Goal: Transaction & Acquisition: Purchase product/service

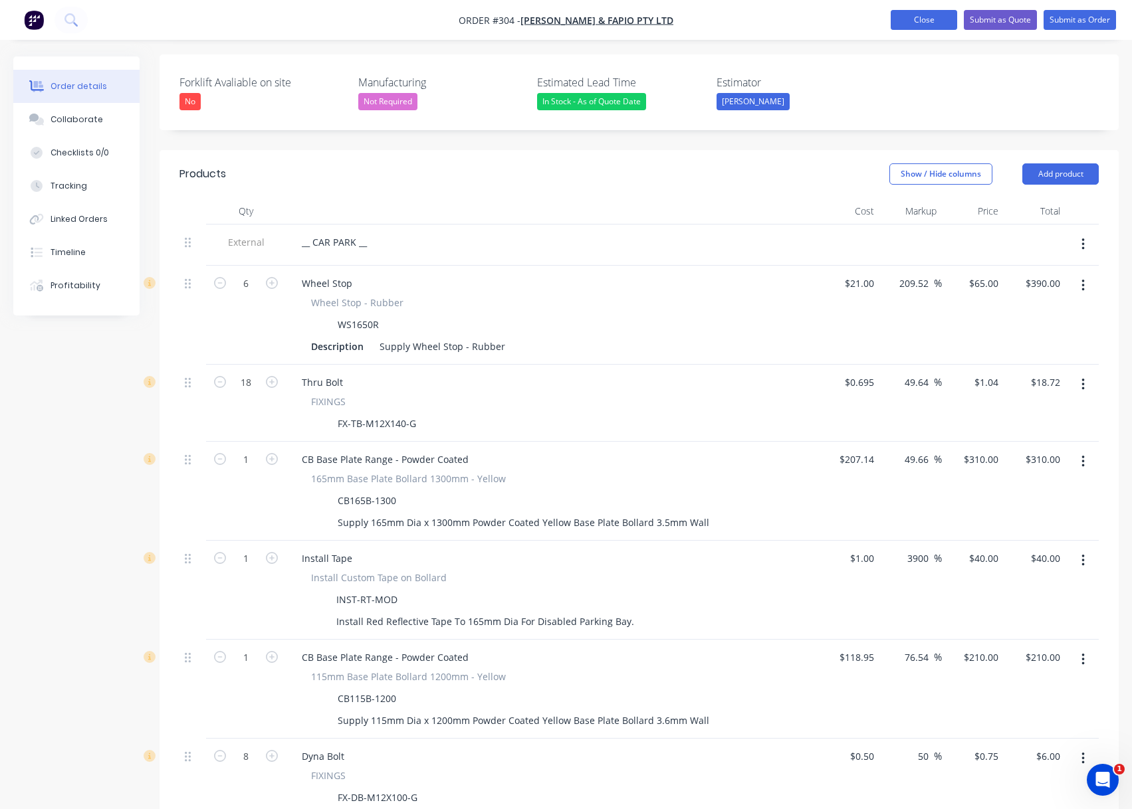
click at [944, 24] on button "Close" at bounding box center [923, 20] width 66 height 20
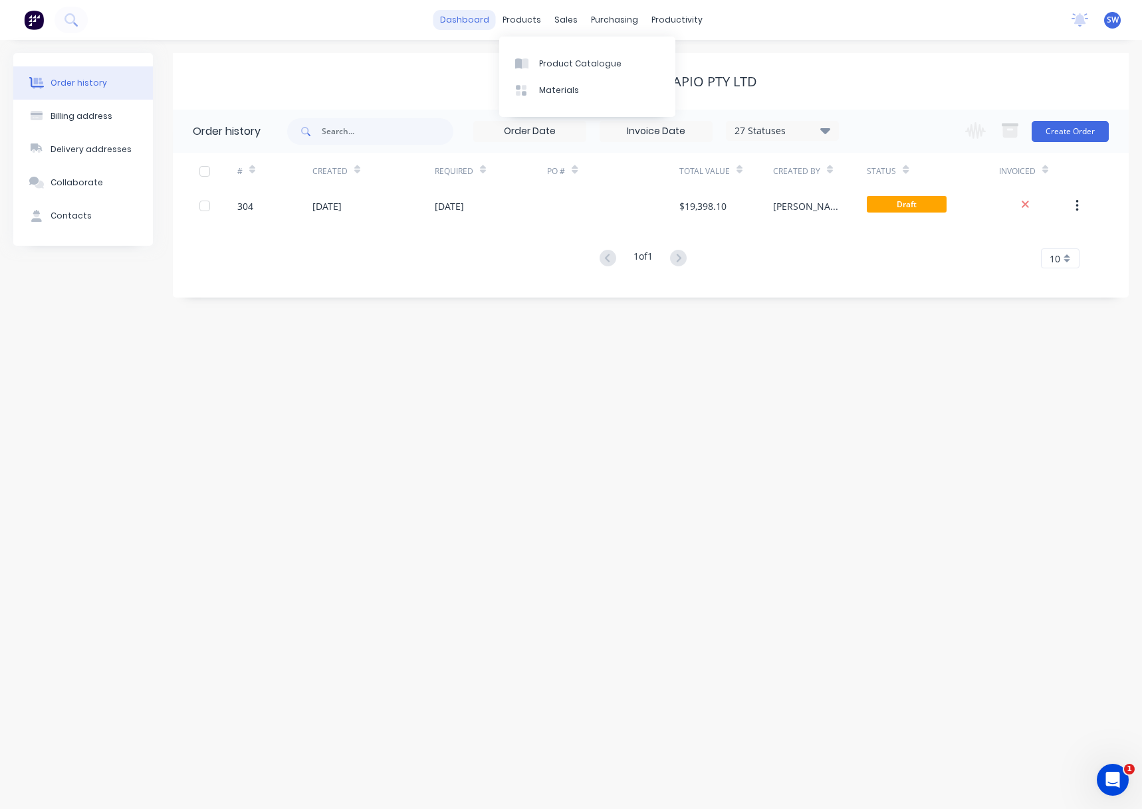
click at [459, 22] on link "dashboard" at bounding box center [464, 20] width 62 height 20
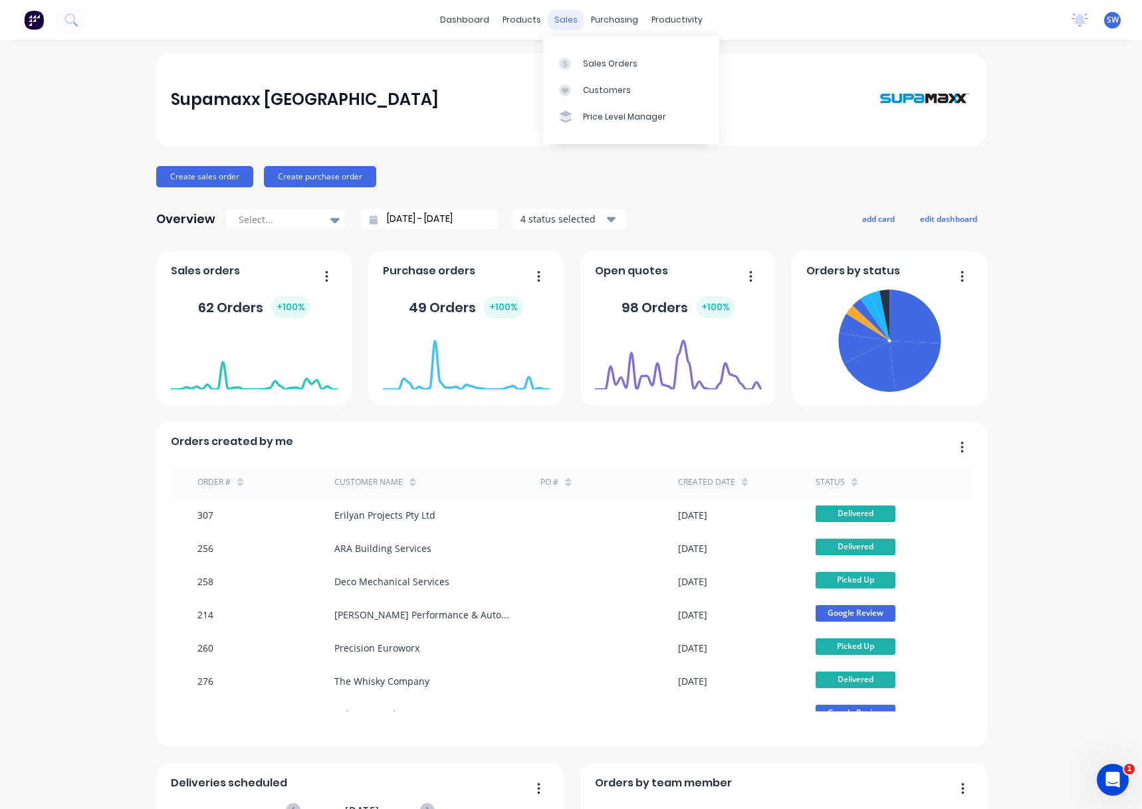
click at [557, 20] on div "sales" at bounding box center [566, 20] width 37 height 20
click at [586, 94] on div "Customers" at bounding box center [607, 90] width 48 height 12
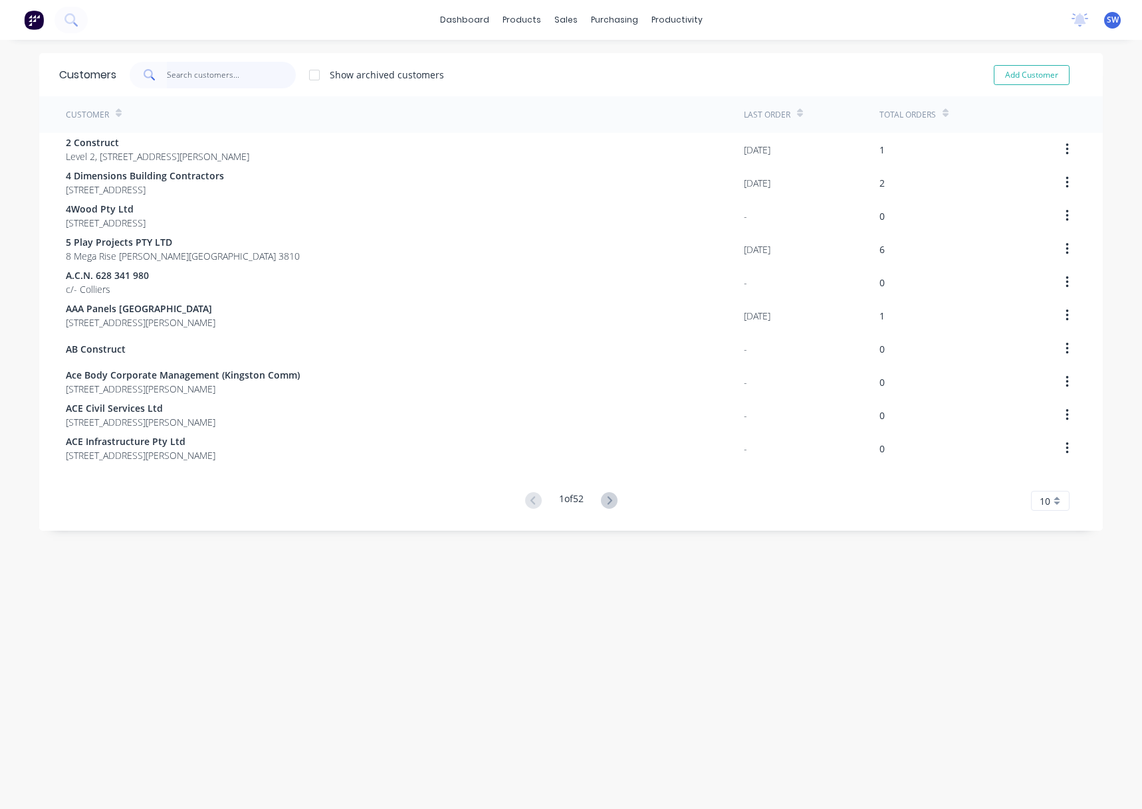
click at [254, 73] on input "text" at bounding box center [232, 75] width 130 height 27
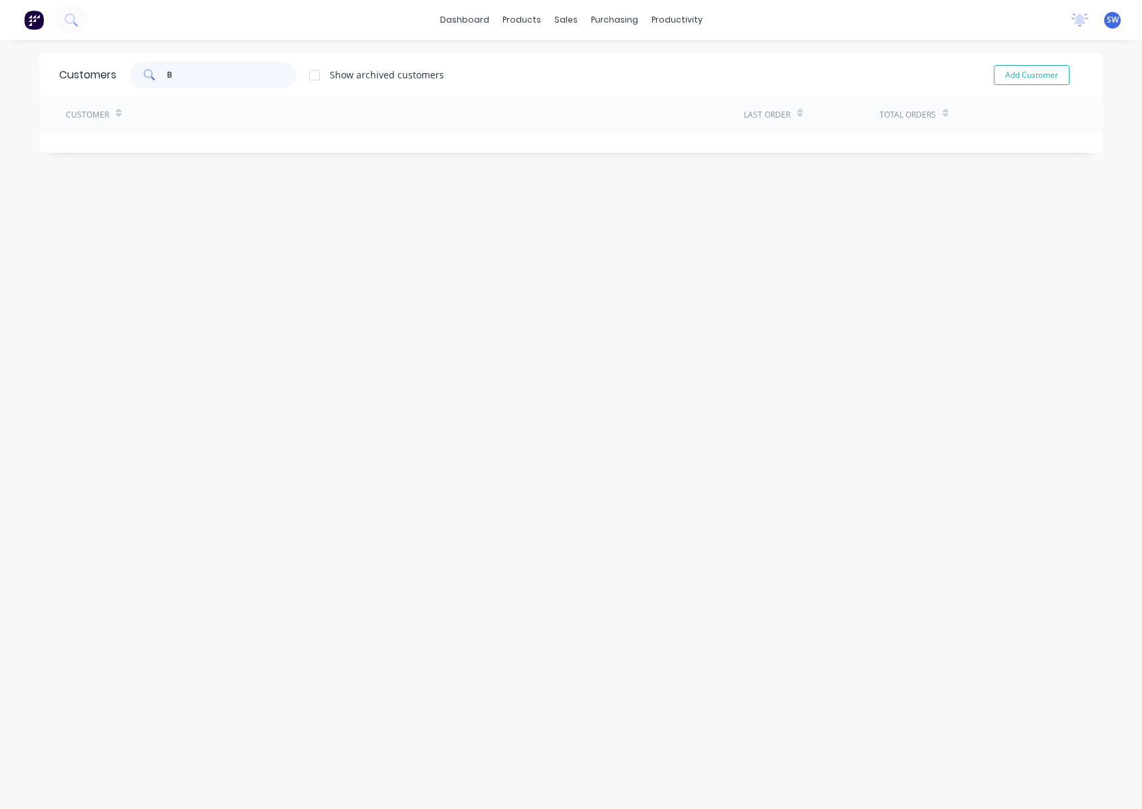
type input "B"
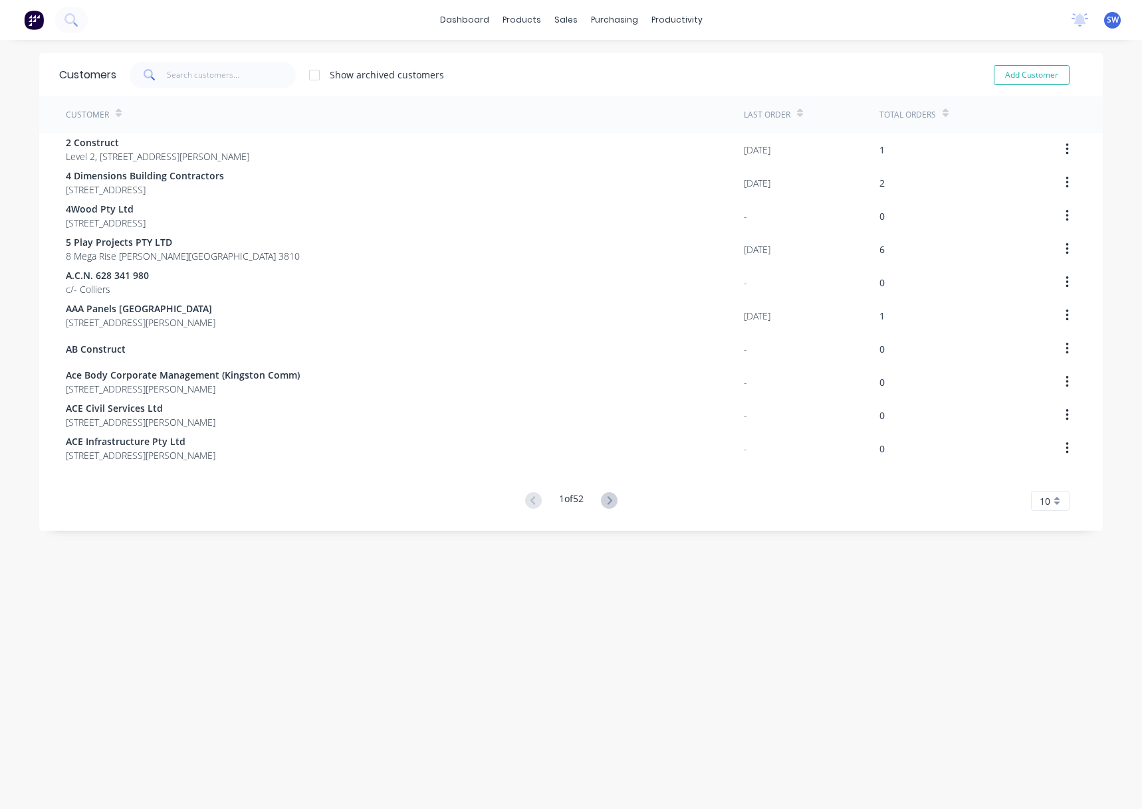
click at [488, 71] on div "Show archived customers Add Customer" at bounding box center [599, 75] width 966 height 27
click at [581, 85] on link "Customers" at bounding box center [631, 90] width 176 height 27
click at [239, 83] on input "text" at bounding box center [232, 75] width 130 height 27
type input "d"
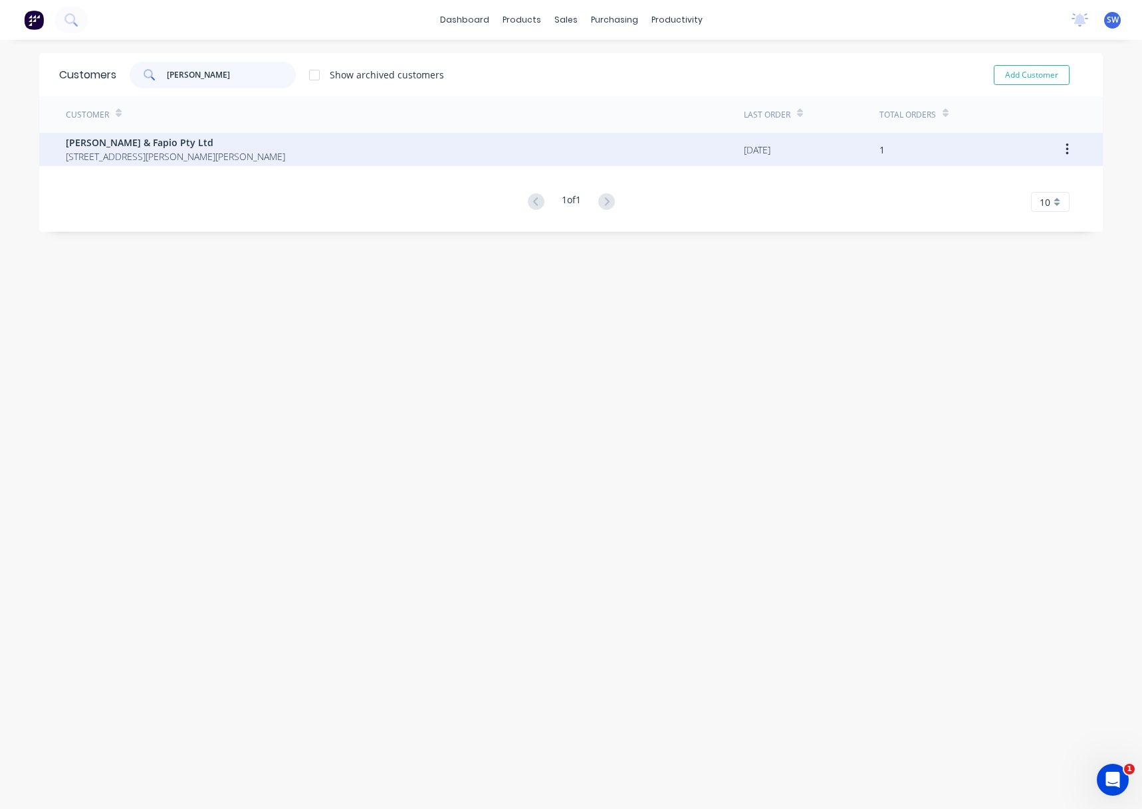
type input "Jackson"
click at [221, 153] on span "56 Armitage Drive Narre Warren South Victoria Australia 3805" at bounding box center [175, 157] width 219 height 14
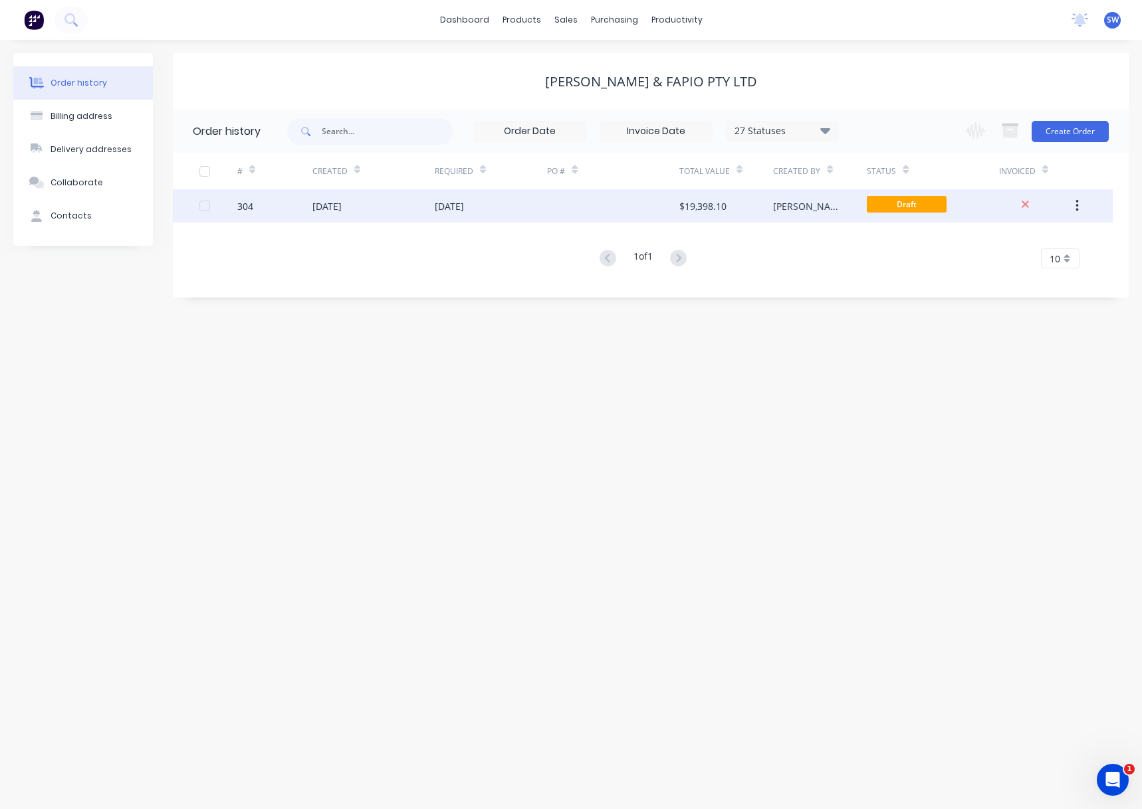
click at [439, 201] on div "28 Aug 2025" at bounding box center [449, 206] width 29 height 14
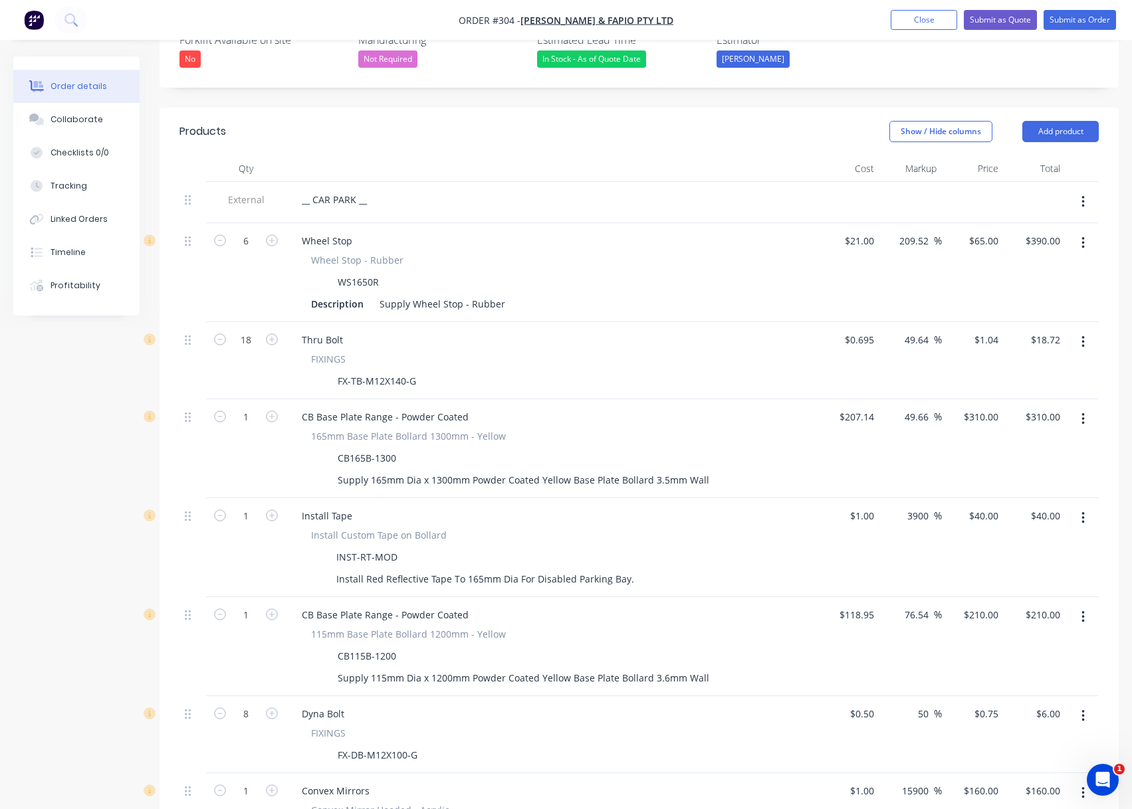
scroll to position [369, 0]
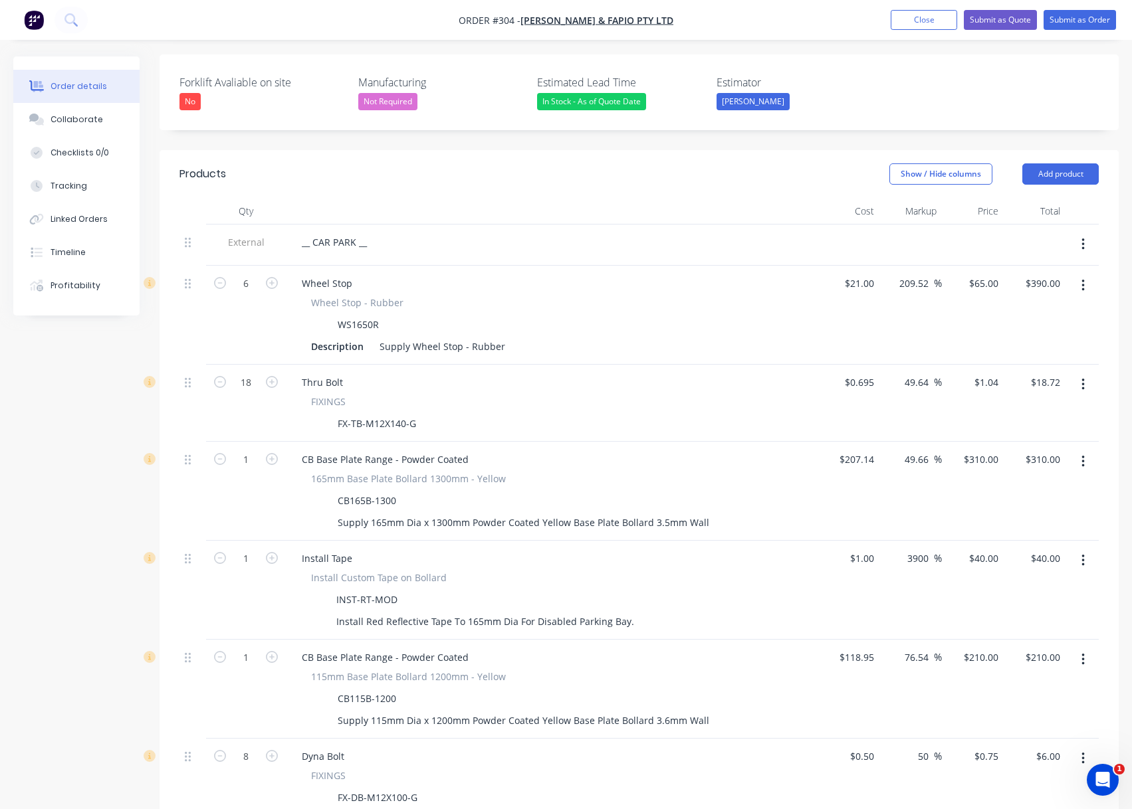
click at [832, 74] on label "Estimator" at bounding box center [799, 82] width 166 height 16
click at [678, 17] on nav "Order #304 - Jackson & Fapio Pty Ltd Add product Close Submit as Quote Submit a…" at bounding box center [566, 20] width 1132 height 40
click at [787, 74] on label "Estimator" at bounding box center [799, 82] width 166 height 16
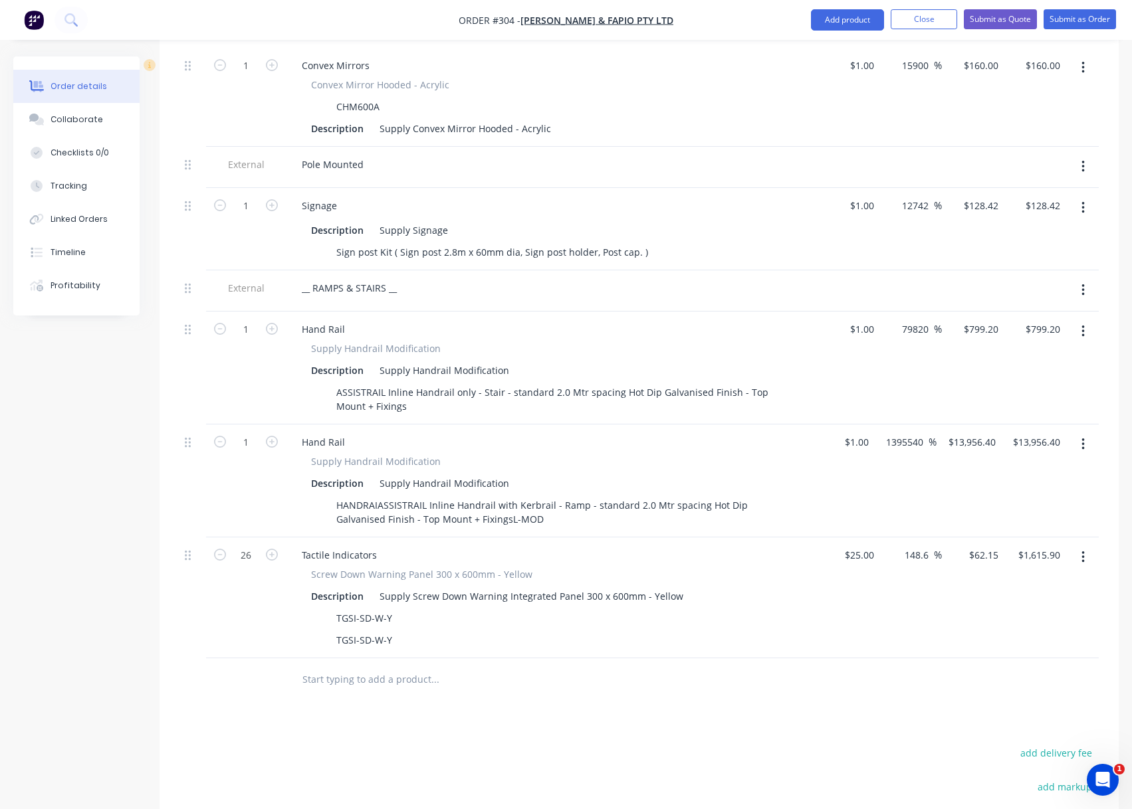
scroll to position [1166, 0]
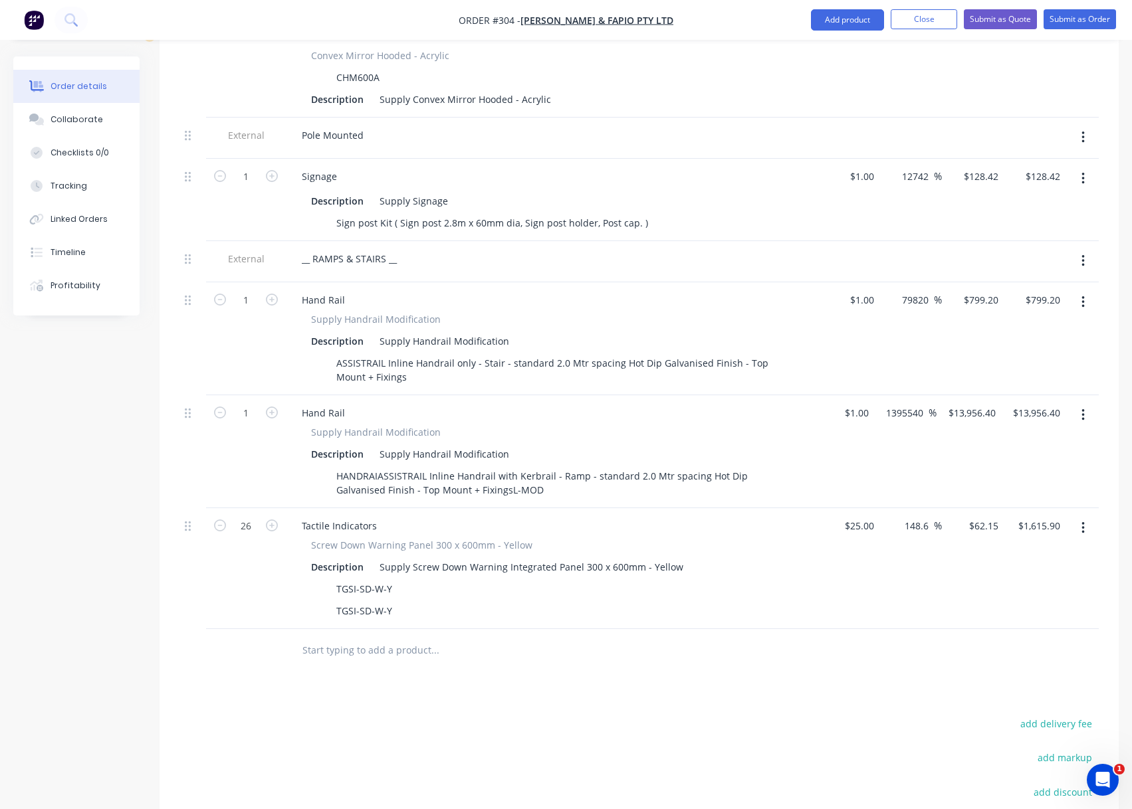
click at [574, 664] on div "Products Show / Hide columns Add product Qty Cost Markup Price Total External _…" at bounding box center [638, 172] width 959 height 1639
click at [369, 126] on div "Pole Mounted" at bounding box center [332, 135] width 83 height 19
click at [670, 213] on div "Sign post Kit ( Sign post 2.8m x 60mm dia, Sign post holder, Post cap. )" at bounding box center [549, 222] width 486 height 19
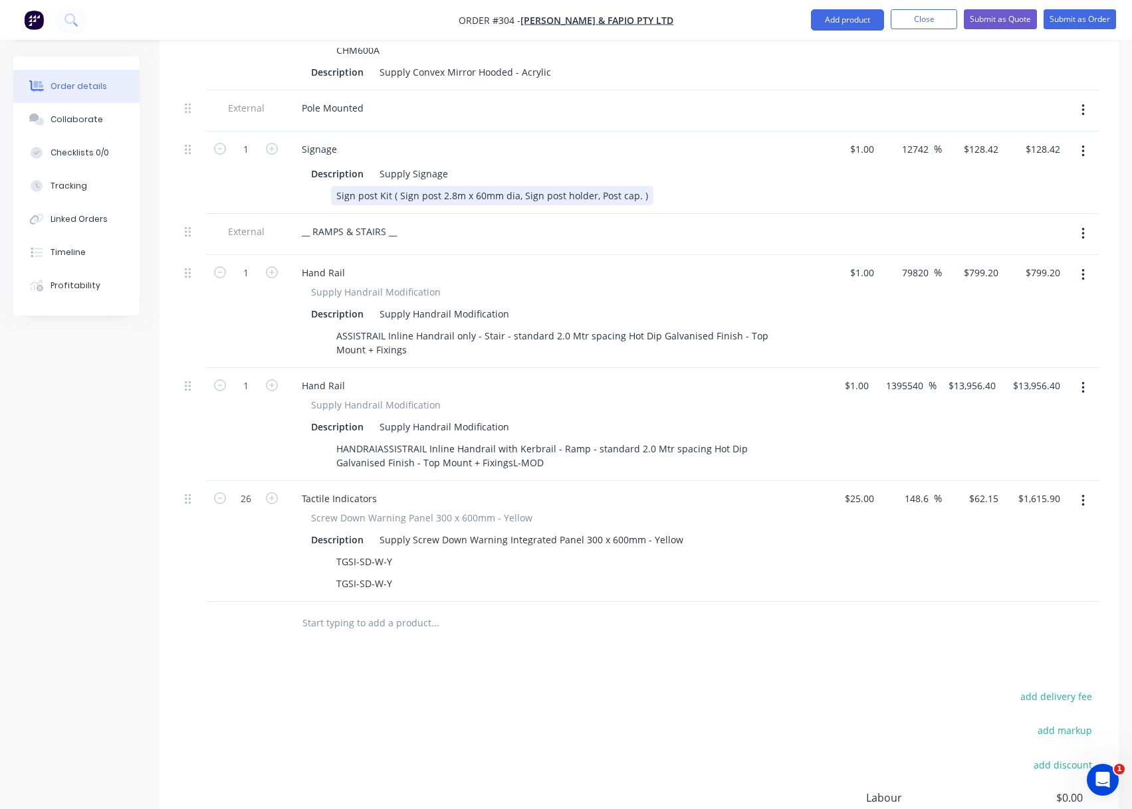
scroll to position [1196, 0]
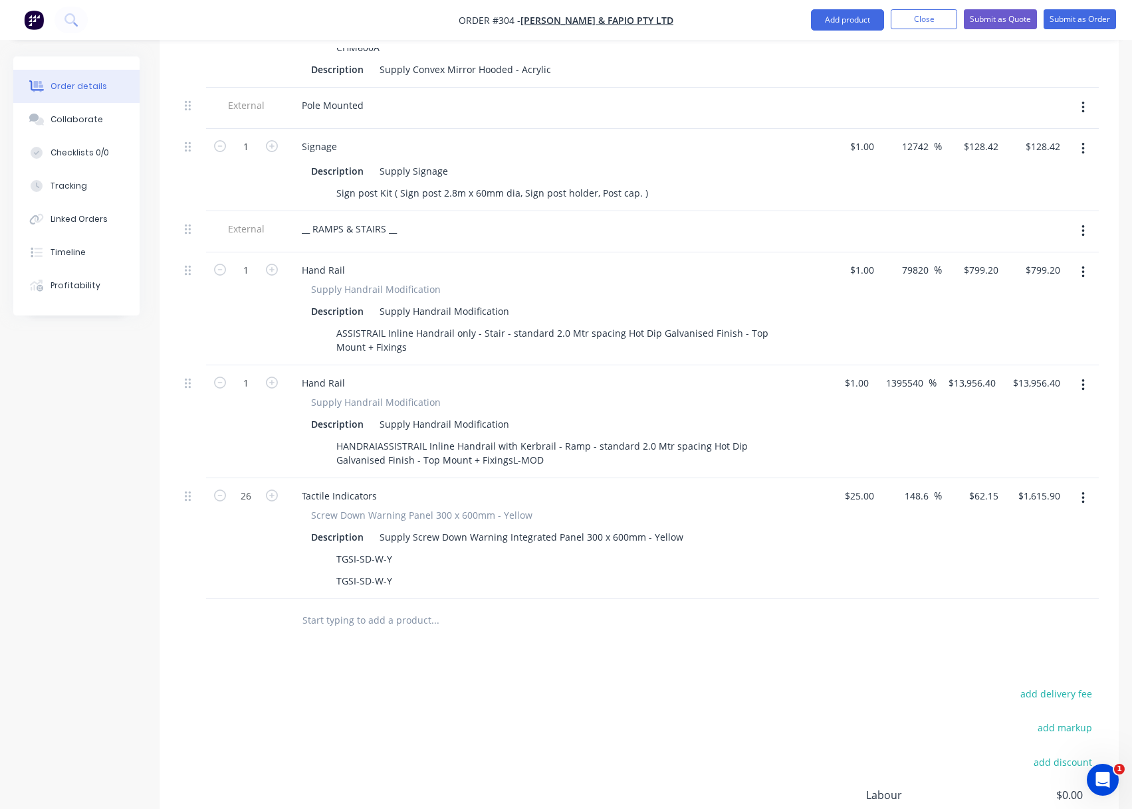
click at [579, 607] on div at bounding box center [490, 620] width 399 height 27
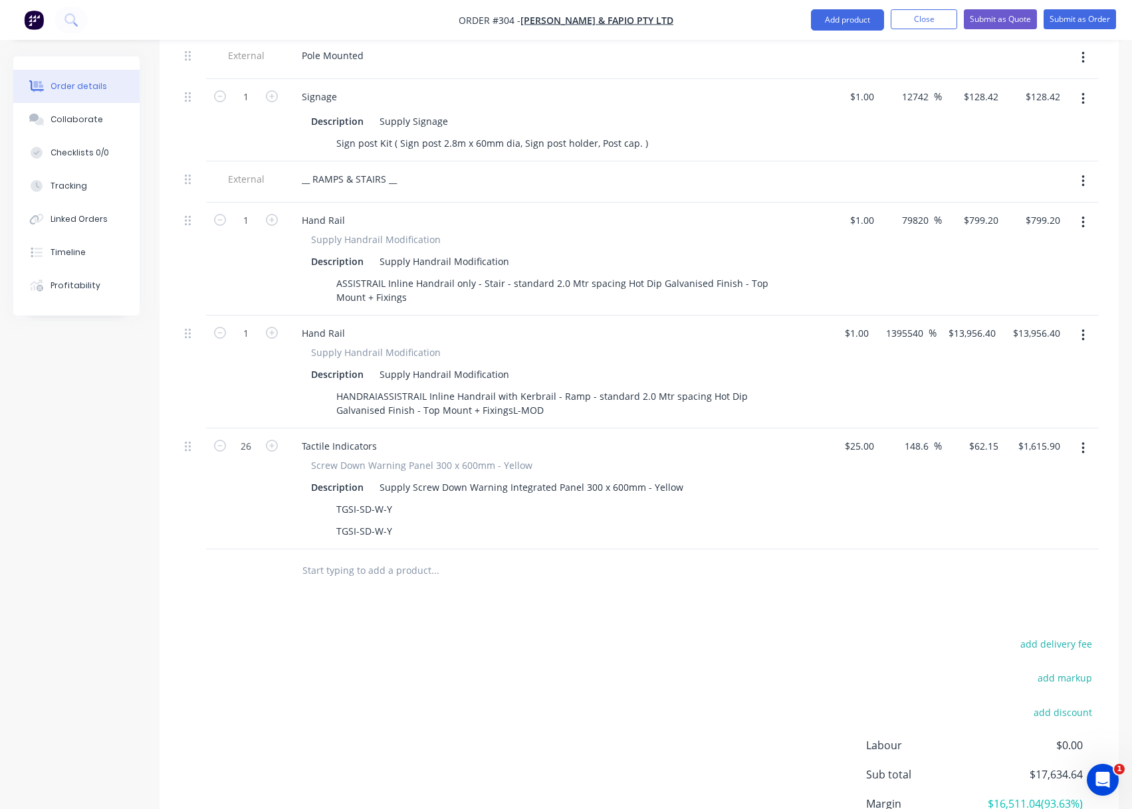
scroll to position [1365, 0]
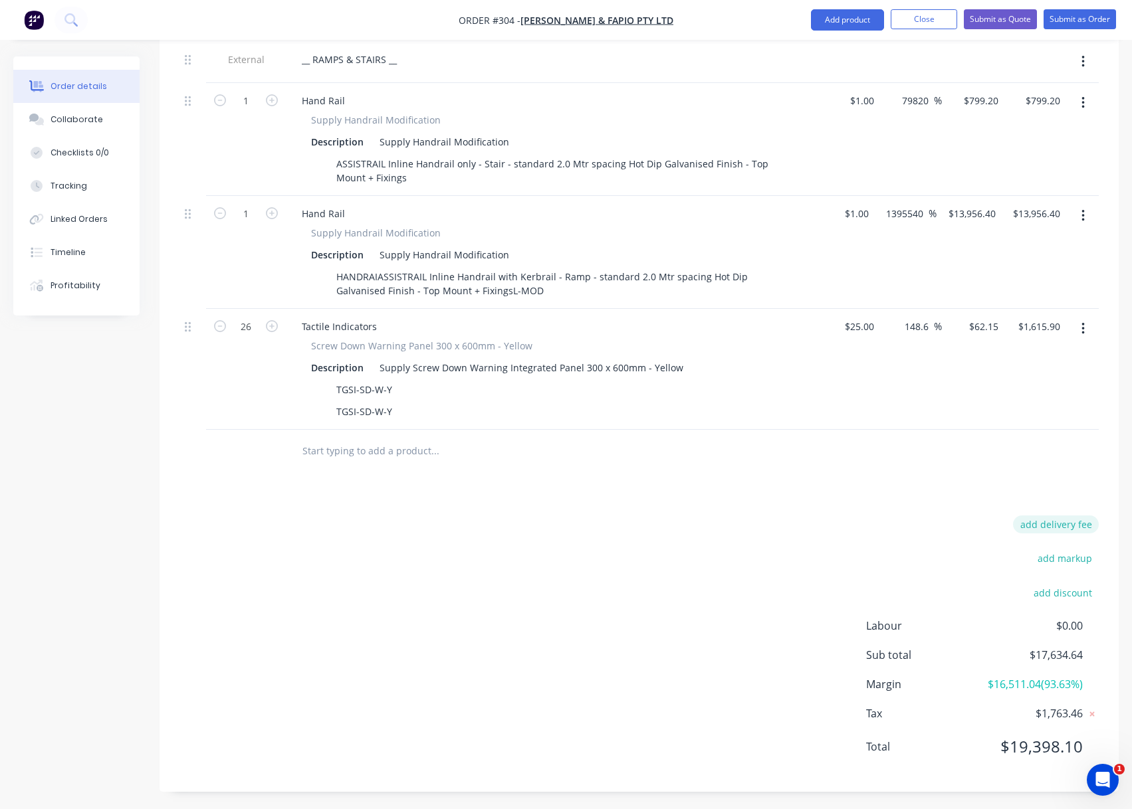
click at [1042, 516] on button "add delivery fee" at bounding box center [1056, 525] width 86 height 18
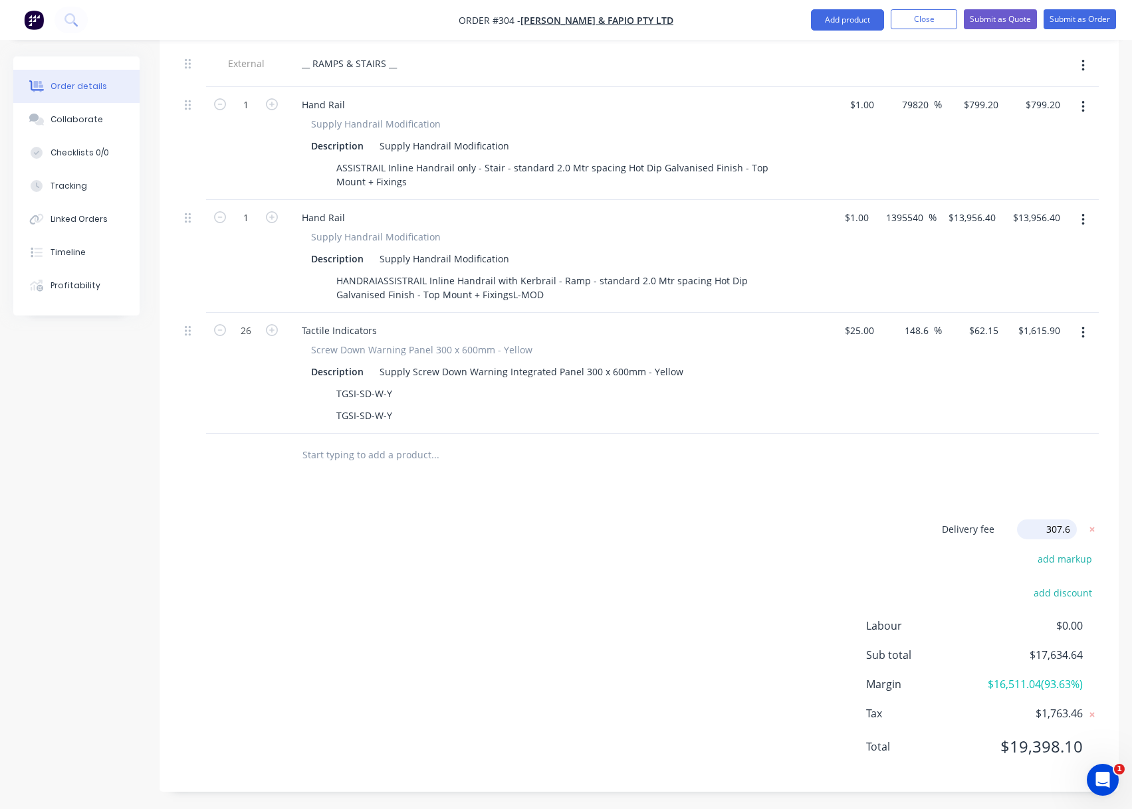
type input "307.65"
click at [752, 532] on div "Delivery fee $307.65 add markup add discount Labour $0.00 Sub total $17,942.29 …" at bounding box center [638, 647] width 919 height 250
click at [746, 580] on div "Delivery fee $307.65 add markup add discount Labour $0.00 Sub total $17,942.29 …" at bounding box center [638, 647] width 919 height 250
click at [353, 445] on input "text" at bounding box center [435, 458] width 266 height 27
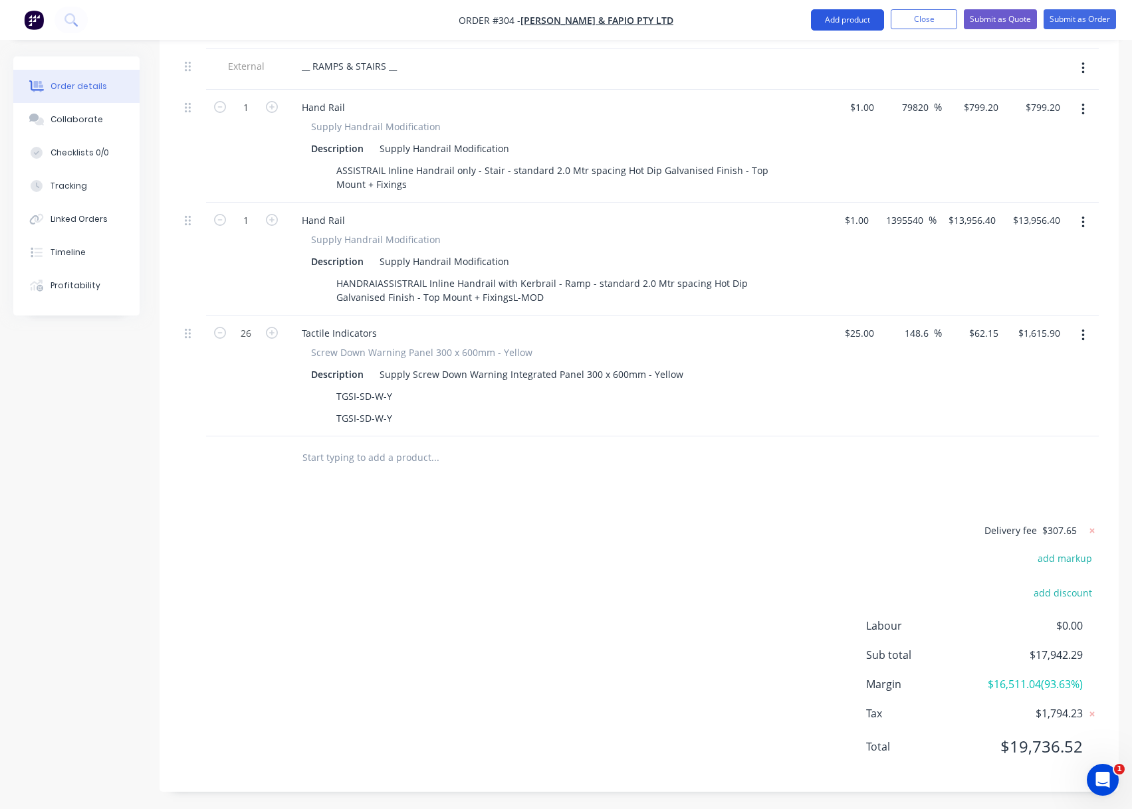
click at [864, 17] on button "Add product" at bounding box center [847, 19] width 73 height 21
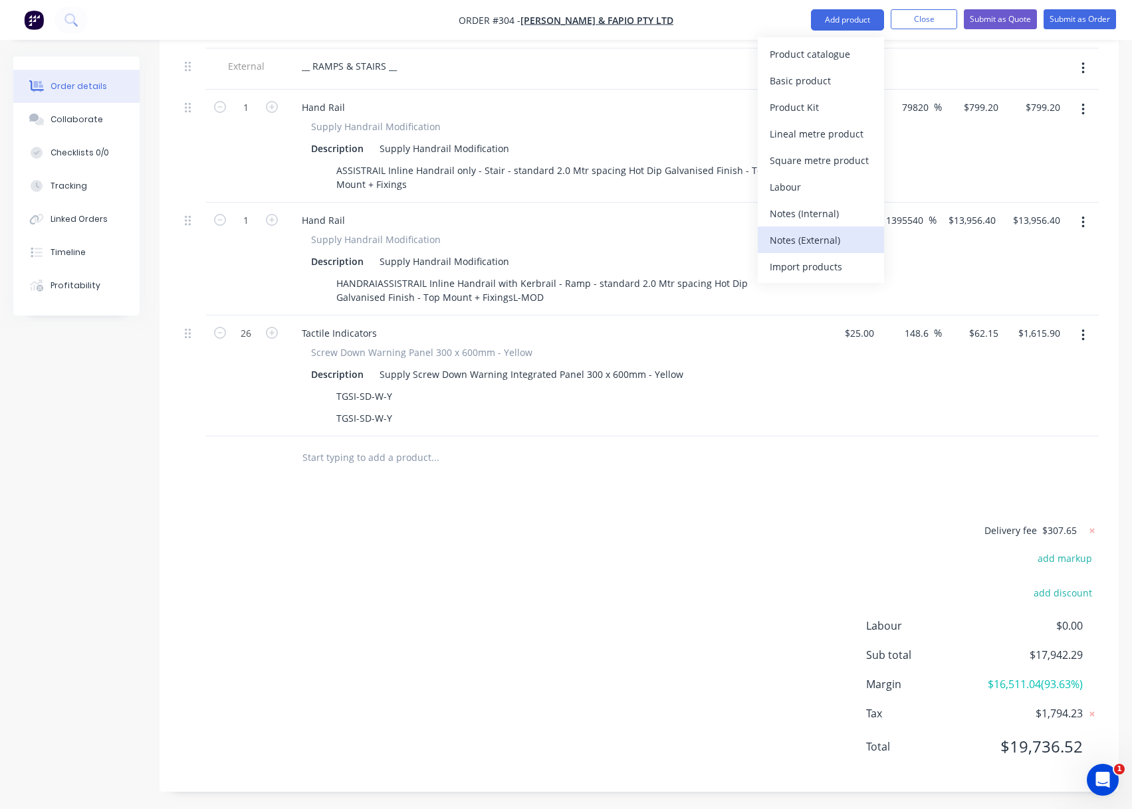
click at [823, 233] on div "Notes (External)" at bounding box center [820, 240] width 102 height 19
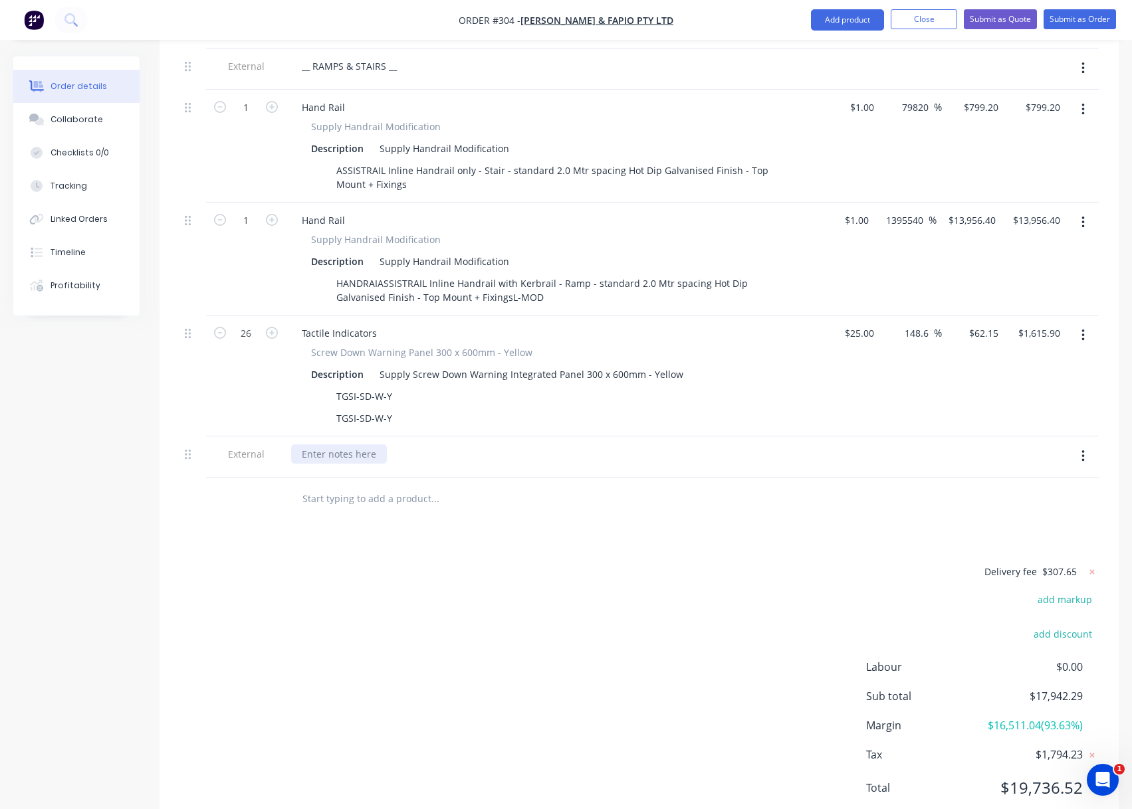
click at [300, 445] on div at bounding box center [339, 454] width 96 height 19
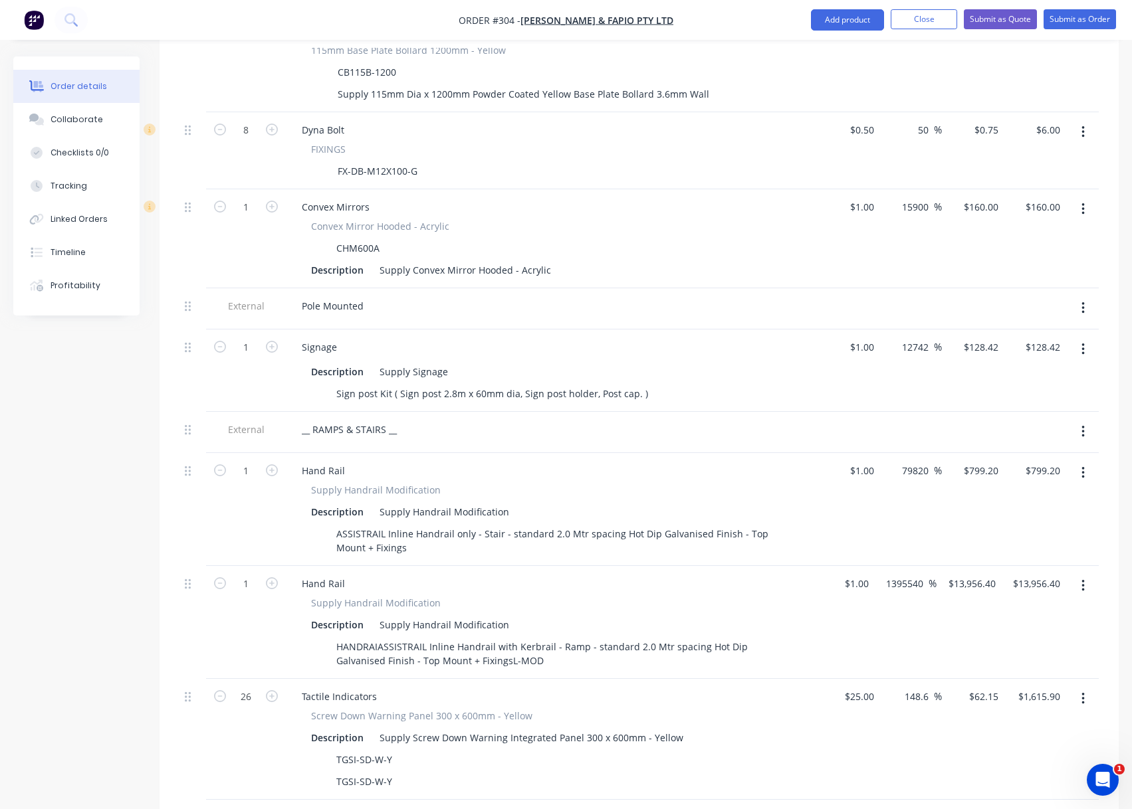
scroll to position [997, 0]
click at [991, 336] on input "128.42" at bounding box center [982, 345] width 41 height 19
type input "190.04"
type input "18904"
type input "$190.04"
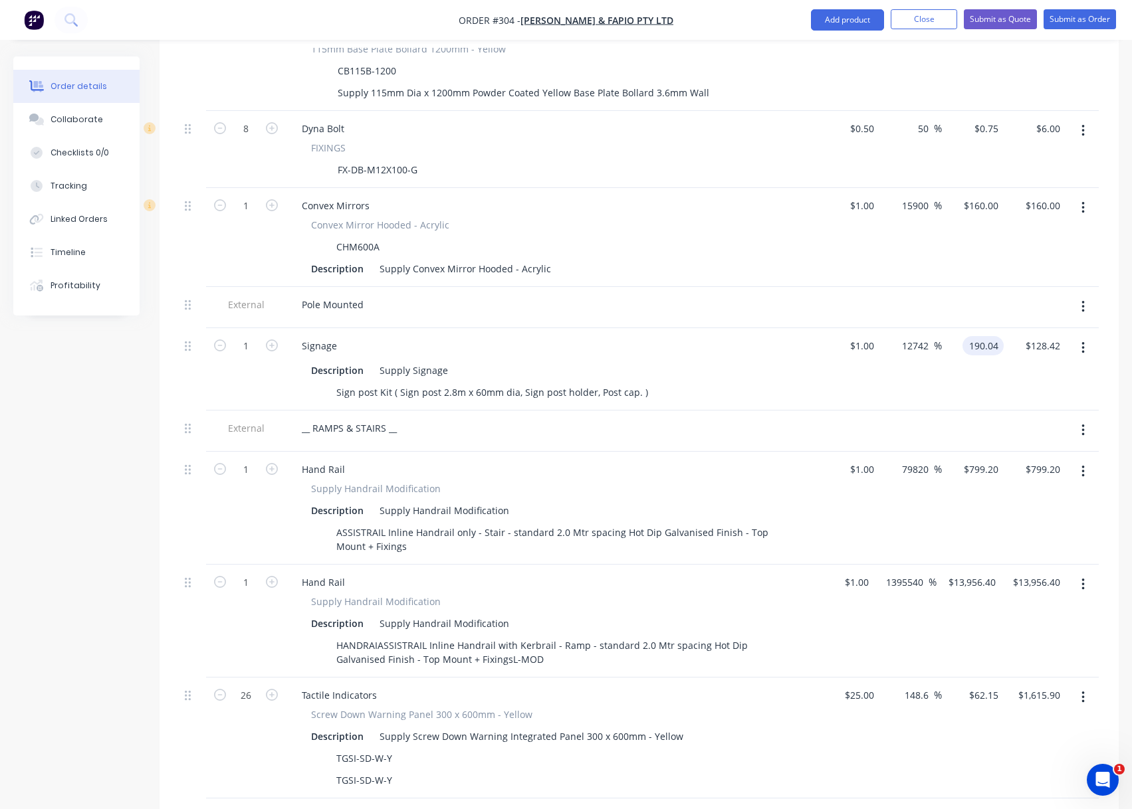
type input "$190.04"
click at [924, 361] on div "18904 12742 %" at bounding box center [910, 369] width 62 height 82
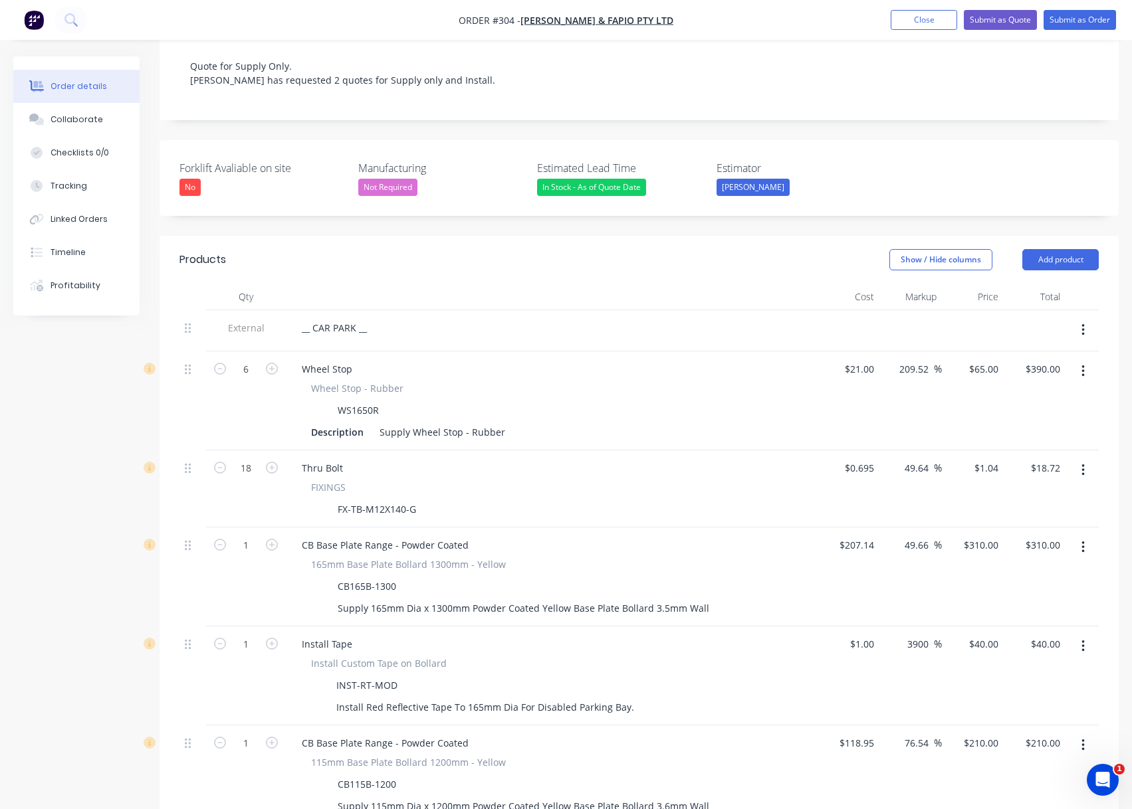
scroll to position [71, 0]
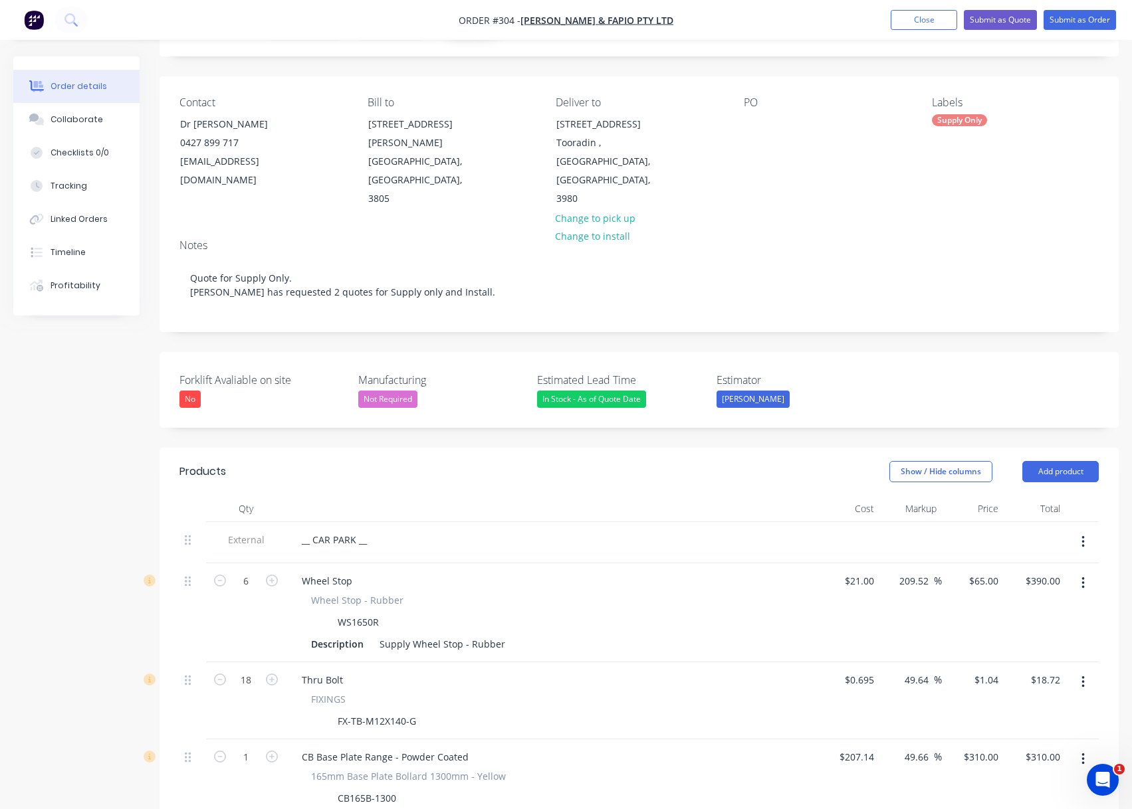
click at [892, 16] on button "Close" at bounding box center [923, 20] width 66 height 20
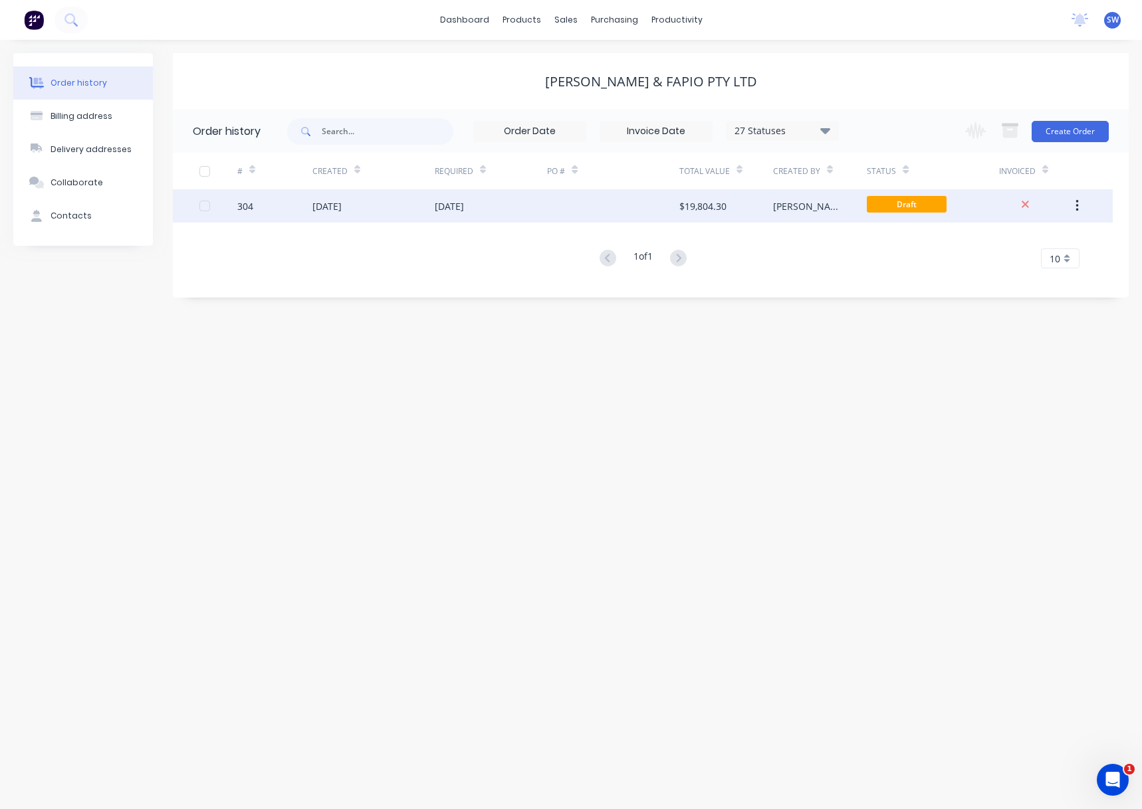
click at [1089, 204] on button "button" at bounding box center [1076, 206] width 31 height 24
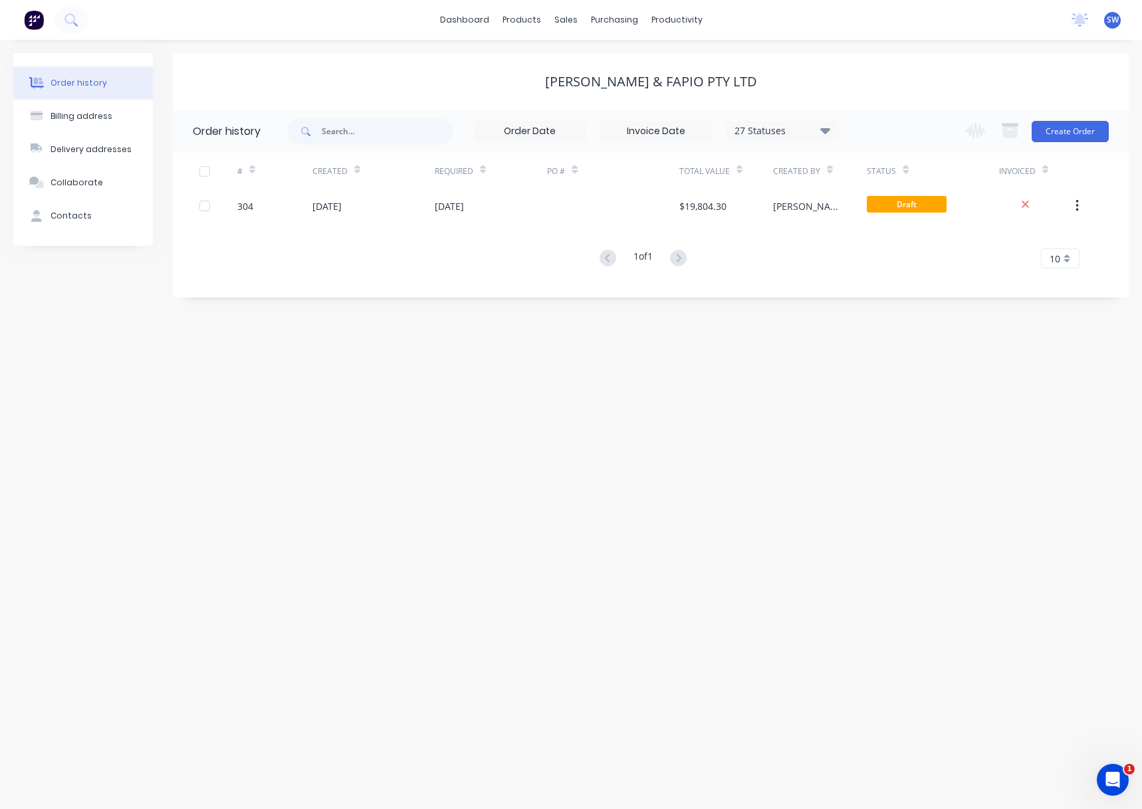
click at [875, 260] on div "1 of 1 10 5 10 15 20 25 30 35" at bounding box center [643, 258] width 940 height 19
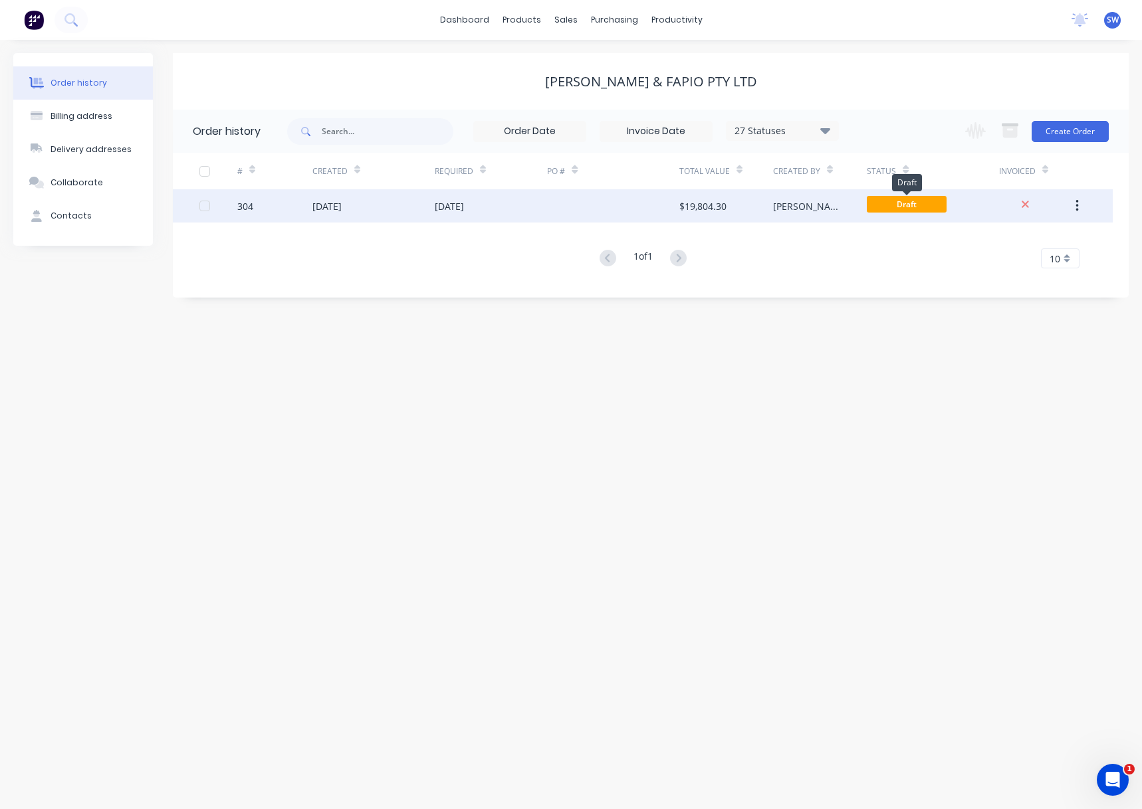
click at [876, 197] on span "Draft" at bounding box center [906, 204] width 80 height 17
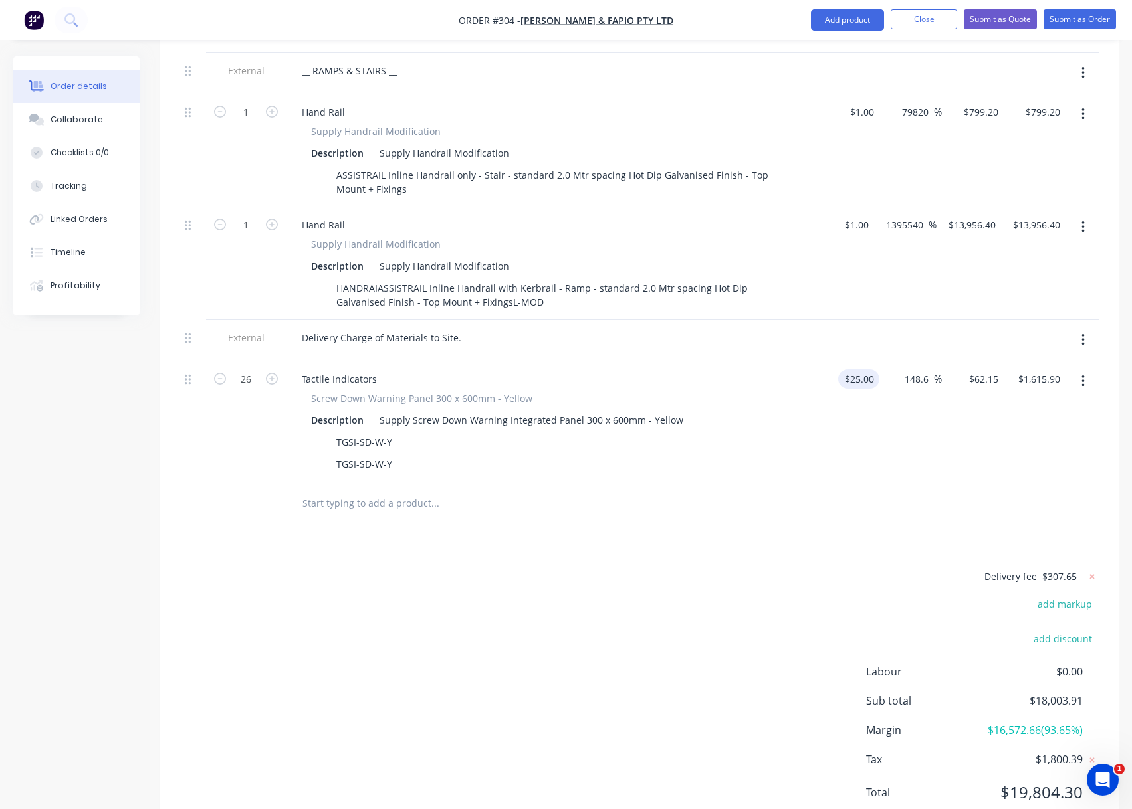
scroll to position [1395, 0]
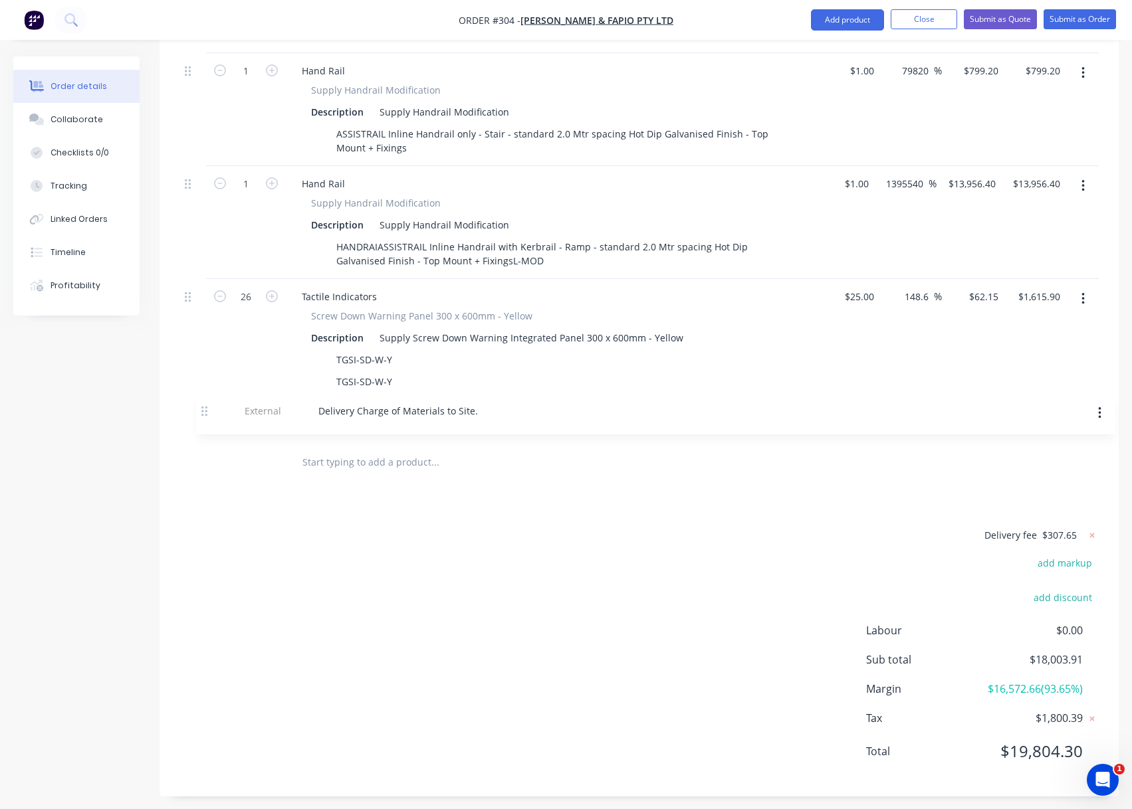
drag, startPoint x: 187, startPoint y: 278, endPoint x: 204, endPoint y: 415, distance: 138.5
click at [381, 408] on div "Delivery Charge of Materials to Site." at bounding box center [381, 417] width 181 height 19
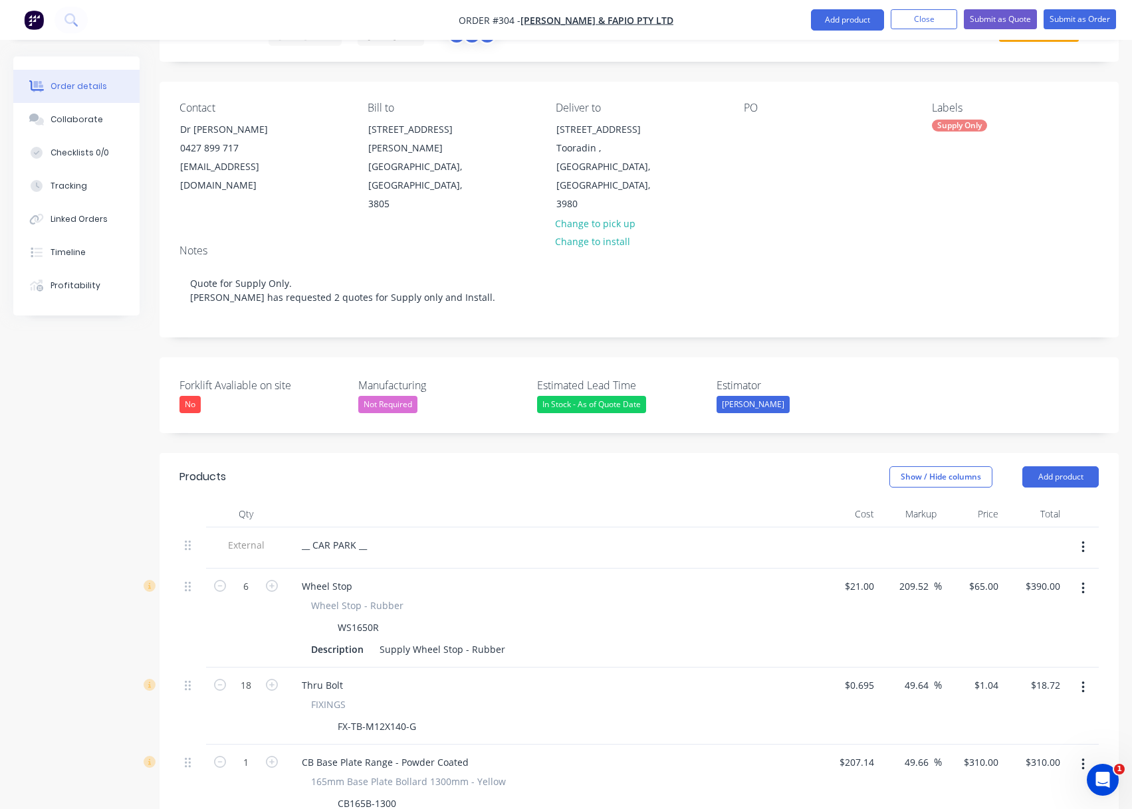
scroll to position [0, 0]
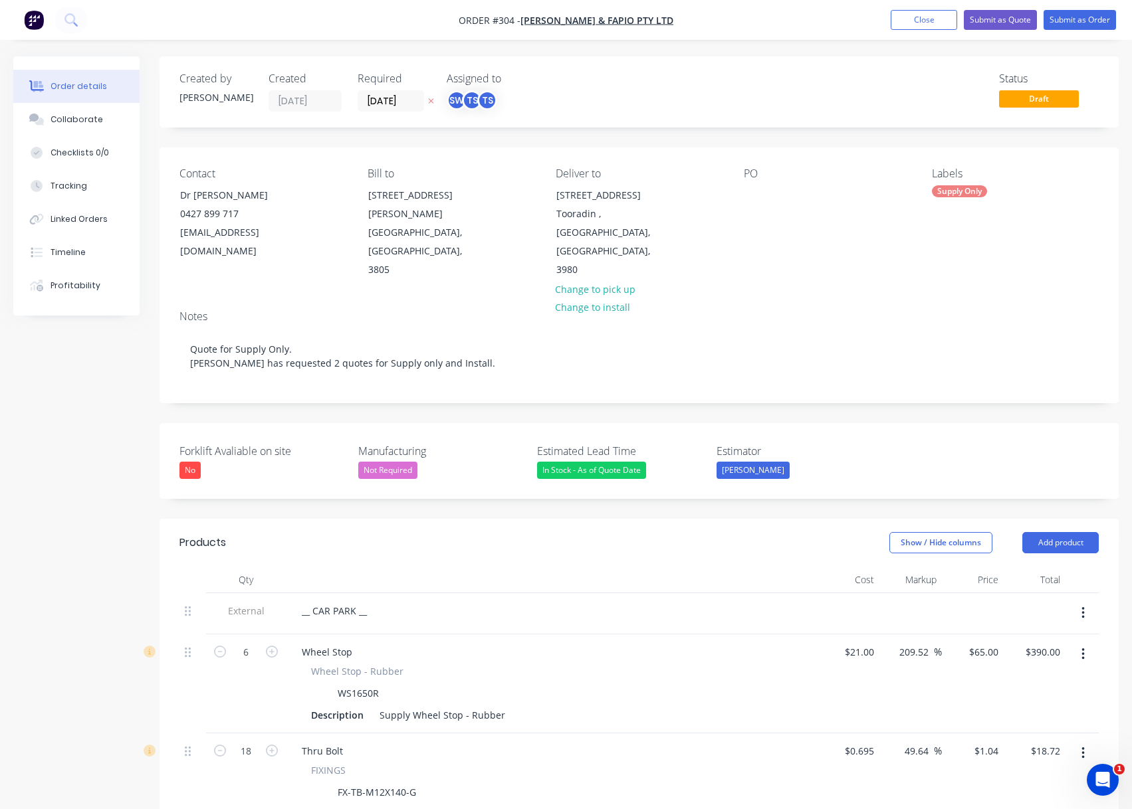
click at [922, 23] on button "Close" at bounding box center [923, 20] width 66 height 20
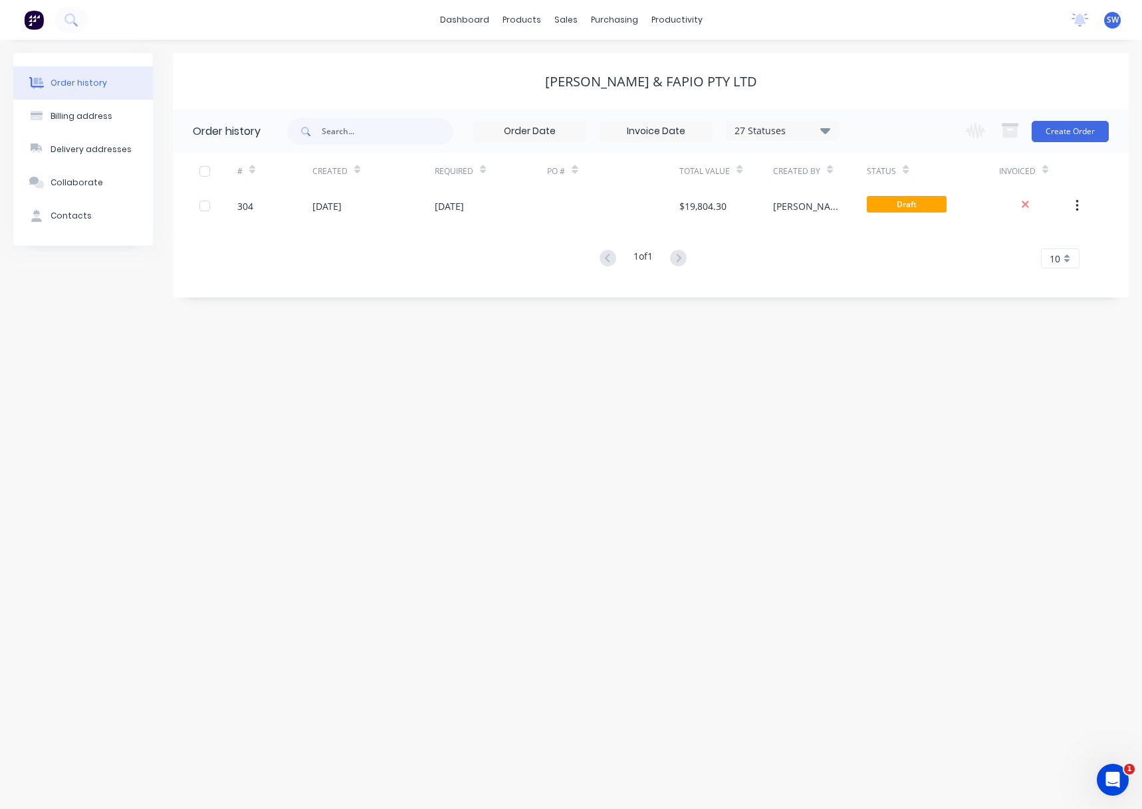
click at [797, 330] on div "Order history Billing address Delivery addresses Collaborate Contacts Jackson &…" at bounding box center [571, 424] width 1142 height 769
click at [472, 25] on link "dashboard" at bounding box center [464, 20] width 62 height 20
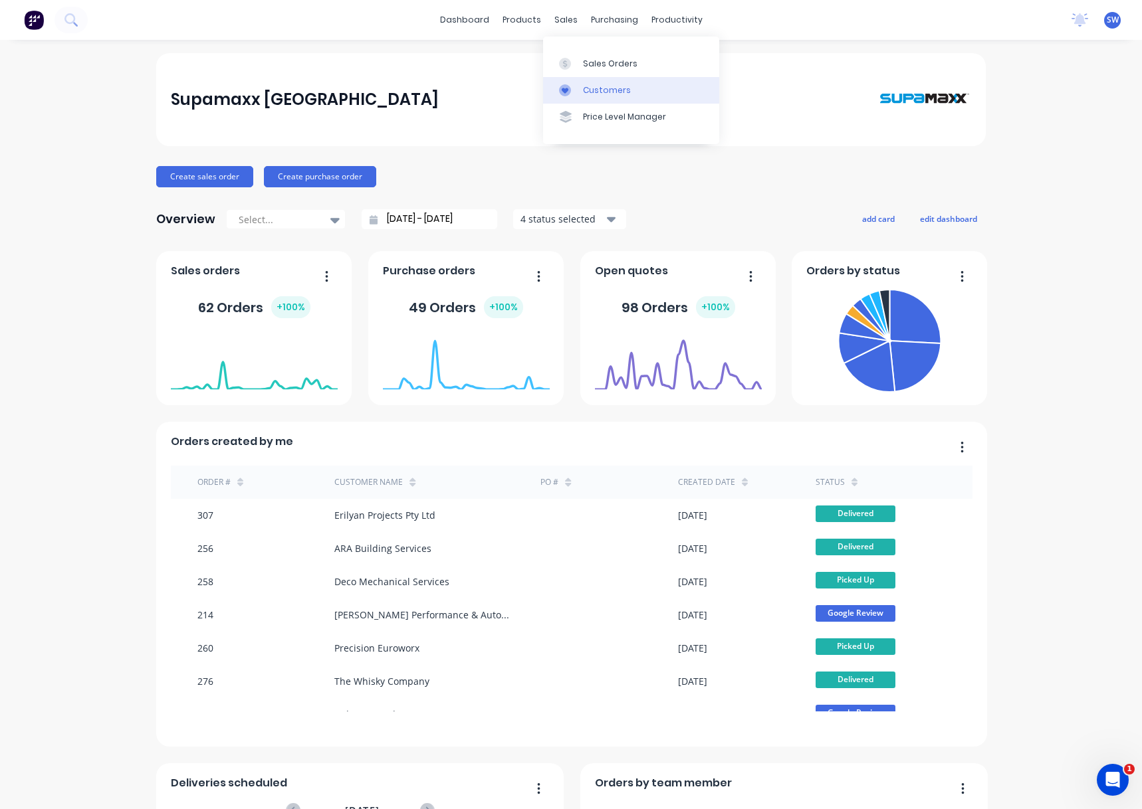
click at [588, 91] on div "Customers" at bounding box center [607, 90] width 48 height 12
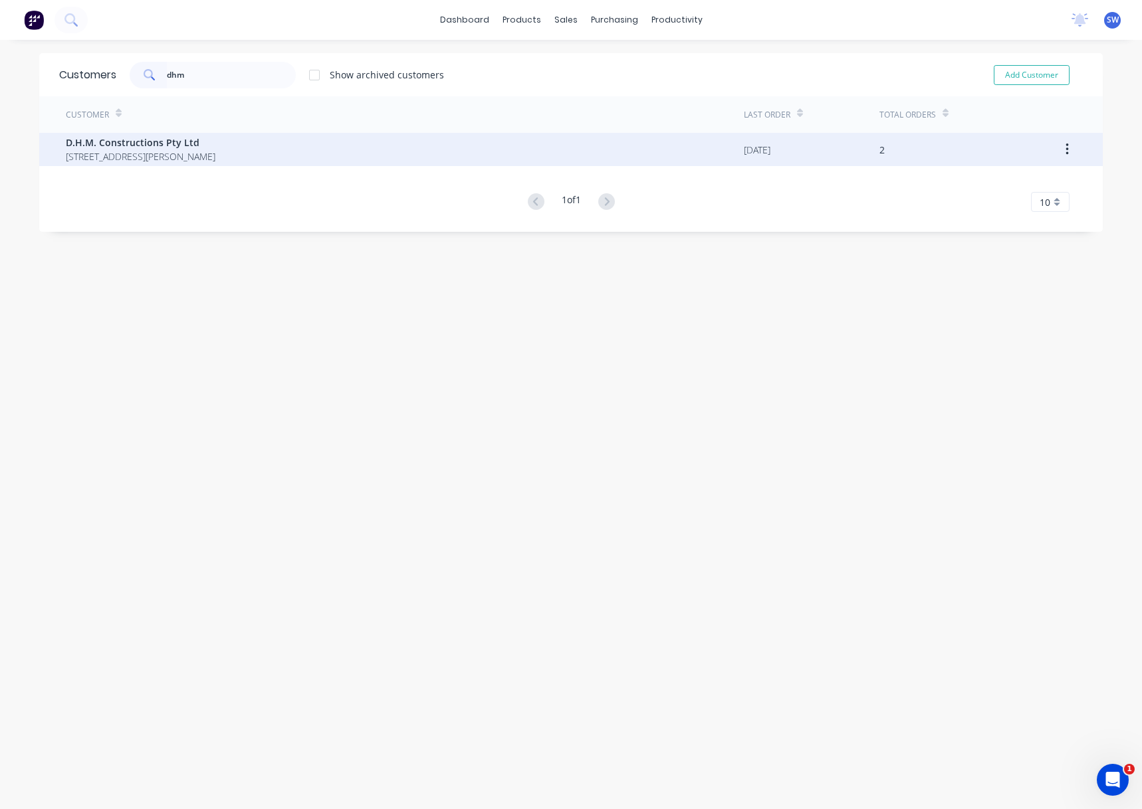
type input "dhm"
click at [143, 159] on span "[STREET_ADDRESS][PERSON_NAME]" at bounding box center [141, 157] width 150 height 14
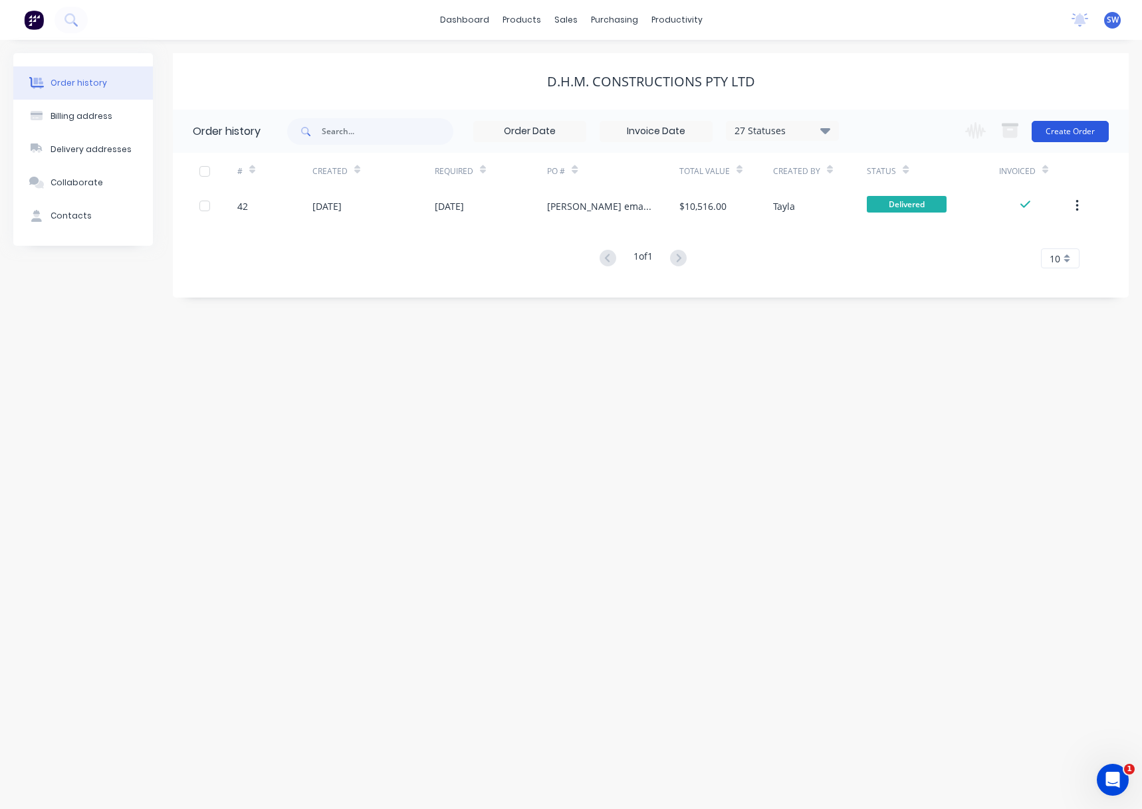
click at [1052, 136] on button "Create Order" at bounding box center [1069, 131] width 77 height 21
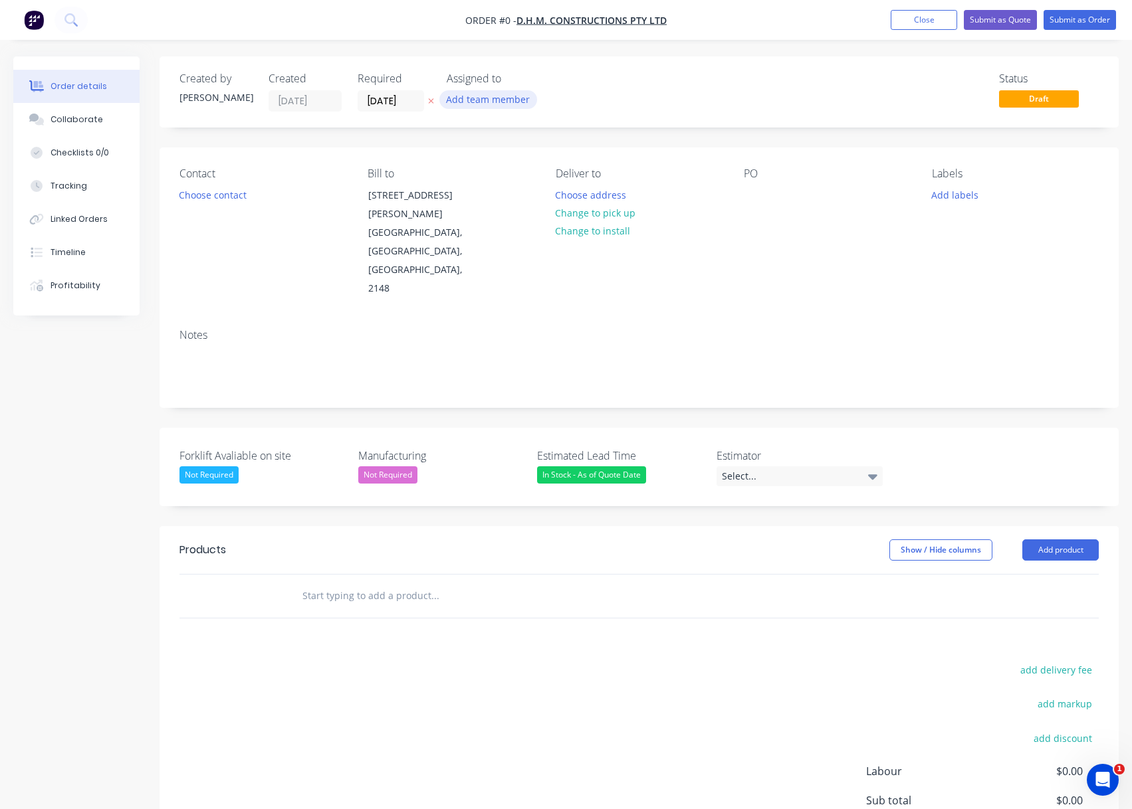
click at [488, 106] on button "Add team member" at bounding box center [488, 99] width 98 height 18
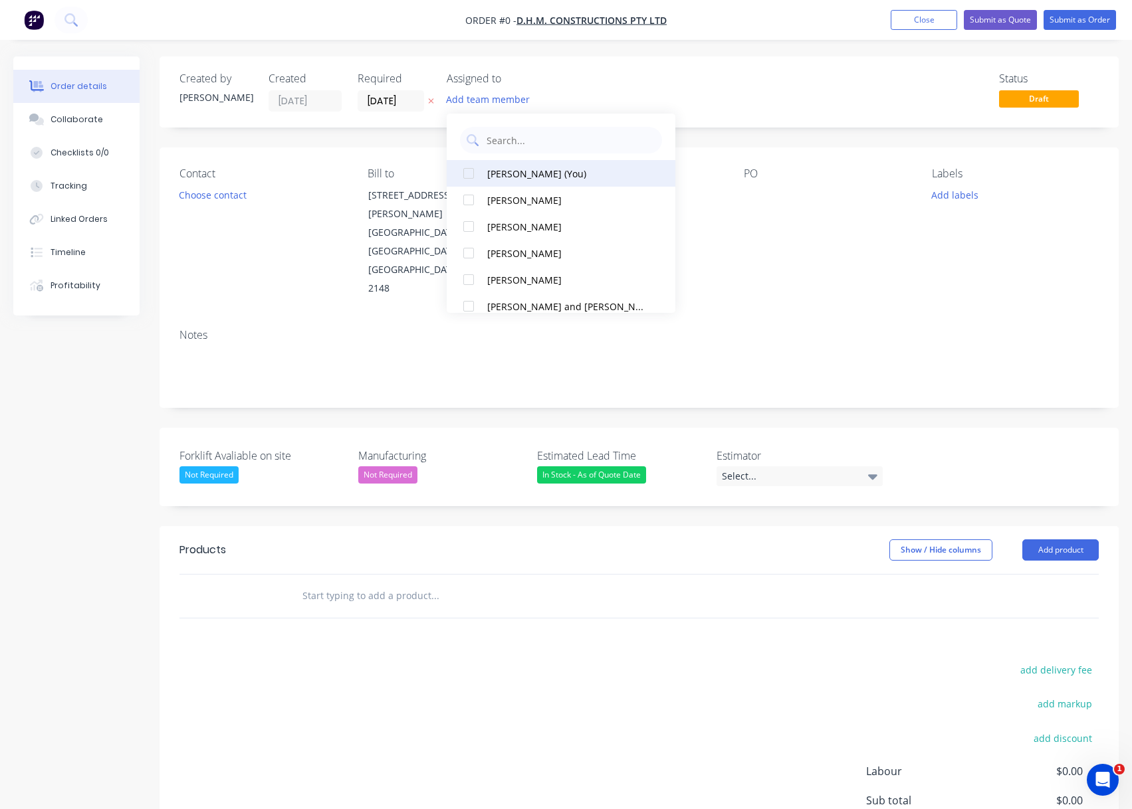
click at [536, 178] on div "[PERSON_NAME] (You)" at bounding box center [565, 174] width 156 height 14
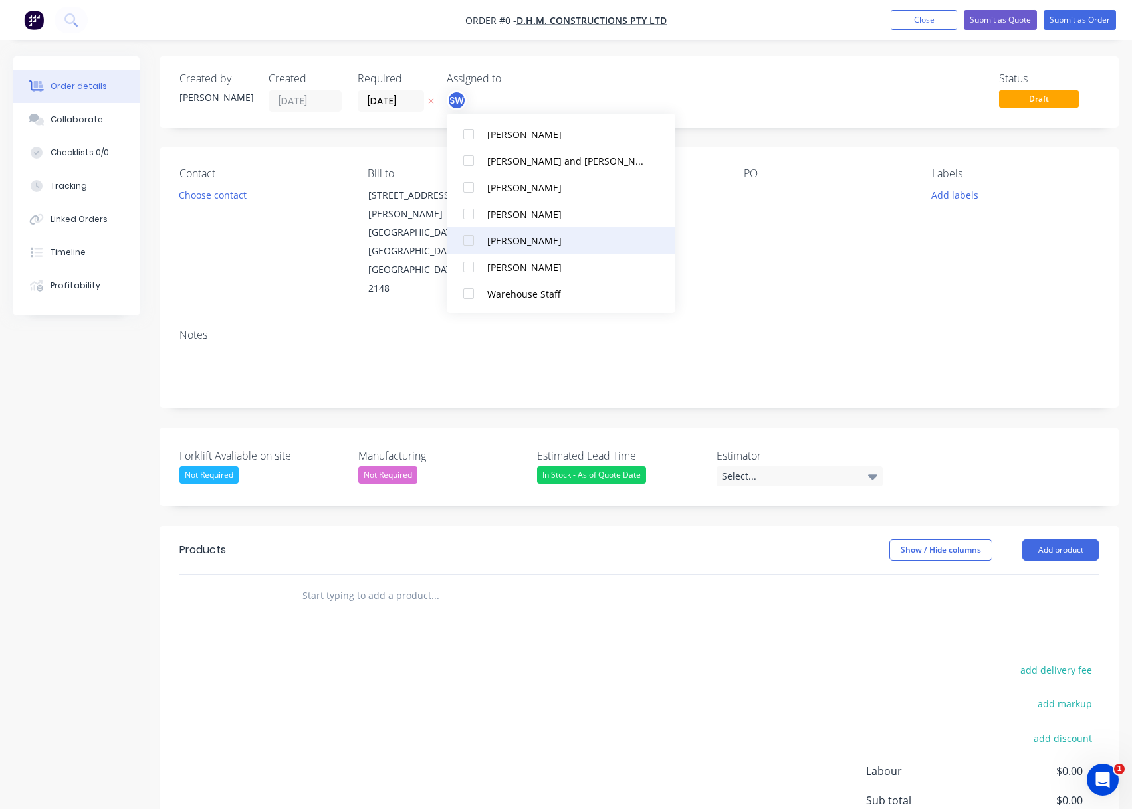
scroll to position [146, 0]
click at [476, 238] on div at bounding box center [468, 240] width 27 height 27
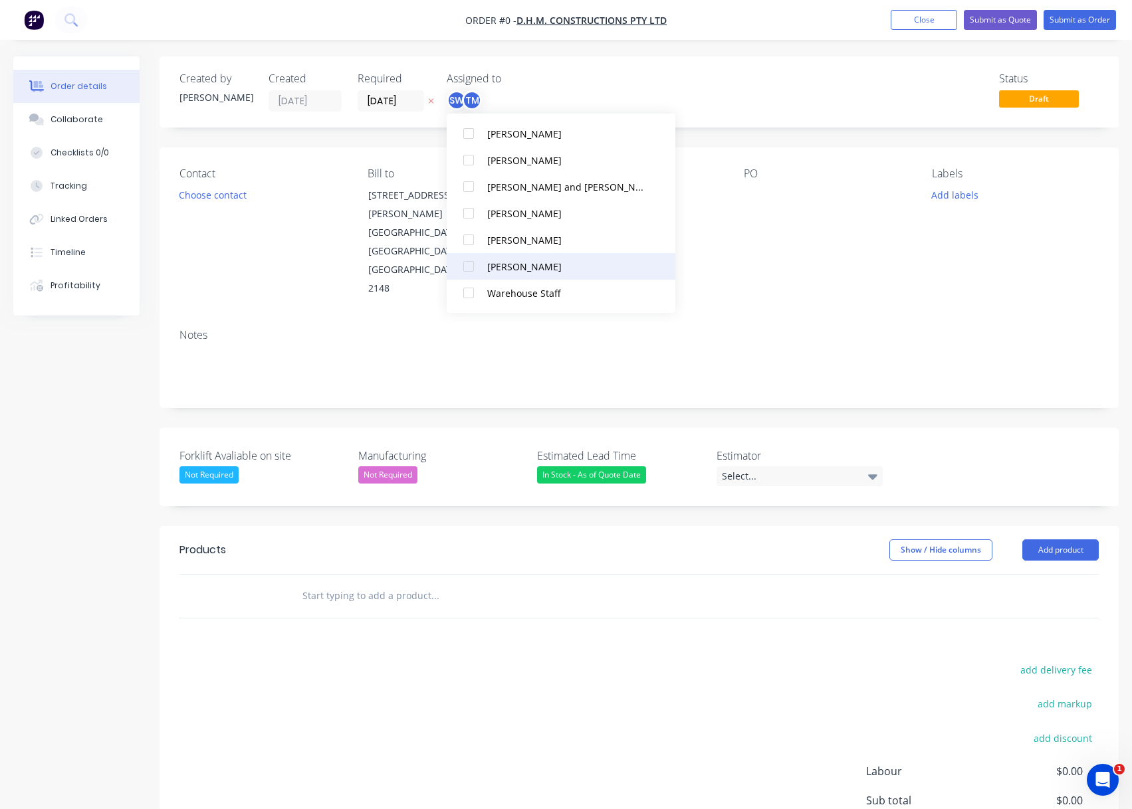
click at [539, 266] on div "[PERSON_NAME]" at bounding box center [565, 267] width 156 height 14
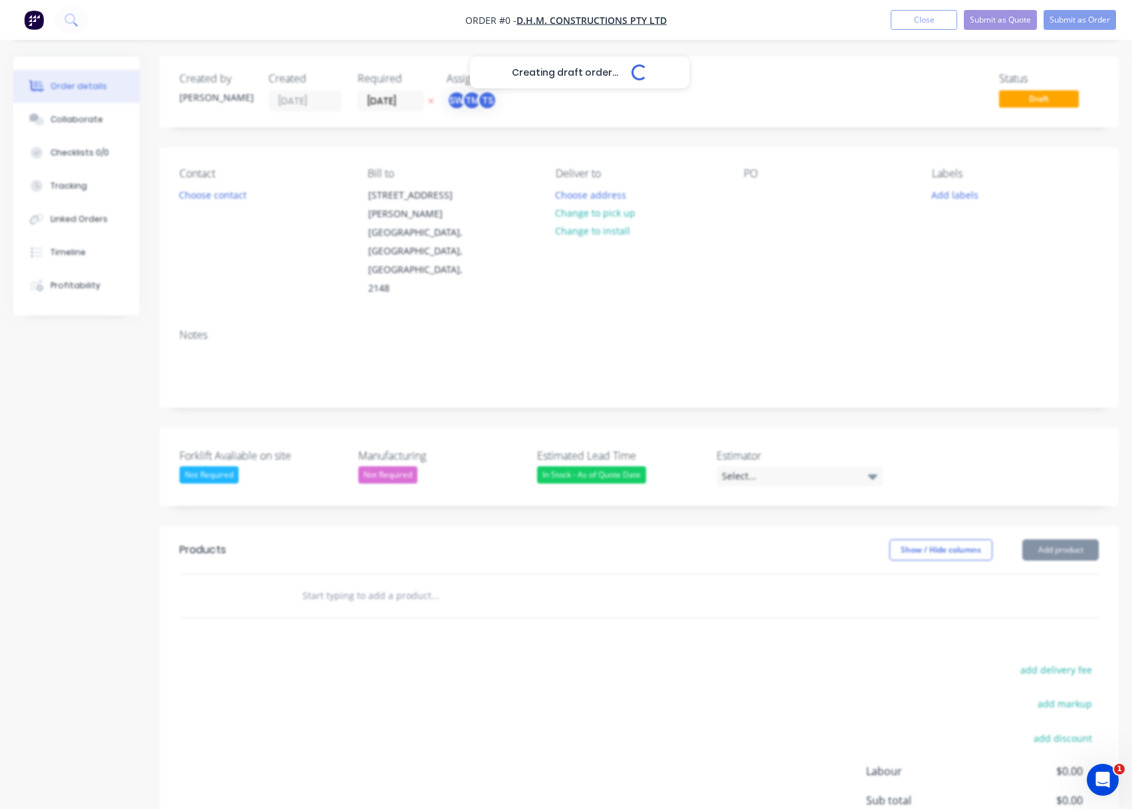
click at [583, 95] on div "Creating draft order... Loading... Order details Collaborate Checklists 0/0 Tra…" at bounding box center [566, 506] width 1132 height 901
click at [233, 196] on button "Choose contact" at bounding box center [213, 194] width 82 height 18
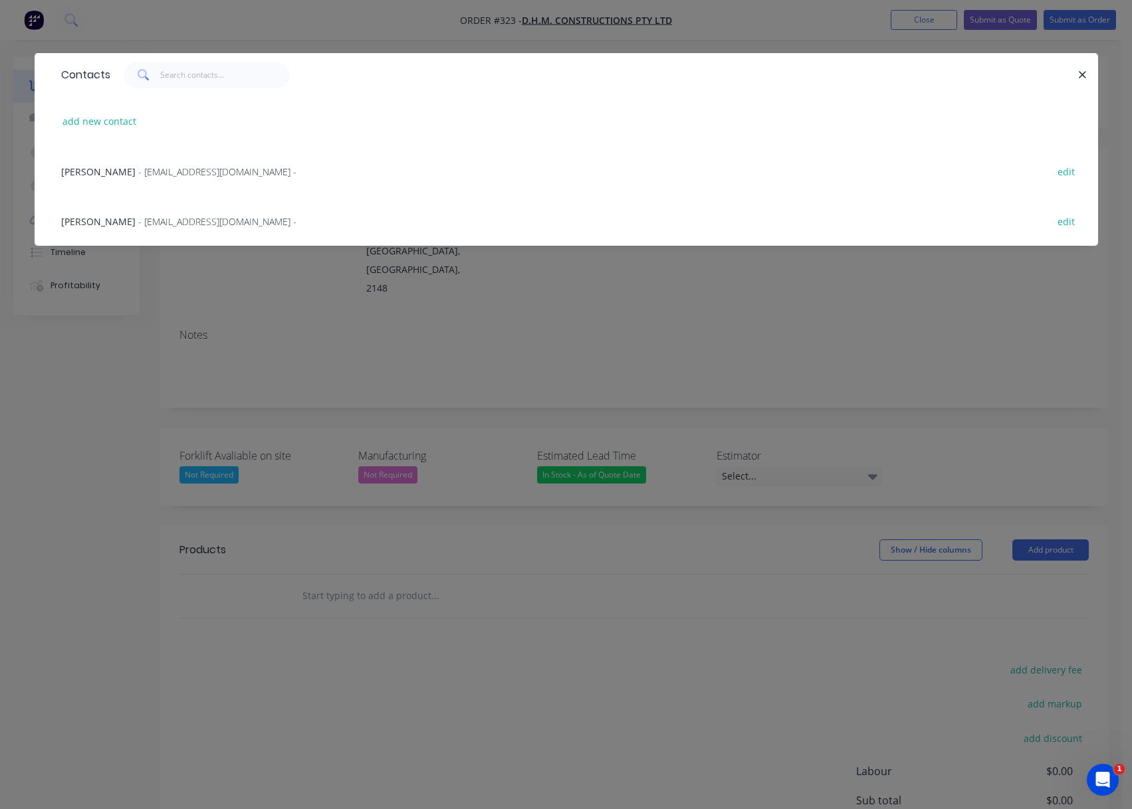
click at [146, 221] on span "- candehuggins@gmail.com -" at bounding box center [217, 221] width 158 height 13
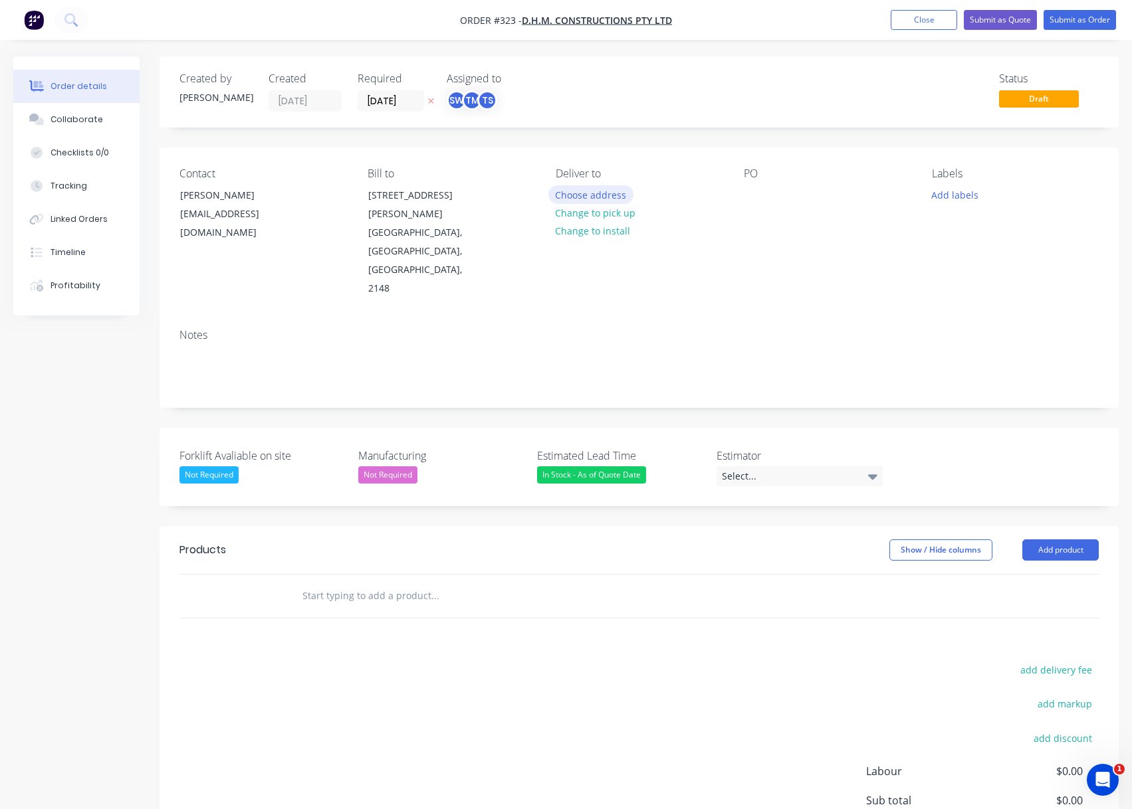
click at [571, 192] on button "Choose address" at bounding box center [590, 194] width 85 height 18
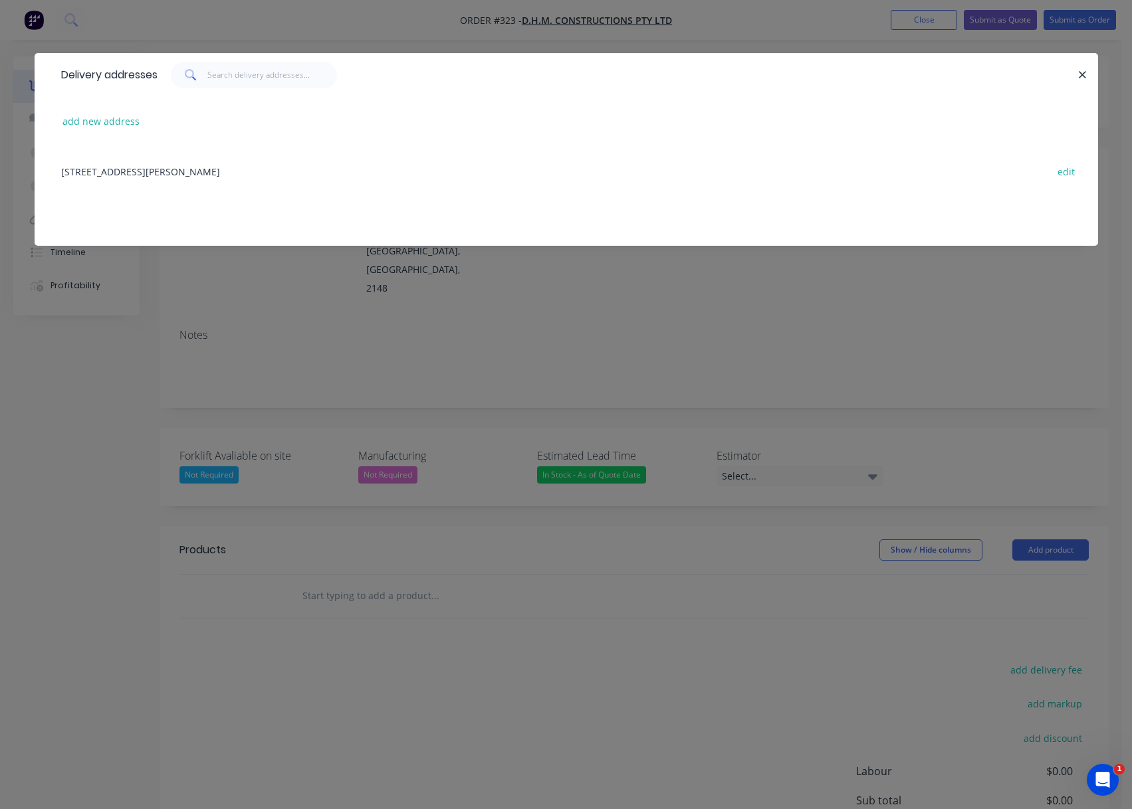
click at [107, 170] on div "39 Donohue St, KINGS PARK, New South Wales, Australia, 2148 edit" at bounding box center [565, 171] width 1023 height 50
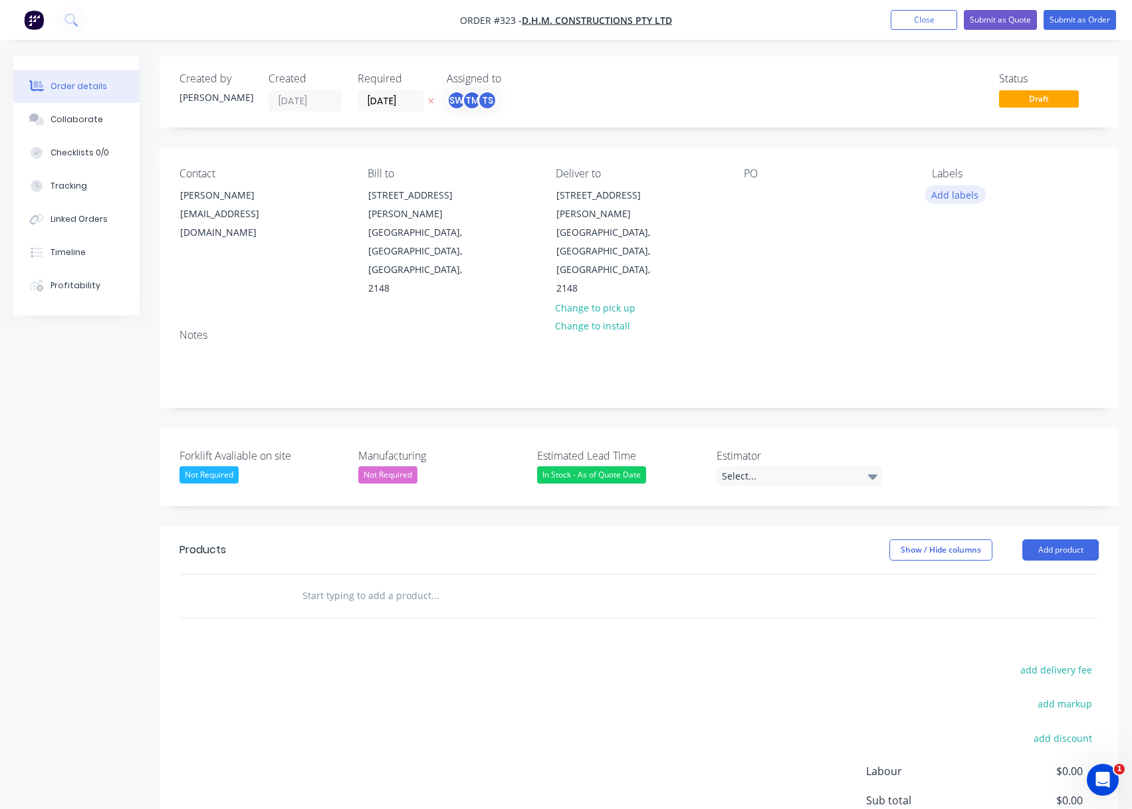
click at [938, 201] on button "Add labels" at bounding box center [954, 194] width 61 height 18
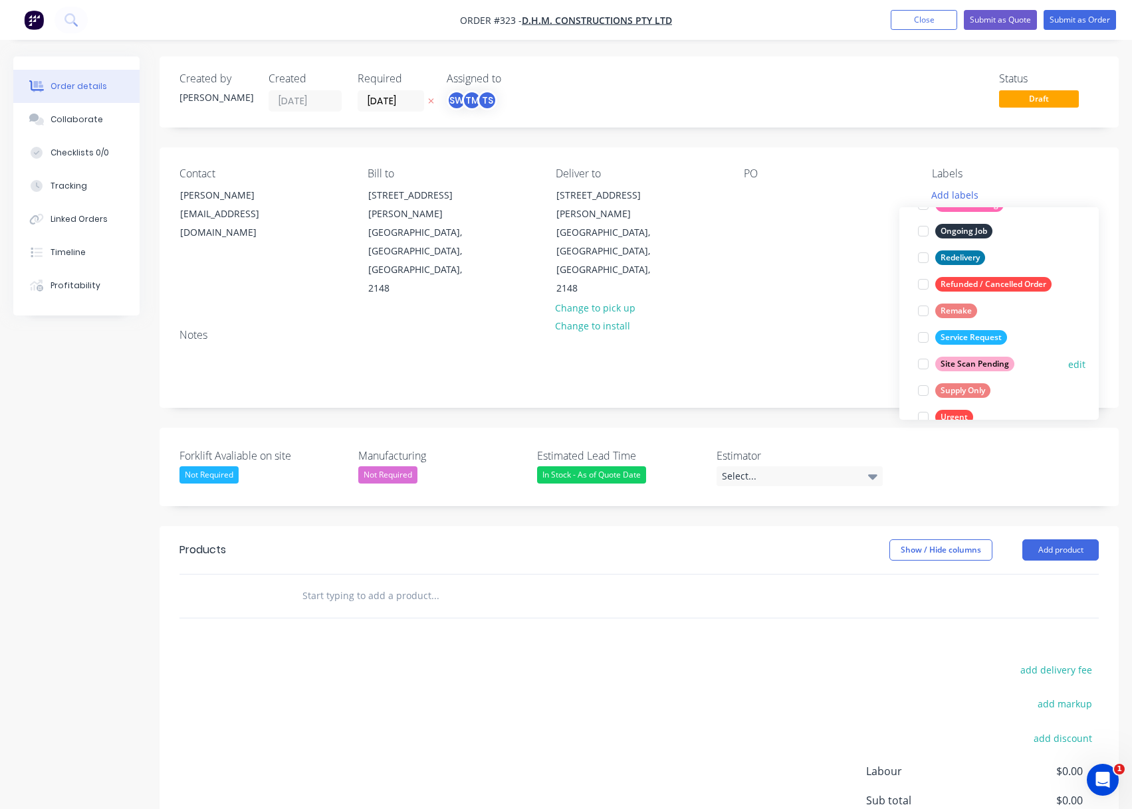
scroll to position [199, 0]
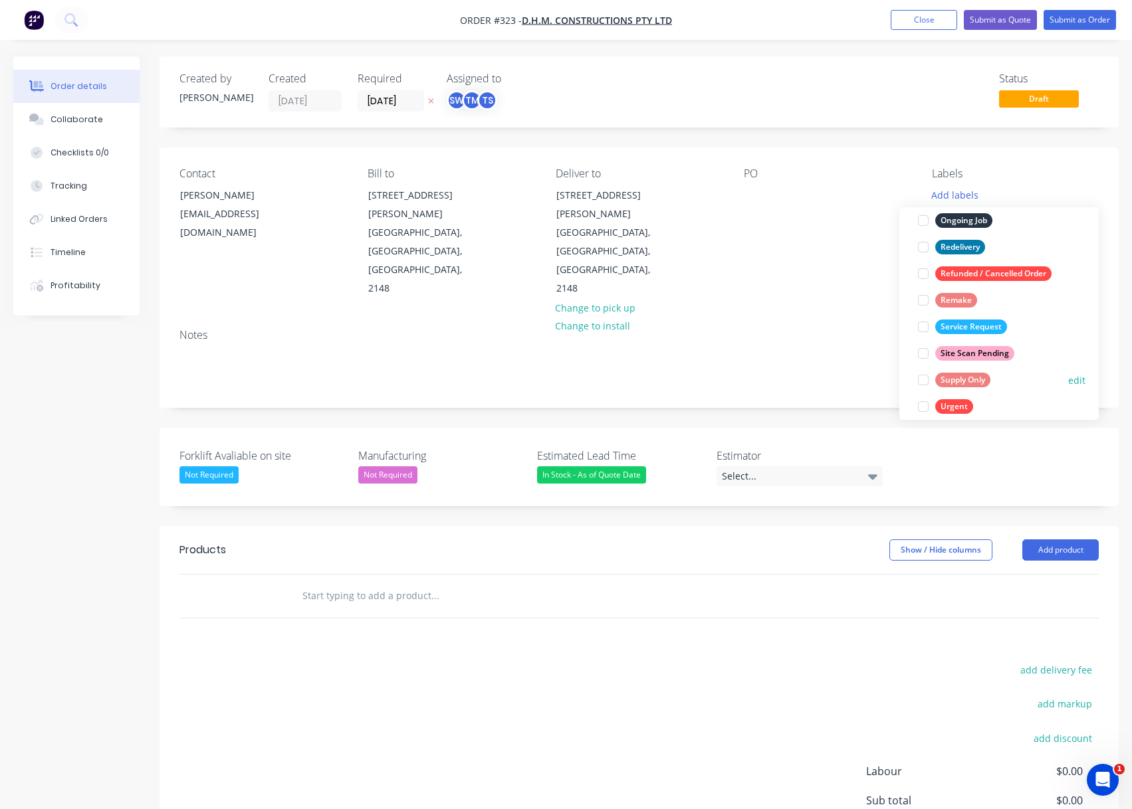
click at [922, 379] on div at bounding box center [923, 380] width 27 height 27
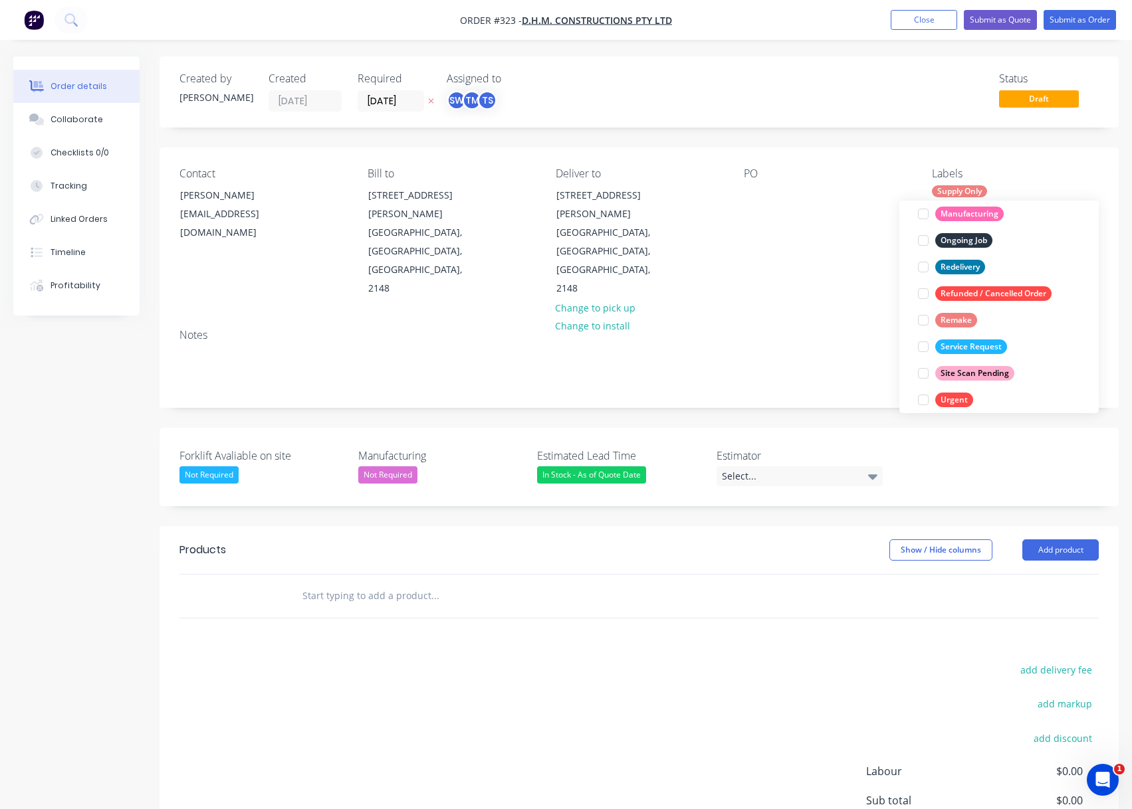
scroll to position [0, 0]
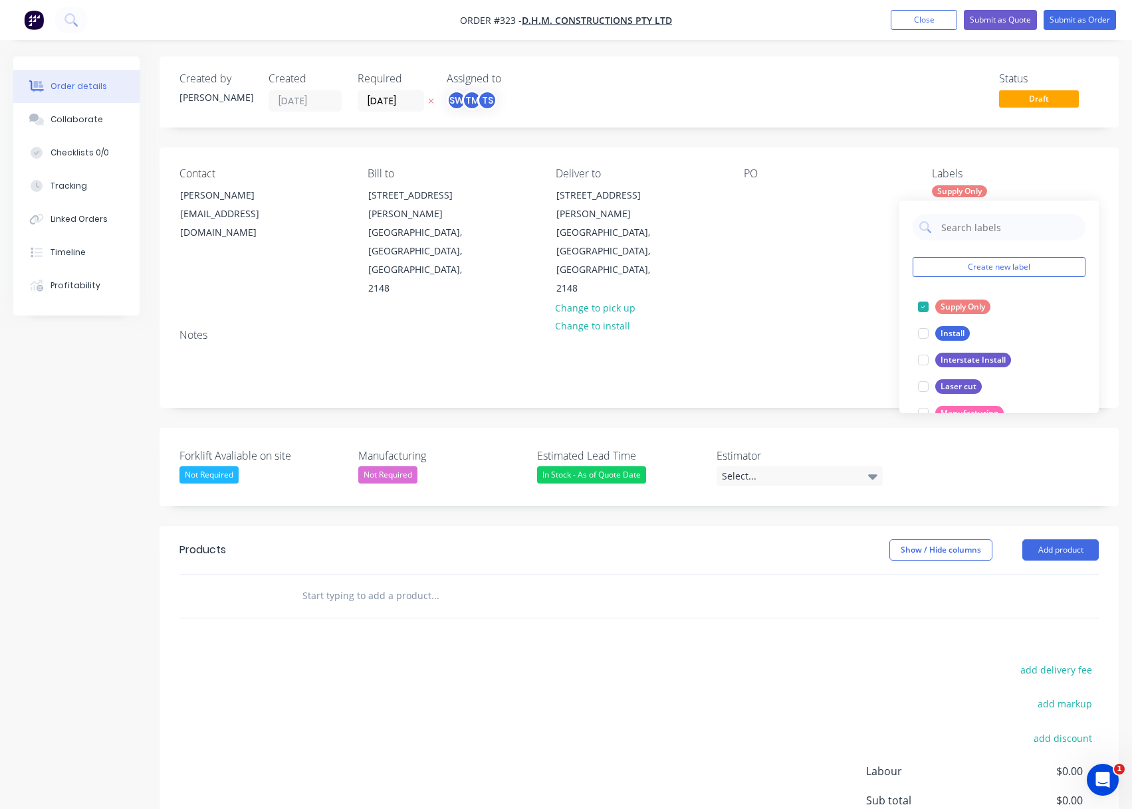
click at [823, 318] on div "Notes" at bounding box center [638, 362] width 959 height 89
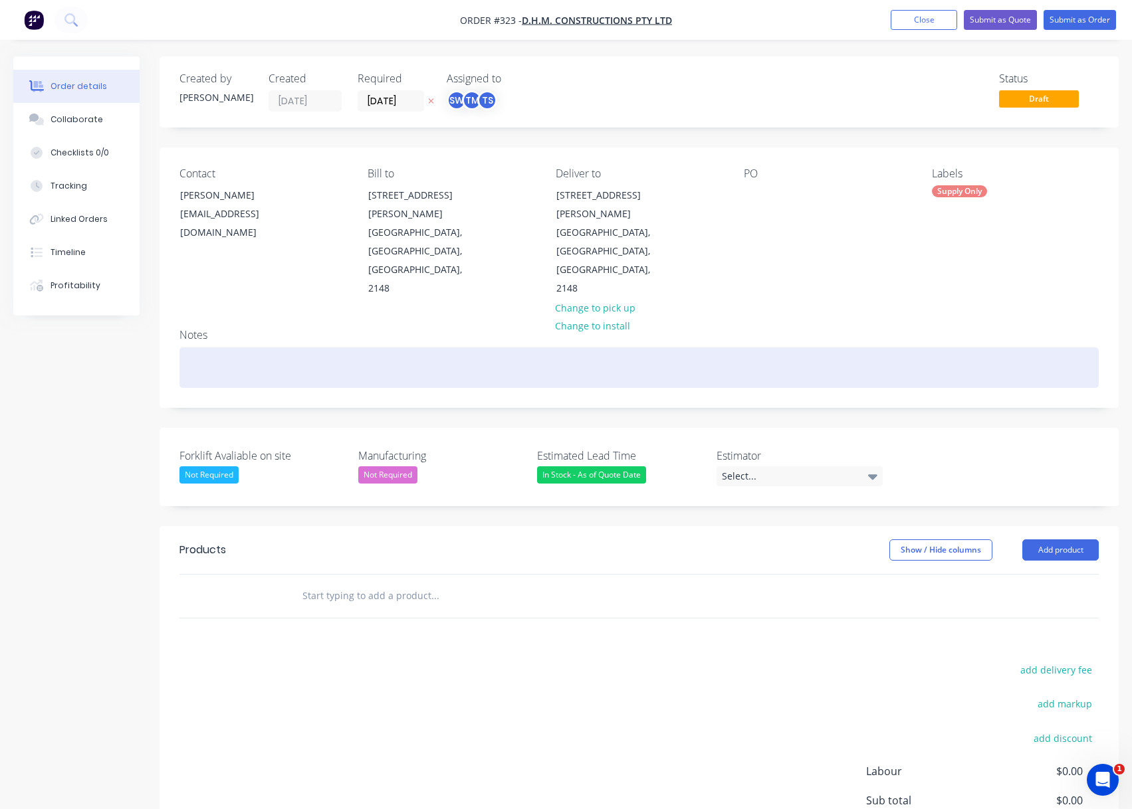
click at [237, 348] on div at bounding box center [638, 368] width 919 height 41
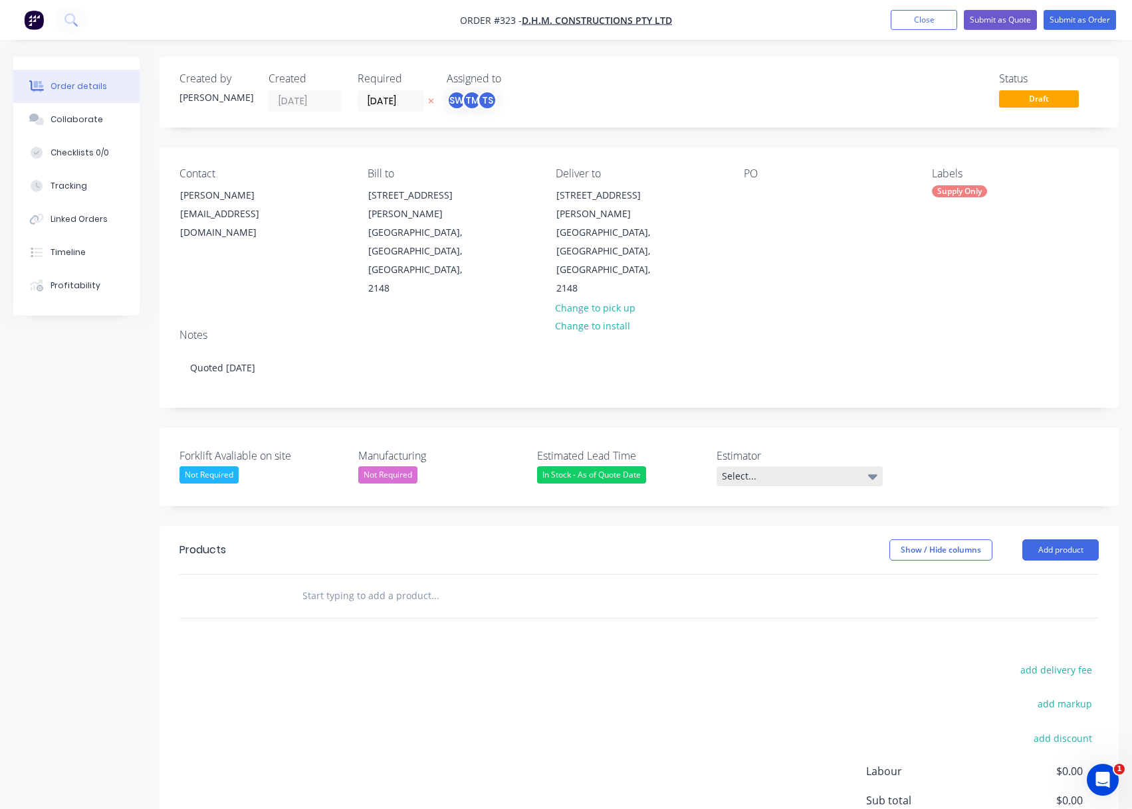
click at [785, 466] on div "Select..." at bounding box center [799, 476] width 166 height 20
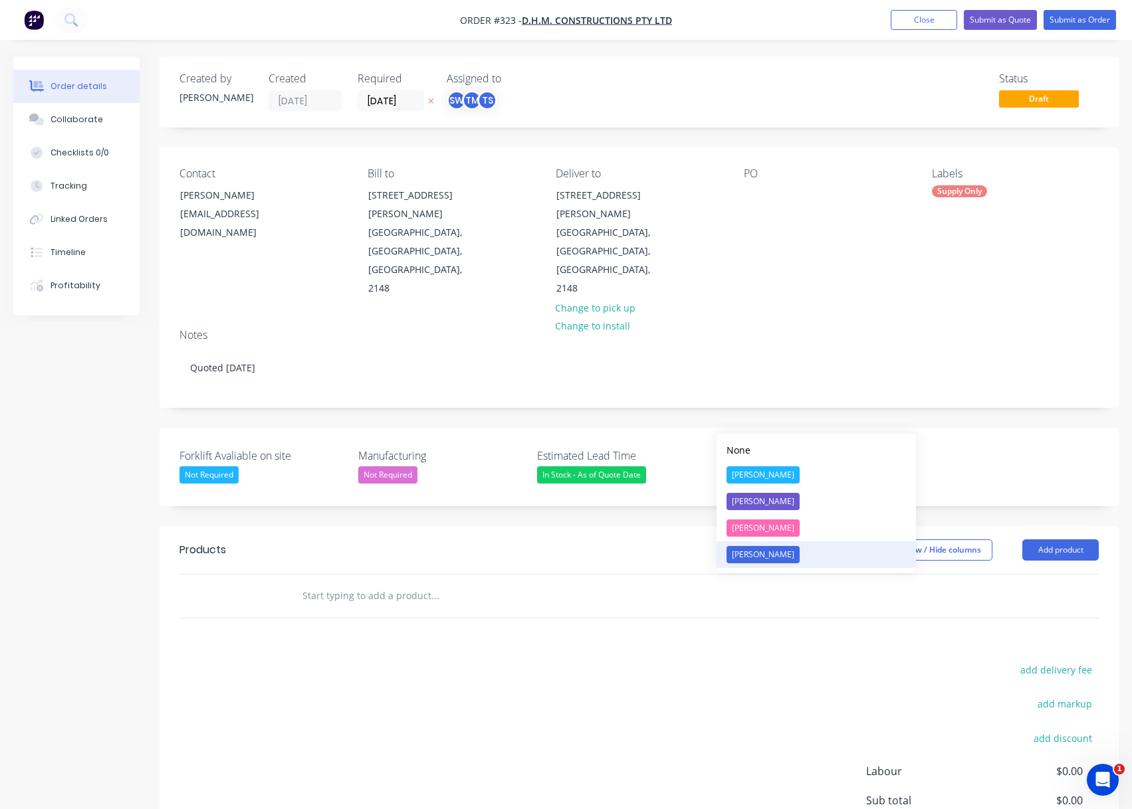
click at [774, 550] on div "[PERSON_NAME]" at bounding box center [762, 554] width 73 height 17
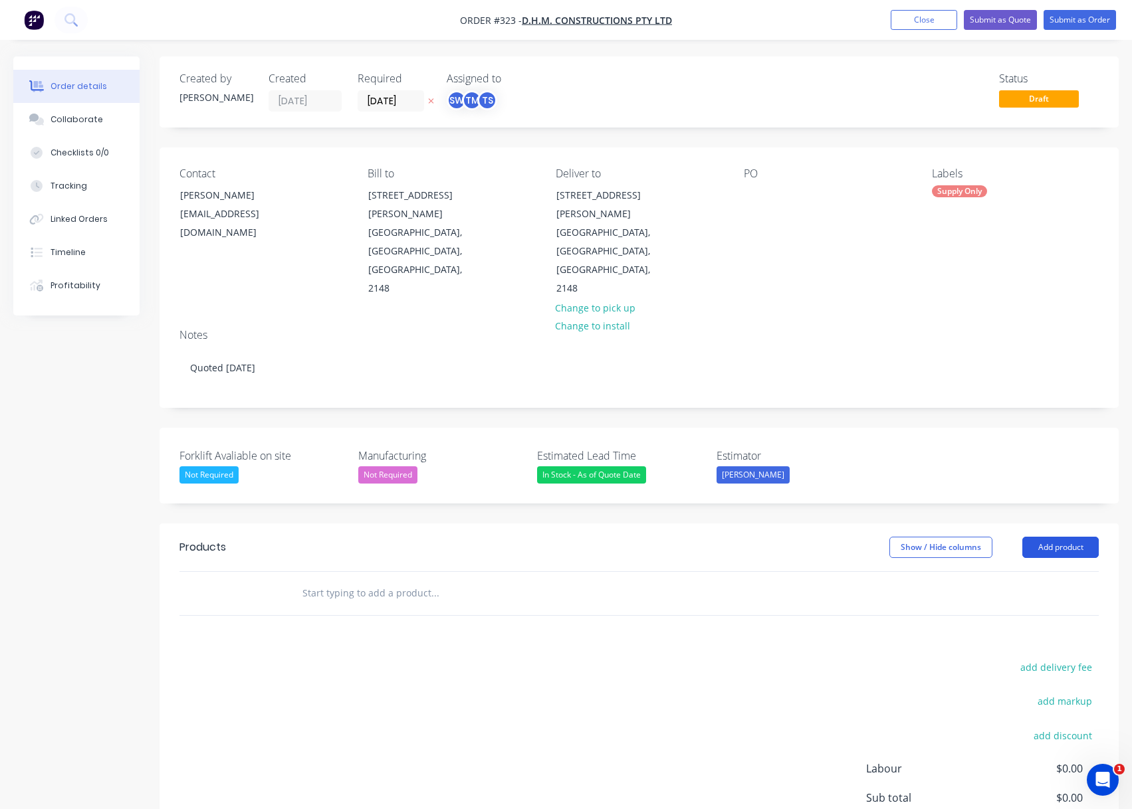
click at [1074, 537] on button "Add product" at bounding box center [1060, 547] width 76 height 21
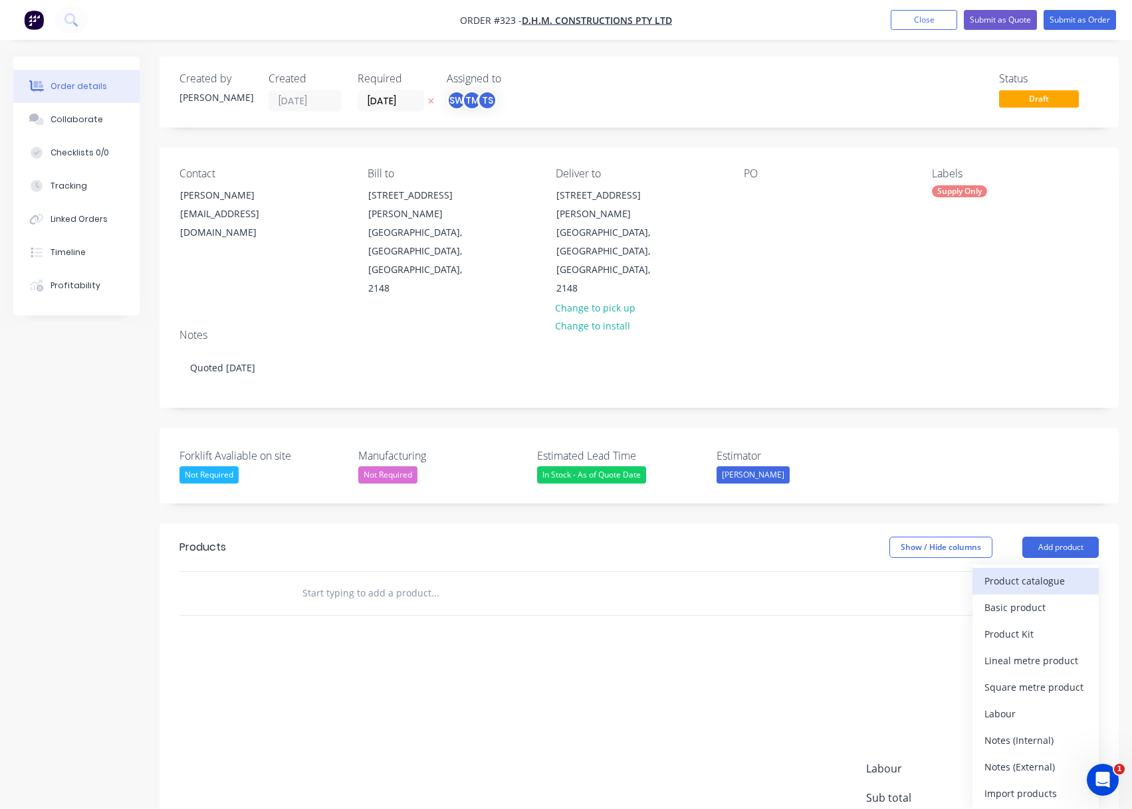
click at [1019, 571] on div "Product catalogue" at bounding box center [1035, 580] width 102 height 19
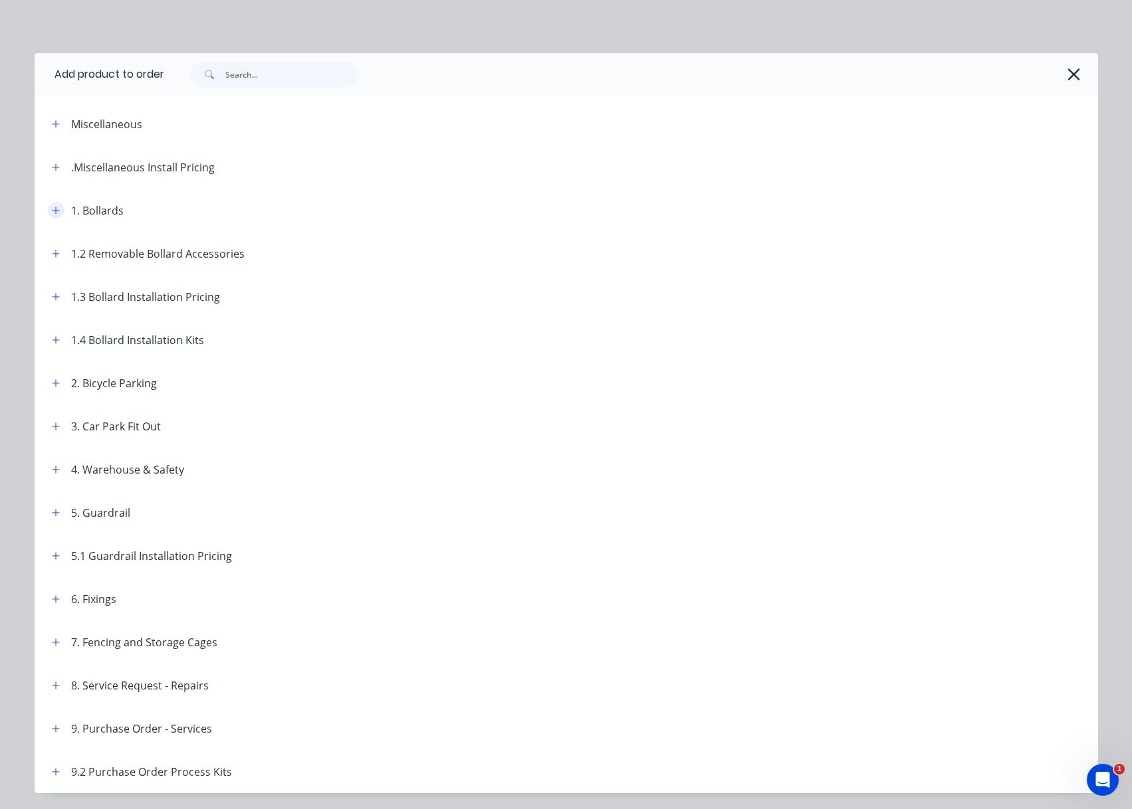
click at [54, 213] on icon "button" at bounding box center [56, 210] width 8 height 9
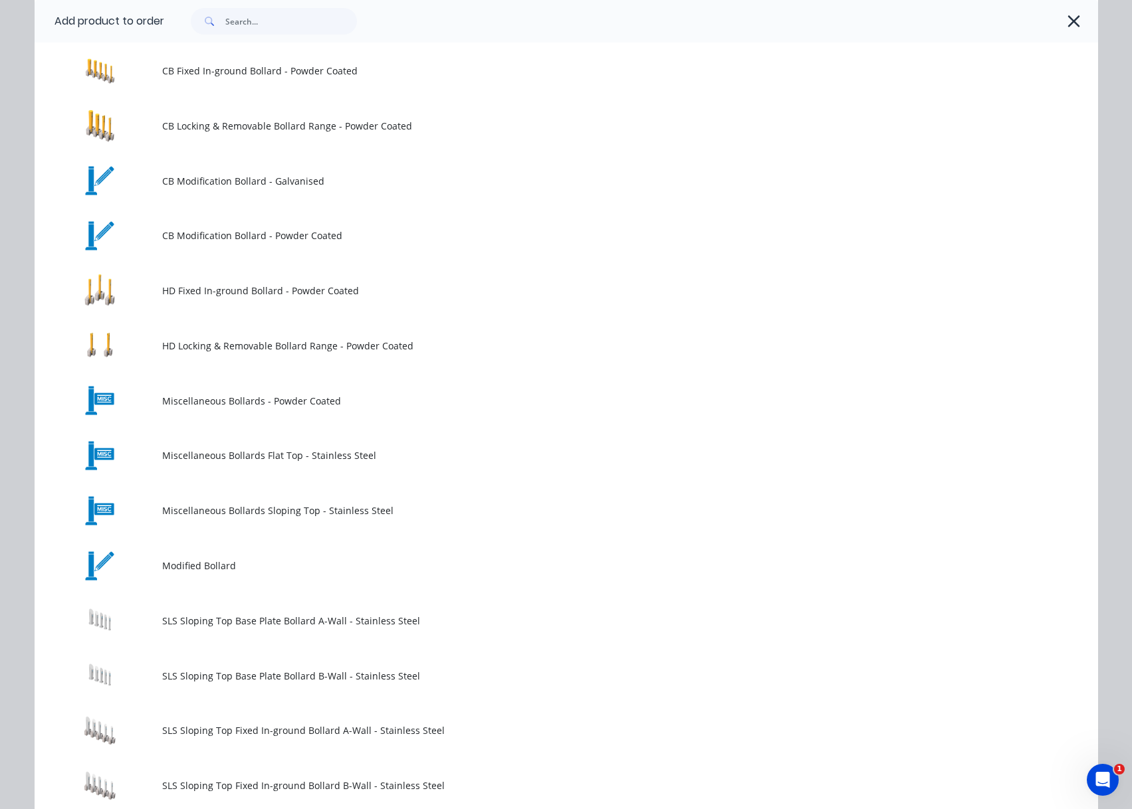
scroll to position [399, 0]
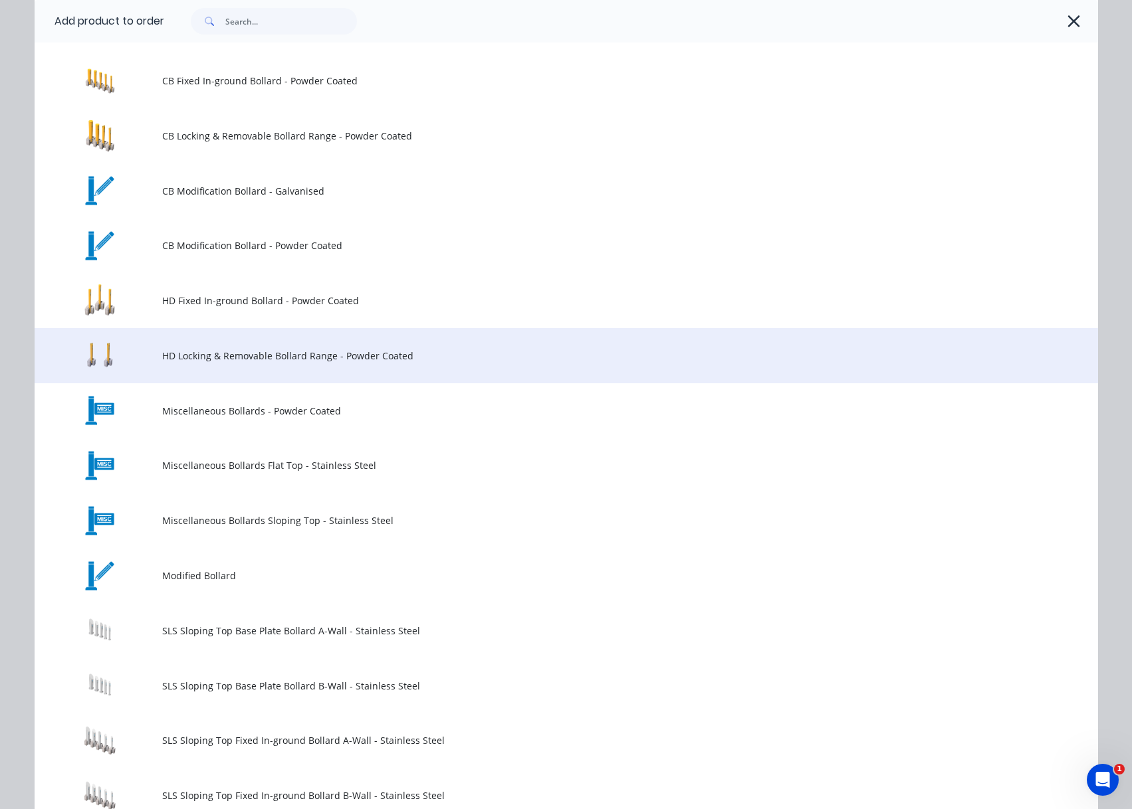
click at [213, 354] on span "HD Locking & Removable Bollard Range - Powder Coated" at bounding box center [536, 356] width 748 height 14
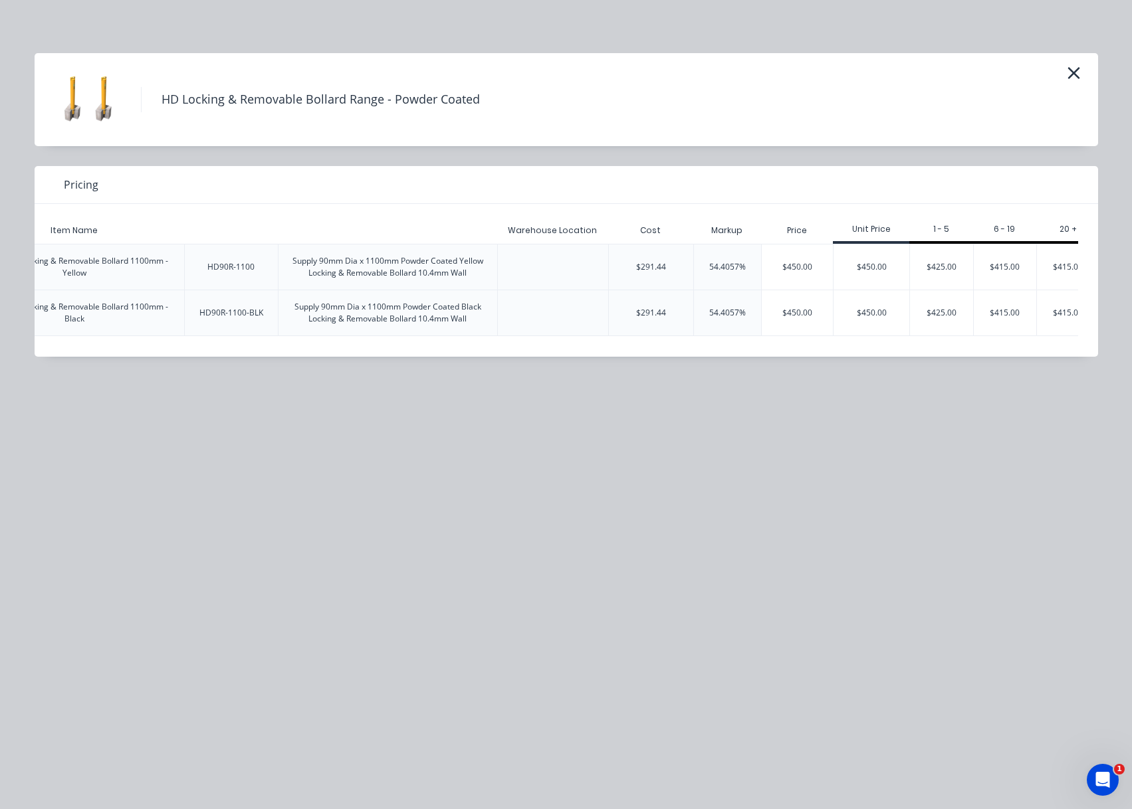
scroll to position [0, 201]
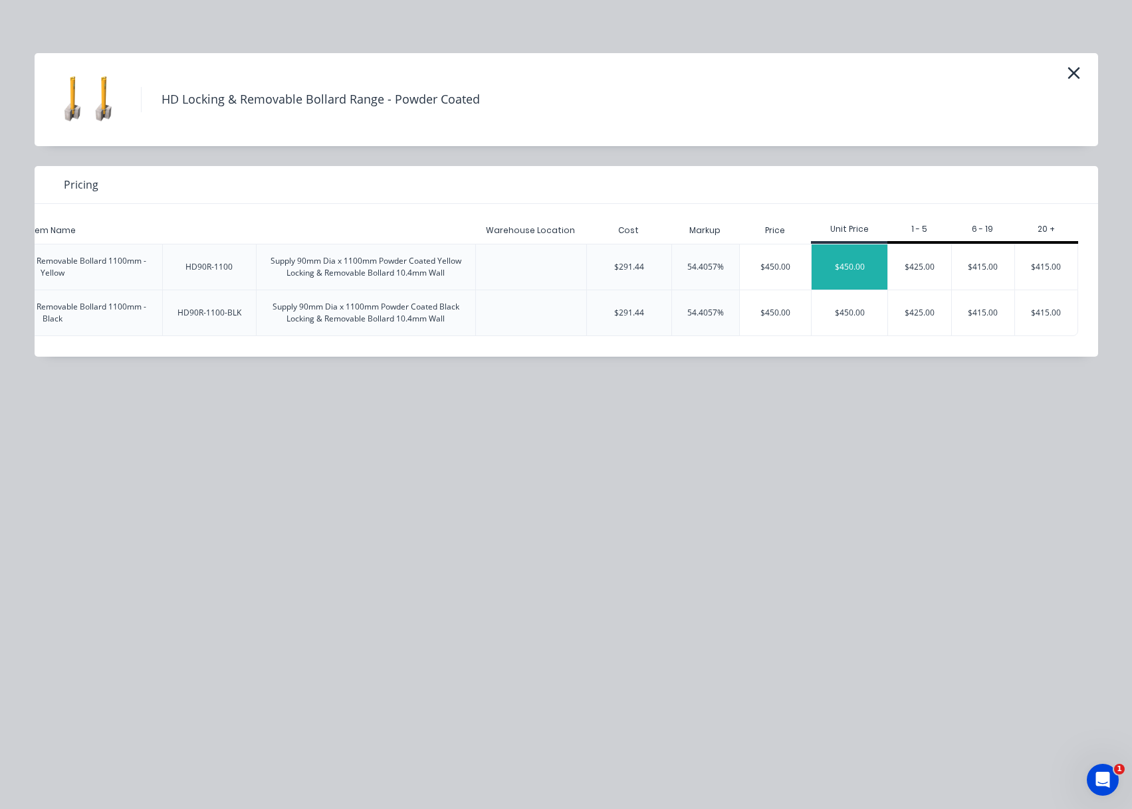
click at [837, 264] on div "$450.00" at bounding box center [849, 267] width 76 height 45
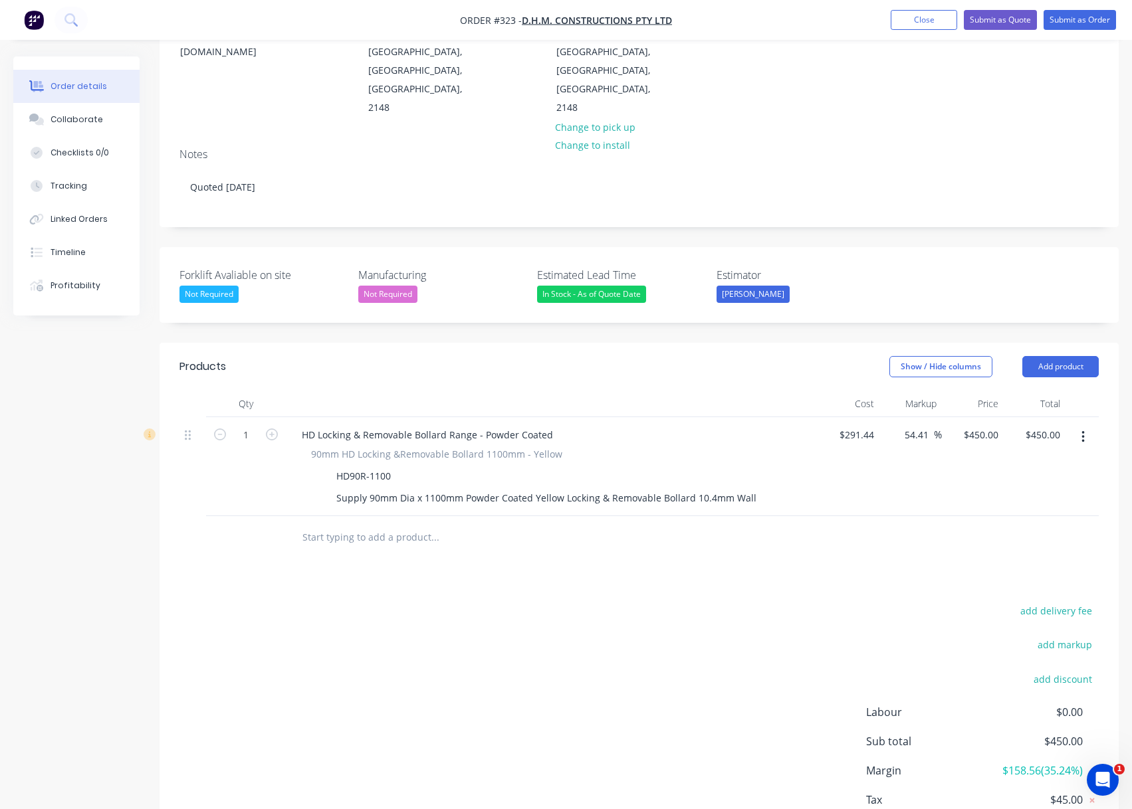
scroll to position [199, 0]
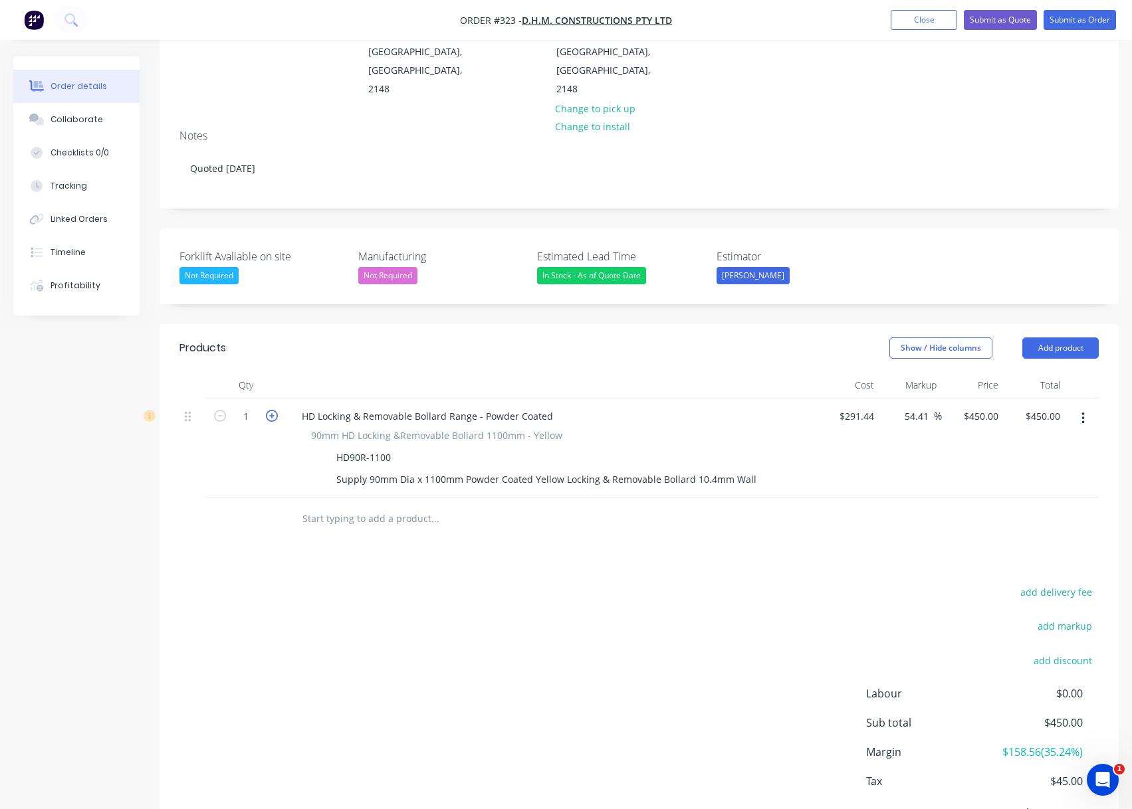
click at [276, 410] on icon "button" at bounding box center [272, 416] width 12 height 12
type input "2"
type input "$900.00"
click at [276, 410] on icon "button" at bounding box center [272, 416] width 12 height 12
type input "3"
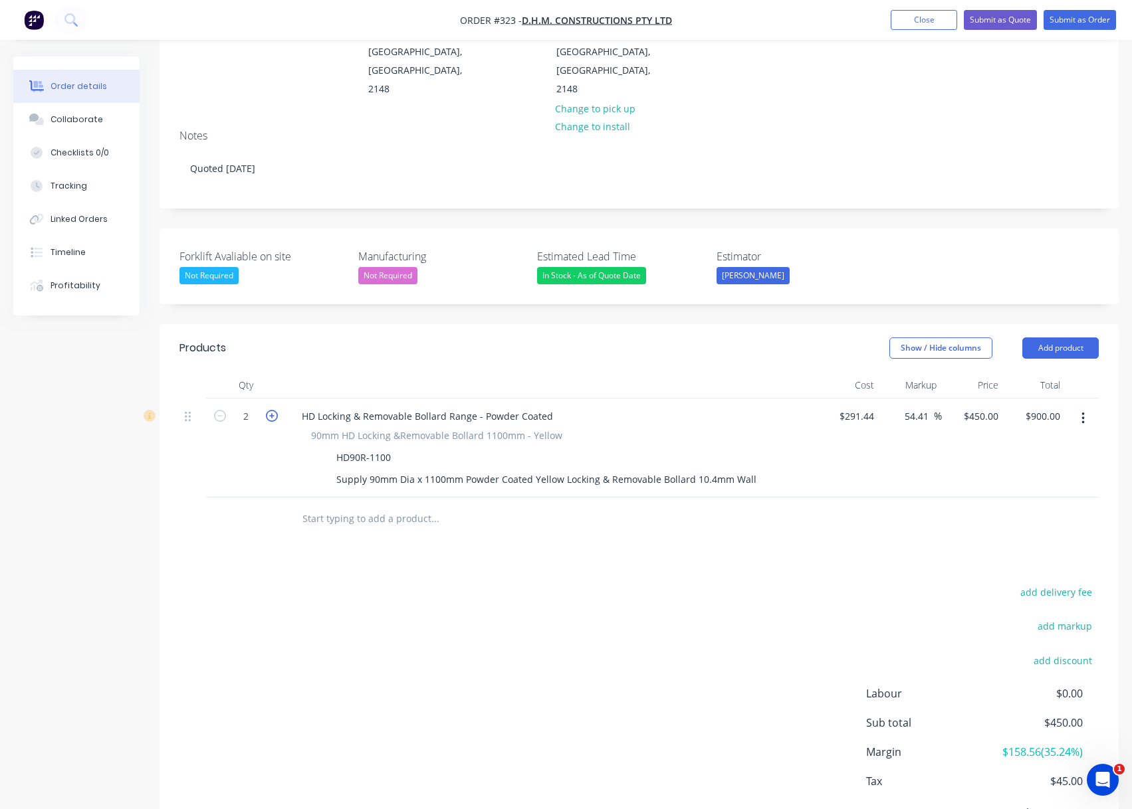
type input "$1,350.00"
click at [1062, 338] on button "Add product" at bounding box center [1060, 348] width 76 height 21
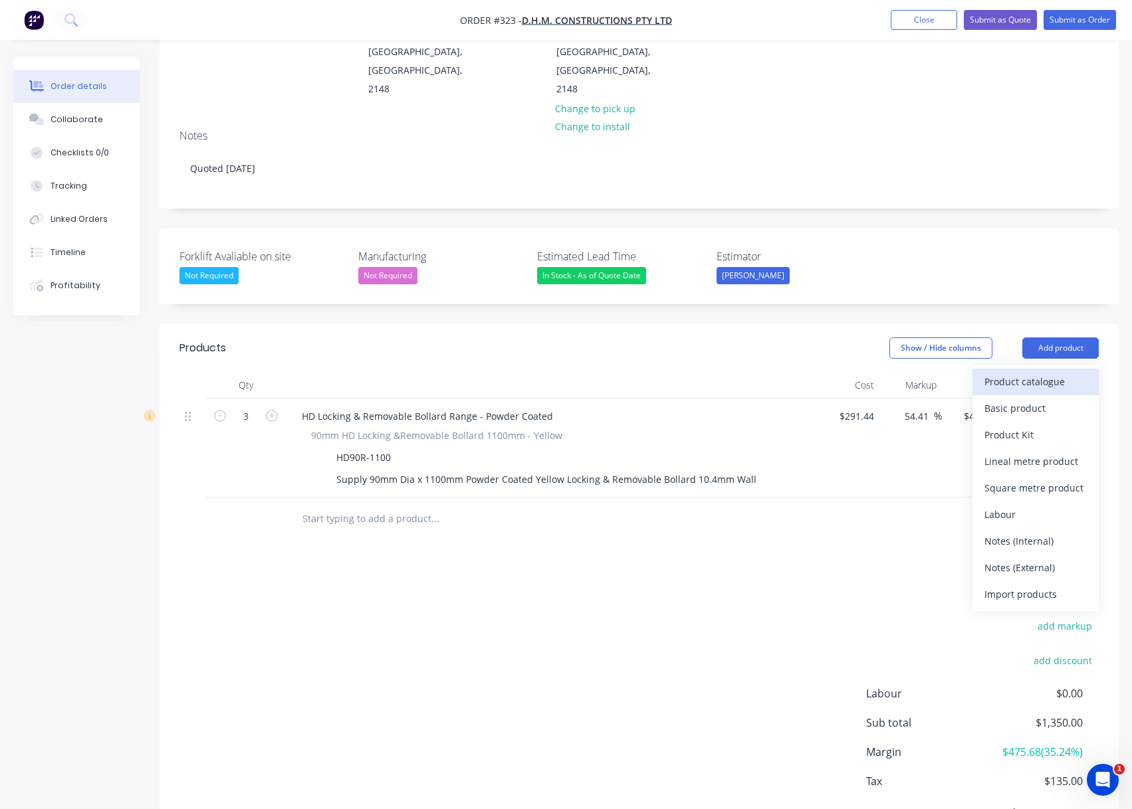
click at [1053, 372] on div "Product catalogue" at bounding box center [1035, 381] width 102 height 19
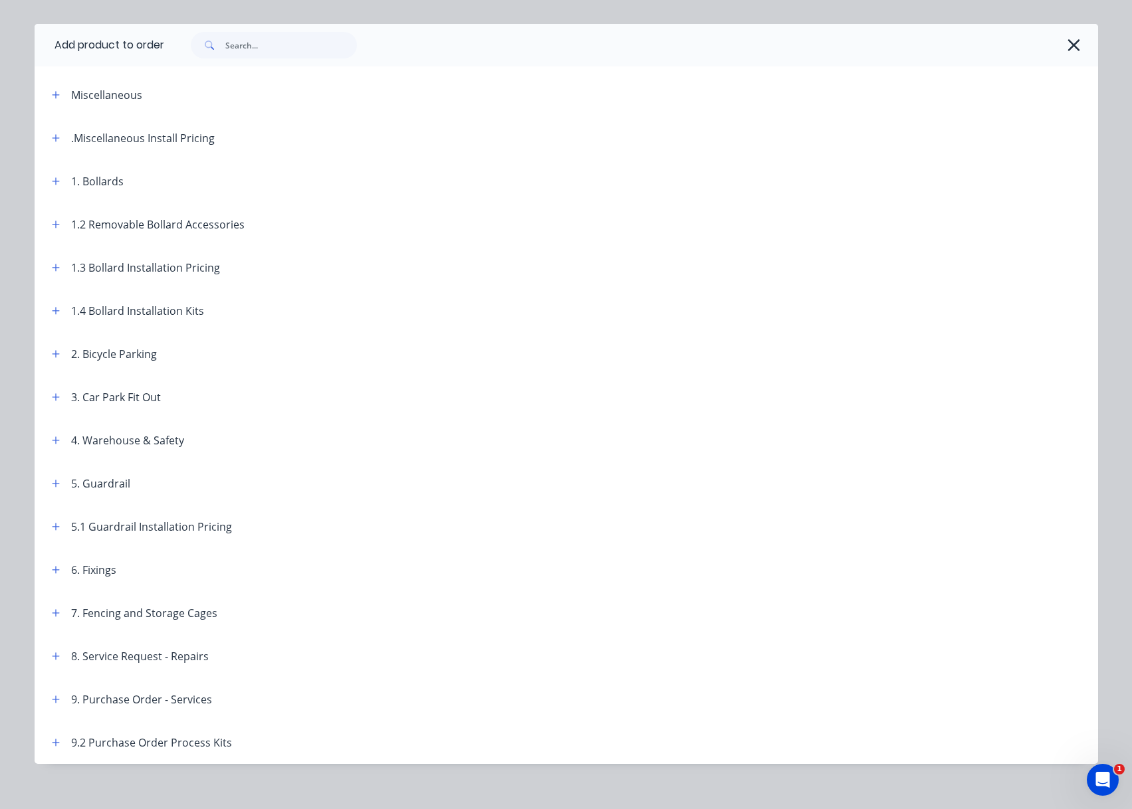
scroll to position [43, 0]
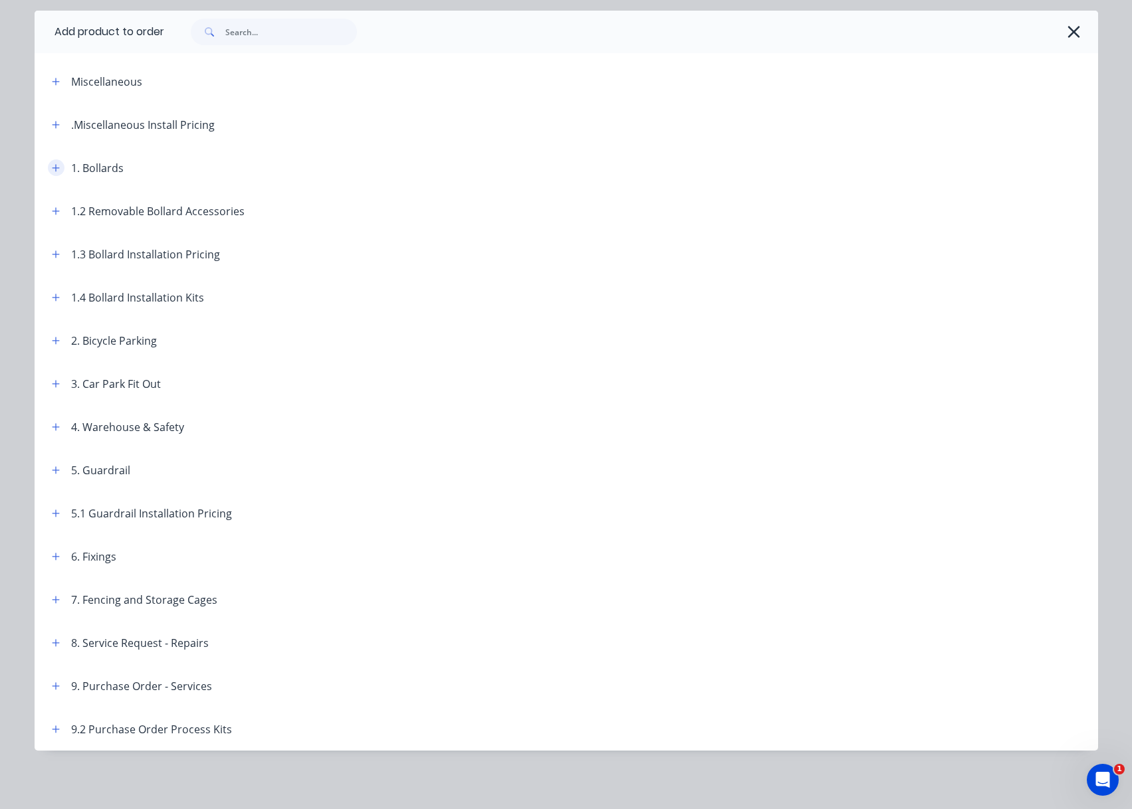
click at [52, 167] on icon "button" at bounding box center [55, 167] width 7 height 7
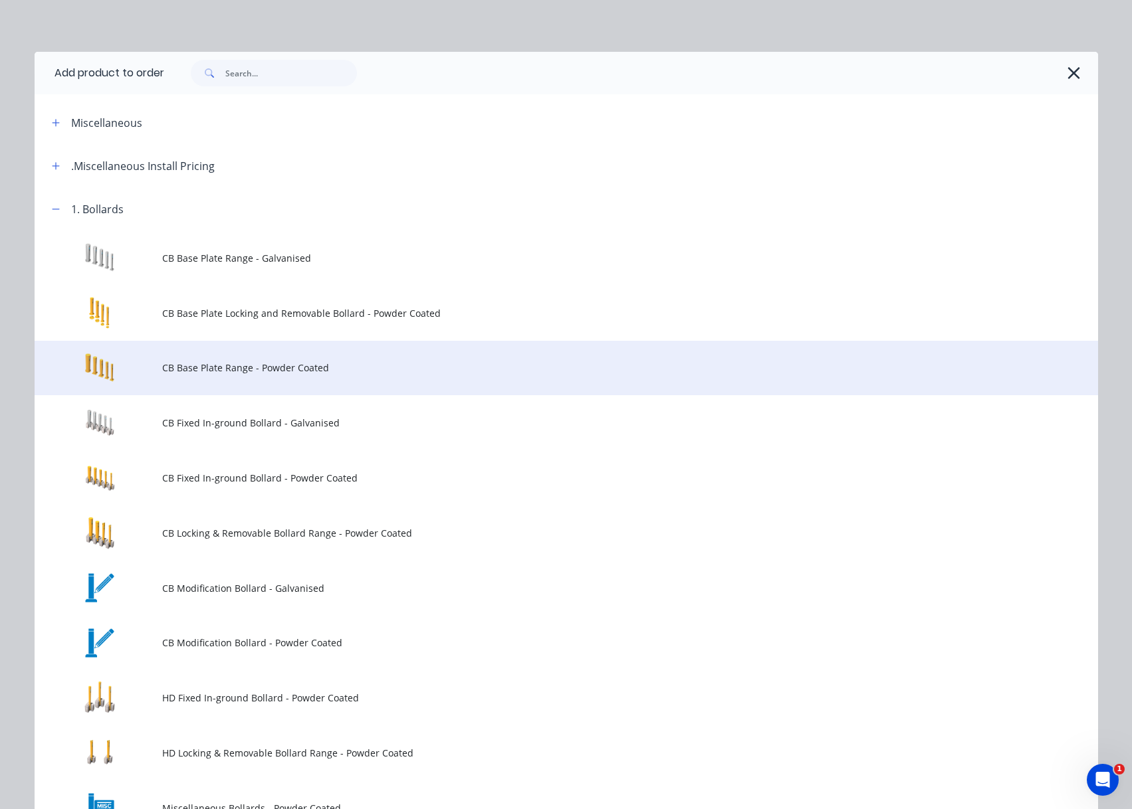
scroll to position [0, 0]
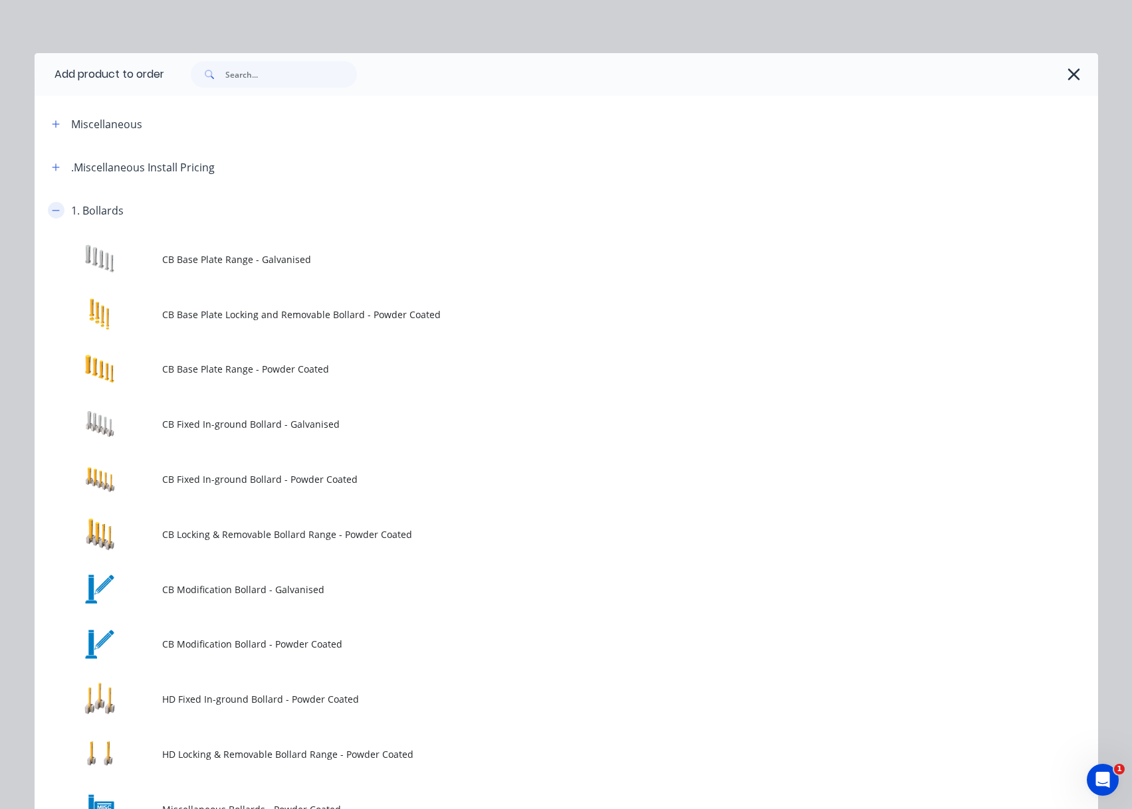
click at [52, 209] on icon "button" at bounding box center [56, 210] width 8 height 9
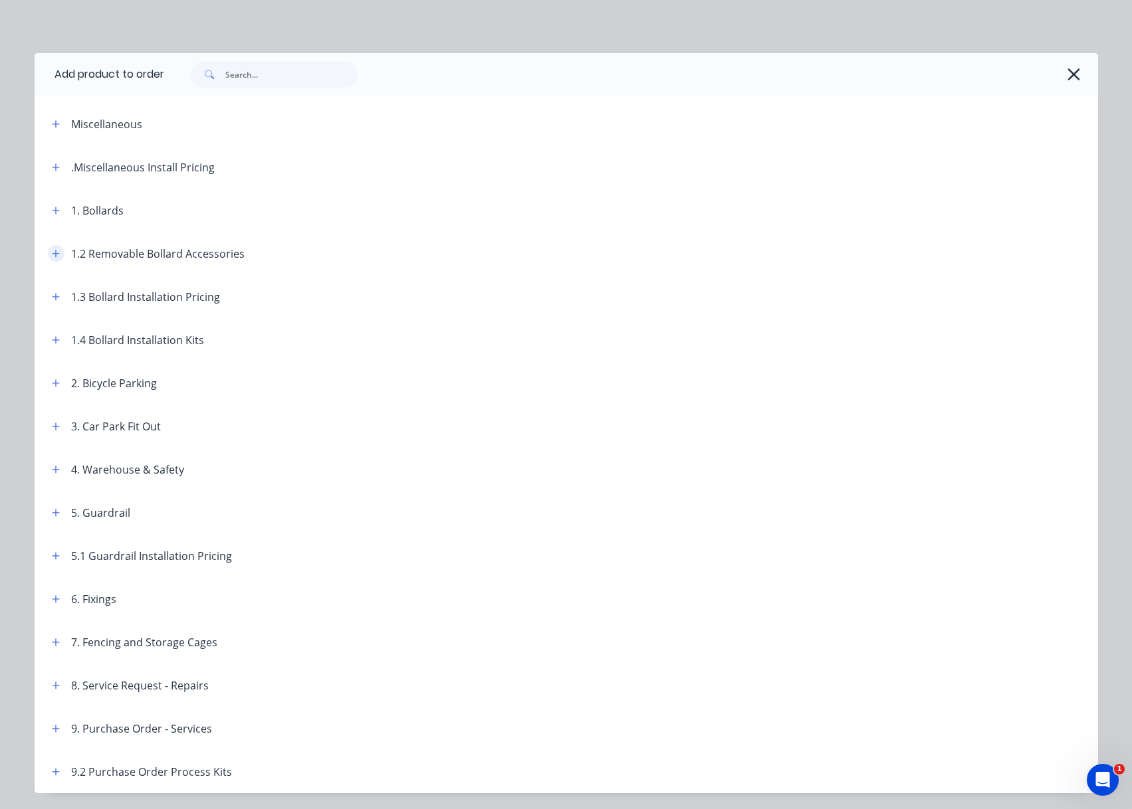
click at [52, 252] on icon "button" at bounding box center [56, 253] width 8 height 9
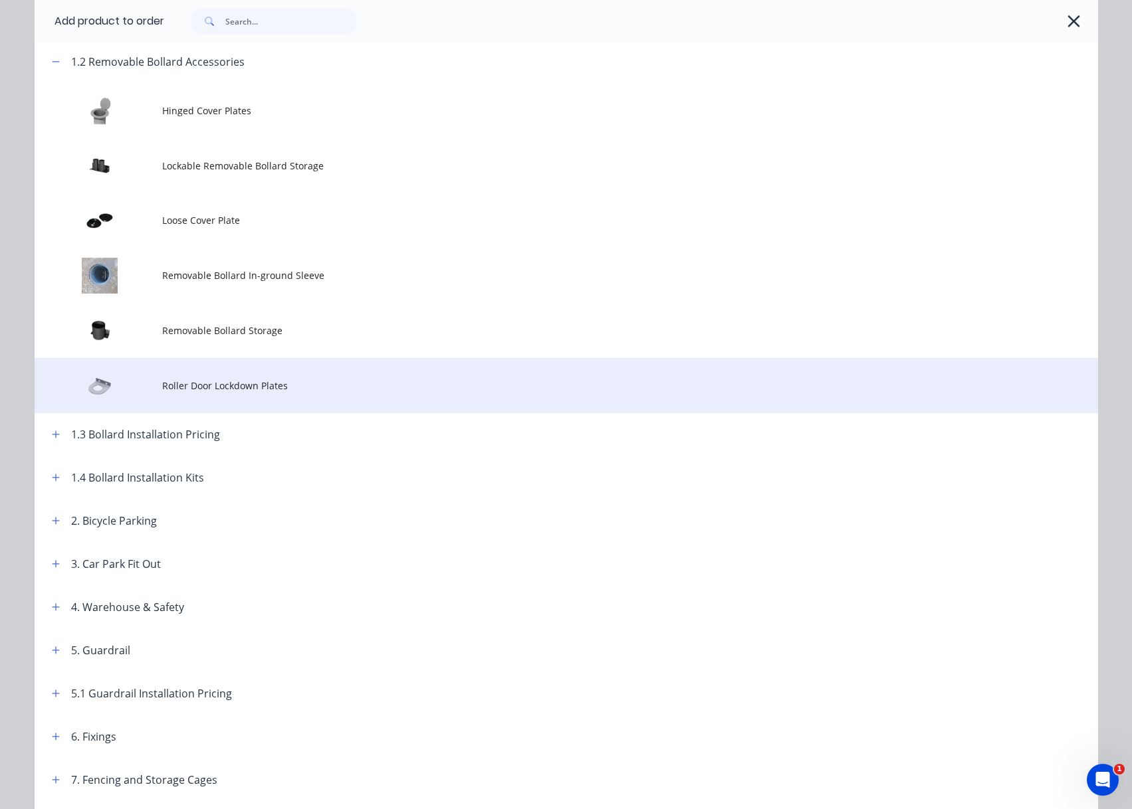
scroll to position [199, 0]
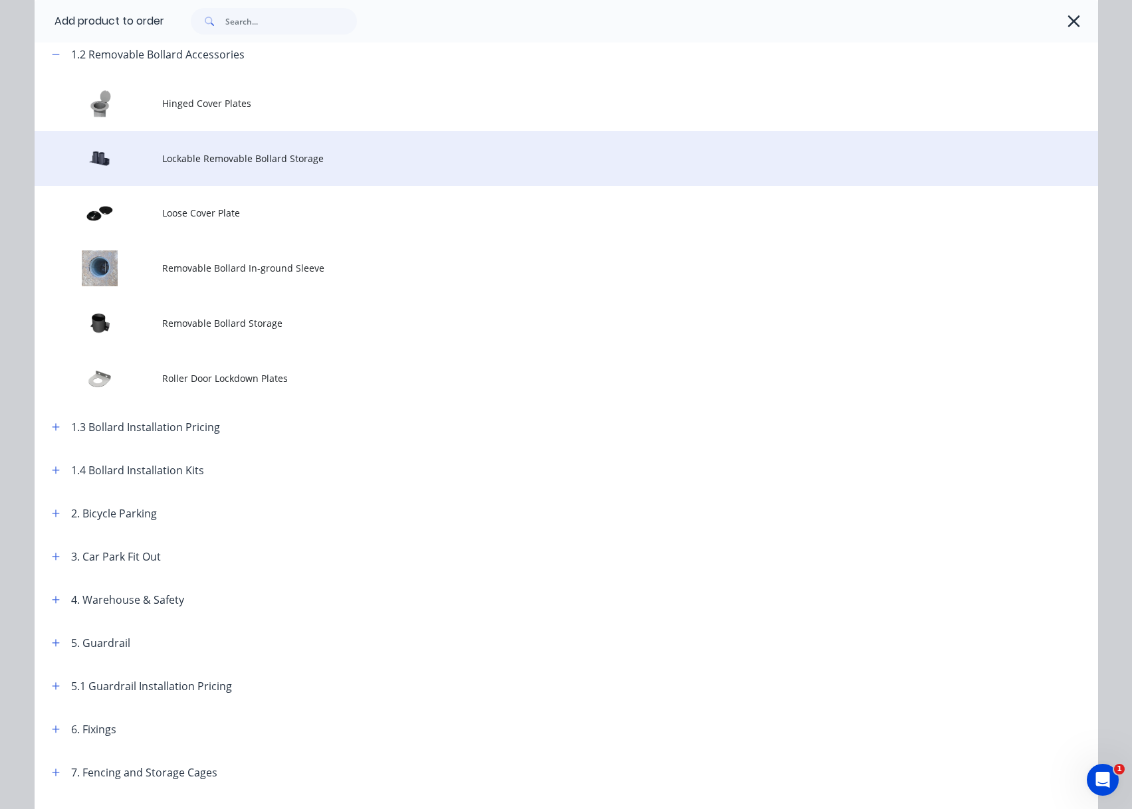
click at [290, 156] on span "Lockable Removable Bollard Storage" at bounding box center [536, 158] width 748 height 14
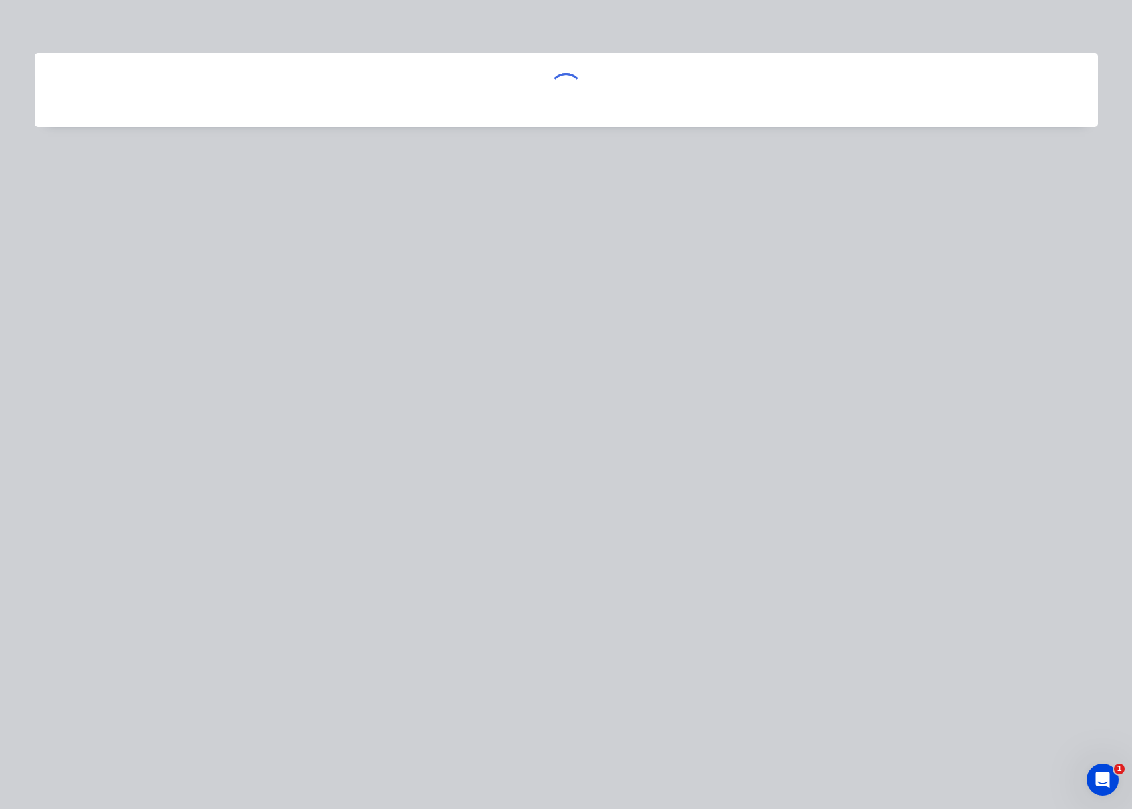
scroll to position [0, 0]
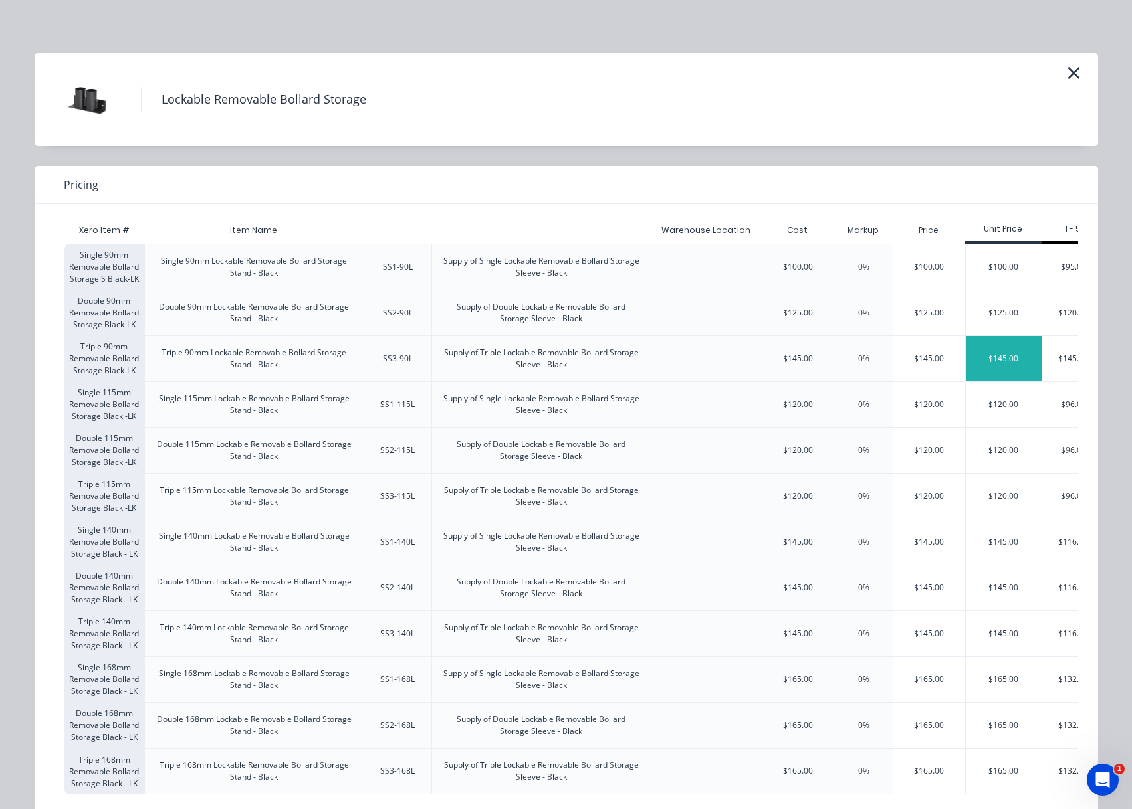
click at [986, 353] on div "$145.00" at bounding box center [1003, 358] width 76 height 45
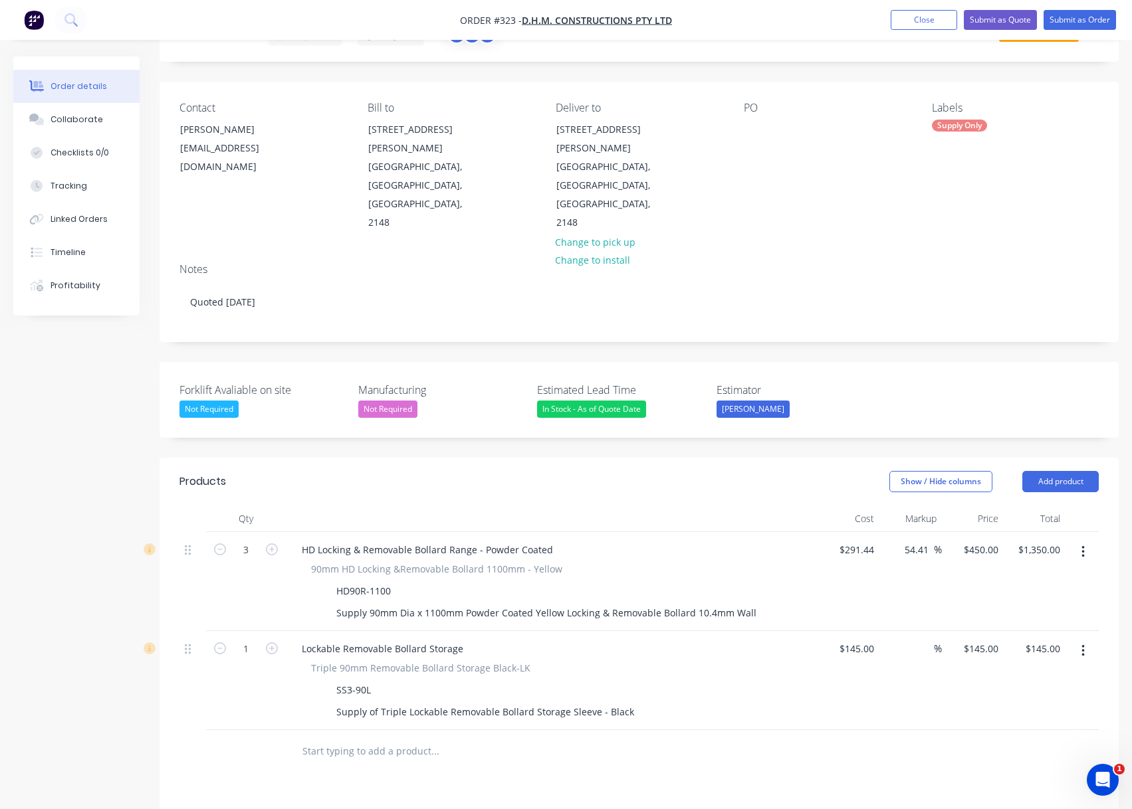
scroll to position [66, 0]
click at [899, 21] on button "Close" at bounding box center [923, 20] width 66 height 20
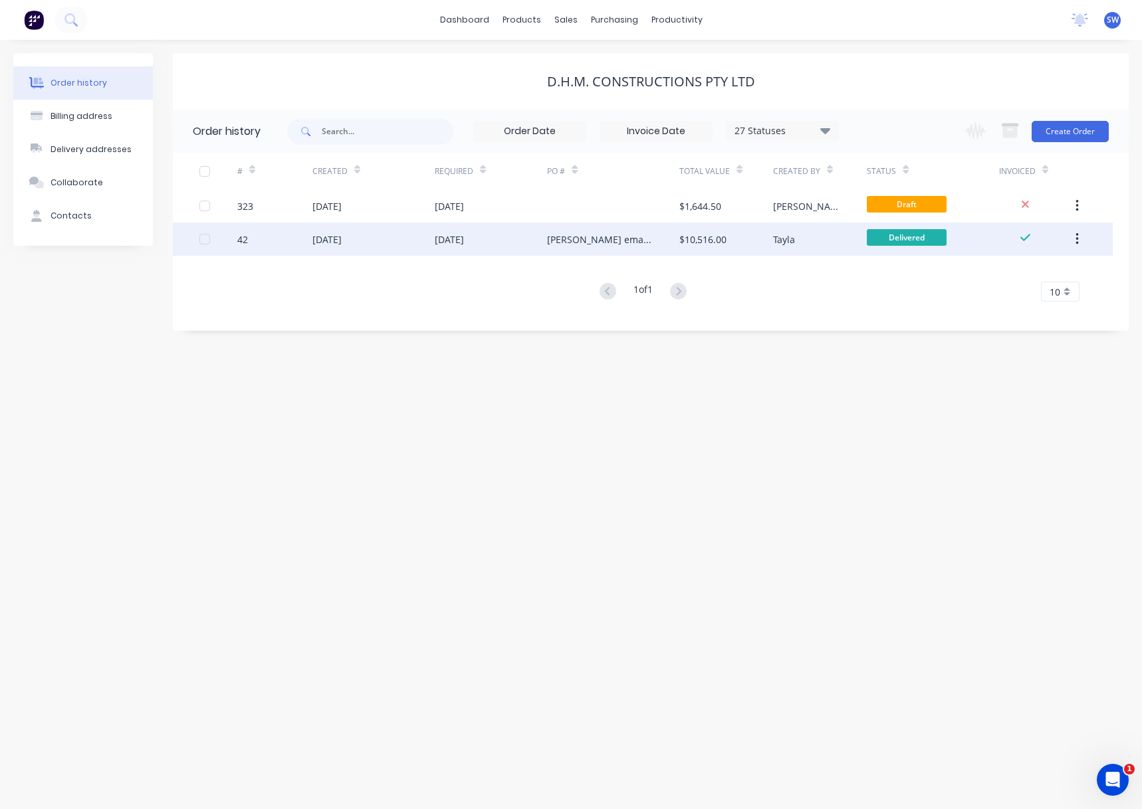
click at [530, 231] on div "03 Jul 2025" at bounding box center [491, 239] width 113 height 33
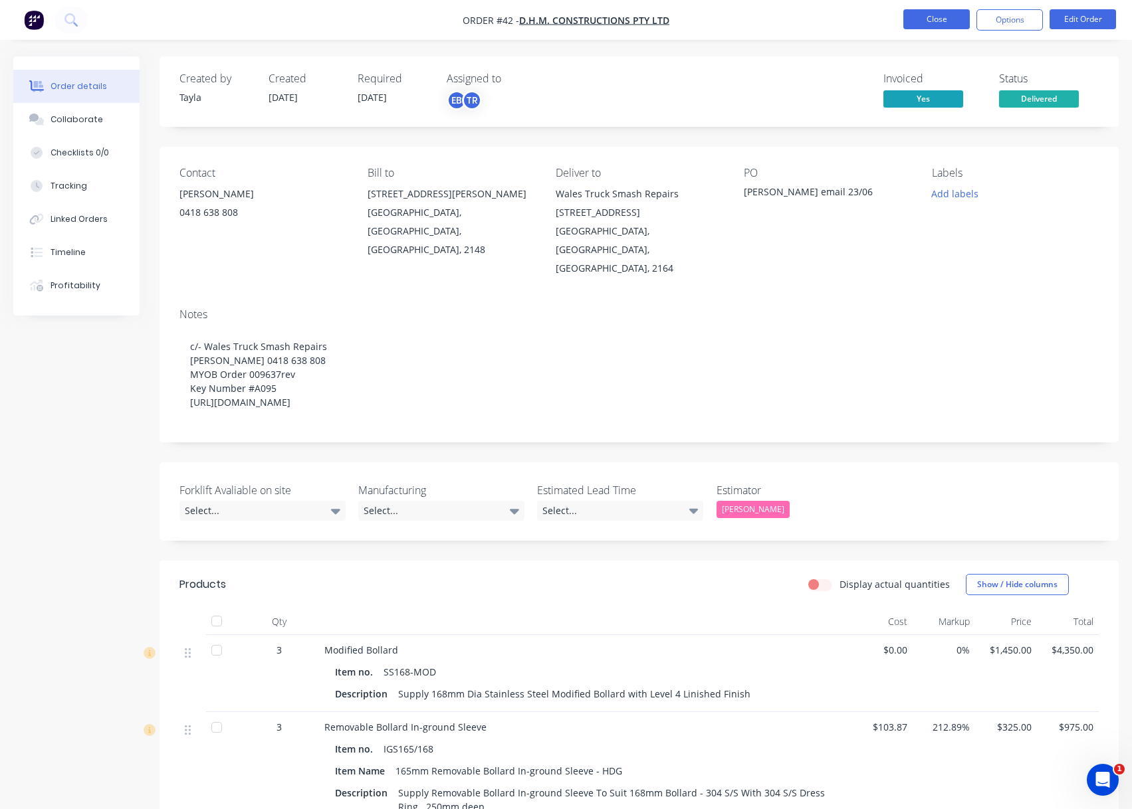
click at [926, 17] on button "Close" at bounding box center [936, 19] width 66 height 20
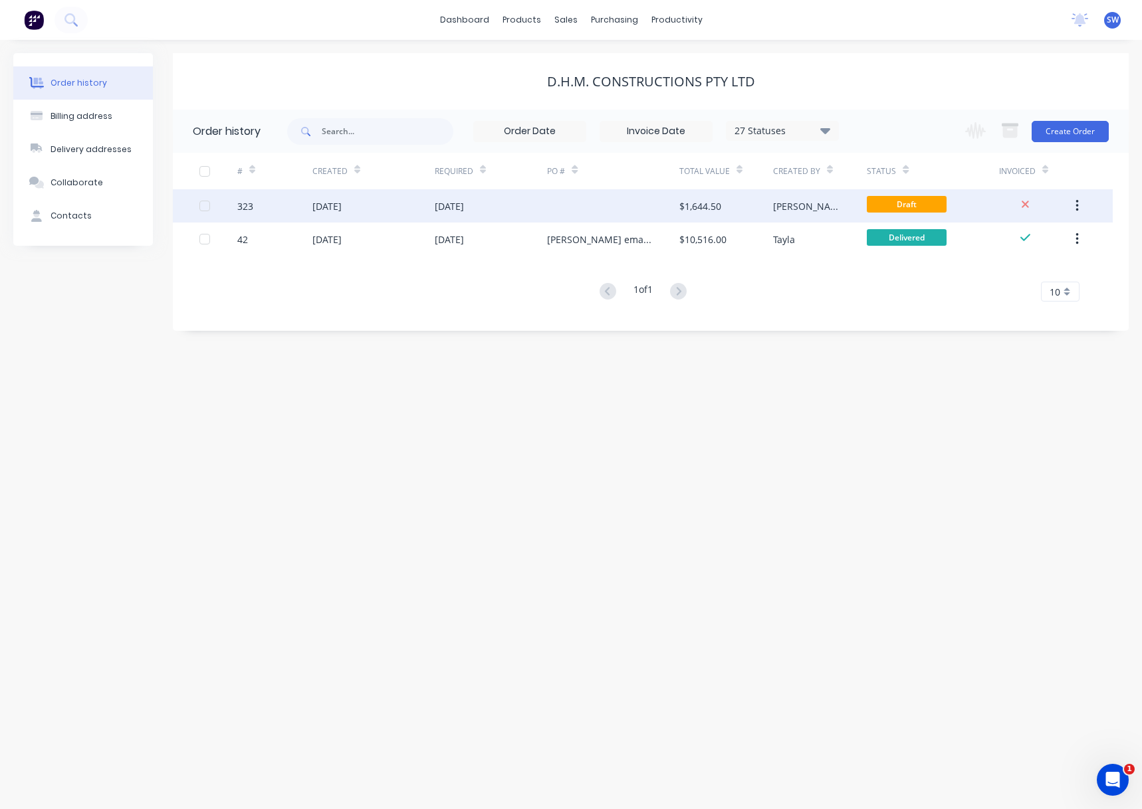
click at [559, 201] on div at bounding box center [613, 205] width 132 height 33
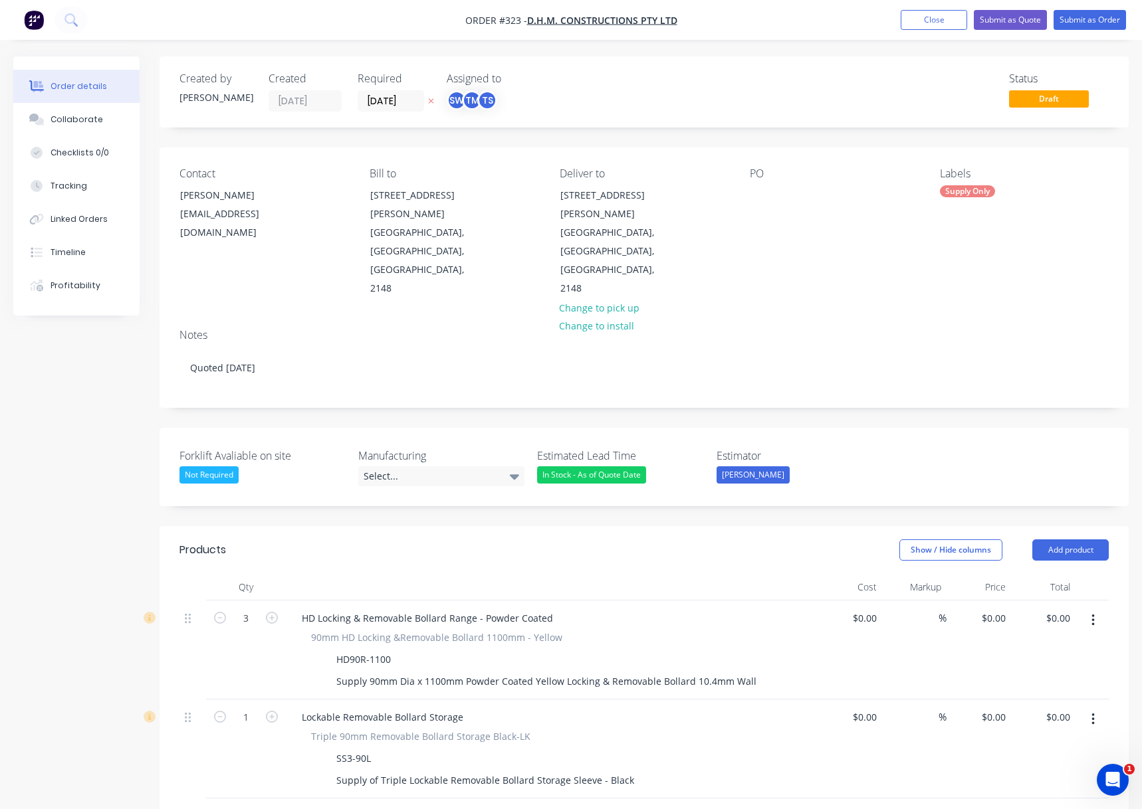
type input "$291.44"
type input "54.41"
type input "$450.00"
type input "$1,350.00"
type input "$145.00"
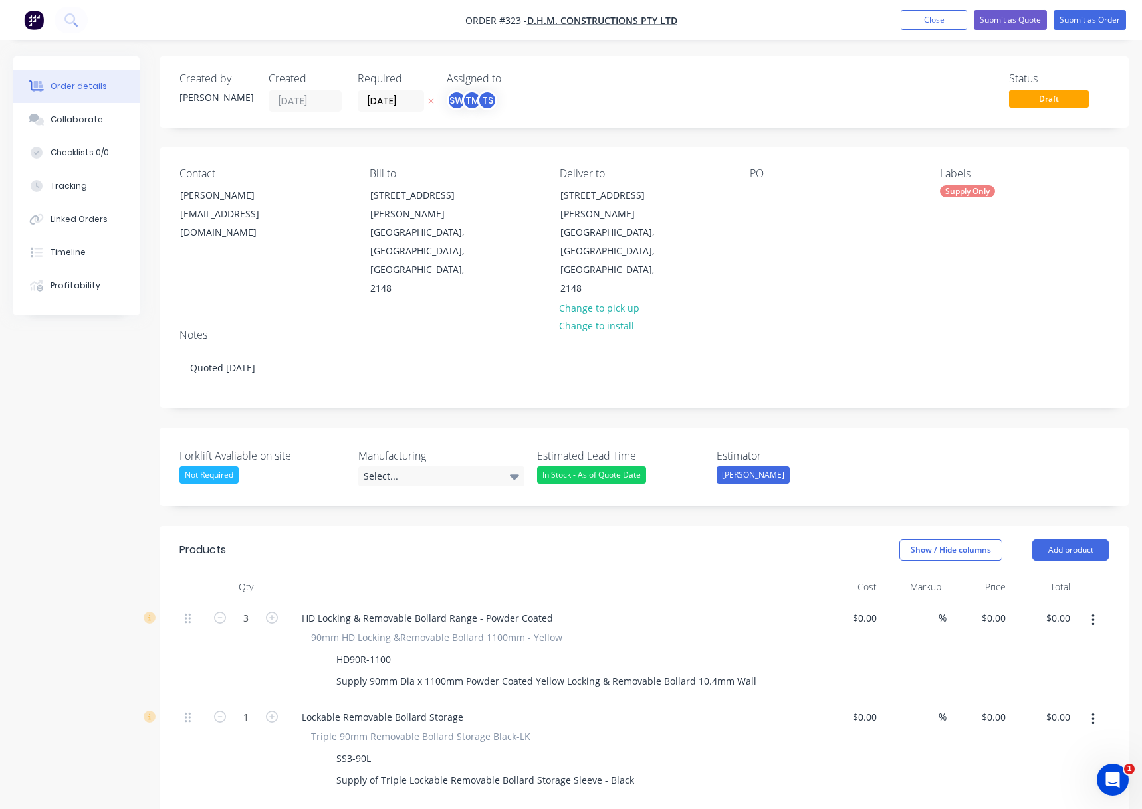
type input "$145.00"
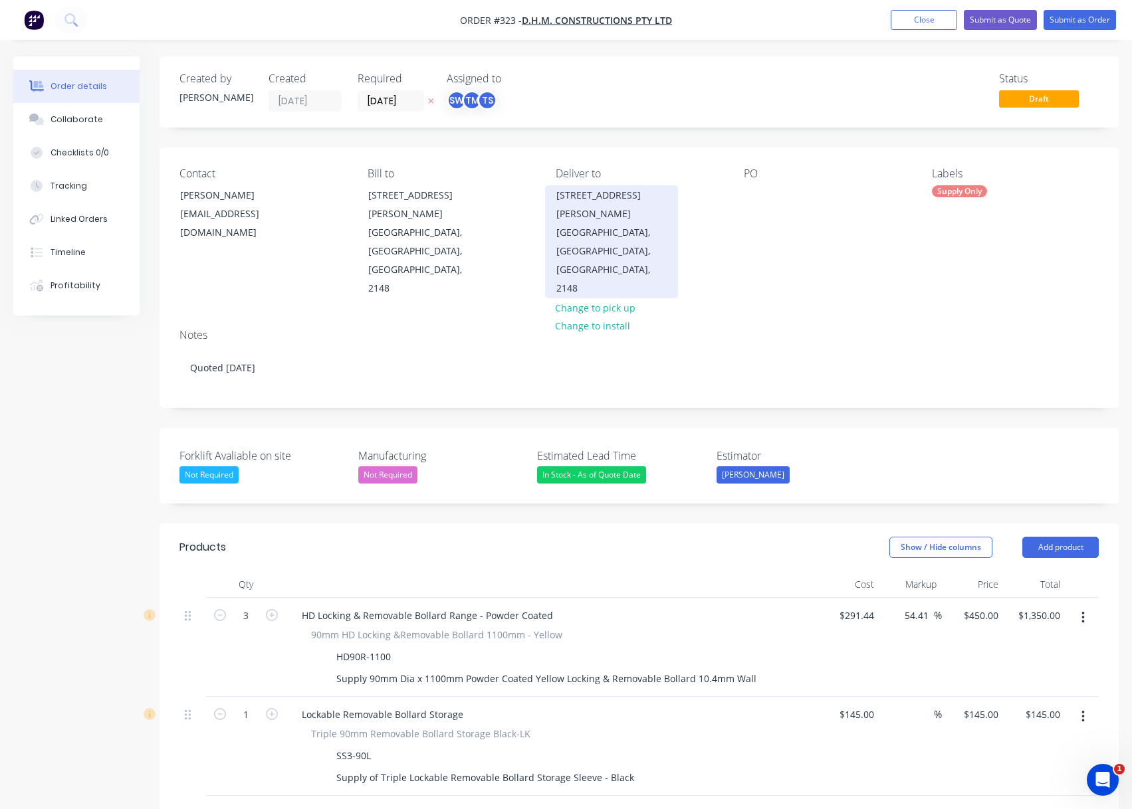
click at [571, 188] on div "39 Donohue St" at bounding box center [611, 204] width 110 height 37
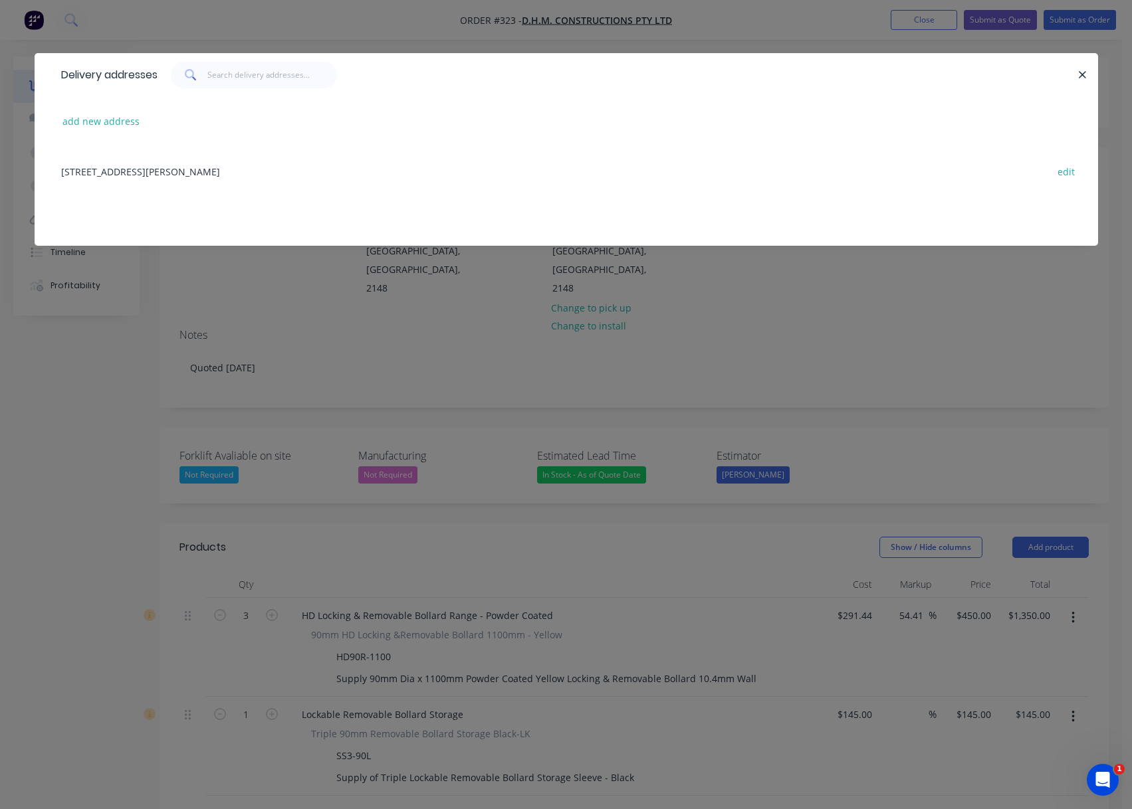
click at [110, 73] on div "Delivery addresses" at bounding box center [105, 75] width 103 height 43
click at [1088, 69] on button "button" at bounding box center [1082, 74] width 17 height 17
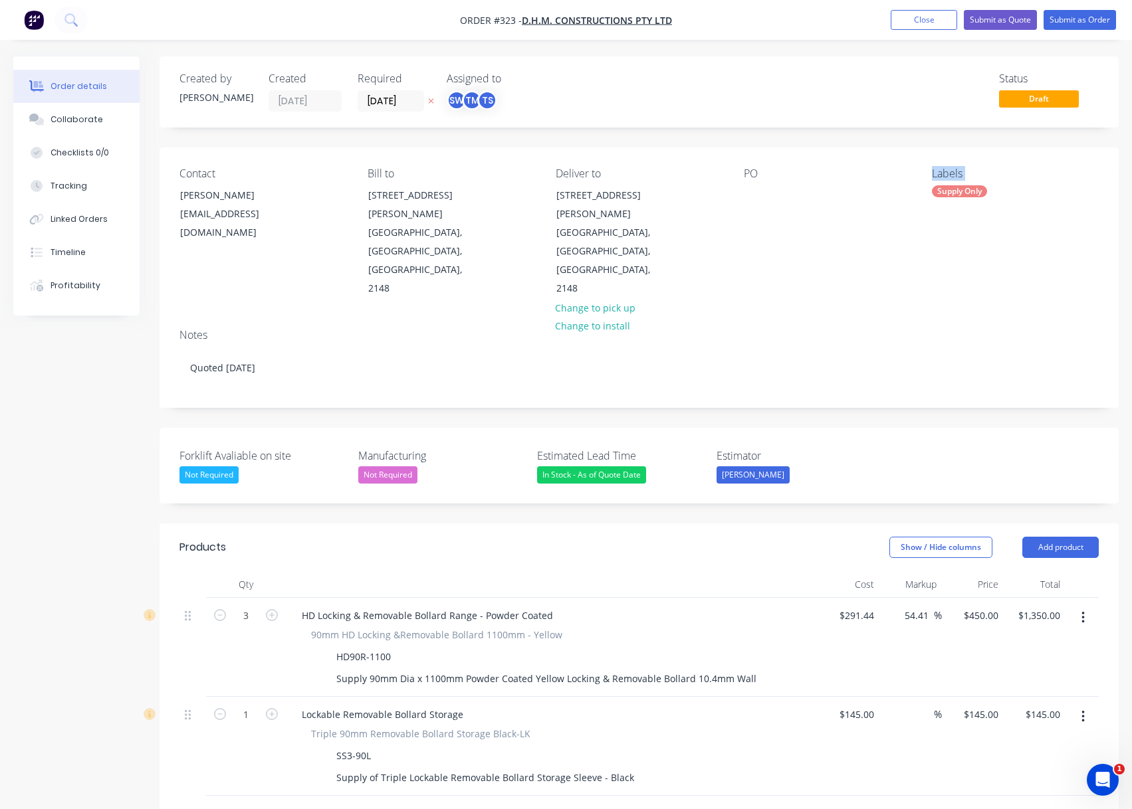
drag, startPoint x: 921, startPoint y: 260, endPoint x: 892, endPoint y: 264, distance: 29.5
click at [920, 260] on div "Contact Colin Huggins candehuggins@gmail.com Bill to 39 Donohue St KINGS PARK, …" at bounding box center [638, 233] width 959 height 171
click at [82, 116] on div "Collaborate" at bounding box center [76, 120] width 52 height 12
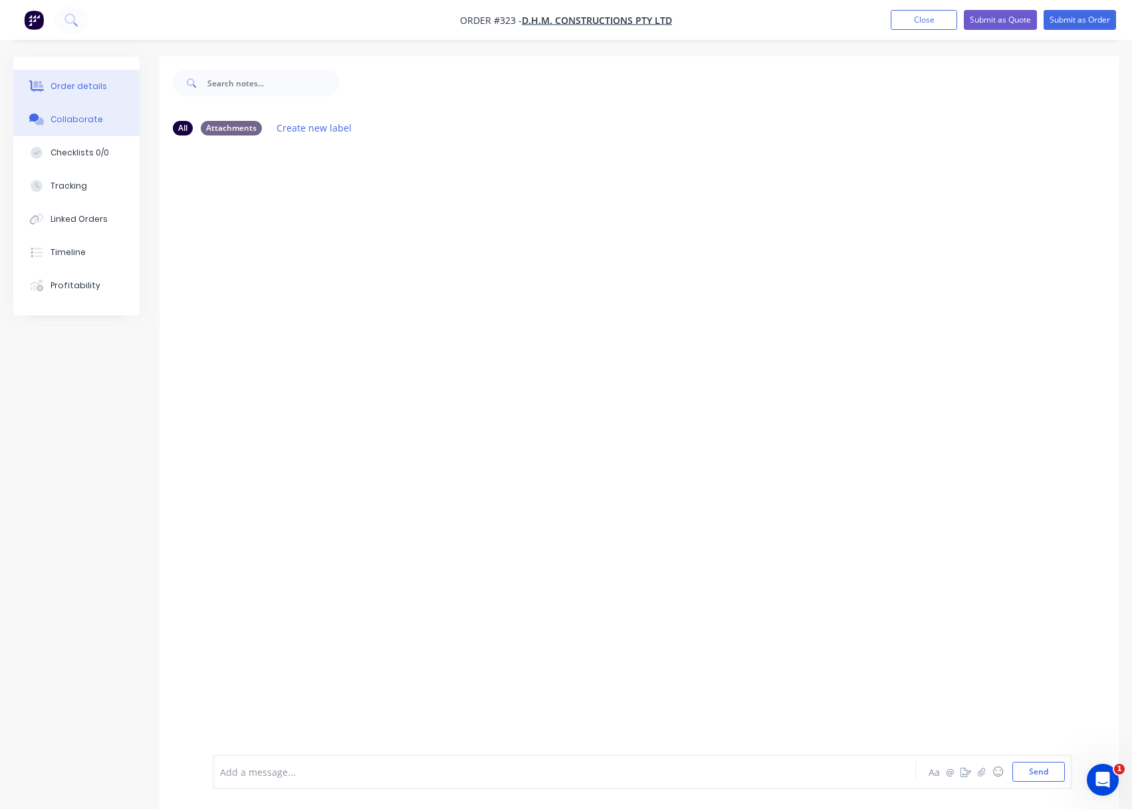
click at [81, 98] on button "Order details" at bounding box center [76, 86] width 126 height 33
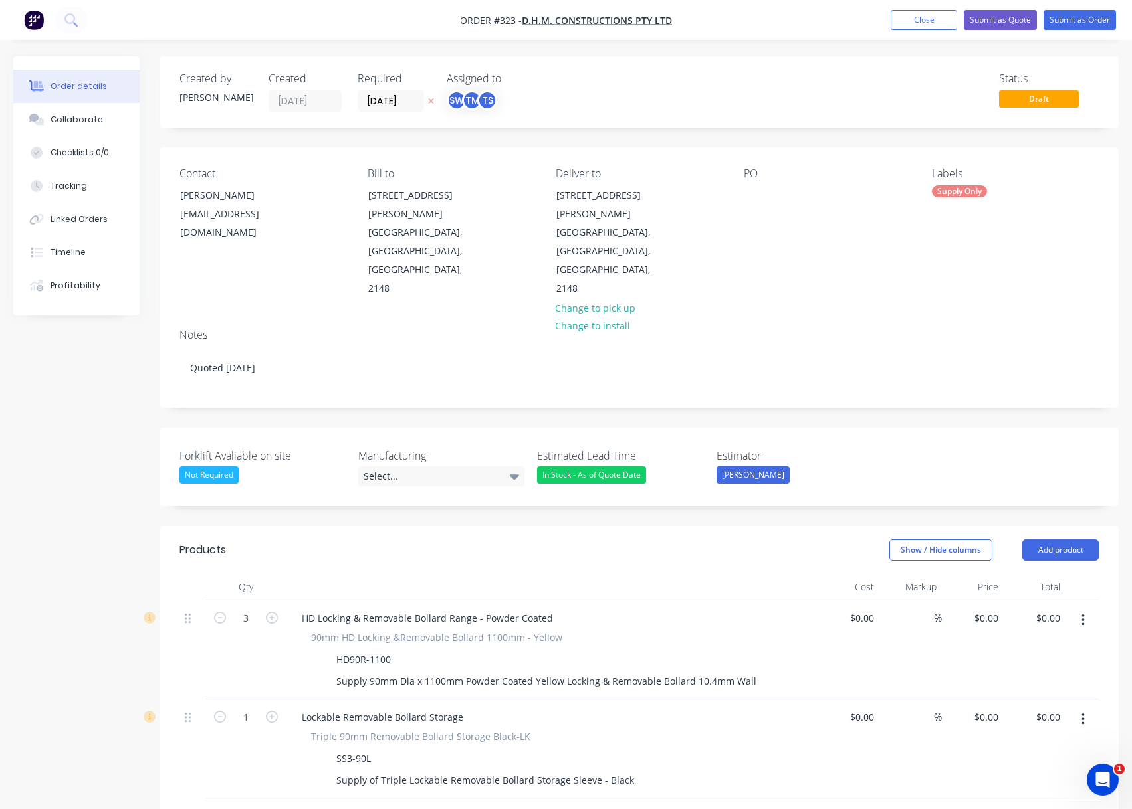
type input "$291.44"
type input "54.41"
type input "$450.00"
type input "$1,350.00"
type input "$145.00"
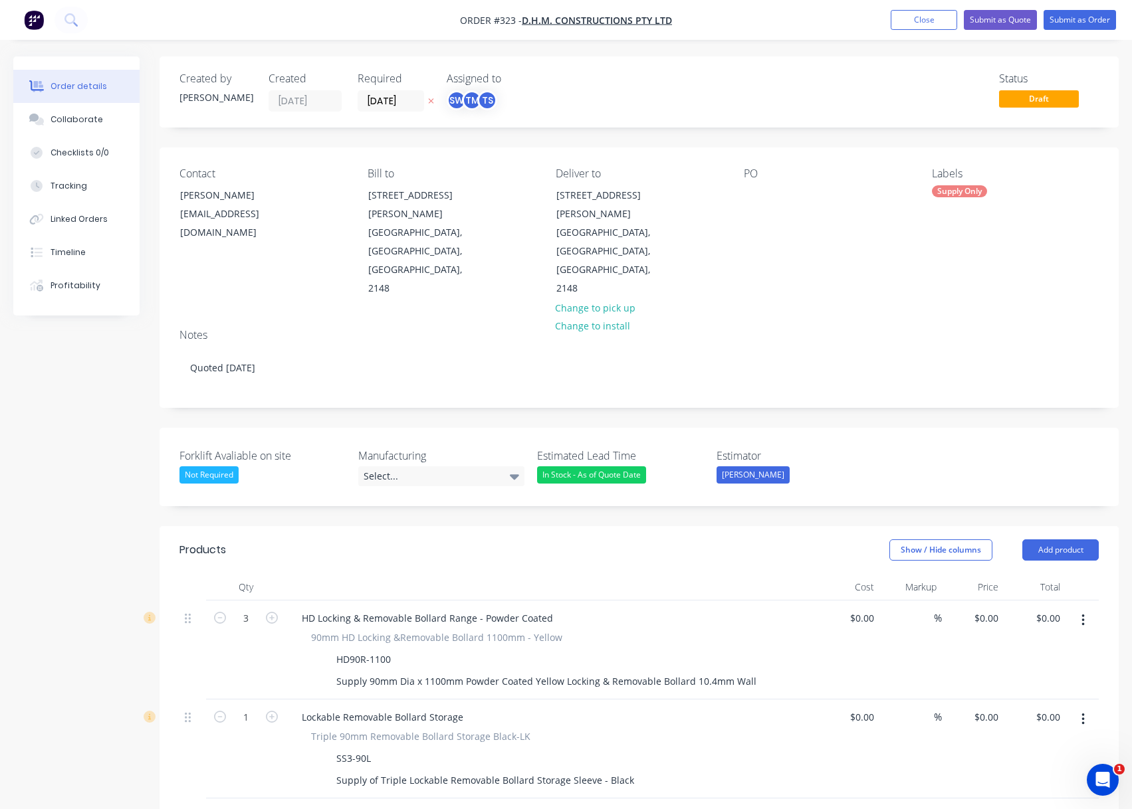
type input "$145.00"
click at [596, 317] on button "Change to install" at bounding box center [592, 326] width 89 height 18
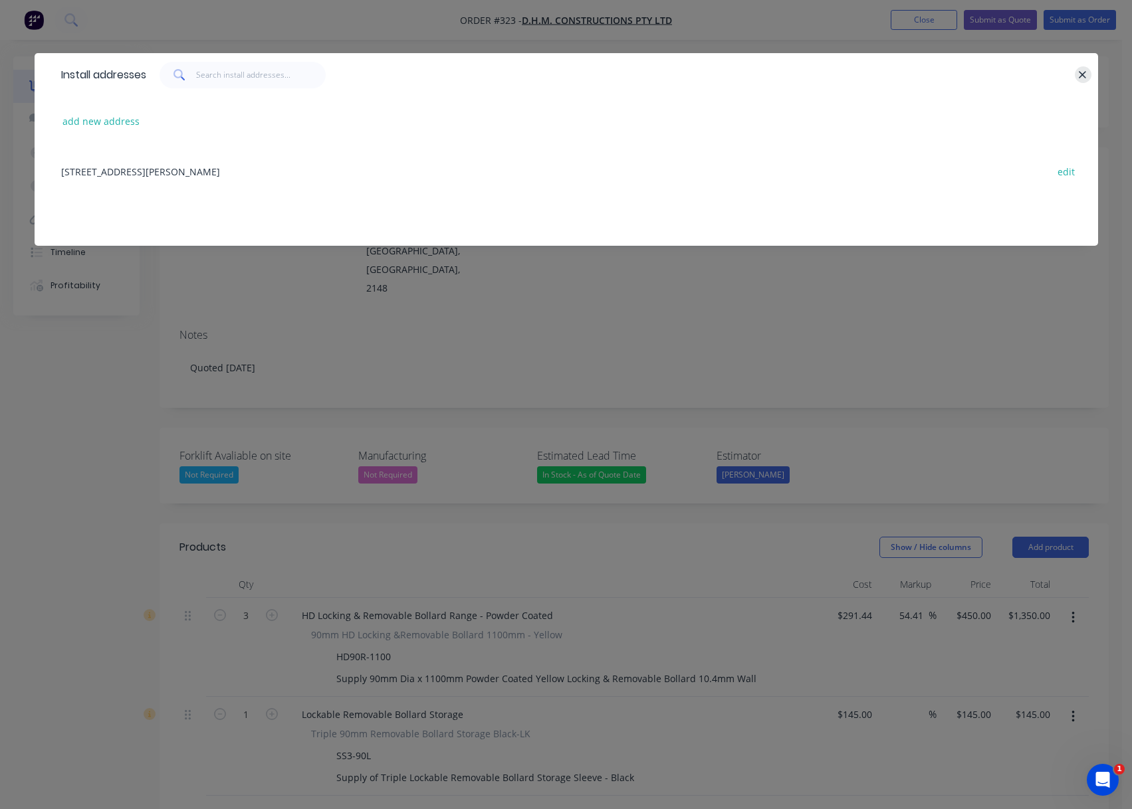
click at [1084, 73] on icon "button" at bounding box center [1082, 74] width 7 height 7
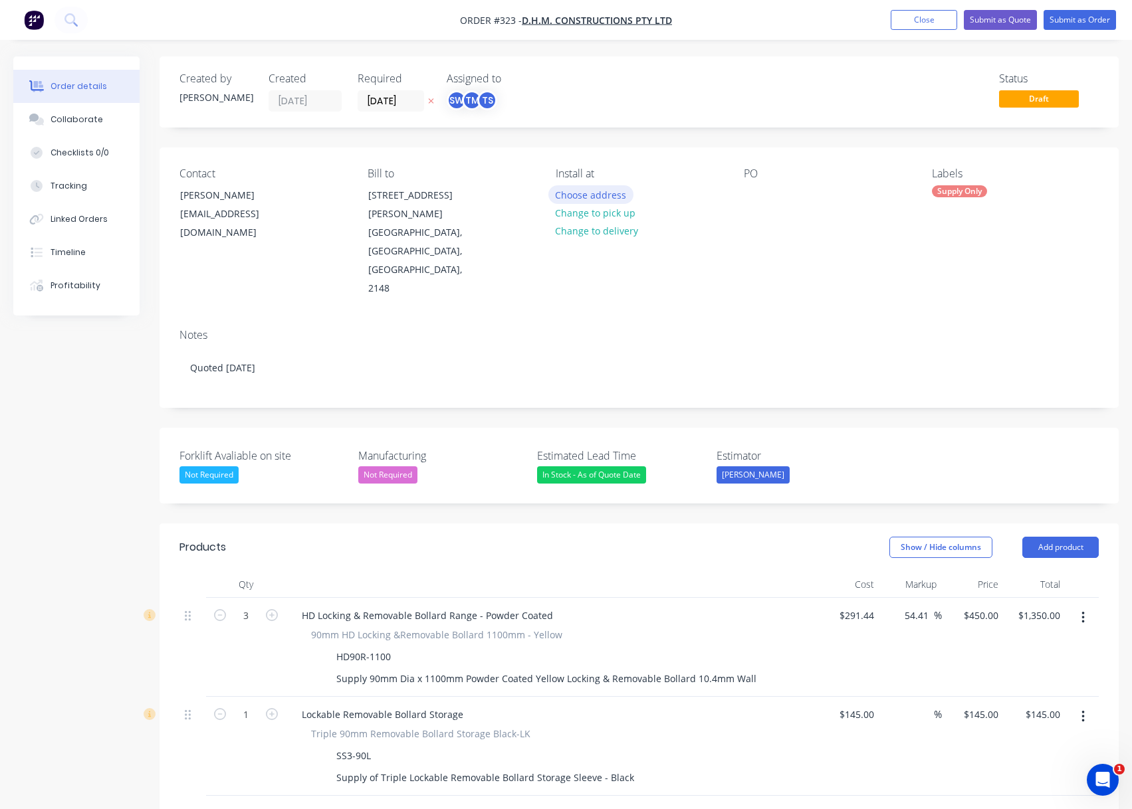
click at [607, 193] on button "Choose address" at bounding box center [590, 194] width 85 height 18
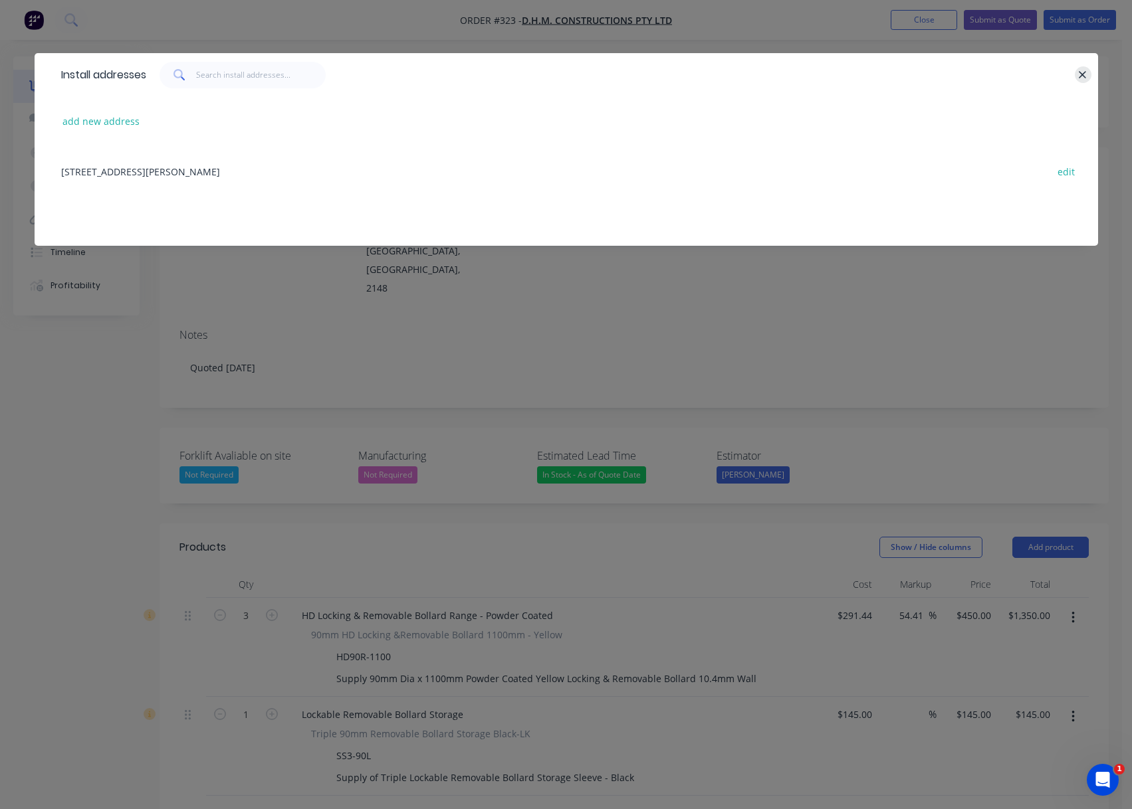
click at [1081, 71] on icon "button" at bounding box center [1082, 75] width 9 height 12
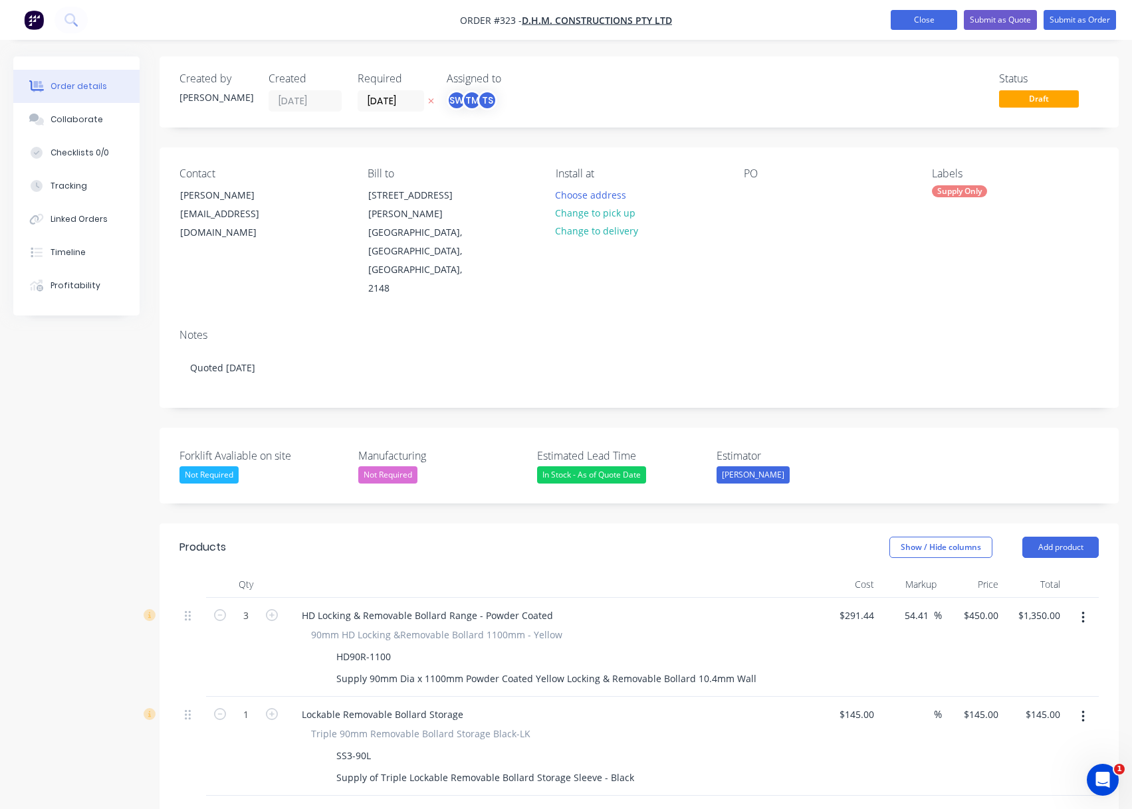
click at [928, 13] on button "Close" at bounding box center [923, 20] width 66 height 20
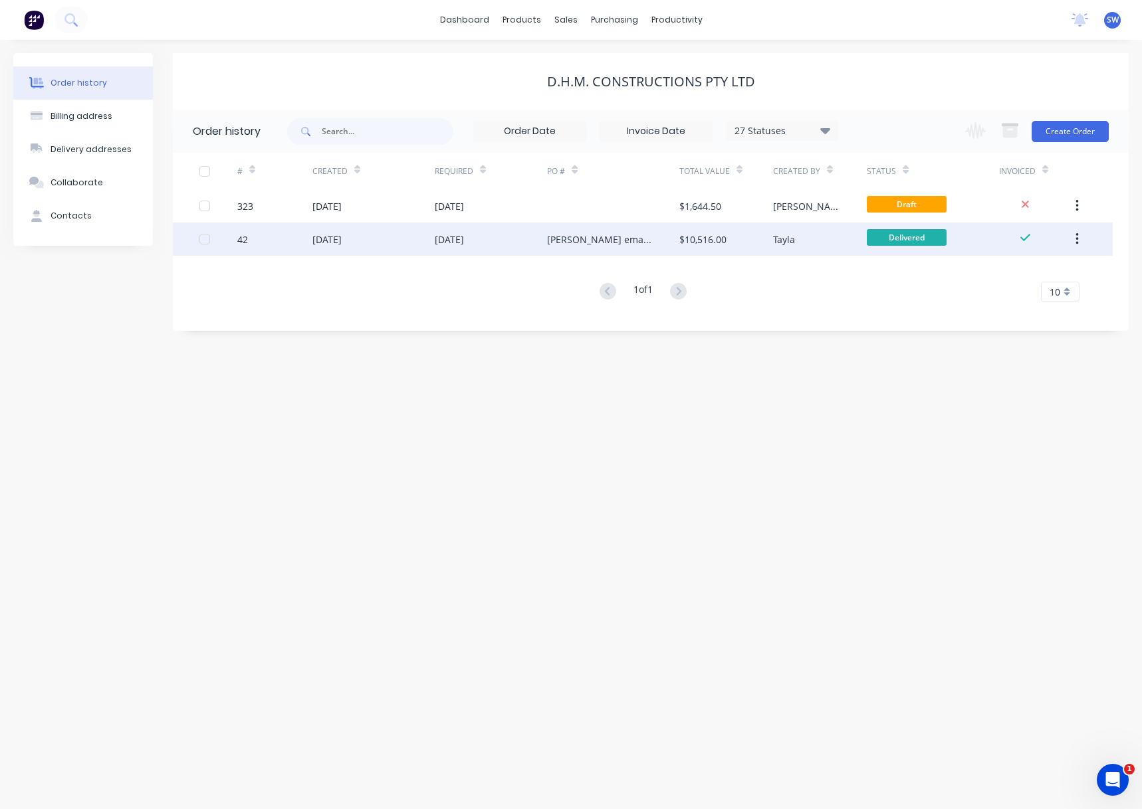
click at [493, 241] on div "03 Jul 2025" at bounding box center [491, 239] width 113 height 33
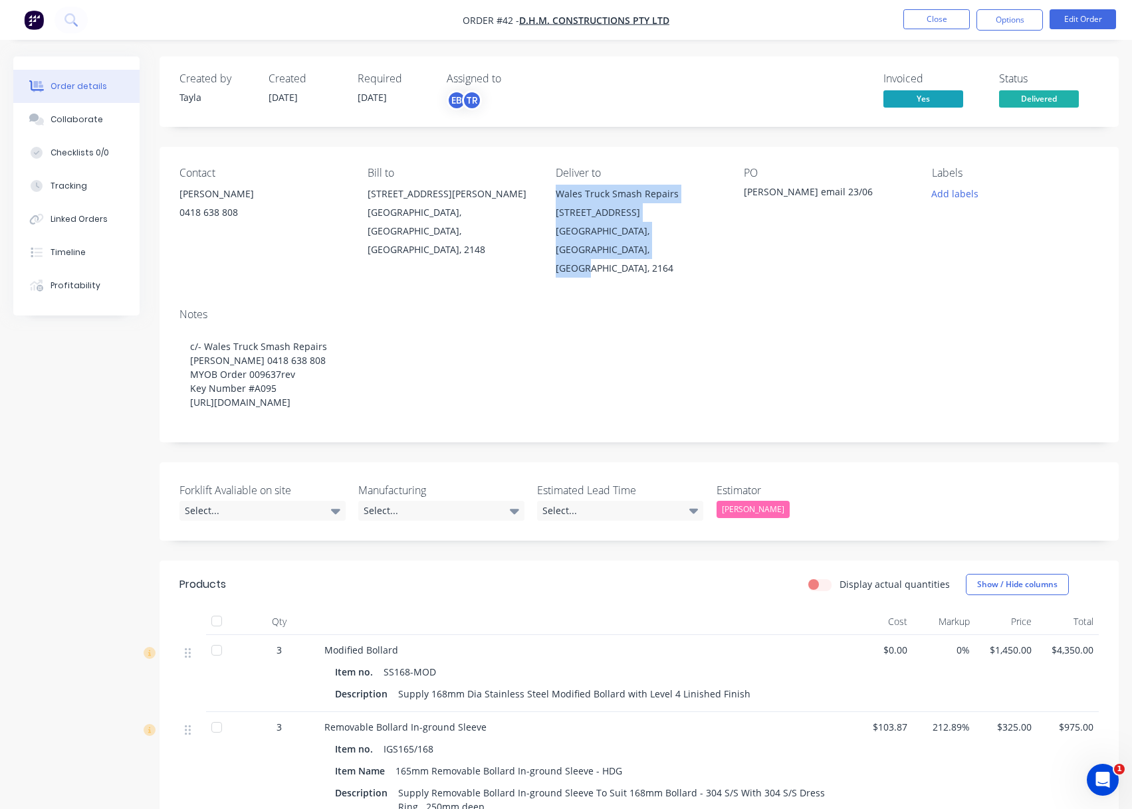
drag, startPoint x: 554, startPoint y: 191, endPoint x: 686, endPoint y: 248, distance: 143.8
click at [686, 248] on div "Contact Josh Foster 0418 638 808 Bill to 39 Donohue St KINGS PARK, New South Wa…" at bounding box center [638, 222] width 959 height 151
copy div "Wales Truck Smash Repairs 214 Woodpark Rd Smithfield, New South Wales, Australi…"
click at [953, 26] on button "Close" at bounding box center [936, 19] width 66 height 20
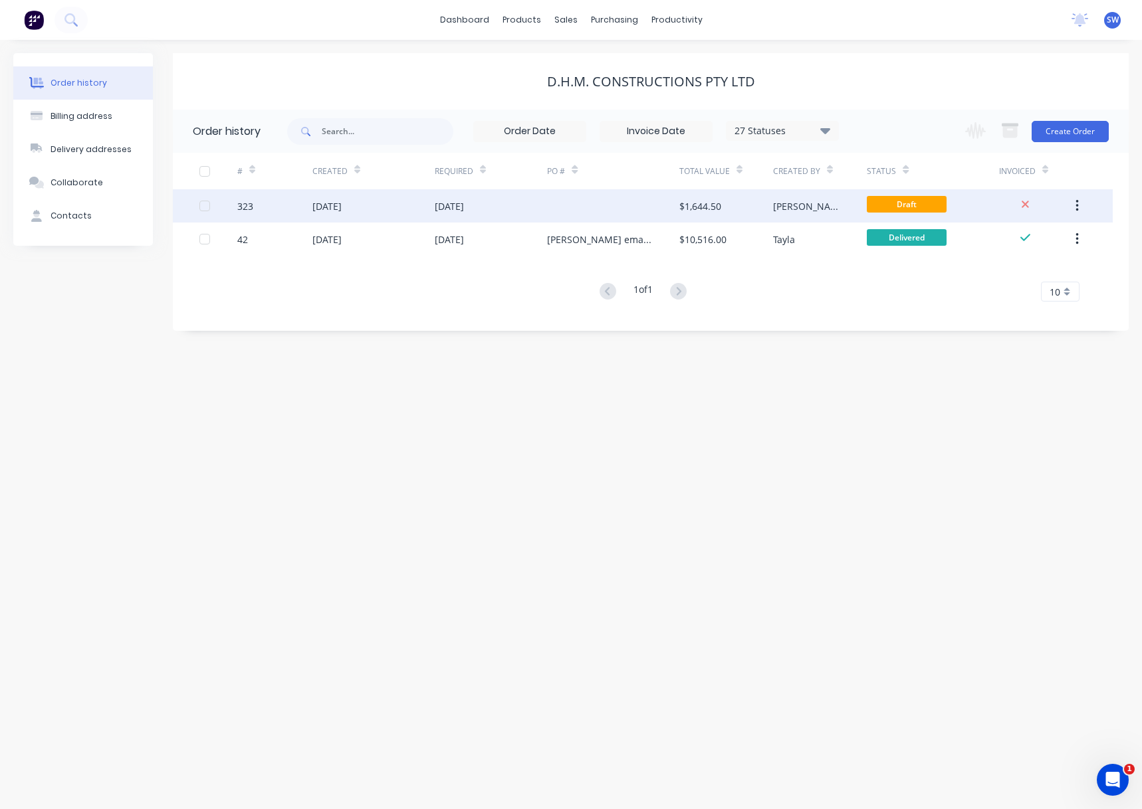
click at [737, 217] on div "$1,644.50" at bounding box center [726, 205] width 94 height 33
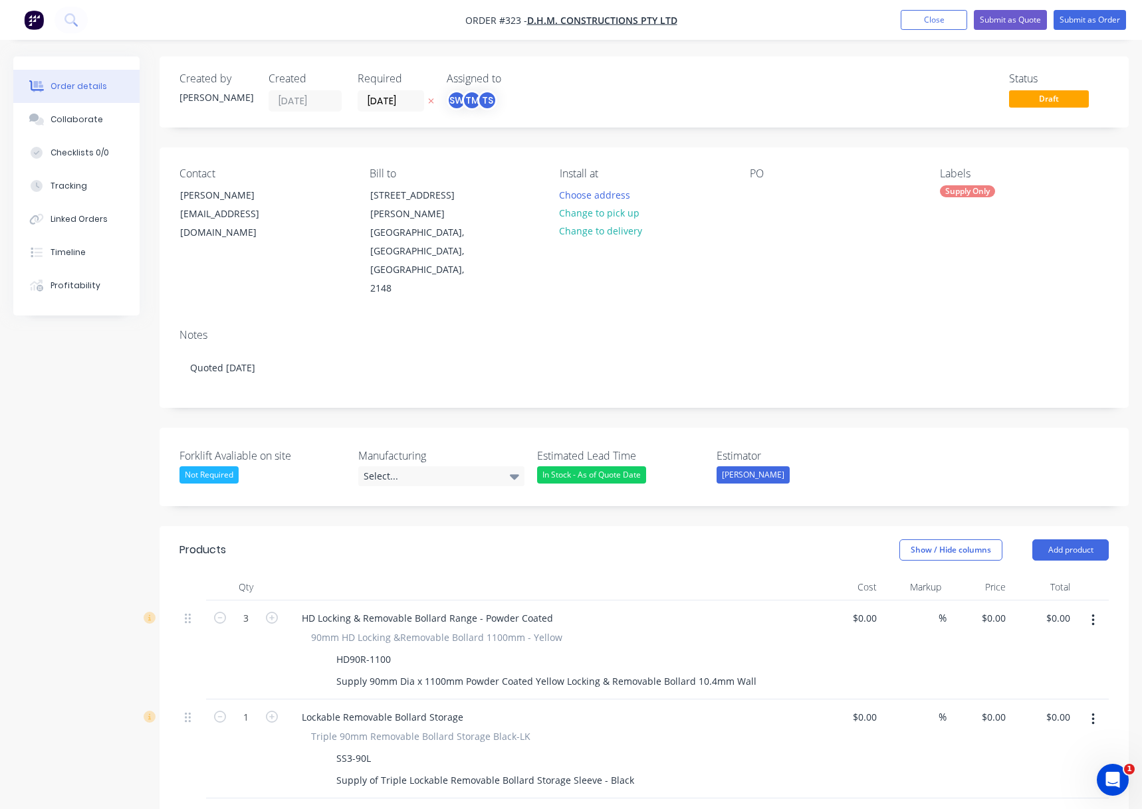
type input "$291.44"
type input "54.41"
type input "$450.00"
type input "$1,350.00"
type input "$145.00"
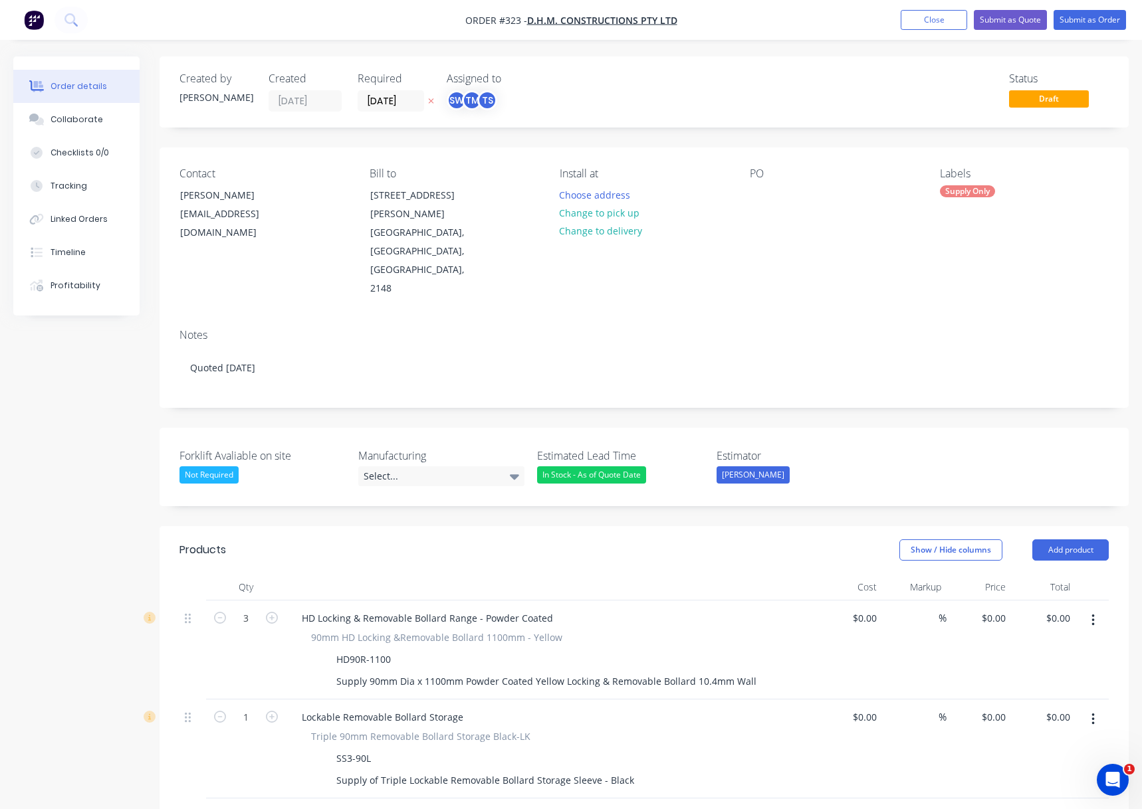
type input "$145.00"
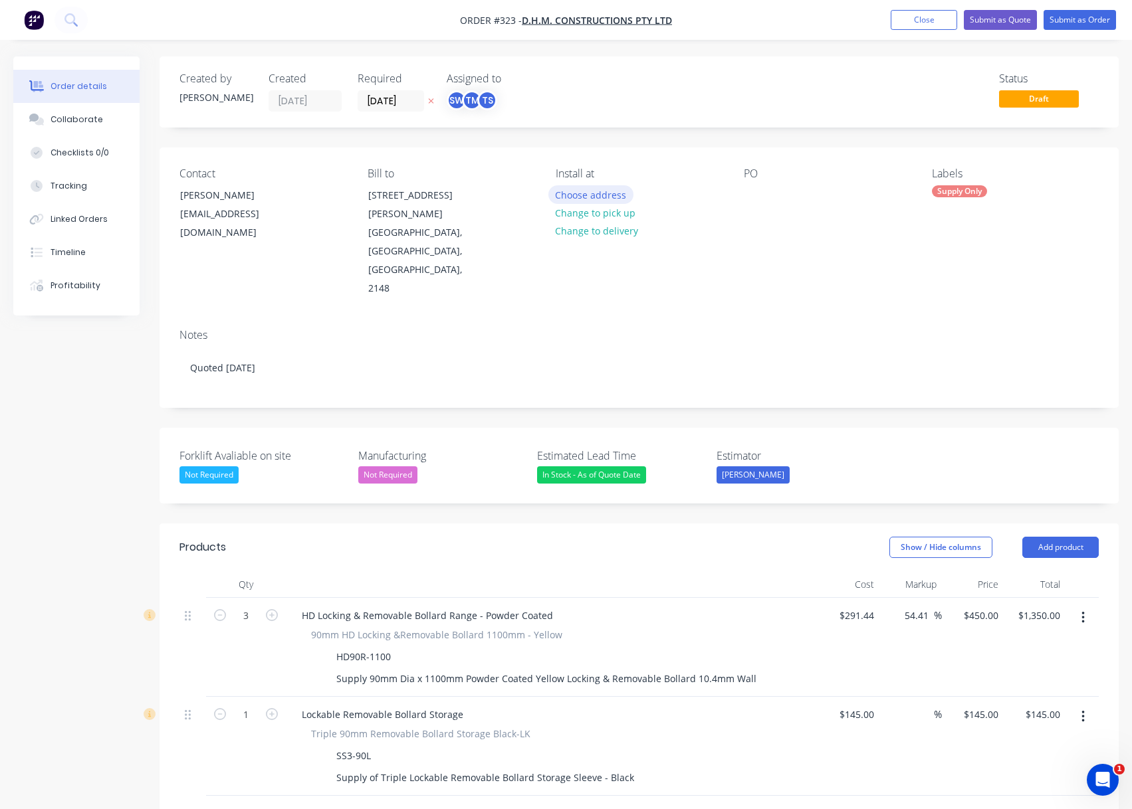
click at [591, 193] on button "Choose address" at bounding box center [590, 194] width 85 height 18
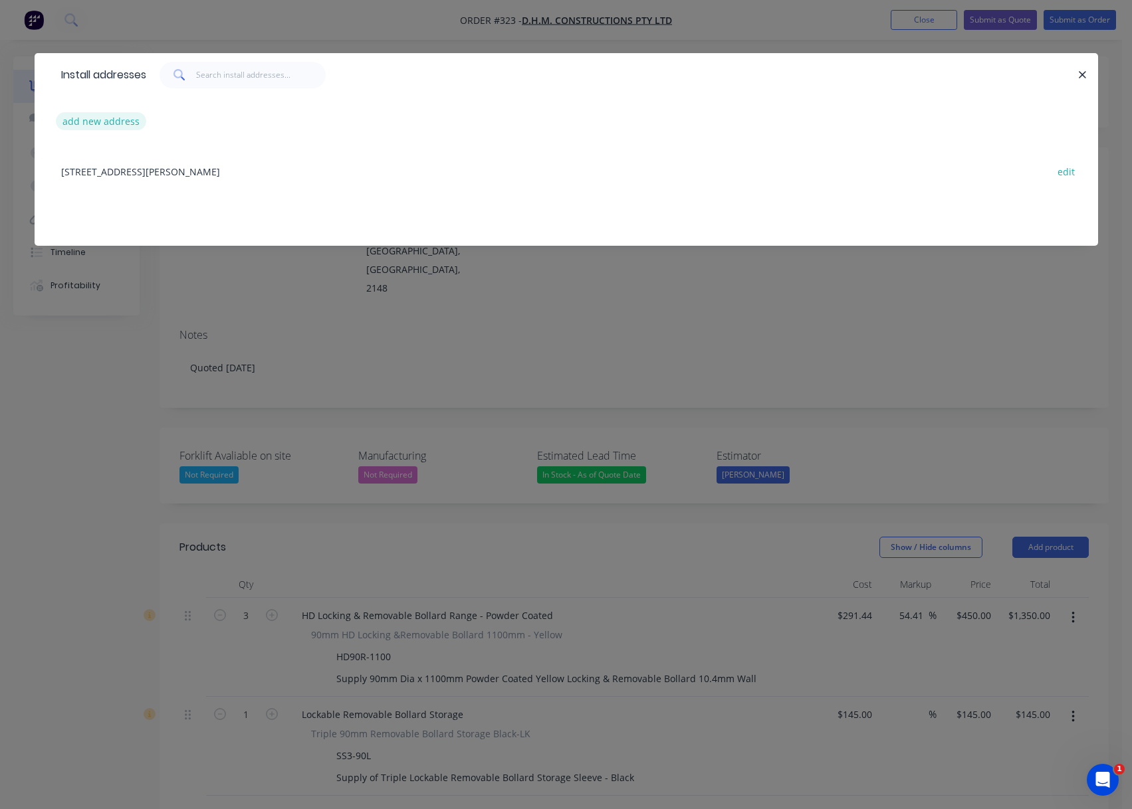
click at [84, 120] on button "add new address" at bounding box center [101, 121] width 91 height 18
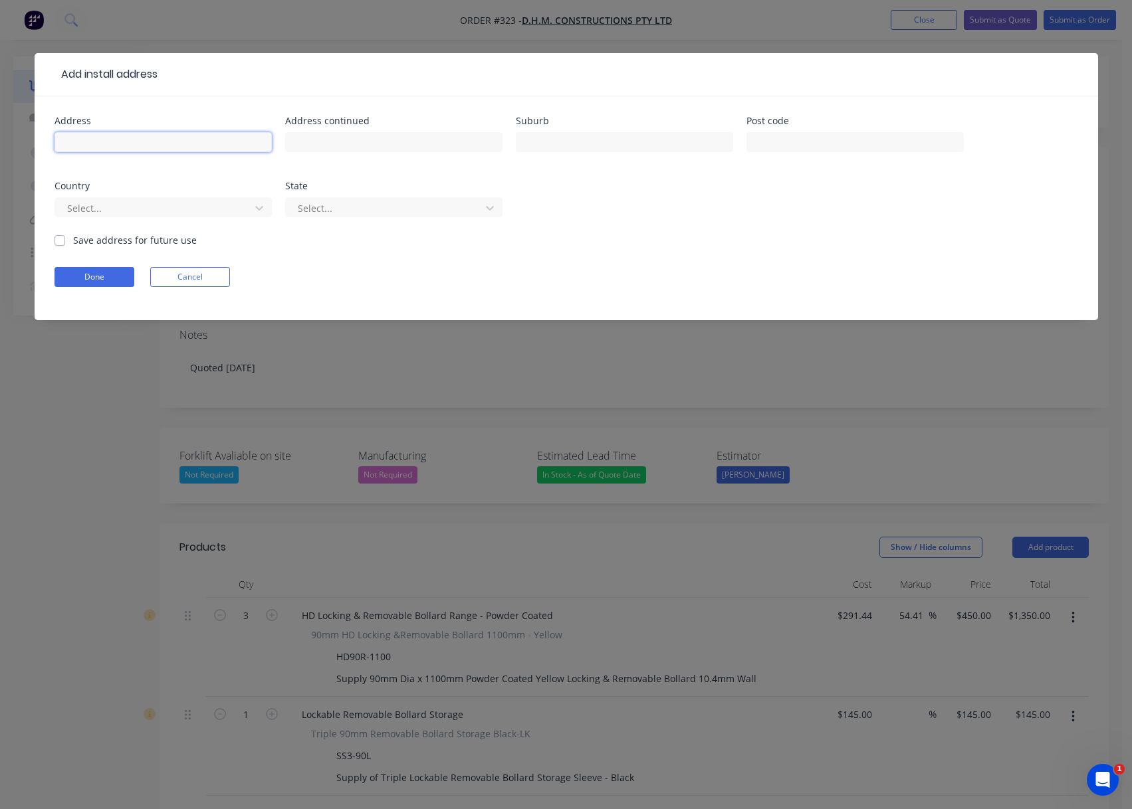
click at [99, 141] on input "text" at bounding box center [162, 142] width 217 height 20
paste input "Wales Truck Smash Repairs 214 Woodpark Rd Smithfield, New South Wales, Australi…"
type input "Wales Truck Smash Repairs 214 Woodpark Rd Smithfield, New South Wales, Australi…"
drag, startPoint x: 761, startPoint y: 146, endPoint x: 792, endPoint y: 156, distance: 33.0
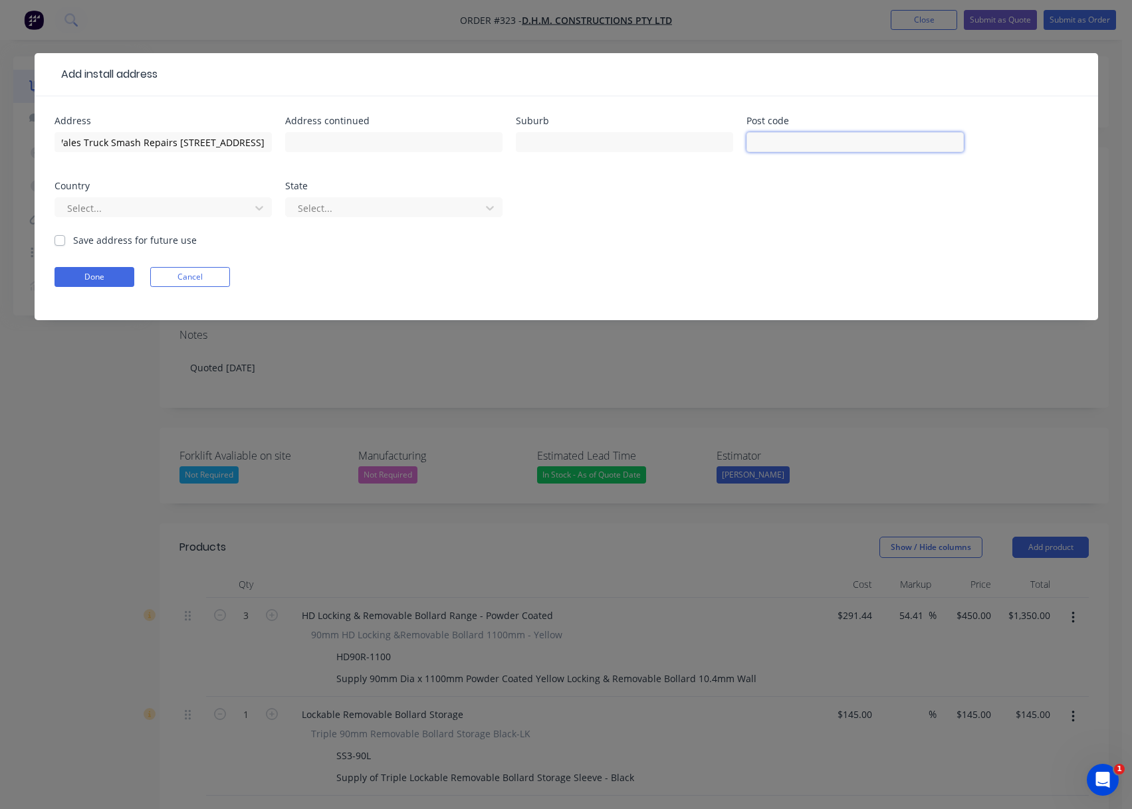
click at [761, 146] on input "text" at bounding box center [854, 142] width 217 height 20
click at [216, 140] on input "Wales Truck Smash Repairs 214 Woodpark Rd Smithfield, New South Wales, Australi…" at bounding box center [162, 142] width 217 height 20
click at [831, 142] on input "text" at bounding box center [854, 142] width 217 height 20
type input "2164"
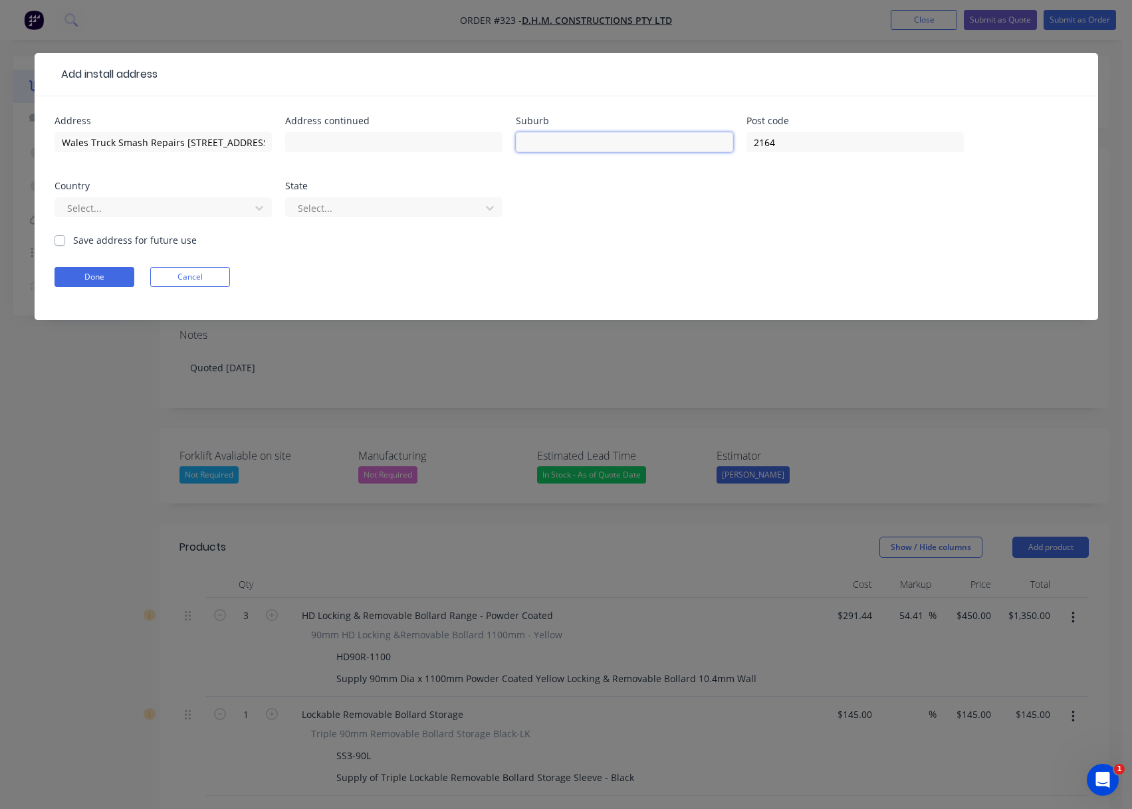
click at [619, 148] on input "text" at bounding box center [624, 142] width 217 height 20
type input "Smithfield"
drag, startPoint x: 181, startPoint y: 143, endPoint x: 114, endPoint y: 147, distance: 67.2
click at [114, 147] on input "Wales Truck Smash Repairs 214 Woodpark Rd Smithfield, New South Wales, Australi…" at bounding box center [162, 142] width 217 height 20
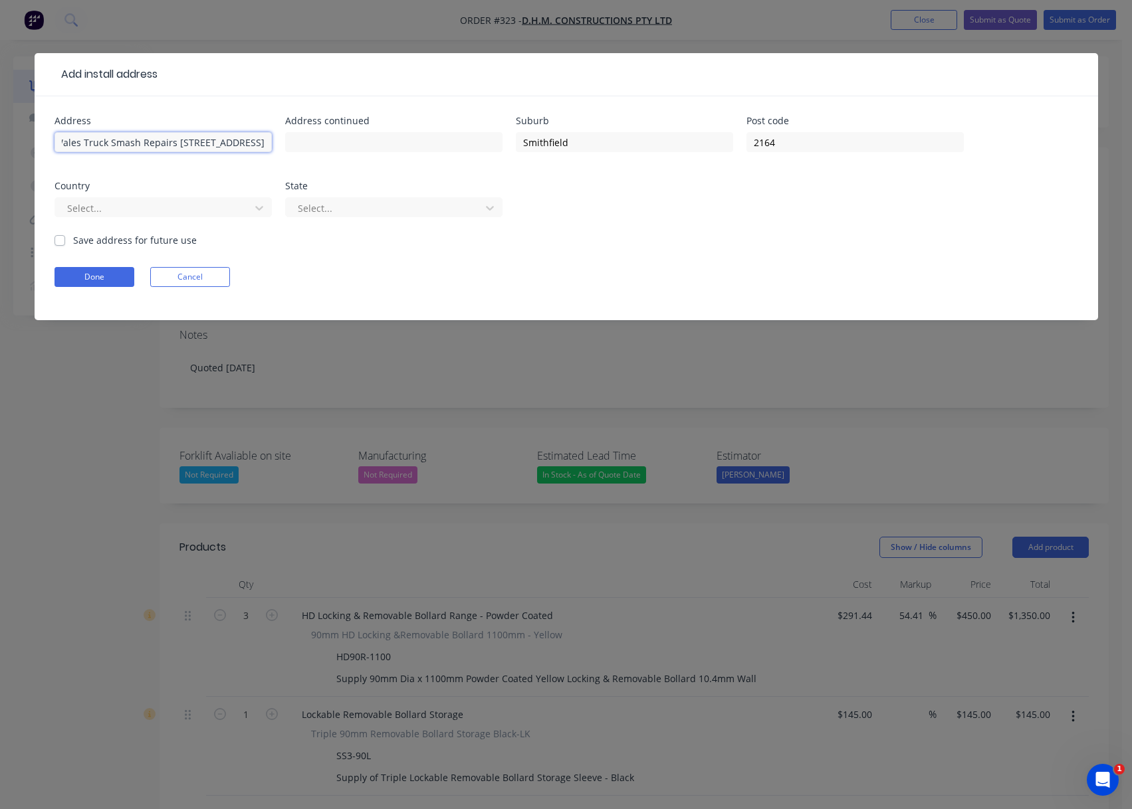
click at [152, 150] on input "Wales Truck Smash Repairs 214 Woodpark Rd Smithfield, New South Wales, Australi…" at bounding box center [162, 142] width 217 height 20
drag, startPoint x: 122, startPoint y: 143, endPoint x: 374, endPoint y: 157, distance: 252.9
click at [374, 157] on div "Address Wales Truck Smash Repairs 214 Woodpark Rd Smithfield, New South Wales, …" at bounding box center [565, 174] width 1023 height 117
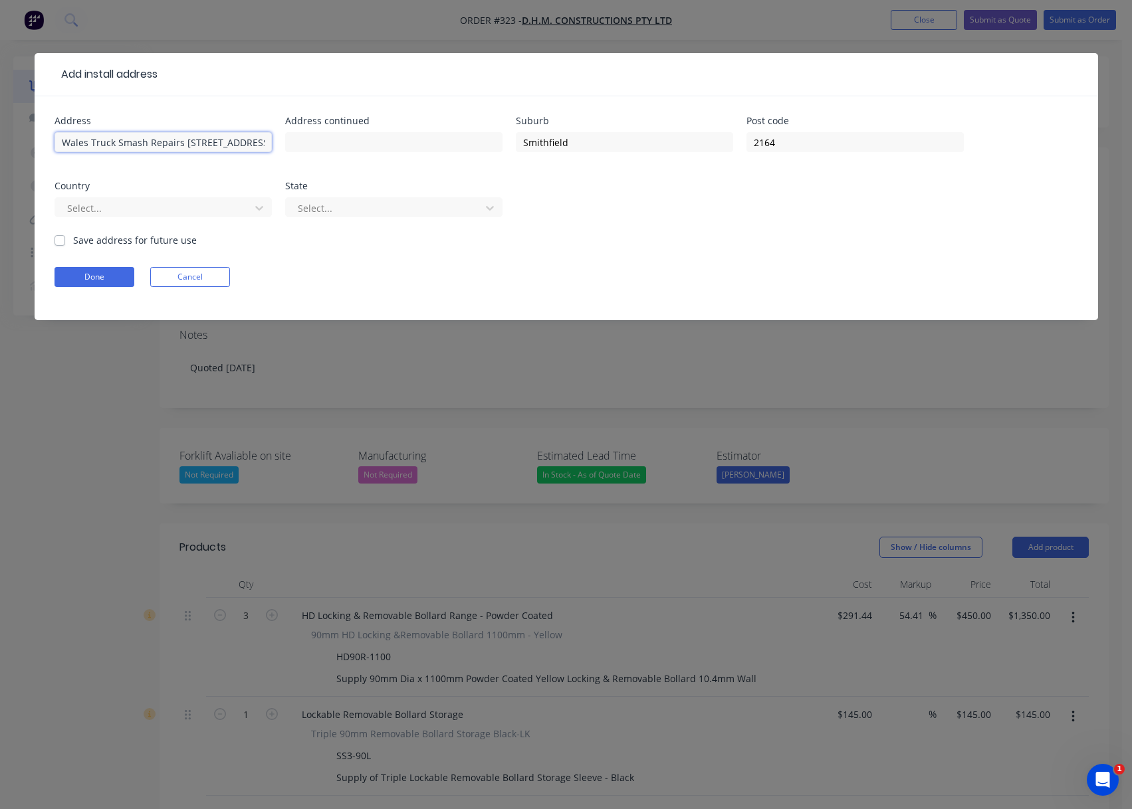
type input "Wales Truck Smash Repairs [STREET_ADDRESS]"
click at [212, 168] on div "Address Wales Truck Smash Repairs 214 Woodpark Rd Address continued Suburb Smit…" at bounding box center [565, 174] width 1023 height 117
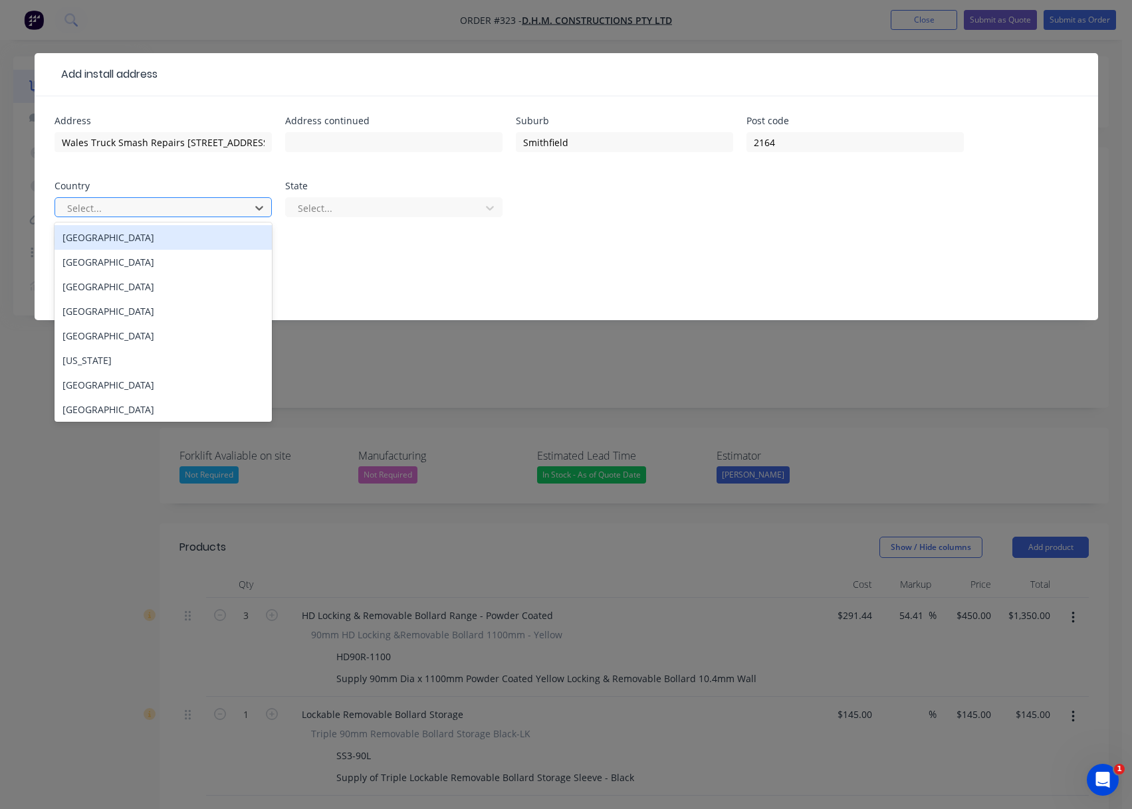
click at [189, 214] on div at bounding box center [154, 208] width 177 height 17
click at [159, 239] on div "[GEOGRAPHIC_DATA]" at bounding box center [162, 237] width 217 height 25
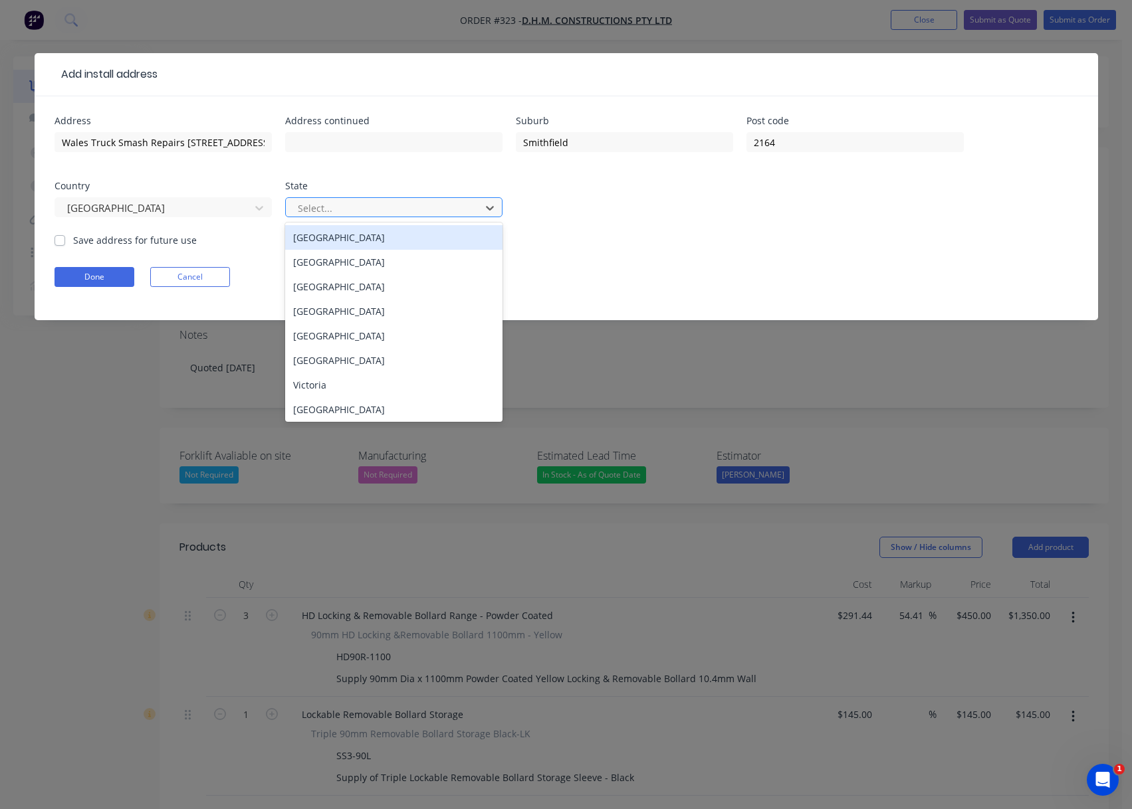
click at [324, 208] on div at bounding box center [384, 208] width 177 height 17
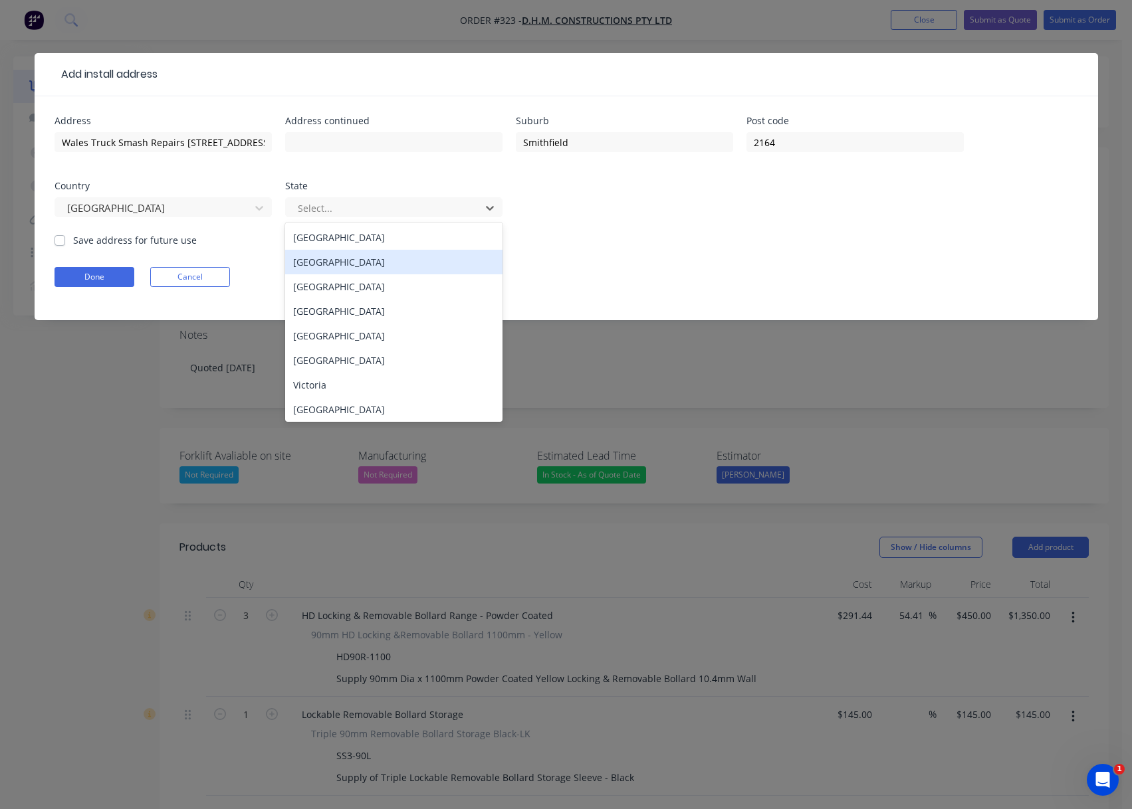
click at [369, 264] on div "New South Wales" at bounding box center [393, 262] width 217 height 25
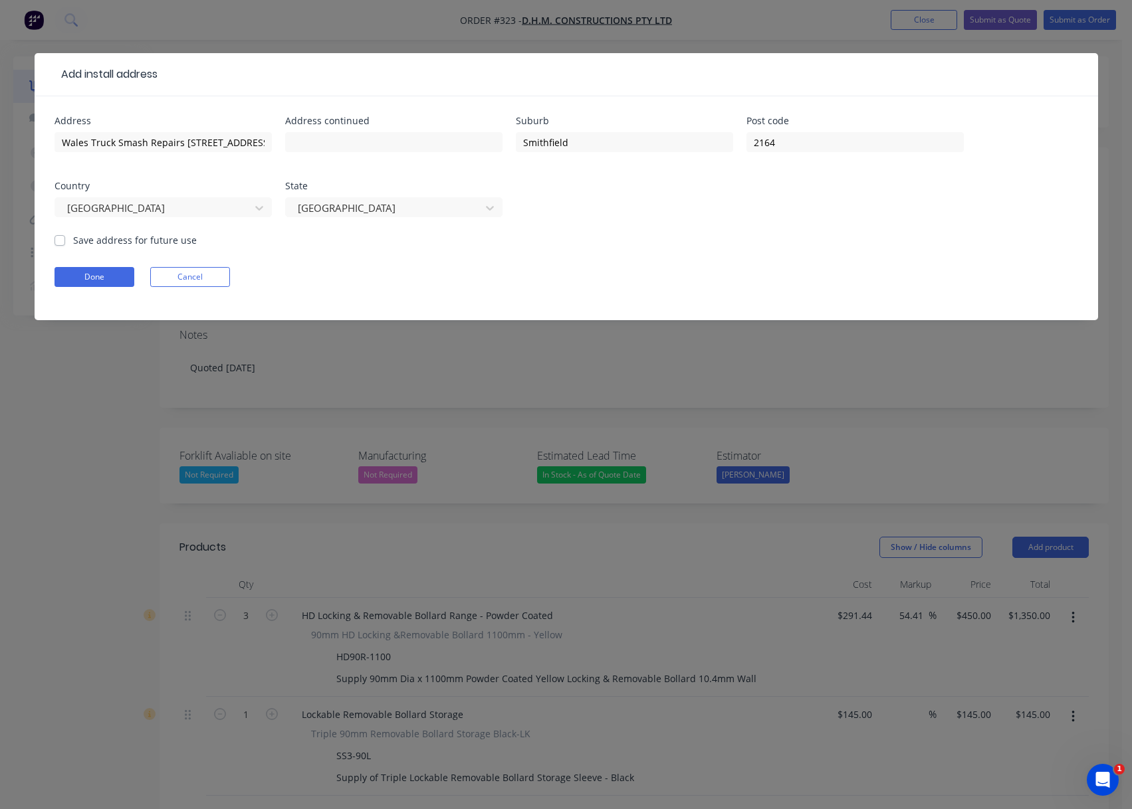
click at [65, 240] on div "Save address for future use" at bounding box center [125, 240] width 142 height 14
click at [73, 239] on label "Save address for future use" at bounding box center [135, 240] width 124 height 14
click at [64, 239] on input "Save address for future use" at bounding box center [59, 239] width 11 height 13
checkbox input "true"
click at [91, 272] on button "Done" at bounding box center [94, 277] width 80 height 20
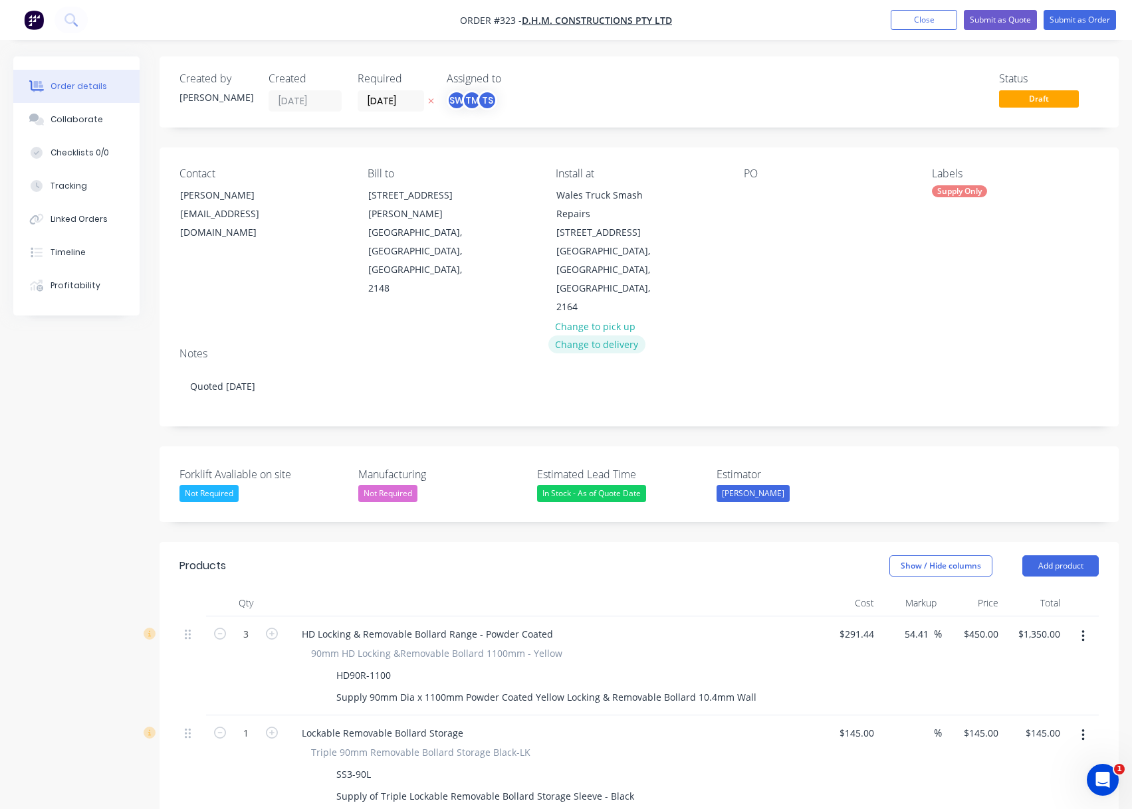
click at [632, 336] on button "Change to delivery" at bounding box center [596, 345] width 97 height 18
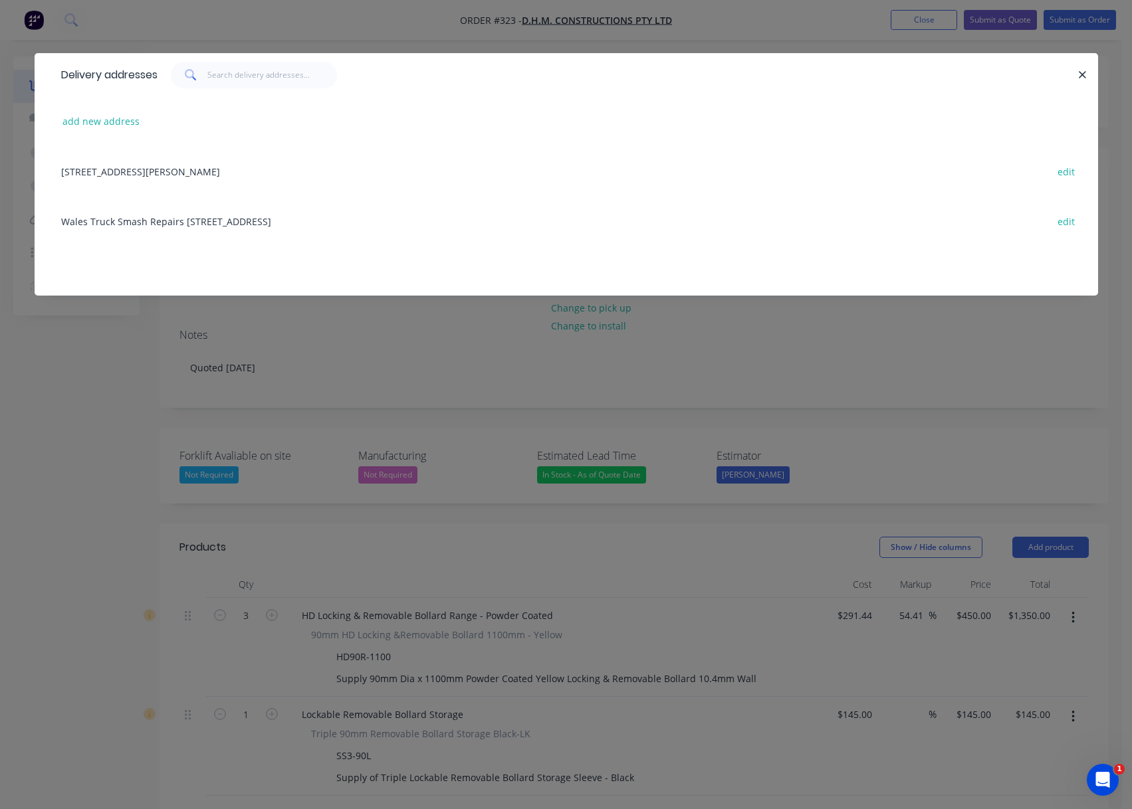
click at [157, 227] on div "Wales Truck Smash Repairs 214 Woodpark Rd, Smithfield, New South Wales, Austral…" at bounding box center [565, 221] width 1023 height 50
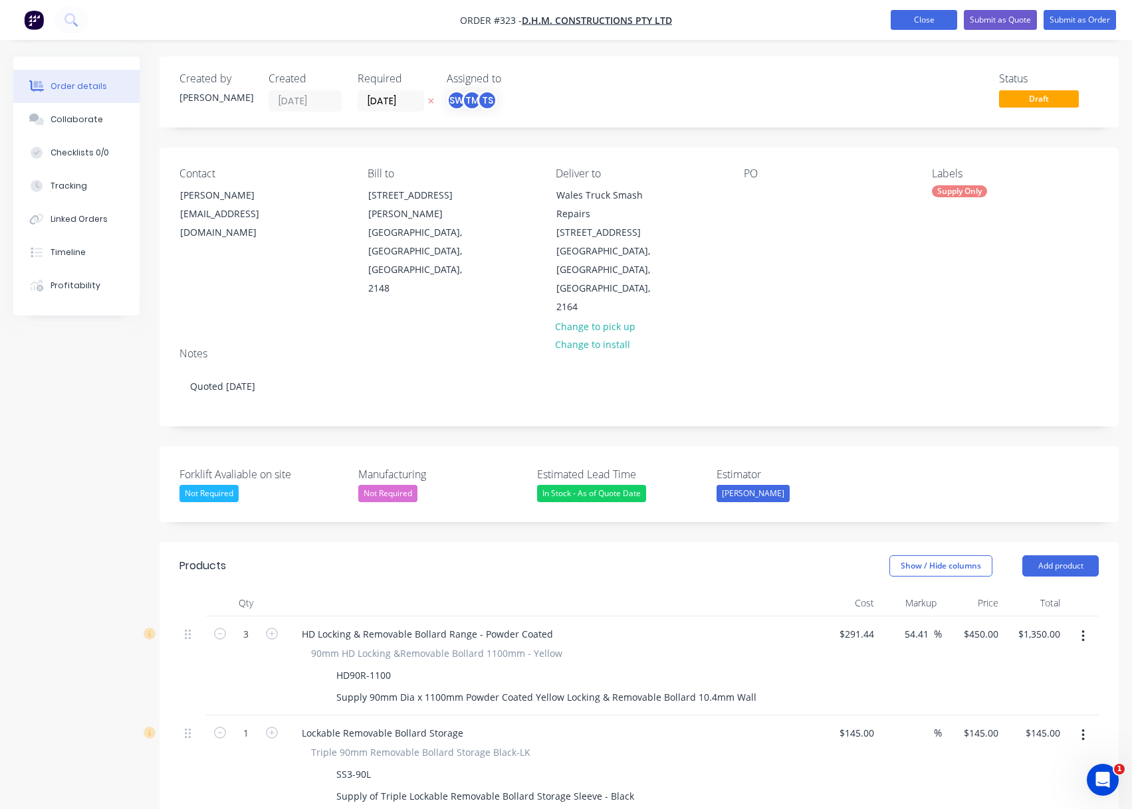
click at [935, 14] on button "Close" at bounding box center [923, 20] width 66 height 20
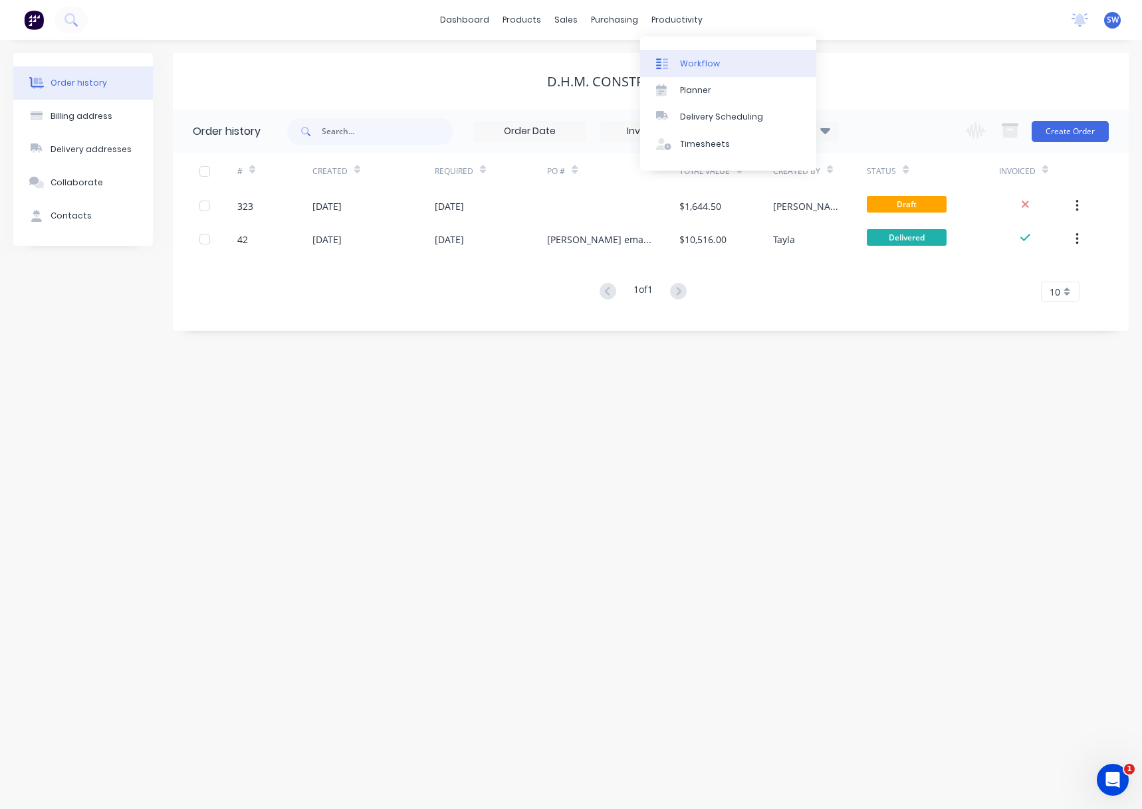
click at [730, 64] on link "Workflow" at bounding box center [728, 63] width 176 height 27
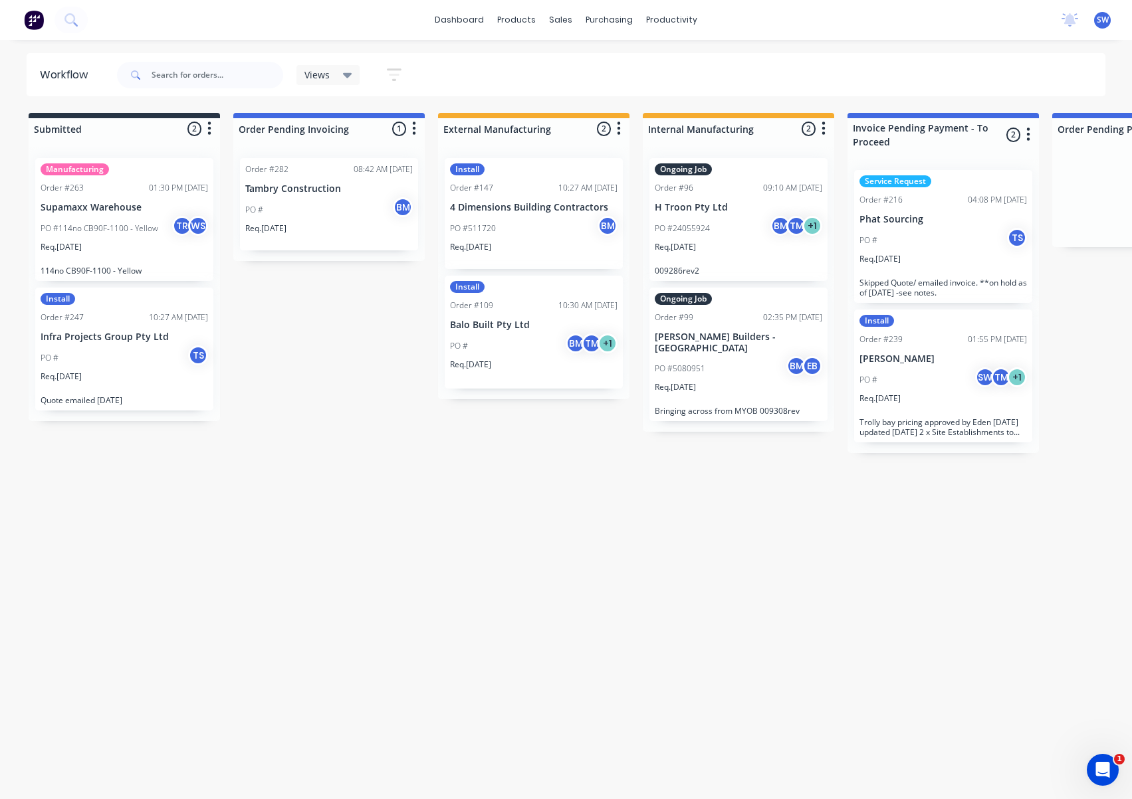
click at [963, 367] on div "PO # SW TM + 1" at bounding box center [942, 379] width 167 height 25
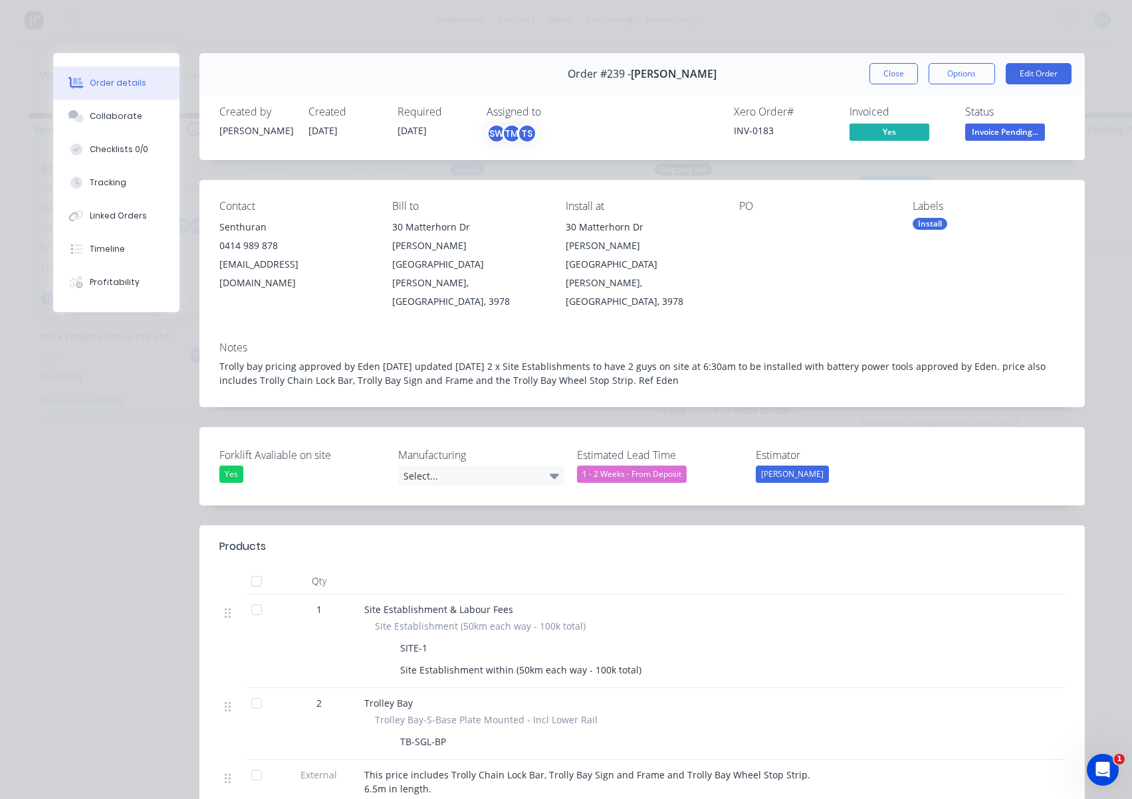
drag, startPoint x: 613, startPoint y: 74, endPoint x: 750, endPoint y: 78, distance: 137.6
click at [750, 78] on div "Order #239 - Senthuran Velautham Close Options Edit Order" at bounding box center [641, 74] width 885 height 42
copy span "[PERSON_NAME]"
click at [892, 74] on button "Close" at bounding box center [893, 73] width 49 height 21
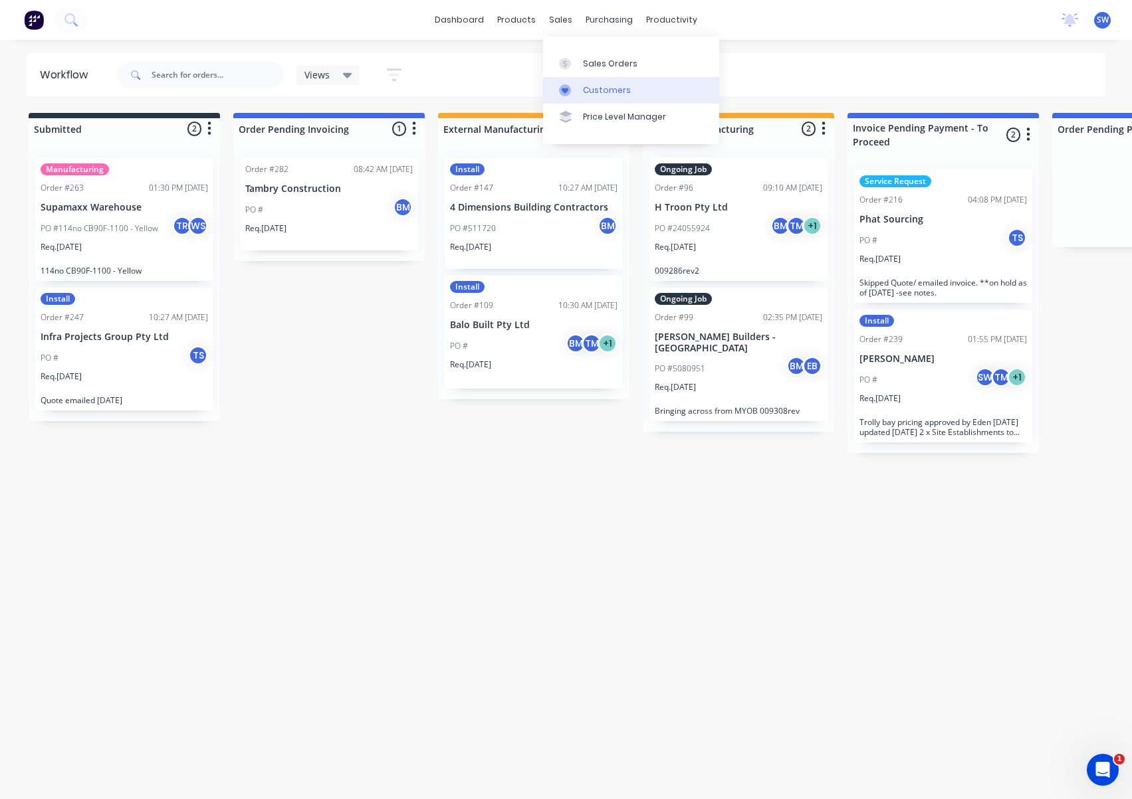
click at [579, 94] on link "Customers" at bounding box center [631, 90] width 176 height 27
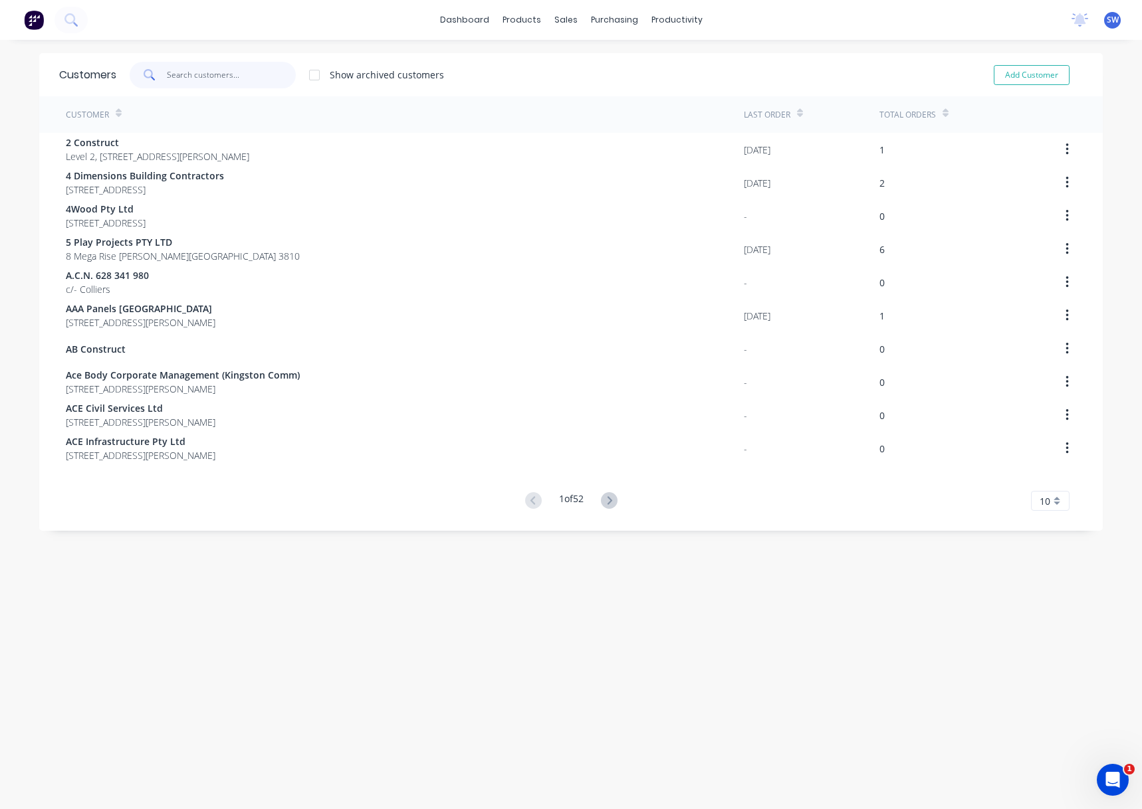
click at [219, 68] on input "text" at bounding box center [232, 75] width 130 height 27
paste input "[PERSON_NAME]"
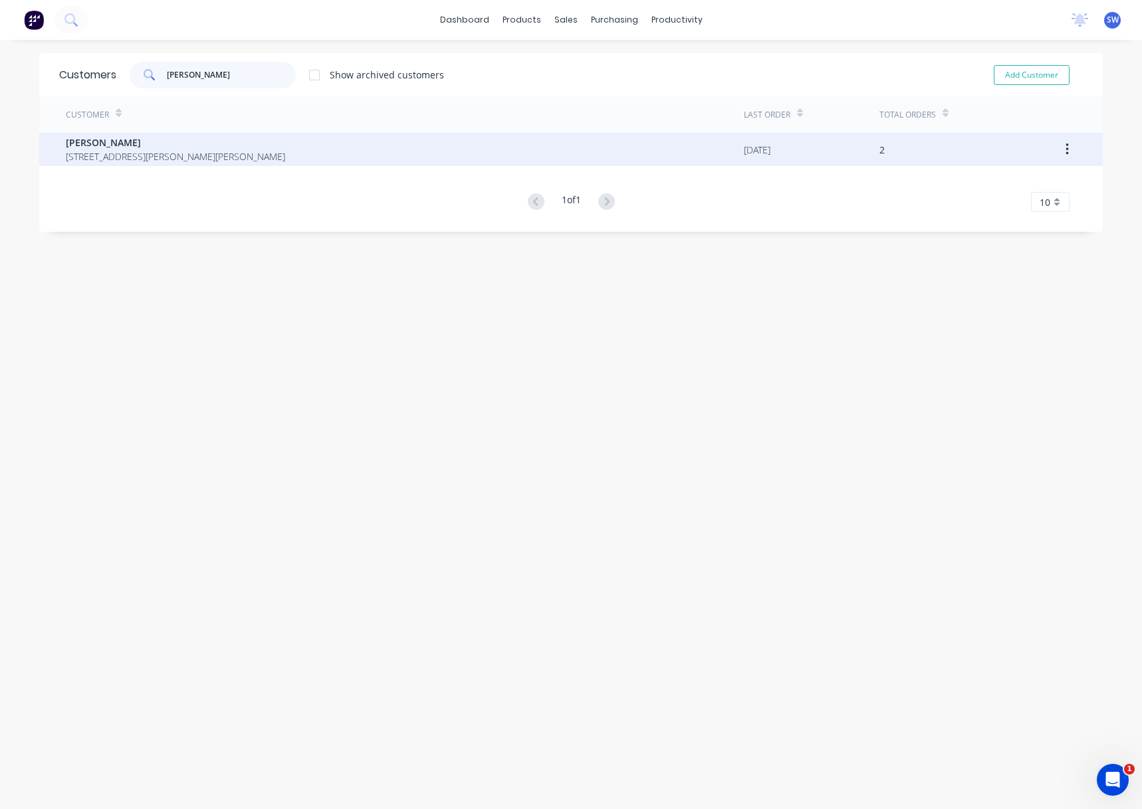
type input "[PERSON_NAME]"
click at [174, 150] on span "[STREET_ADDRESS][PERSON_NAME][PERSON_NAME]" at bounding box center [175, 157] width 219 height 14
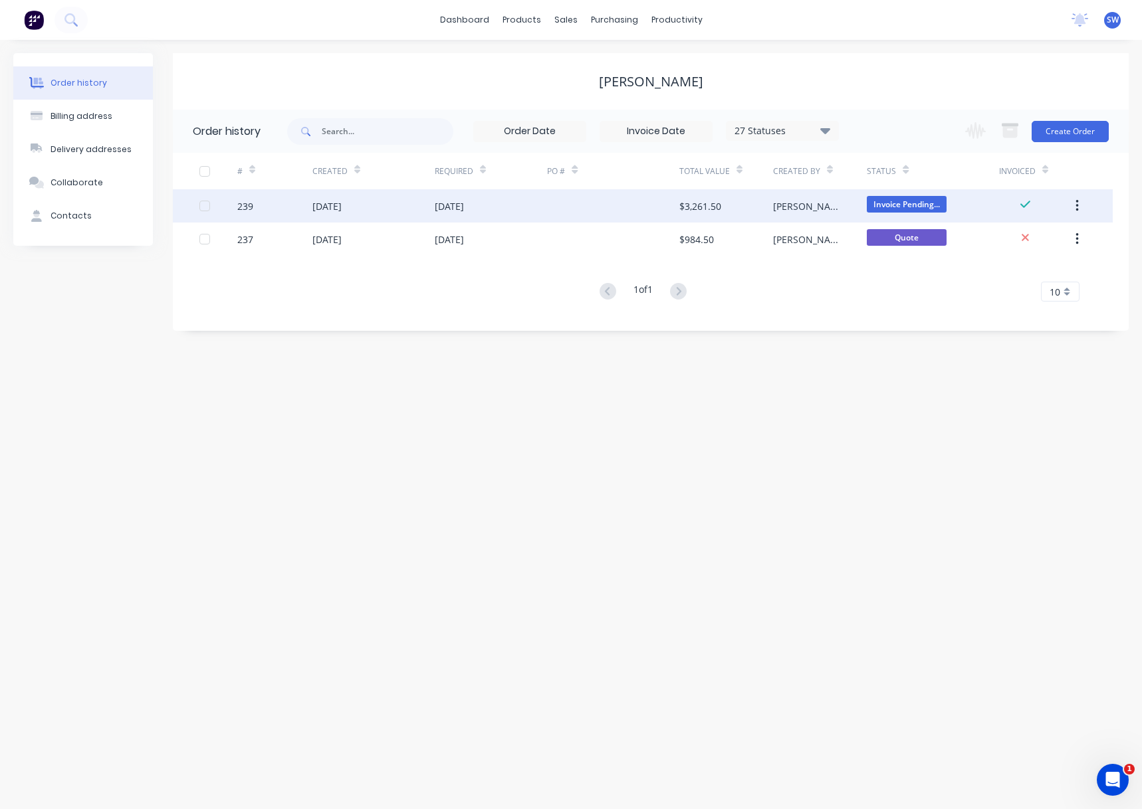
click at [624, 211] on div at bounding box center [613, 205] width 132 height 33
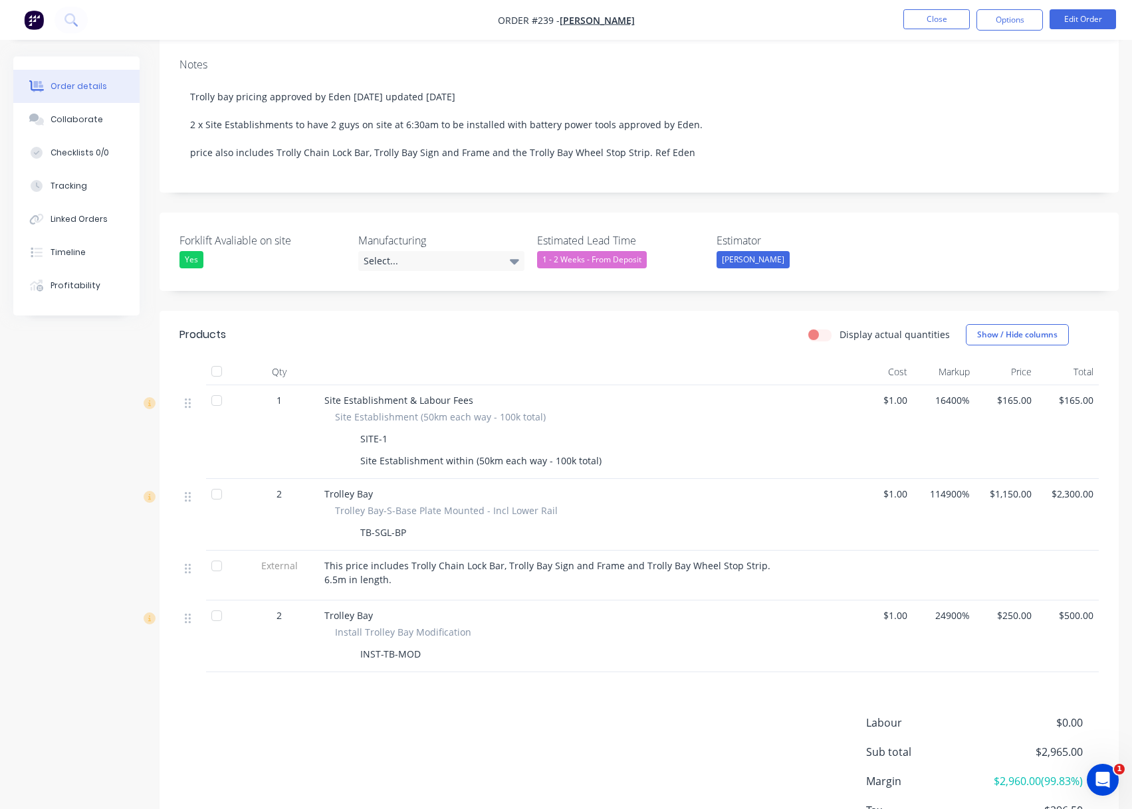
scroll to position [326, 0]
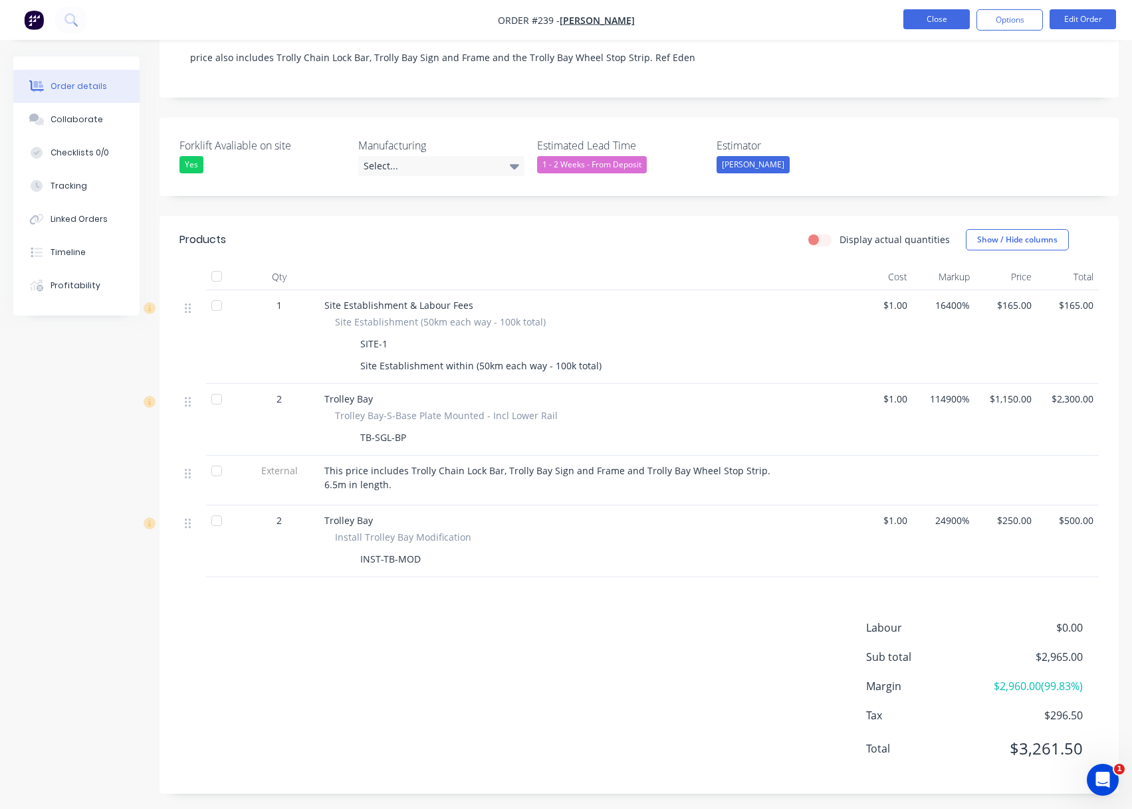
click at [931, 22] on button "Close" at bounding box center [936, 19] width 66 height 20
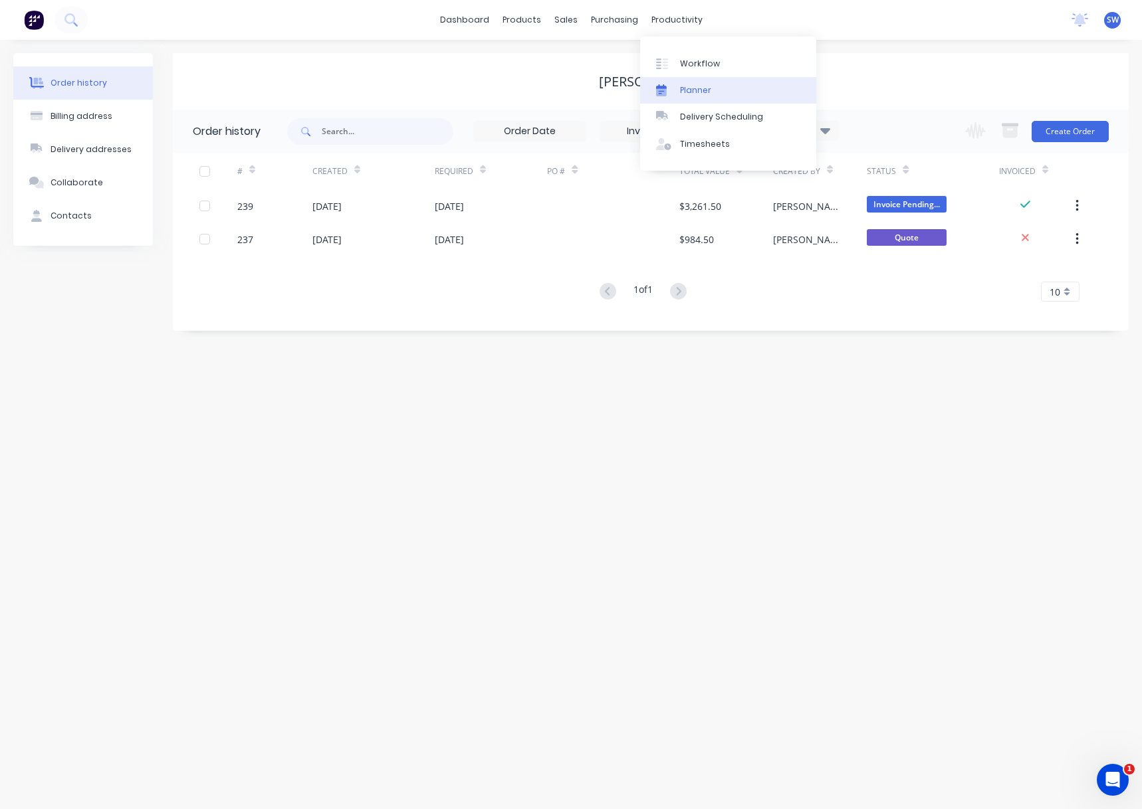
click at [720, 88] on link "Planner" at bounding box center [728, 90] width 176 height 27
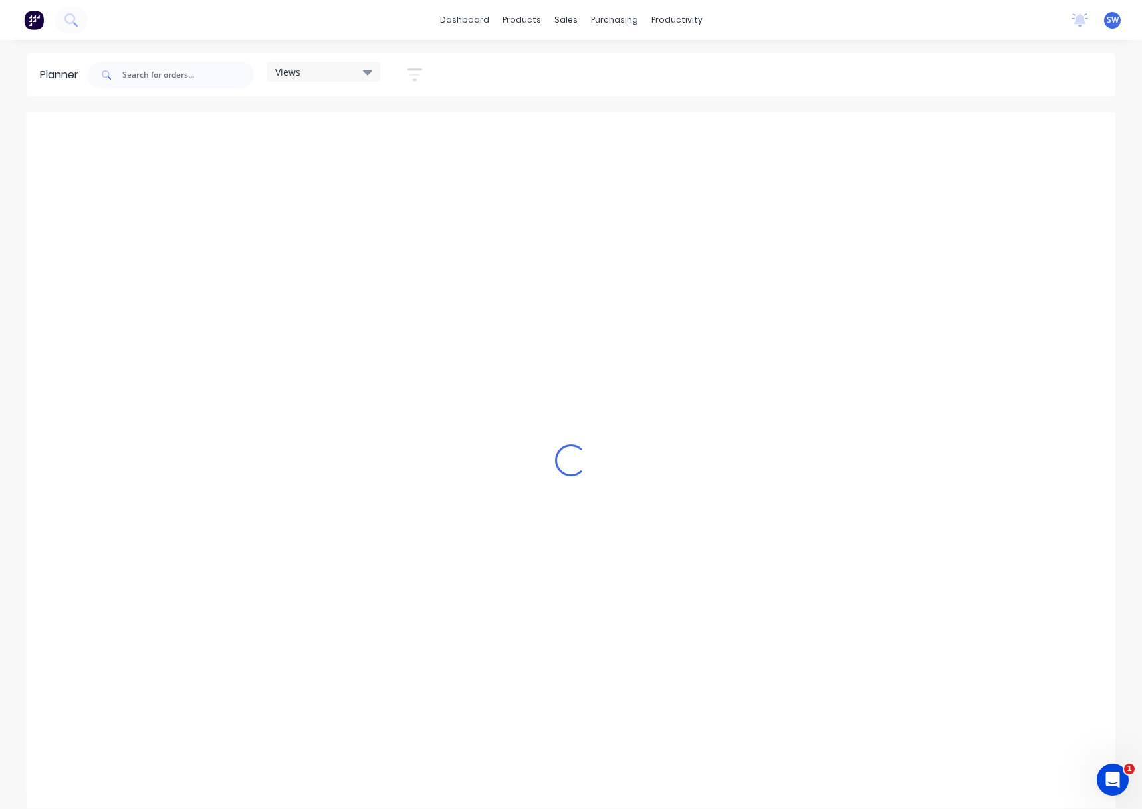
scroll to position [0, 745]
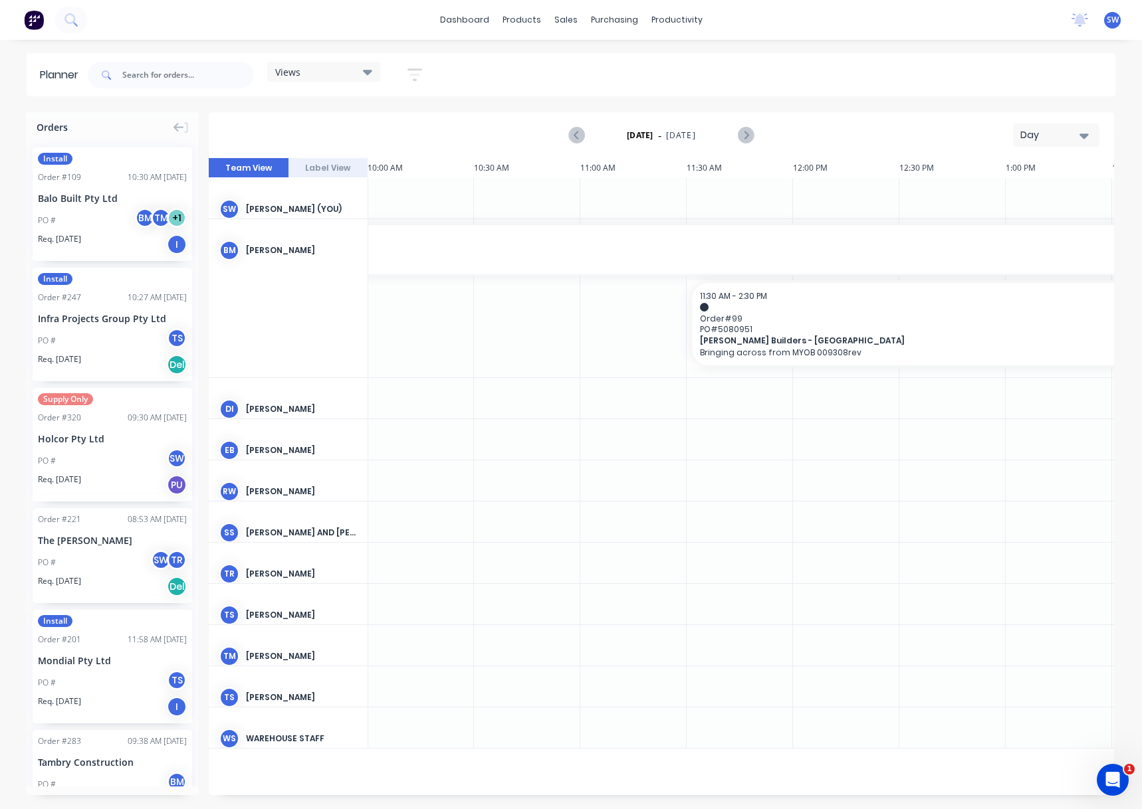
click at [1047, 144] on button "Day" at bounding box center [1056, 135] width 86 height 23
click at [1056, 215] on div "Month" at bounding box center [1032, 224] width 132 height 27
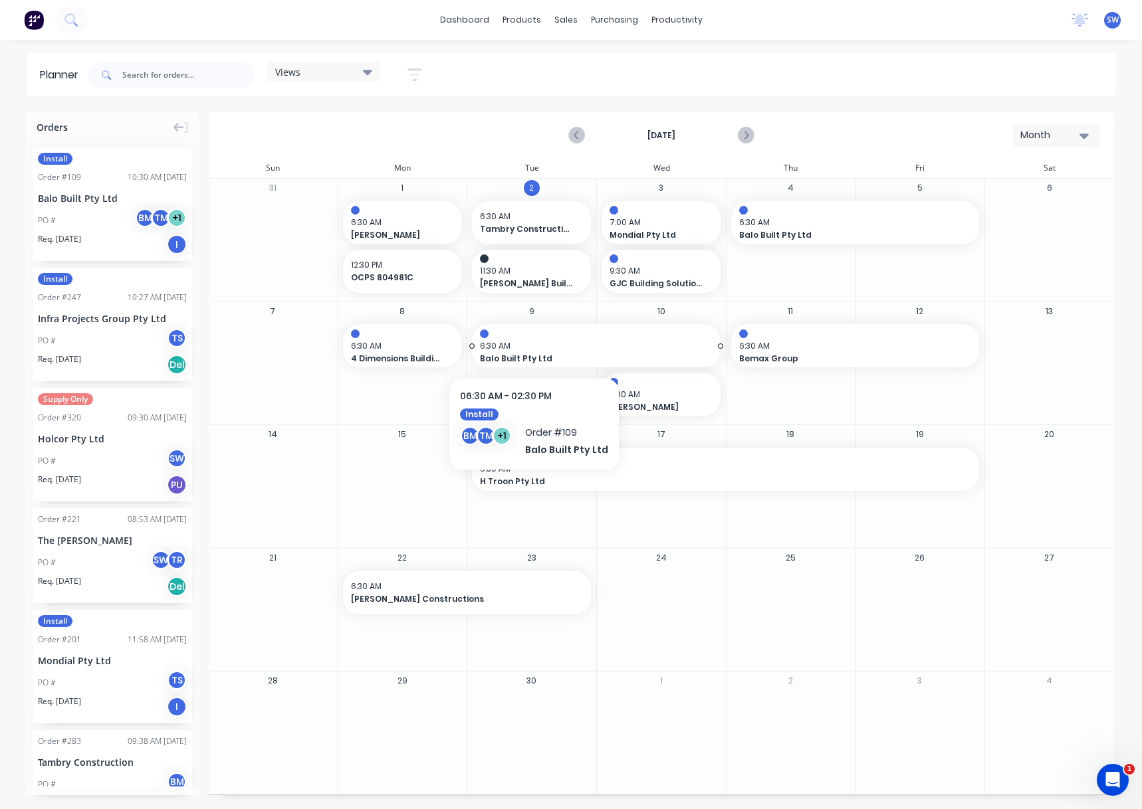
click at [531, 342] on span "6:30 AM" at bounding box center [593, 346] width 226 height 12
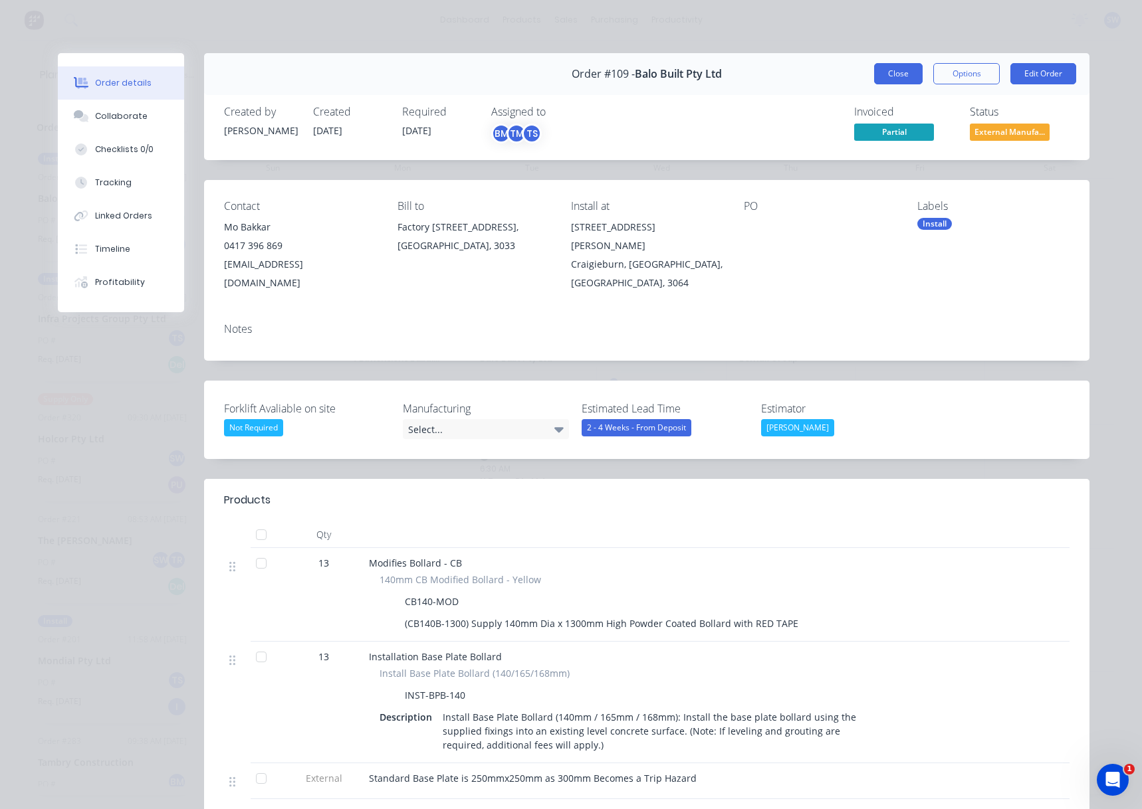
click at [878, 75] on button "Close" at bounding box center [898, 73] width 49 height 21
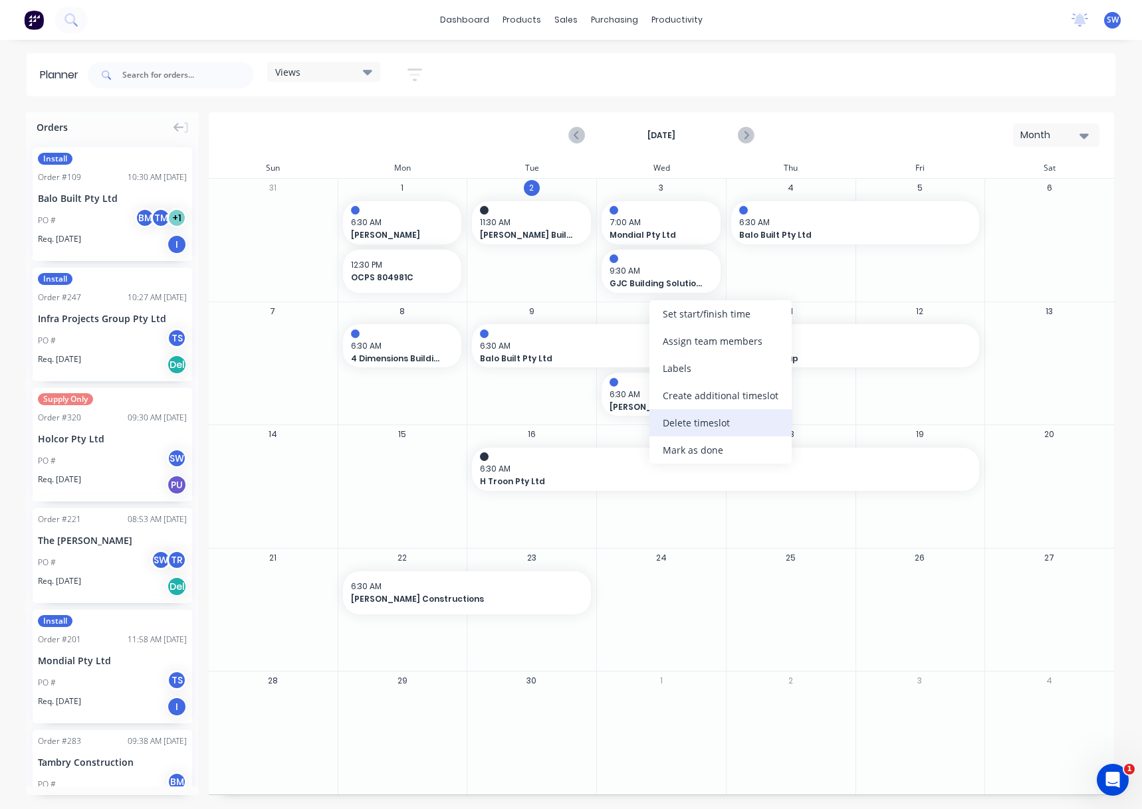
click at [718, 429] on div "Delete timeslot" at bounding box center [720, 422] width 142 height 27
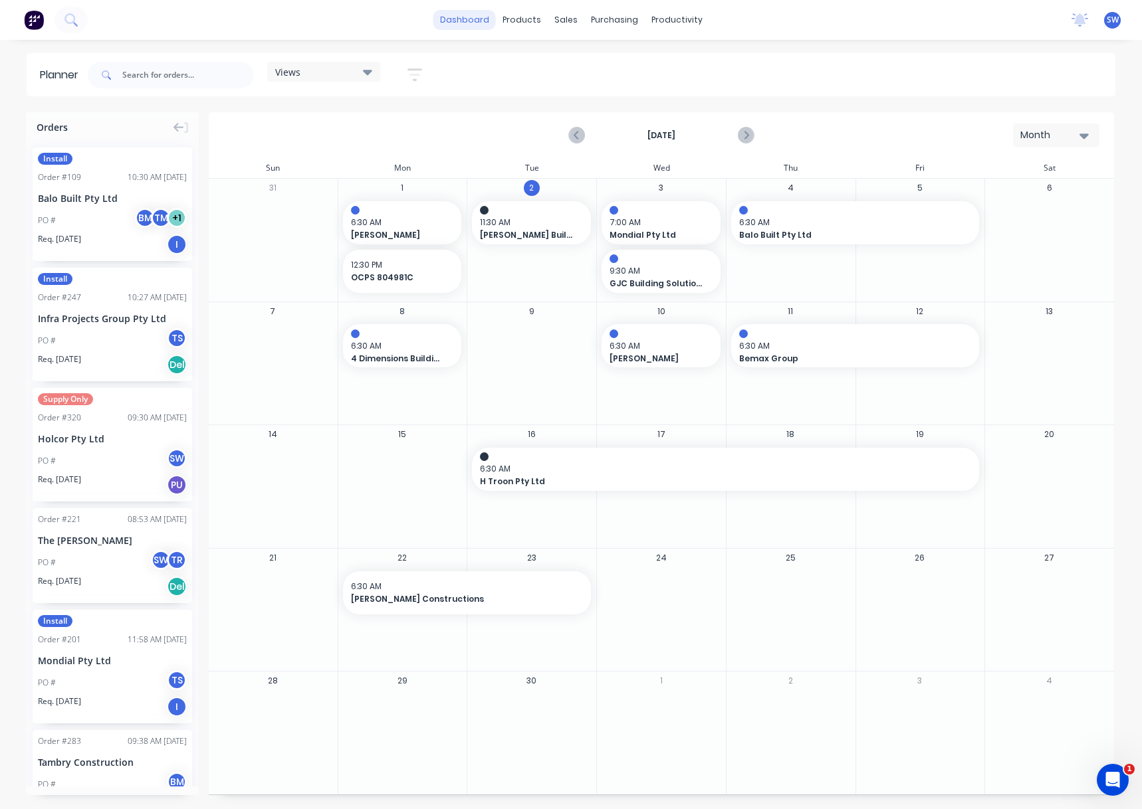
click at [449, 19] on link "dashboard" at bounding box center [464, 20] width 62 height 20
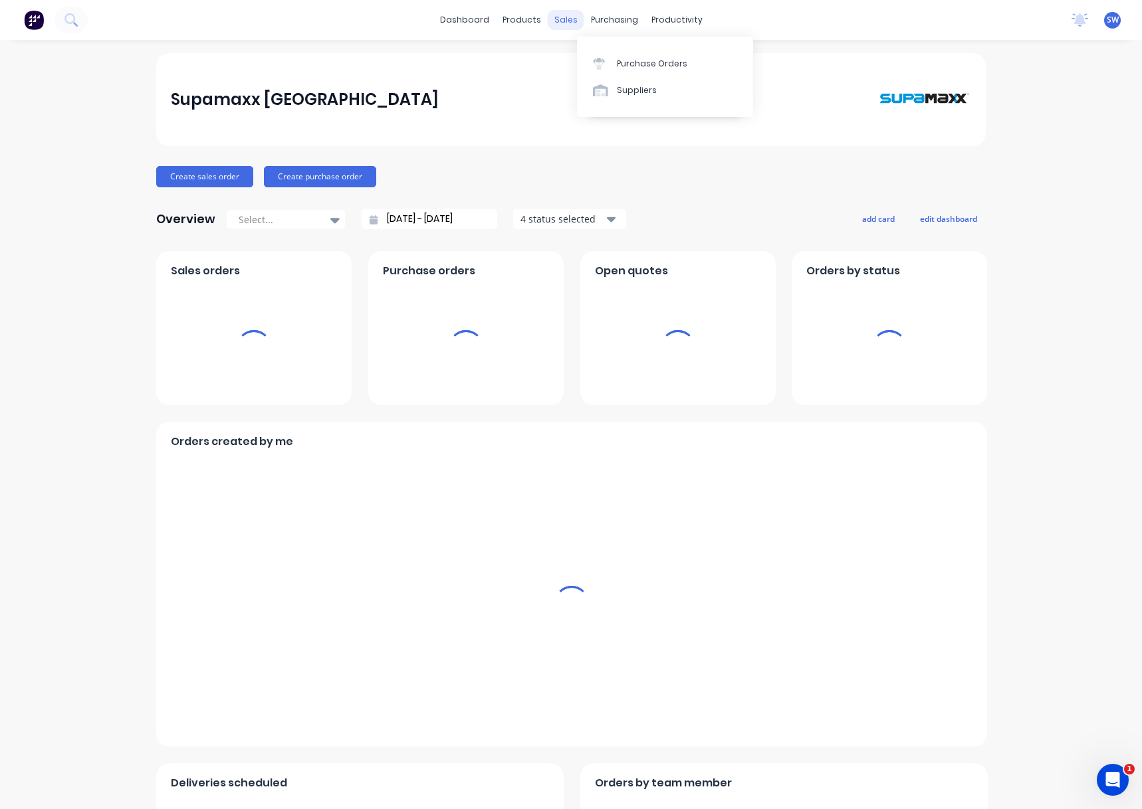
click at [548, 17] on div "sales" at bounding box center [566, 20] width 37 height 20
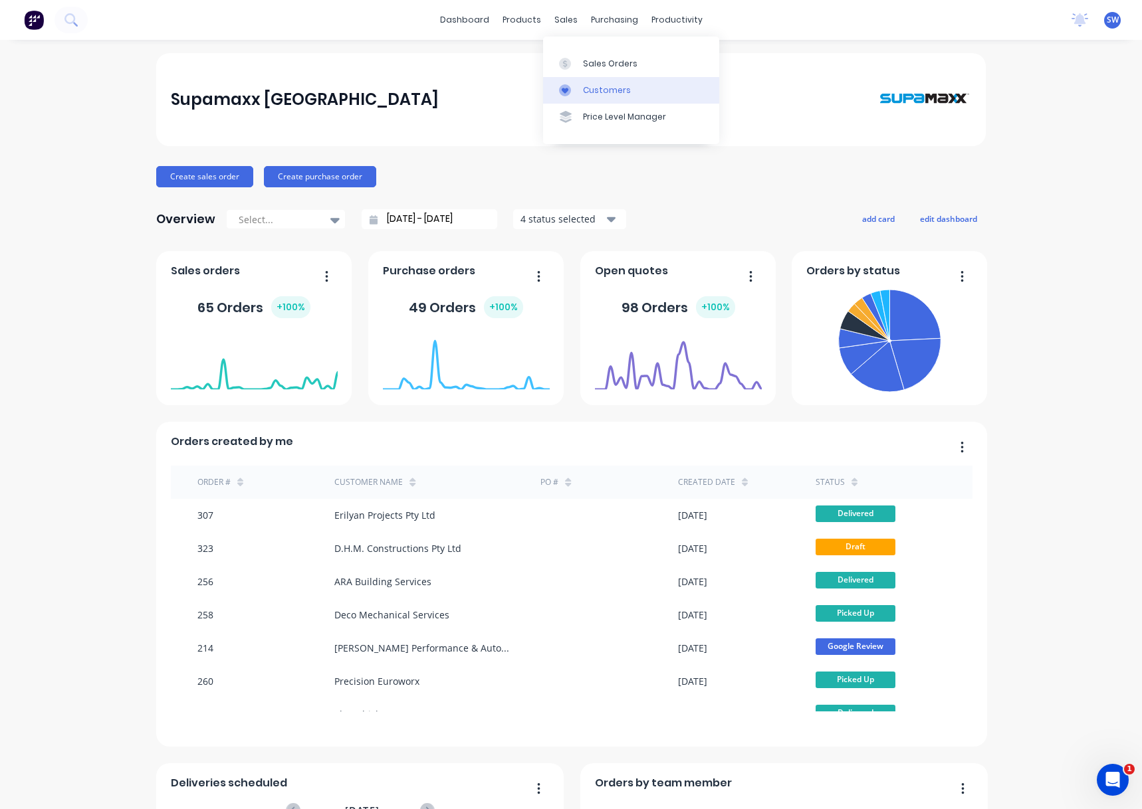
click at [583, 86] on div "Customers" at bounding box center [607, 90] width 48 height 12
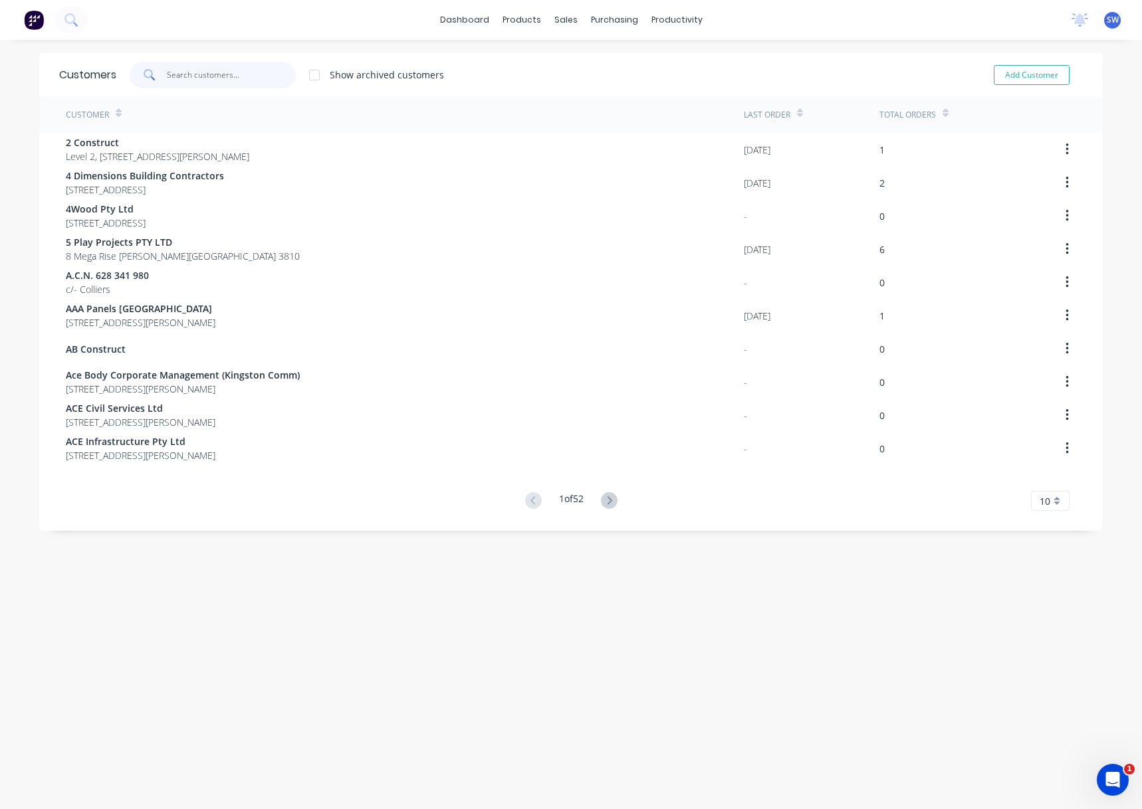
click at [197, 79] on input "text" at bounding box center [232, 75] width 130 height 27
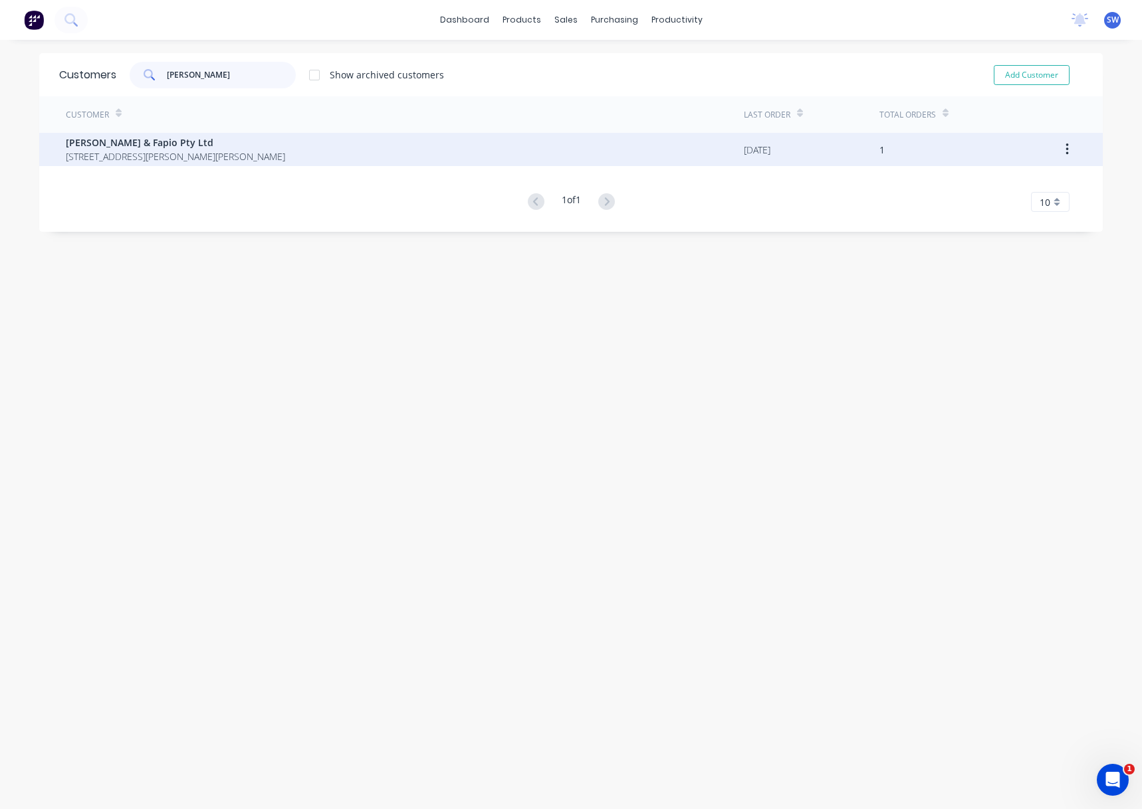
type input "[PERSON_NAME]"
click at [96, 161] on span "[STREET_ADDRESS][PERSON_NAME][PERSON_NAME]" at bounding box center [175, 157] width 219 height 14
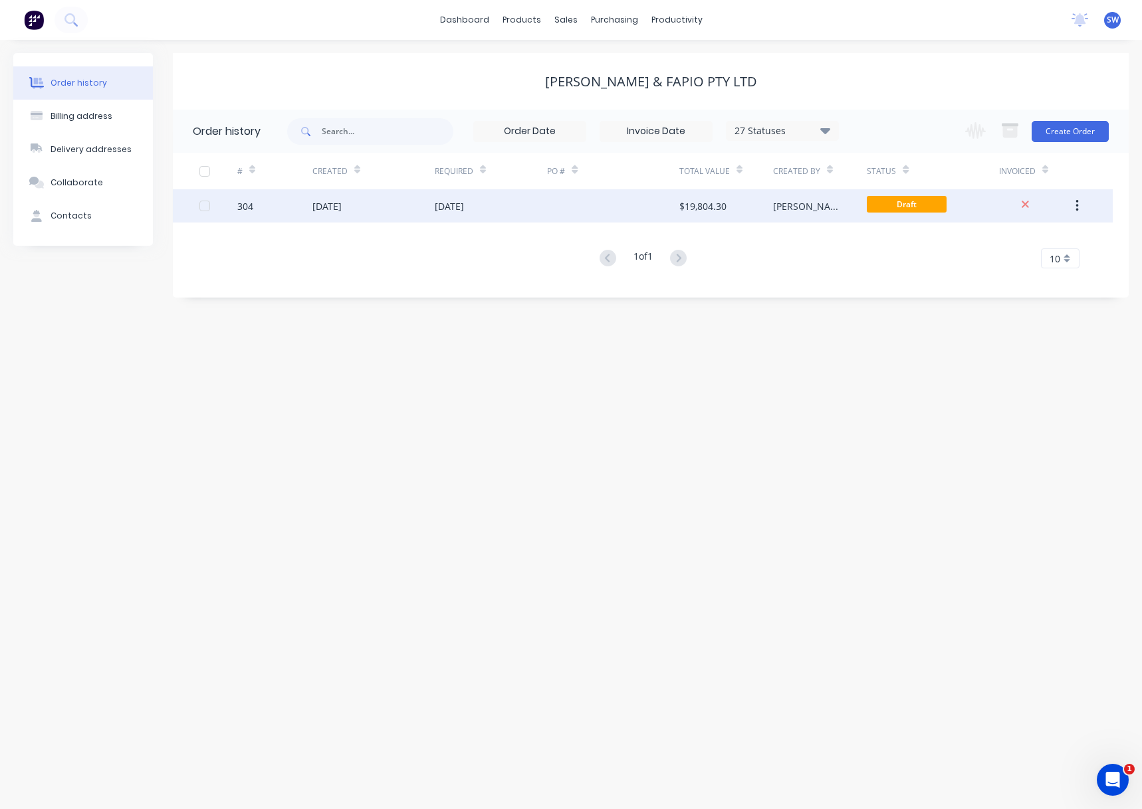
click at [464, 205] on div "[DATE]" at bounding box center [449, 206] width 29 height 14
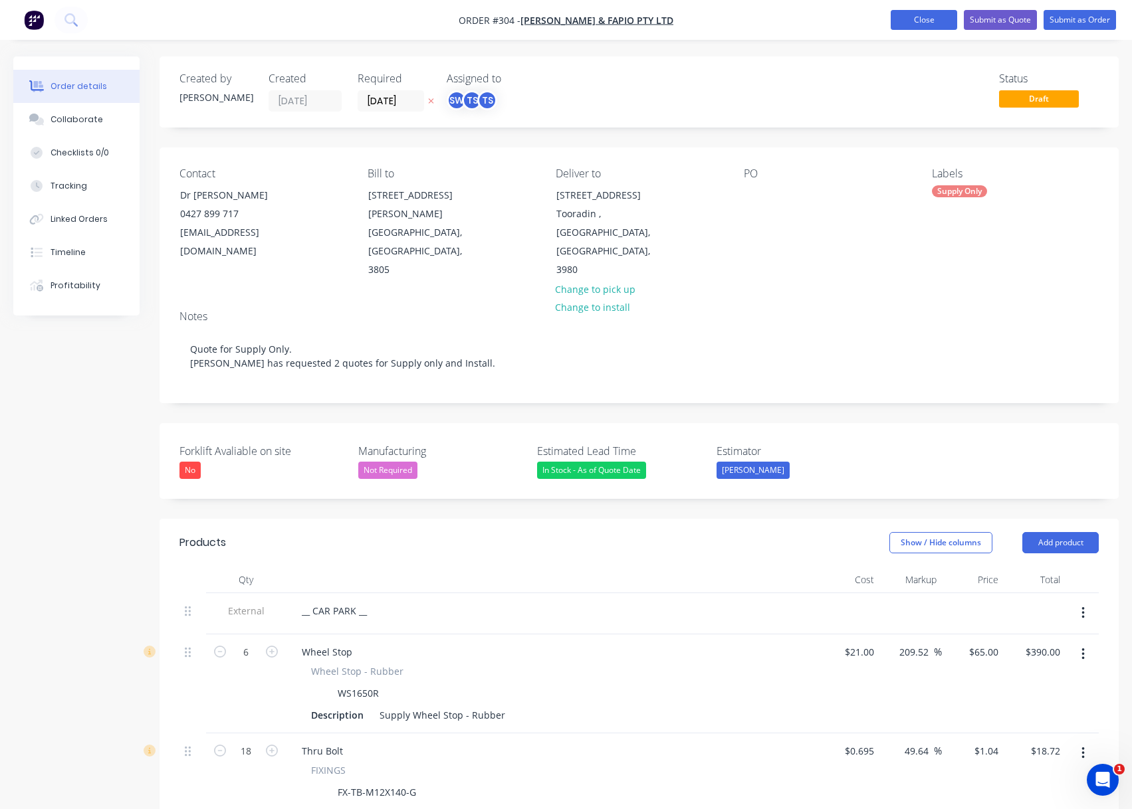
click at [913, 25] on button "Close" at bounding box center [923, 20] width 66 height 20
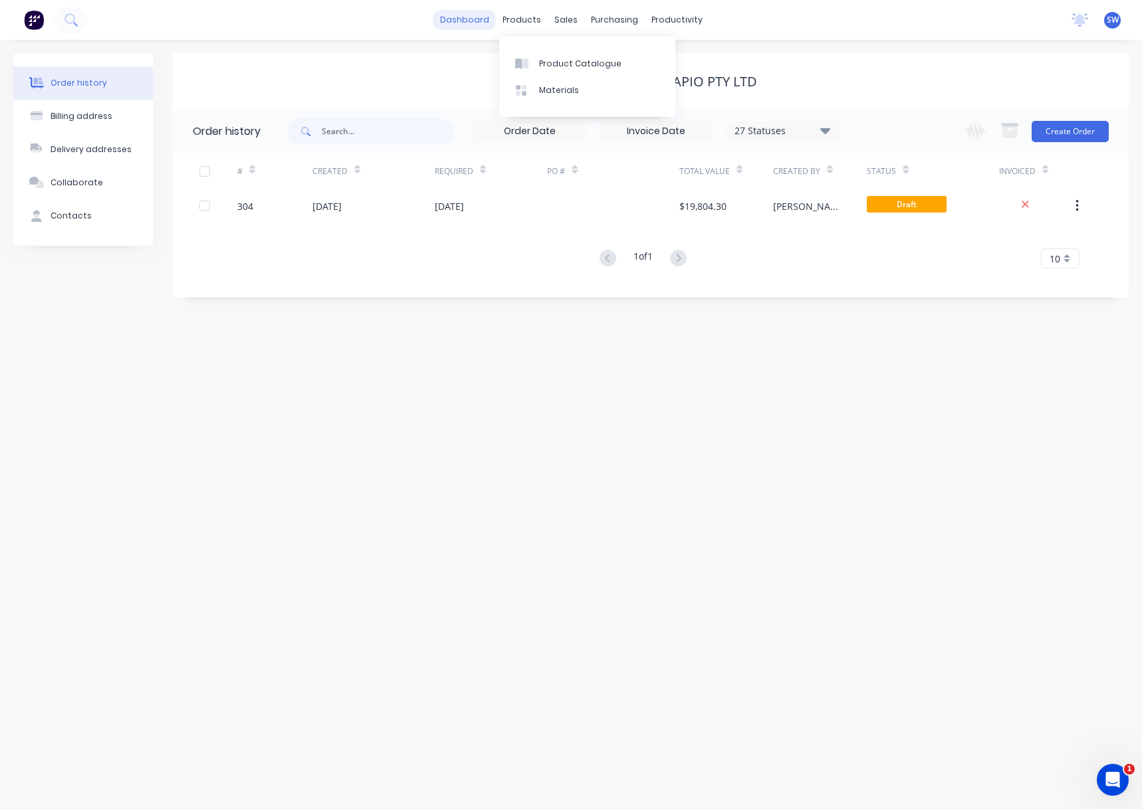
click at [482, 23] on link "dashboard" at bounding box center [464, 20] width 62 height 20
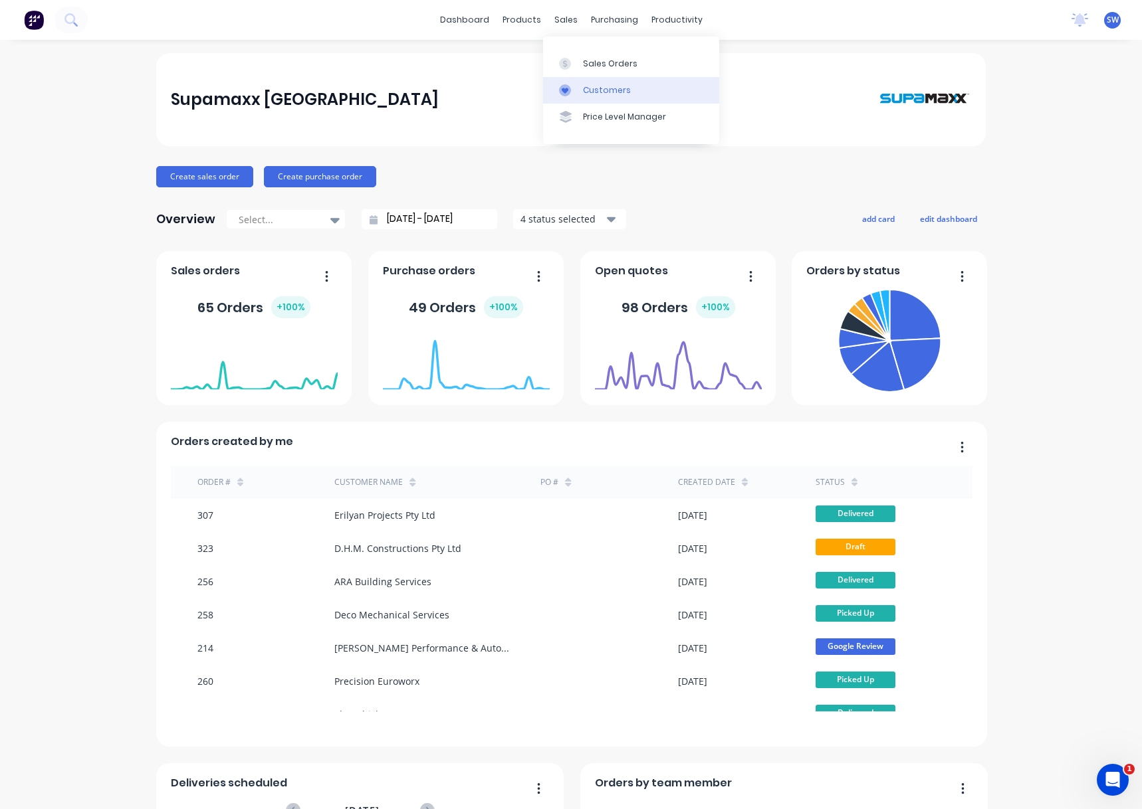
click at [573, 84] on div at bounding box center [569, 90] width 20 height 12
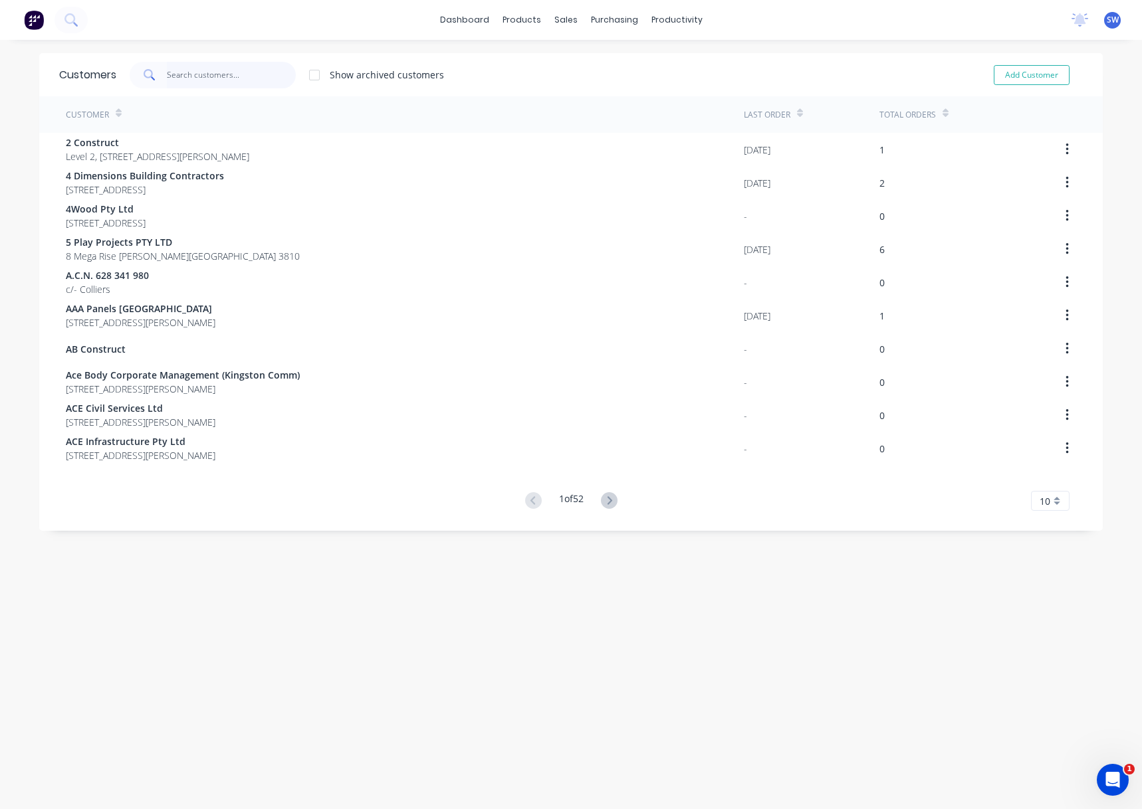
click at [231, 73] on input "text" at bounding box center [232, 75] width 130 height 27
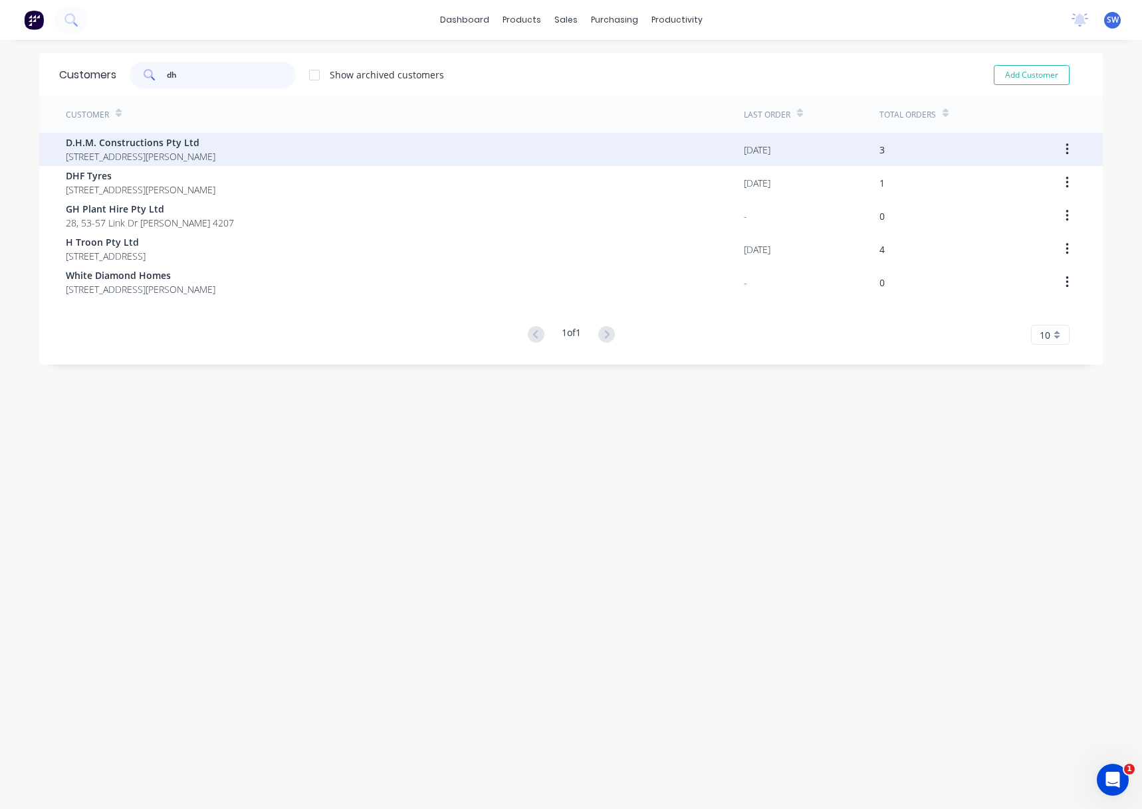
type input "dh"
click at [193, 153] on span "39 Donohue St KINGS PARK New South Wales Australia 2148" at bounding box center [141, 157] width 150 height 14
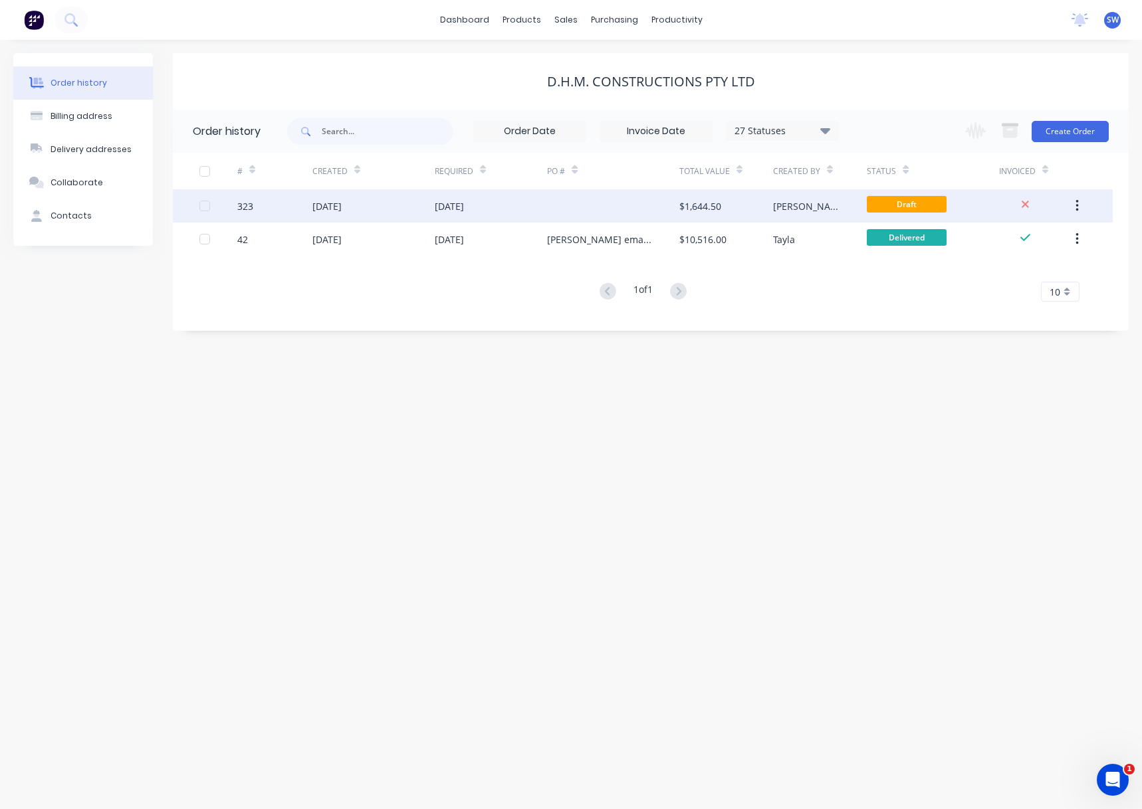
click at [685, 200] on div "$1,644.50" at bounding box center [700, 206] width 42 height 14
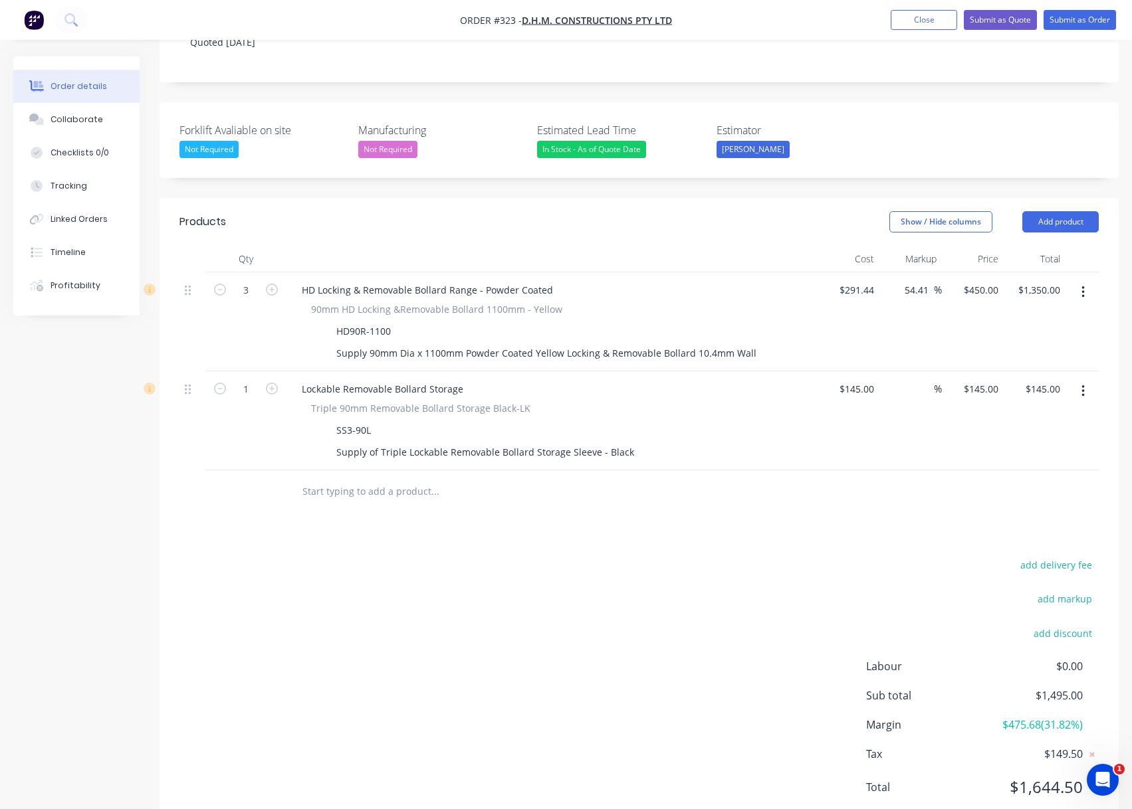
scroll to position [350, 0]
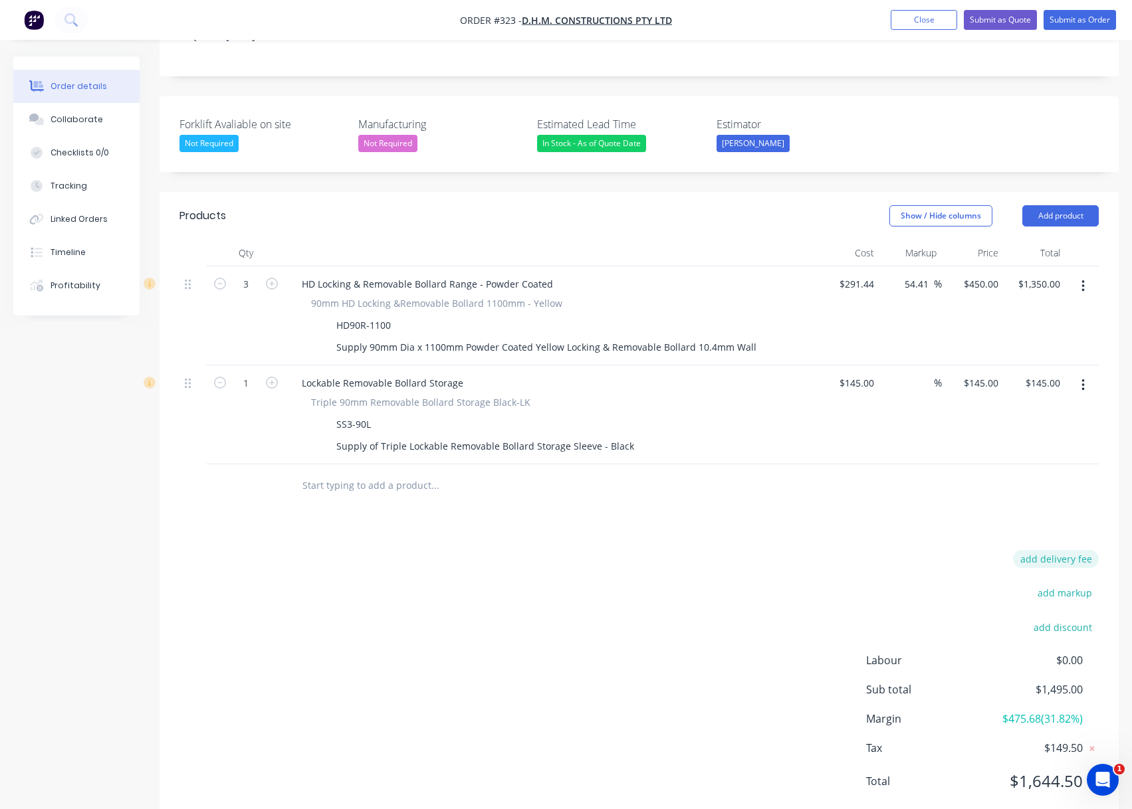
click at [1065, 550] on button "add delivery fee" at bounding box center [1056, 559] width 86 height 18
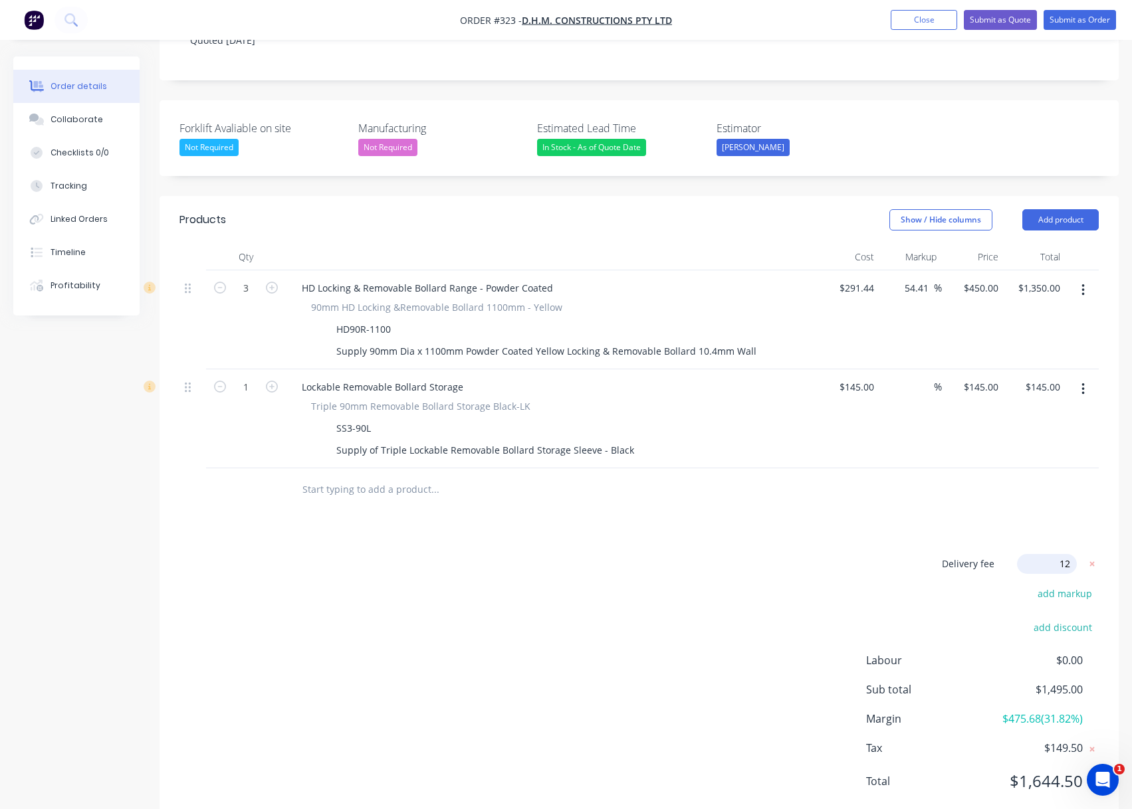
type input "125"
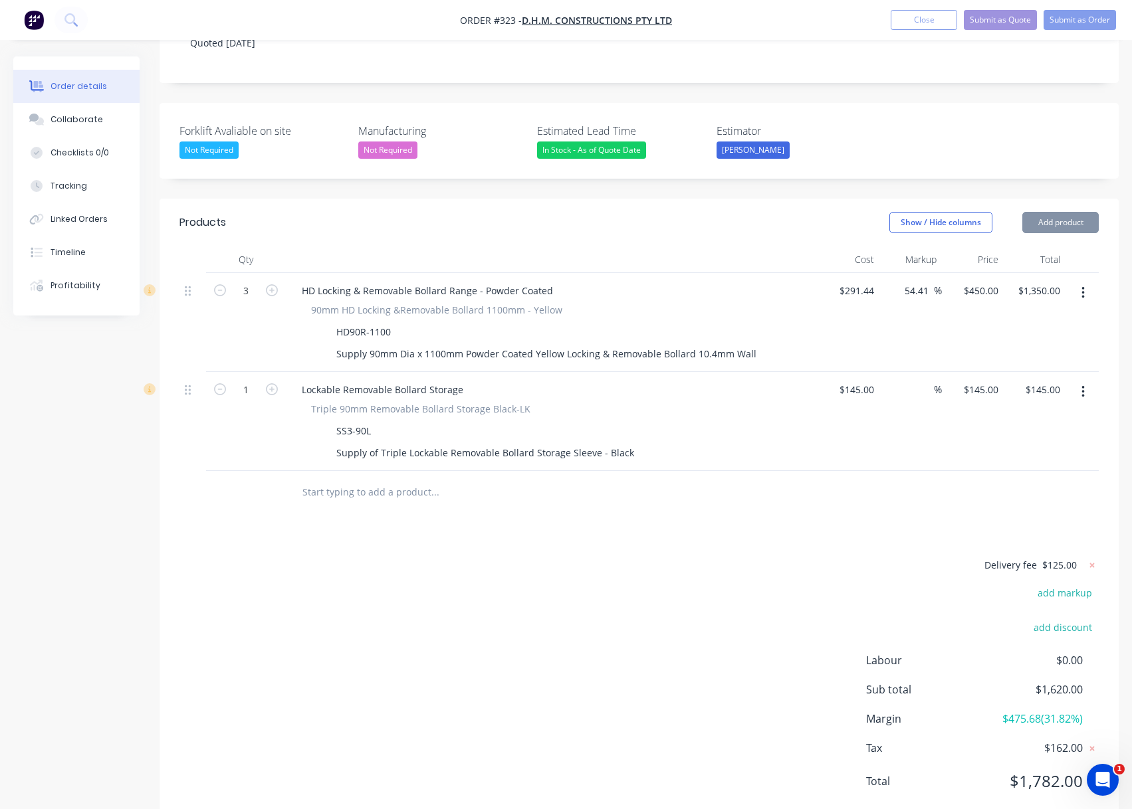
click at [961, 486] on div "Products Show / Hide columns Add product Qty Cost Markup Price Total 3 HD Locki…" at bounding box center [638, 513] width 959 height 628
click at [1060, 558] on span "$125.00" at bounding box center [1059, 565] width 35 height 14
click at [1059, 558] on span "$125.00" at bounding box center [1059, 565] width 35 height 14
click at [1055, 558] on span "$125.00" at bounding box center [1059, 565] width 35 height 14
click at [1096, 559] on icon at bounding box center [1091, 565] width 13 height 13
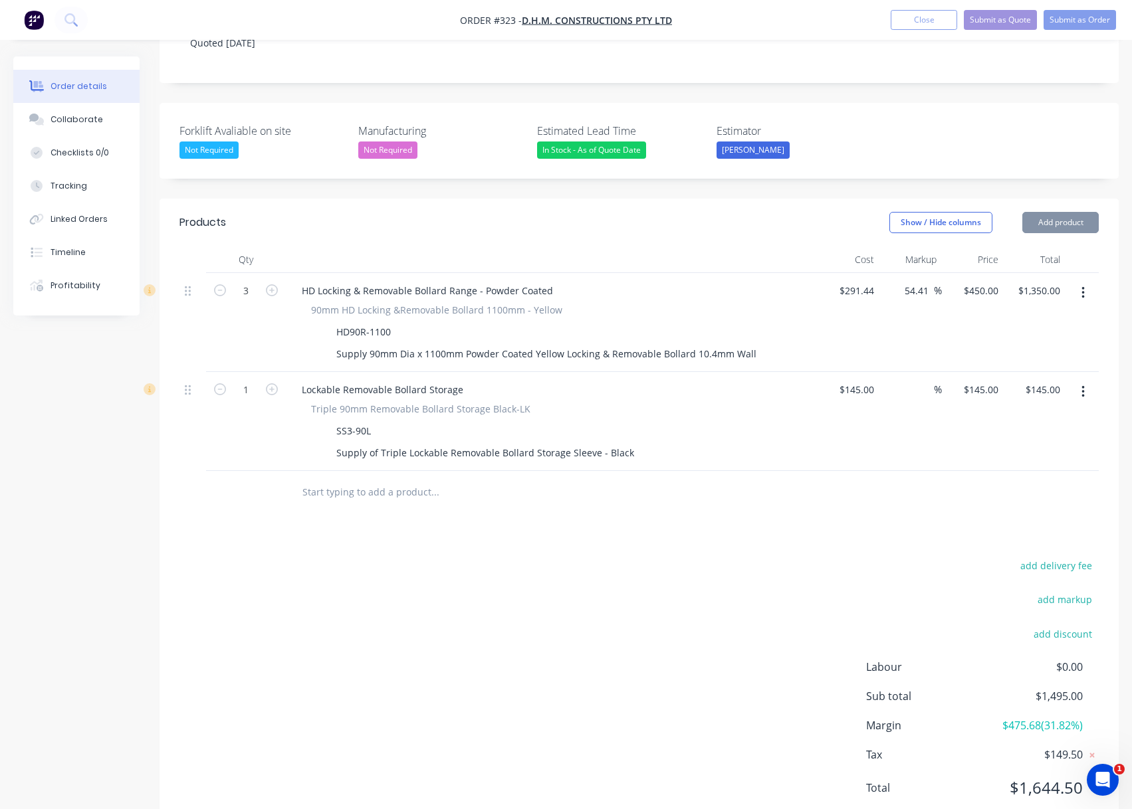
scroll to position [346, 0]
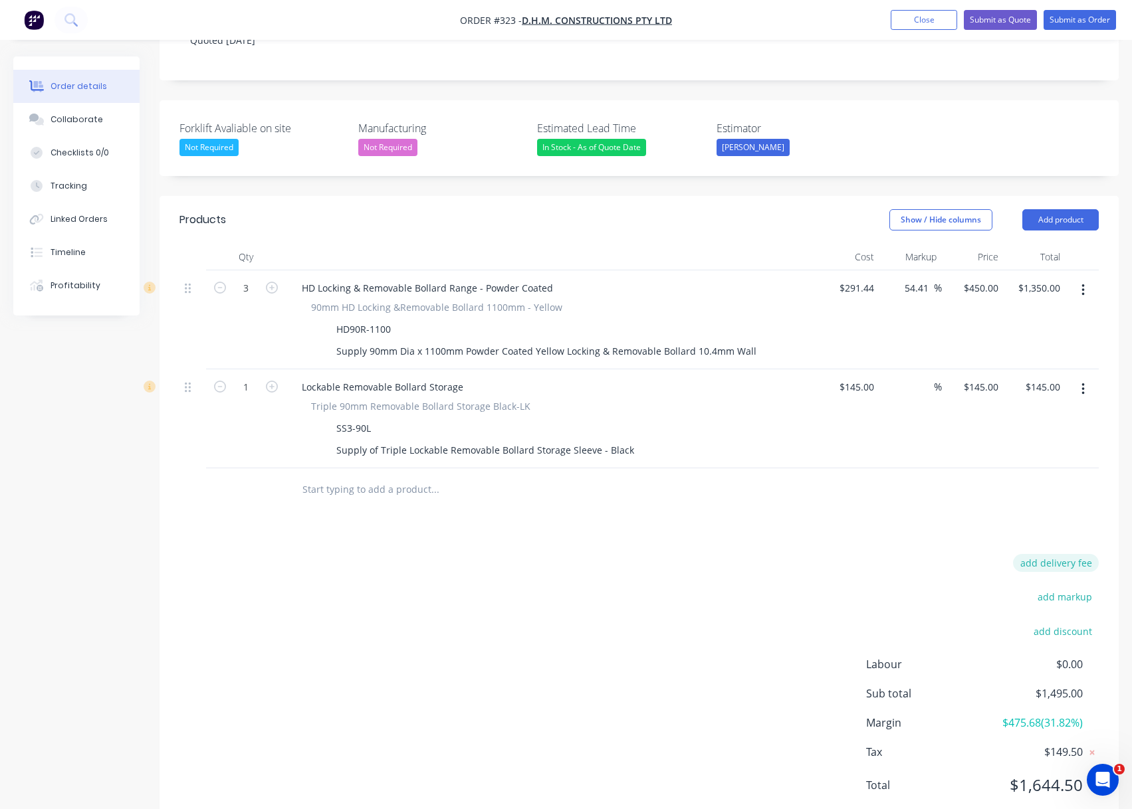
click at [1037, 554] on button "add delivery fee" at bounding box center [1056, 563] width 86 height 18
type input "135"
click input "submit" at bounding box center [0, 0] width 0 height 0
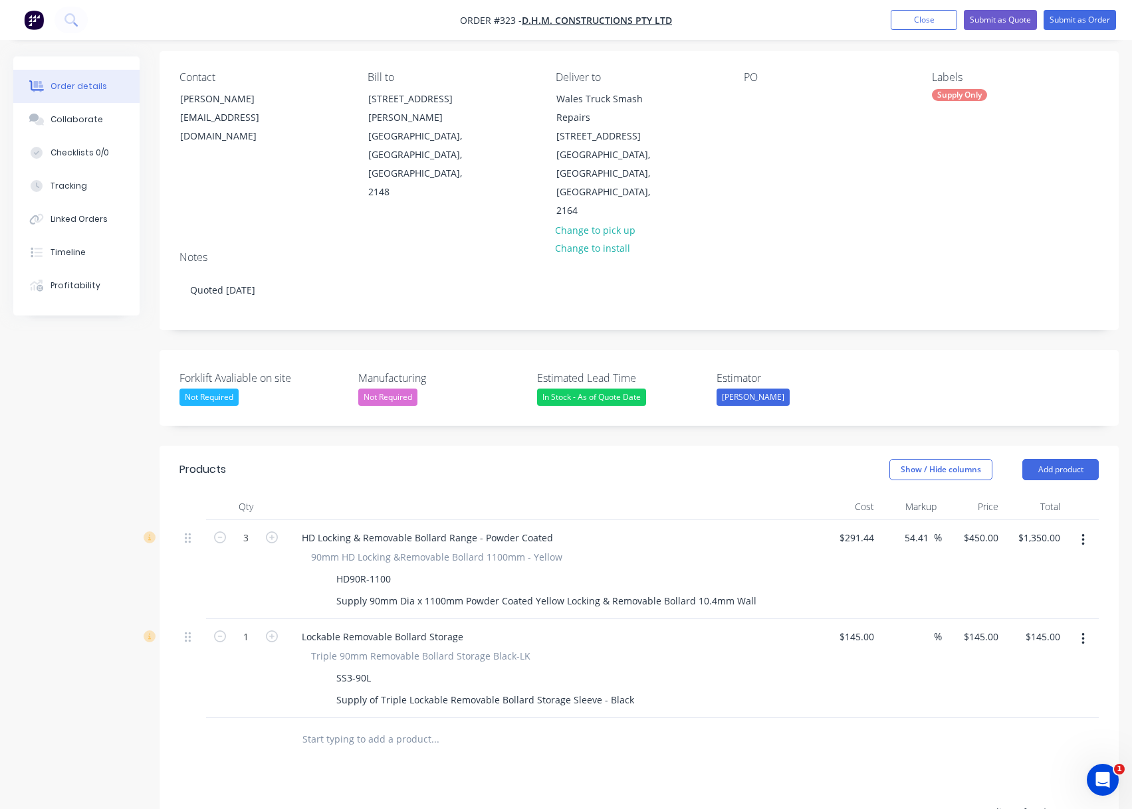
scroll to position [66, 0]
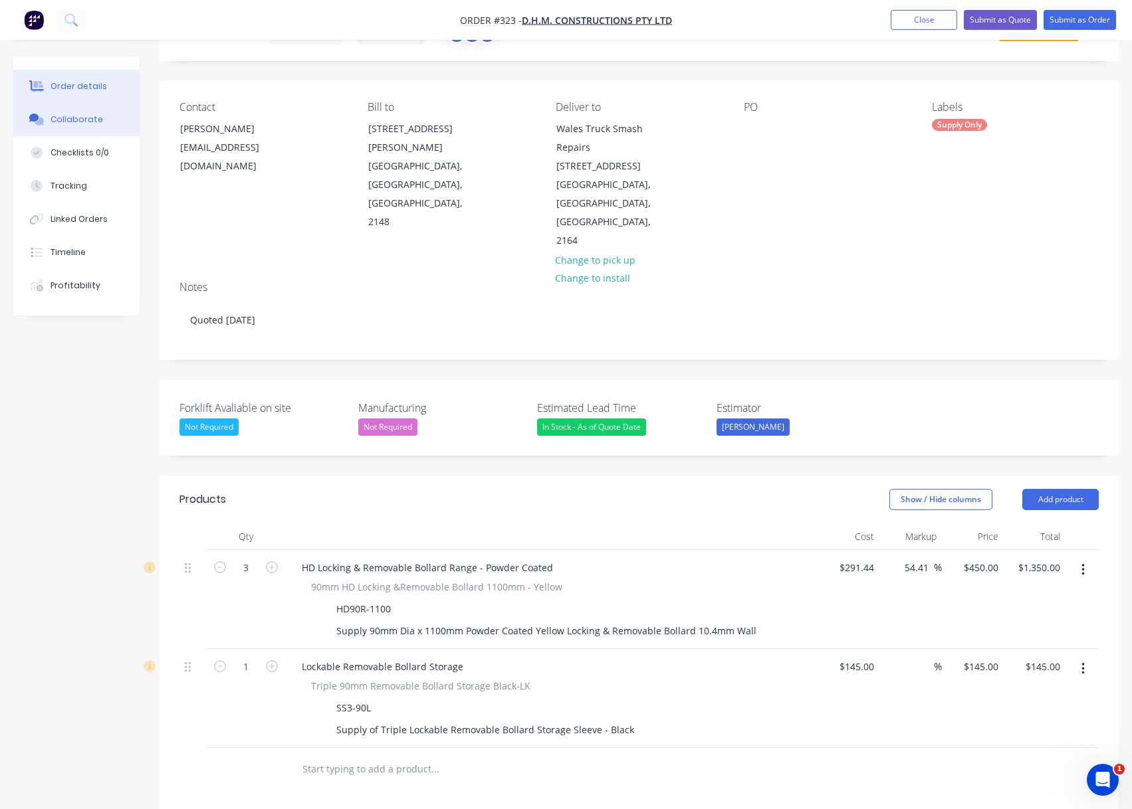
click at [103, 122] on button "Collaborate" at bounding box center [76, 119] width 126 height 33
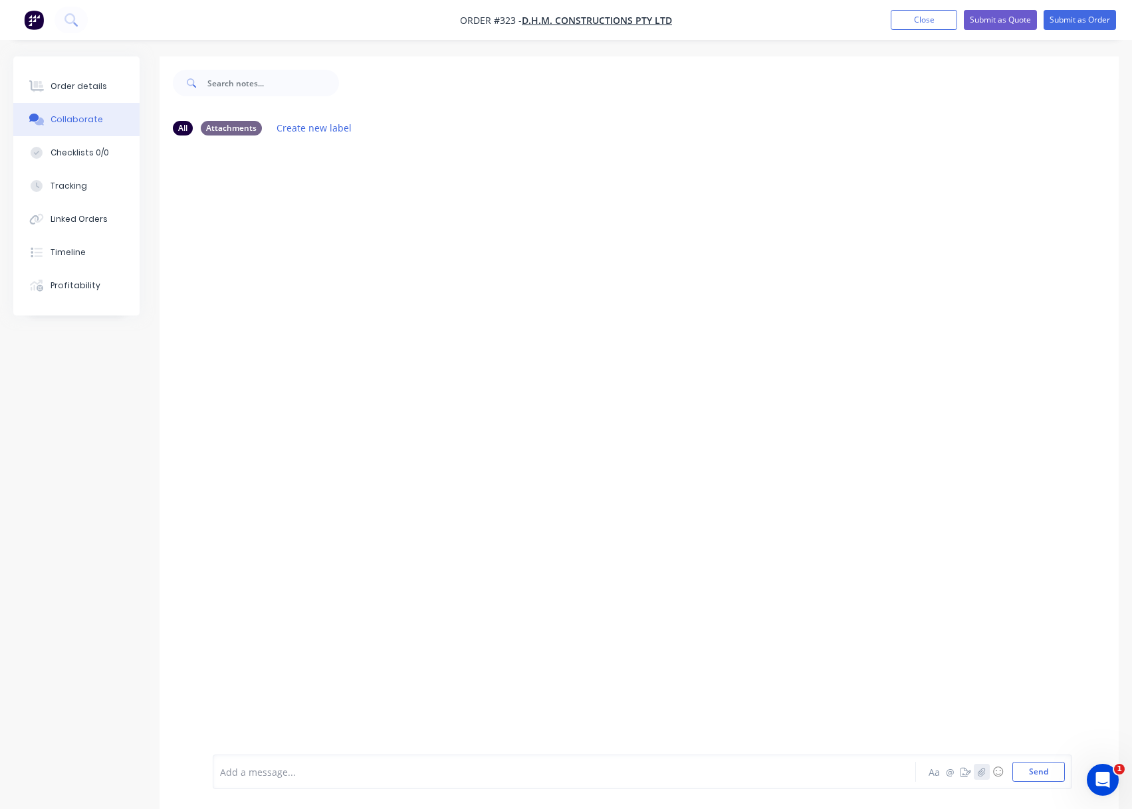
click at [977, 773] on button "button" at bounding box center [981, 772] width 16 height 16
click at [314, 750] on div at bounding box center [642, 728] width 845 height 68
click at [286, 765] on div at bounding box center [537, 772] width 633 height 14
click at [1045, 773] on button "Send" at bounding box center [1038, 772] width 52 height 20
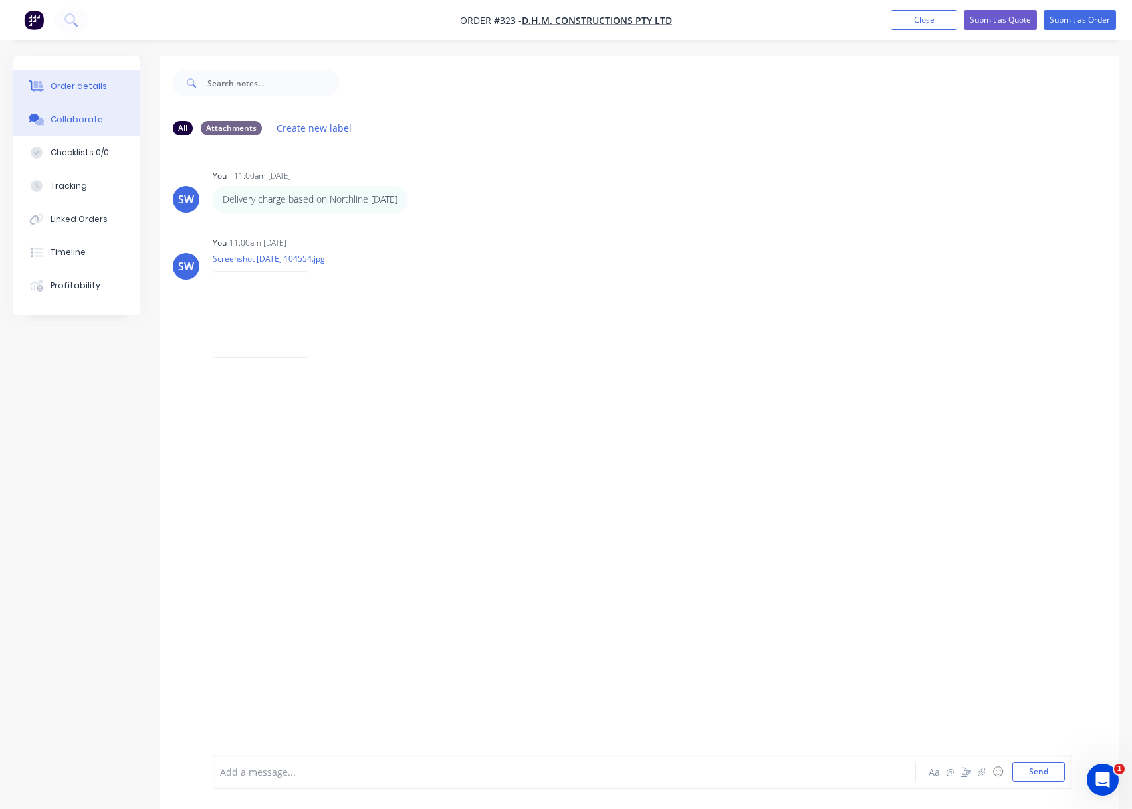
click at [96, 84] on div "Order details" at bounding box center [78, 86] width 56 height 12
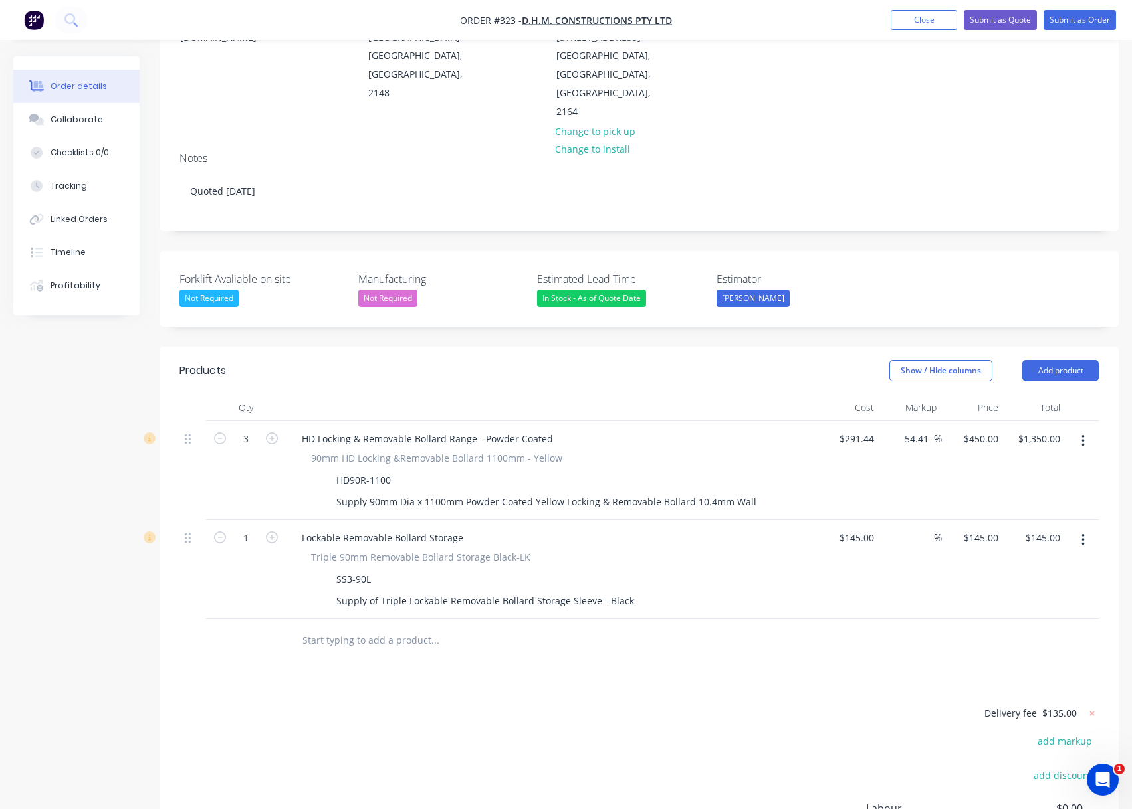
scroll to position [199, 0]
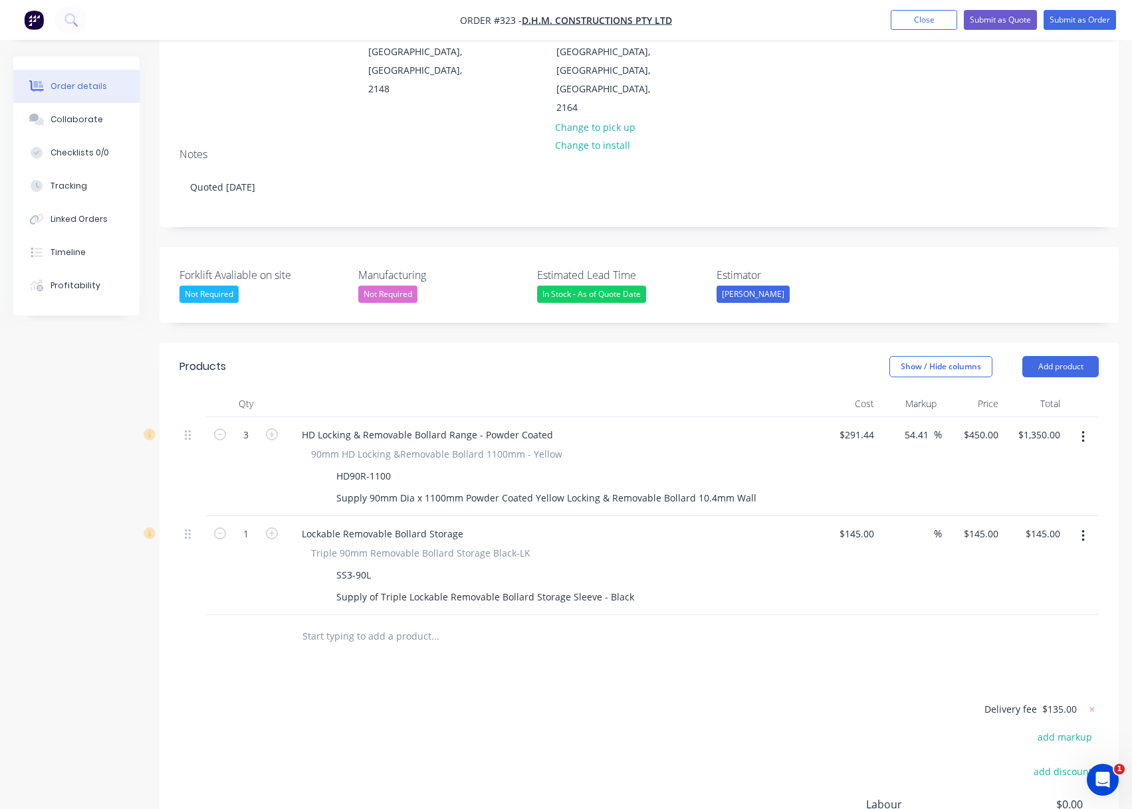
click at [369, 623] on input "text" at bounding box center [435, 636] width 266 height 27
click at [661, 344] on header "Products Show / Hide columns Add product" at bounding box center [638, 367] width 959 height 48
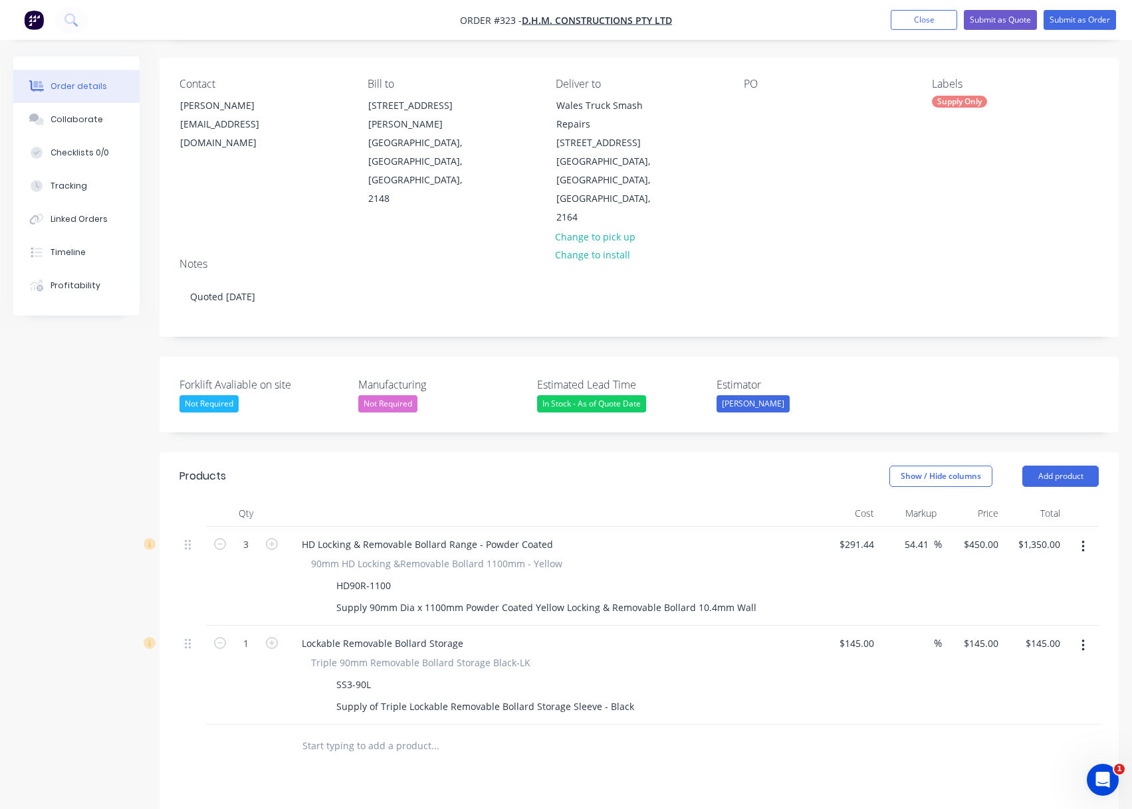
scroll to position [66, 0]
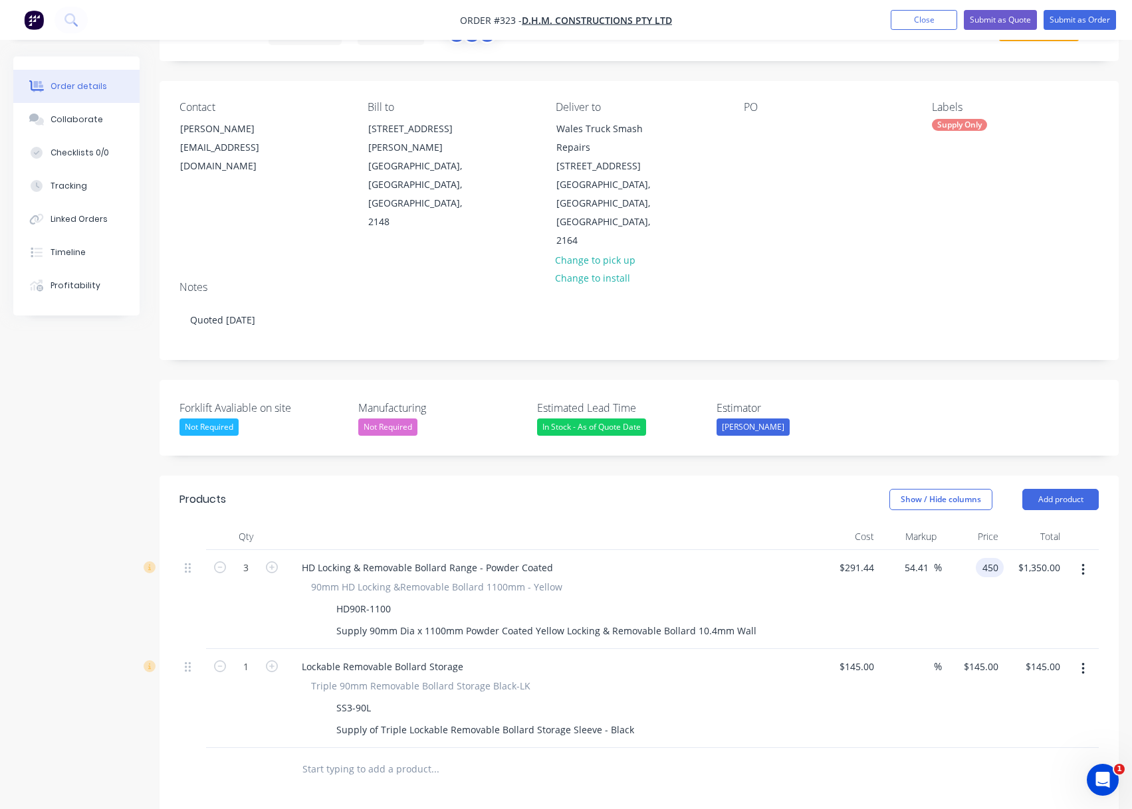
click at [986, 558] on input "450" at bounding box center [992, 567] width 23 height 19
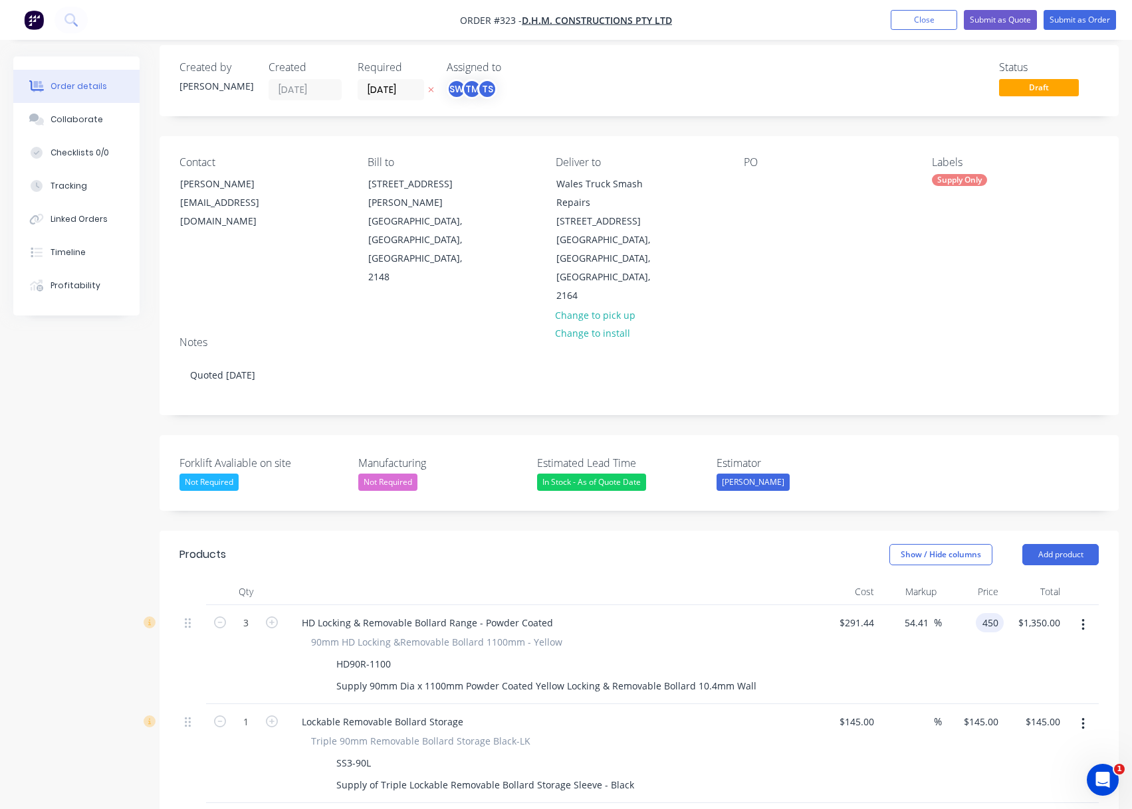
scroll to position [0, 0]
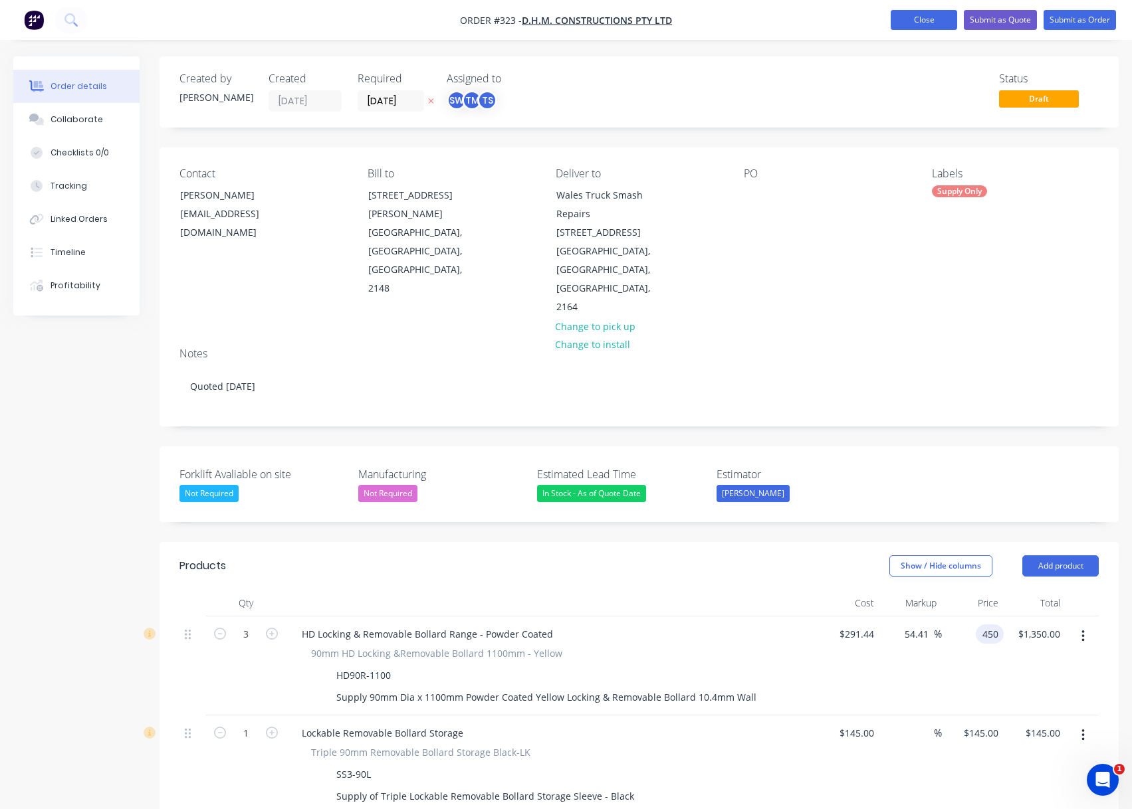
type input "$450.00"
click at [916, 19] on button "Close" at bounding box center [923, 20] width 66 height 20
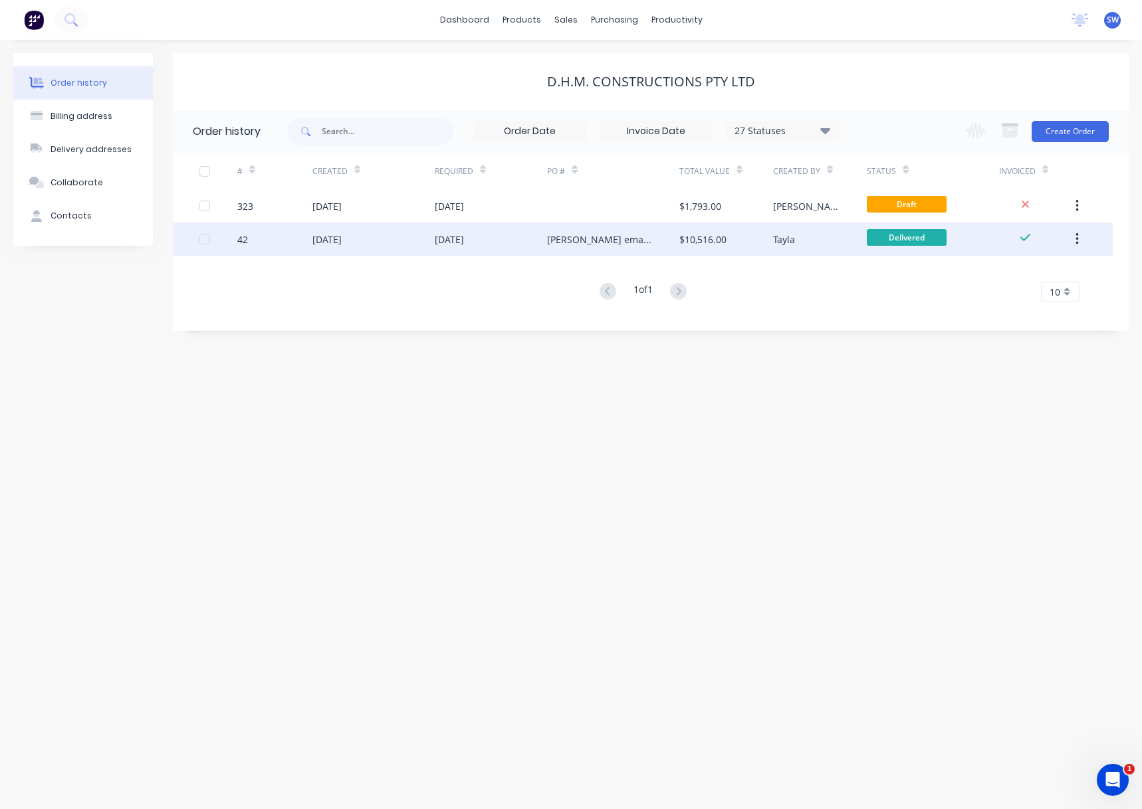
click at [655, 237] on div "Collin Huggins email 23/06" at bounding box center [613, 239] width 132 height 33
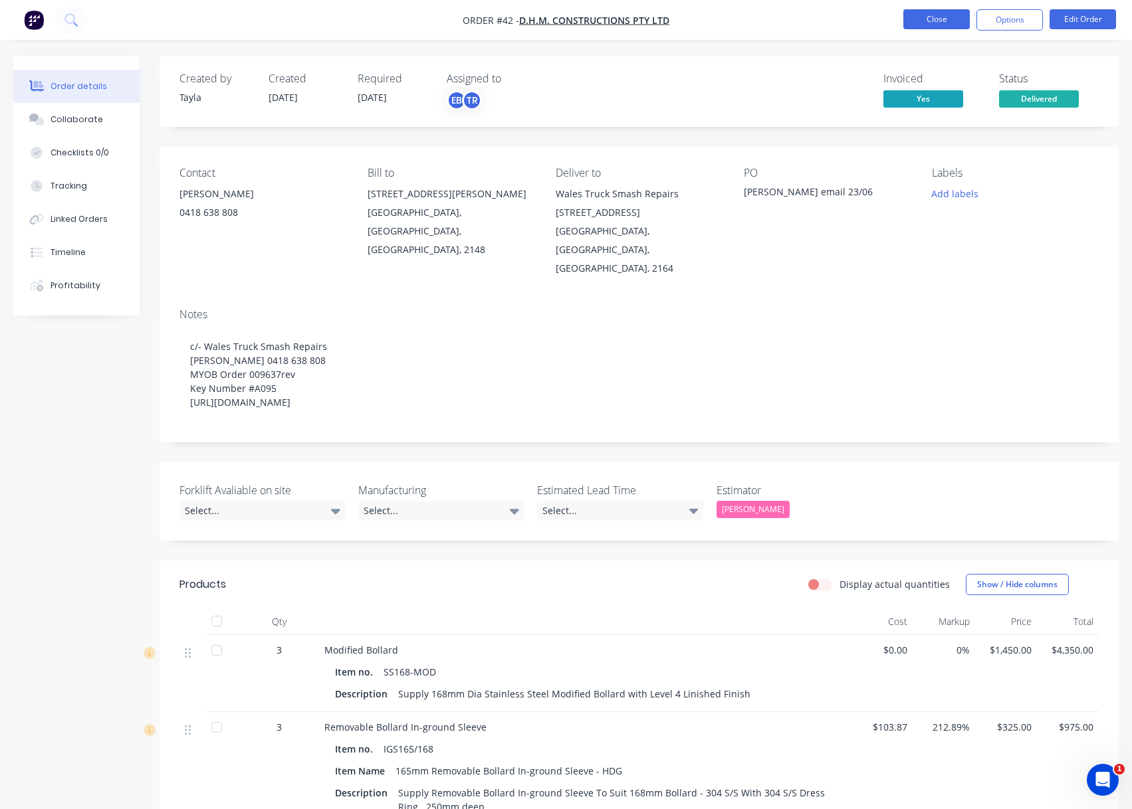
click at [915, 24] on button "Close" at bounding box center [936, 19] width 66 height 20
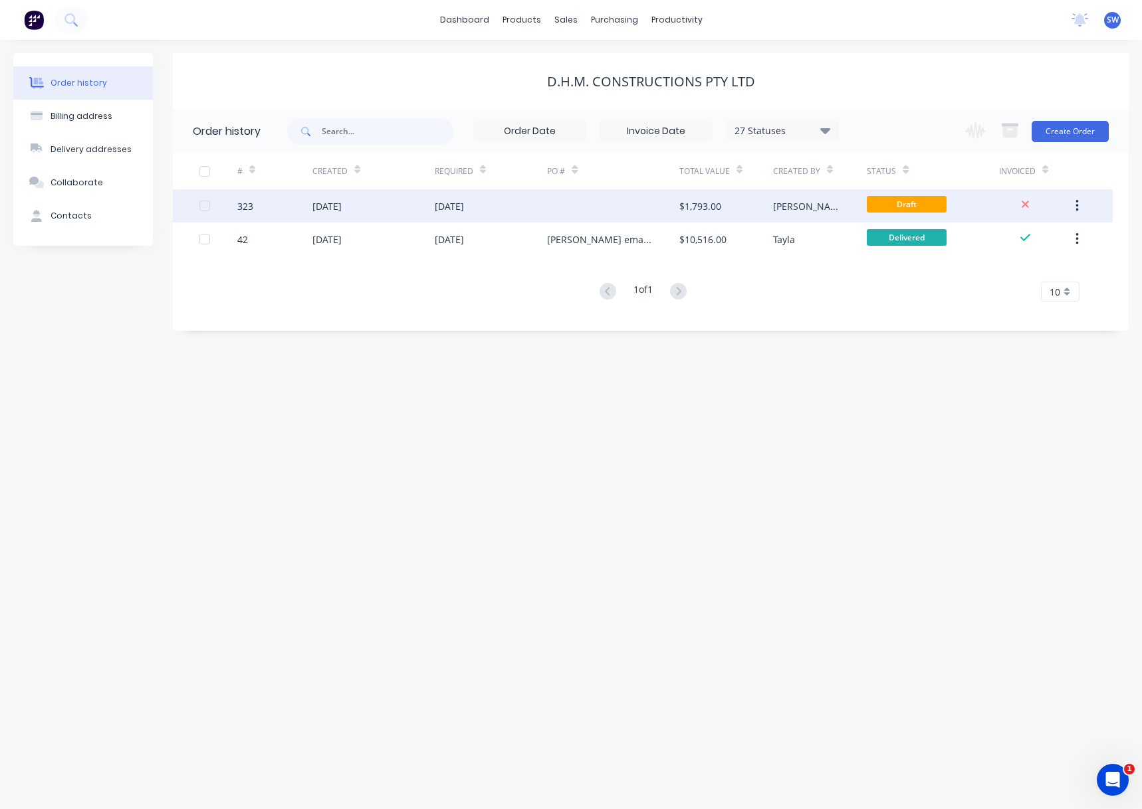
click at [753, 198] on div "$1,793.00" at bounding box center [726, 205] width 94 height 33
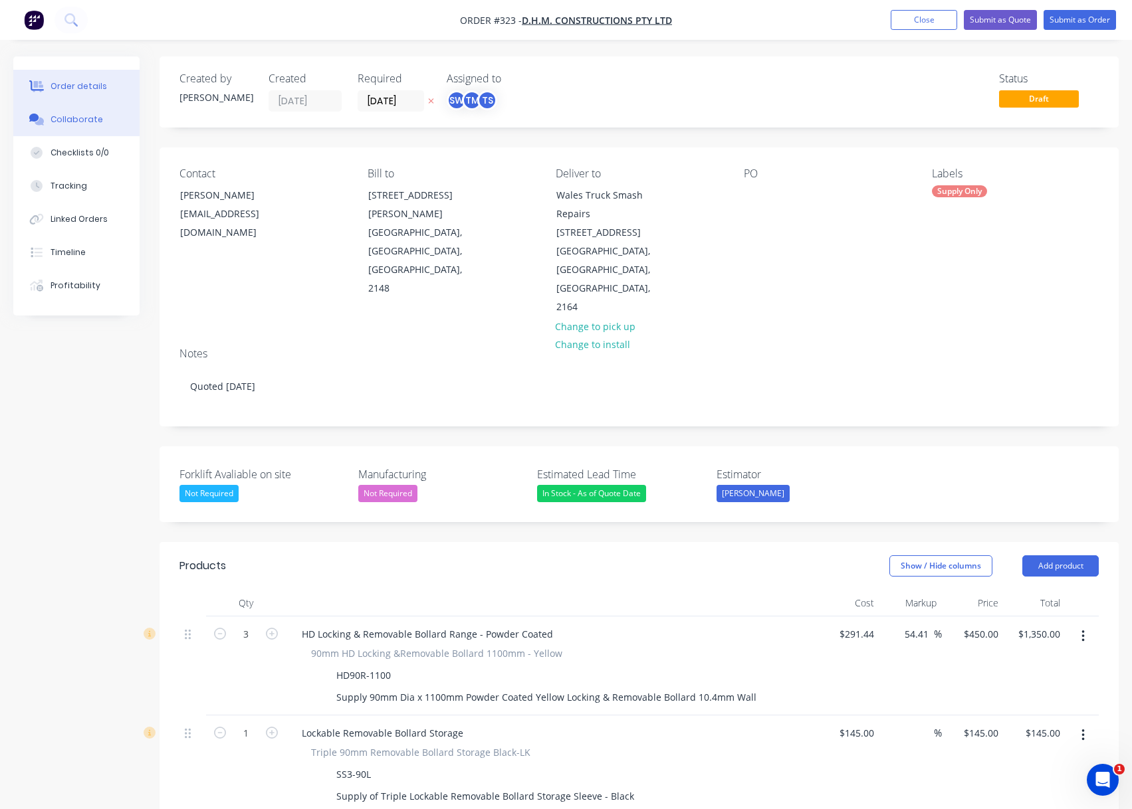
click at [75, 116] on div "Collaborate" at bounding box center [76, 120] width 52 height 12
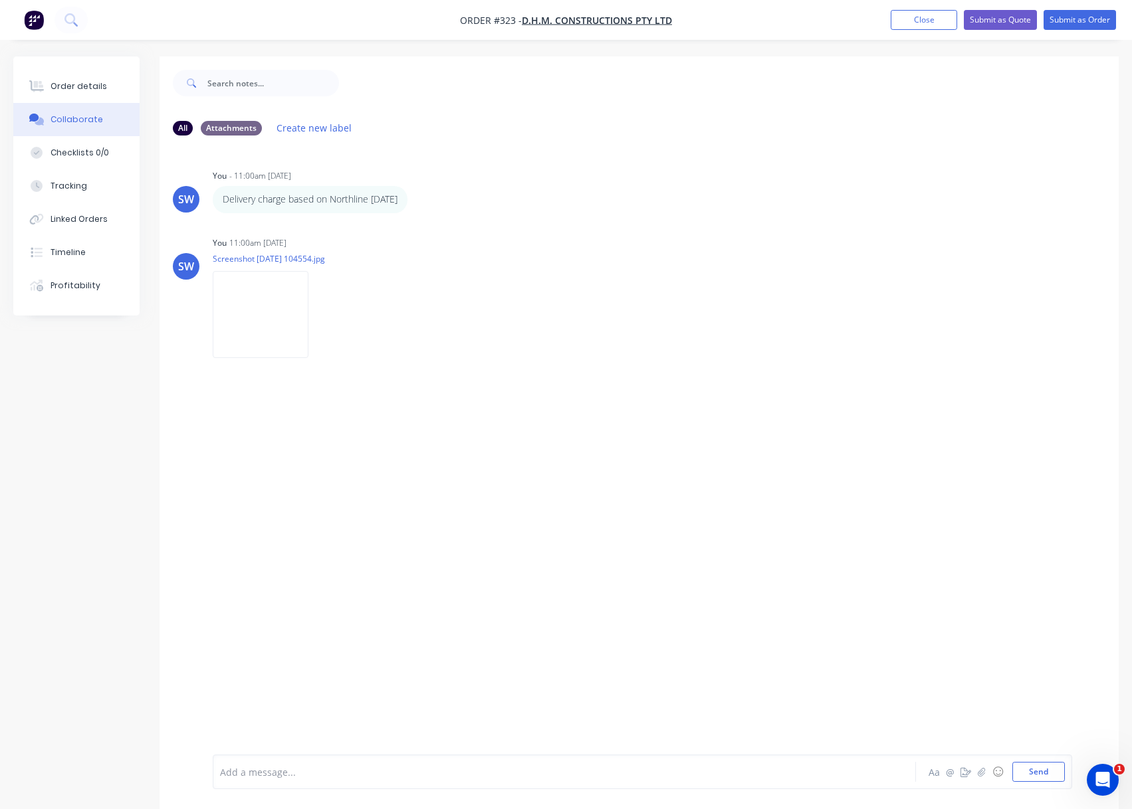
click at [278, 765] on div at bounding box center [537, 772] width 633 height 14
click at [920, 21] on button "Close" at bounding box center [923, 20] width 66 height 20
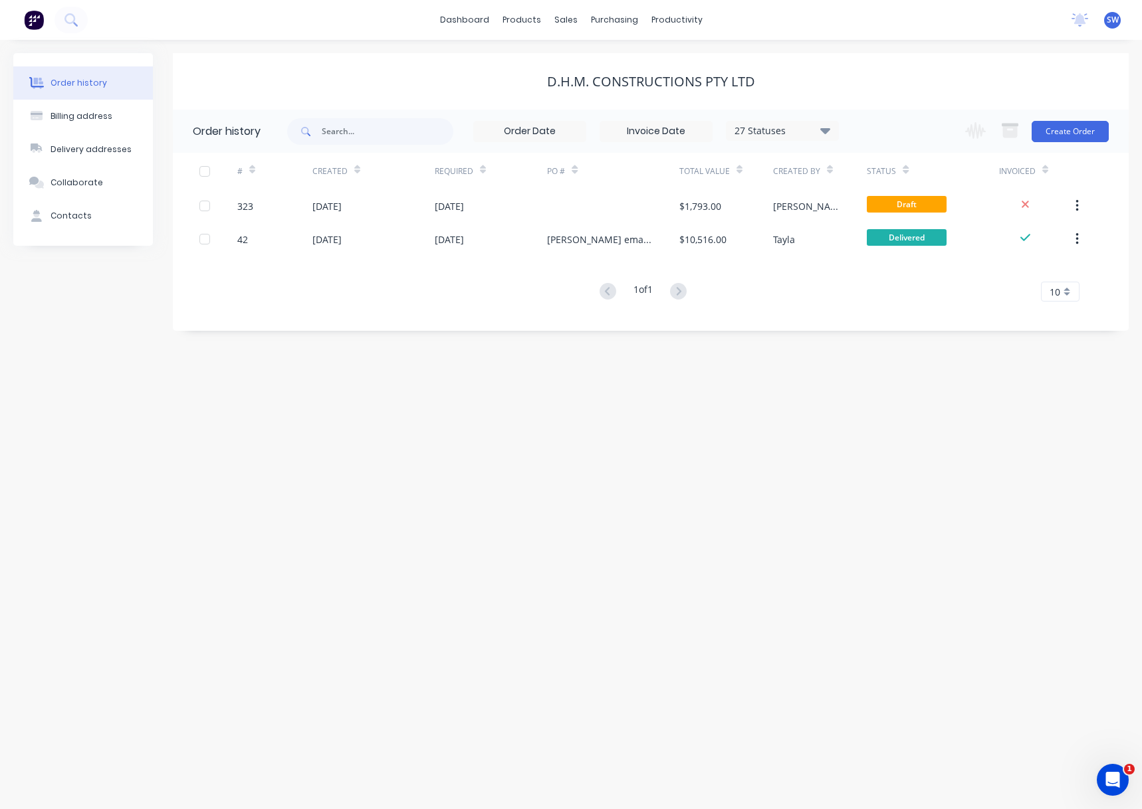
click at [544, 342] on div "Order history Billing address Delivery addresses Collaborate Contacts D.H.M. Co…" at bounding box center [571, 424] width 1142 height 769
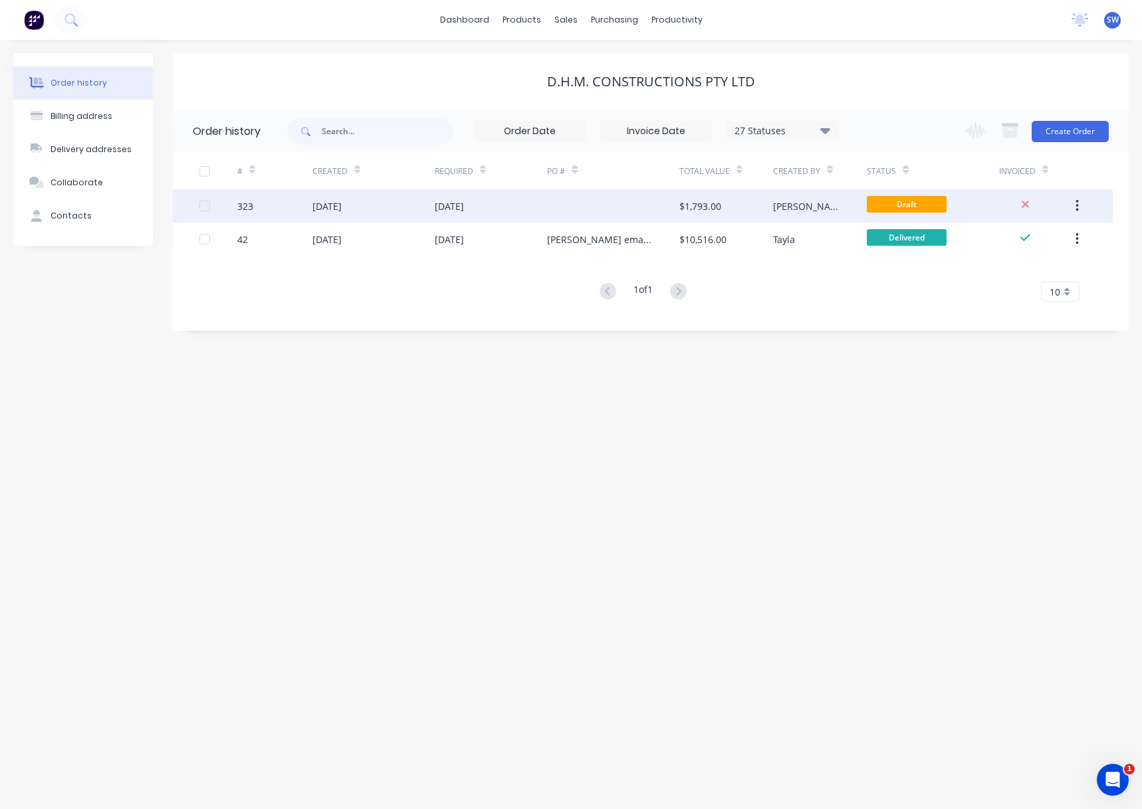
click at [700, 213] on div "$1,793.00" at bounding box center [700, 206] width 42 height 14
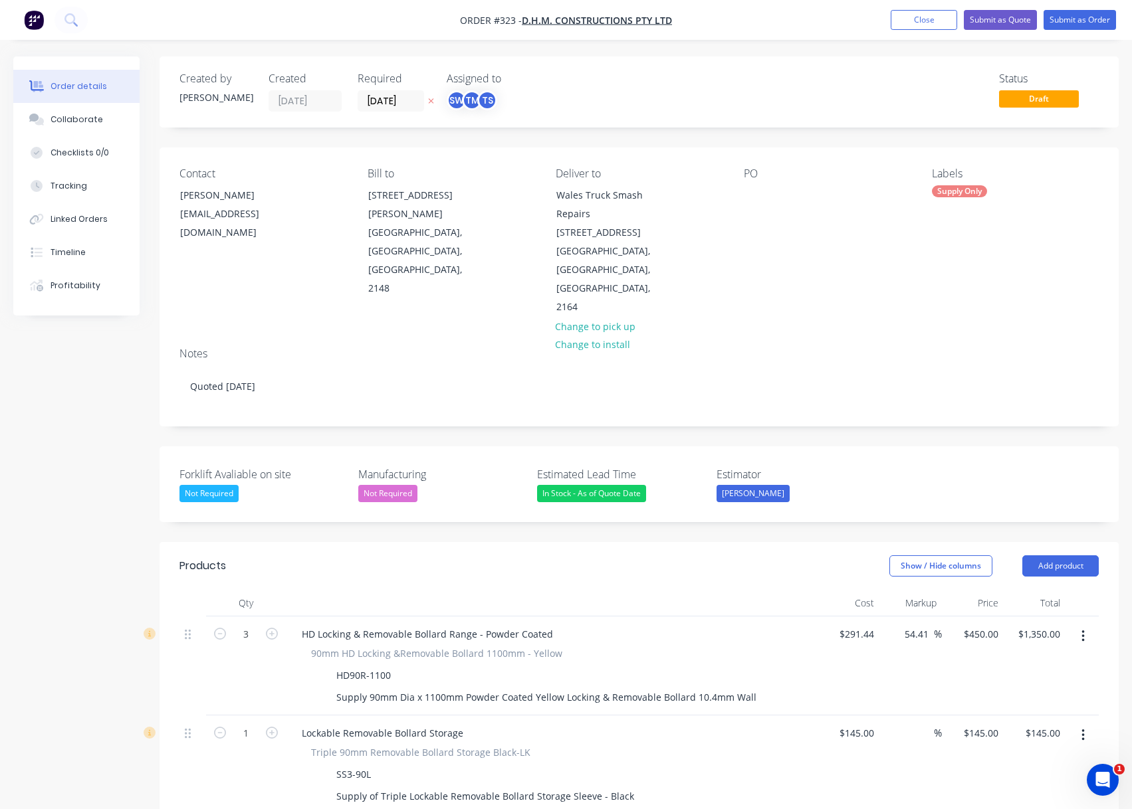
click at [336, 555] on div "Products" at bounding box center [276, 565] width 195 height 21
click at [99, 542] on div "Created by Scott Created 02/09/25 Required 02/09/25 Assigned to SW TM TS Status…" at bounding box center [565, 623] width 1105 height 1134
click at [928, 25] on button "Close" at bounding box center [923, 20] width 66 height 20
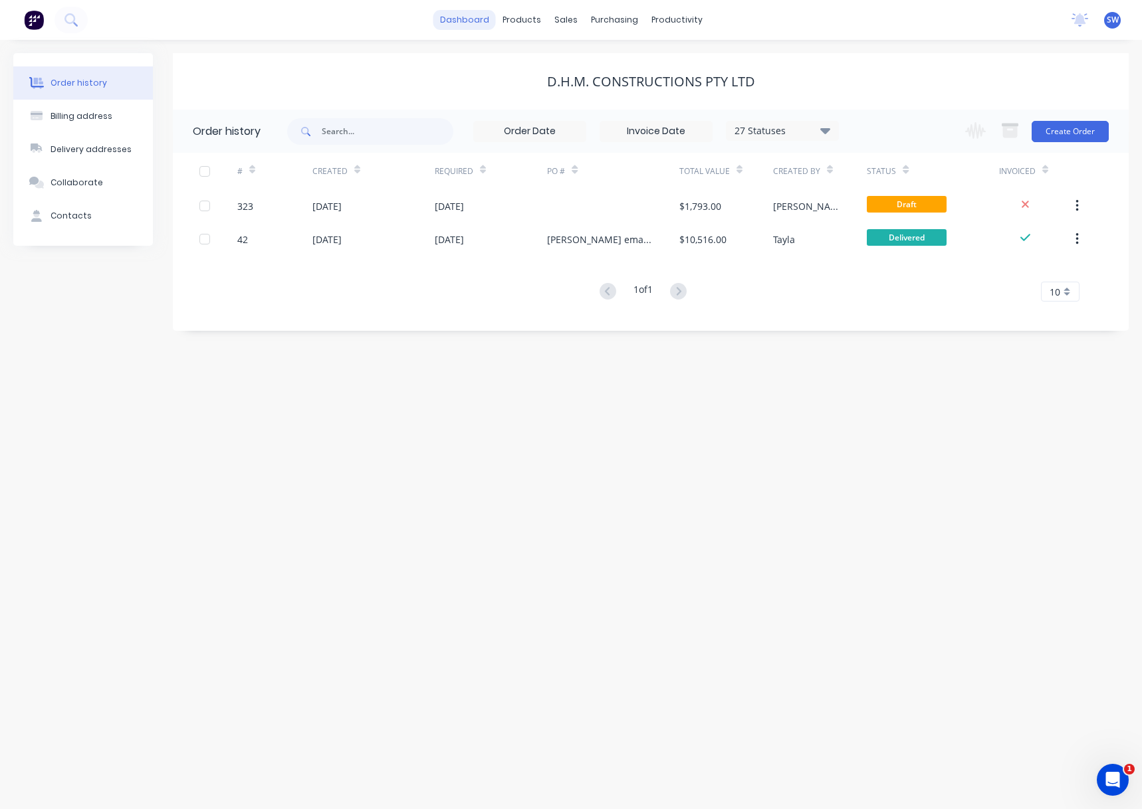
click at [461, 21] on link "dashboard" at bounding box center [464, 20] width 62 height 20
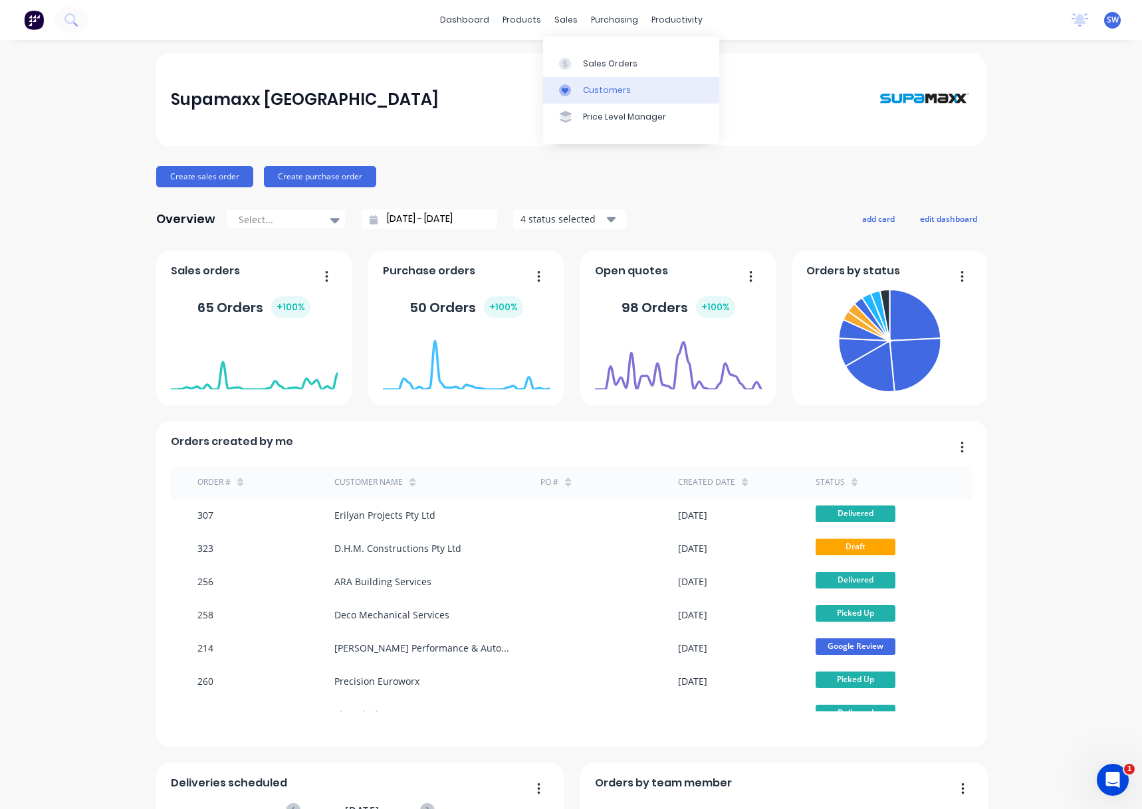
click at [584, 84] on div "Customers" at bounding box center [607, 90] width 48 height 12
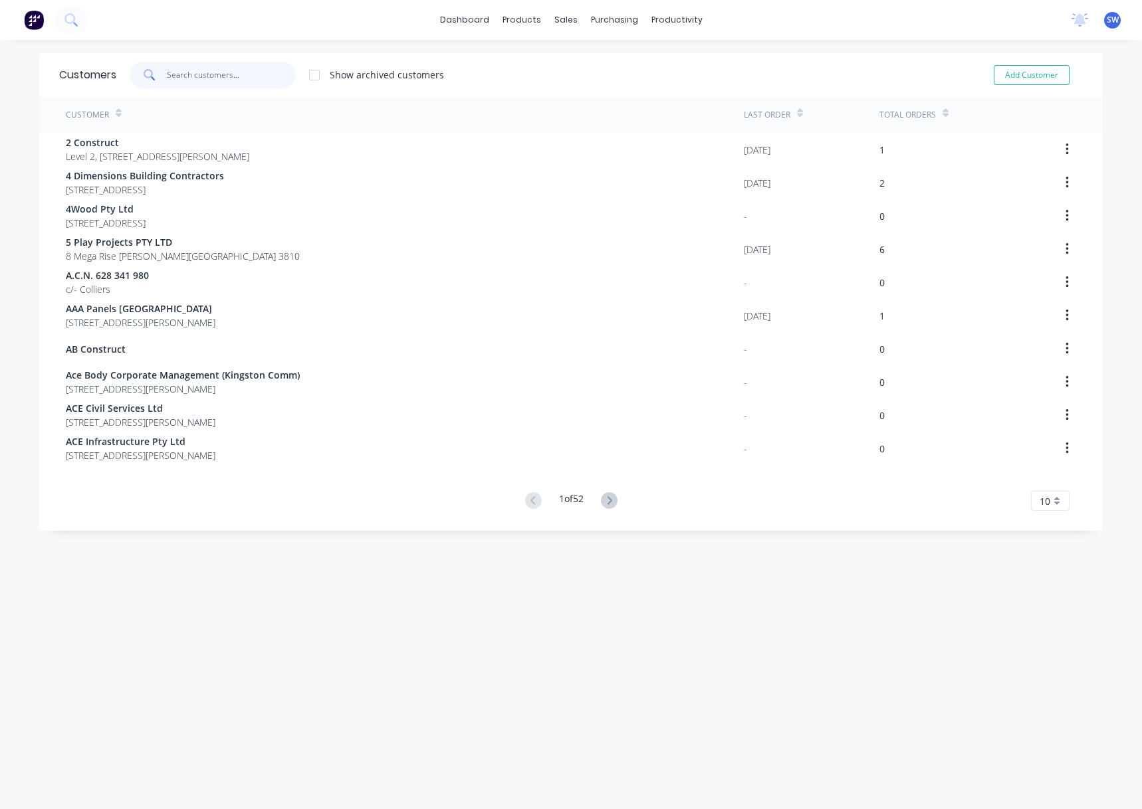
click at [192, 74] on input "text" at bounding box center [232, 75] width 130 height 27
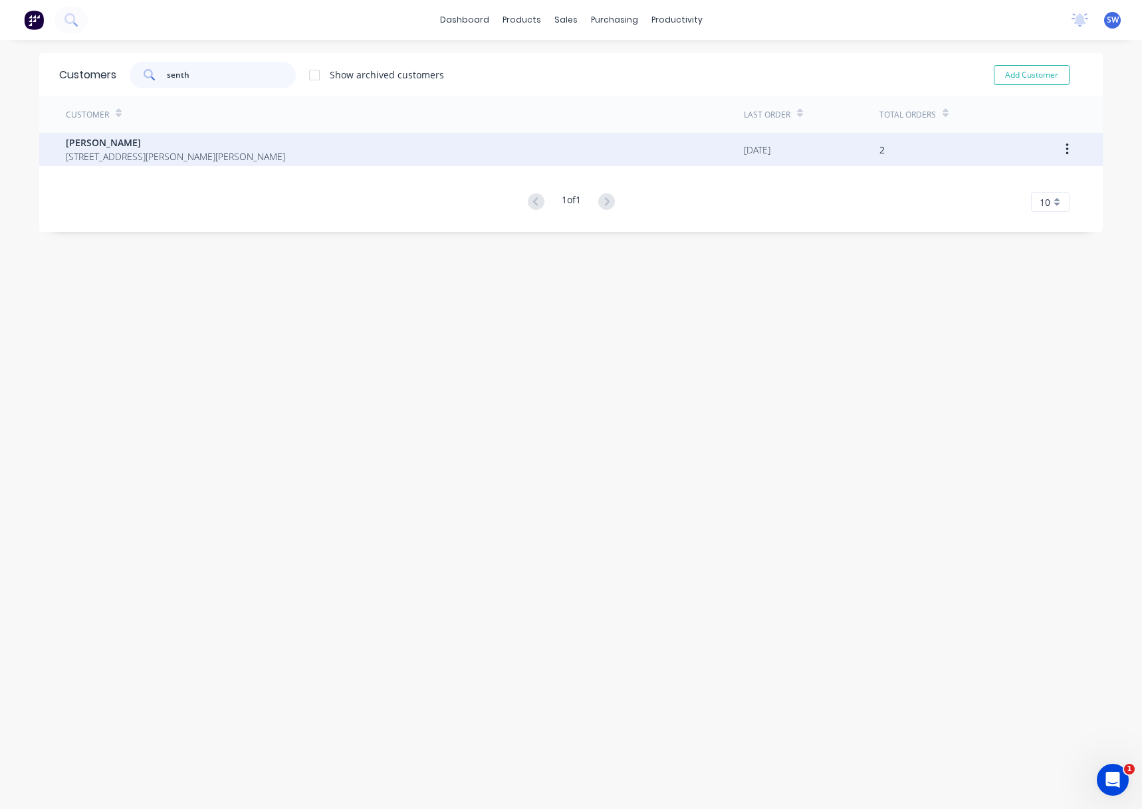
type input "senth"
click at [159, 148] on span "[PERSON_NAME]" at bounding box center [175, 143] width 219 height 14
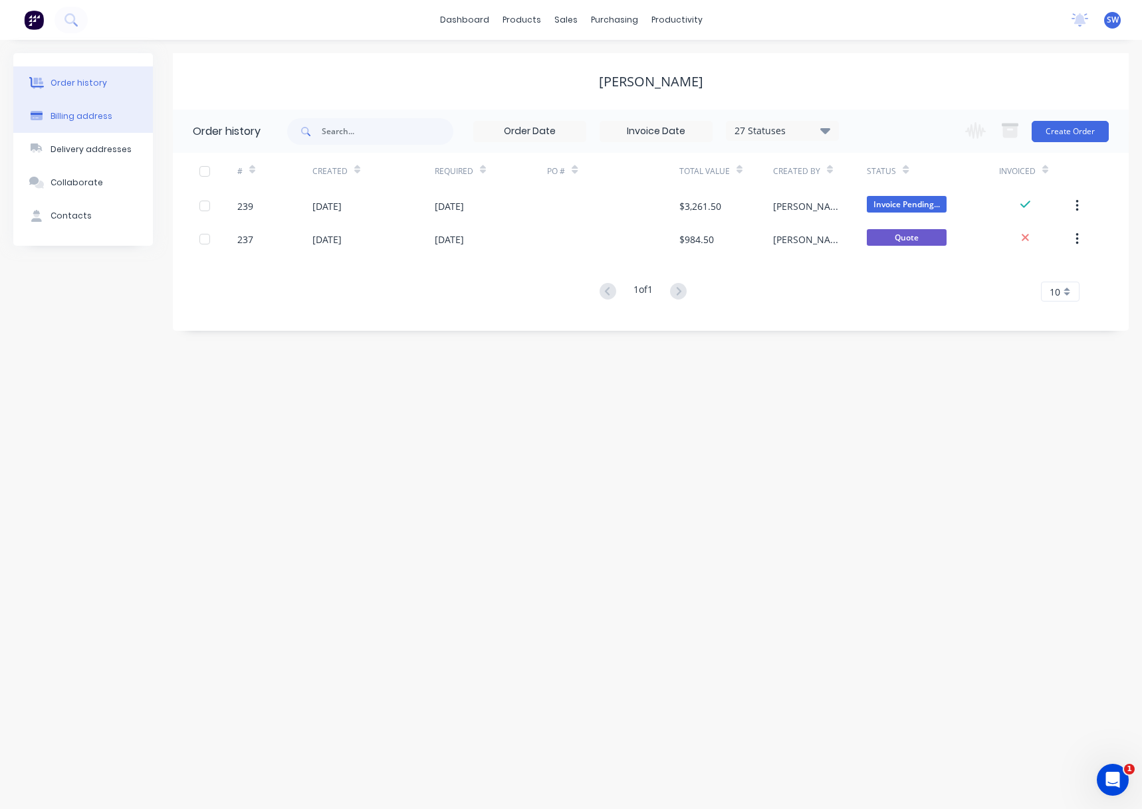
click at [105, 110] on div "Billing address" at bounding box center [81, 116] width 62 height 12
select select "AU"
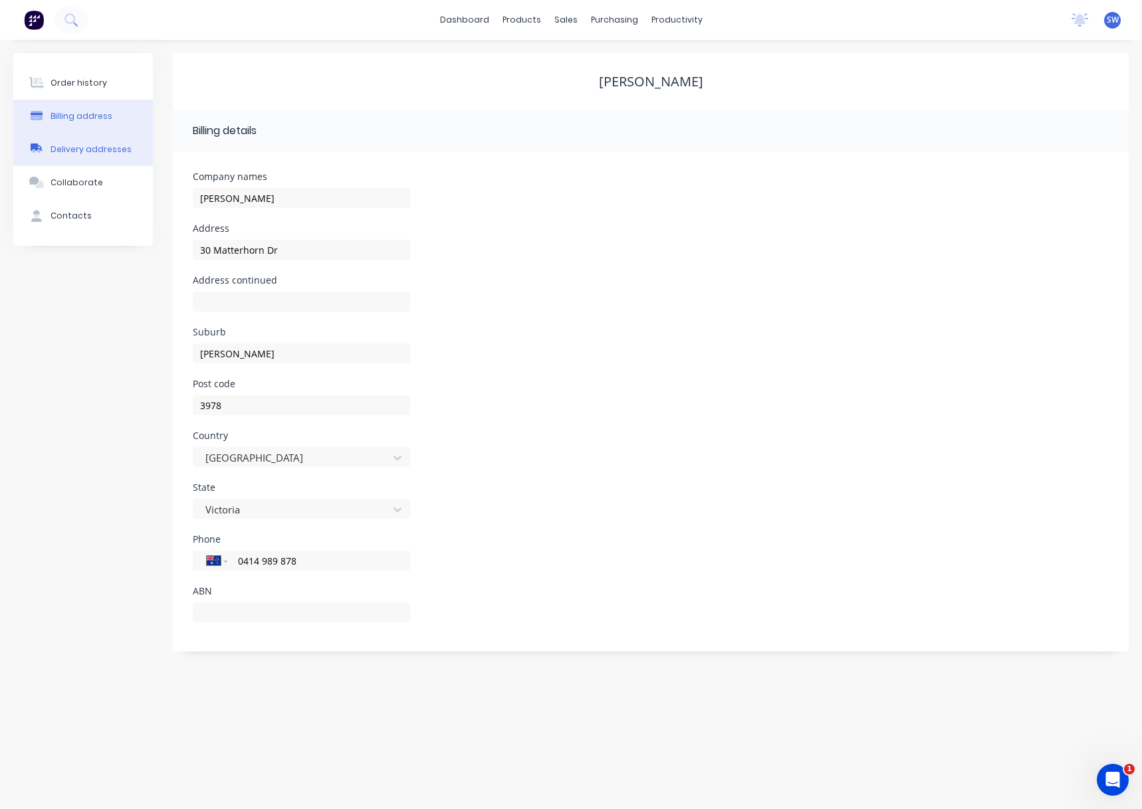
click at [78, 150] on div "Delivery addresses" at bounding box center [90, 150] width 81 height 12
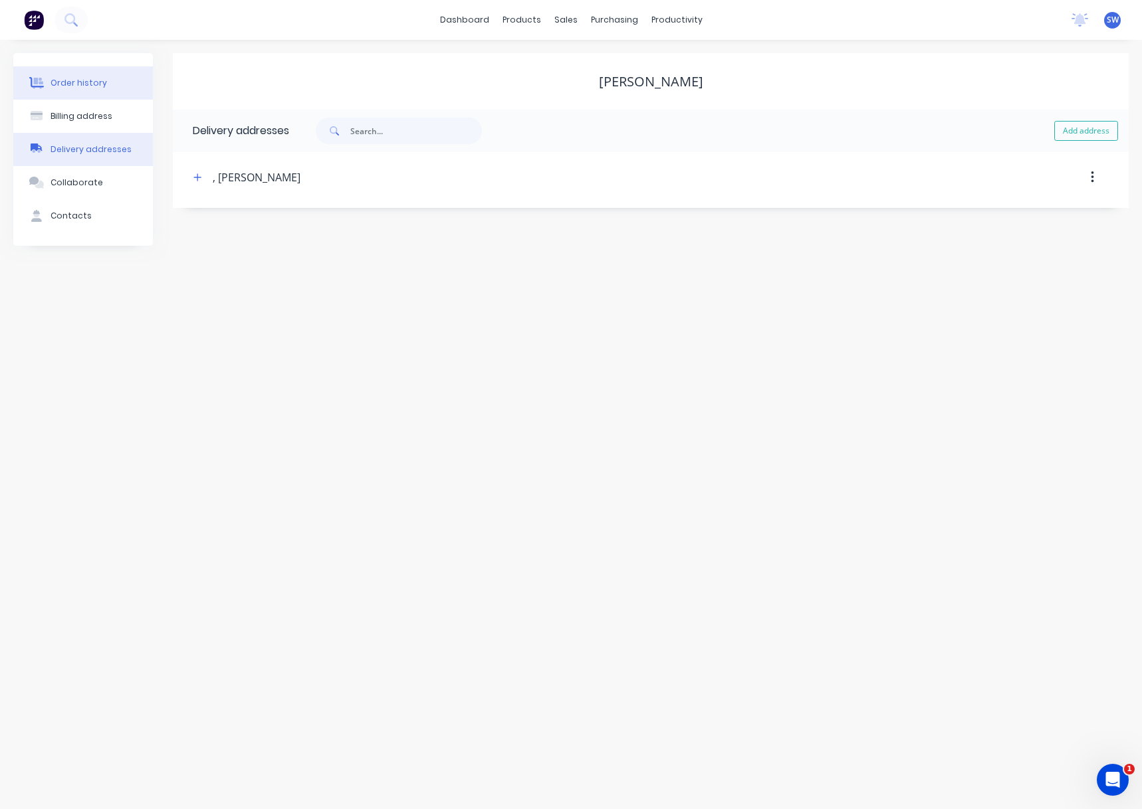
click at [66, 90] on button "Order history" at bounding box center [83, 82] width 140 height 33
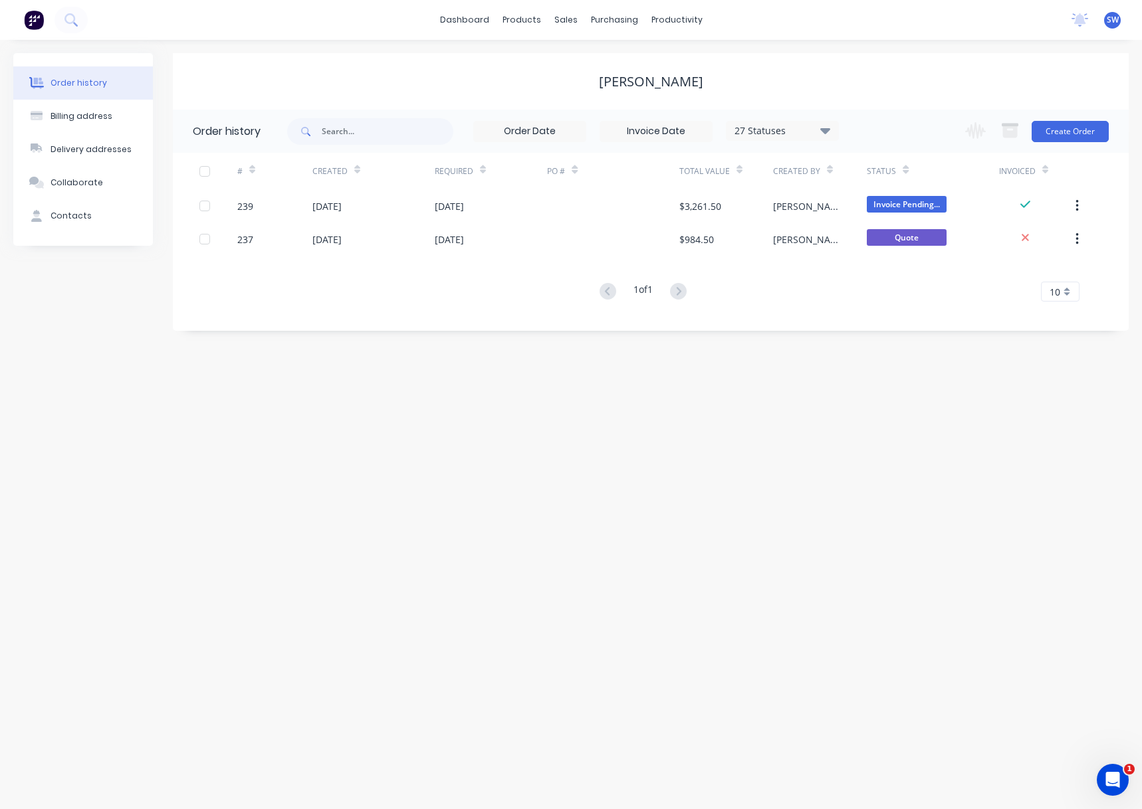
click at [114, 84] on button "Order history" at bounding box center [83, 82] width 140 height 33
click at [49, 114] on button "Billing address" at bounding box center [83, 116] width 140 height 33
select select "AU"
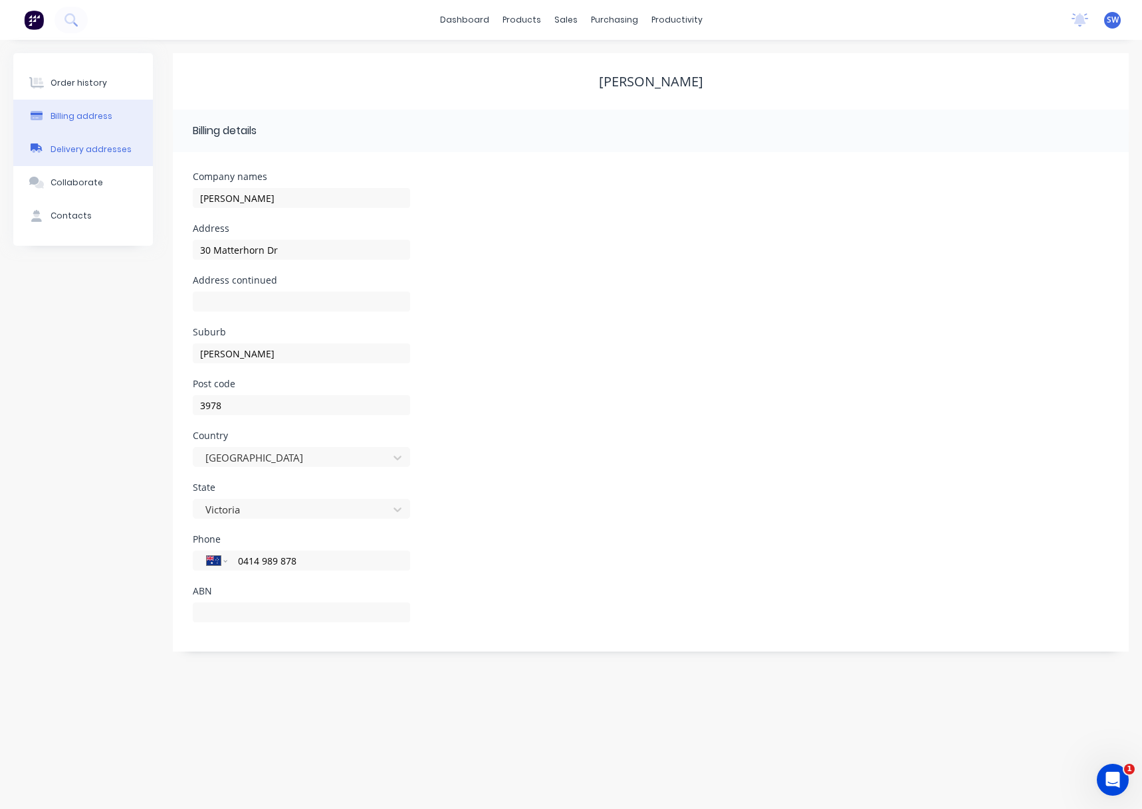
click at [64, 159] on button "Delivery addresses" at bounding box center [83, 149] width 140 height 33
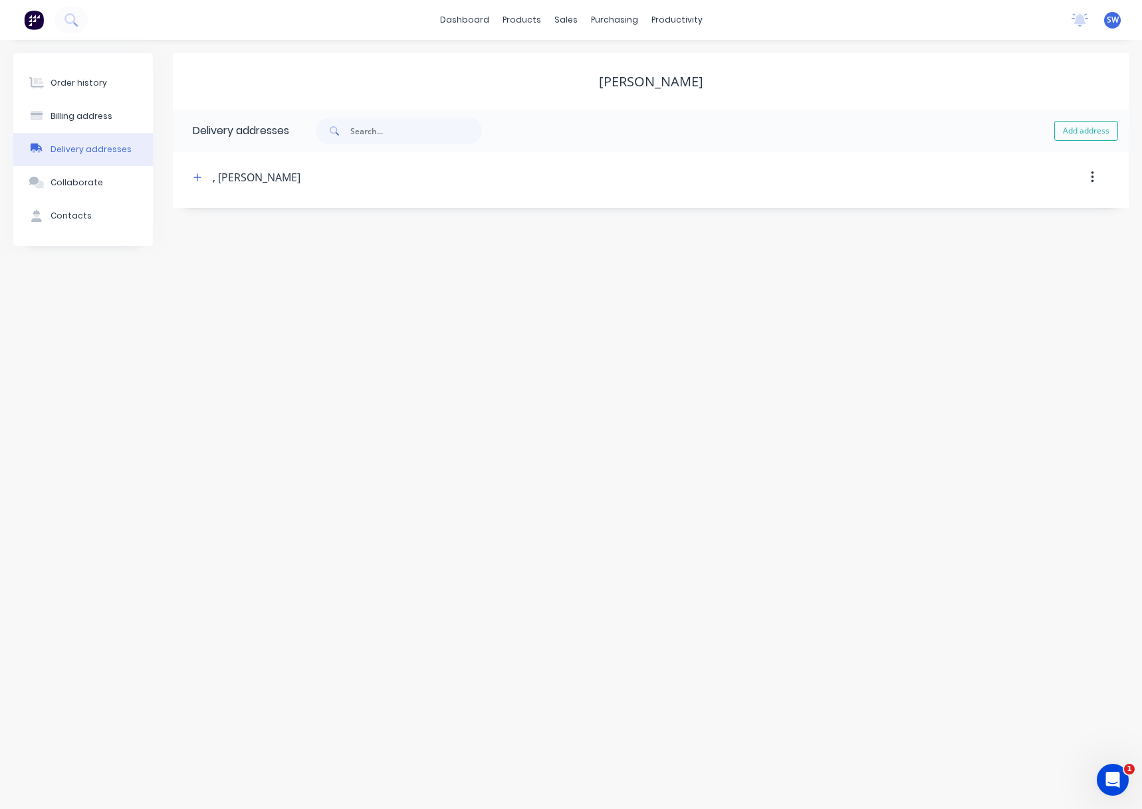
click at [239, 179] on div ", [PERSON_NAME]" at bounding box center [257, 177] width 88 height 16
click at [235, 178] on div ", [PERSON_NAME]" at bounding box center [257, 177] width 88 height 16
click at [255, 180] on div ", [PERSON_NAME]" at bounding box center [257, 177] width 88 height 16
click at [200, 176] on icon "button" at bounding box center [197, 177] width 8 height 9
click at [258, 227] on input "text" at bounding box center [311, 229] width 217 height 20
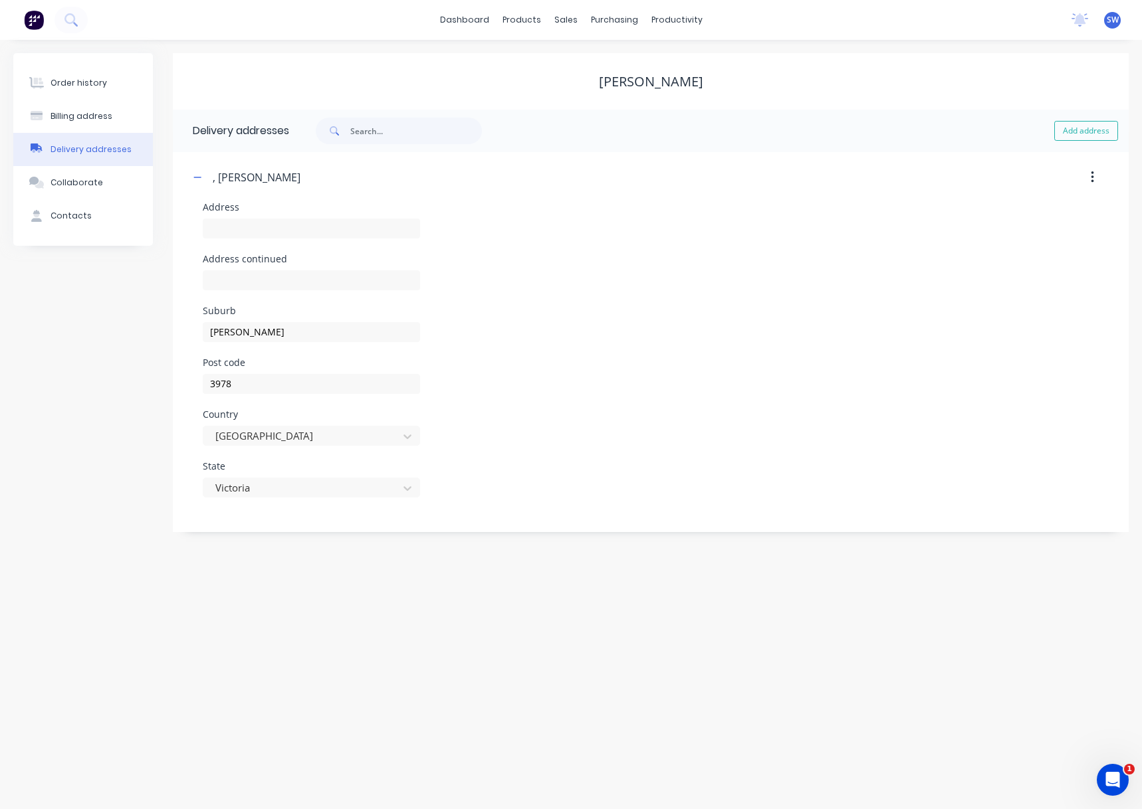
click at [647, 185] on div ", [PERSON_NAME]" at bounding box center [537, 177] width 697 height 24
click at [775, 581] on div "Order history Billing address Delivery addresses Collaborate Contacts [PERSON_N…" at bounding box center [571, 424] width 1142 height 769
click at [104, 93] on button "Order history" at bounding box center [83, 82] width 140 height 33
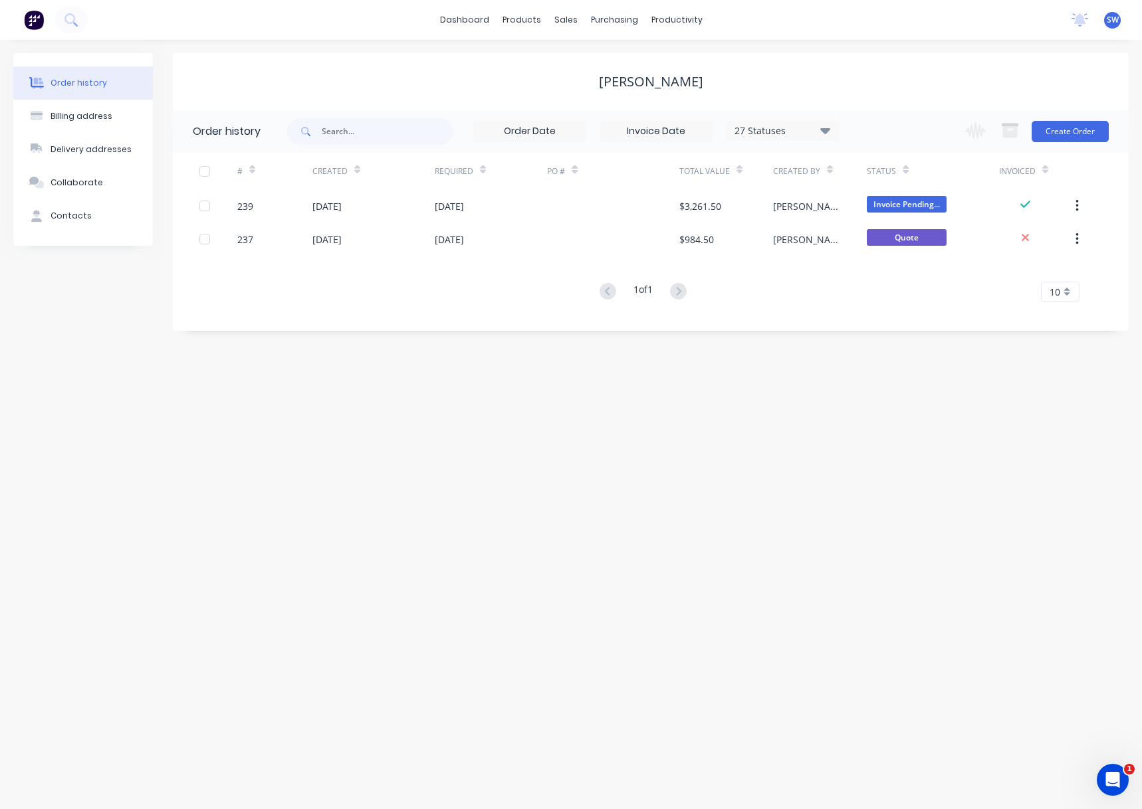
click at [529, 390] on div "Order history Billing address Delivery addresses Collaborate Contacts [PERSON_N…" at bounding box center [571, 424] width 1142 height 769
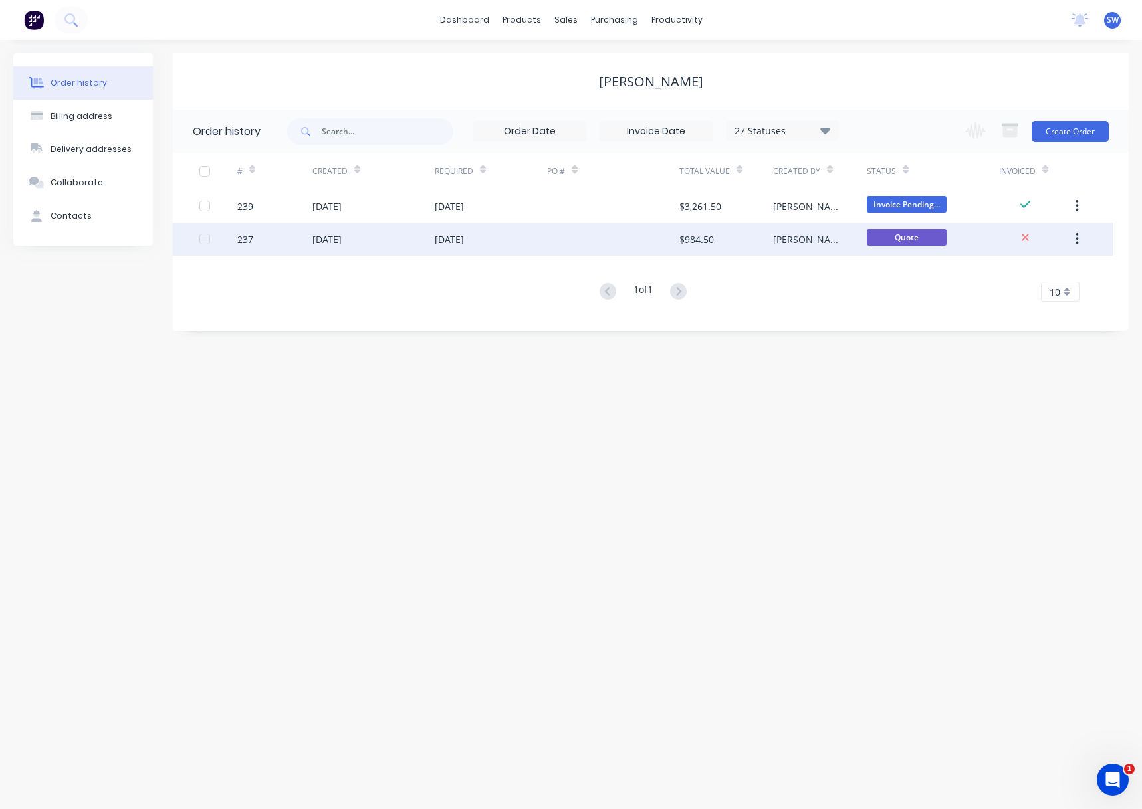
click at [753, 251] on div "$984.50" at bounding box center [726, 239] width 94 height 33
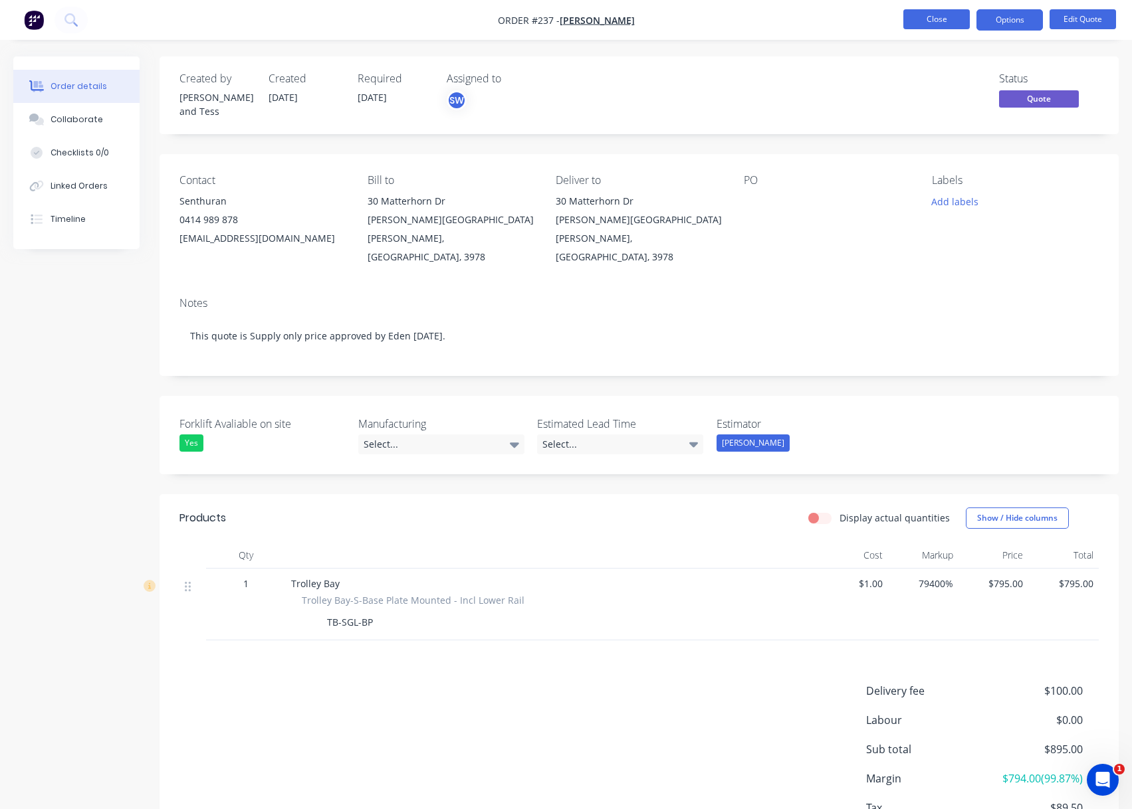
click at [938, 11] on button "Close" at bounding box center [936, 19] width 66 height 20
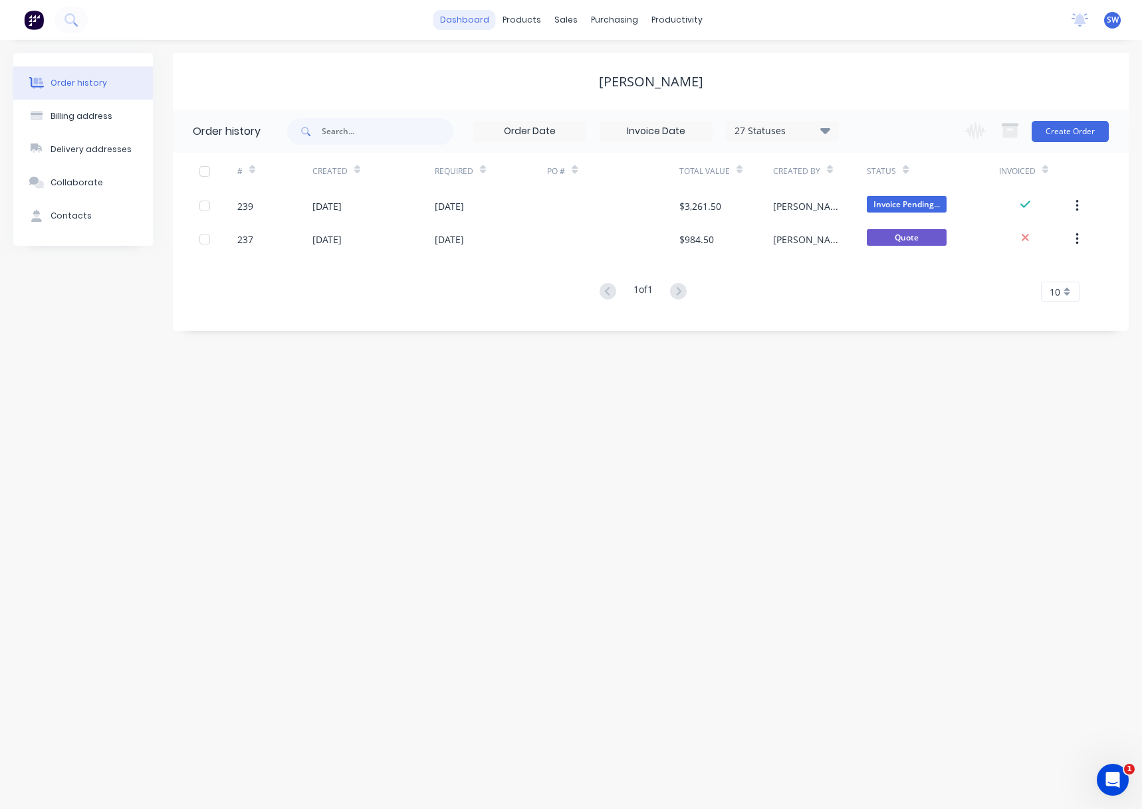
click at [490, 16] on link "dashboard" at bounding box center [464, 20] width 62 height 20
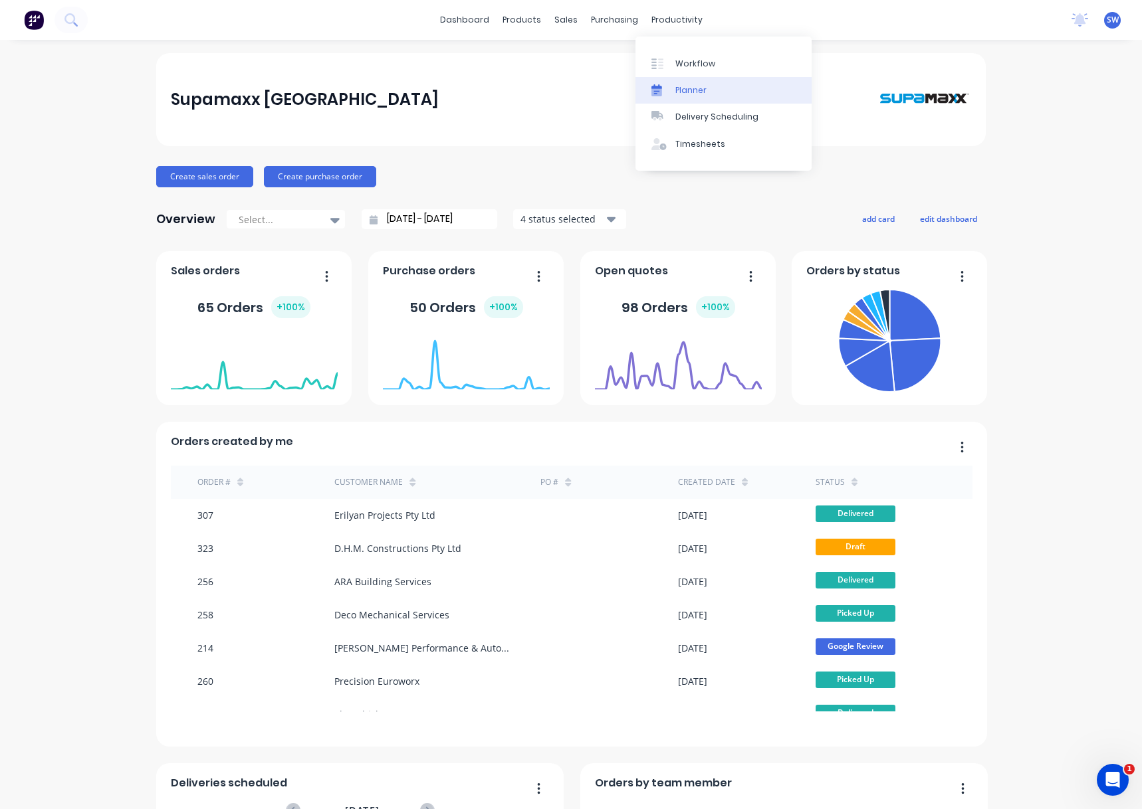
click at [688, 82] on link "Planner" at bounding box center [723, 90] width 176 height 27
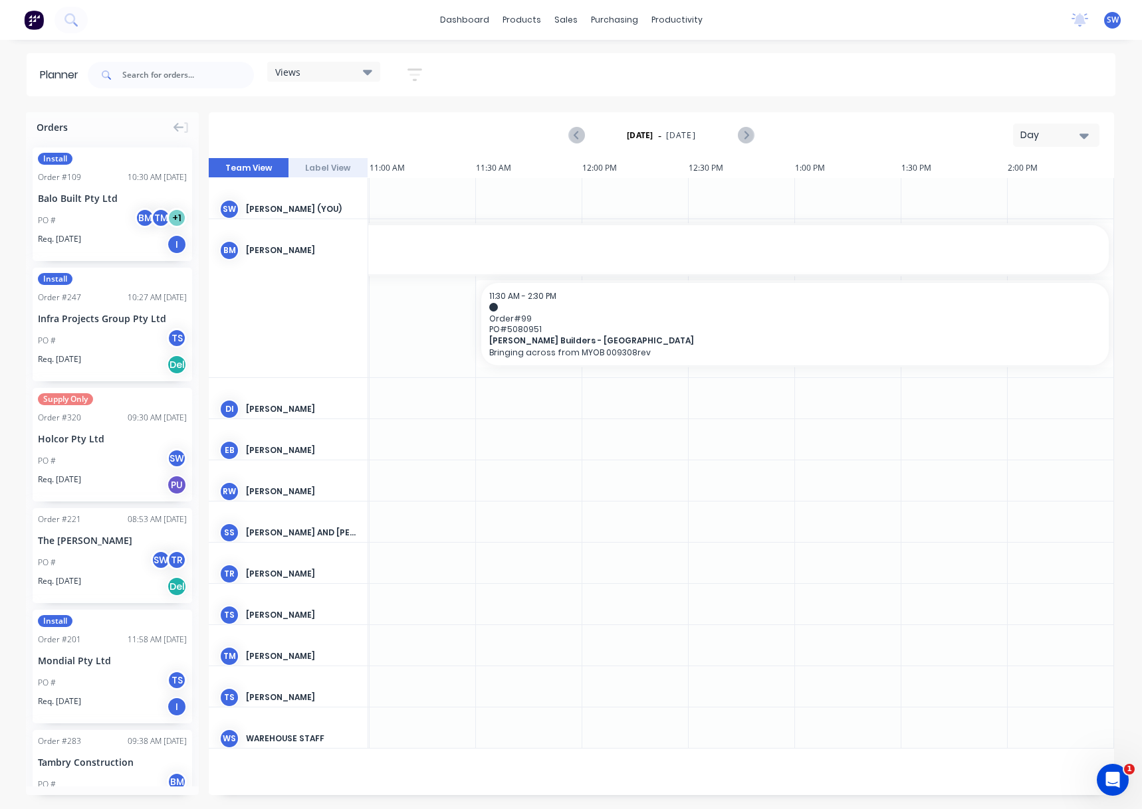
click at [1058, 126] on button "Day" at bounding box center [1056, 135] width 86 height 23
click at [1030, 223] on div "Month" at bounding box center [1032, 224] width 132 height 27
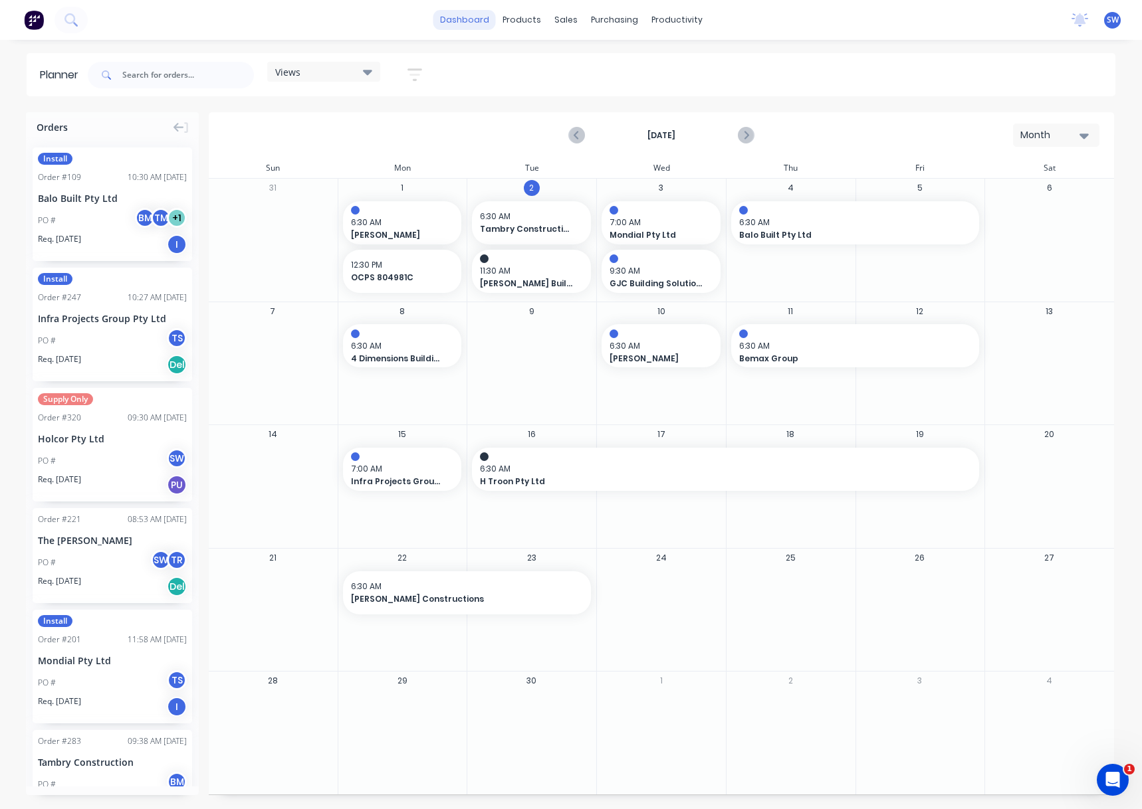
click at [475, 17] on link "dashboard" at bounding box center [464, 20] width 62 height 20
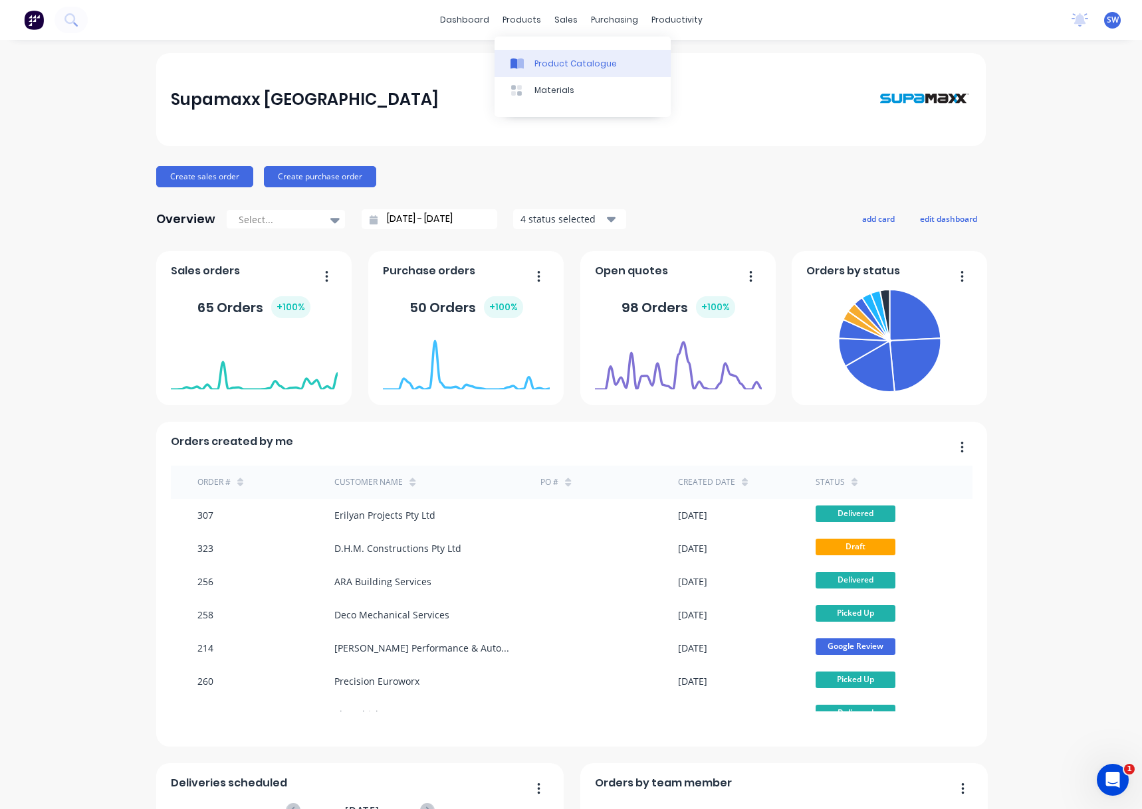
click at [554, 71] on link "Product Catalogue" at bounding box center [582, 63] width 176 height 27
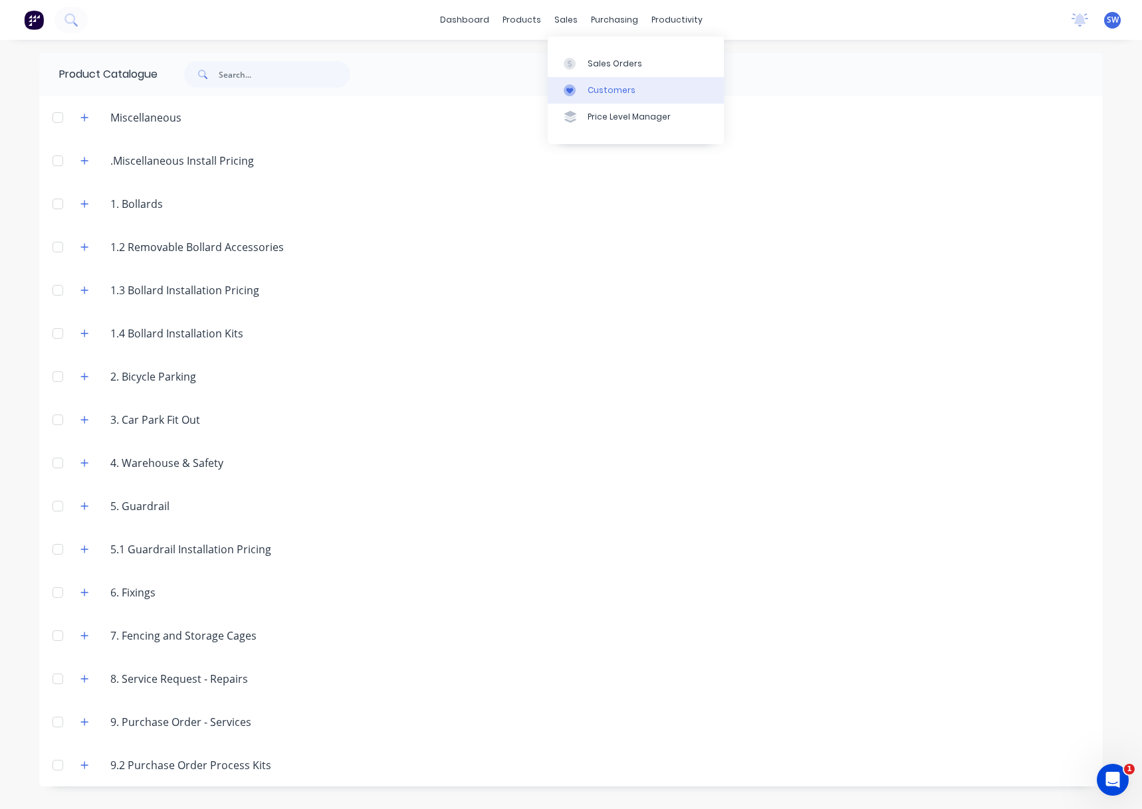
click at [610, 92] on div "Customers" at bounding box center [611, 90] width 48 height 12
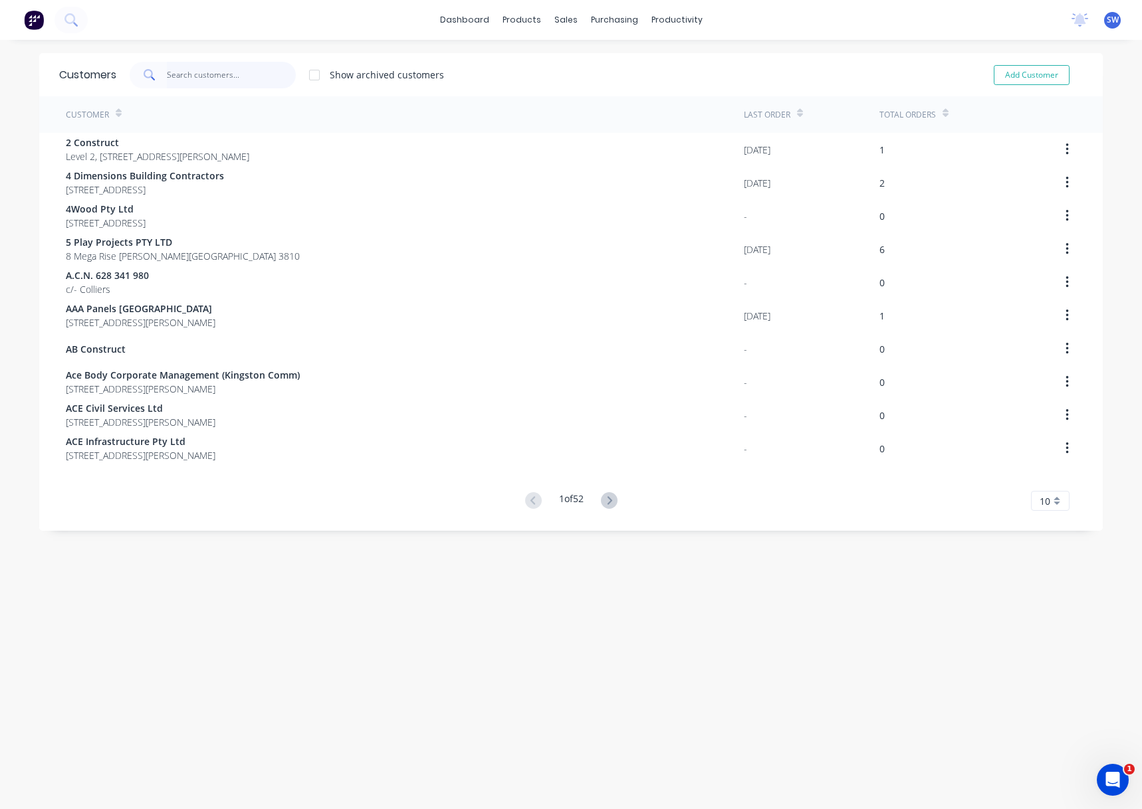
click at [220, 72] on input "text" at bounding box center [232, 75] width 130 height 27
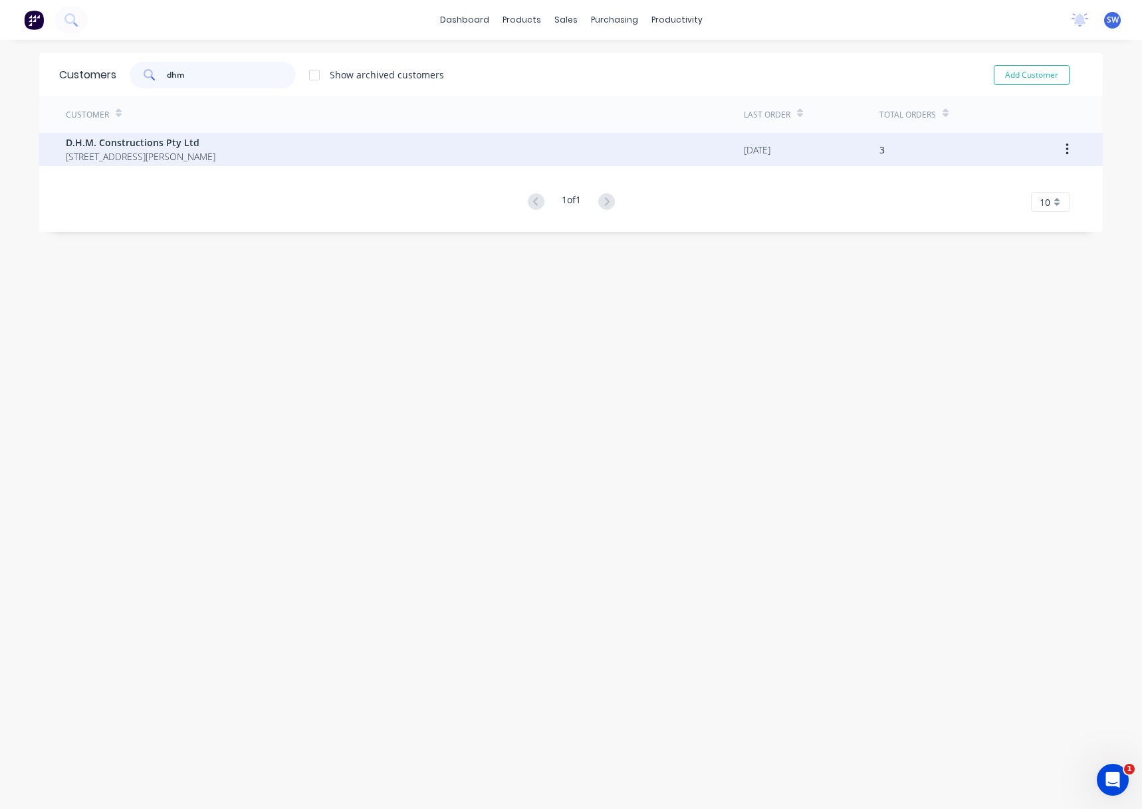
type input "dhm"
click at [150, 140] on span "D.H.M. Constructions Pty Ltd" at bounding box center [141, 143] width 150 height 14
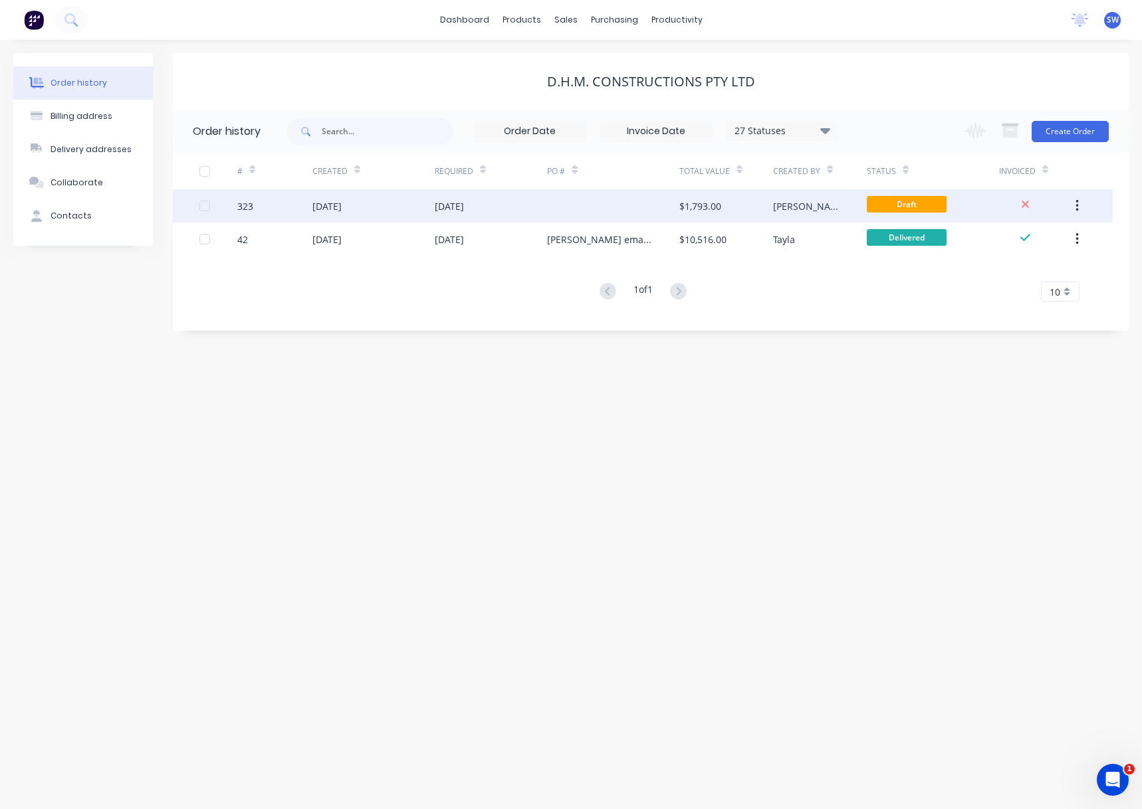
click at [609, 217] on div at bounding box center [613, 205] width 132 height 33
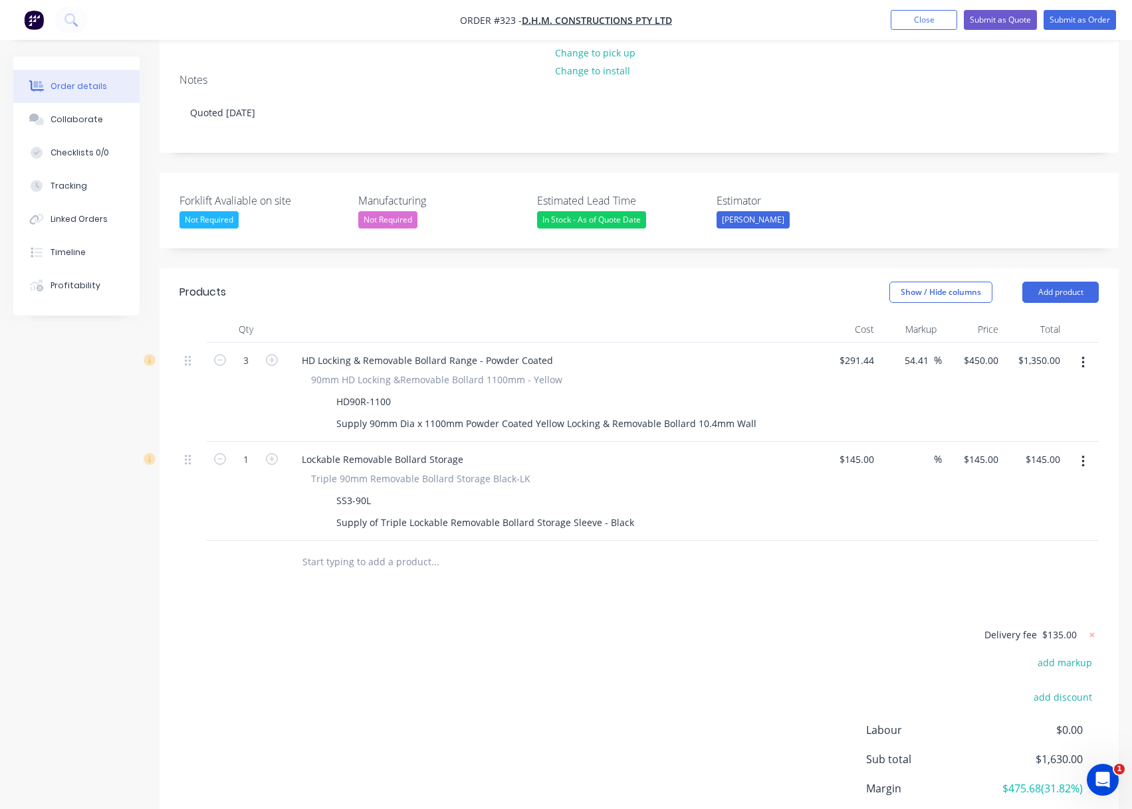
scroll to position [332, 0]
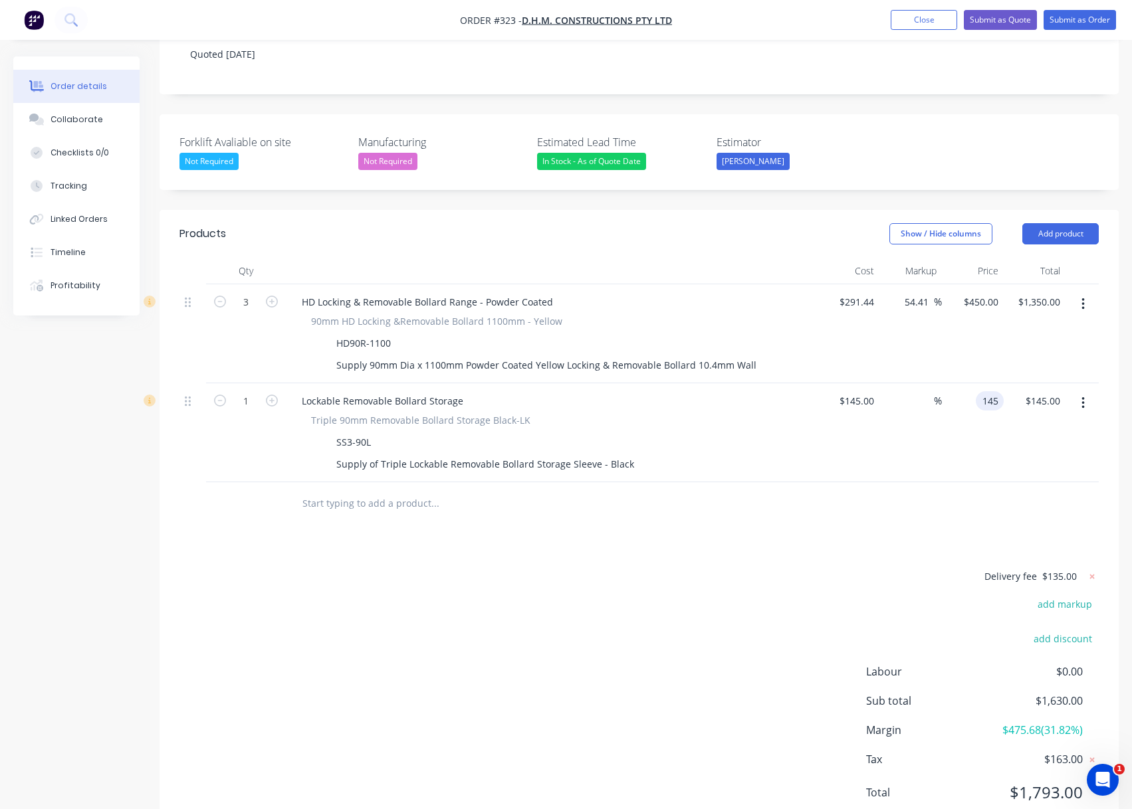
type input "145"
click at [976, 391] on div "145 145" at bounding box center [989, 400] width 28 height 19
type input "145"
type input "$145.00"
click at [862, 391] on input "145" at bounding box center [858, 400] width 41 height 19
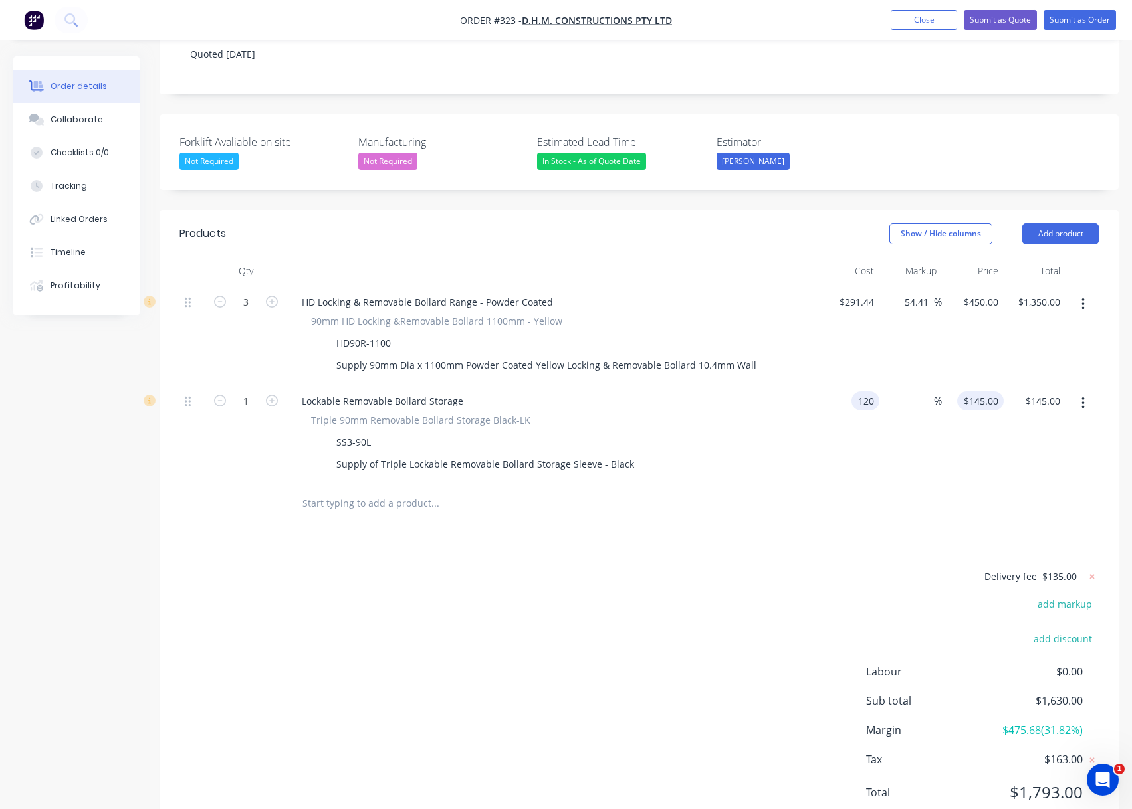
type input "$120.00"
type input "120"
type input "$120.00"
click at [987, 391] on input "120" at bounding box center [982, 400] width 41 height 19
type input "$120.00"
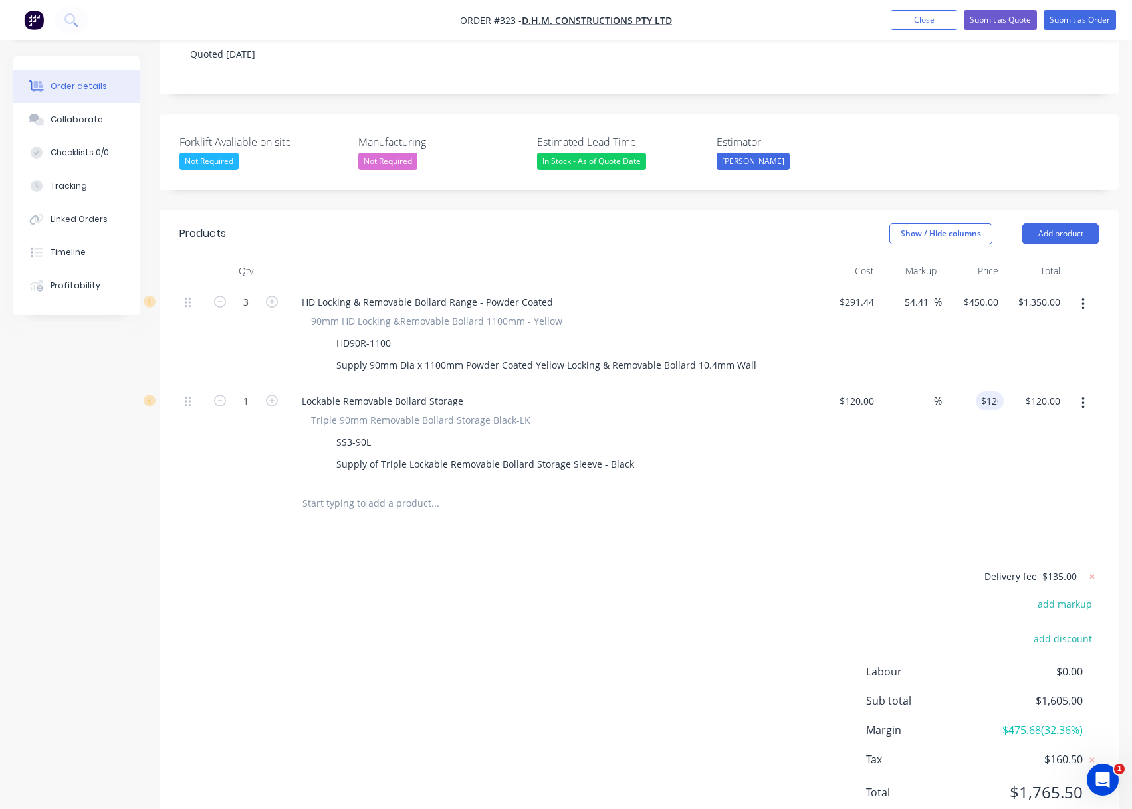
click at [943, 498] on div "Products Show / Hide columns Add product Qty Cost Markup Price Total 3 HD Locki…" at bounding box center [638, 524] width 959 height 628
click at [984, 292] on input "450" at bounding box center [982, 301] width 41 height 19
type input "375"
type input "28.67"
type input "$375.00"
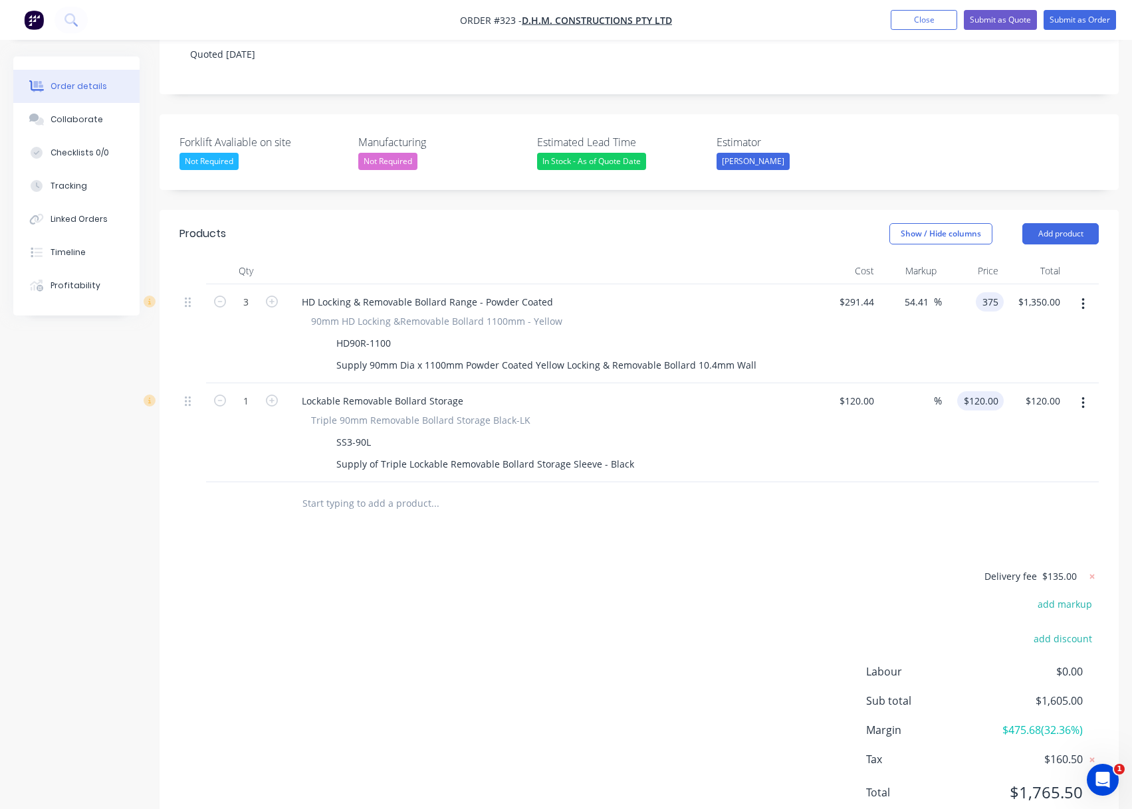
type input "$1,125.00"
type input "120"
click at [987, 391] on input "120" at bounding box center [982, 400] width 41 height 19
type input "120"
type input "$120.00"
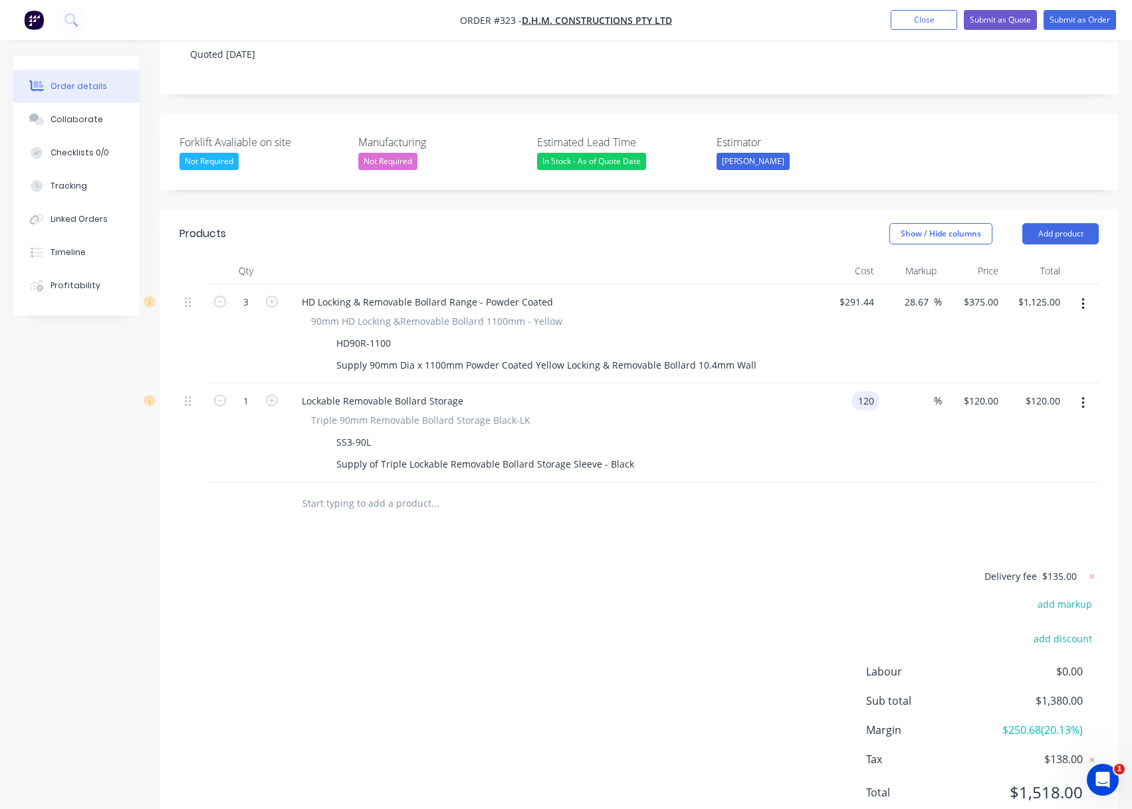
click at [853, 391] on div "120 120" at bounding box center [865, 400] width 28 height 19
type input "$125.00"
click at [685, 518] on div "Products Show / Hide columns Add product Qty Cost Markup Price Total 3 HD Locki…" at bounding box center [638, 524] width 959 height 628
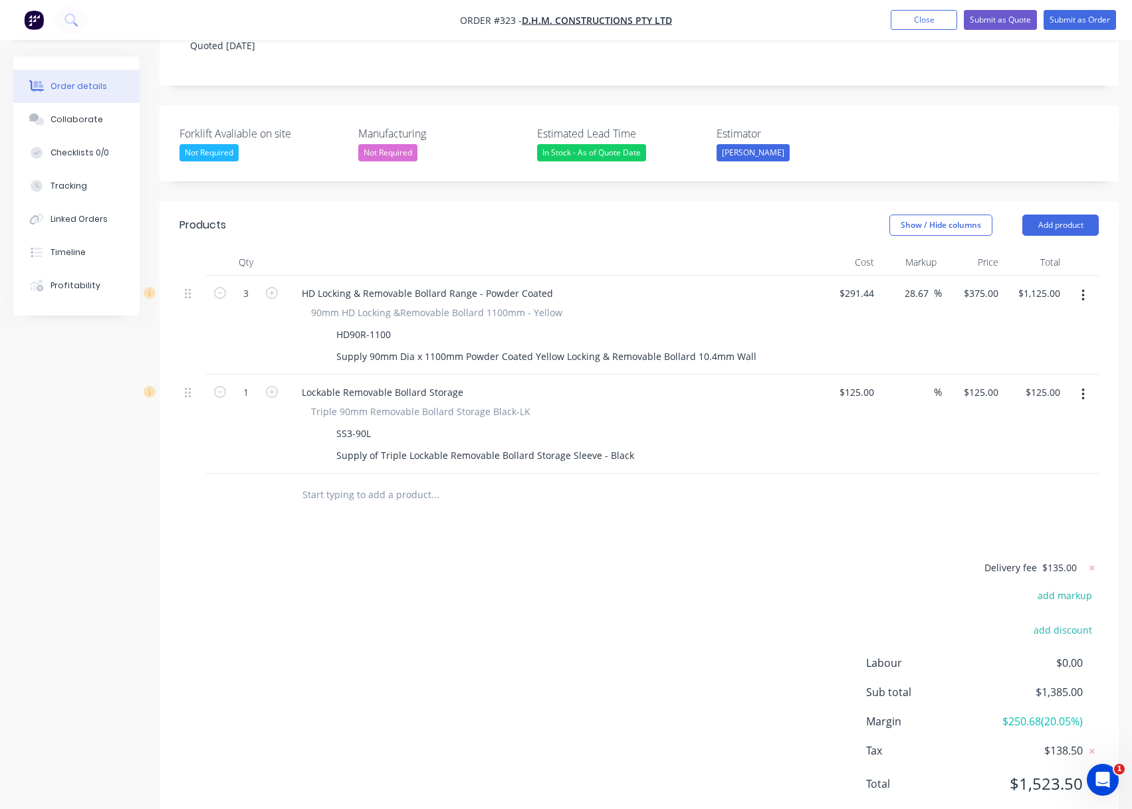
scroll to position [344, 0]
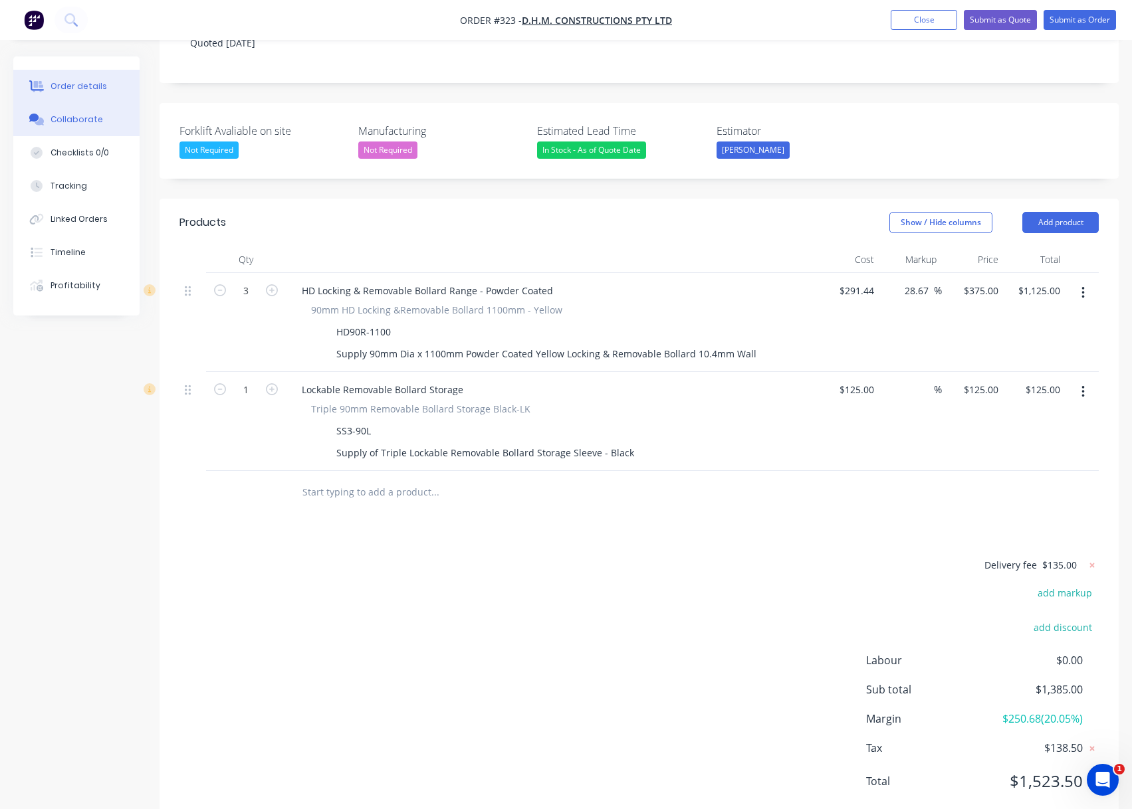
click at [68, 118] on div "Collaborate" at bounding box center [76, 120] width 52 height 12
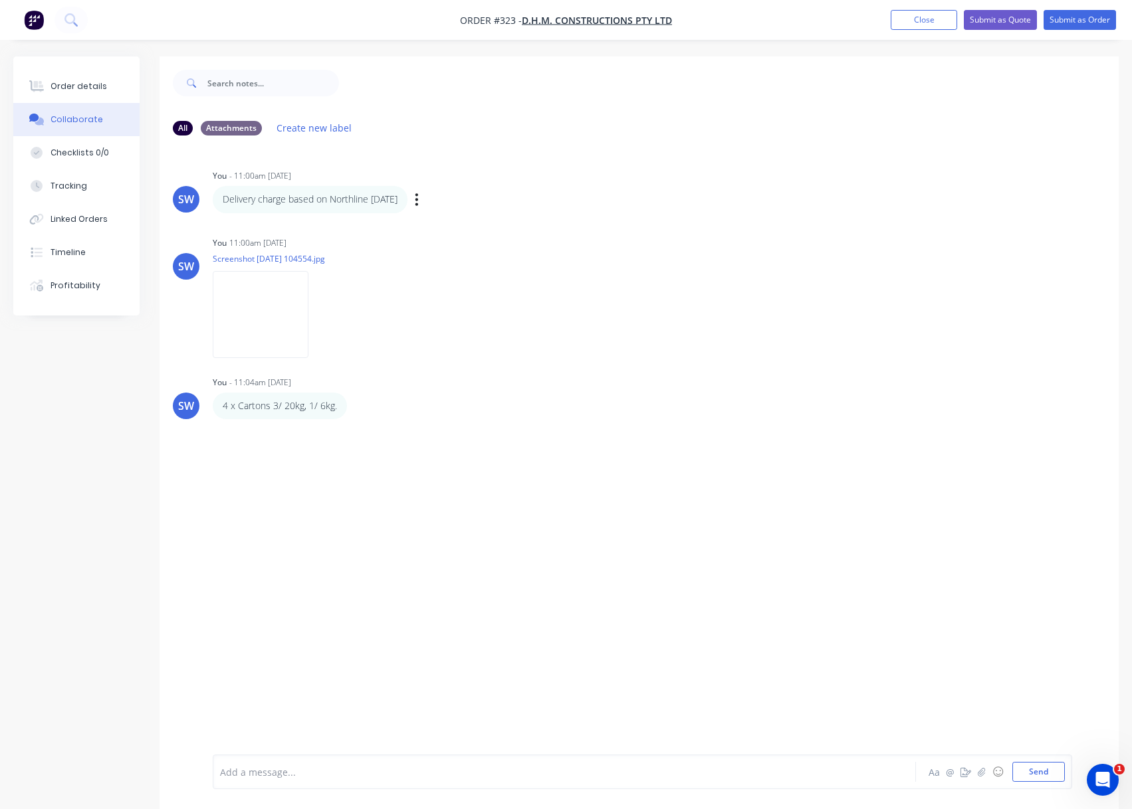
click at [367, 197] on p "Delivery charge based on Northline 02/09/25" at bounding box center [310, 199] width 175 height 13
click at [322, 316] on icon "button" at bounding box center [320, 314] width 4 height 15
click at [0, 0] on button "Delete" at bounding box center [0, 0] width 0 height 0
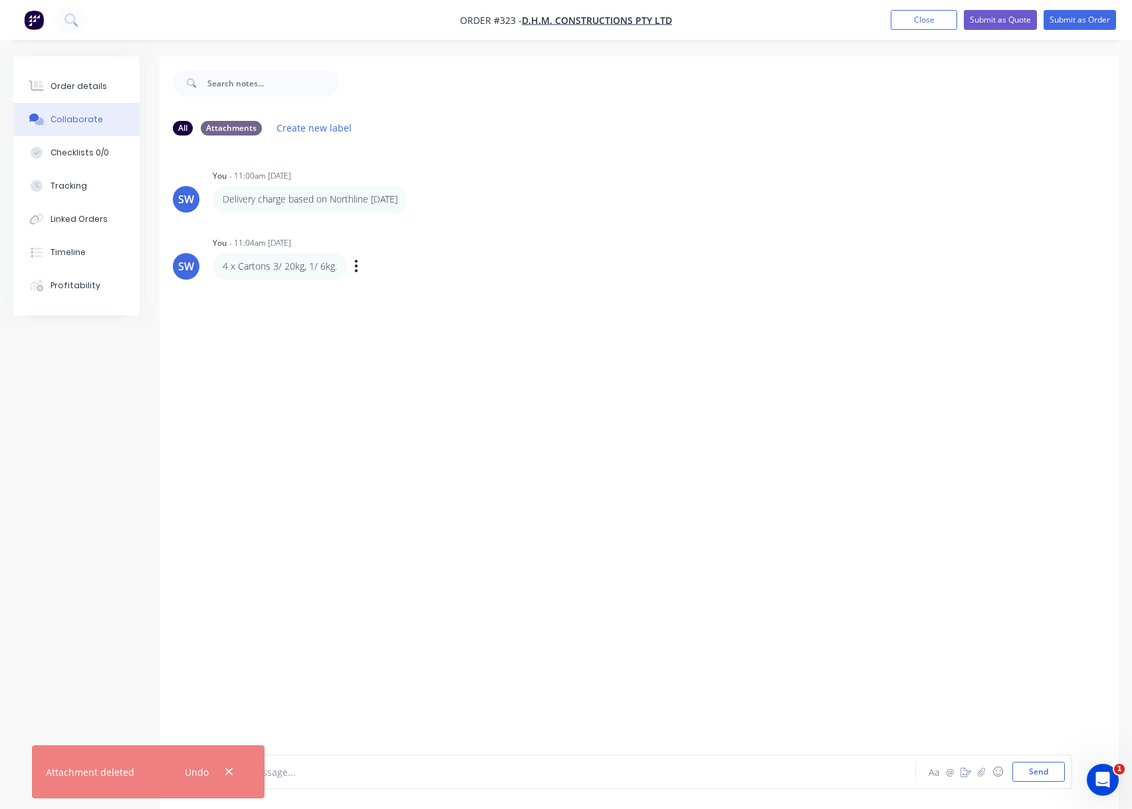
click at [358, 270] on div "Labels Edit Delete" at bounding box center [357, 265] width 8 height 19
click at [355, 267] on icon "button" at bounding box center [356, 266] width 3 height 12
click at [406, 320] on button "Delete" at bounding box center [405, 312] width 84 height 22
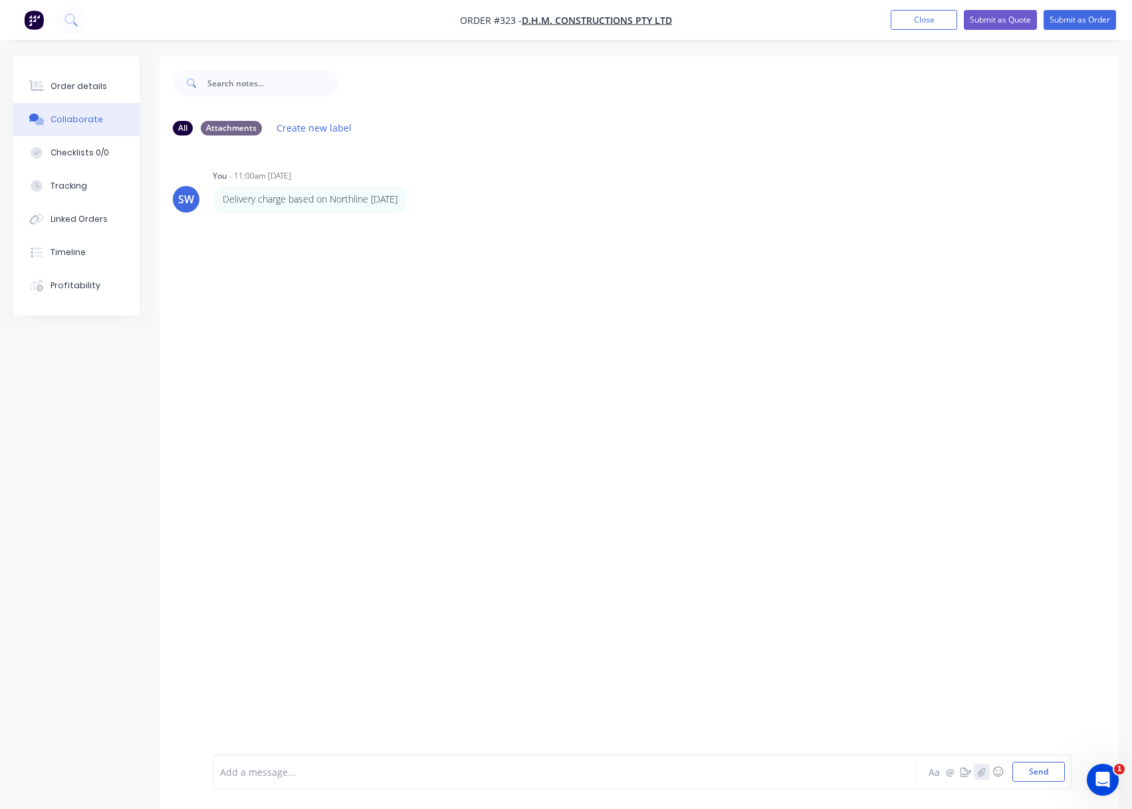
click at [979, 765] on button "button" at bounding box center [981, 772] width 16 height 16
click at [276, 765] on div at bounding box center [537, 772] width 633 height 14
click at [1020, 769] on button "Send" at bounding box center [1038, 772] width 52 height 20
click at [259, 773] on div at bounding box center [537, 772] width 633 height 14
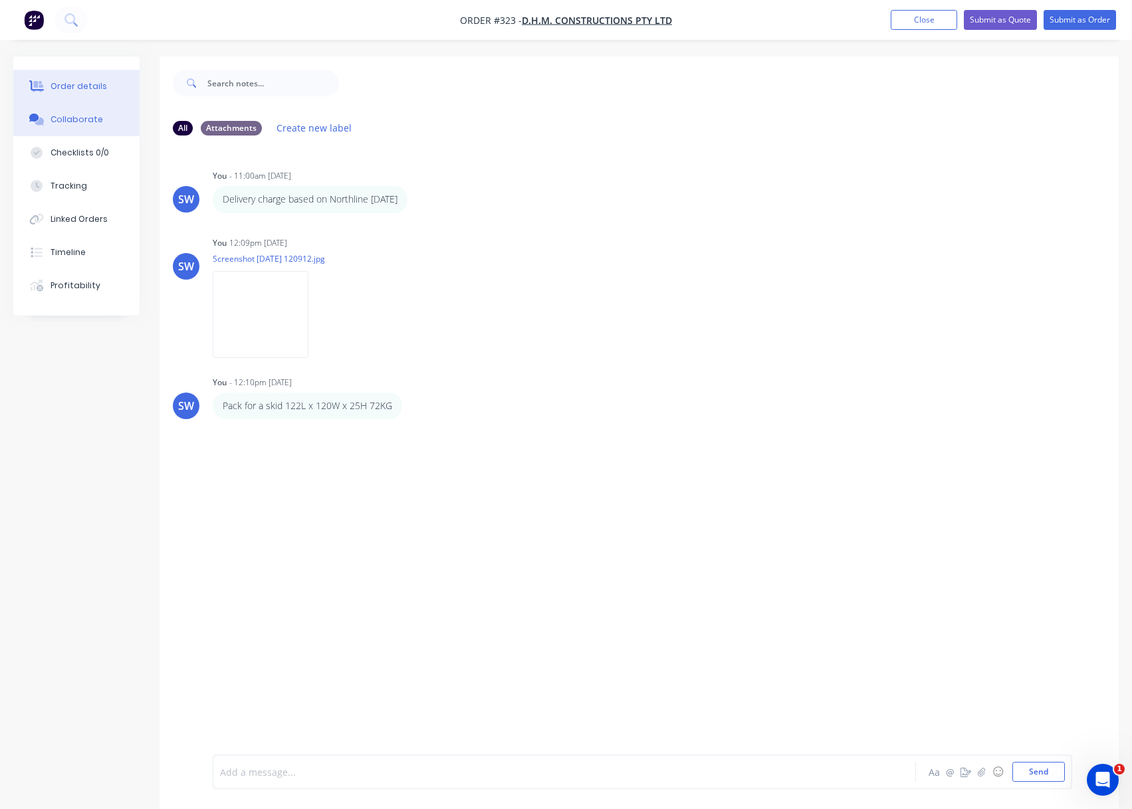
click at [66, 84] on div "Order details" at bounding box center [78, 86] width 56 height 12
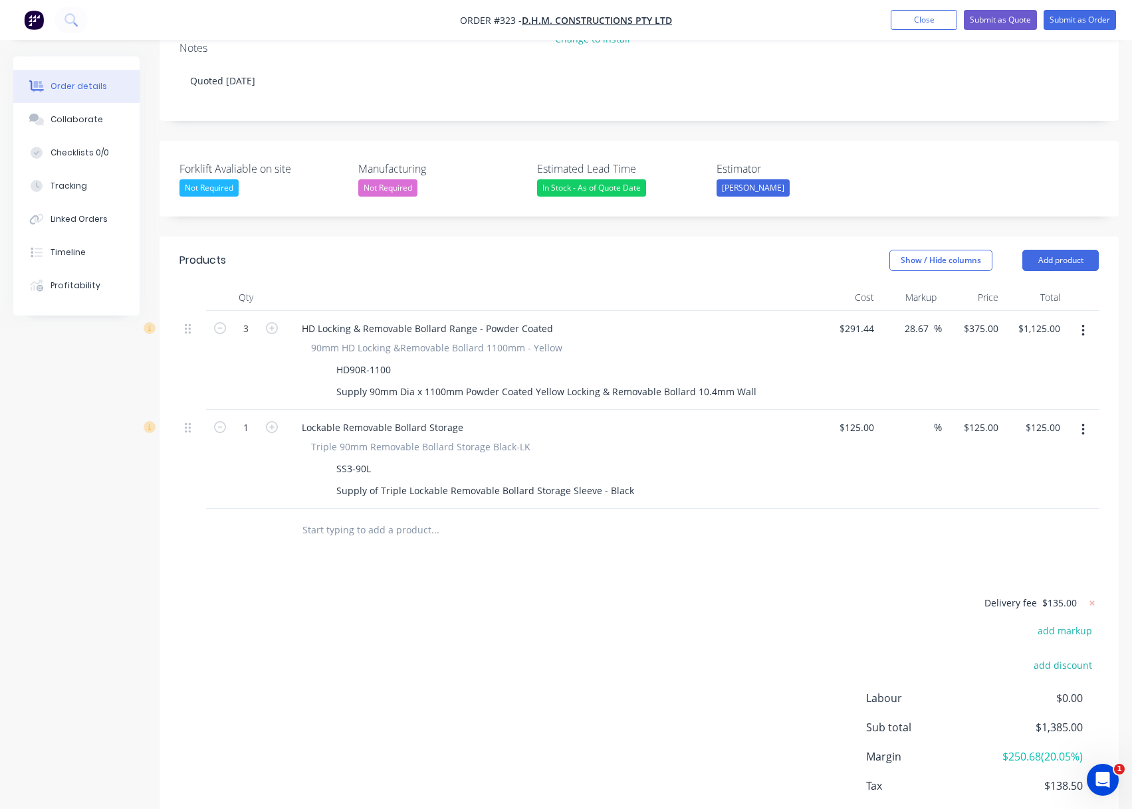
scroll to position [344, 0]
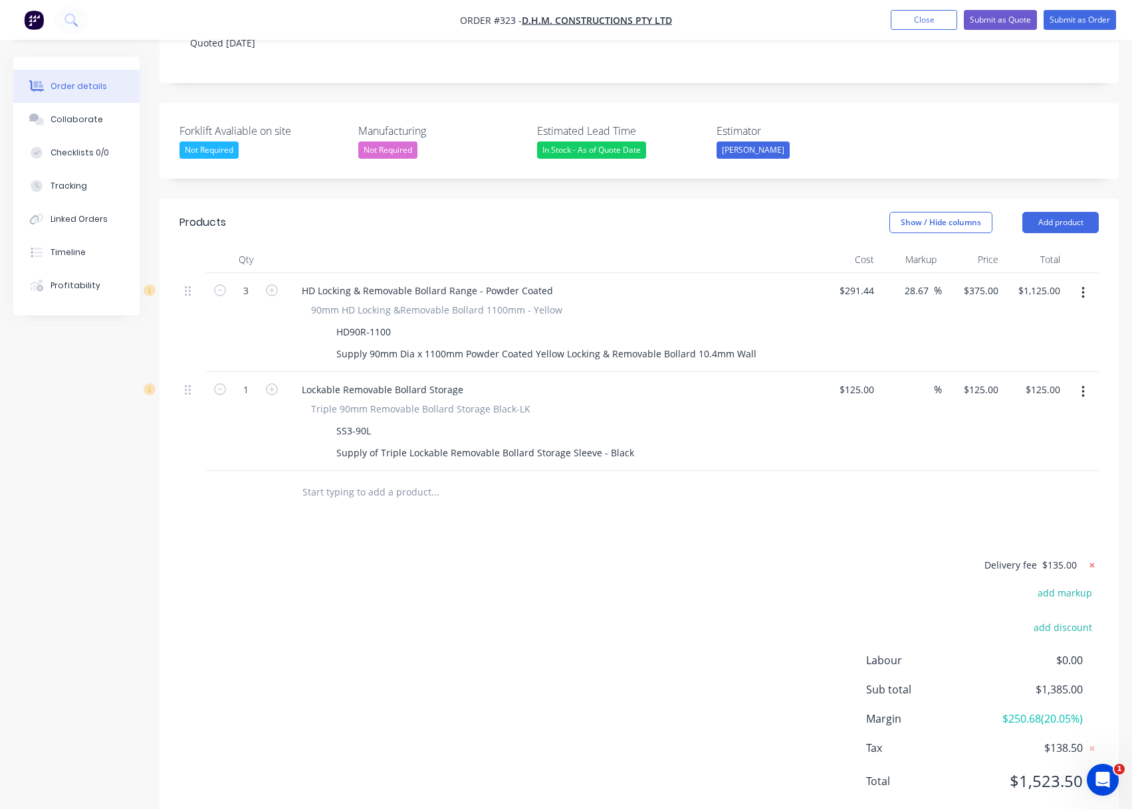
click at [1091, 559] on icon at bounding box center [1091, 565] width 13 height 13
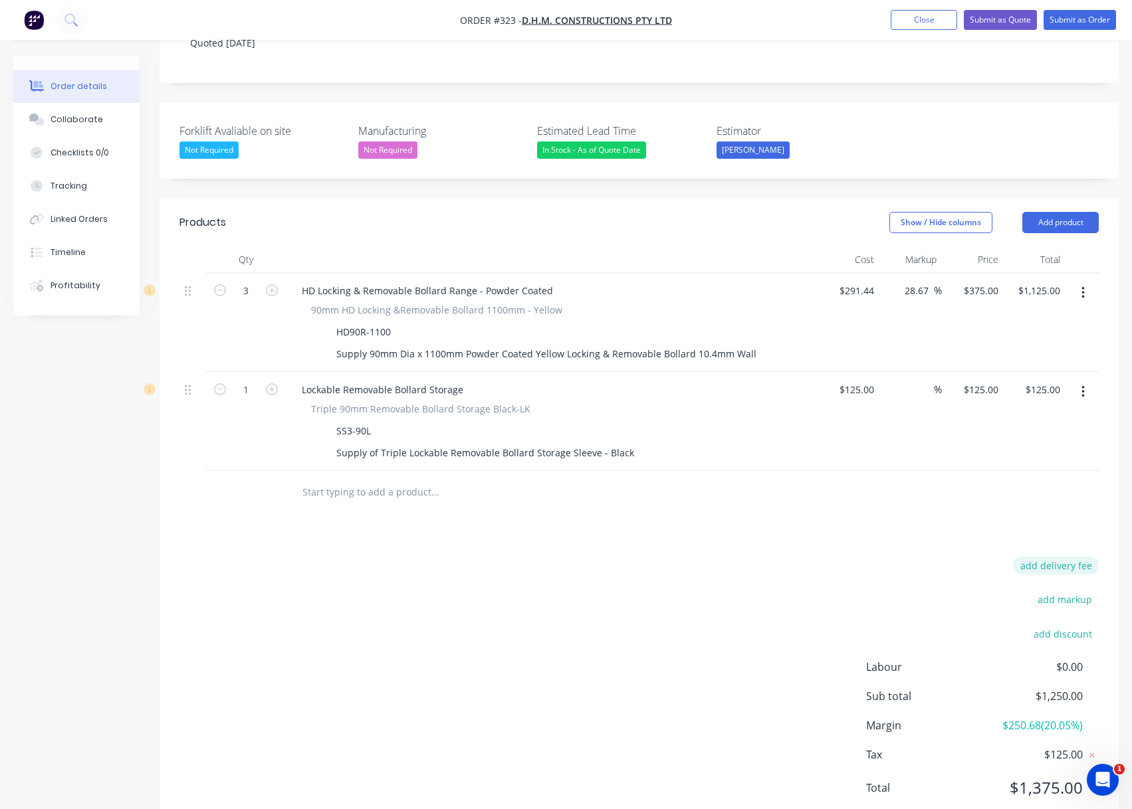
click at [1062, 557] on button "add delivery fee" at bounding box center [1056, 566] width 86 height 18
type input "168.72"
click at [995, 474] on div at bounding box center [638, 492] width 919 height 43
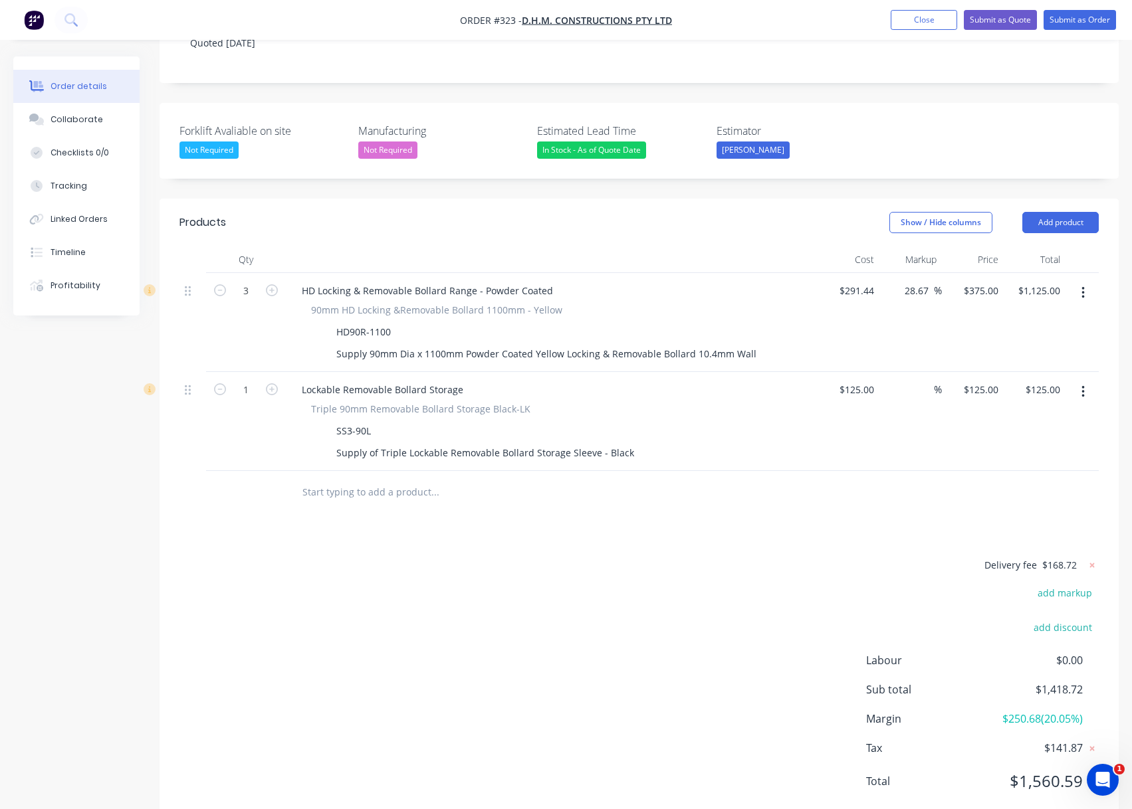
click at [1063, 558] on span "$168.72" at bounding box center [1059, 565] width 35 height 14
click at [1090, 559] on icon at bounding box center [1091, 565] width 13 height 13
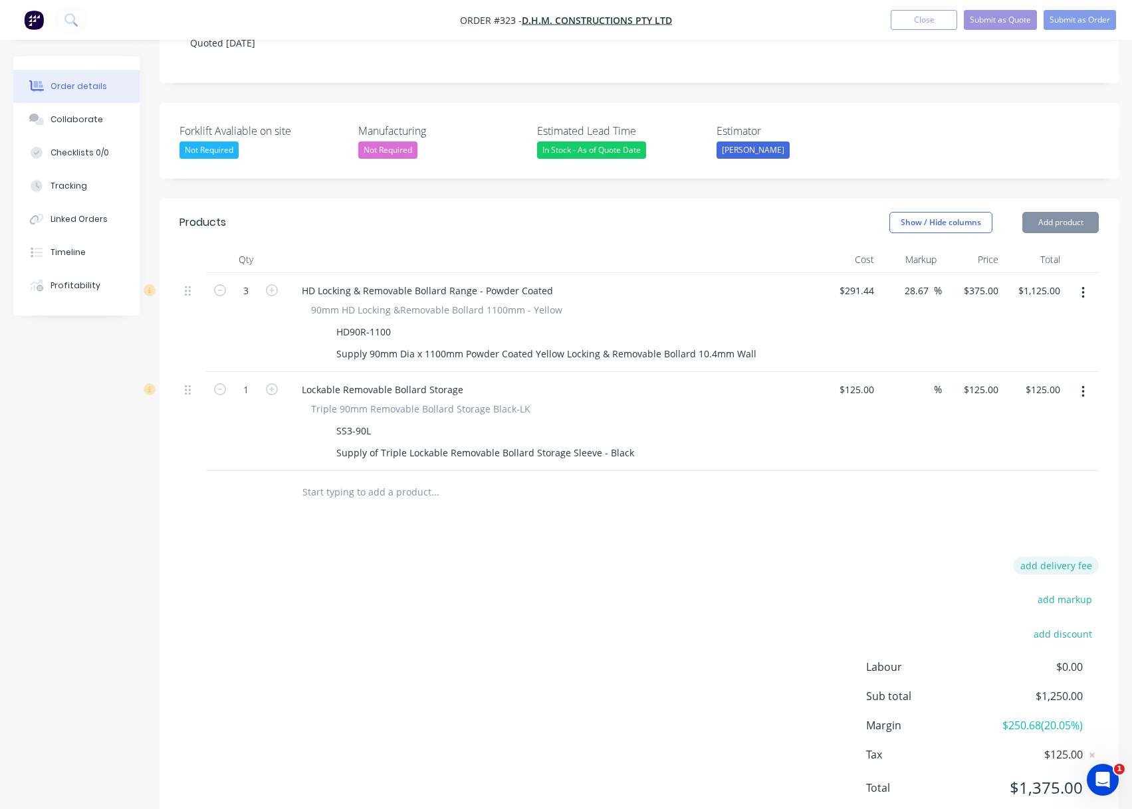
click at [1059, 557] on button "add delivery fee" at bounding box center [1056, 566] width 86 height 18
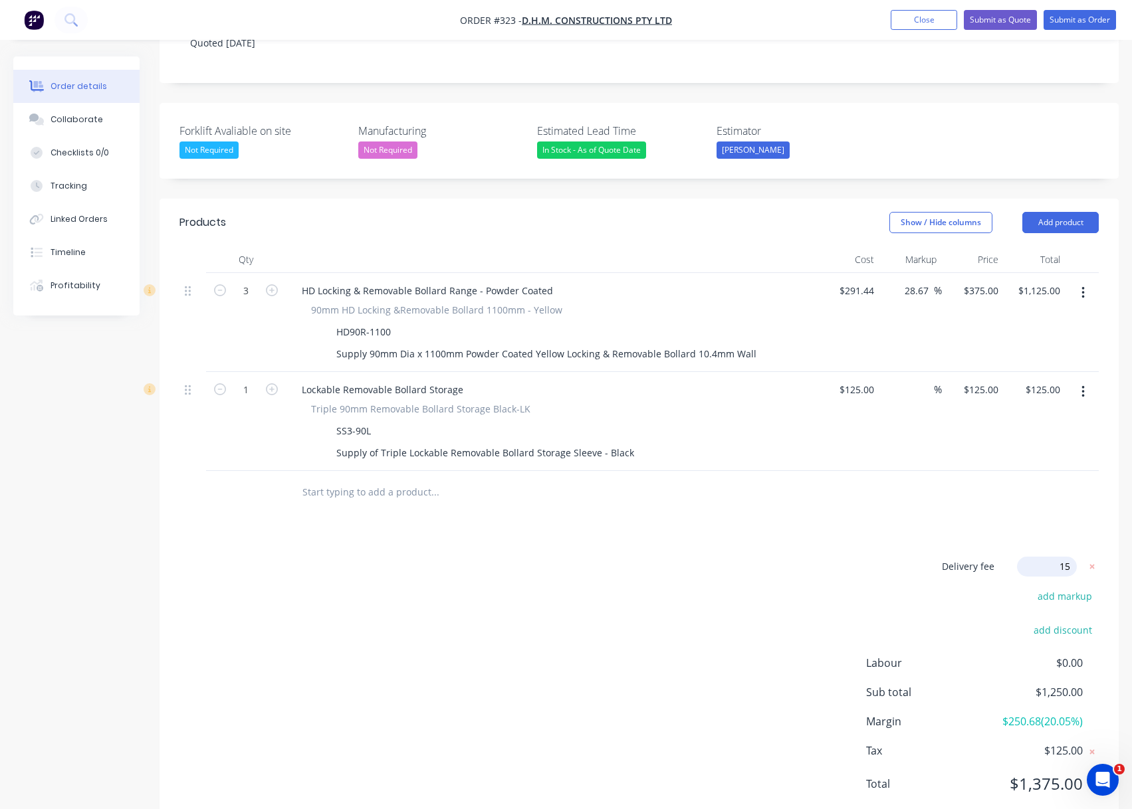
type input "150"
click at [1039, 471] on div at bounding box center [638, 492] width 919 height 43
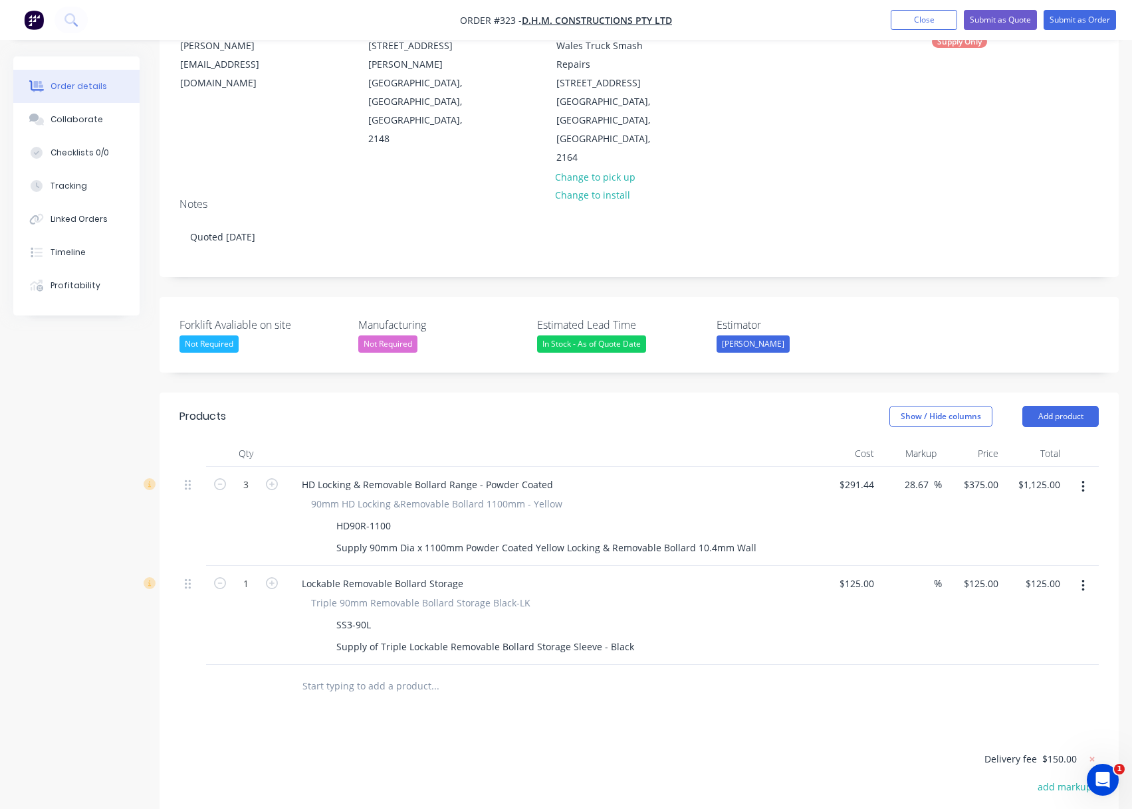
scroll to position [133, 0]
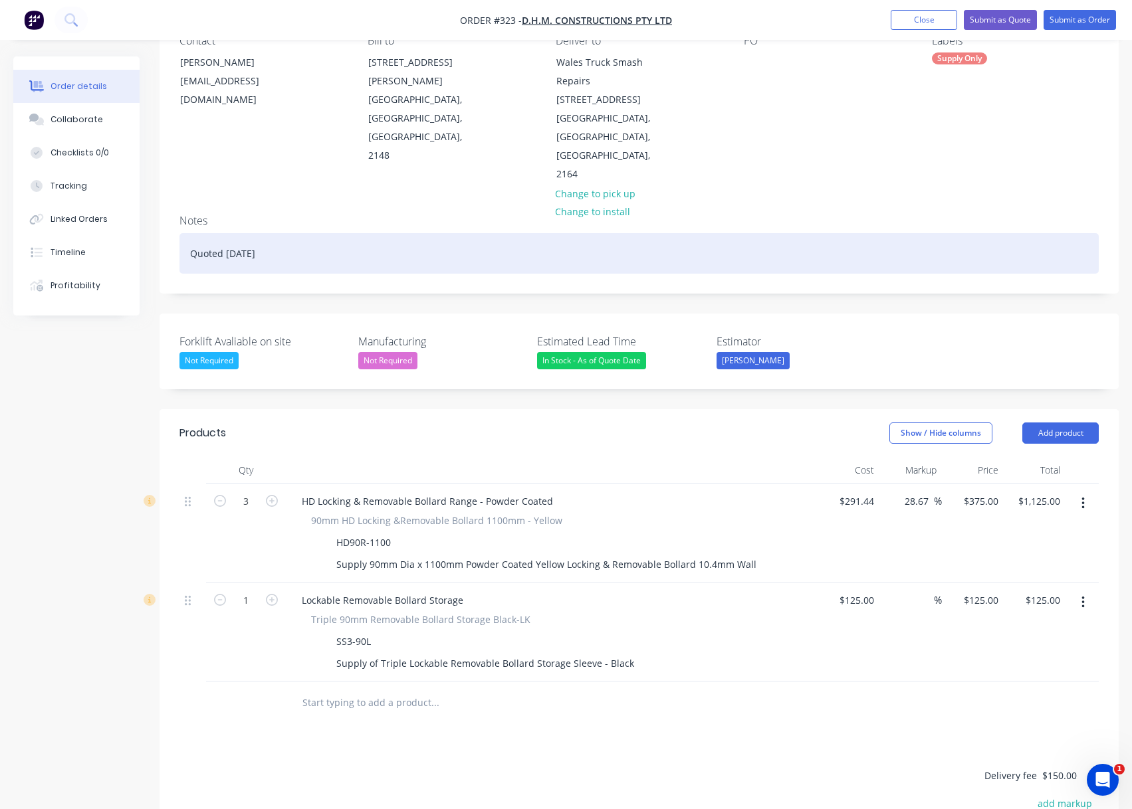
click at [300, 233] on div "Quoted 02/09/25" at bounding box center [638, 253] width 919 height 41
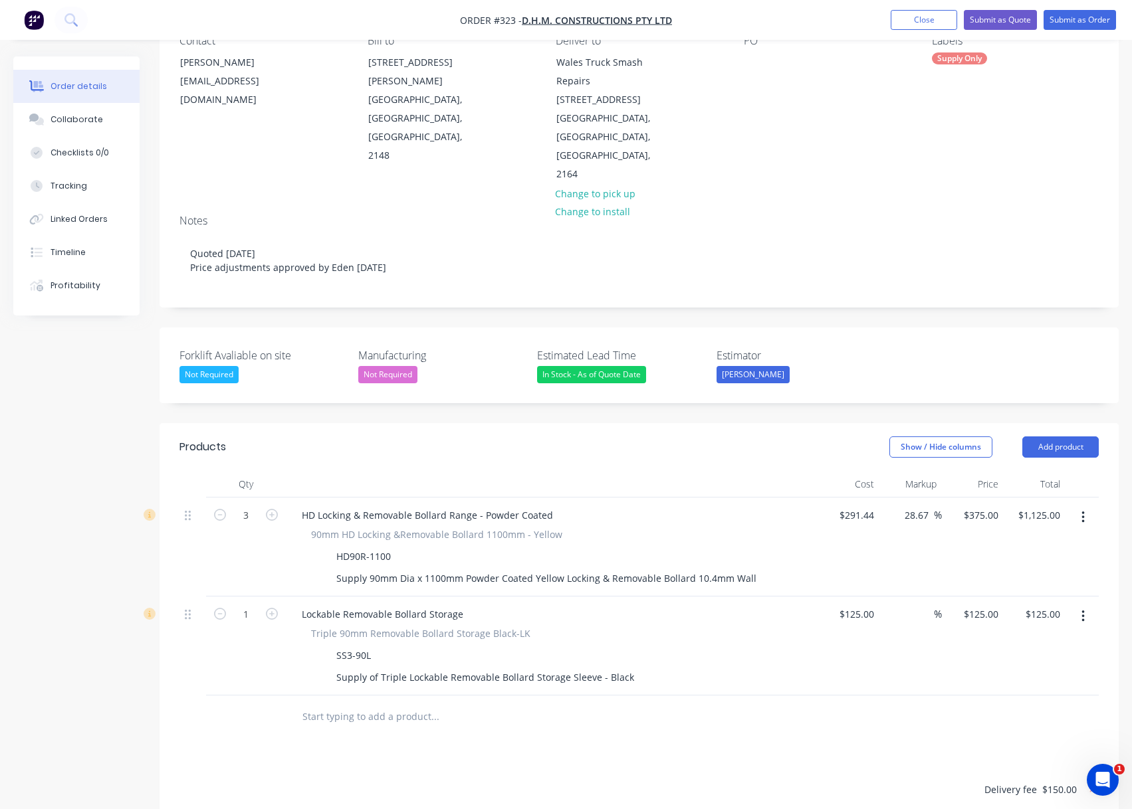
click at [621, 437] on div "Show / Hide columns Add product" at bounding box center [737, 447] width 724 height 21
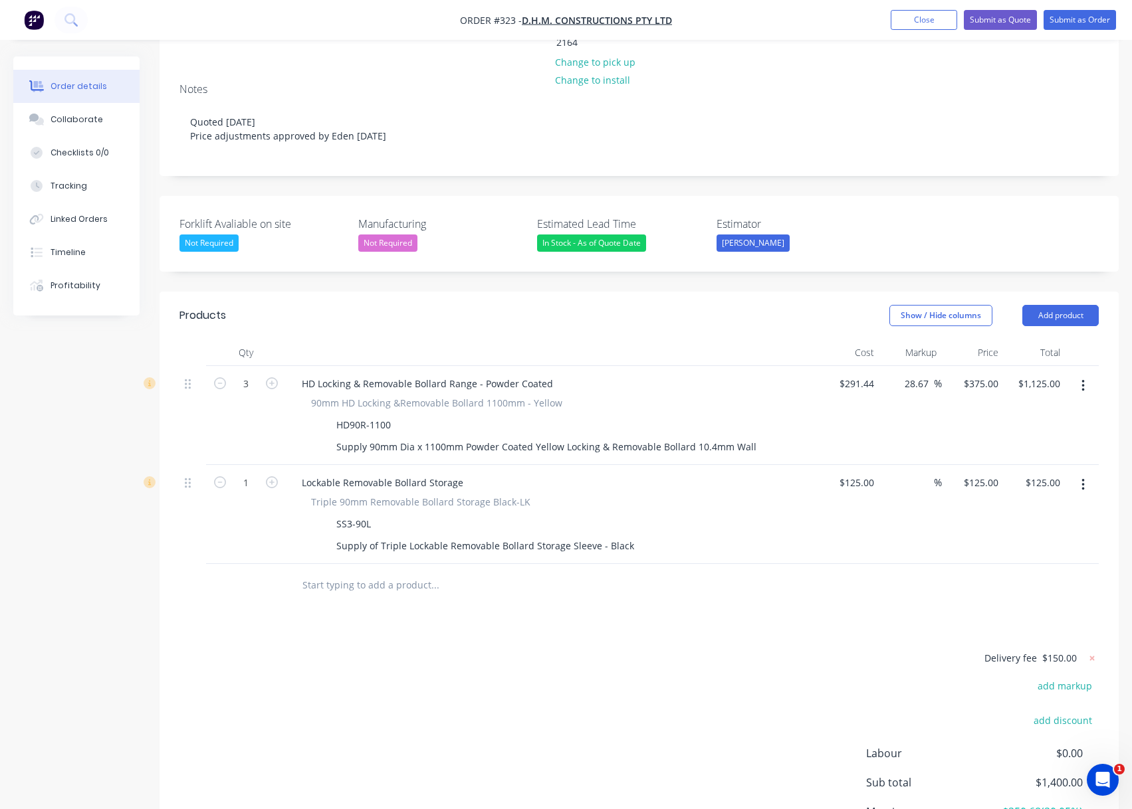
scroll to position [266, 0]
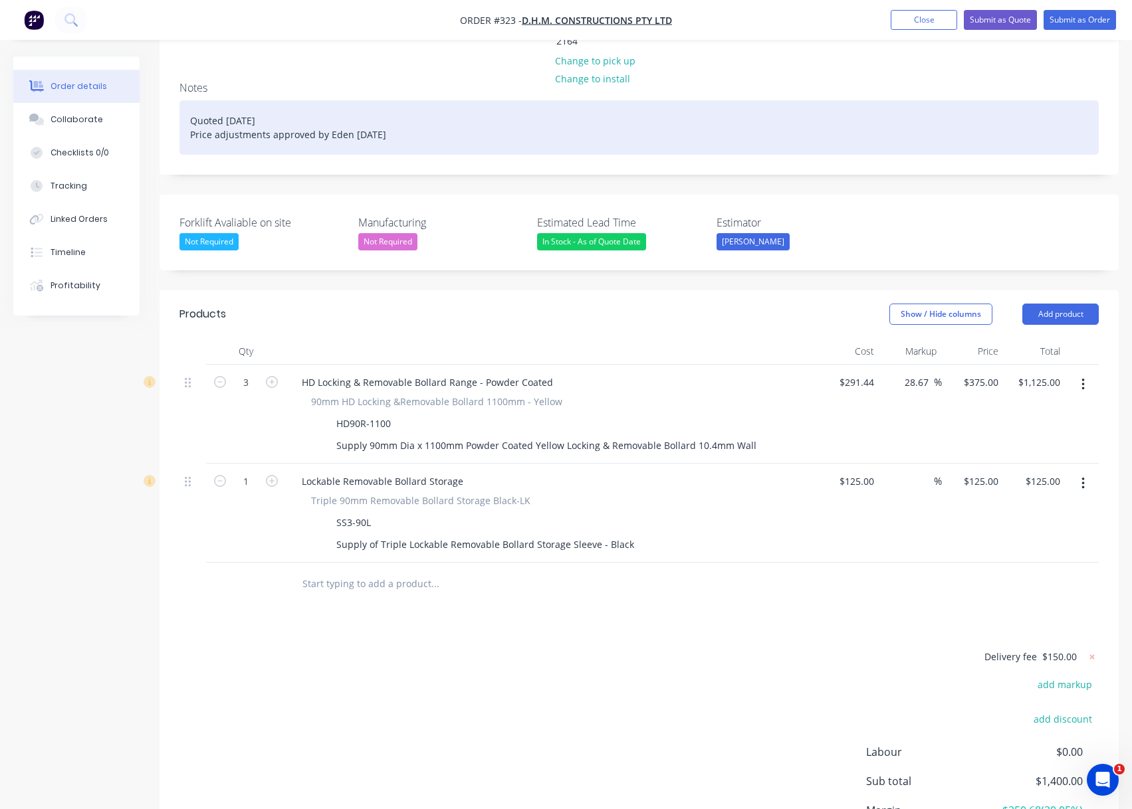
click at [390, 100] on div "Quoted 02/09/25 Price adjustments approved by Eden 02/09/25" at bounding box center [638, 127] width 919 height 54
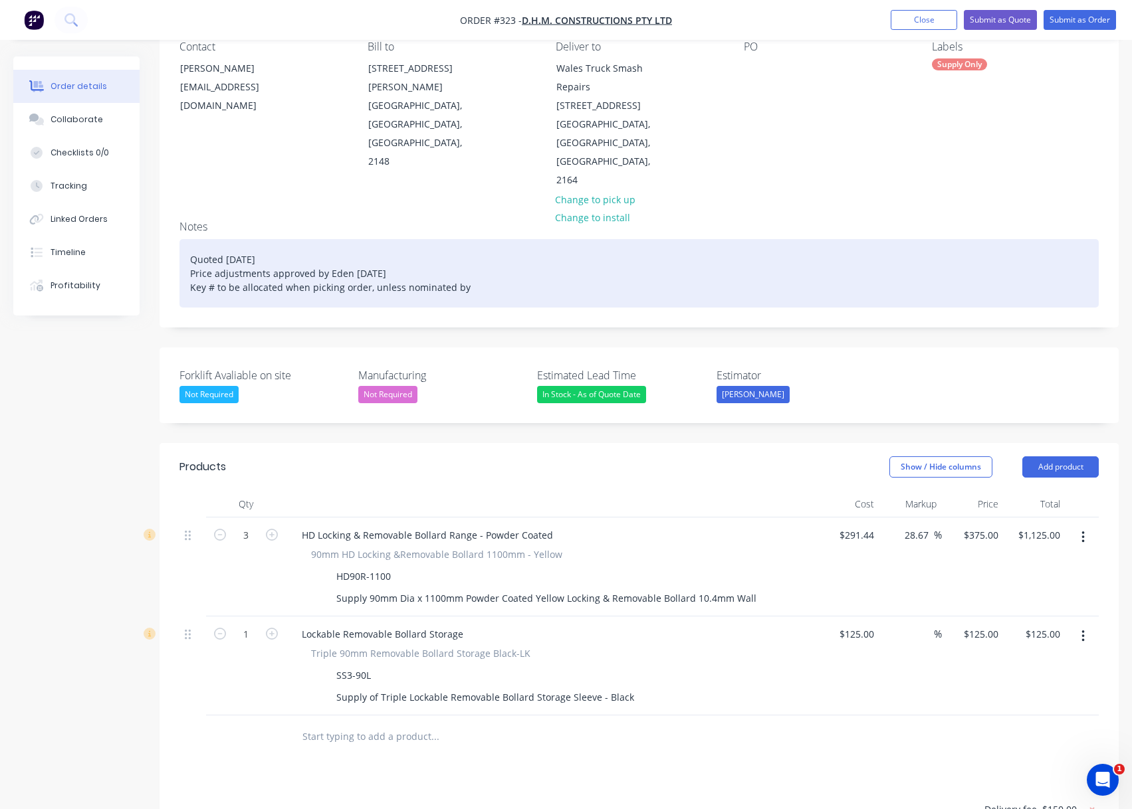
scroll to position [199, 0]
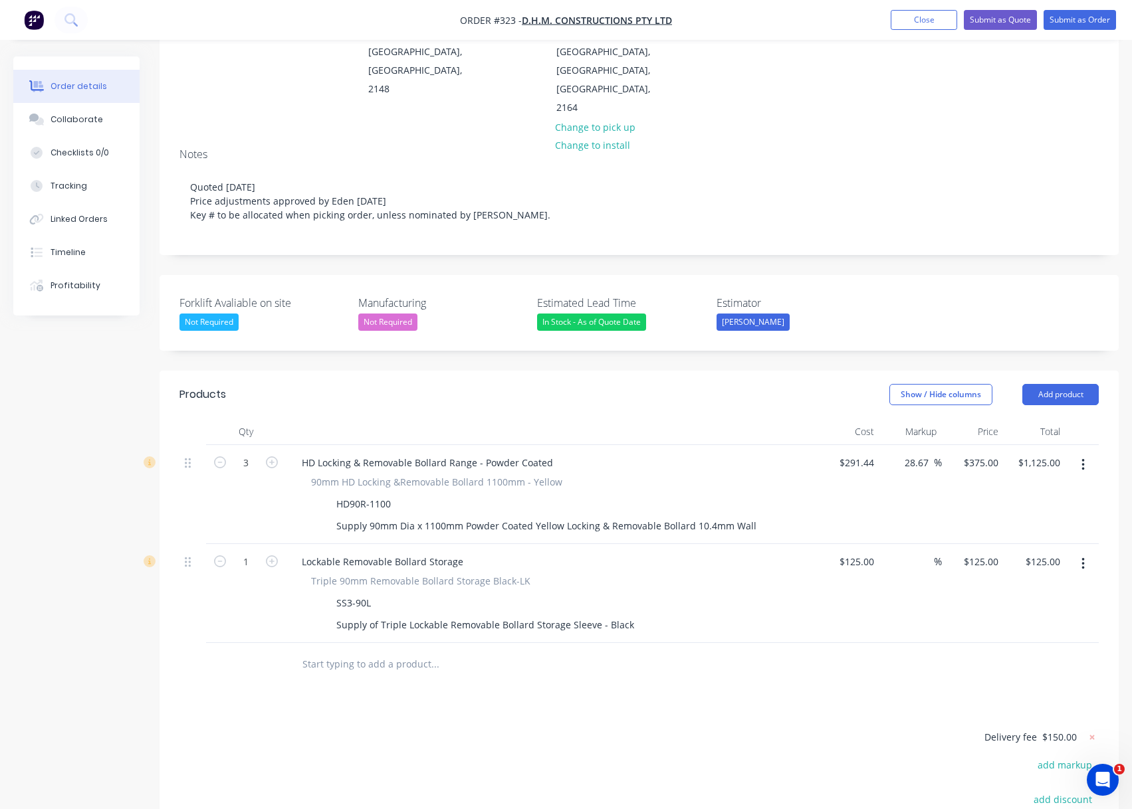
click at [634, 384] on div "Show / Hide columns Add product" at bounding box center [737, 394] width 724 height 21
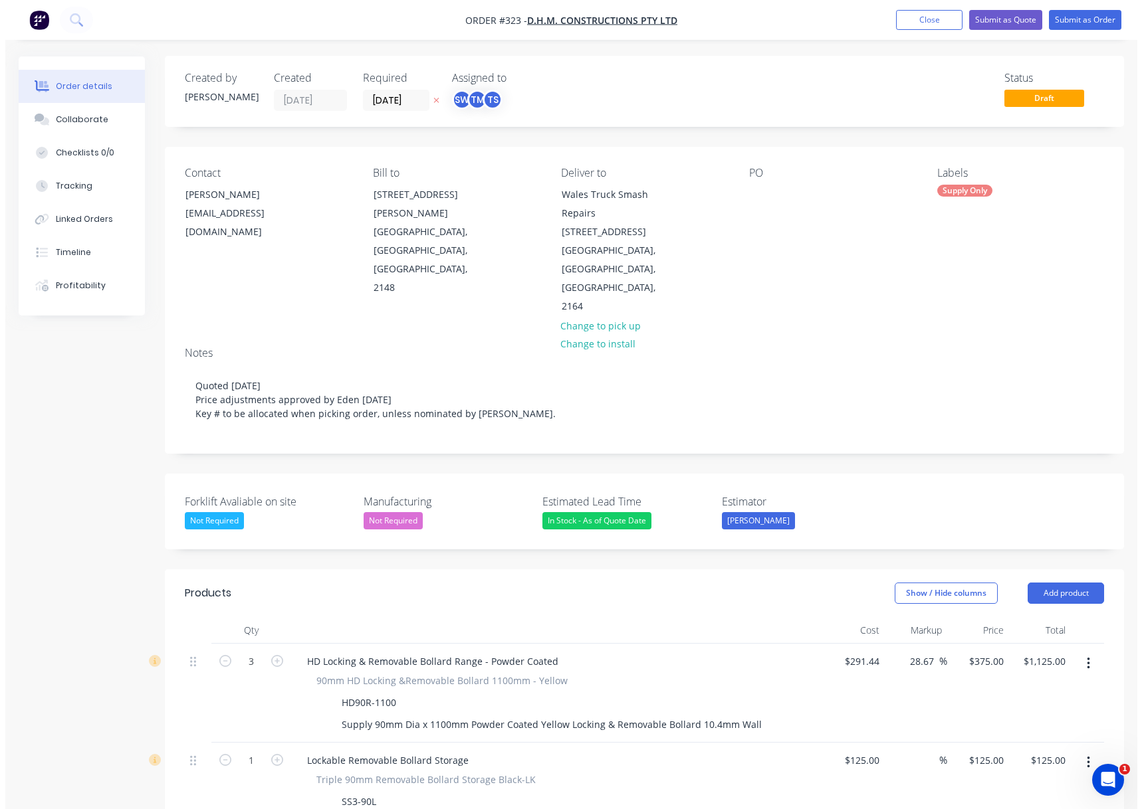
scroll to position [0, 0]
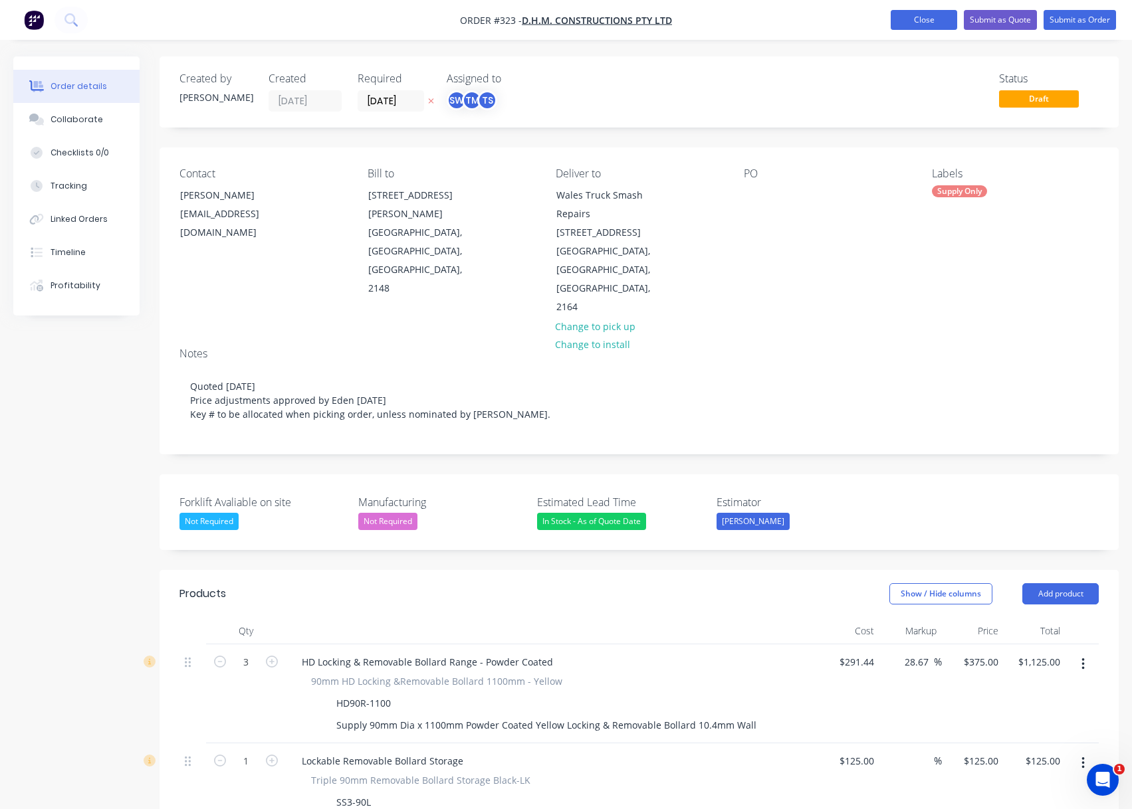
click at [904, 21] on button "Close" at bounding box center [923, 20] width 66 height 20
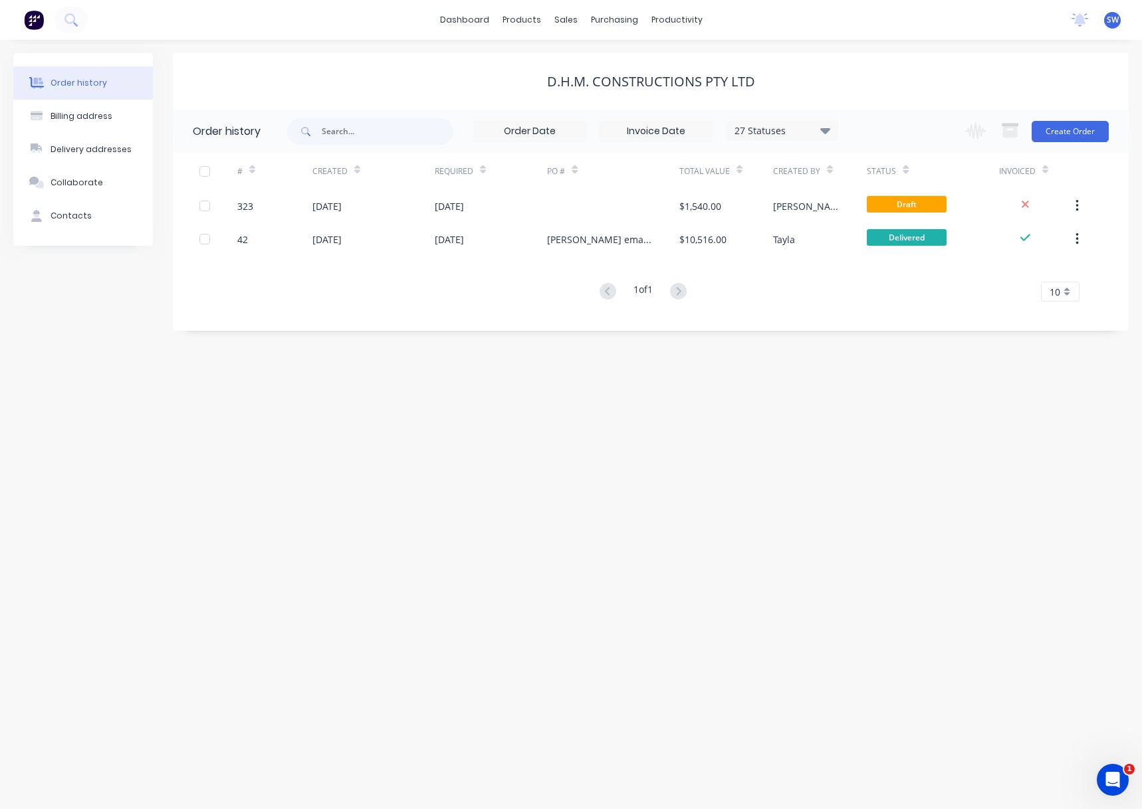
click at [761, 64] on div "D.H.M. Constructions Pty Ltd" at bounding box center [651, 81] width 956 height 56
click at [458, 19] on link "dashboard" at bounding box center [464, 20] width 62 height 20
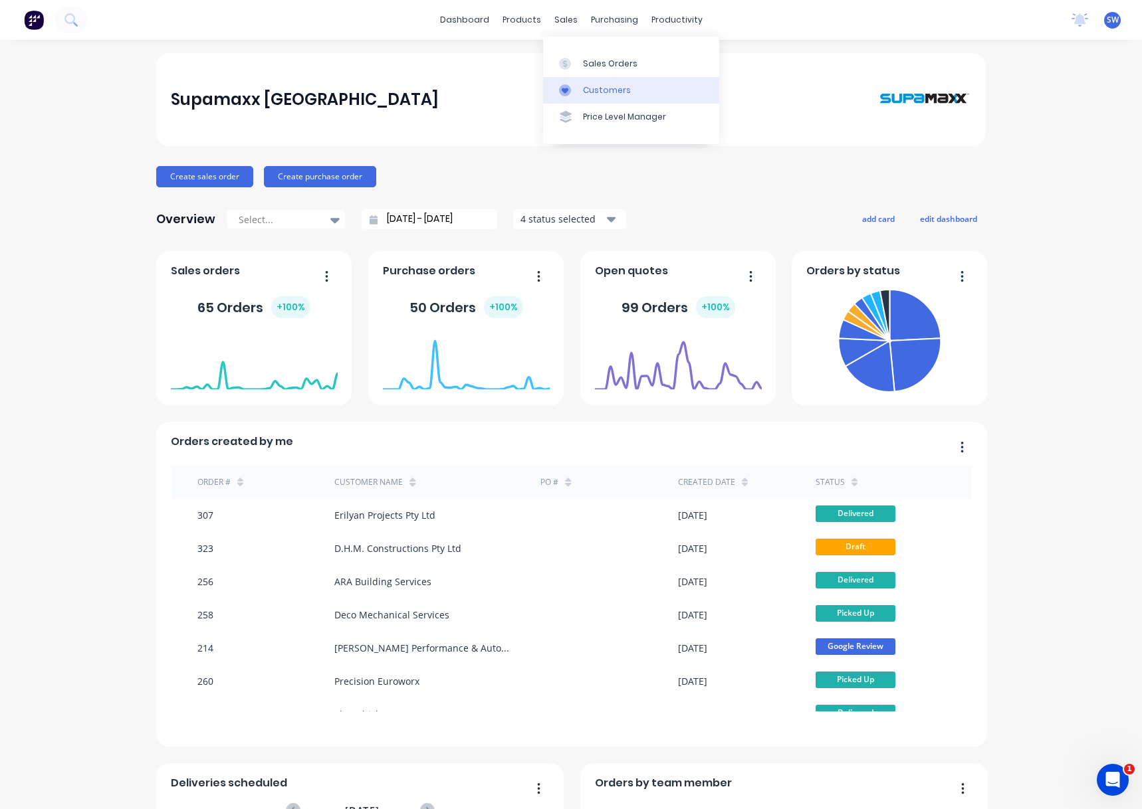
click at [609, 84] on div "Customers" at bounding box center [607, 90] width 48 height 12
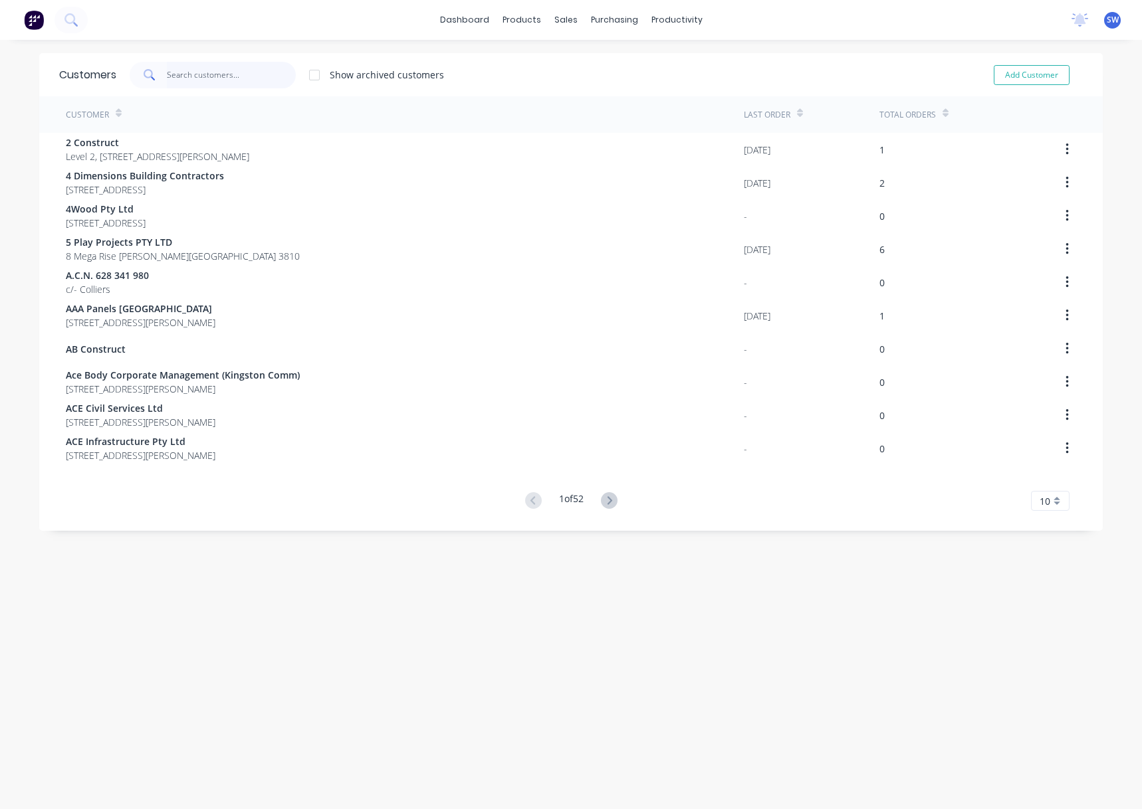
click at [243, 76] on input "text" at bounding box center [232, 75] width 130 height 27
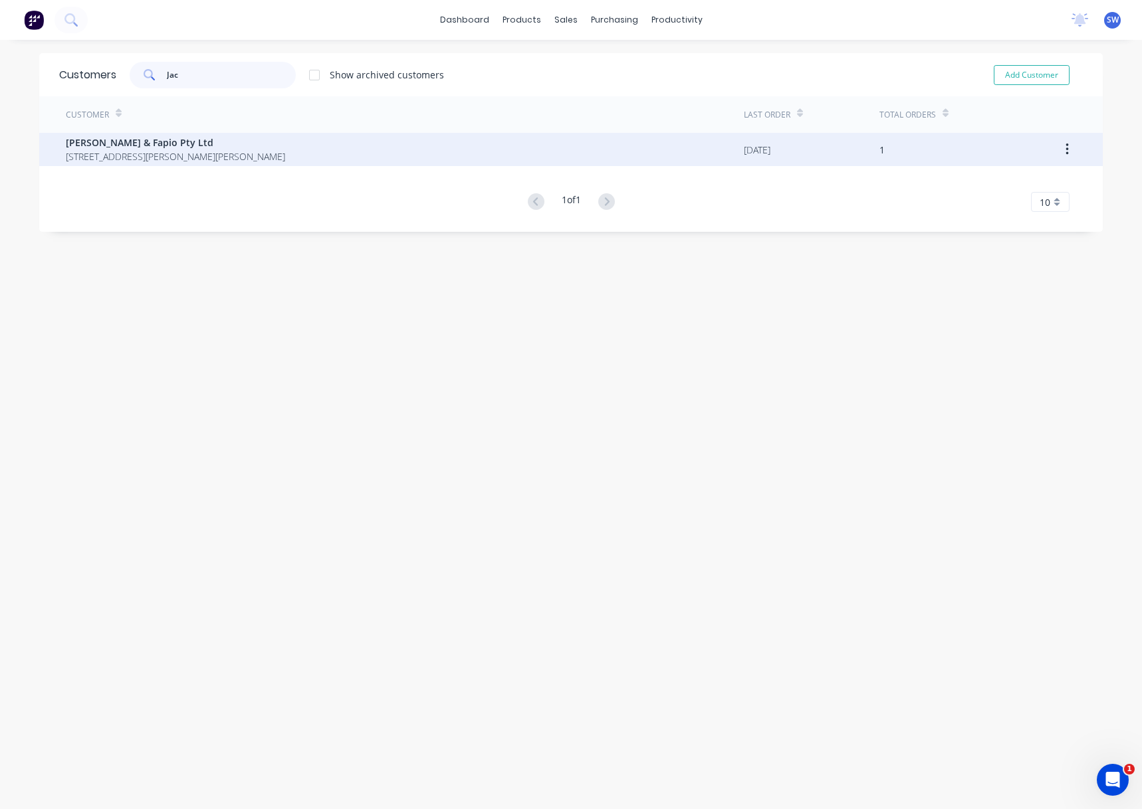
type input "Jac"
click at [144, 153] on span "[STREET_ADDRESS][PERSON_NAME][PERSON_NAME]" at bounding box center [175, 157] width 219 height 14
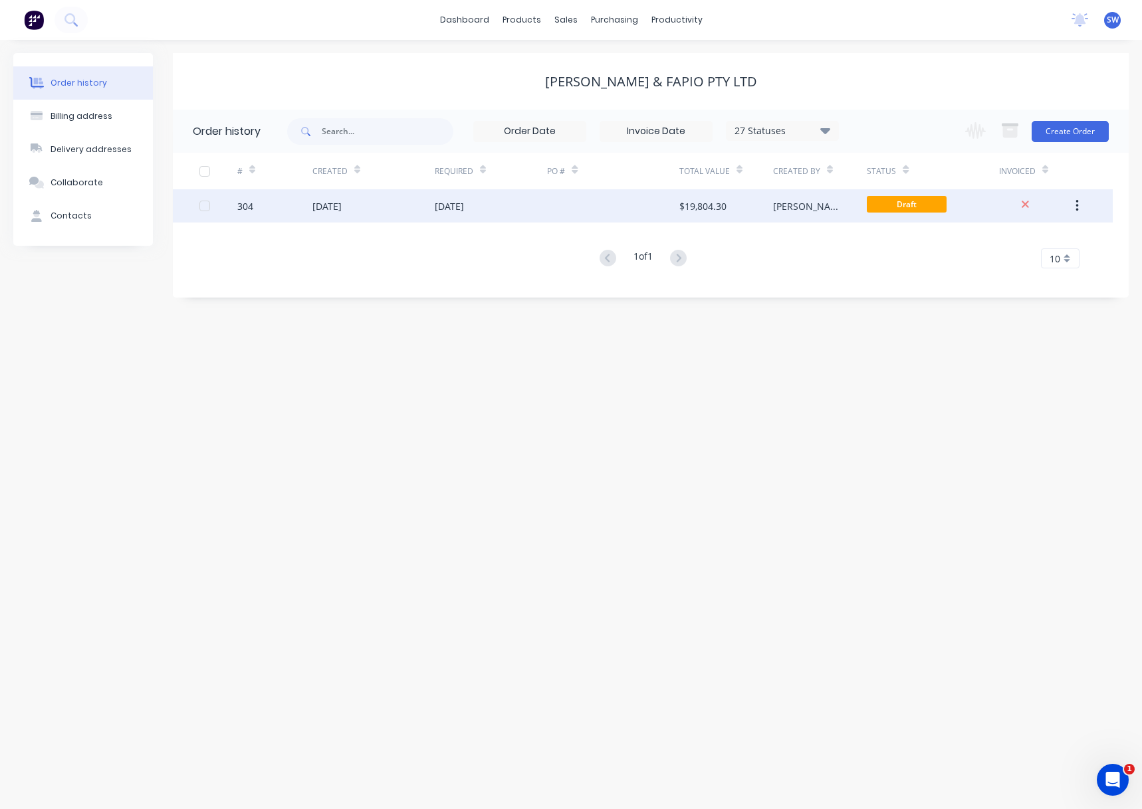
click at [526, 209] on div "[DATE]" at bounding box center [491, 205] width 113 height 33
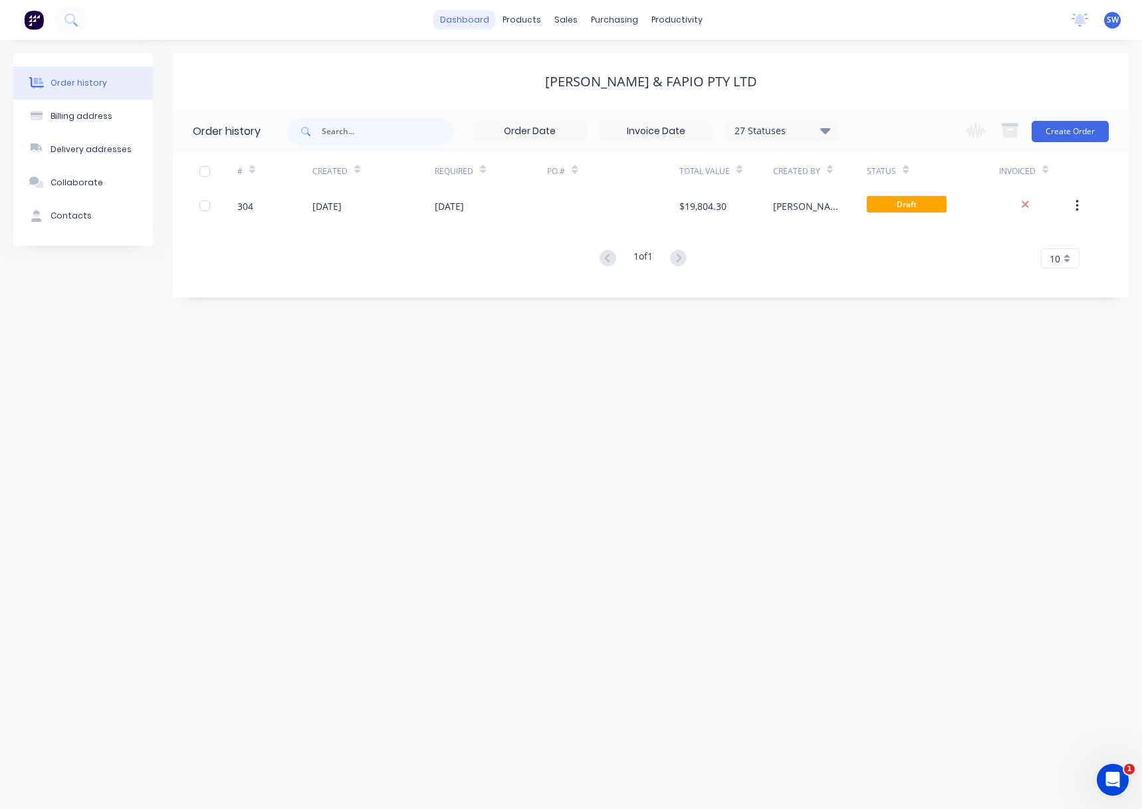
click at [475, 28] on link "dashboard" at bounding box center [464, 20] width 62 height 20
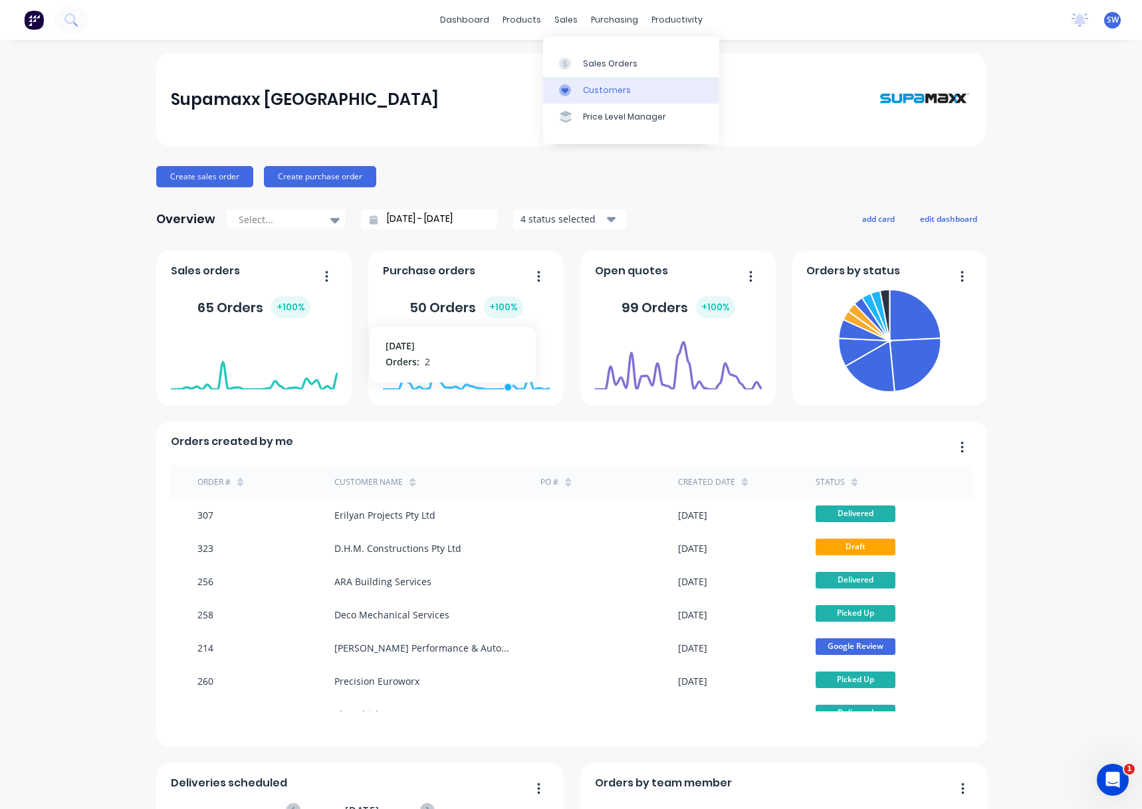
click at [571, 92] on div at bounding box center [569, 90] width 20 height 12
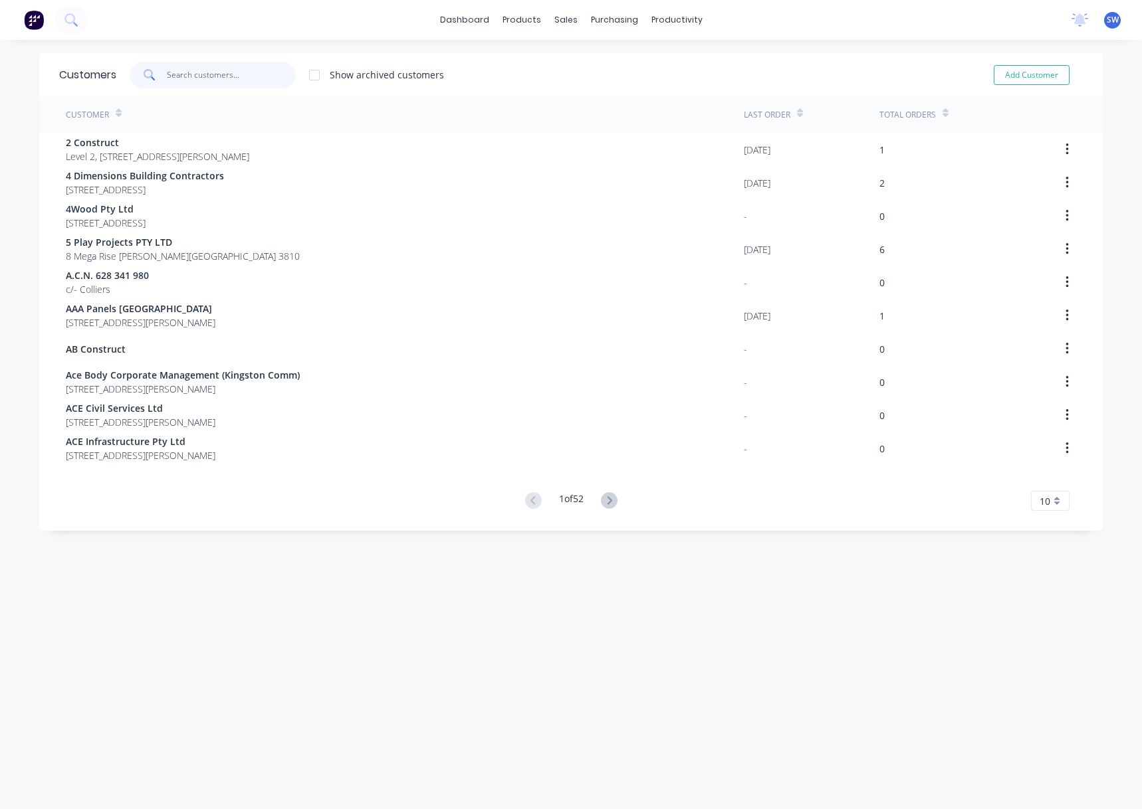
click at [251, 78] on input "text" at bounding box center [232, 75] width 130 height 27
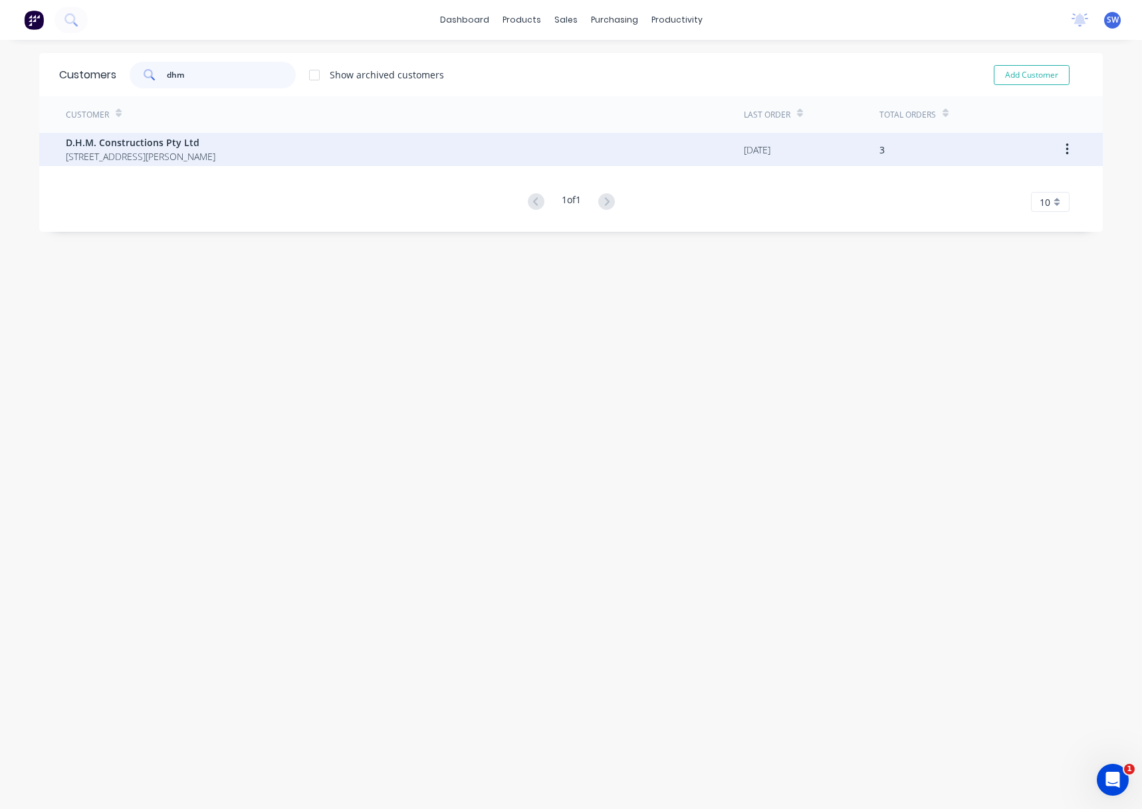
type input "dhm"
click at [153, 148] on span "D.H.M. Constructions Pty Ltd" at bounding box center [141, 143] width 150 height 14
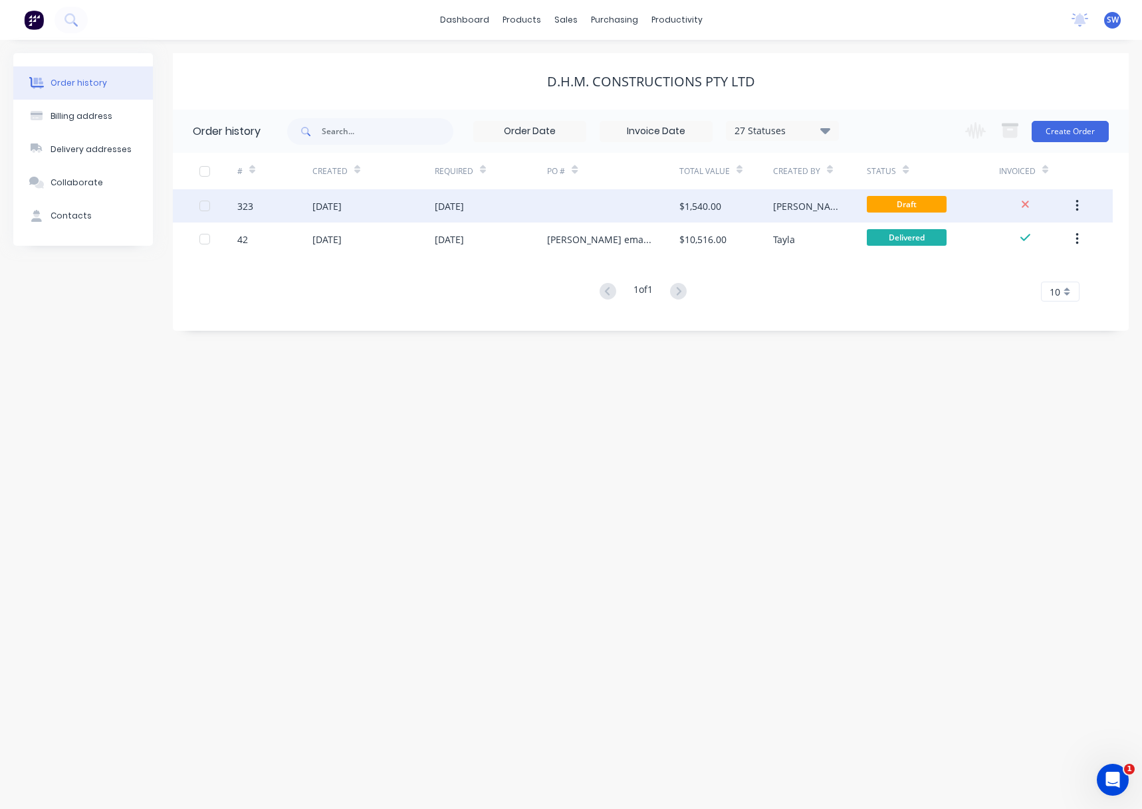
click at [581, 209] on div at bounding box center [613, 205] width 132 height 33
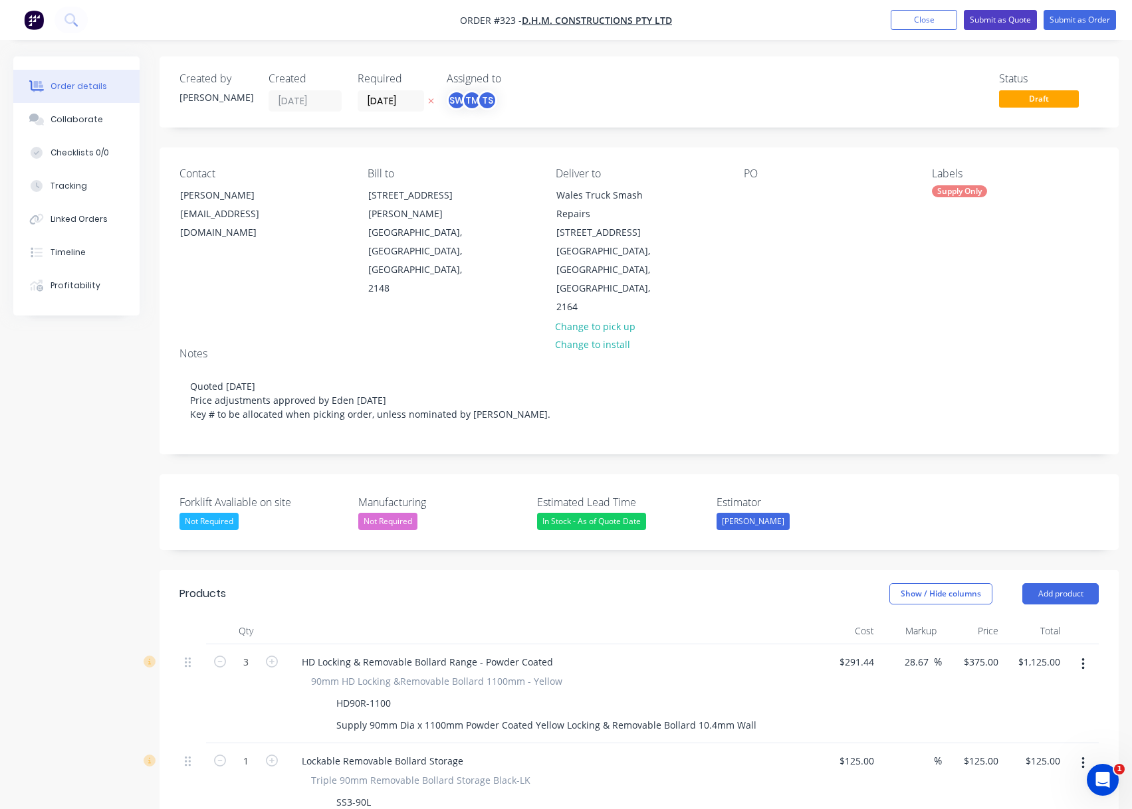
click at [991, 19] on button "Submit as Quote" at bounding box center [999, 20] width 73 height 20
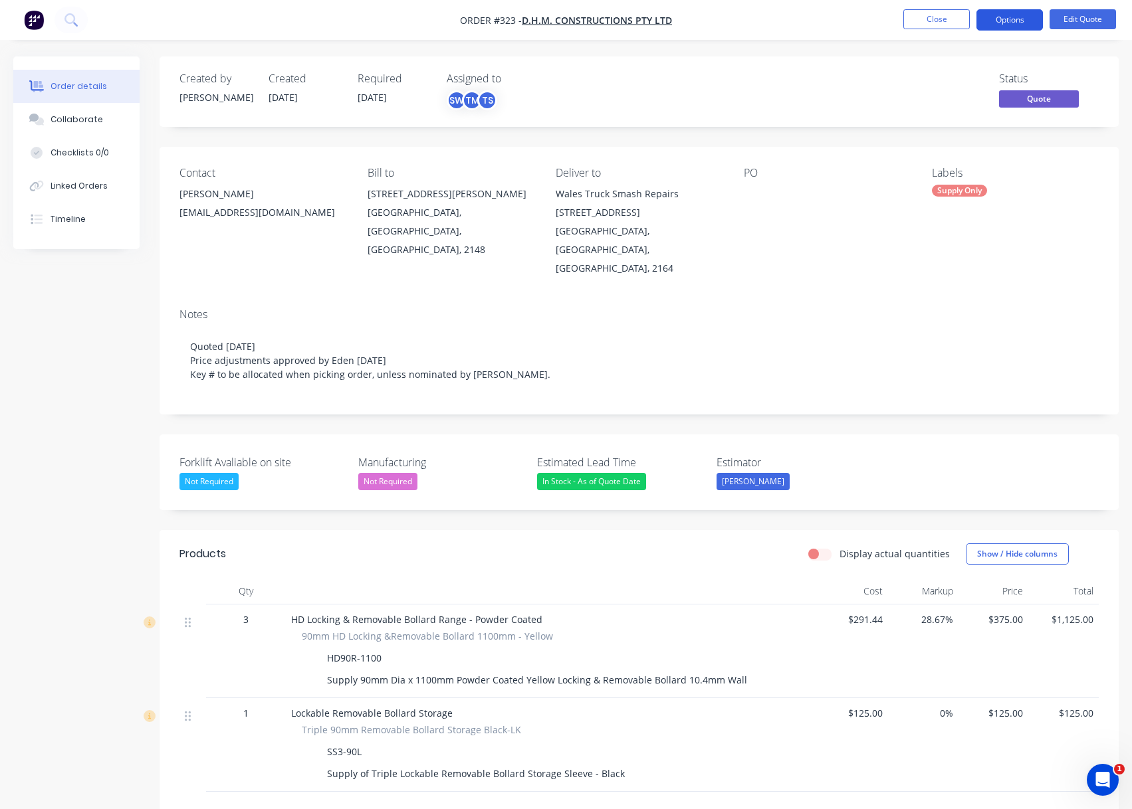
click at [1017, 21] on button "Options" at bounding box center [1009, 19] width 66 height 21
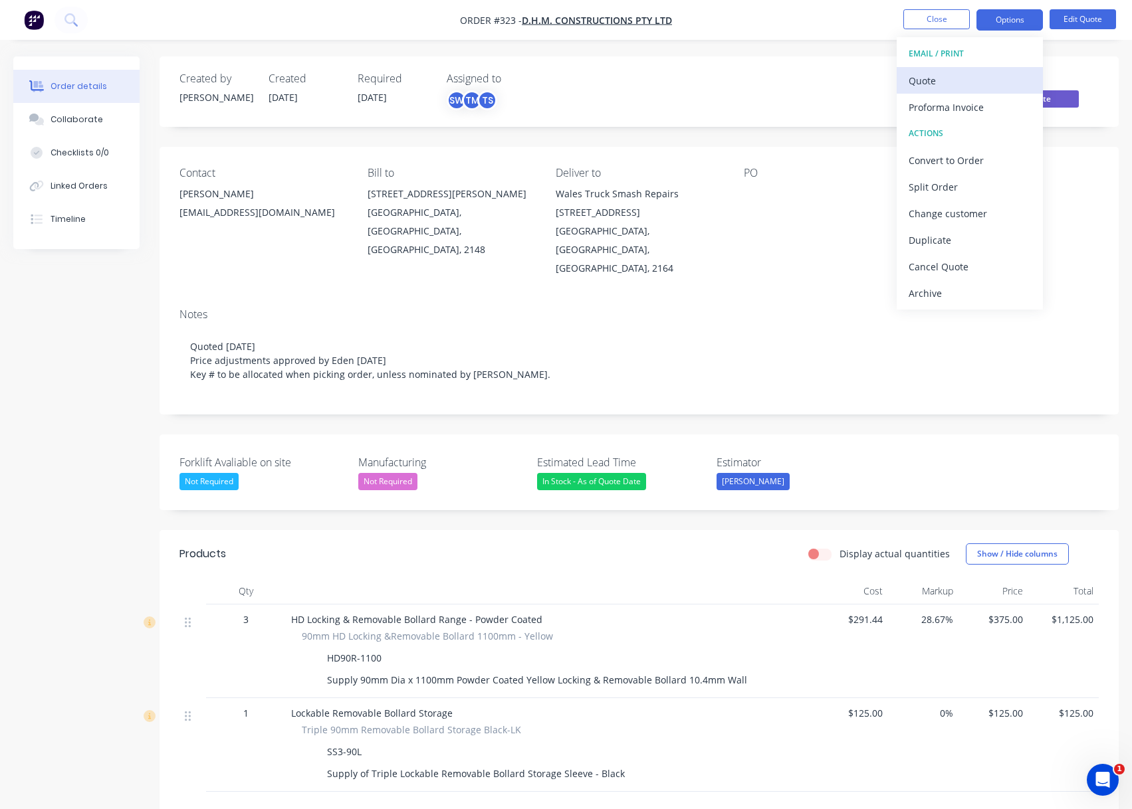
click at [952, 78] on div "Quote" at bounding box center [969, 80] width 122 height 19
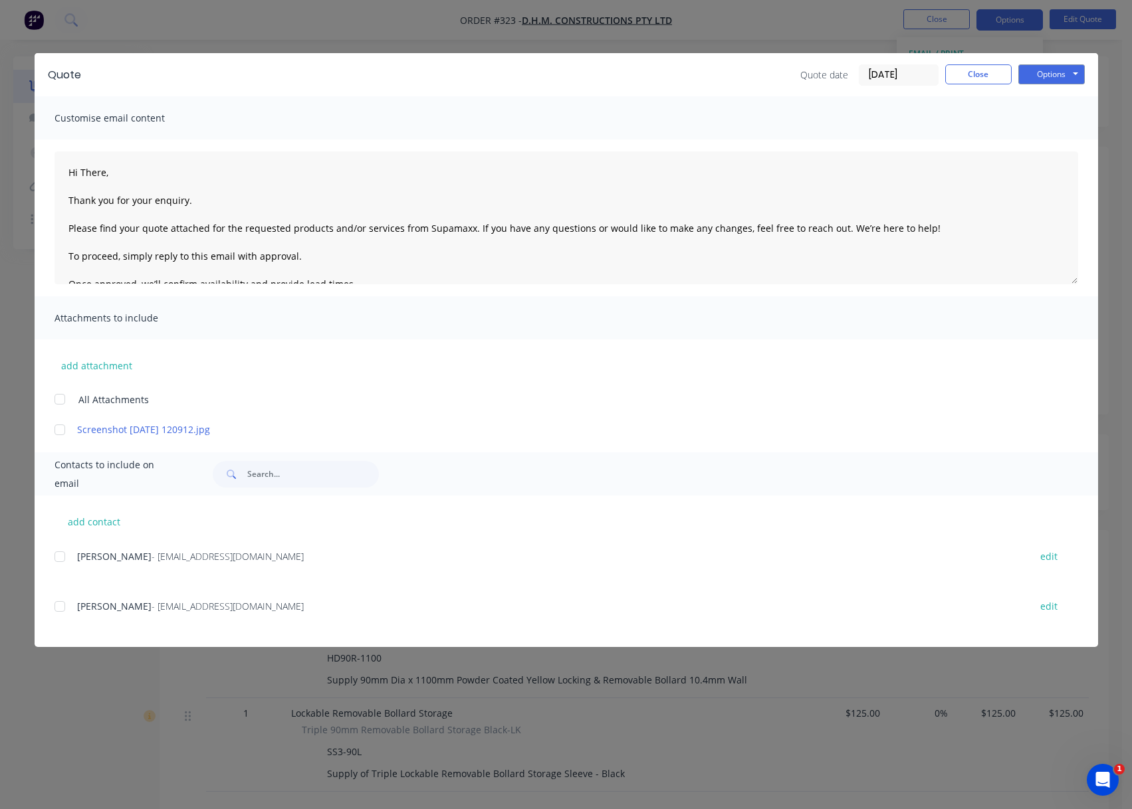
click at [54, 613] on div at bounding box center [60, 606] width 27 height 27
click at [92, 516] on button "add contact" at bounding box center [94, 522] width 80 height 20
type textarea "Hi There, Thank you for your enquiry. Please find your quote attached for the r…"
select select "AU"
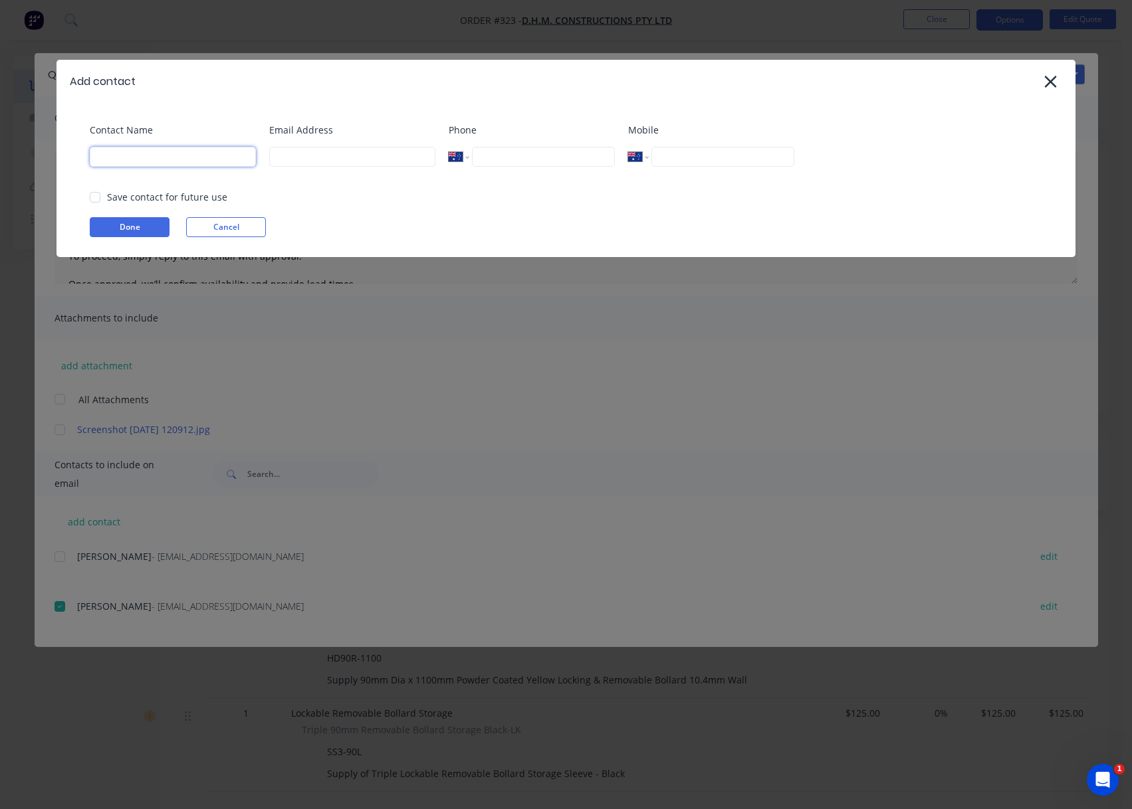
click at [160, 150] on input at bounding box center [173, 157] width 166 height 20
type input "[PERSON_NAME]"
click at [342, 158] on input at bounding box center [352, 157] width 166 height 20
type input "Scott@supamaxx.com.au"
click at [102, 229] on button "Done" at bounding box center [130, 227] width 80 height 20
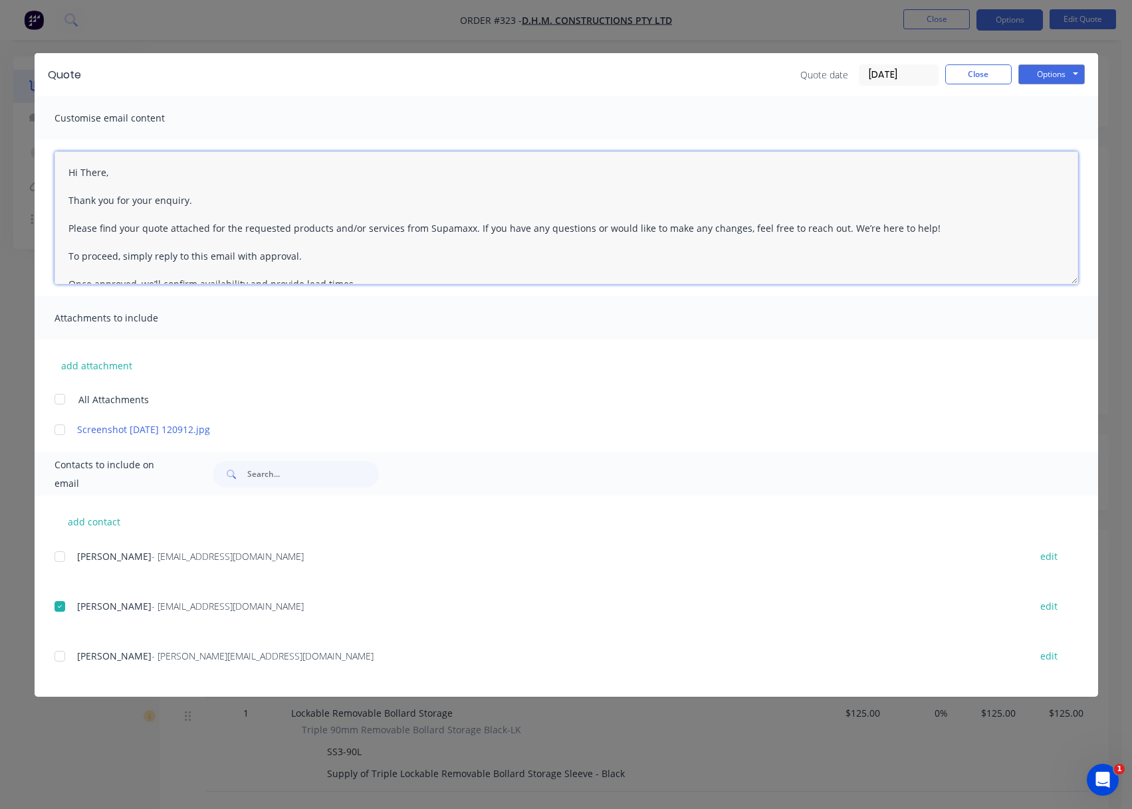
click at [128, 164] on textarea "Hi There, Thank you for your enquiry. Please find your quote attached for the r…" at bounding box center [565, 217] width 1023 height 133
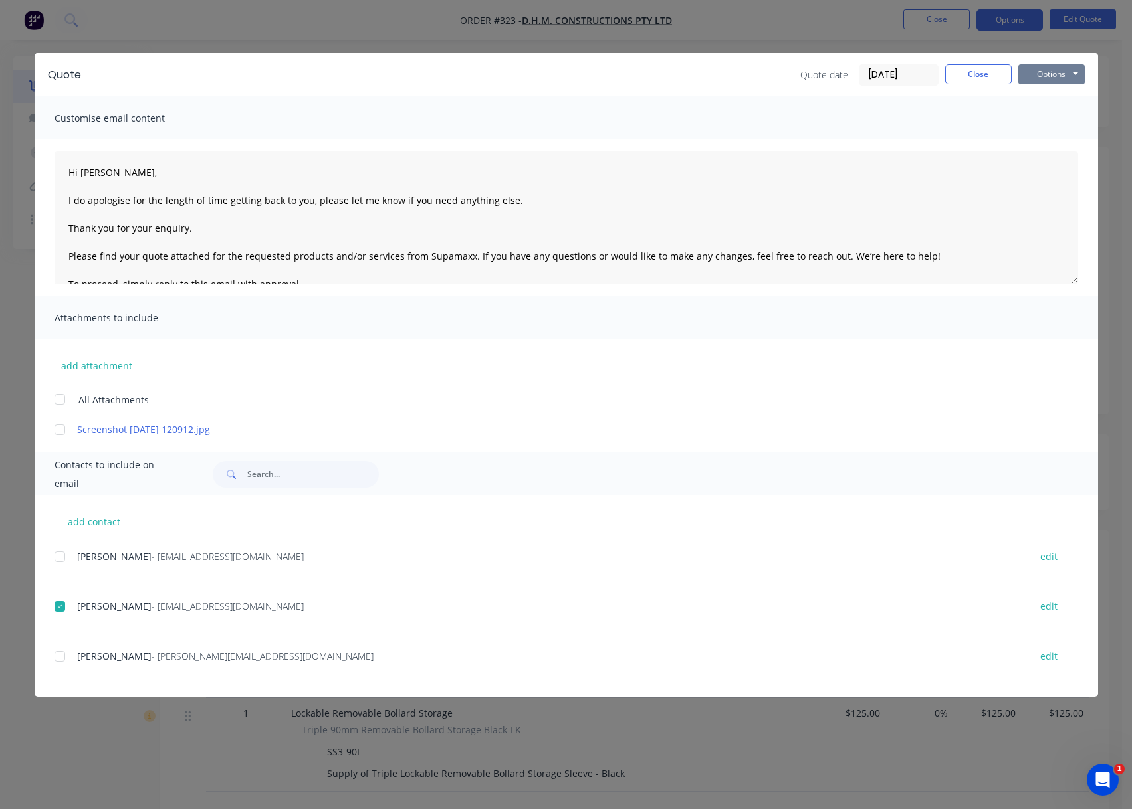
click at [1068, 76] on button "Options" at bounding box center [1051, 74] width 66 height 20
click at [981, 116] on div "Customise email content" at bounding box center [566, 117] width 1063 height 43
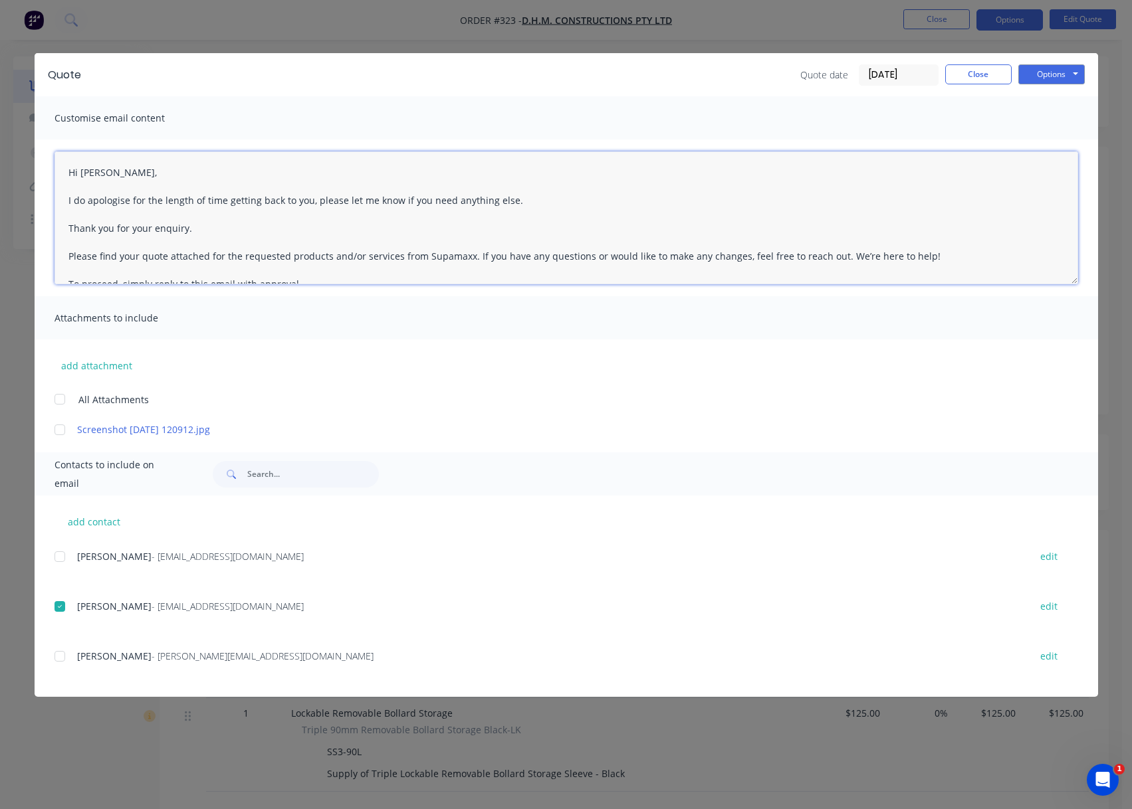
drag, startPoint x: 64, startPoint y: 197, endPoint x: 508, endPoint y: 202, distance: 443.9
click at [508, 202] on textarea "Hi Colin, I do apologise for the length of time getting back to you, please let…" at bounding box center [565, 217] width 1023 height 133
click at [61, 659] on div at bounding box center [60, 656] width 27 height 27
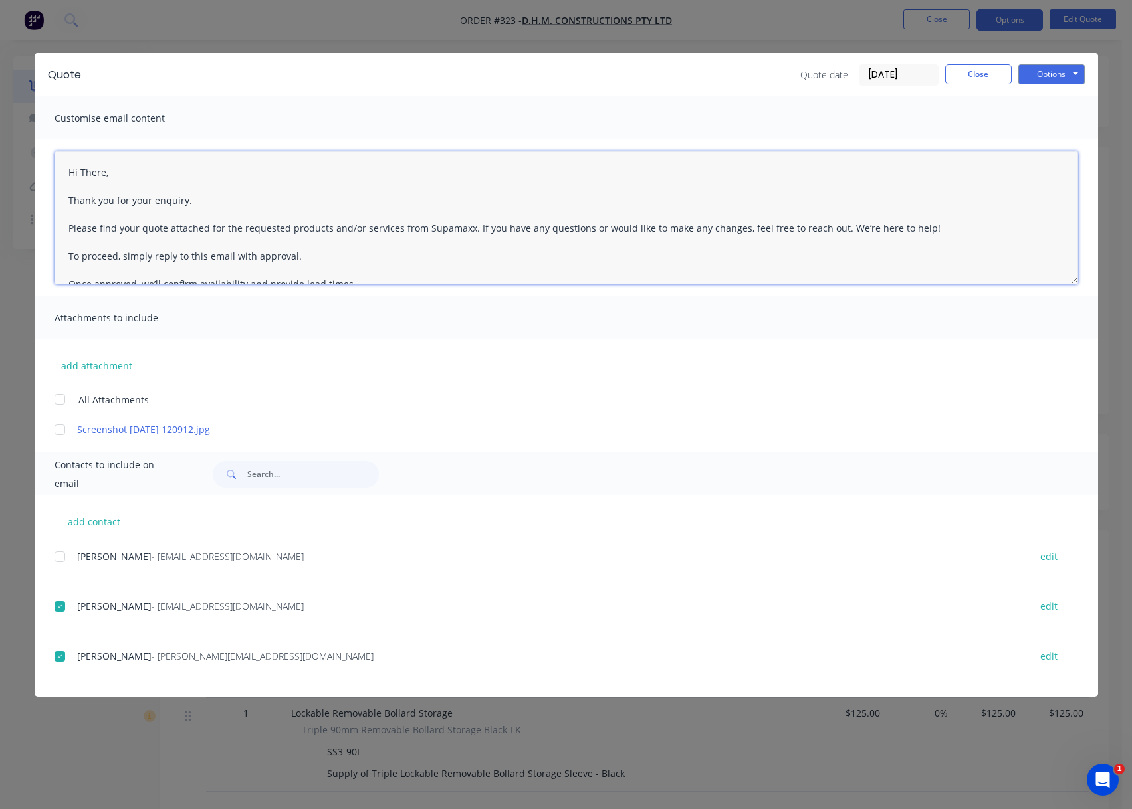
click at [150, 173] on textarea "Hi There, Thank you for your enquiry. Please find your quote attached for the r…" at bounding box center [565, 217] width 1023 height 133
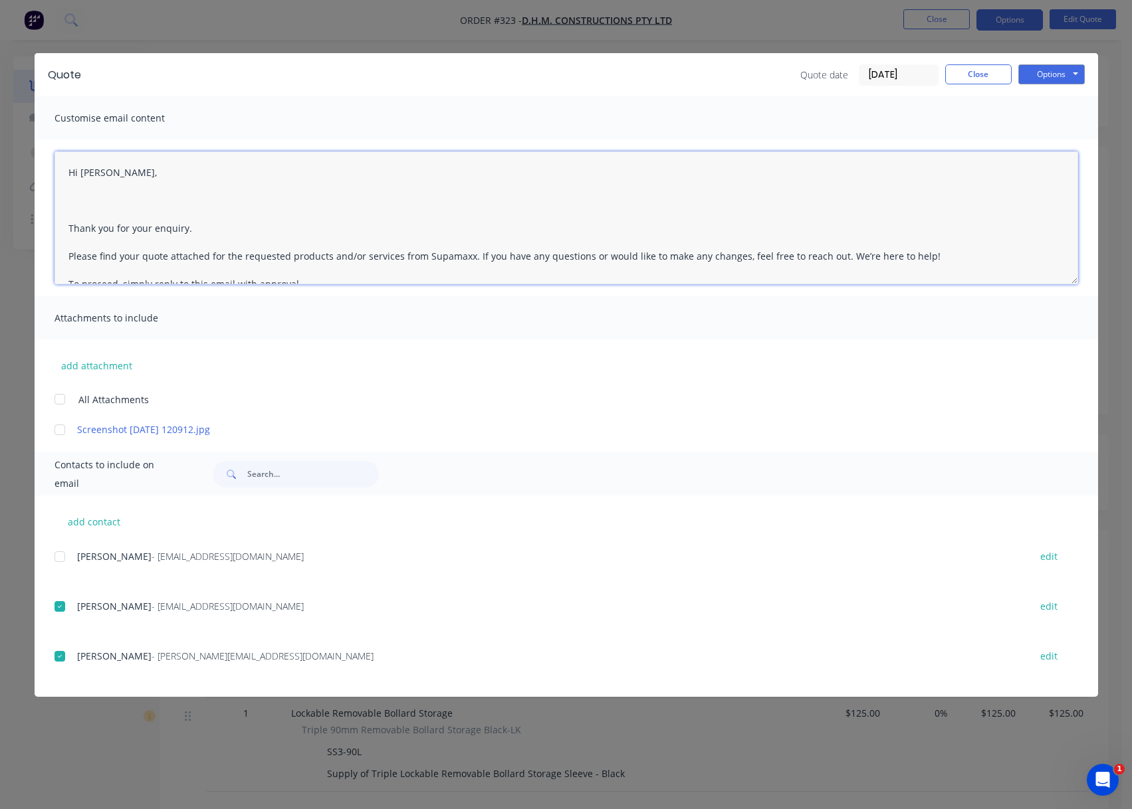
paste textarea "I do apologise for the length of time getting back to you, please let me know i…"
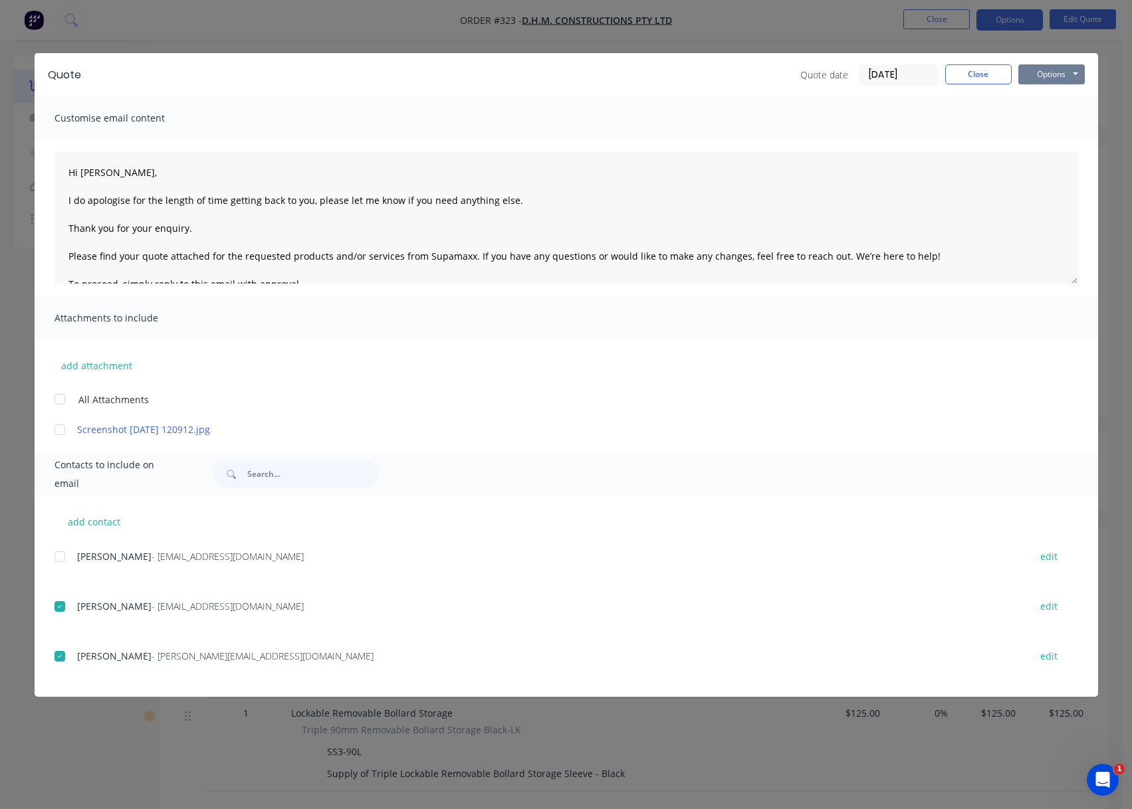
click at [1054, 70] on button "Options" at bounding box center [1051, 74] width 66 height 20
click at [1064, 142] on button "Email" at bounding box center [1060, 142] width 85 height 22
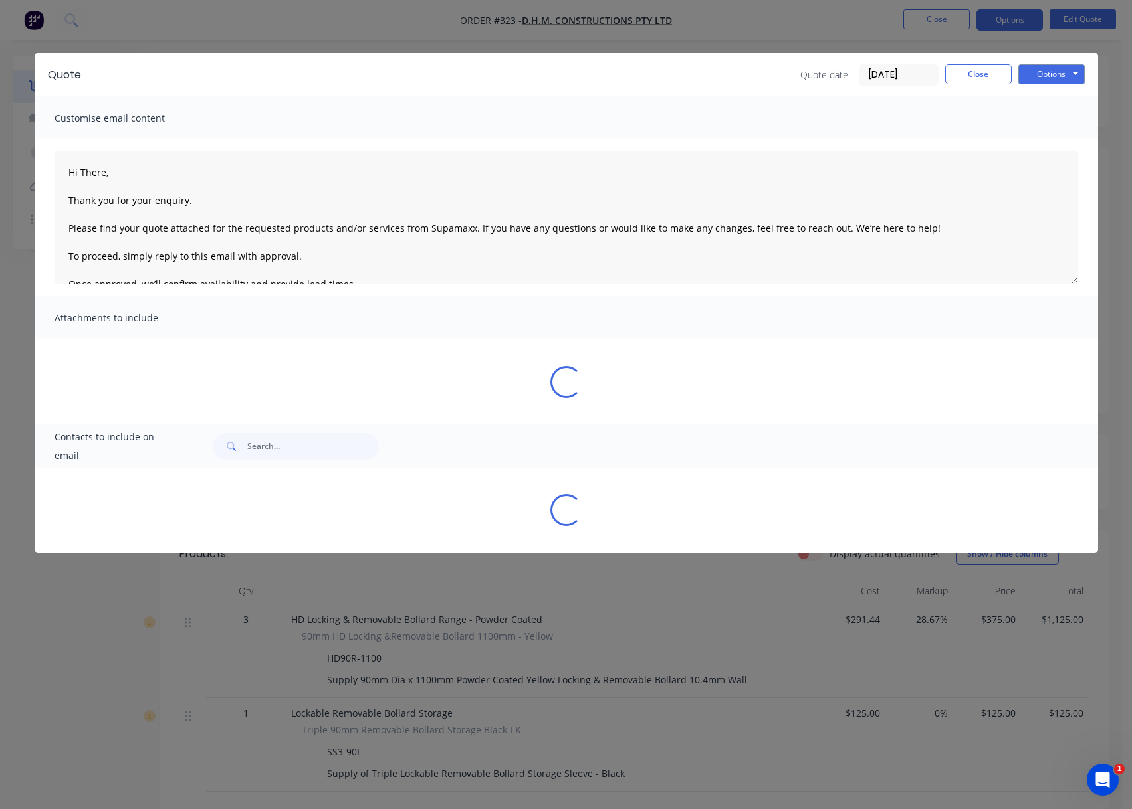
type textarea "Hi There, Thank you for your enquiry. Please find your quote attached for the r…"
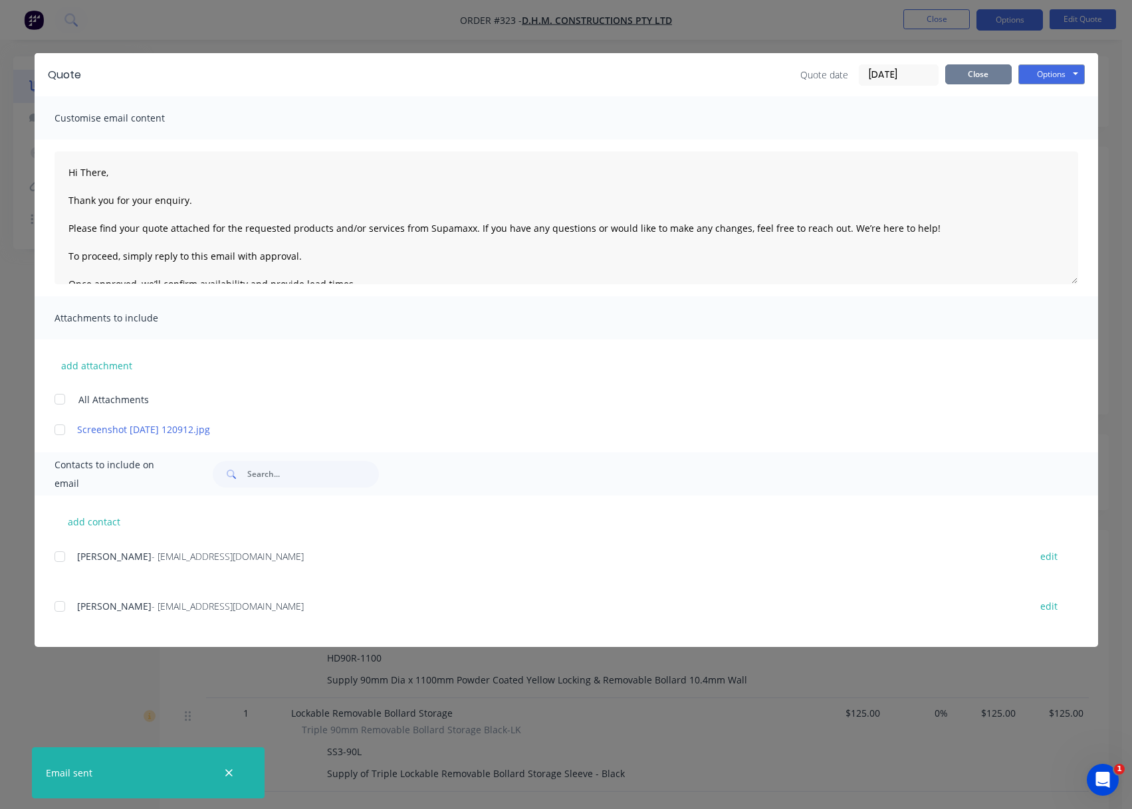
click at [1003, 76] on button "Close" at bounding box center [978, 74] width 66 height 20
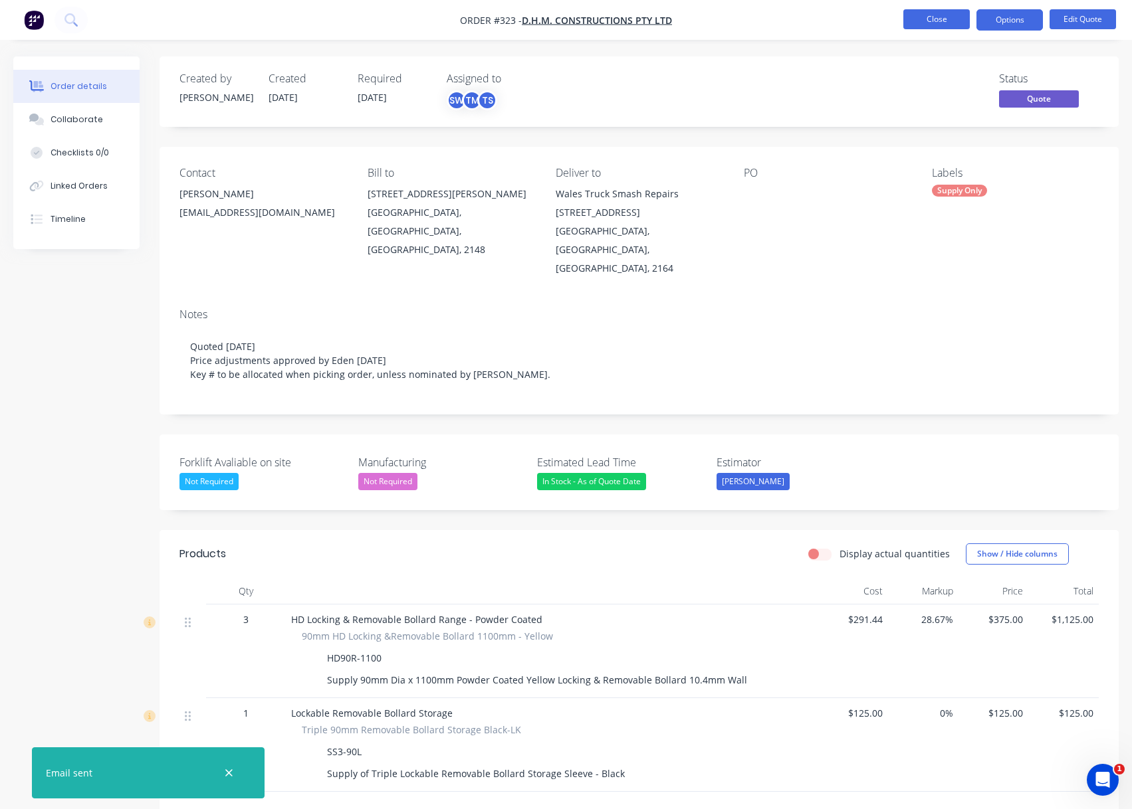
click at [923, 23] on button "Close" at bounding box center [936, 19] width 66 height 20
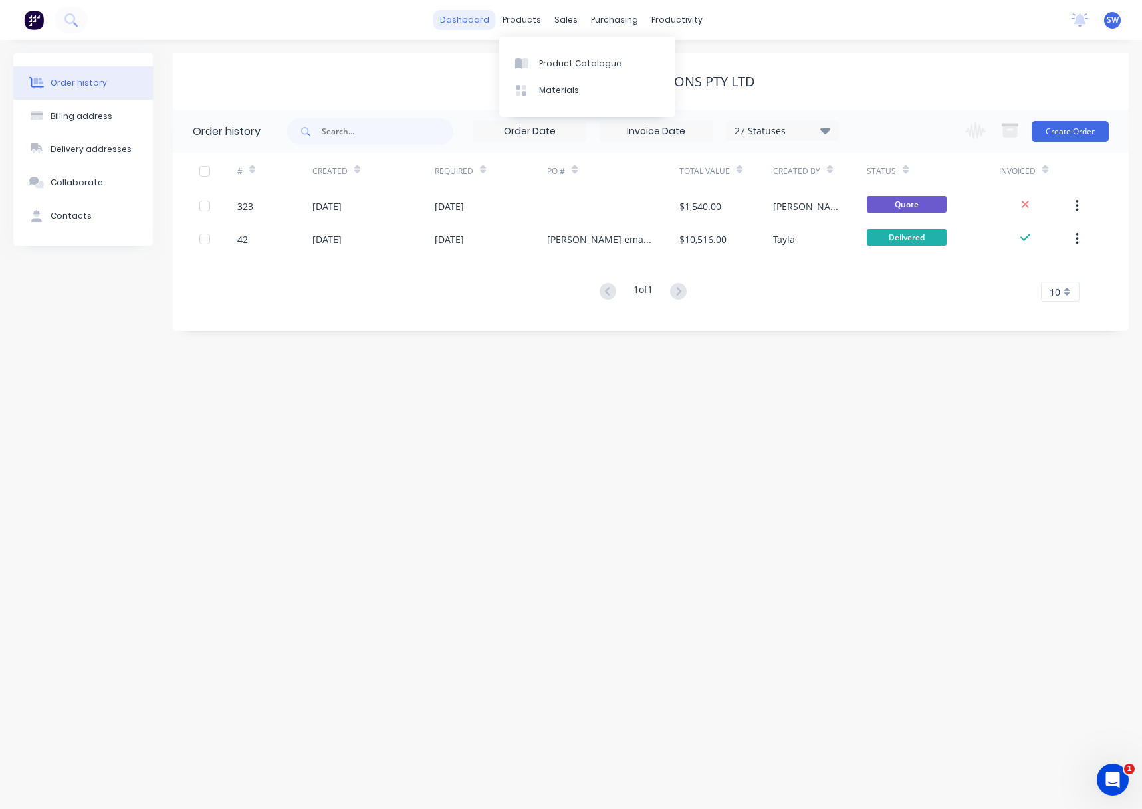
click at [474, 18] on link "dashboard" at bounding box center [464, 20] width 62 height 20
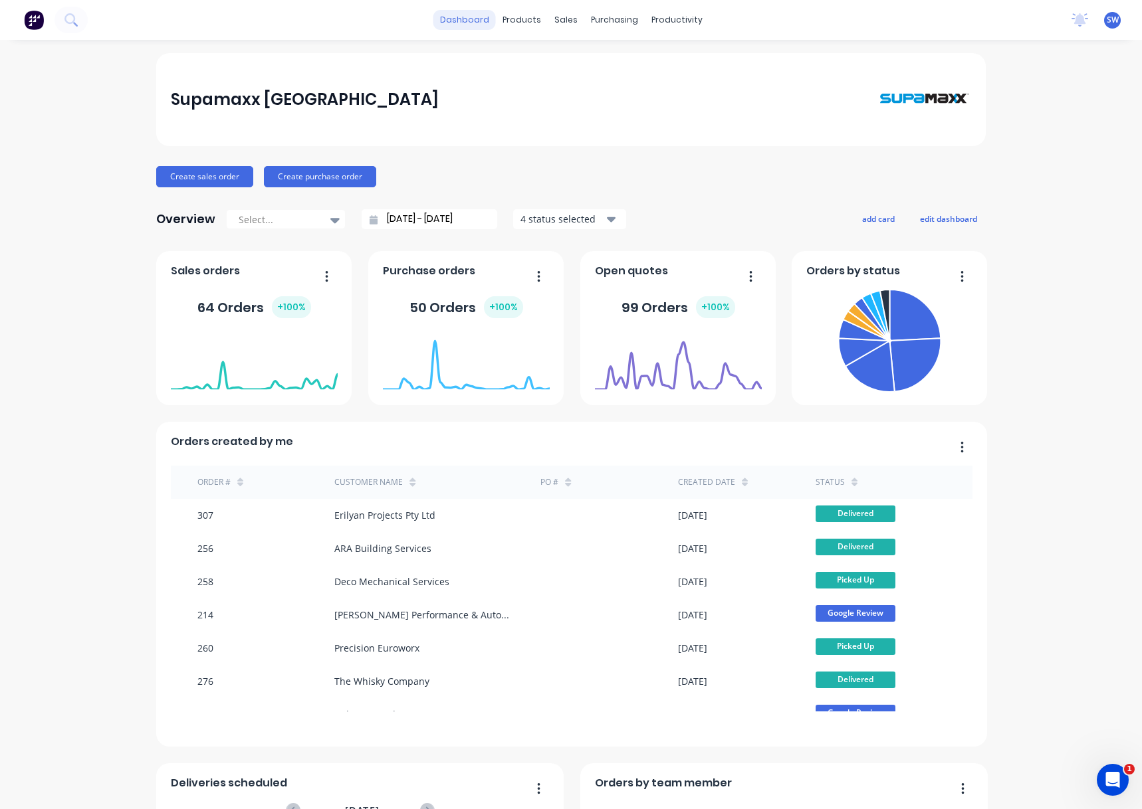
click at [476, 13] on link "dashboard" at bounding box center [464, 20] width 62 height 20
click at [619, 88] on div "Customers" at bounding box center [607, 90] width 48 height 12
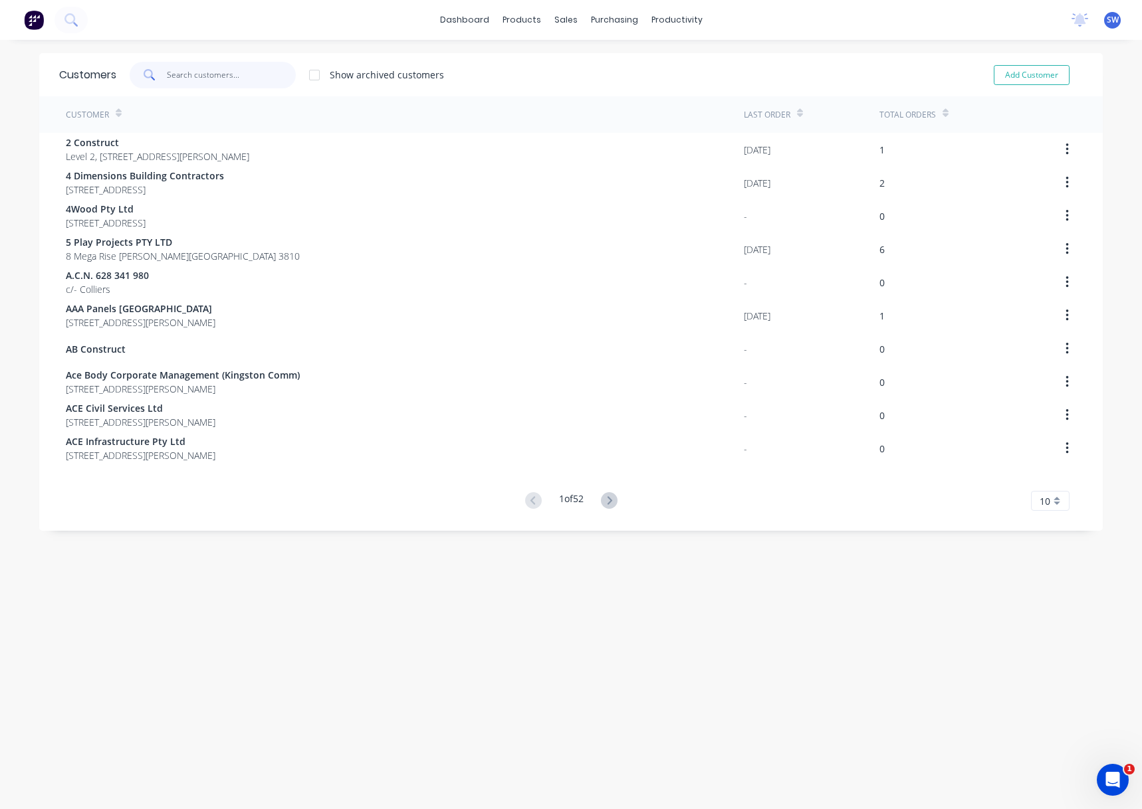
click at [236, 68] on input "text" at bounding box center [232, 75] width 130 height 27
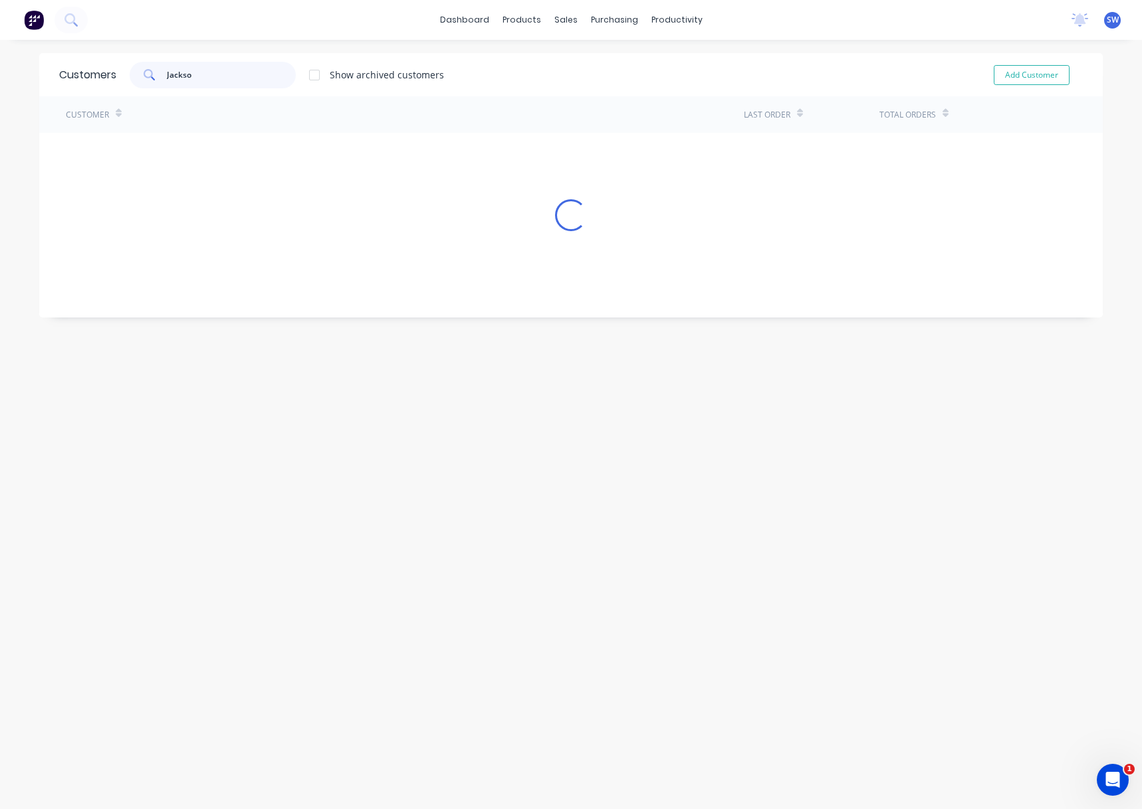
type input "[PERSON_NAME]"
click at [119, 151] on span "[STREET_ADDRESS][PERSON_NAME][PERSON_NAME]" at bounding box center [175, 157] width 219 height 14
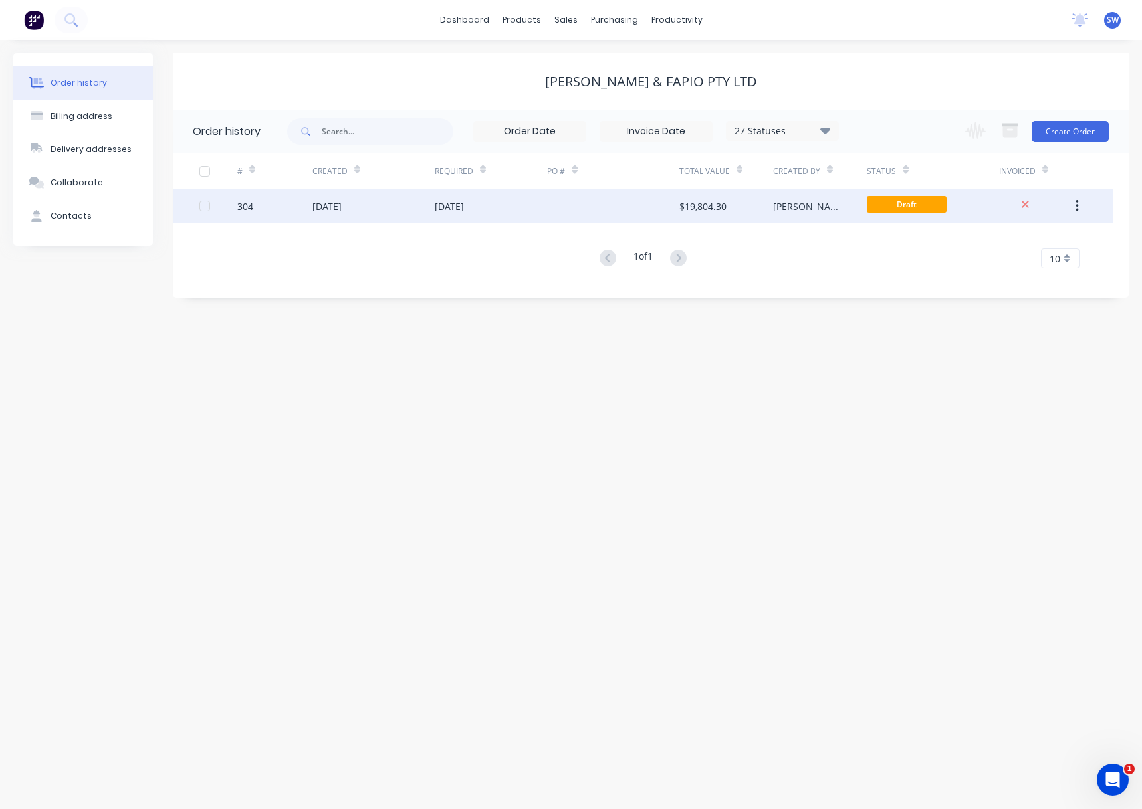
click at [642, 209] on div at bounding box center [613, 205] width 132 height 33
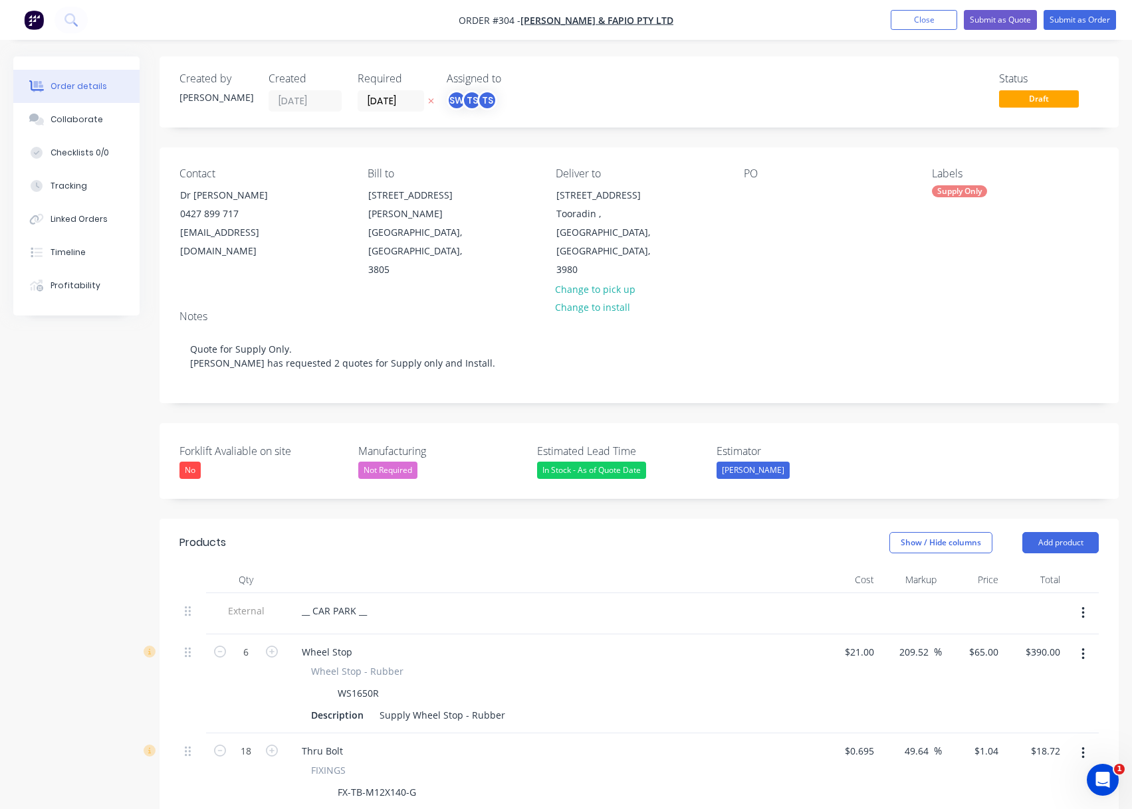
click at [599, 532] on div "Show / Hide columns Add product" at bounding box center [737, 542] width 724 height 21
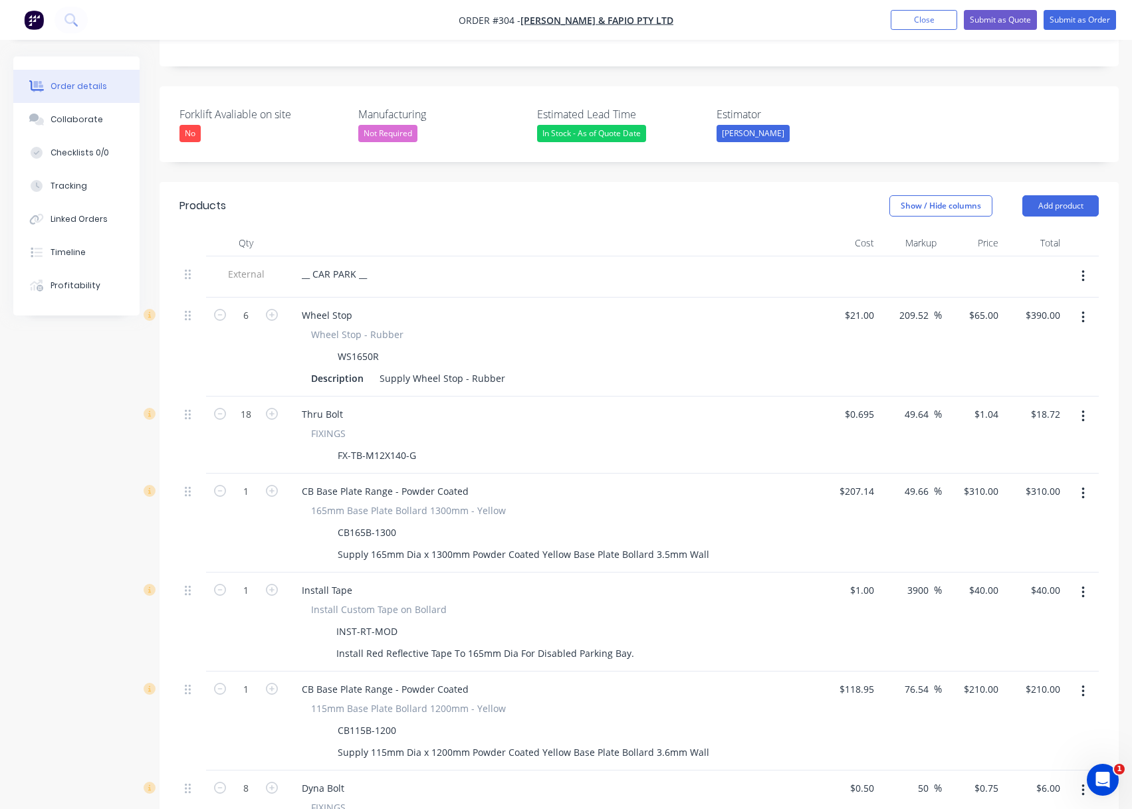
scroll to position [270, 0]
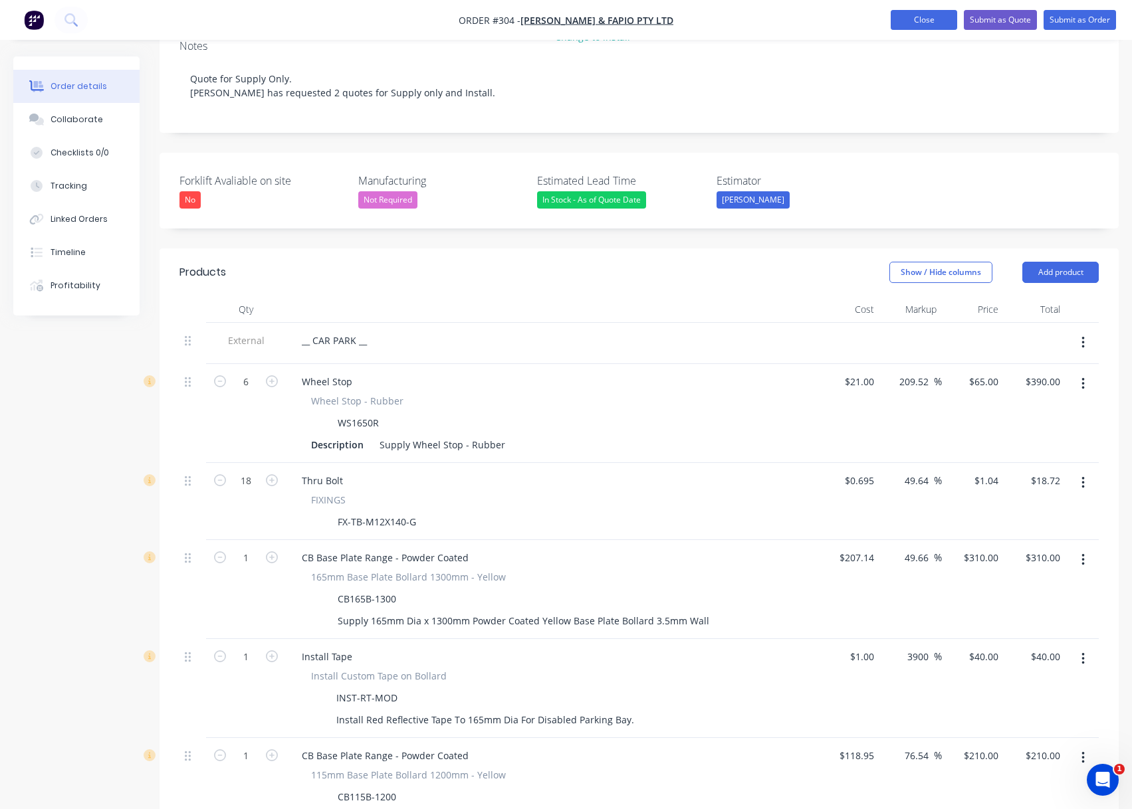
click at [928, 25] on button "Close" at bounding box center [923, 20] width 66 height 20
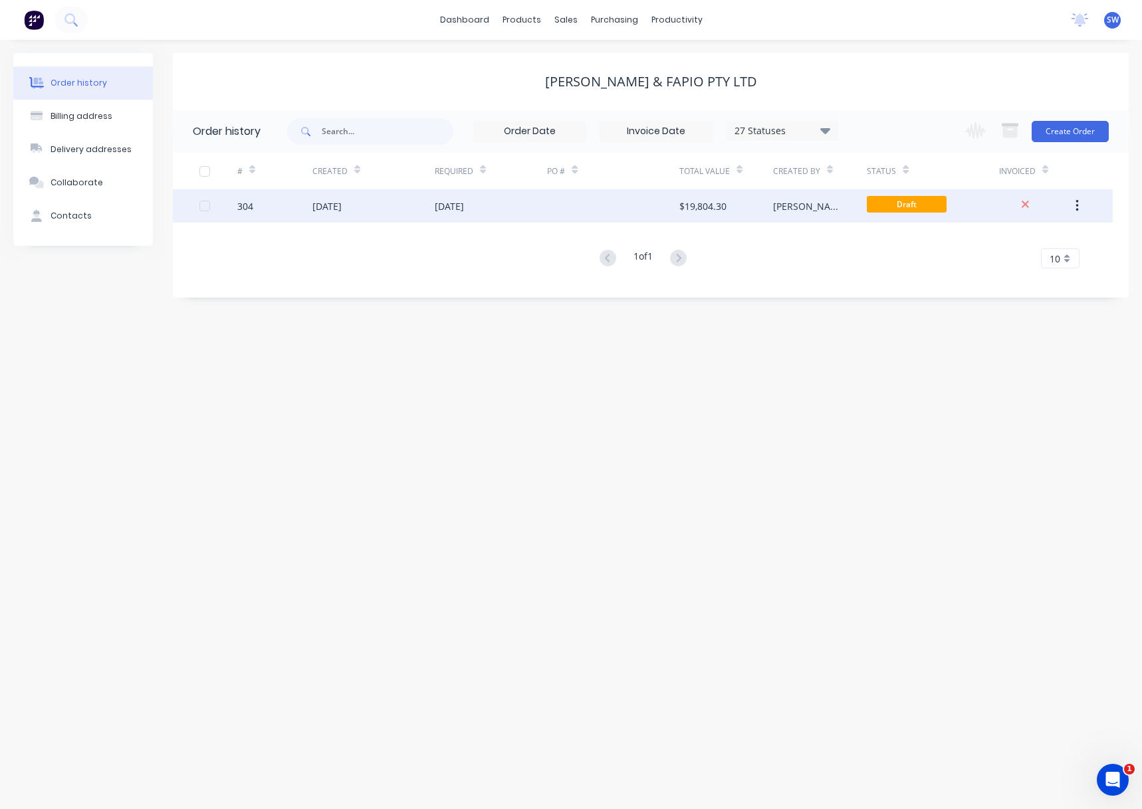
click at [1076, 207] on icon "button" at bounding box center [1076, 206] width 3 height 12
click at [1049, 268] on div "Duplicate" at bounding box center [1029, 267] width 102 height 19
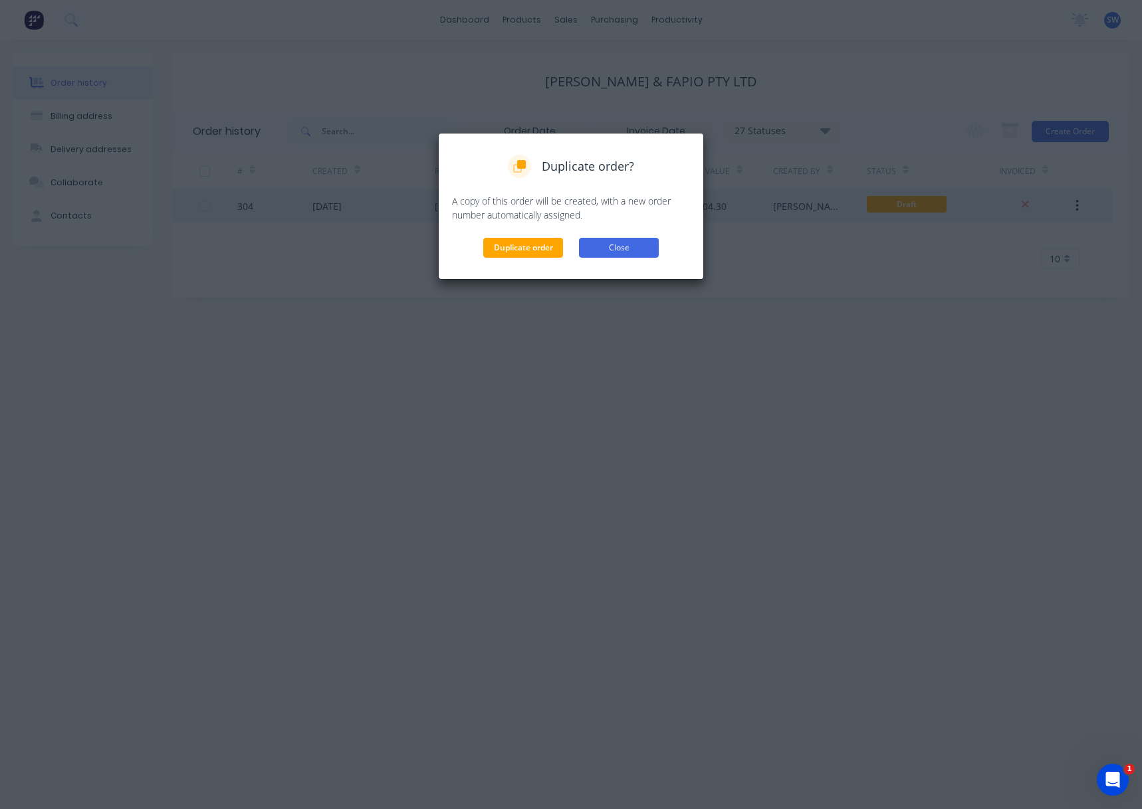
click at [639, 247] on button "Close" at bounding box center [619, 248] width 80 height 20
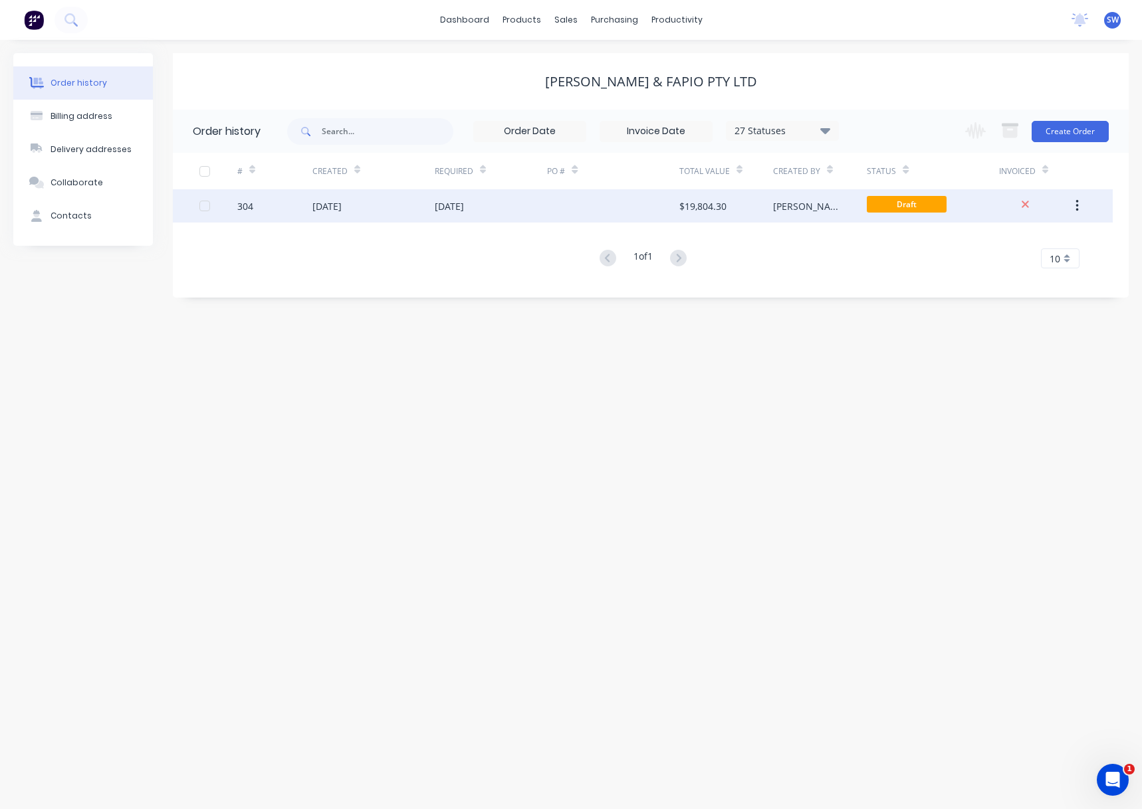
click at [427, 206] on div "28 Aug 2025" at bounding box center [373, 205] width 122 height 33
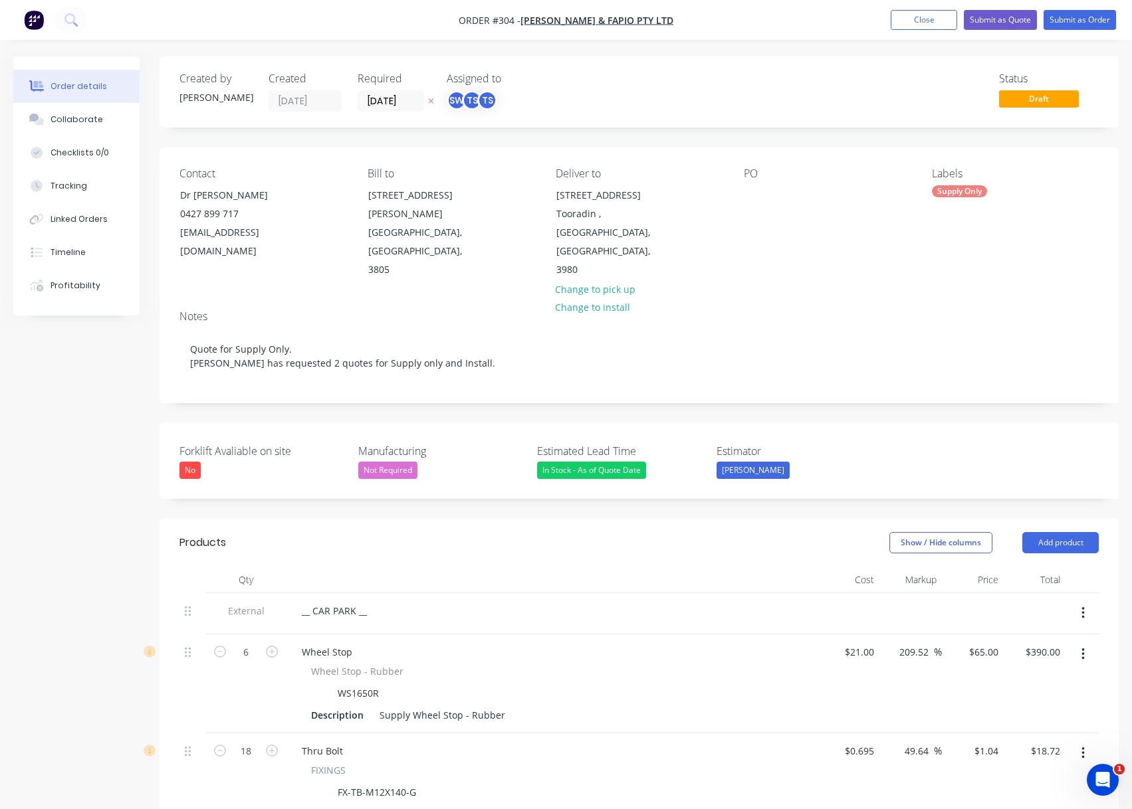
click at [809, 262] on div "Contact Dr Anil Sharma 0427 899 717 26son28@gmail.com Bill to 56 Armitage Drive…" at bounding box center [638, 224] width 959 height 152
click at [936, 20] on button "Close" at bounding box center [923, 20] width 66 height 20
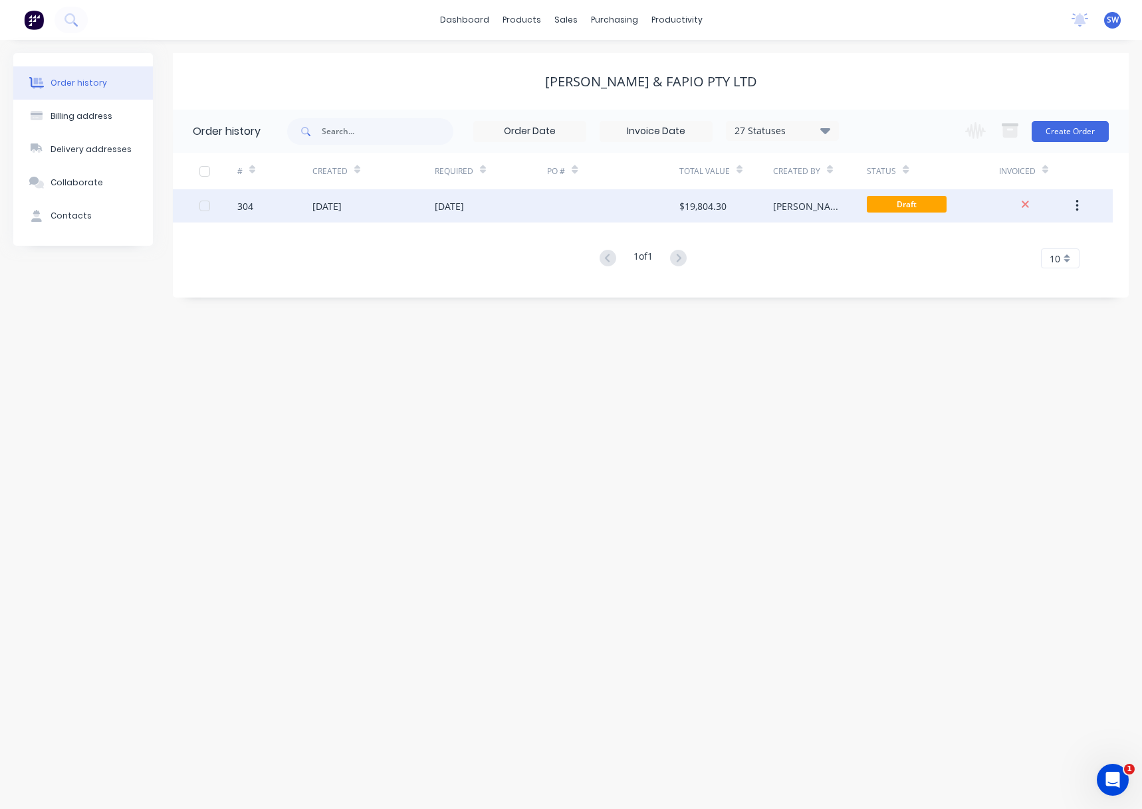
click at [540, 208] on div "28 Aug 2025" at bounding box center [491, 205] width 113 height 33
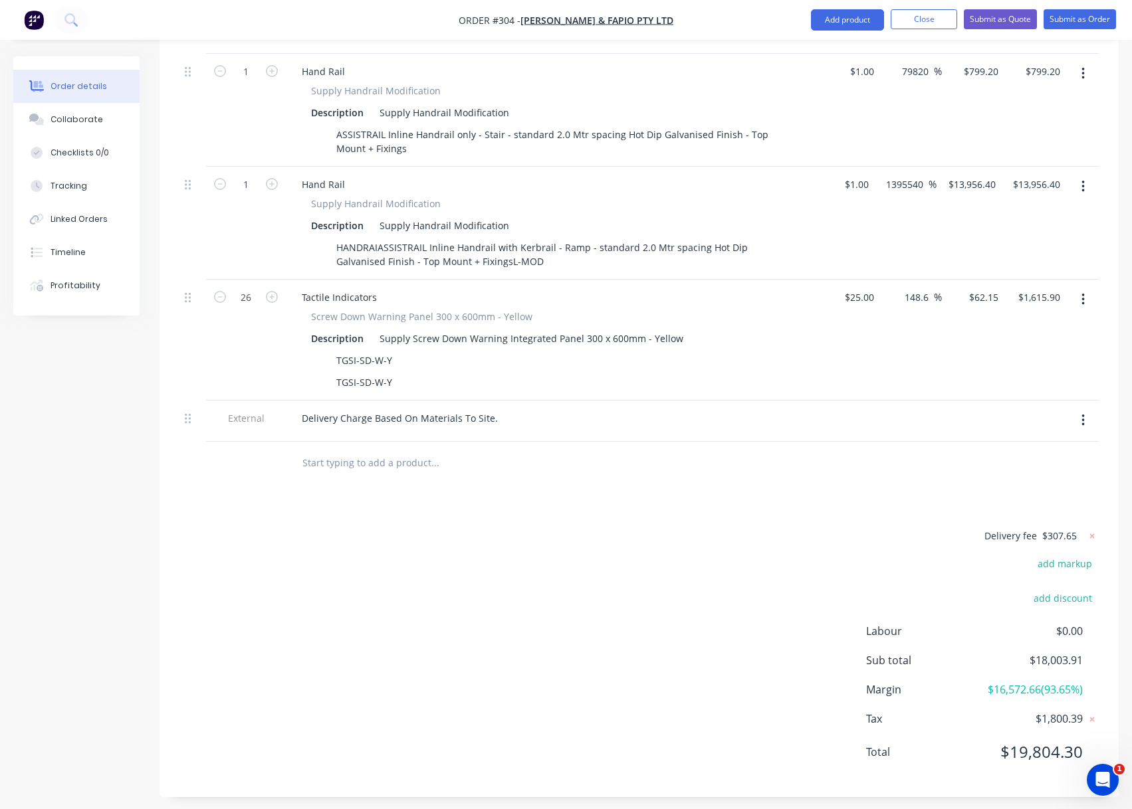
scroll to position [1400, 0]
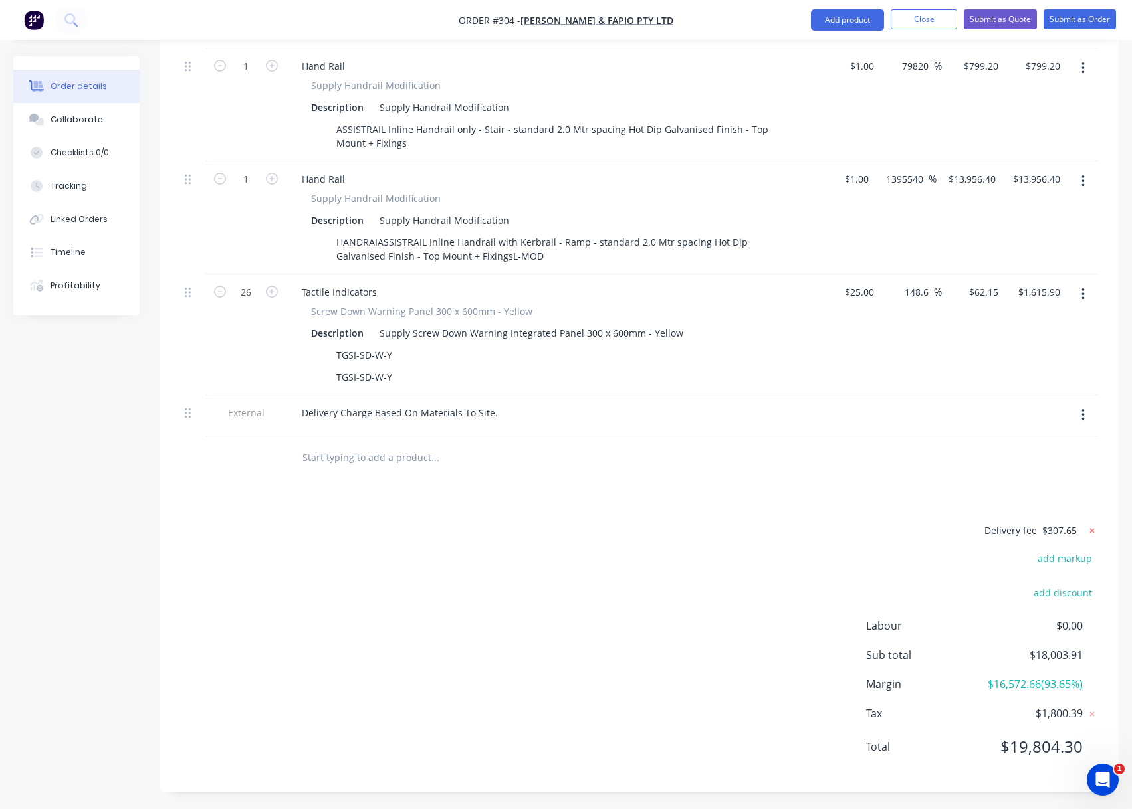
click at [1090, 524] on icon at bounding box center [1091, 530] width 13 height 13
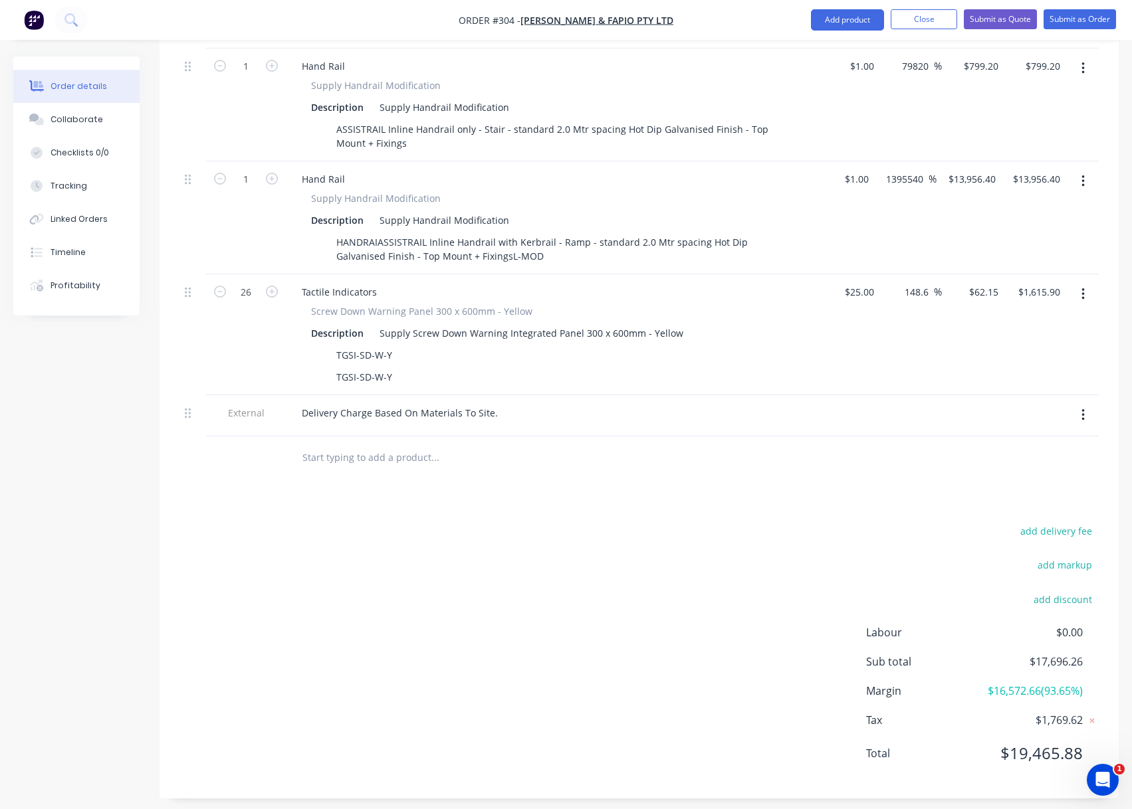
click at [1090, 522] on button "add delivery fee" at bounding box center [1056, 531] width 86 height 18
type input "347.65"
click input "submit" at bounding box center [0, 0] width 0 height 0
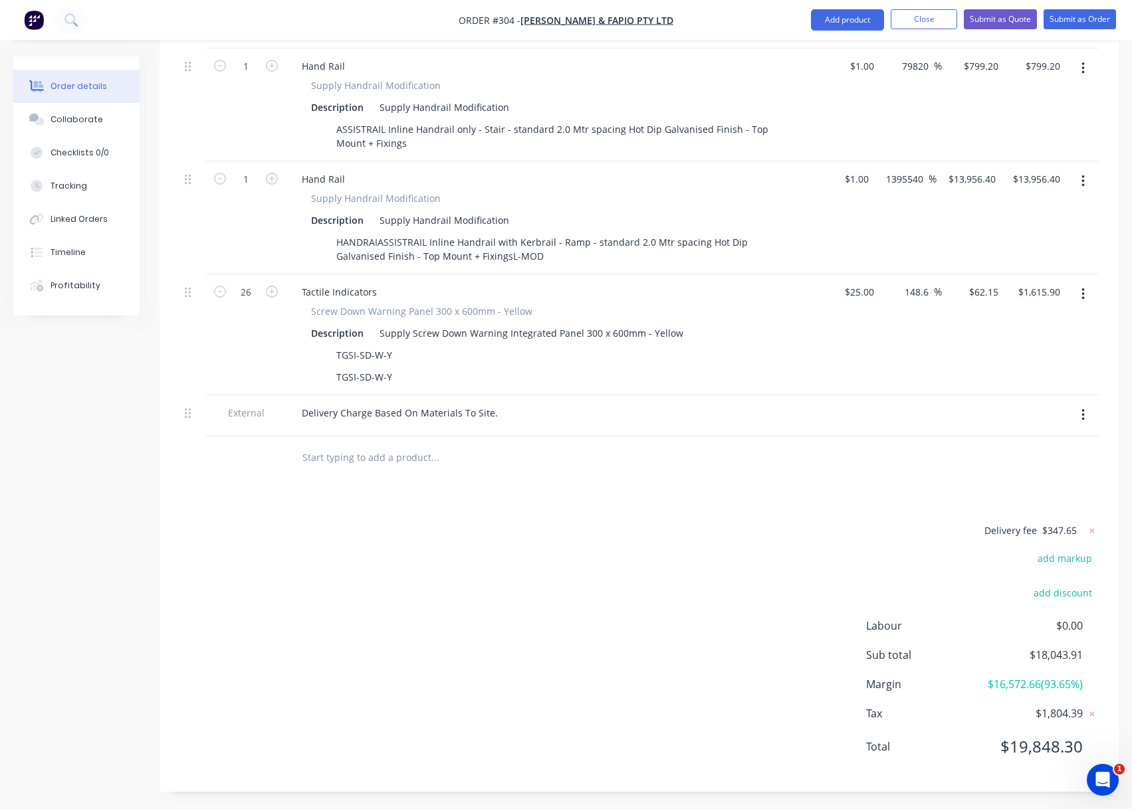
click at [1092, 524] on icon at bounding box center [1091, 530] width 13 height 13
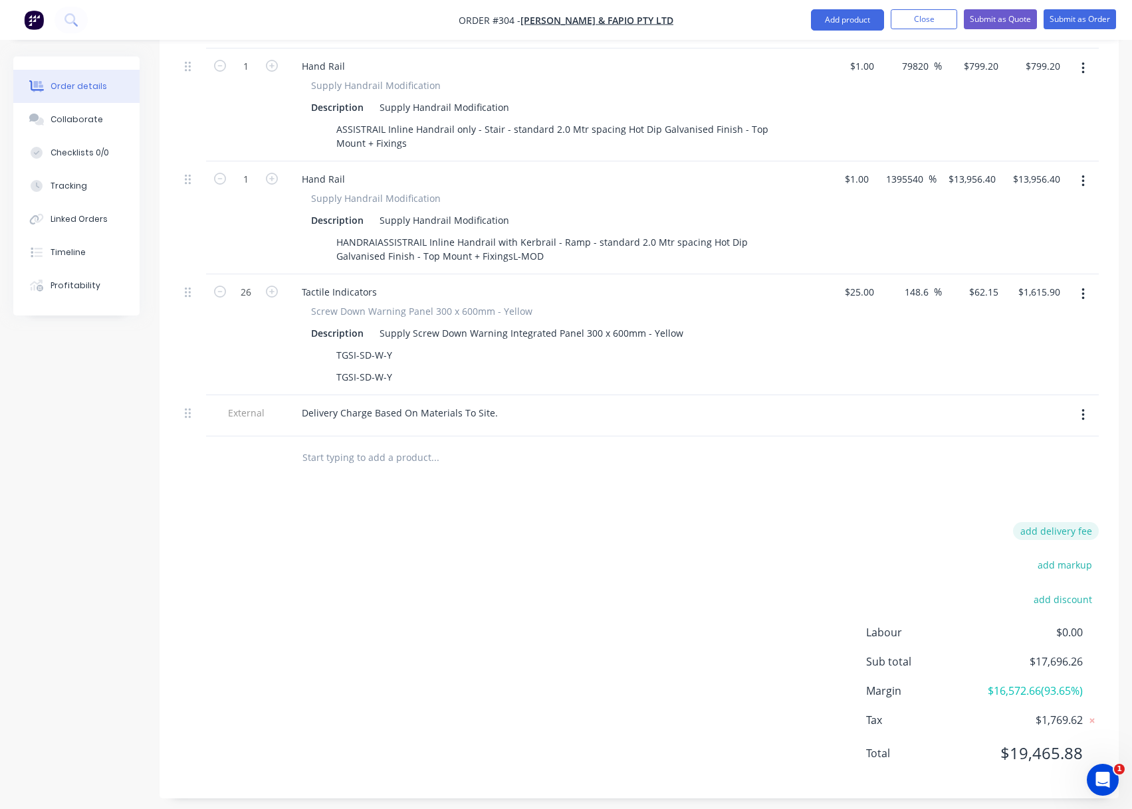
click at [1091, 522] on button "add delivery fee" at bounding box center [1056, 531] width 86 height 18
type input "357.65"
click input "submit" at bounding box center [0, 0] width 0 height 0
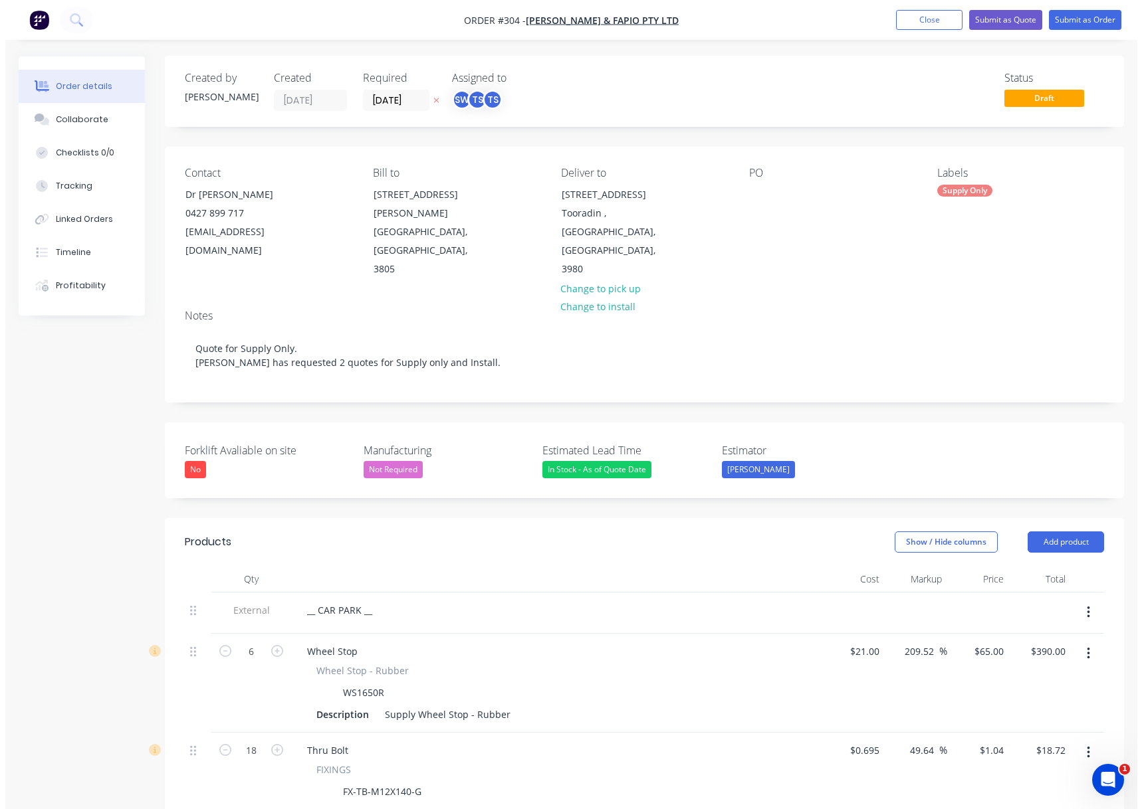
scroll to position [0, 0]
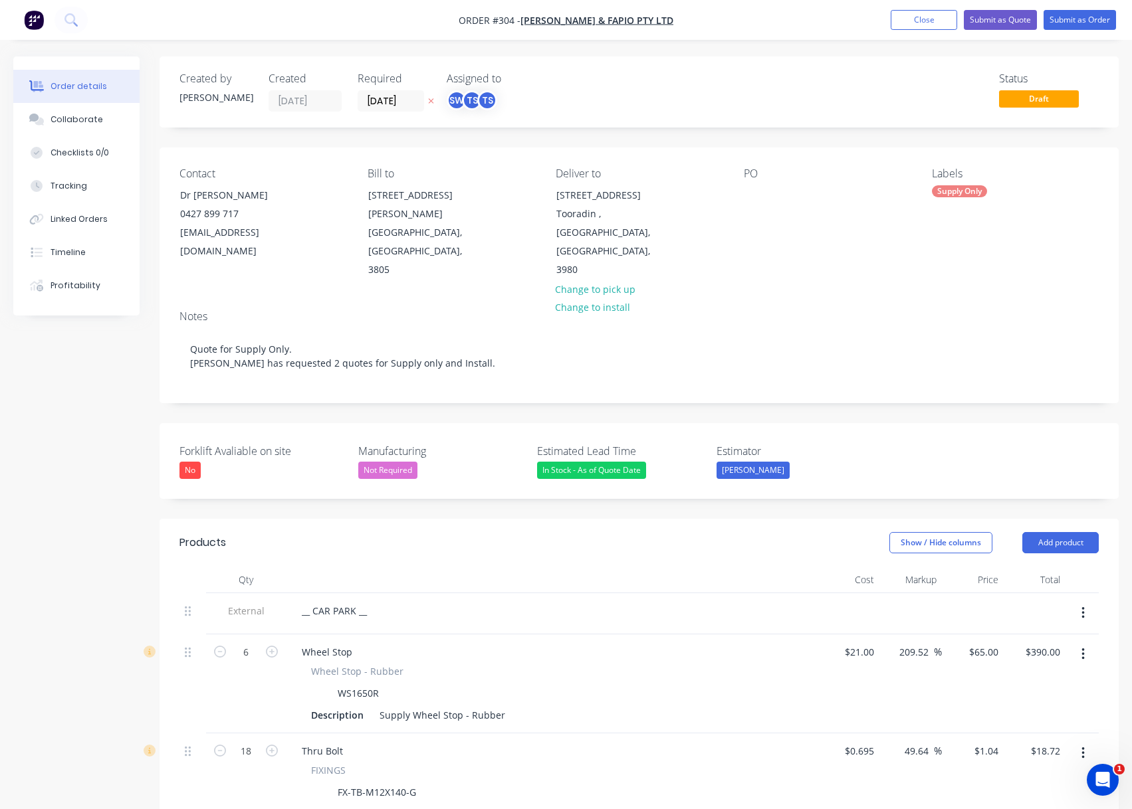
click at [932, 10] on button "Close" at bounding box center [923, 20] width 66 height 20
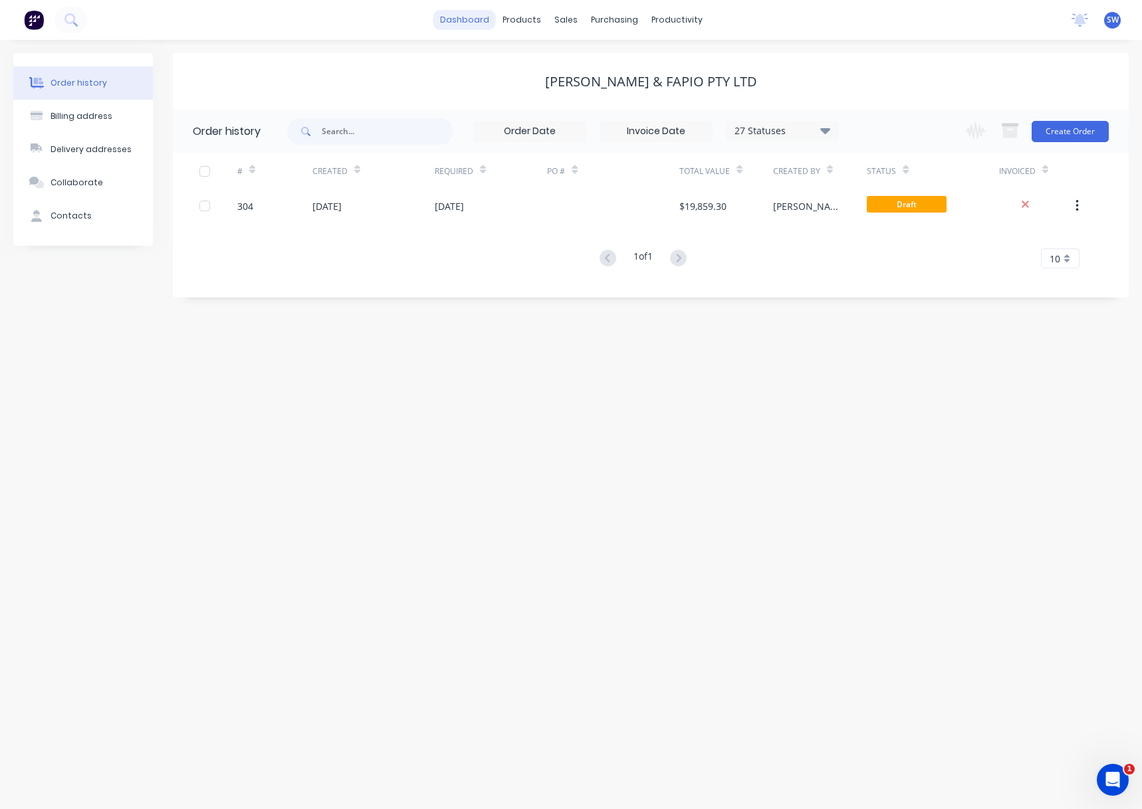
click at [478, 15] on link "dashboard" at bounding box center [464, 20] width 62 height 20
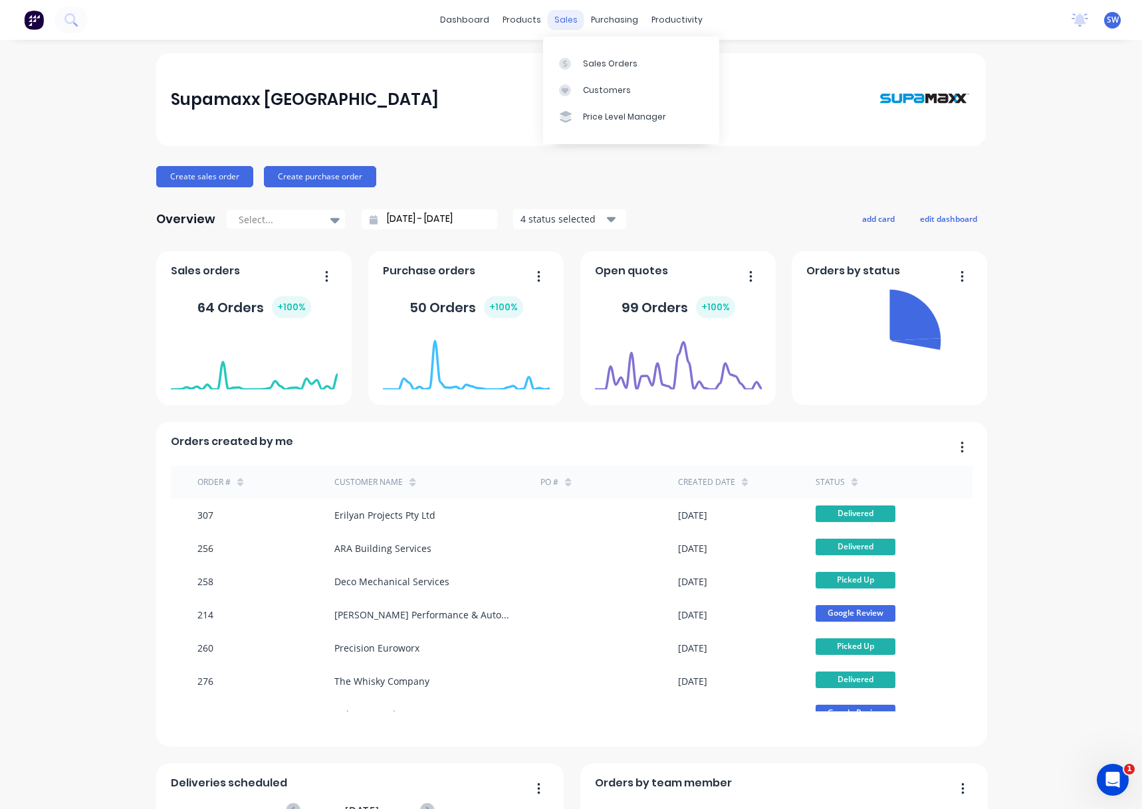
click at [556, 15] on div "sales" at bounding box center [566, 20] width 37 height 20
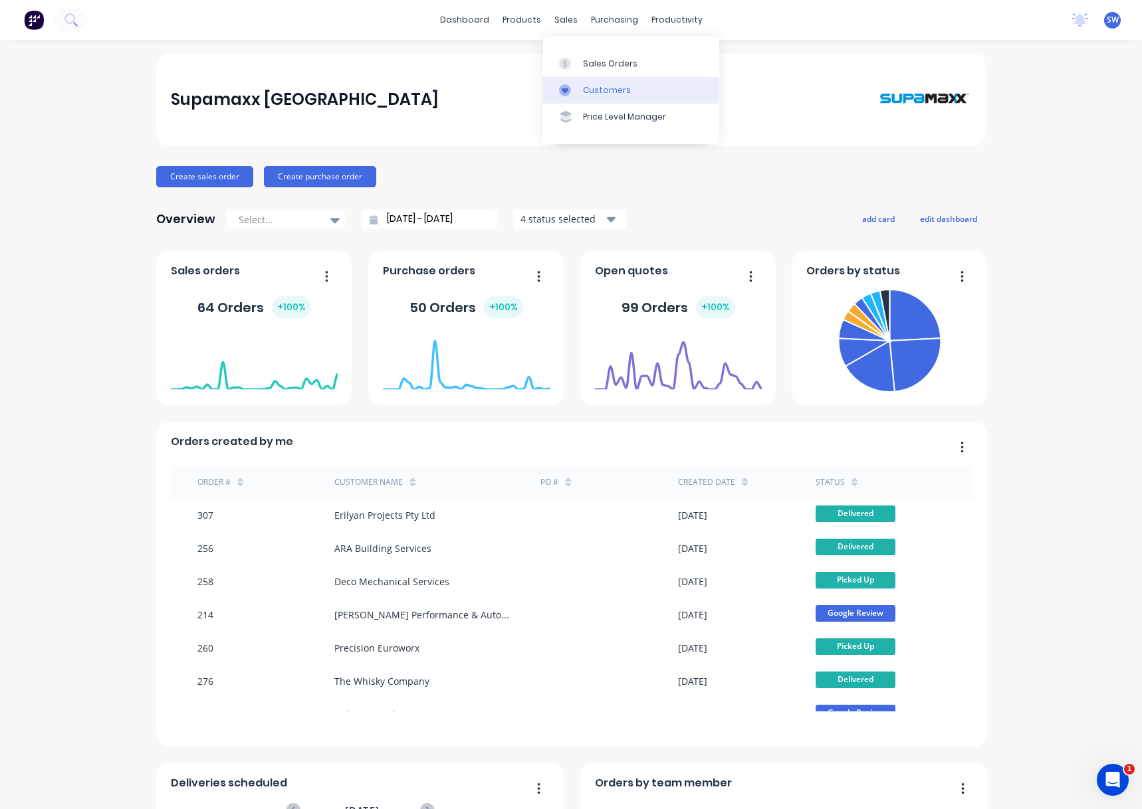
click at [597, 83] on link "Customers" at bounding box center [631, 90] width 176 height 27
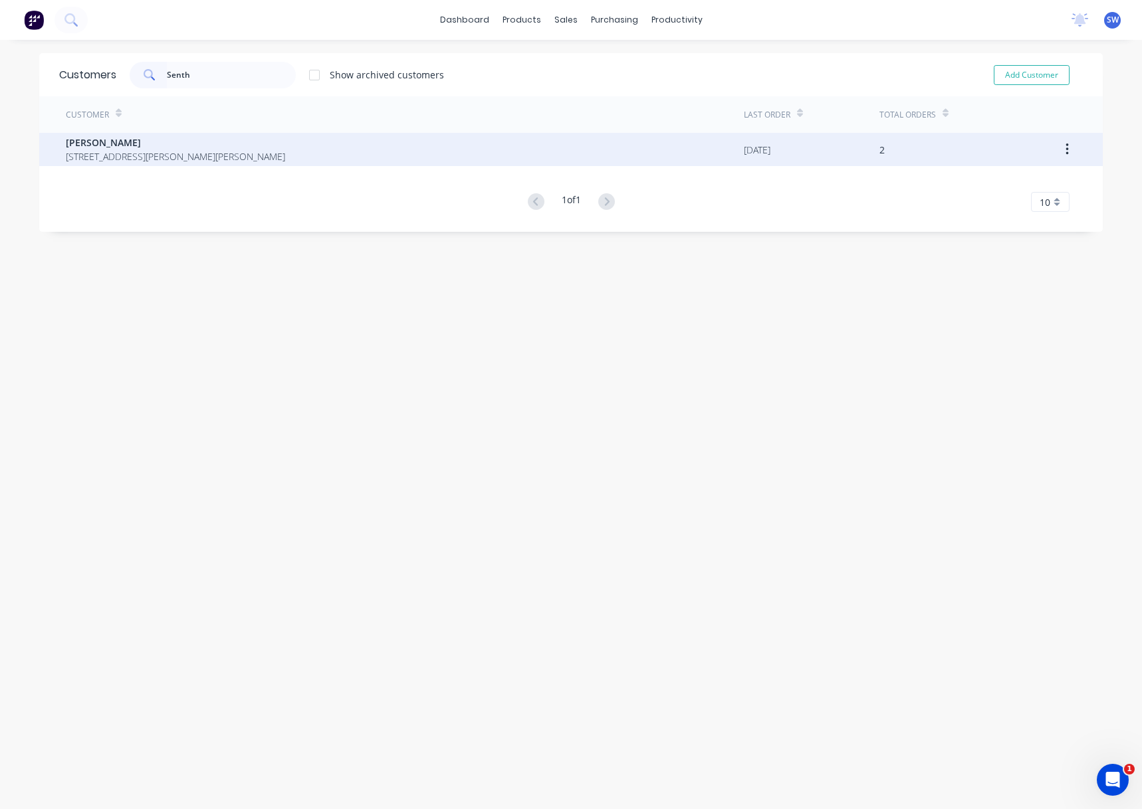
type input "Senth"
click at [361, 155] on div "[PERSON_NAME] [STREET_ADDRESS][PERSON_NAME][PERSON_NAME]" at bounding box center [405, 149] width 678 height 33
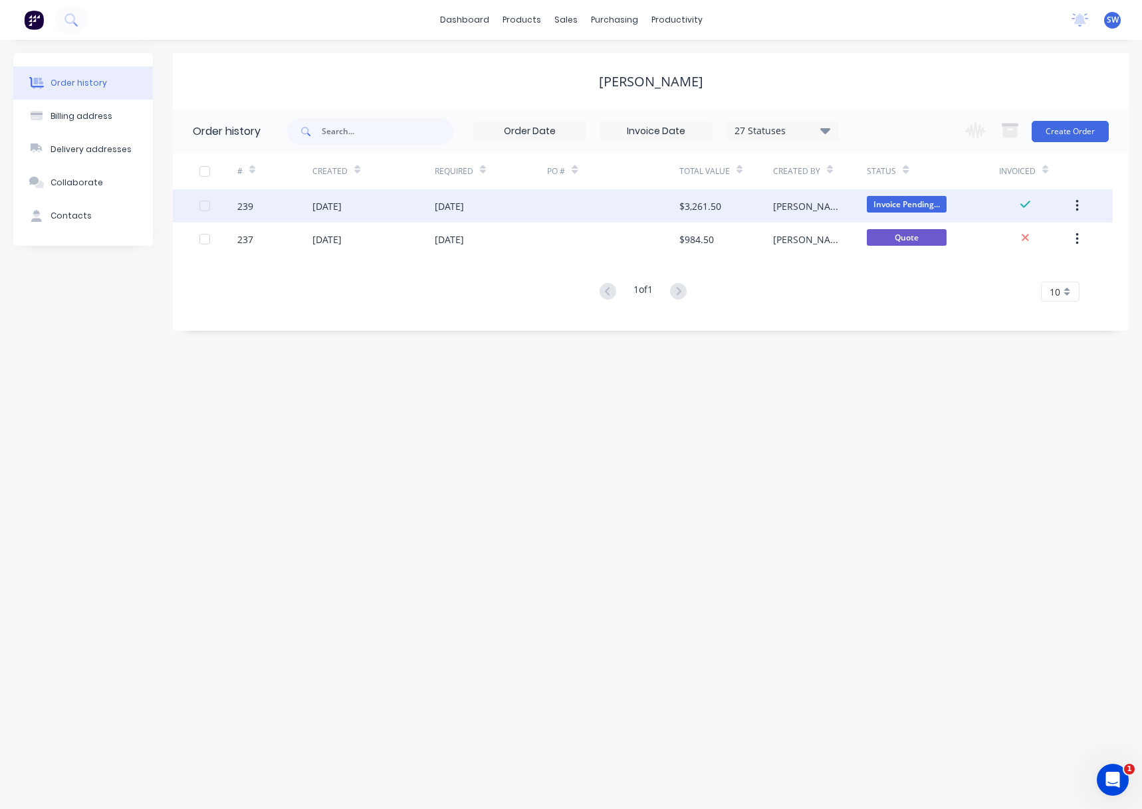
click at [723, 209] on div "$3,261.50" at bounding box center [726, 205] width 94 height 33
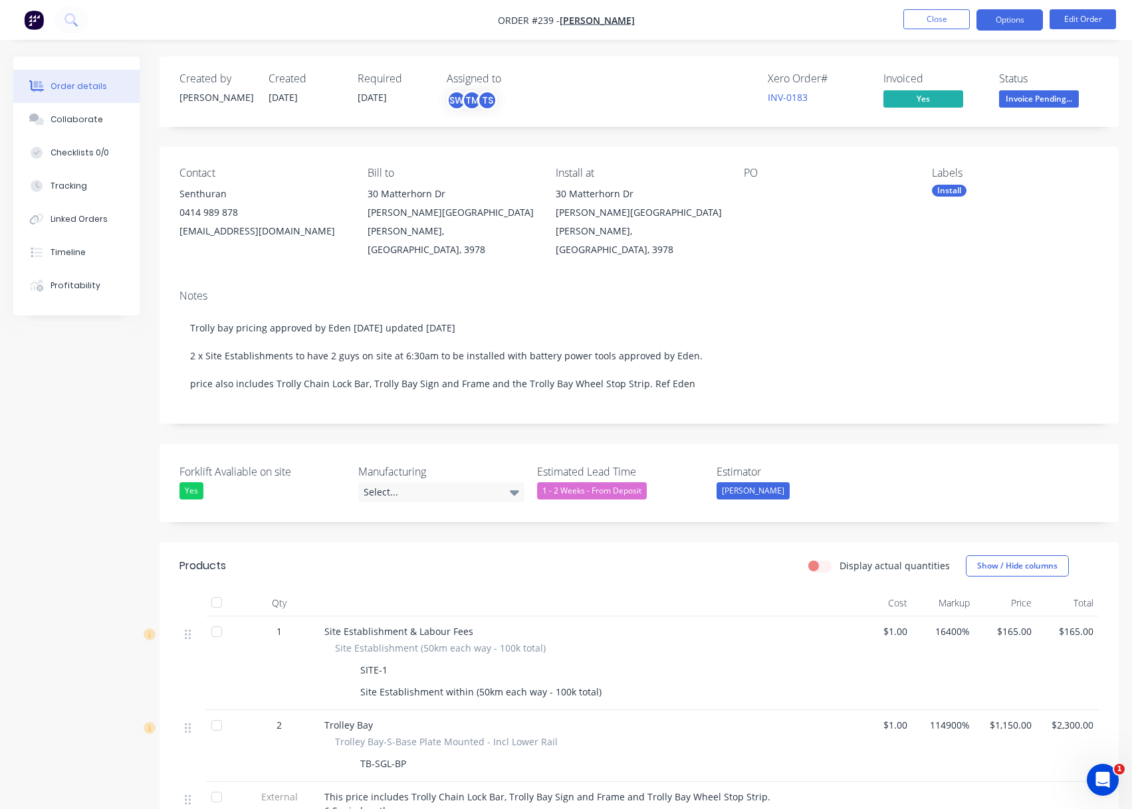
click at [997, 25] on button "Options" at bounding box center [1009, 19] width 66 height 21
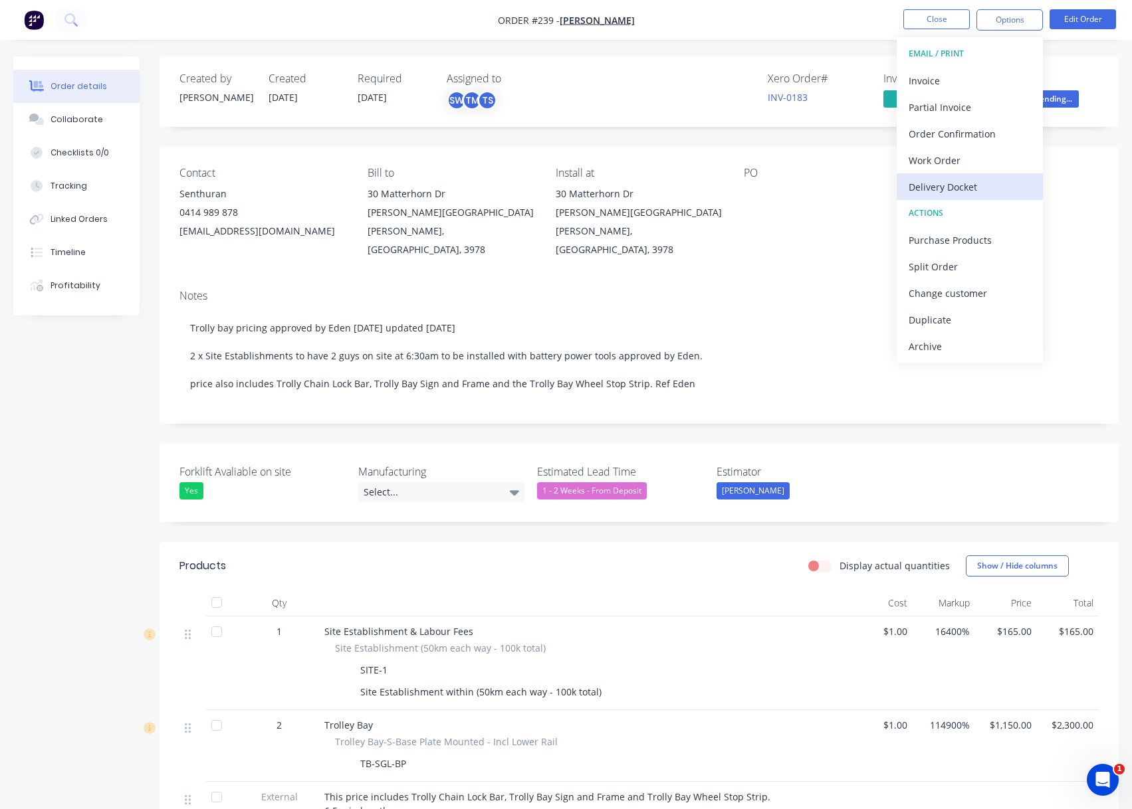
click at [977, 180] on div "Delivery Docket" at bounding box center [969, 186] width 122 height 19
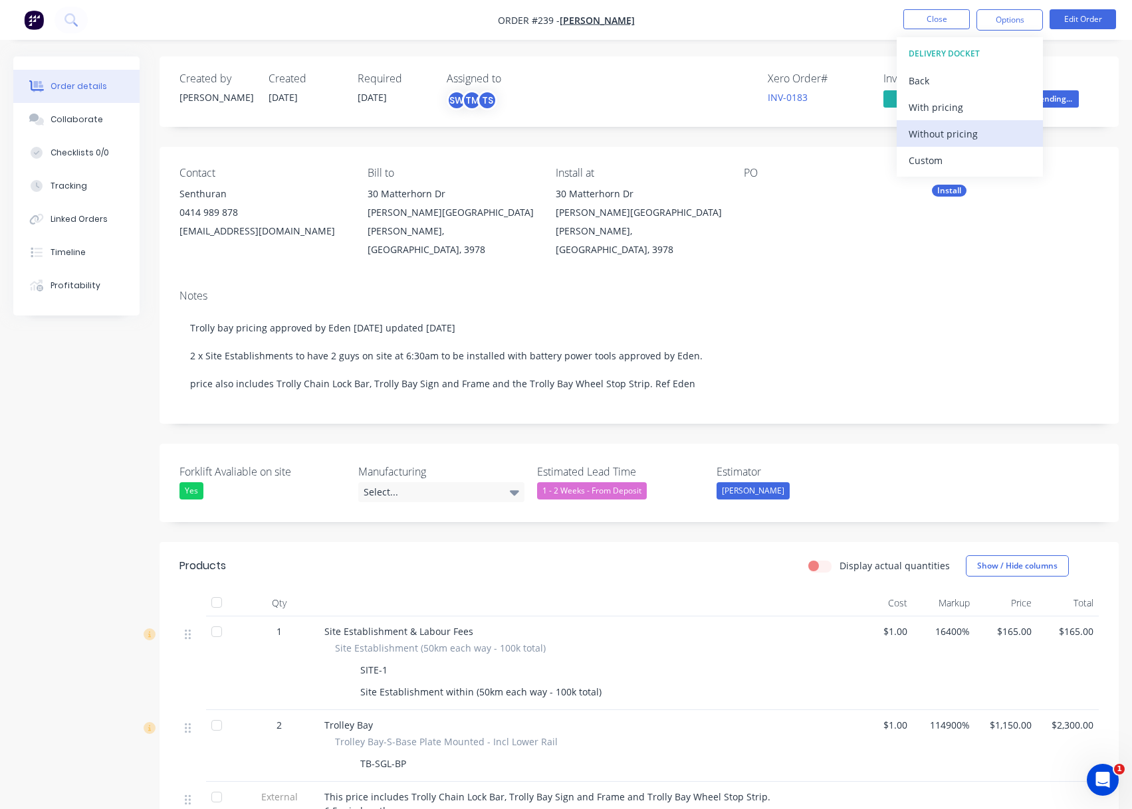
click at [981, 136] on div "Without pricing" at bounding box center [969, 133] width 122 height 19
click at [850, 279] on div "Notes Trolly bay pricing approved by Eden [DATE] updated [DATE] 2 x Site Establ…" at bounding box center [638, 351] width 959 height 145
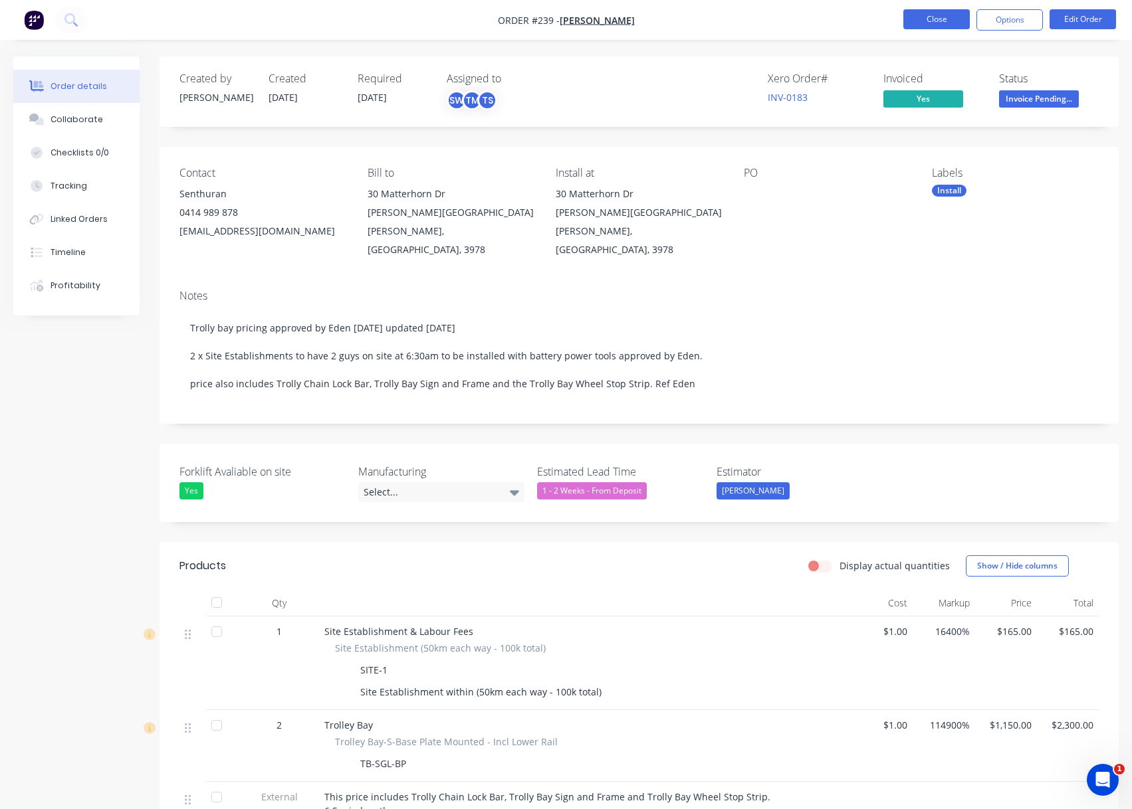
click at [948, 15] on button "Close" at bounding box center [936, 19] width 66 height 20
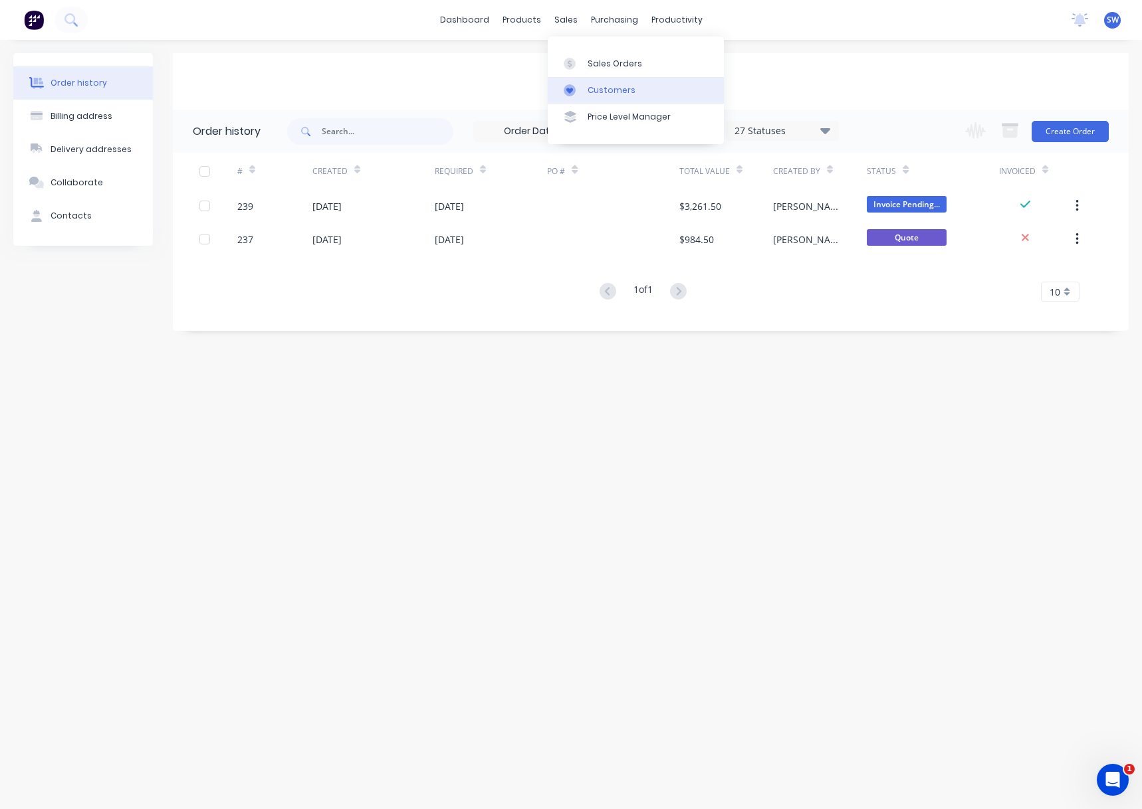
click at [581, 88] on div at bounding box center [573, 90] width 20 height 12
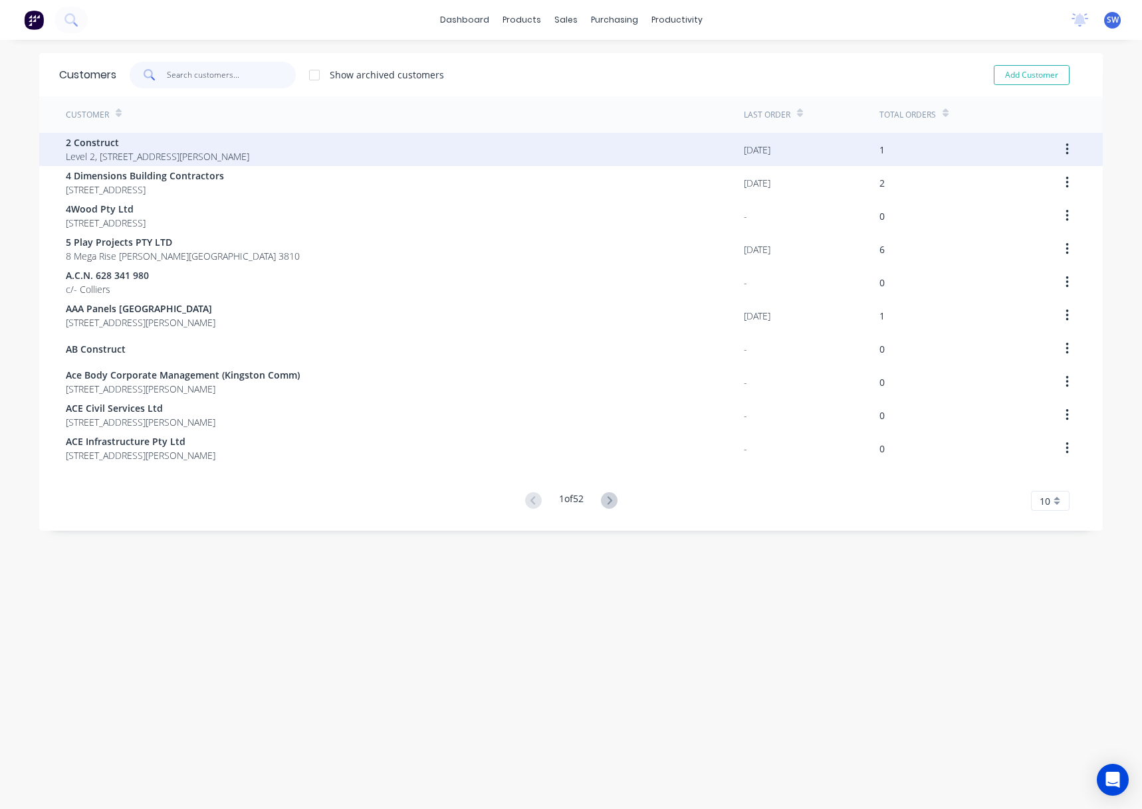
click at [186, 71] on input "text" at bounding box center [232, 75] width 130 height 27
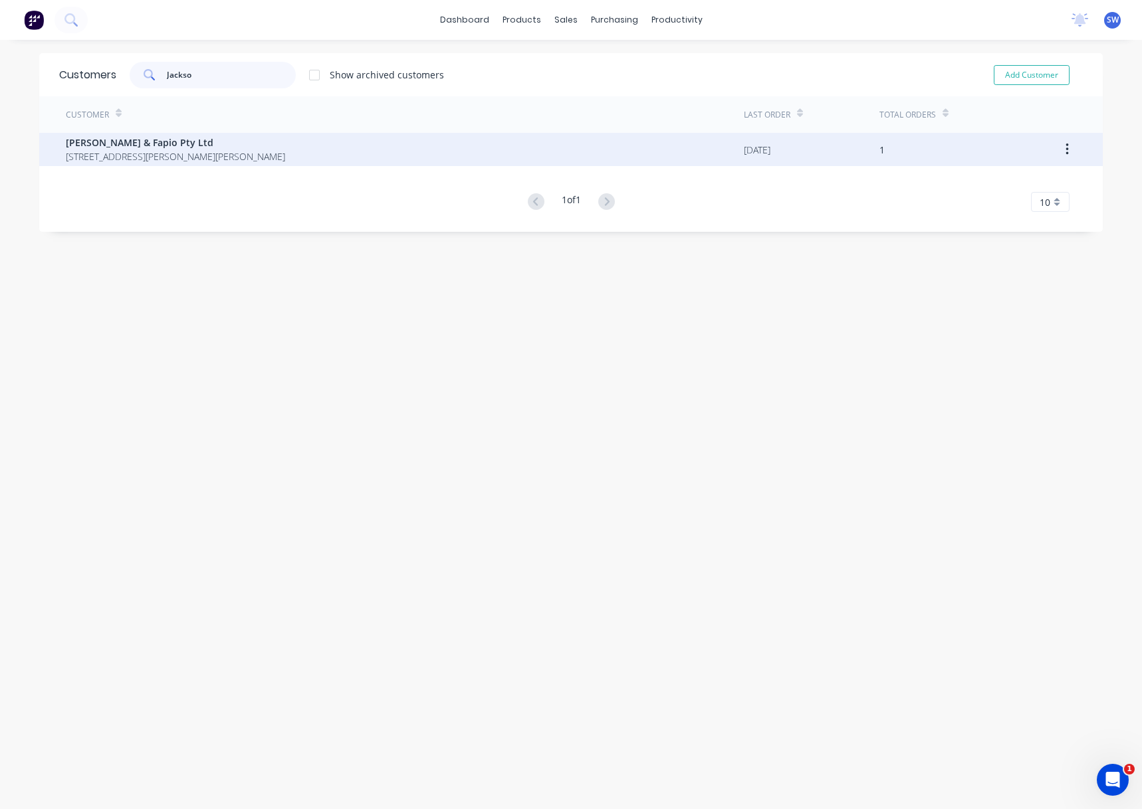
type input "Jackso"
click at [157, 143] on span "Jackson & Fapio Pty Ltd" at bounding box center [175, 143] width 219 height 14
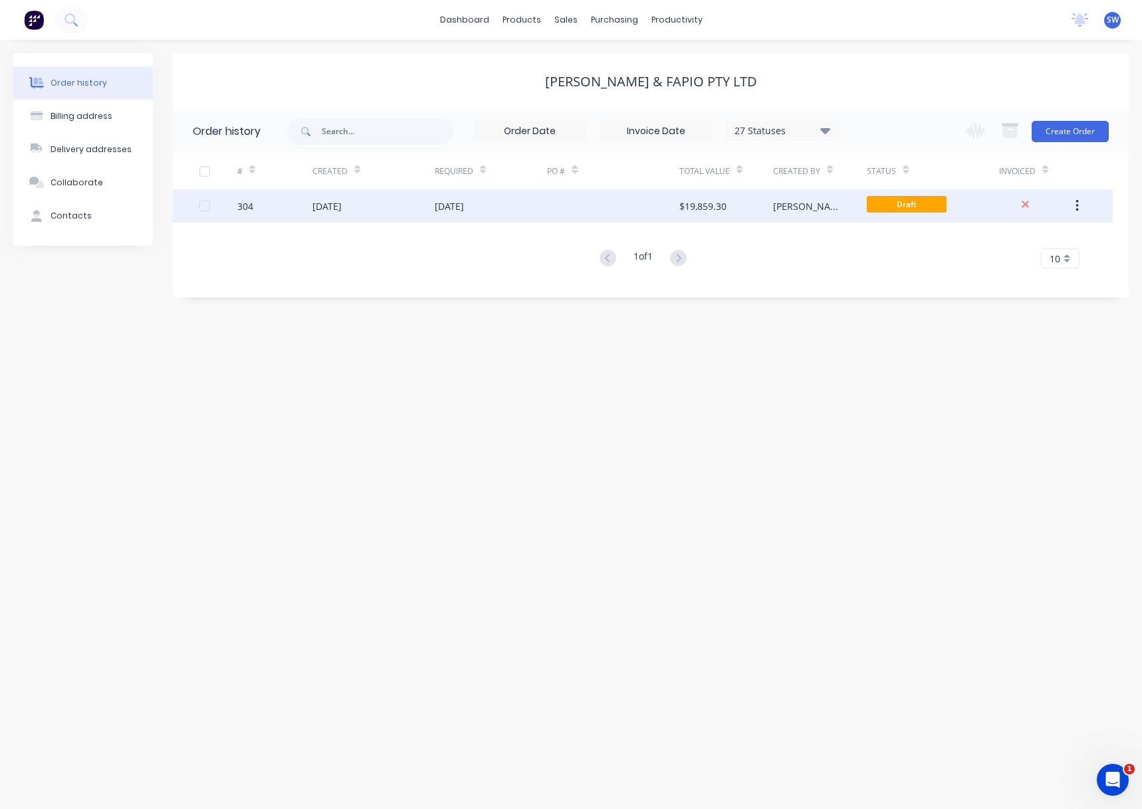
click at [622, 209] on div at bounding box center [613, 205] width 132 height 33
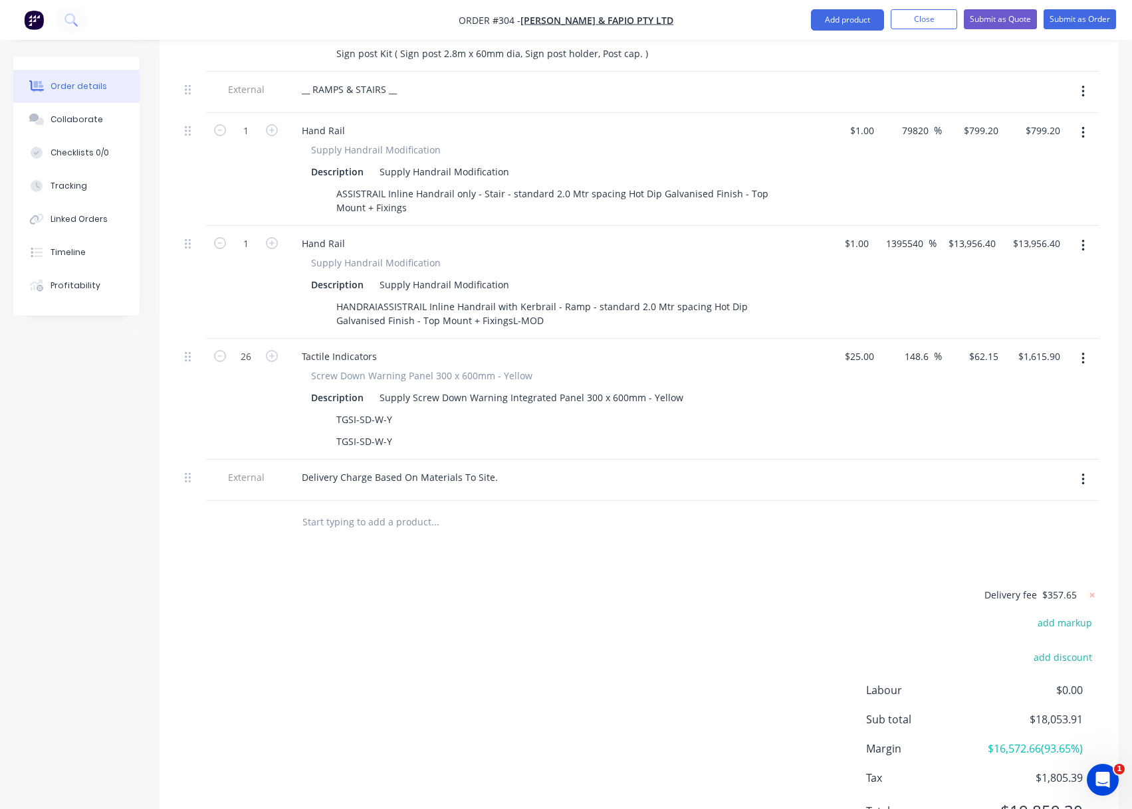
scroll to position [1400, 0]
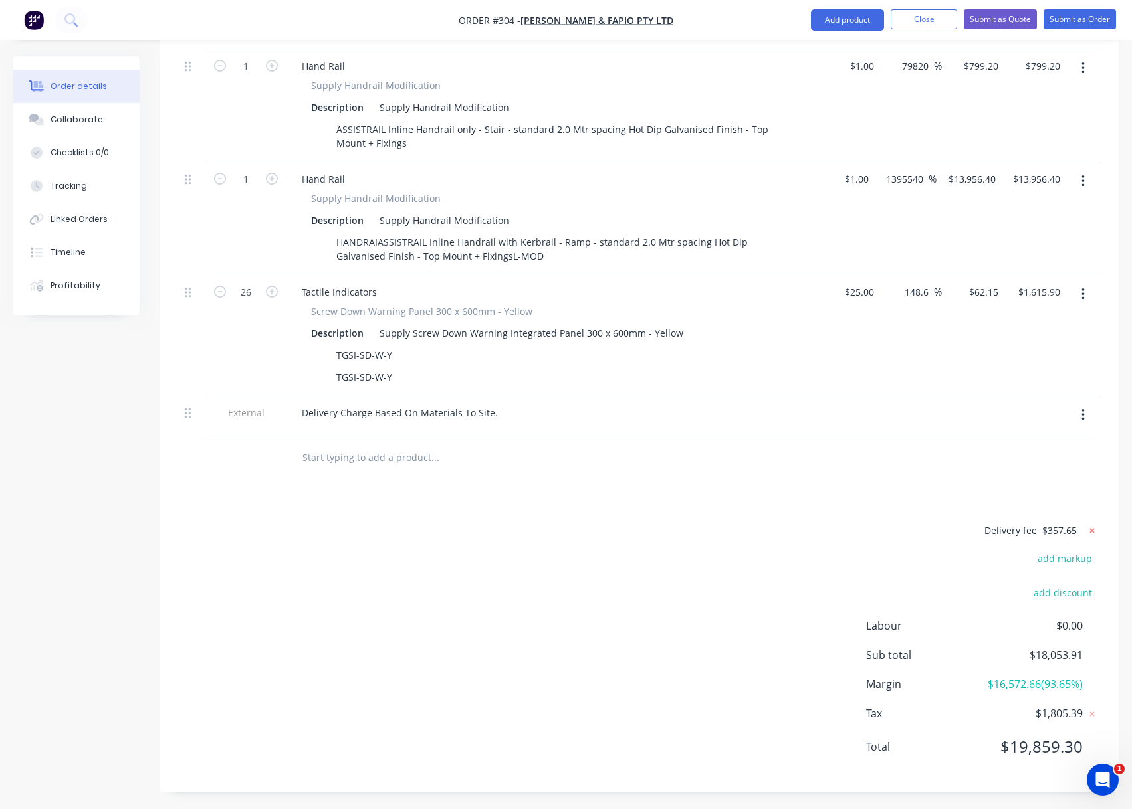
click at [1086, 524] on icon at bounding box center [1091, 530] width 13 height 13
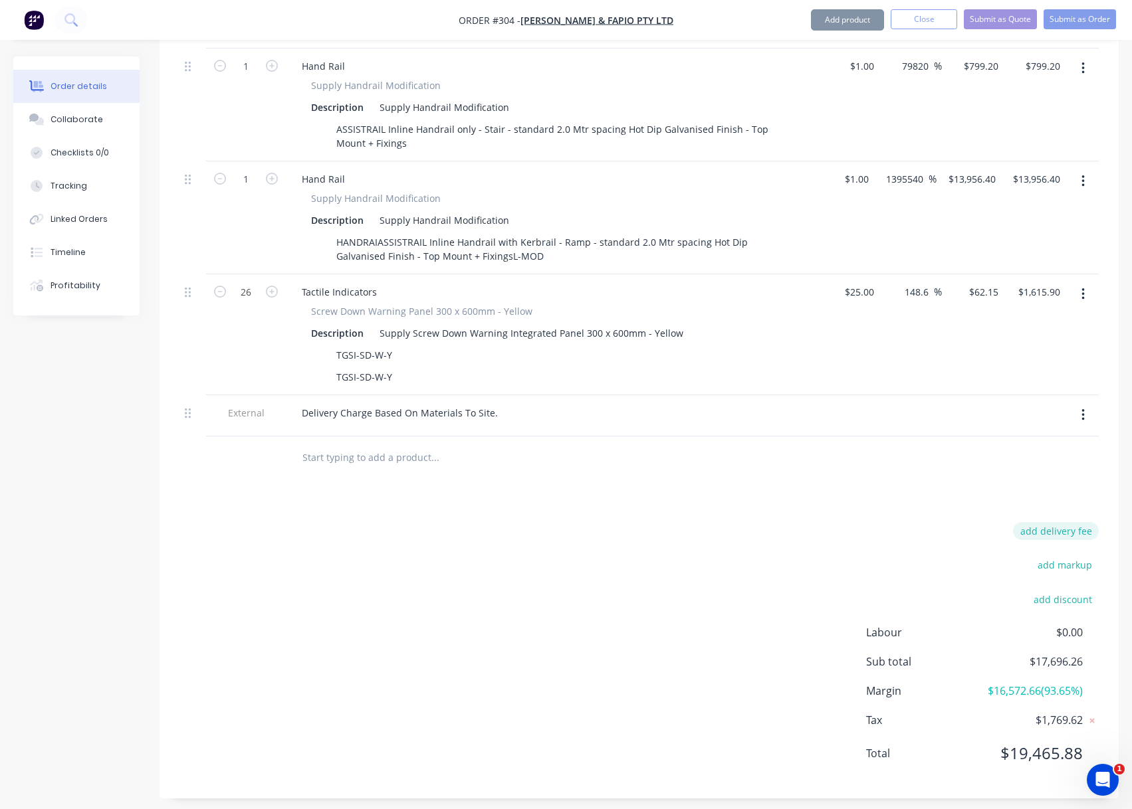
click at [1055, 522] on button "add delivery fee" at bounding box center [1056, 531] width 86 height 18
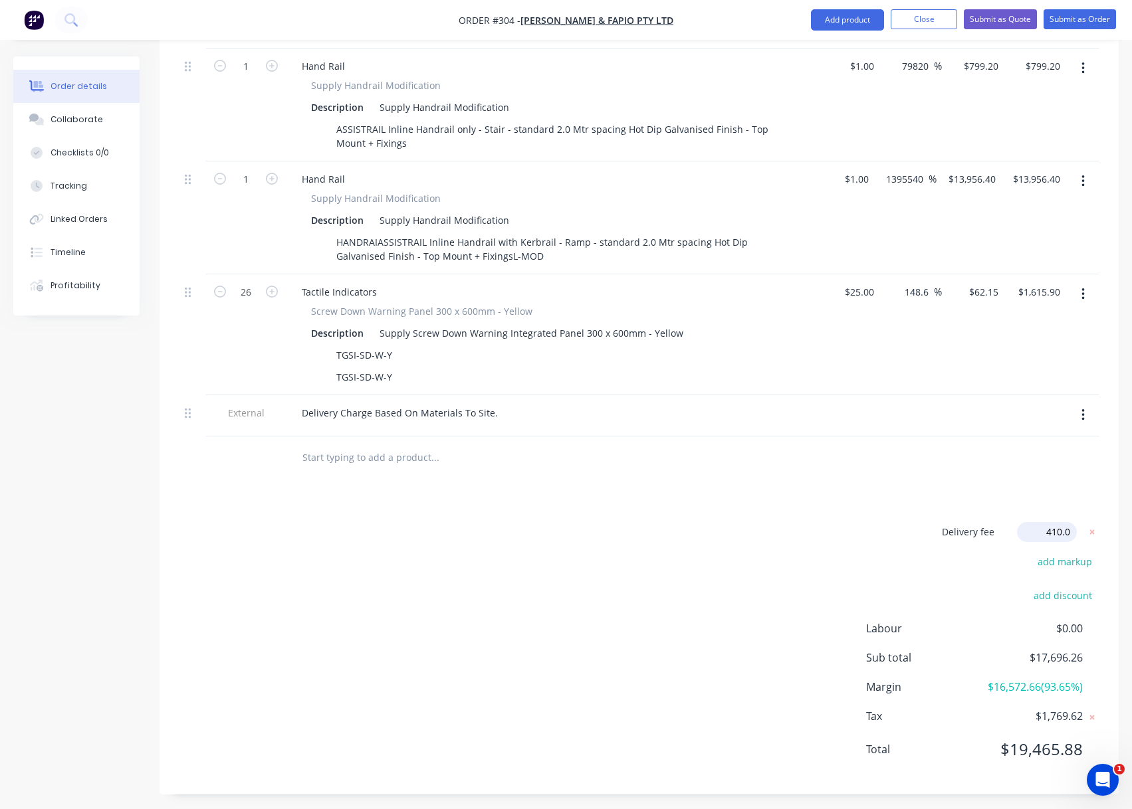
type input "410.00"
click input "submit" at bounding box center [0, 0] width 0 height 0
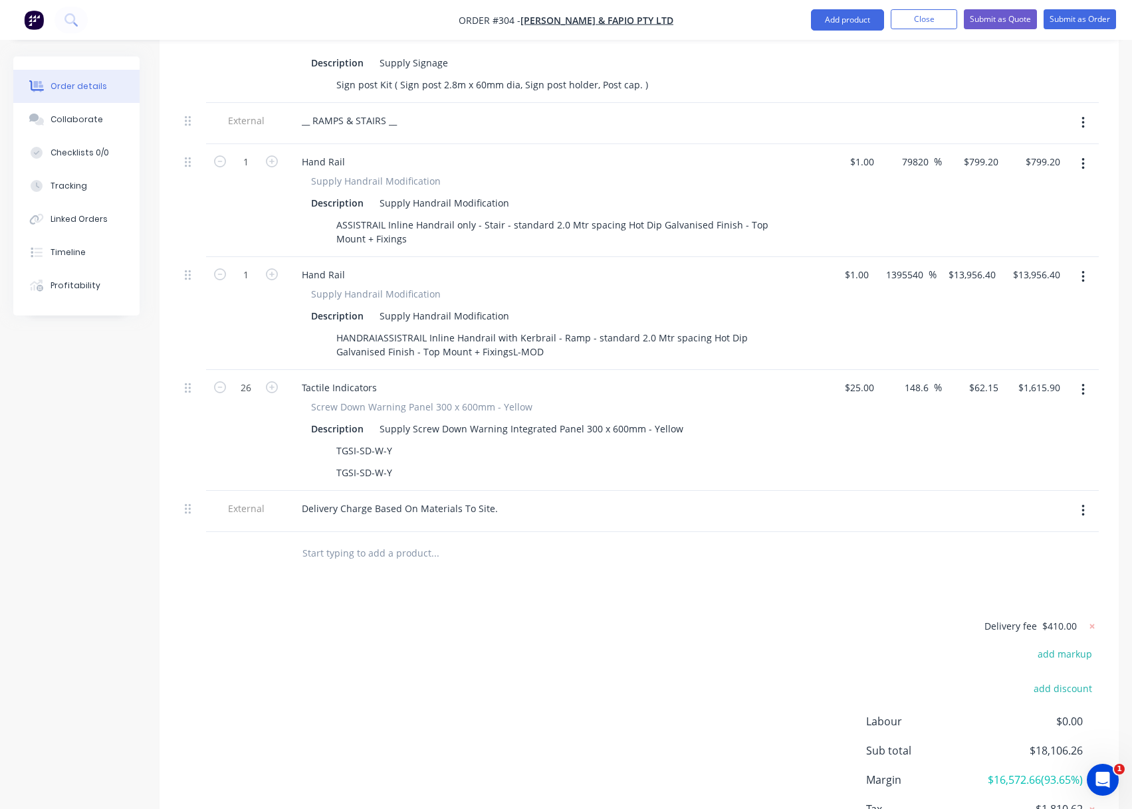
scroll to position [1201, 0]
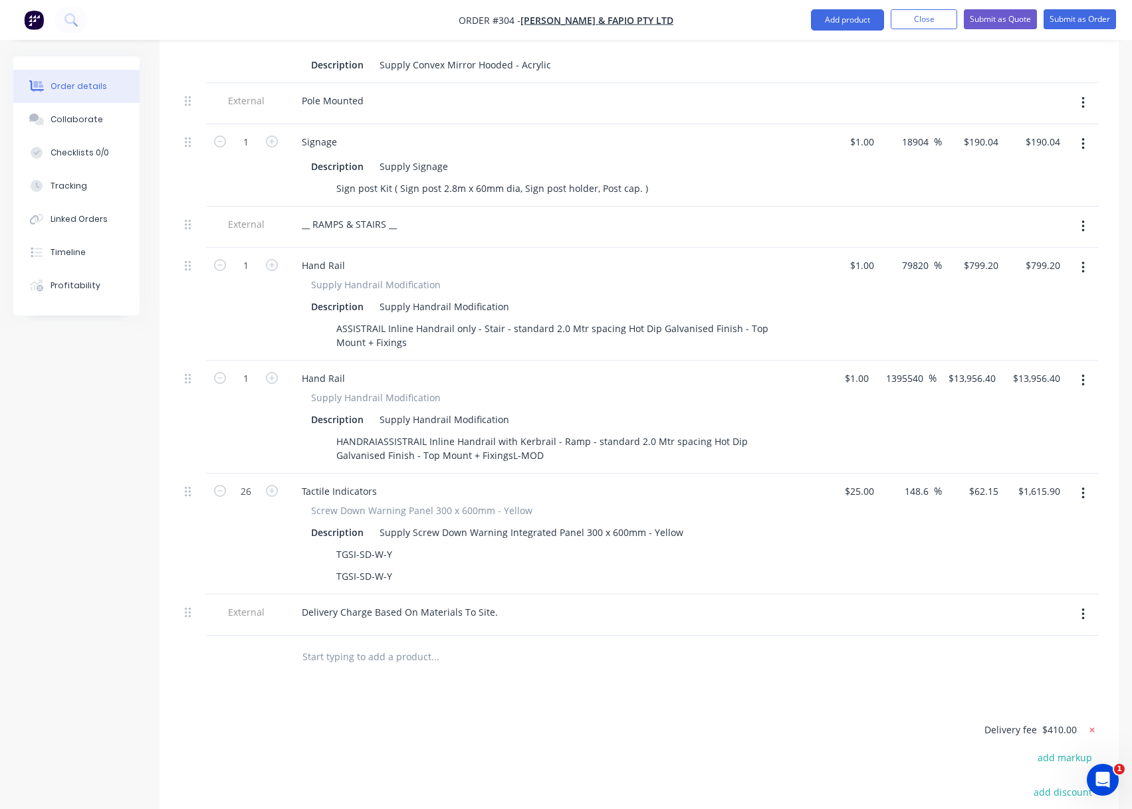
click at [1094, 724] on icon at bounding box center [1091, 730] width 13 height 13
click at [1040, 722] on button "add delivery fee" at bounding box center [1056, 731] width 86 height 18
type input "300.00"
click input "submit" at bounding box center [0, 0] width 0 height 0
click at [830, 636] on div at bounding box center [638, 657] width 919 height 43
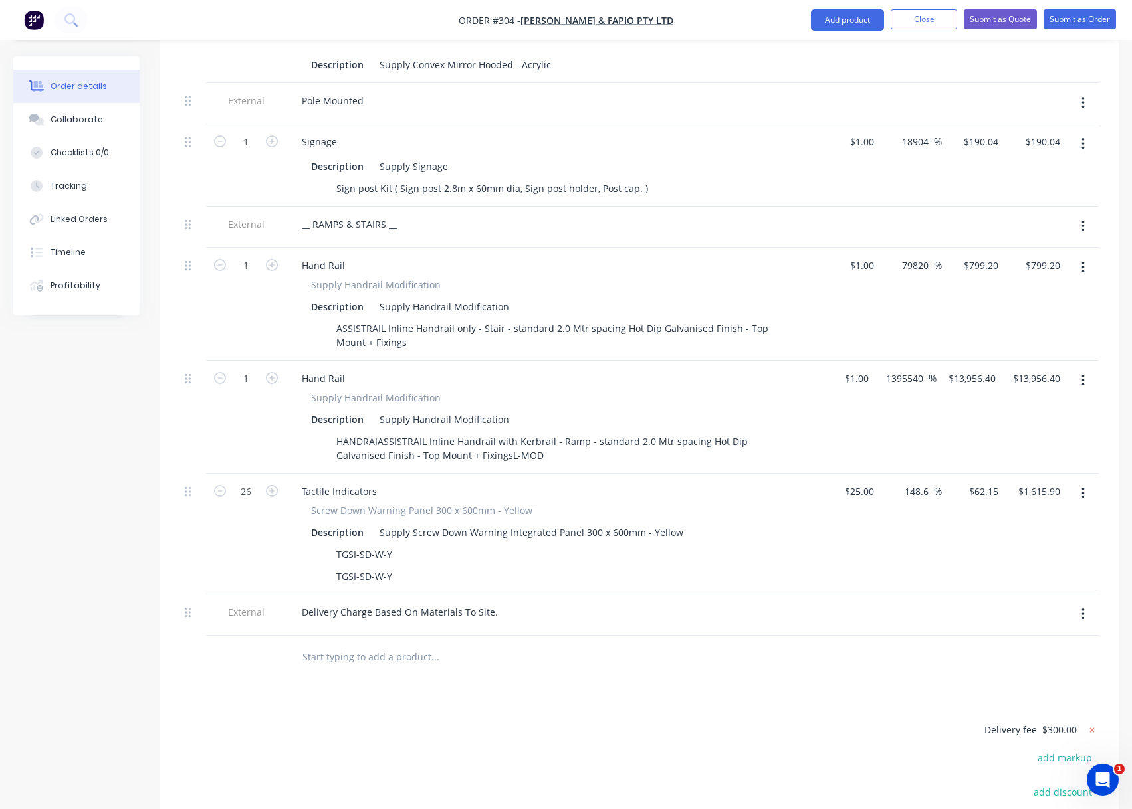
click at [1091, 724] on icon at bounding box center [1091, 730] width 13 height 13
click at [1078, 722] on button "add delivery fee" at bounding box center [1056, 731] width 86 height 18
type input "350.00"
click at [607, 625] on div at bounding box center [551, 626] width 521 height 3
click at [552, 603] on div "Delivery Charge Based On Materials To Site." at bounding box center [551, 612] width 521 height 19
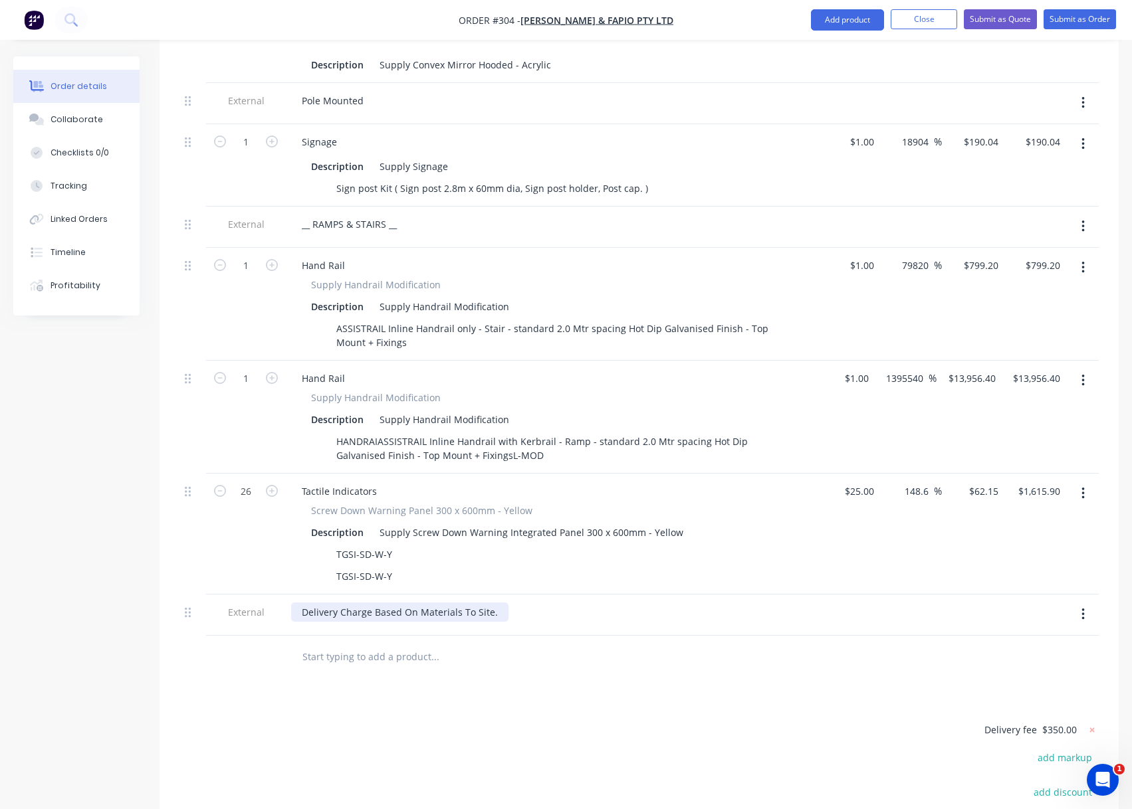
click at [491, 603] on div "Delivery Charge Based On Materials To Site." at bounding box center [399, 612] width 217 height 19
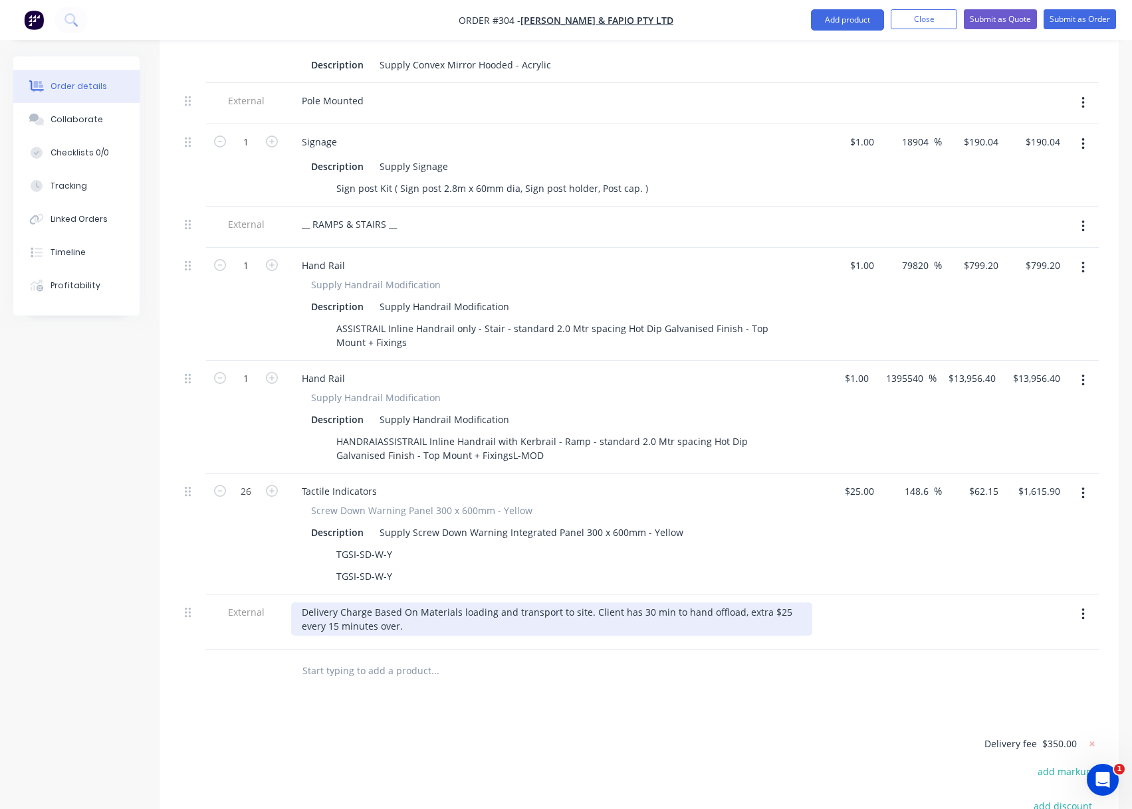
click at [395, 613] on div "Delivery Charge Based On Materials loading and transport to site. Client has 30…" at bounding box center [551, 619] width 521 height 33
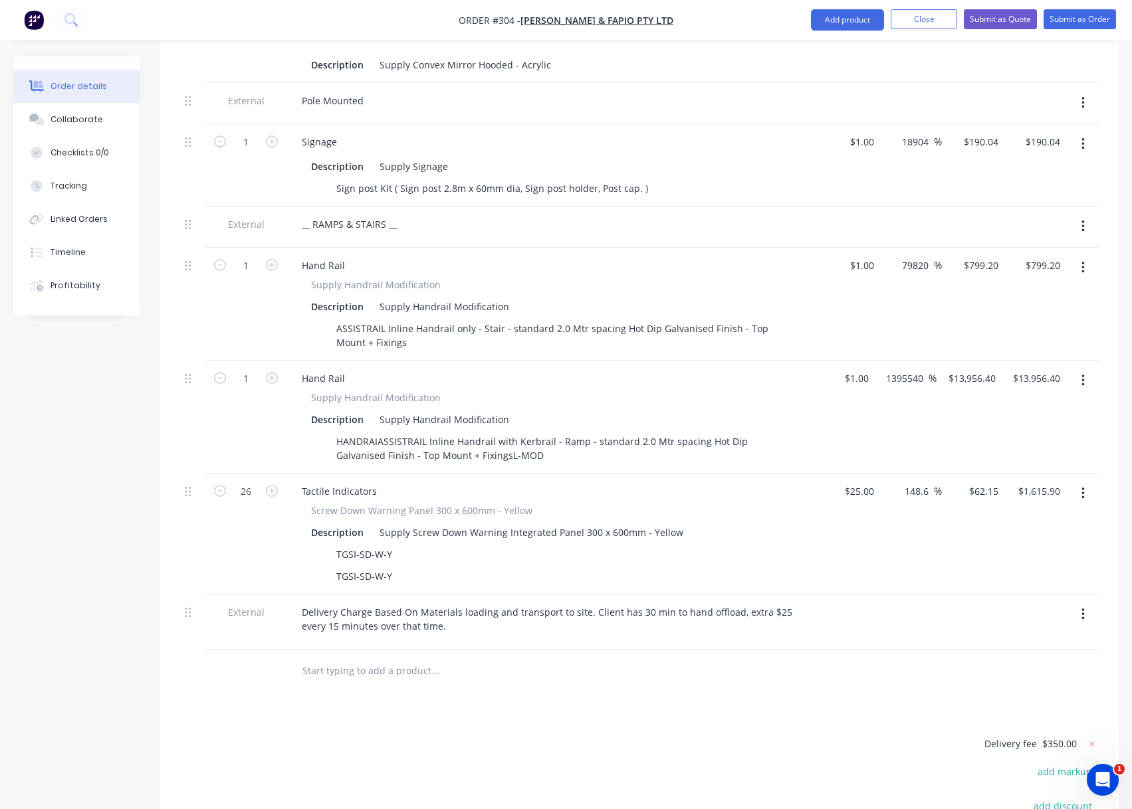
click at [536, 658] on input "text" at bounding box center [435, 671] width 266 height 27
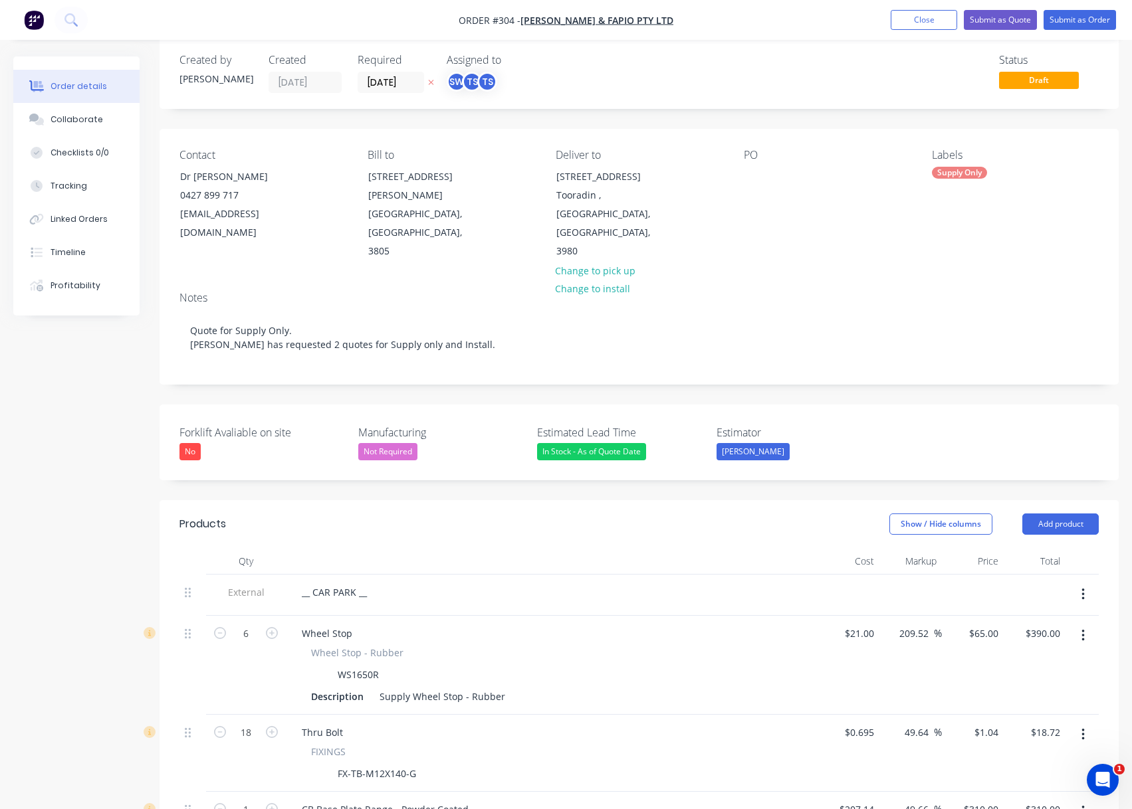
scroll to position [0, 0]
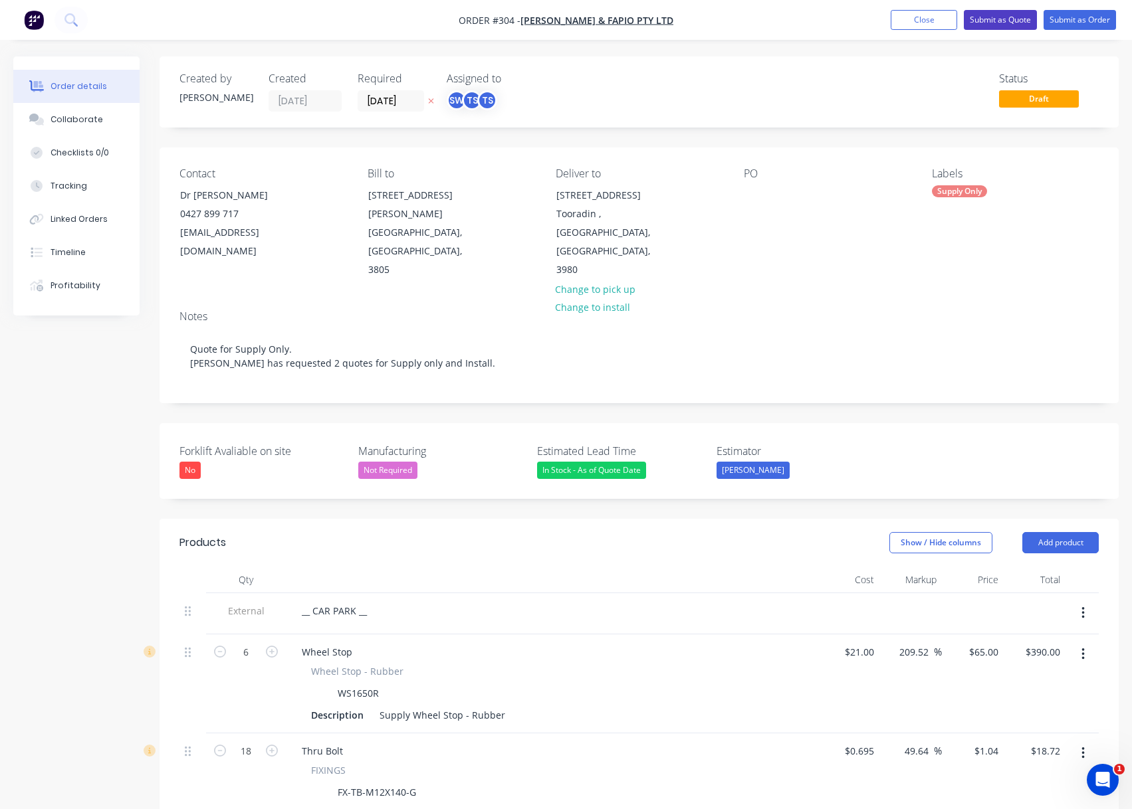
click at [997, 26] on button "Submit as Quote" at bounding box center [999, 20] width 73 height 20
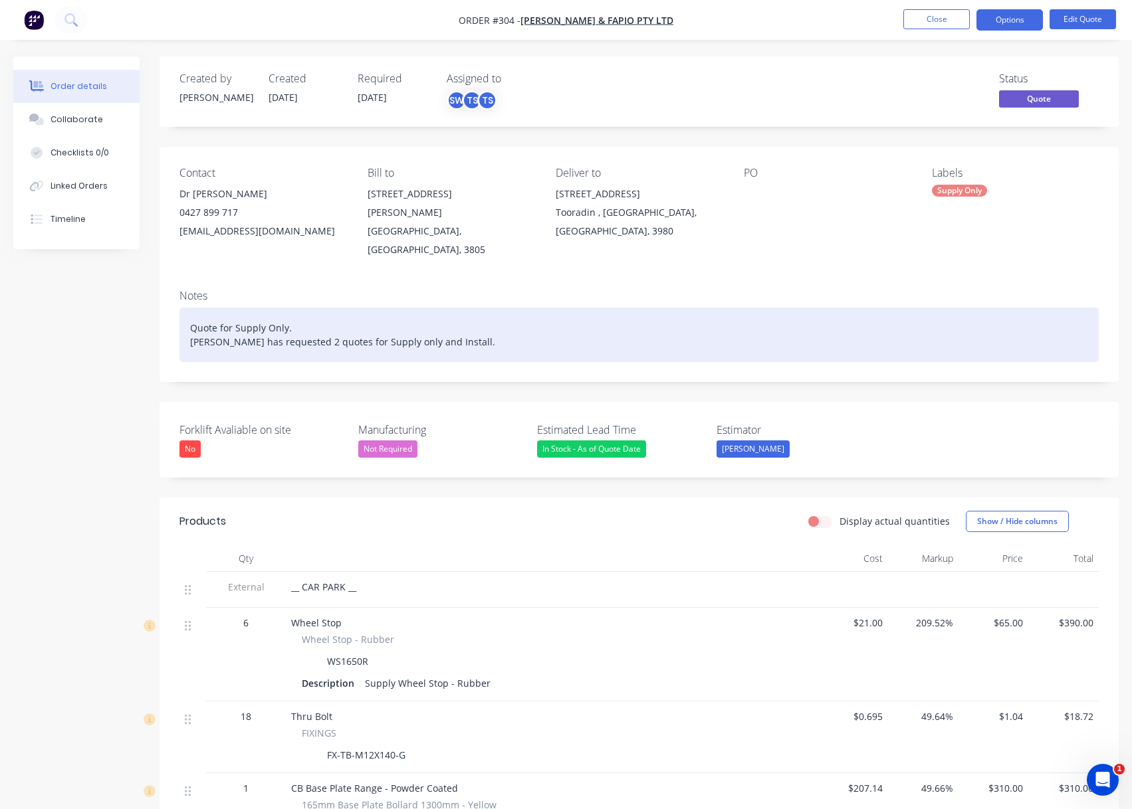
click at [464, 330] on div "Quote for Supply Only. Dr Sharma has requested 2 quotes for Supply only and Ins…" at bounding box center [638, 335] width 919 height 54
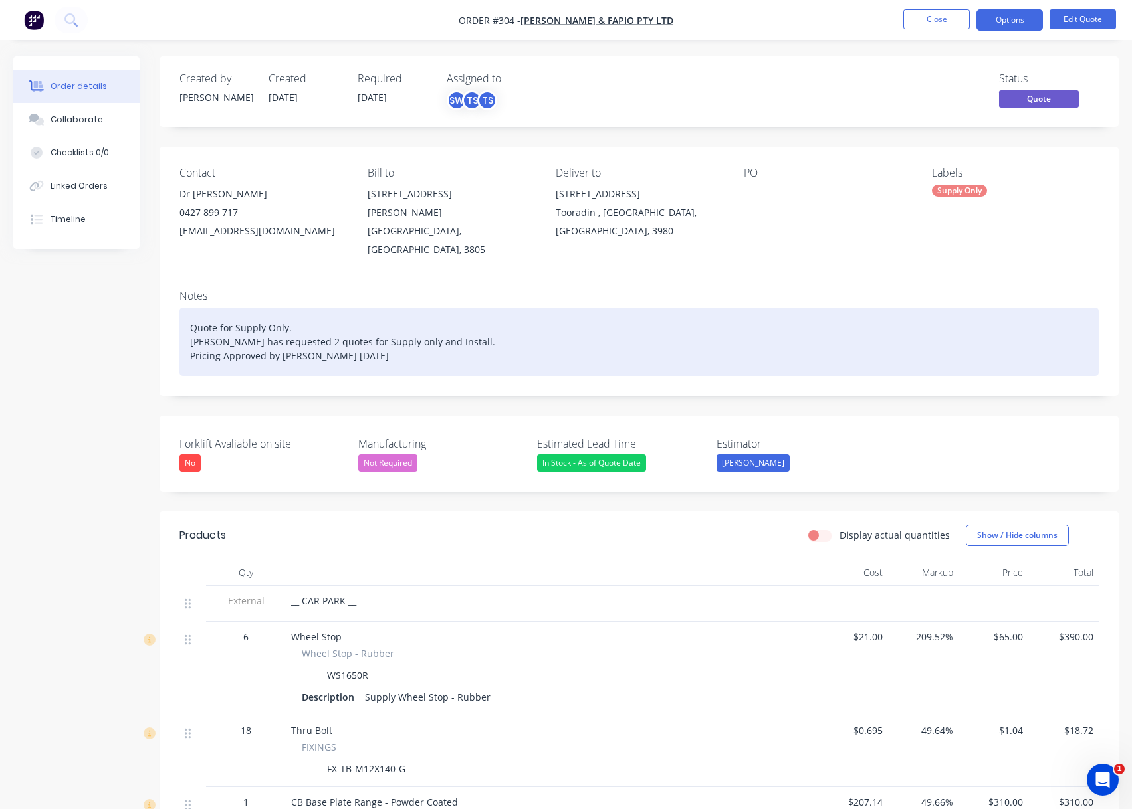
click at [525, 342] on div "Quote for Supply Only. Dr Sharma has requested 2 quotes for Supply only and Ins…" at bounding box center [638, 342] width 919 height 68
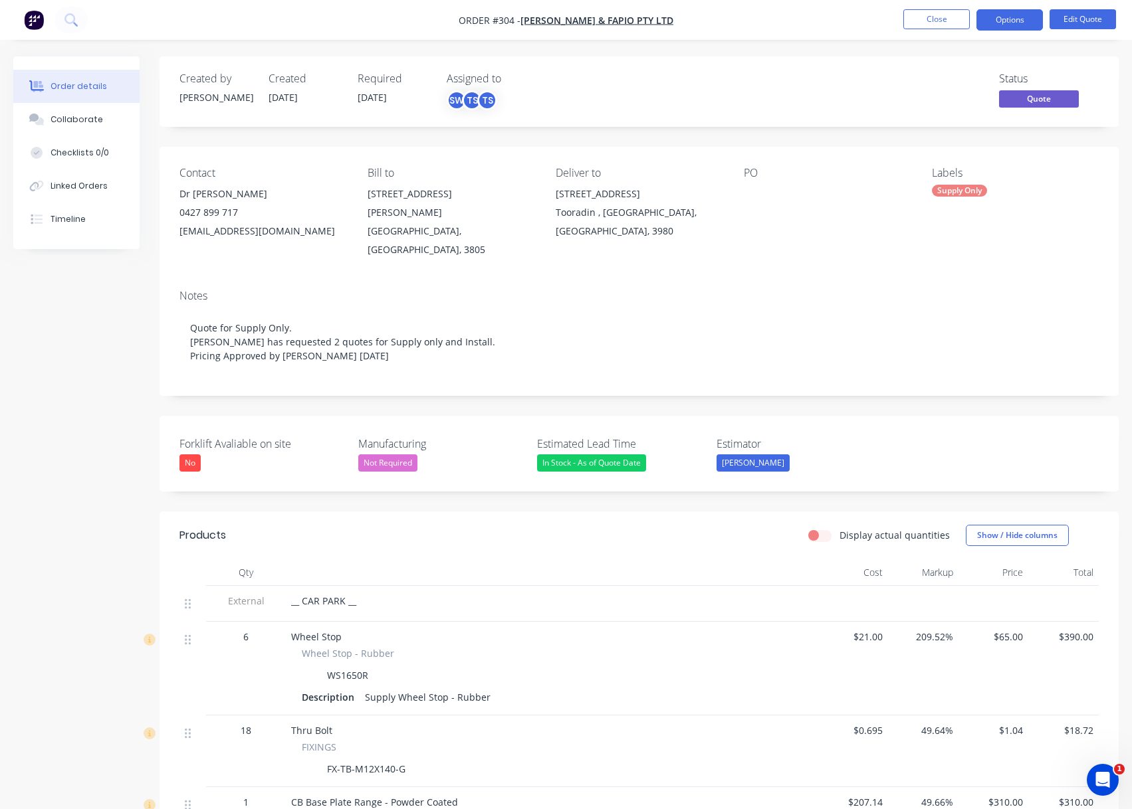
click at [526, 525] on div "Display actual quantities Show / Hide columns" at bounding box center [737, 535] width 724 height 21
click at [946, 20] on button "Close" at bounding box center [936, 19] width 66 height 20
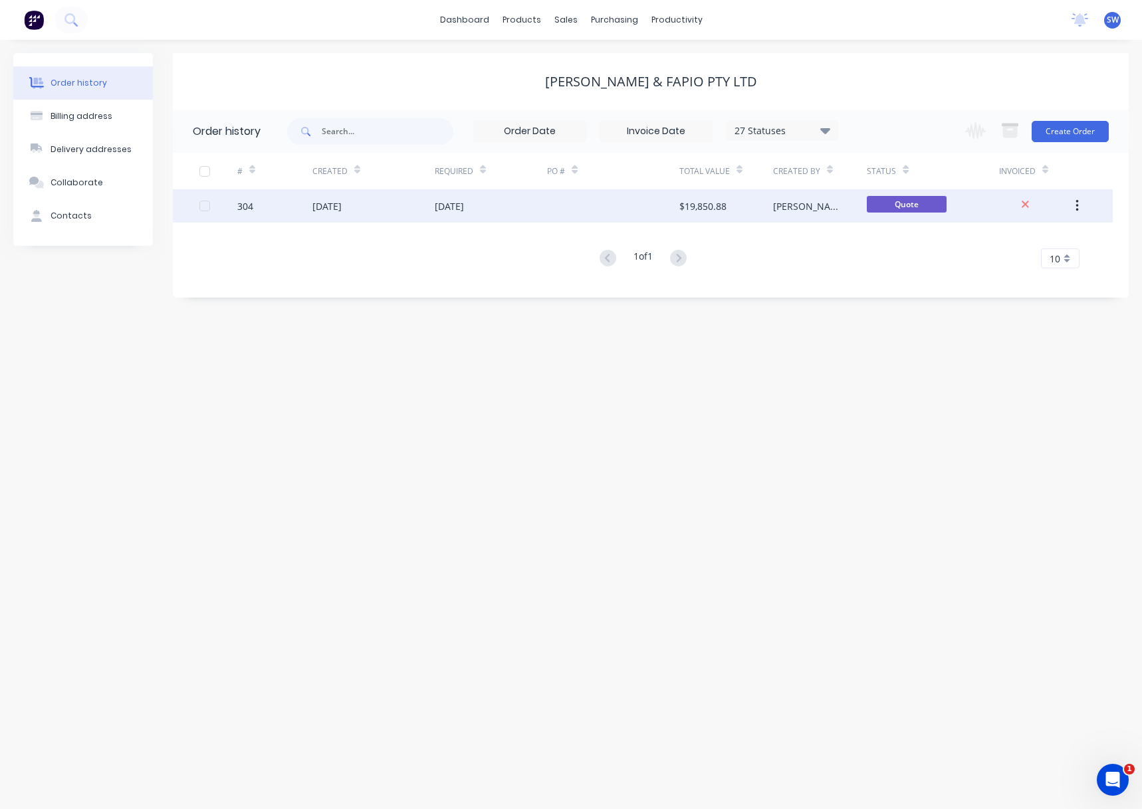
click at [1078, 203] on button "button" at bounding box center [1076, 206] width 31 height 24
click at [1034, 269] on div "Duplicate" at bounding box center [1029, 267] width 102 height 19
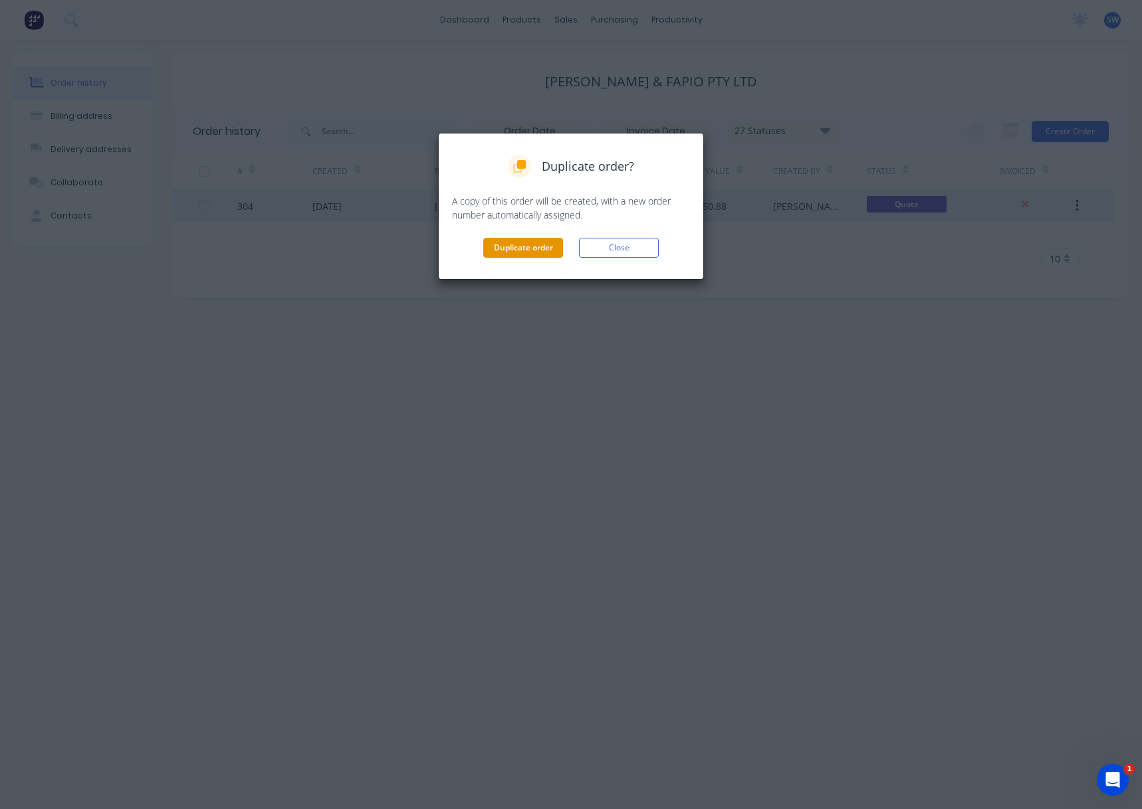
click at [544, 252] on button "Duplicate order" at bounding box center [523, 248] width 80 height 20
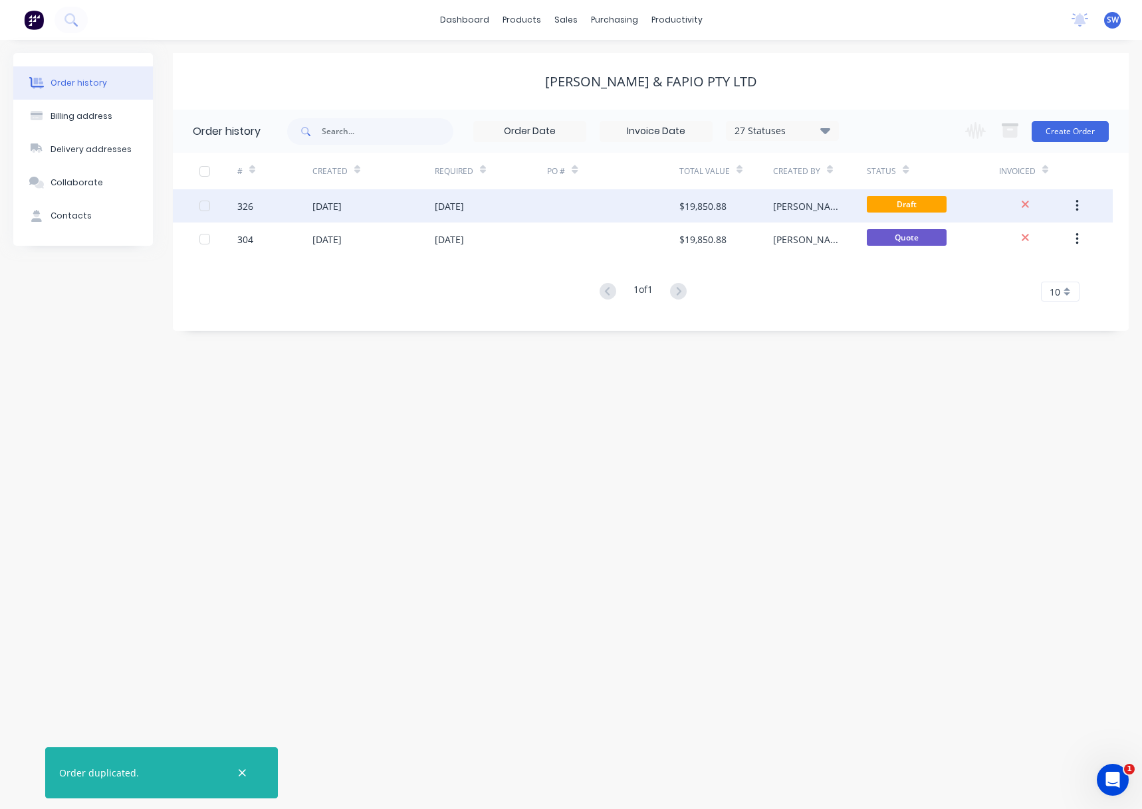
click at [591, 203] on div at bounding box center [613, 205] width 132 height 33
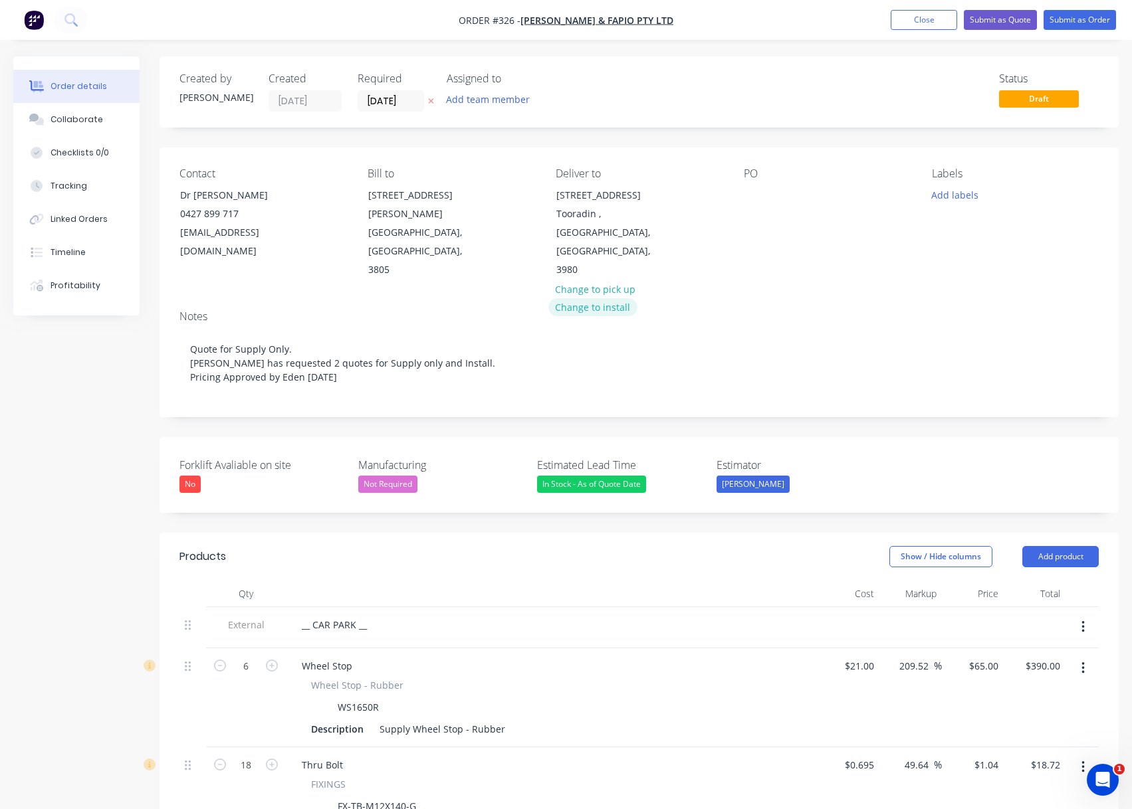
click at [609, 298] on button "Change to install" at bounding box center [592, 307] width 89 height 18
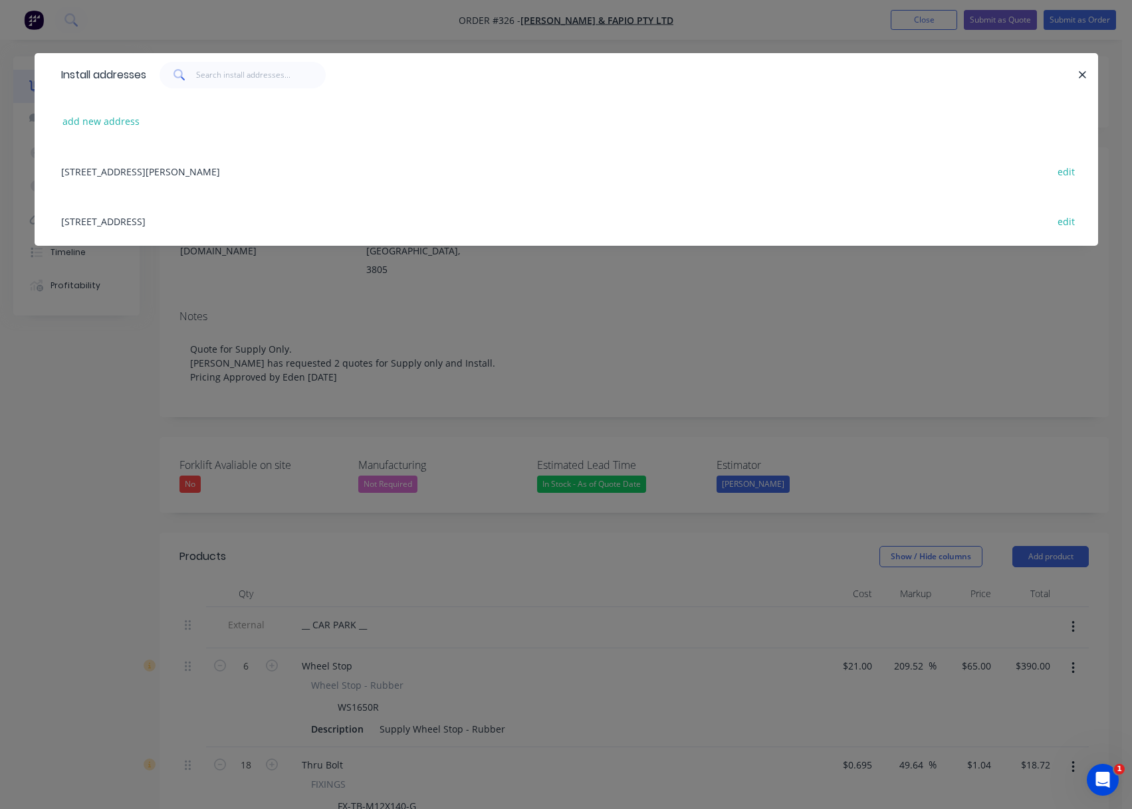
click at [205, 222] on div "139, South Gippsland Highway, Tooradin, Victoria, Australia, 3980 edit" at bounding box center [565, 221] width 1023 height 50
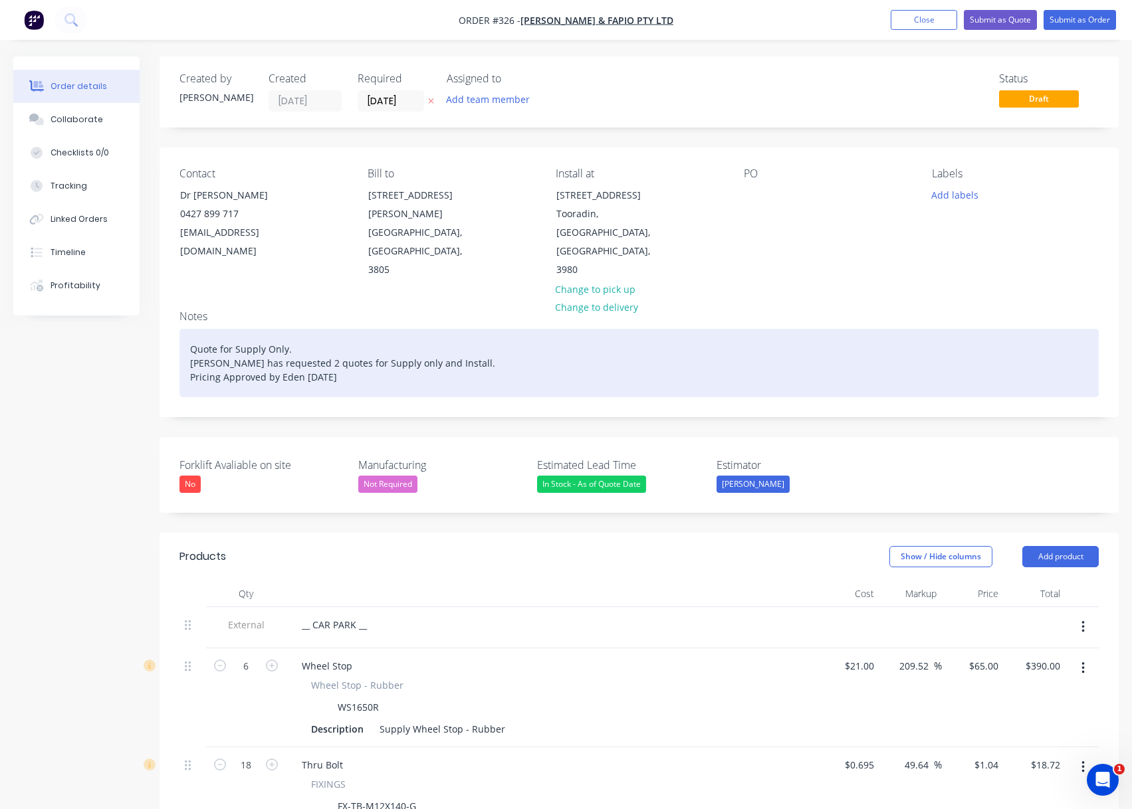
click at [314, 329] on div "Quote for Supply Only. Dr Sharma has requested 2 quotes for Supply only and Ins…" at bounding box center [638, 363] width 919 height 68
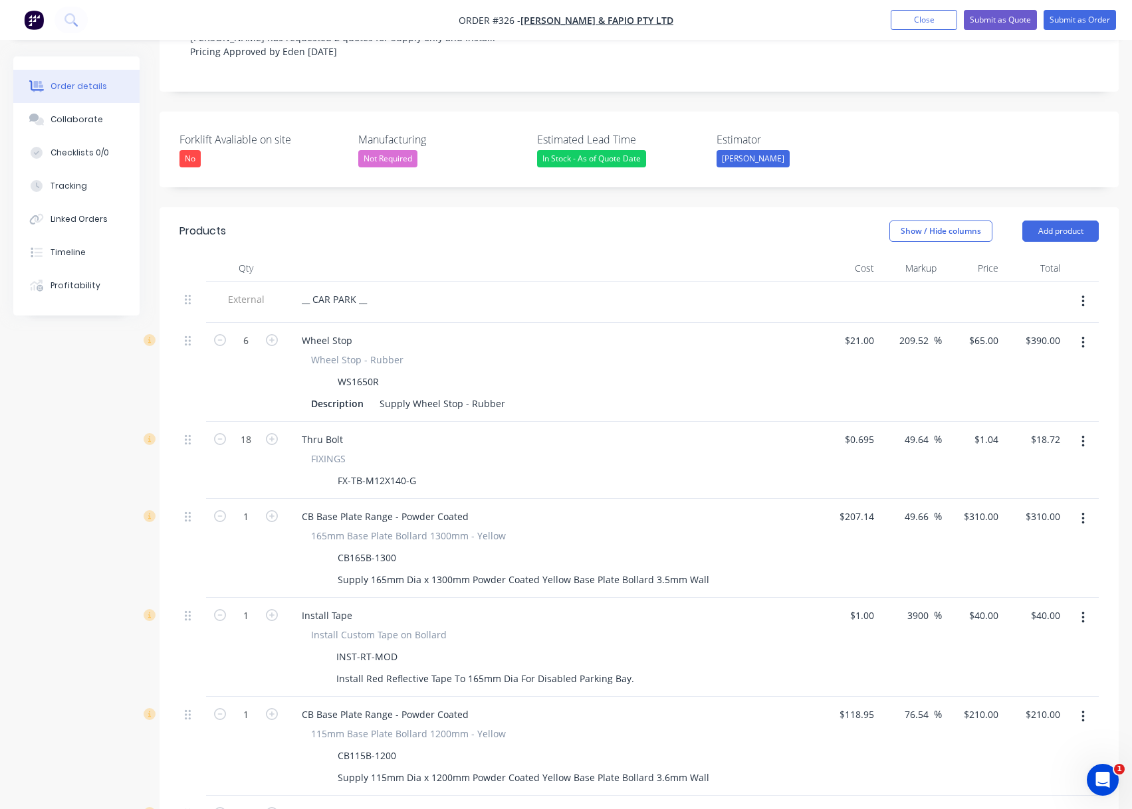
scroll to position [332, 0]
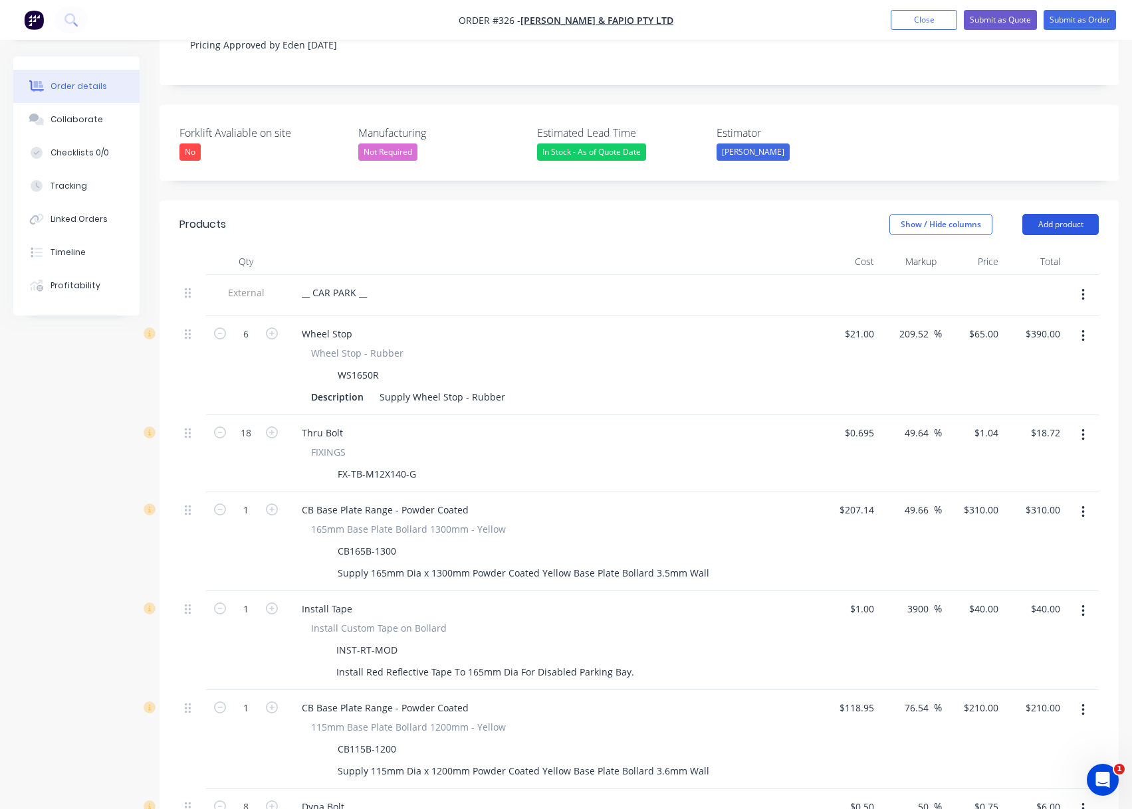
click at [1082, 214] on button "Add product" at bounding box center [1060, 224] width 76 height 21
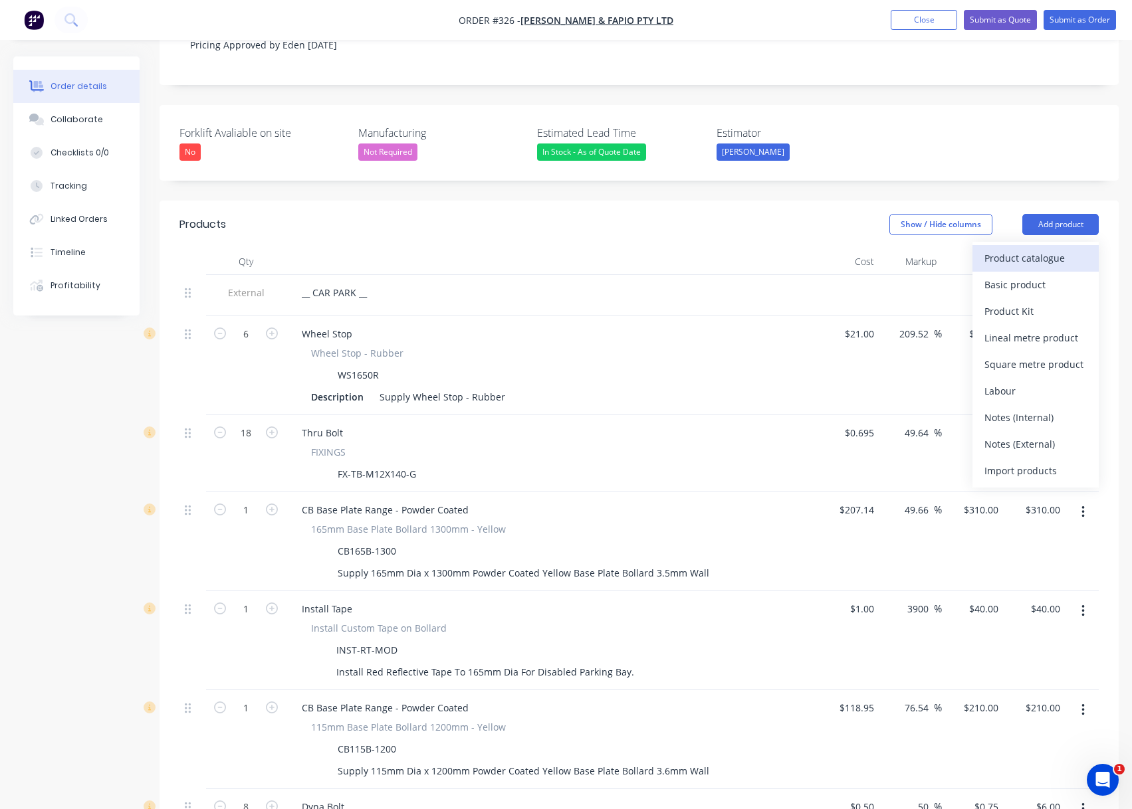
click at [1059, 249] on div "Product catalogue" at bounding box center [1035, 258] width 102 height 19
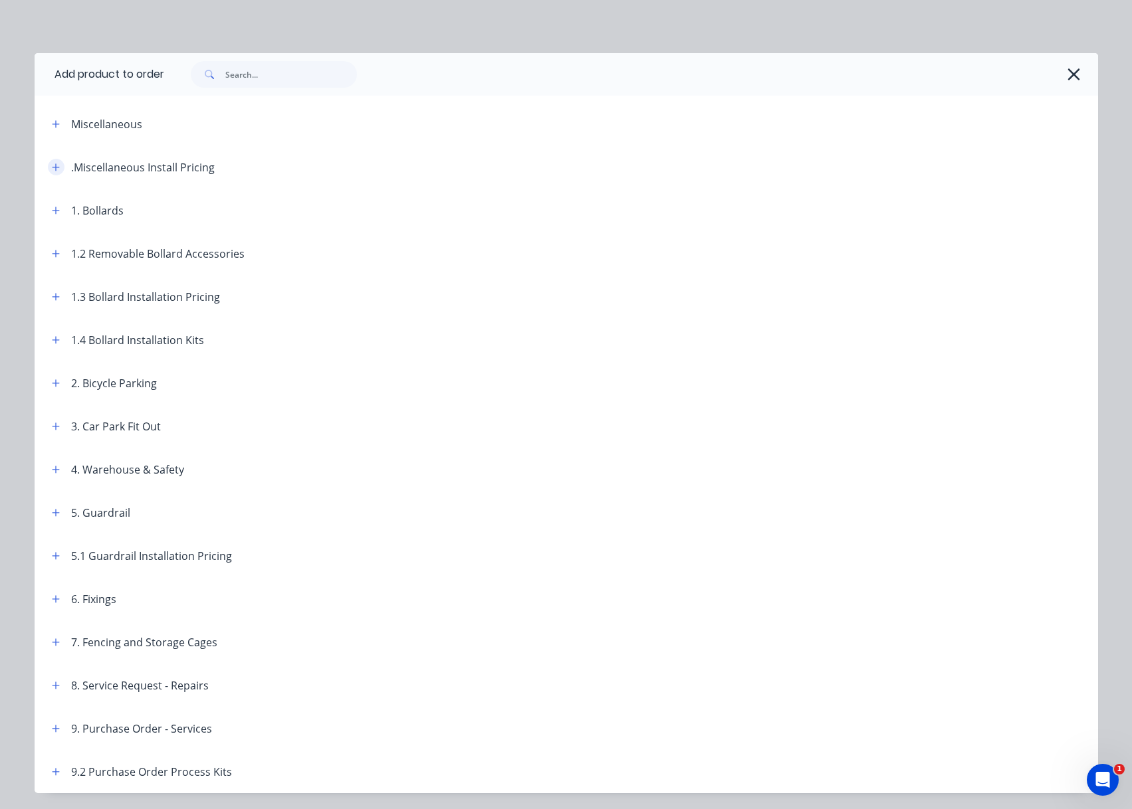
click at [52, 166] on icon "button" at bounding box center [56, 167] width 8 height 9
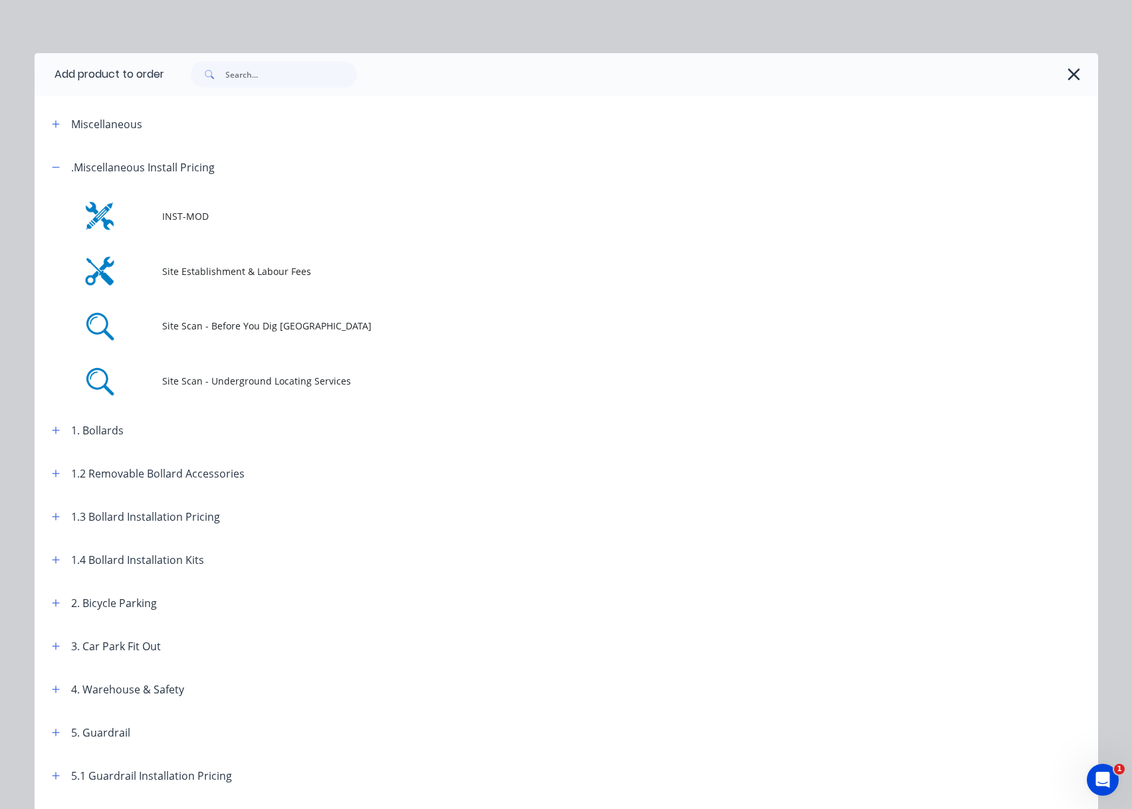
click at [294, 275] on span "Site Establishment & Labour Fees" at bounding box center [536, 271] width 748 height 14
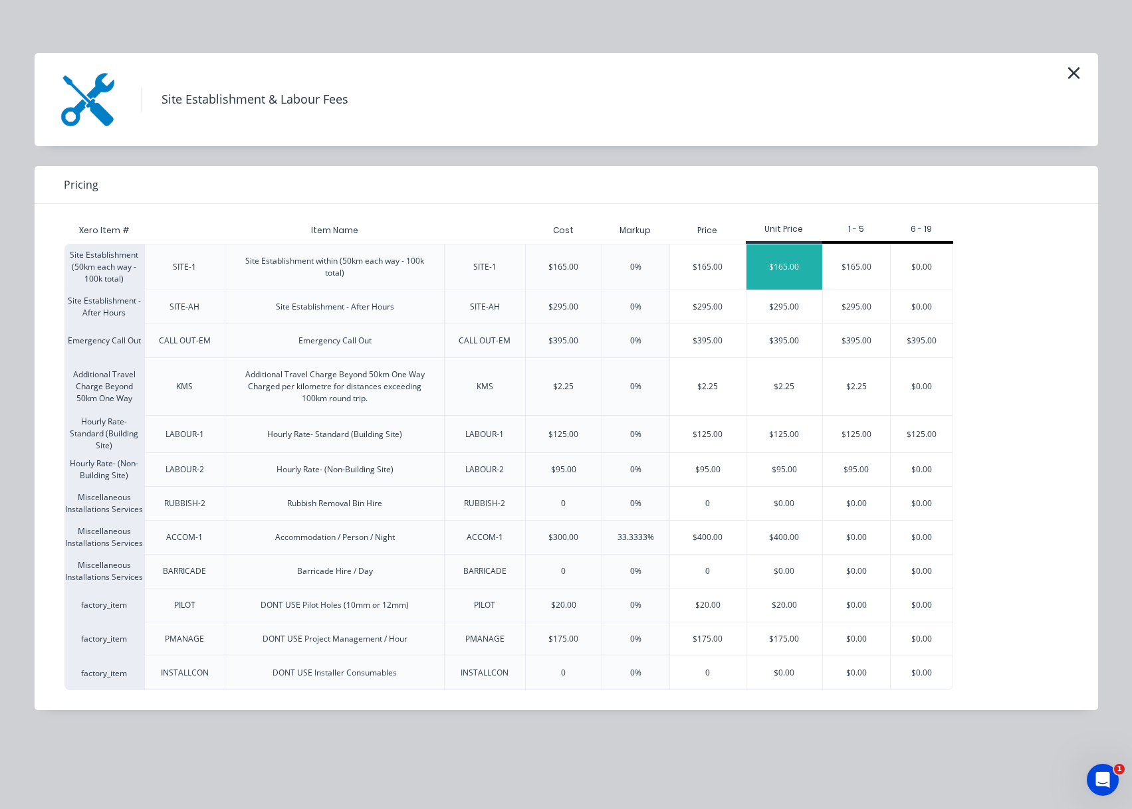
click at [788, 258] on div "$165.00" at bounding box center [784, 267] width 76 height 45
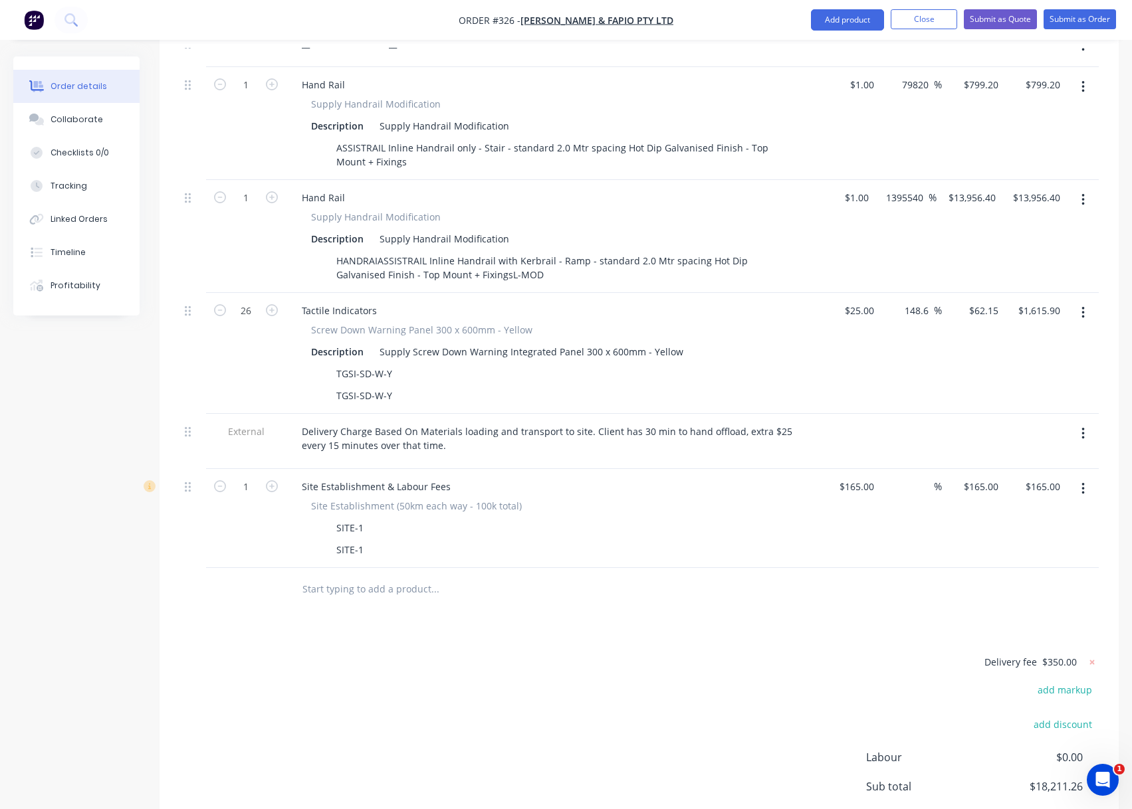
scroll to position [1394, 0]
click at [272, 482] on icon "button" at bounding box center [272, 488] width 12 height 12
type input "2"
type input "$330.00"
click at [272, 482] on icon "button" at bounding box center [272, 488] width 12 height 12
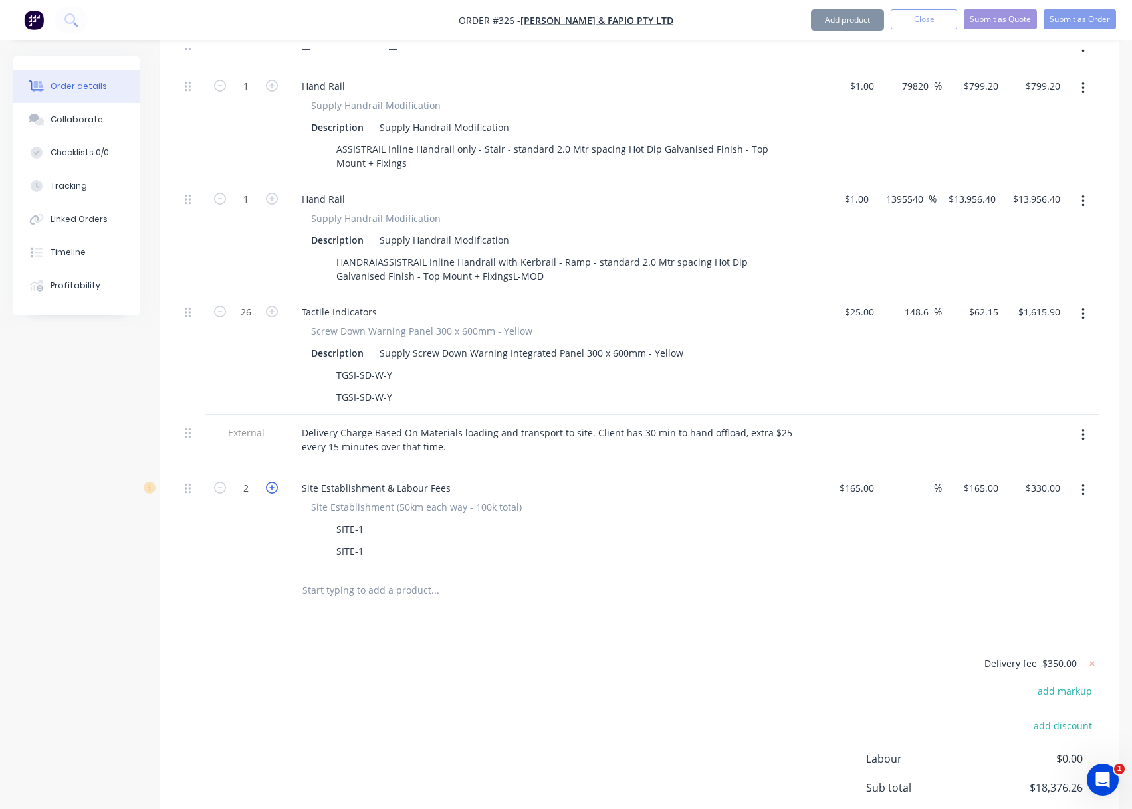
type input "3"
type input "$495.00"
click at [272, 482] on icon "button" at bounding box center [272, 488] width 12 height 12
type input "4"
type input "$660.00"
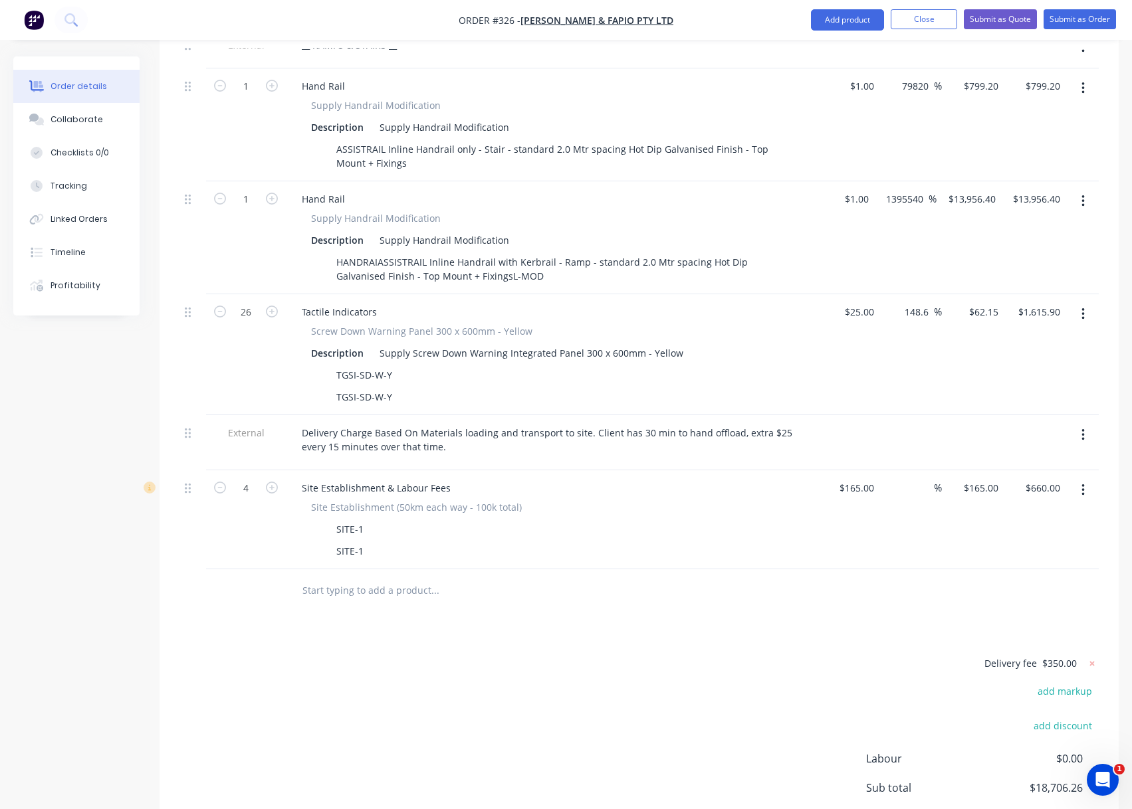
drag, startPoint x: 184, startPoint y: 471, endPoint x: 178, endPoint y: 479, distance: 10.0
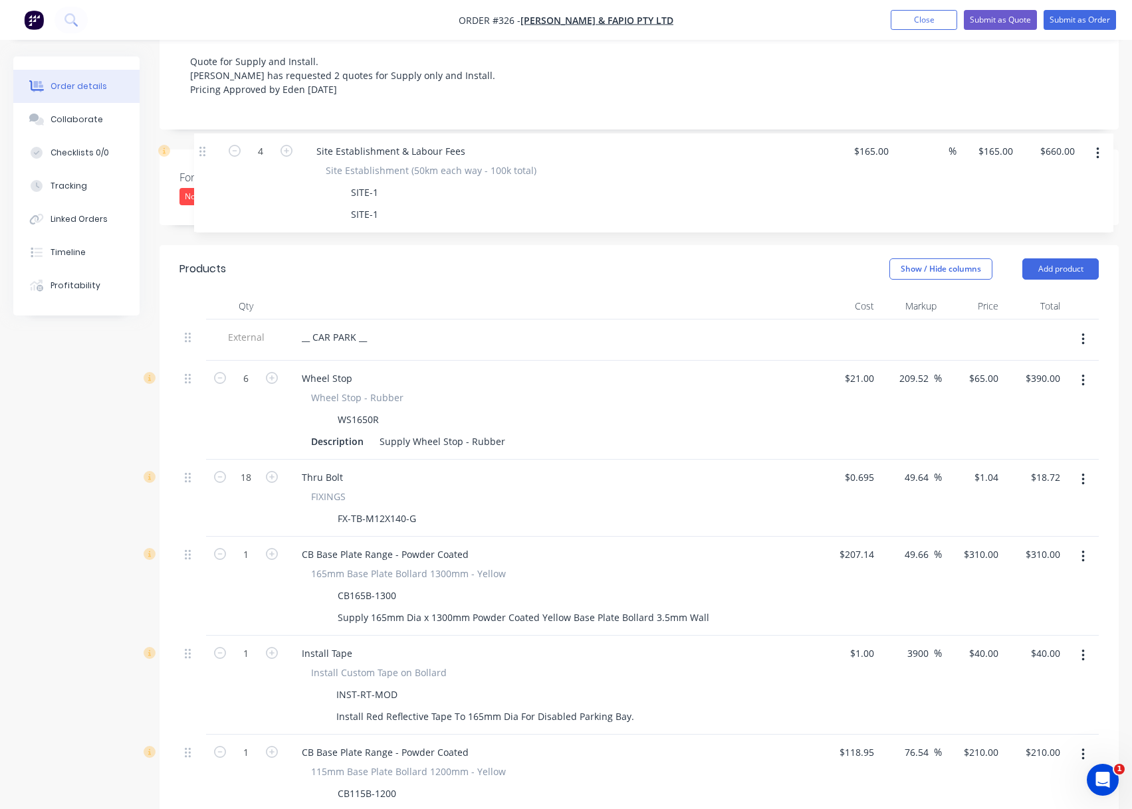
scroll to position [285, 0]
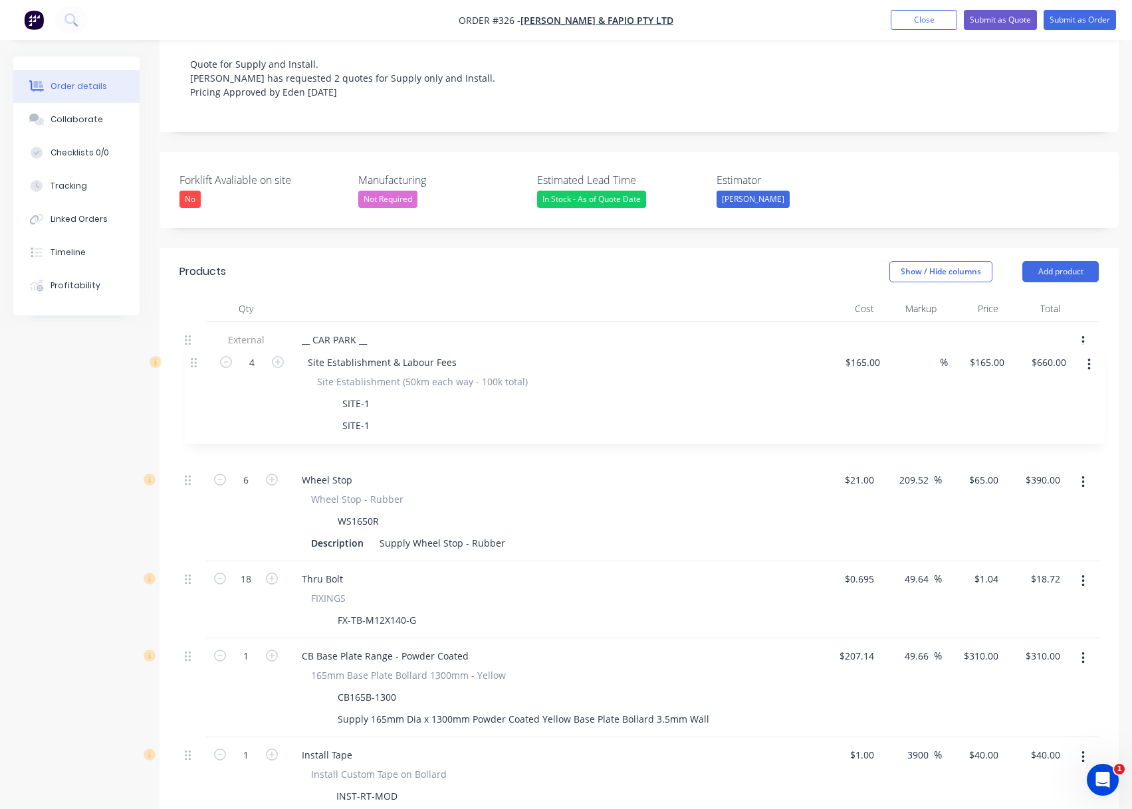
drag, startPoint x: 187, startPoint y: 472, endPoint x: 193, endPoint y: 355, distance: 116.4
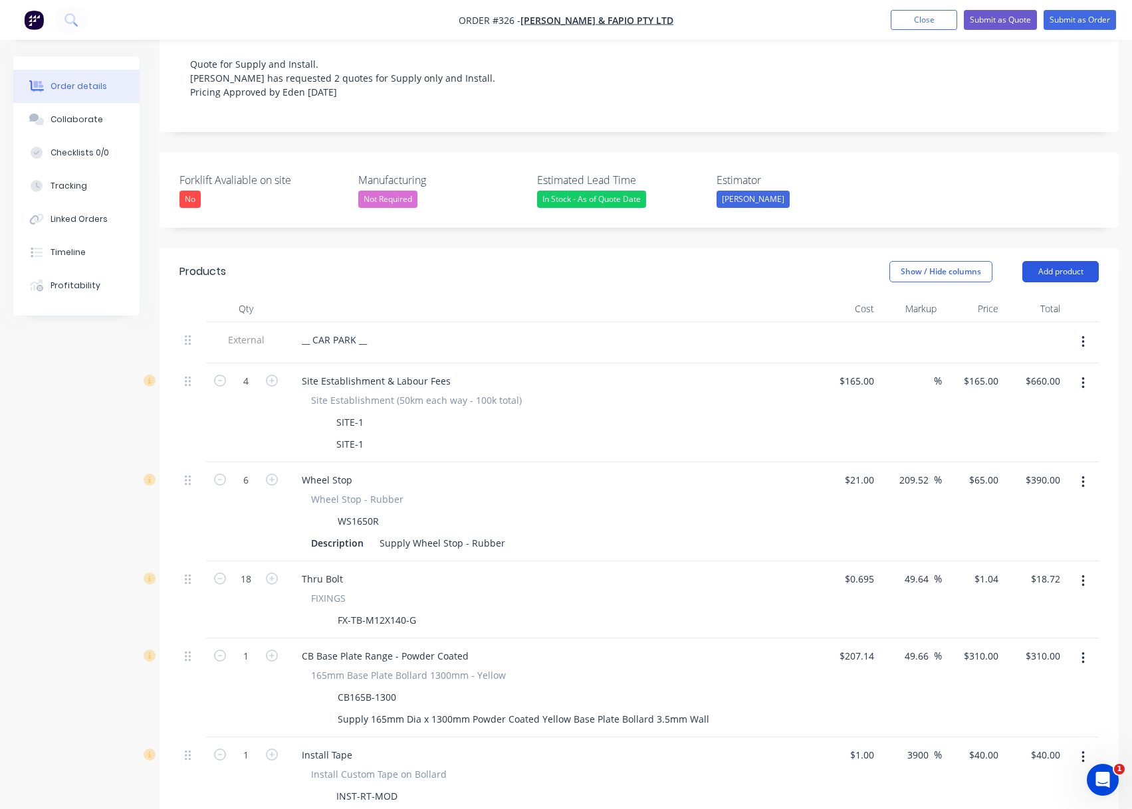
click at [1062, 261] on button "Add product" at bounding box center [1060, 271] width 76 height 21
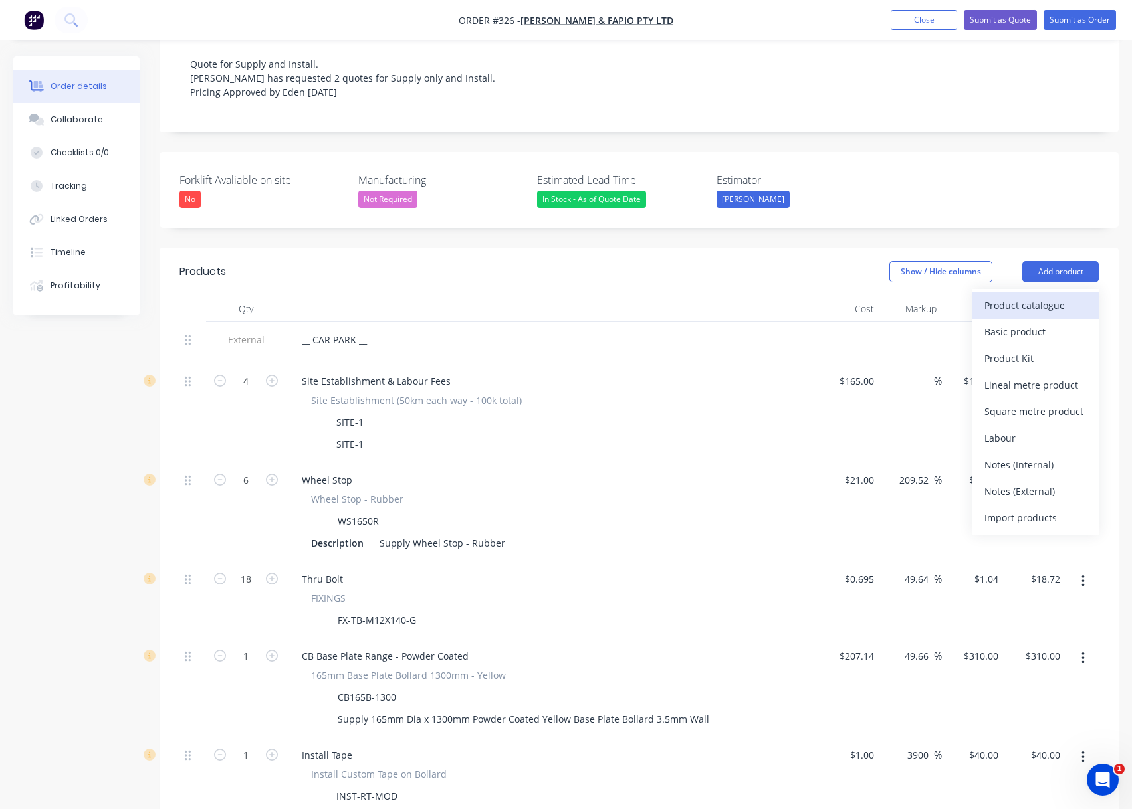
click at [1047, 296] on div "Product catalogue" at bounding box center [1035, 305] width 102 height 19
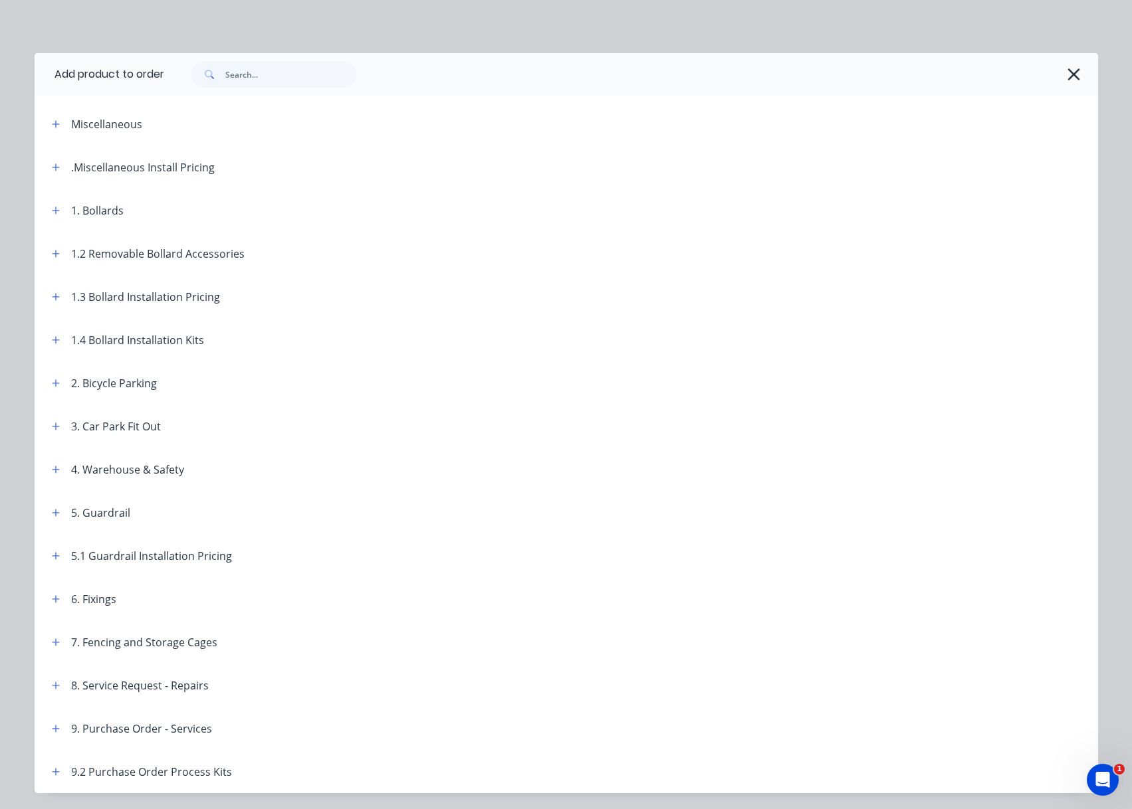
scroll to position [43, 0]
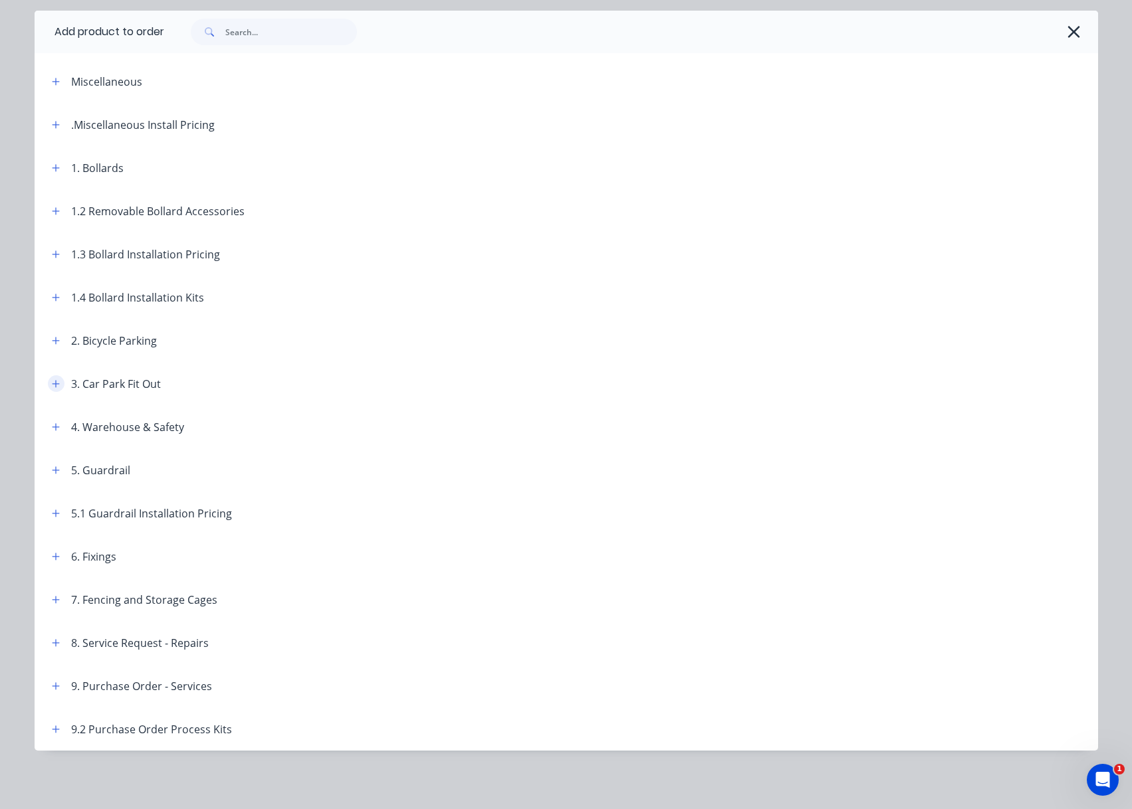
click at [55, 387] on button "button" at bounding box center [56, 383] width 17 height 17
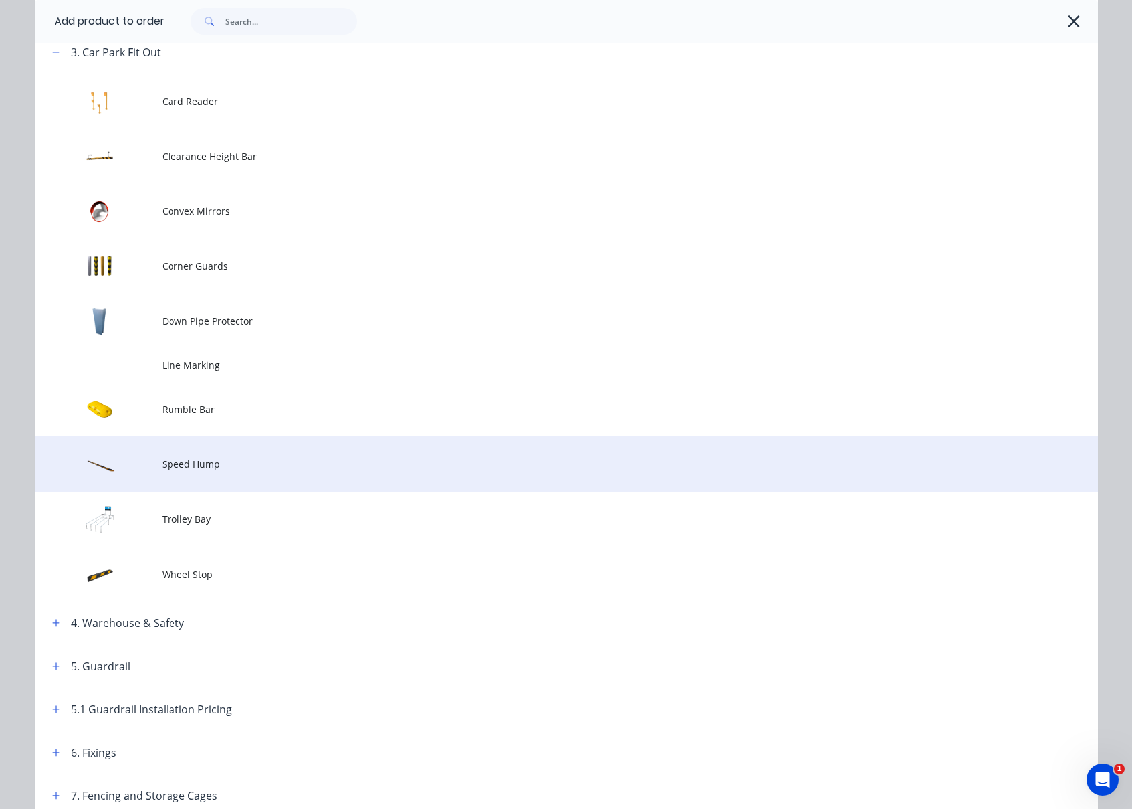
scroll to position [375, 0]
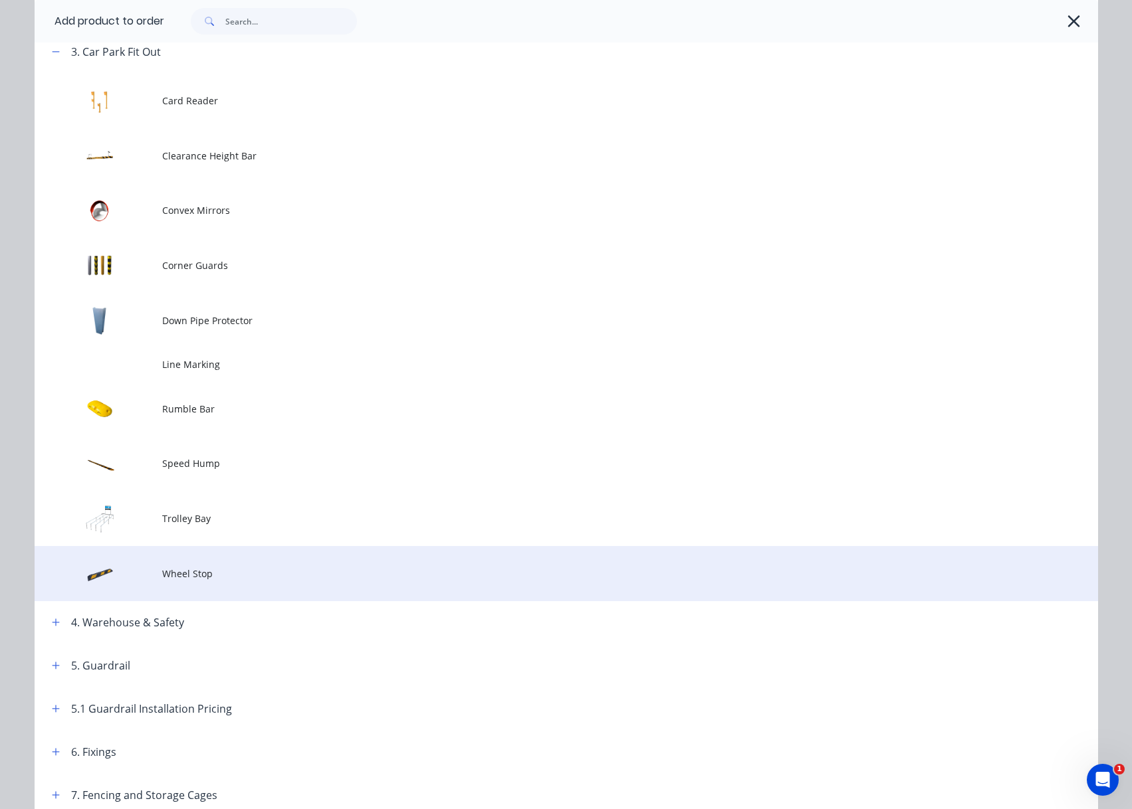
click at [168, 568] on span "Wheel Stop" at bounding box center [536, 574] width 748 height 14
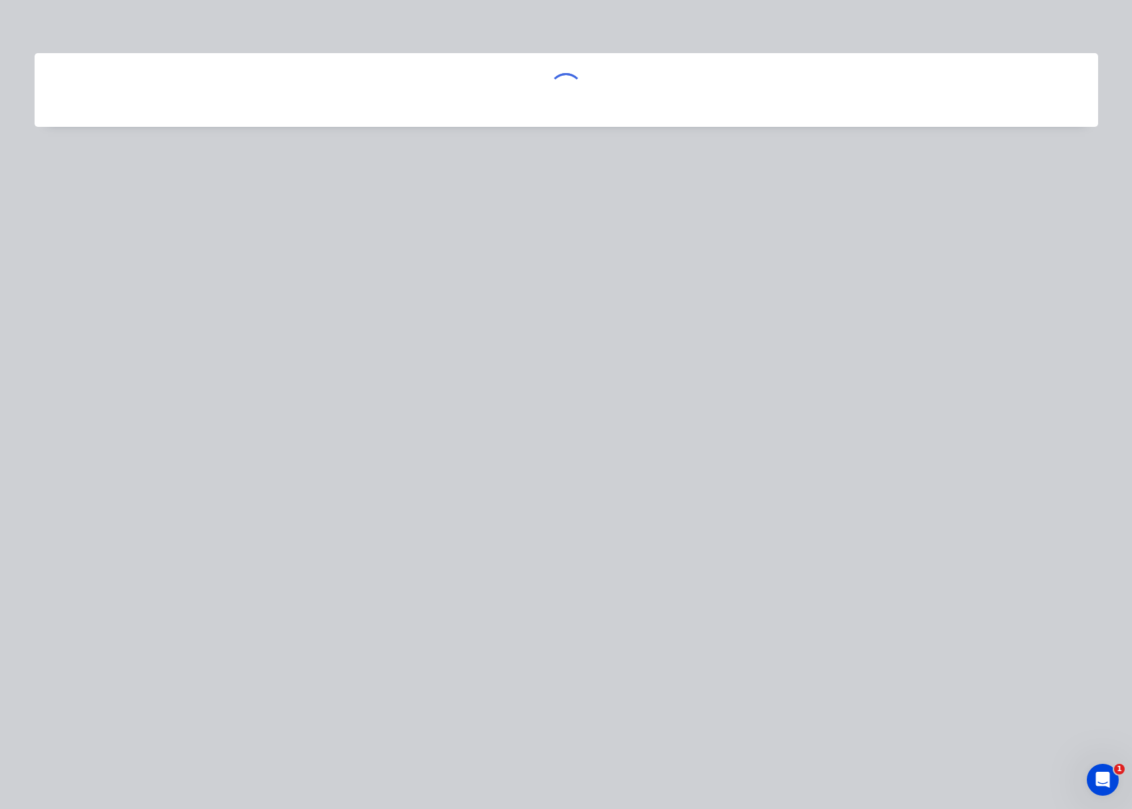
scroll to position [0, 0]
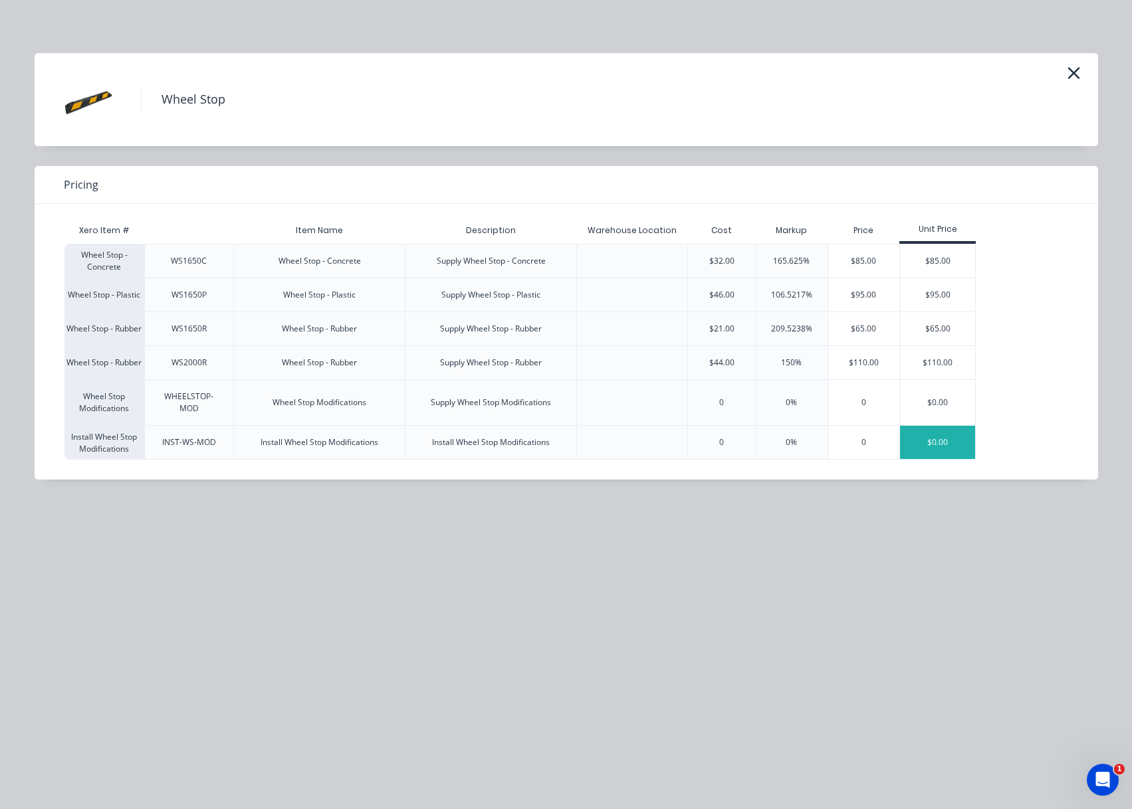
click at [924, 437] on div "$0.00" at bounding box center [937, 442] width 75 height 33
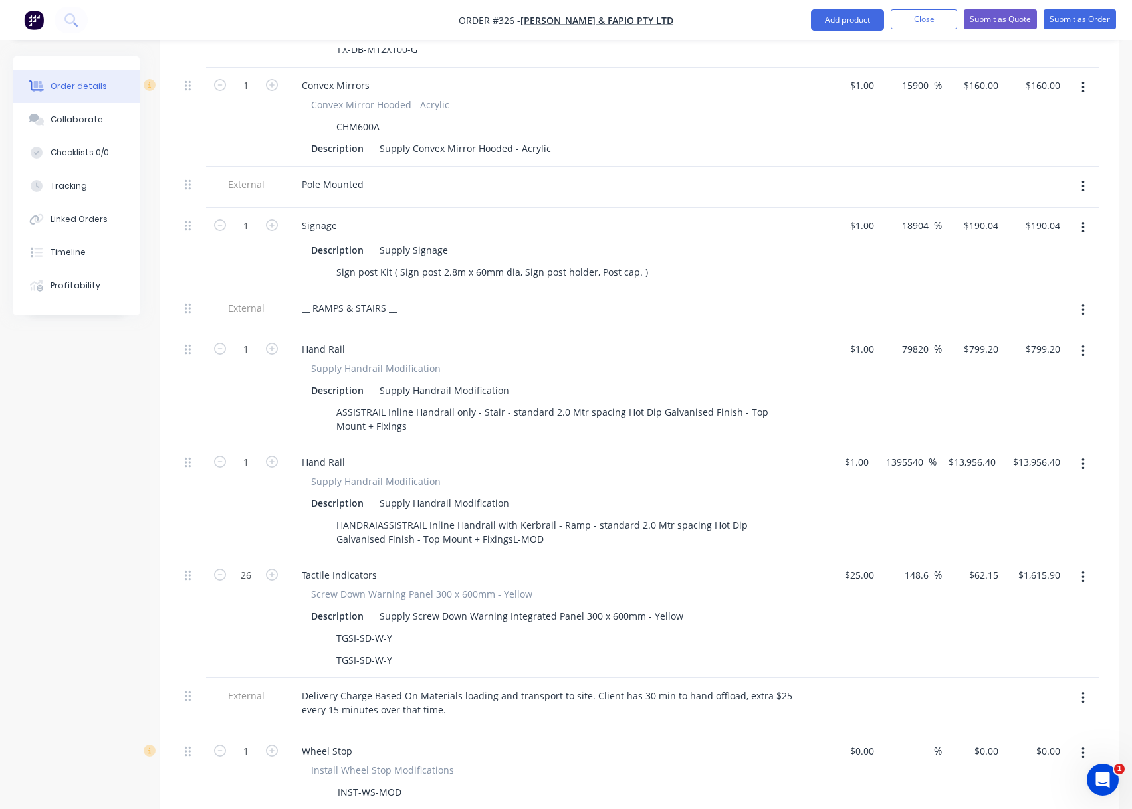
scroll to position [1626, 0]
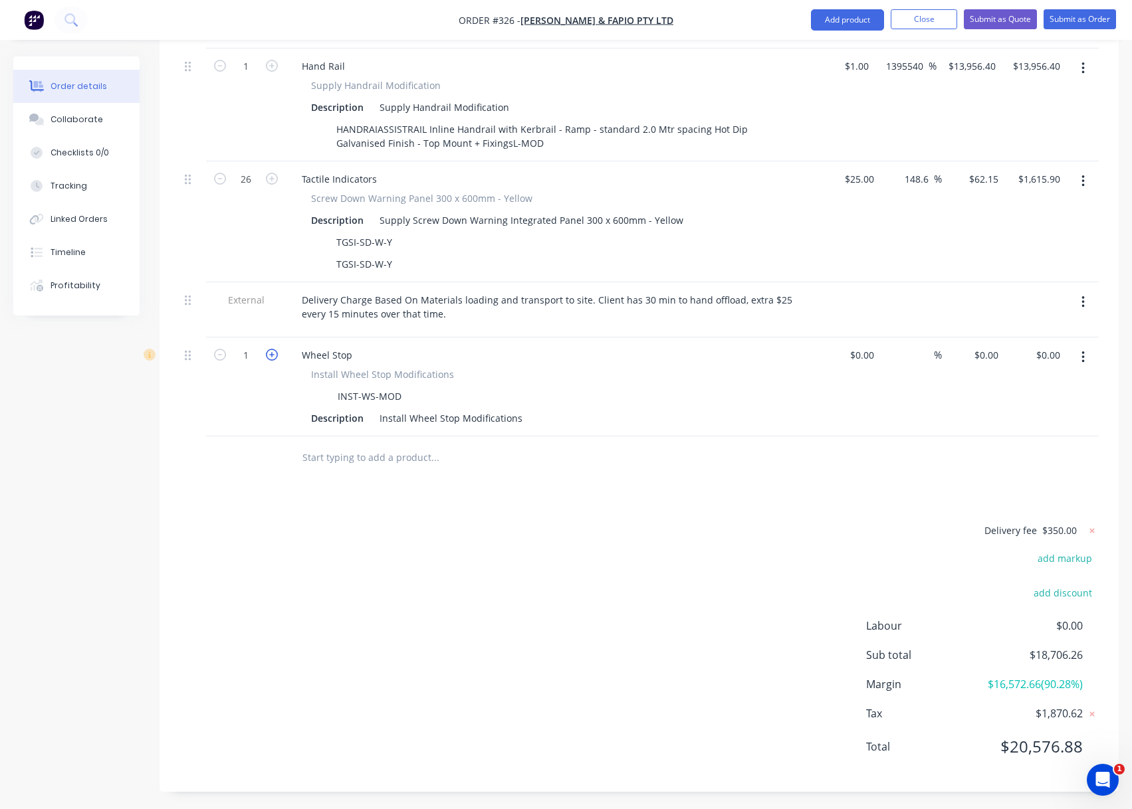
click at [276, 349] on icon "button" at bounding box center [272, 355] width 12 height 12
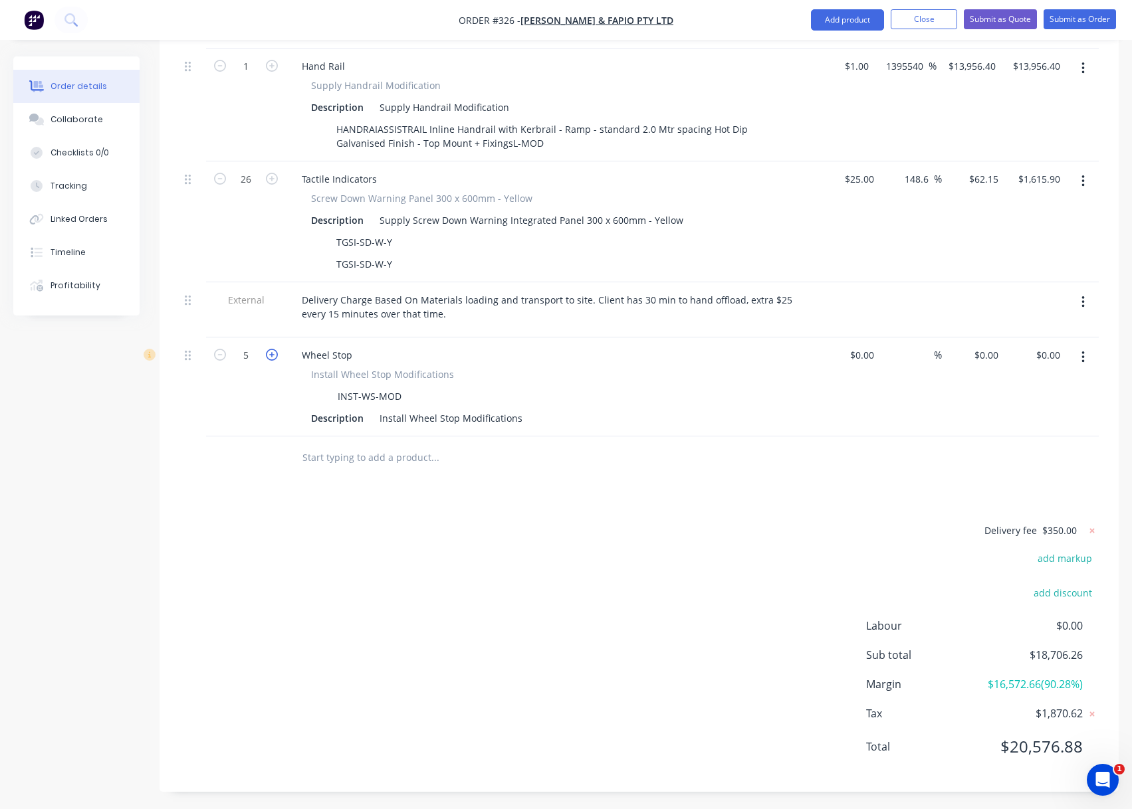
type input "6"
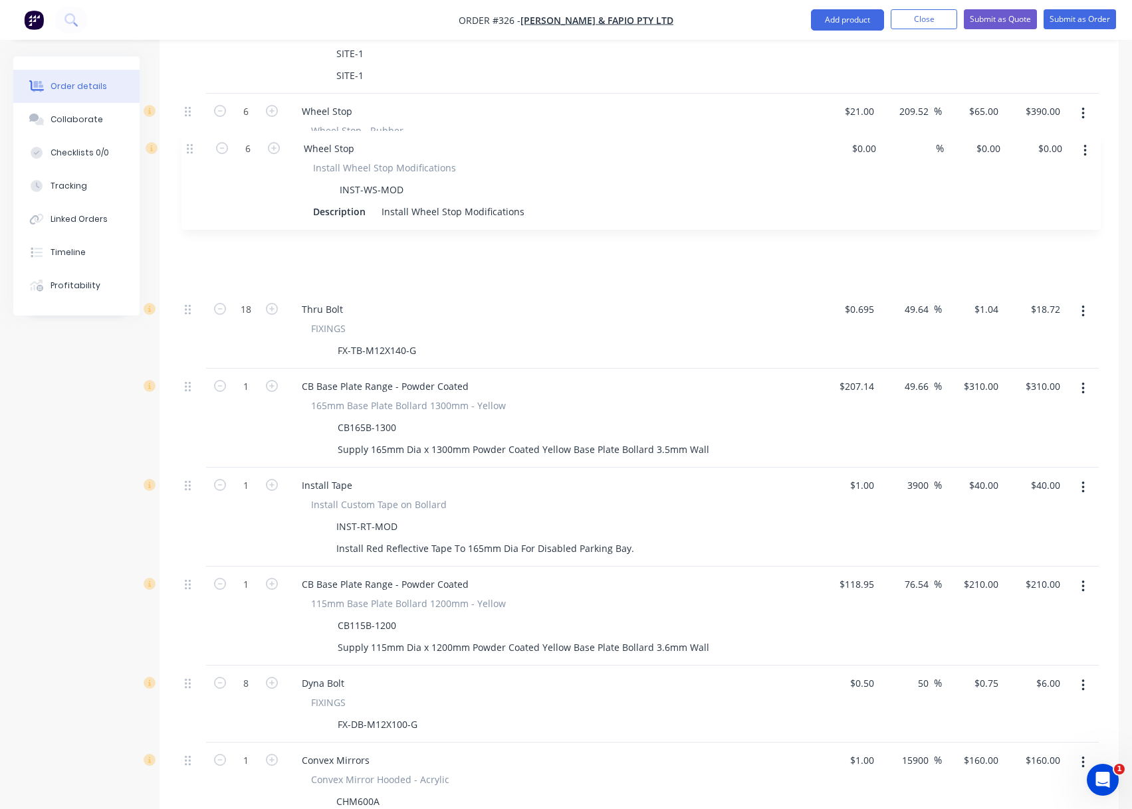
scroll to position [653, 0]
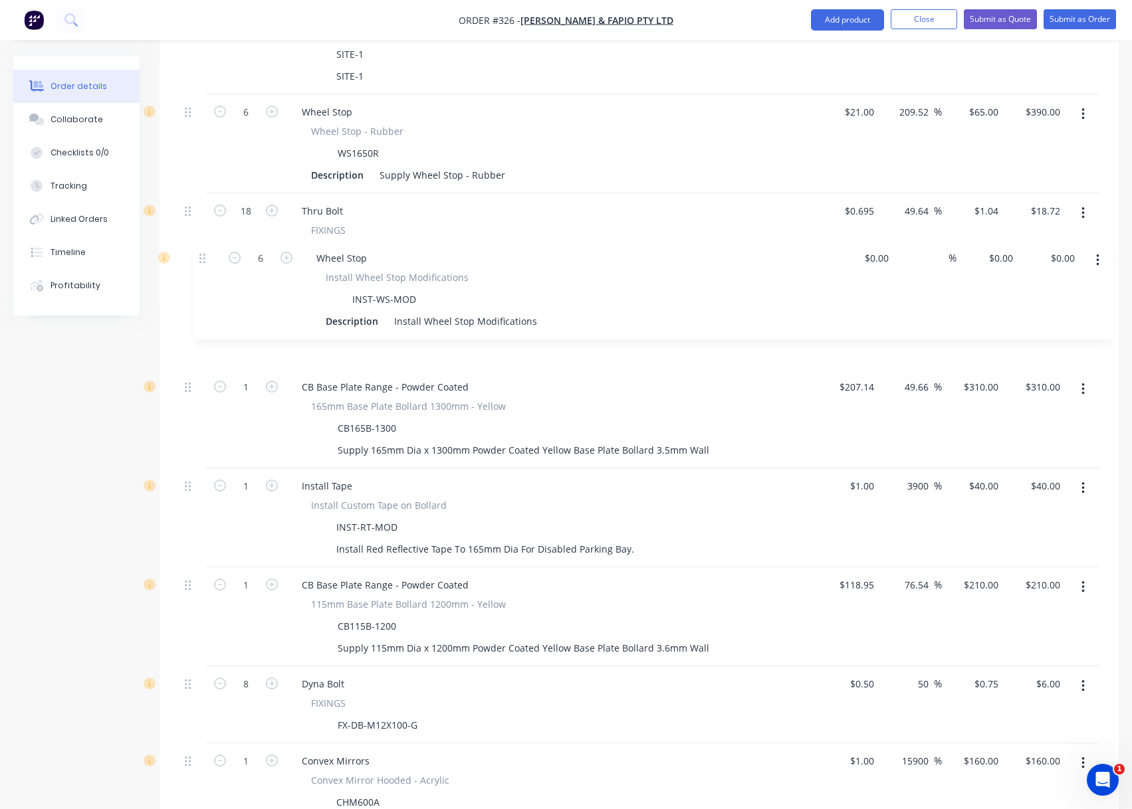
drag, startPoint x: 187, startPoint y: 607, endPoint x: 201, endPoint y: 259, distance: 348.5
click at [201, 259] on div "External __ CAR PARK __ 4 Site Establishment & Labour Fees Site Establishment (…" at bounding box center [638, 681] width 919 height 1455
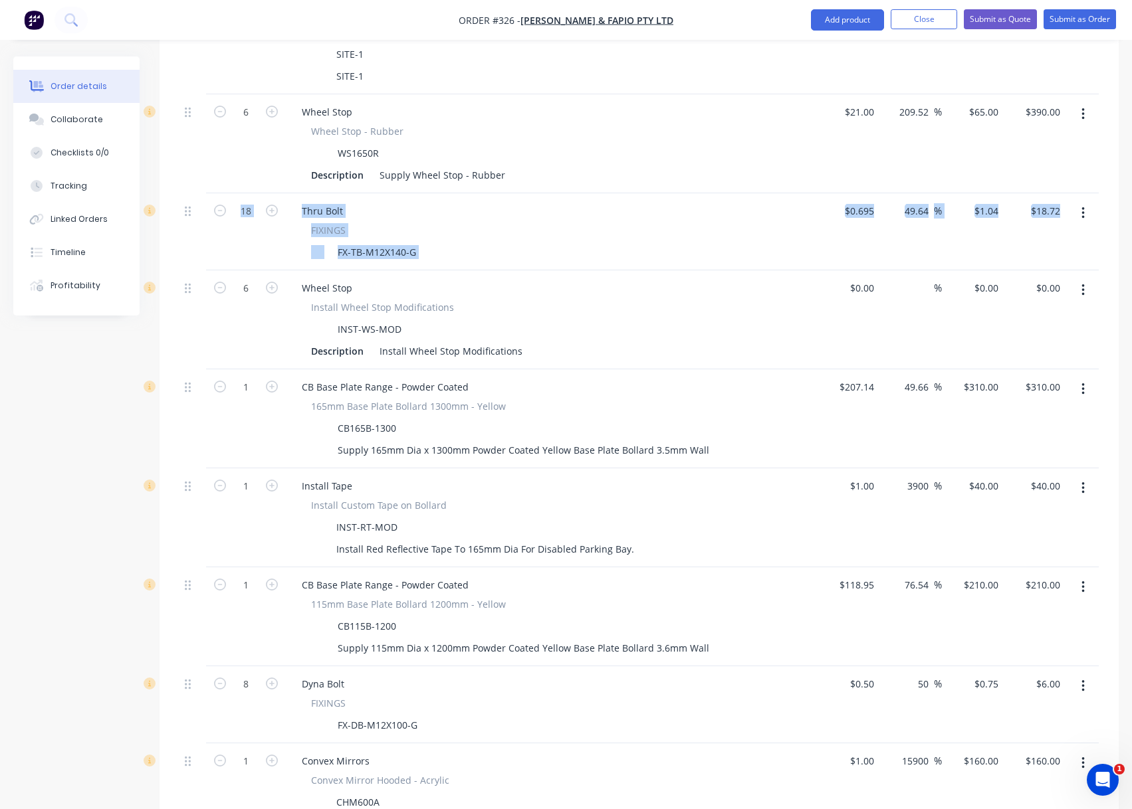
drag, startPoint x: 184, startPoint y: 271, endPoint x: 191, endPoint y: 175, distance: 96.6
click at [191, 175] on div "External __ CAR PARK __ 4 Site Establishment & Labour Fees Site Establishment (…" at bounding box center [638, 681] width 919 height 1455
click at [188, 282] on icon at bounding box center [188, 288] width 6 height 12
click at [193, 288] on div at bounding box center [192, 319] width 27 height 99
click at [177, 316] on div "Qty Cost Markup Price Total External __ CAR PARK __ 4 Site Establishment & Labo…" at bounding box center [638, 690] width 959 height 1525
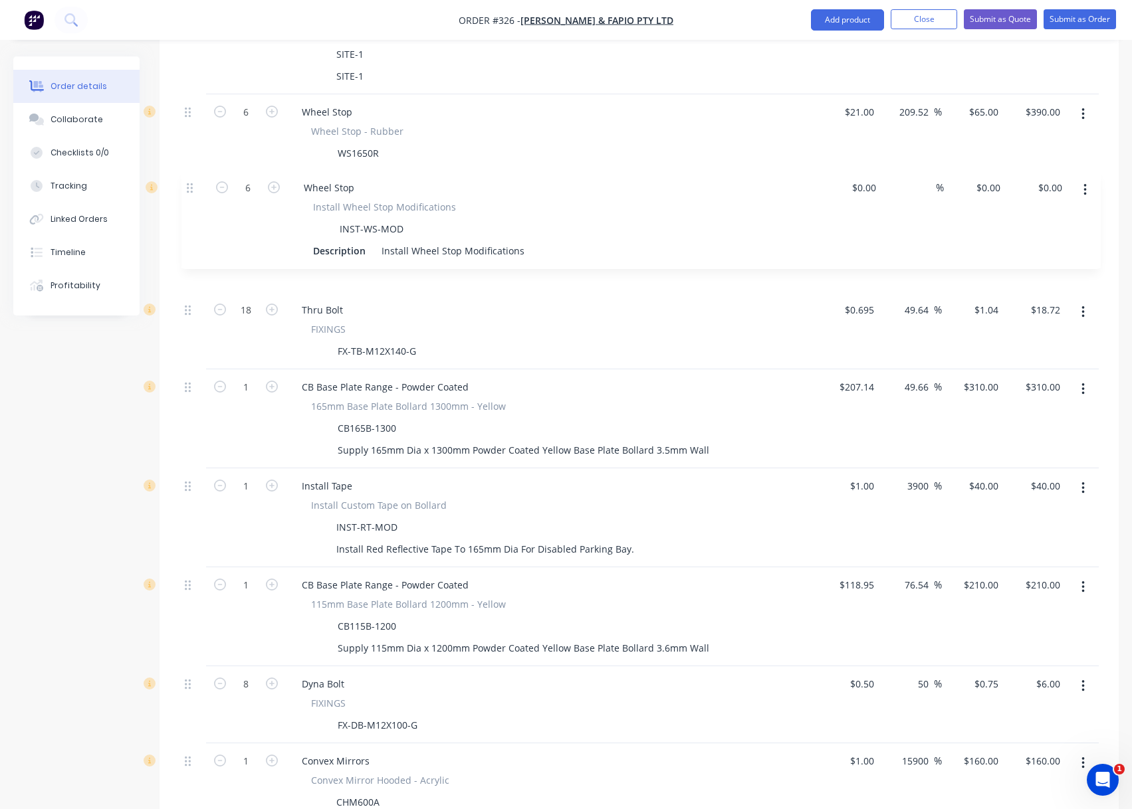
drag, startPoint x: 187, startPoint y: 270, endPoint x: 190, endPoint y: 185, distance: 85.8
click at [190, 185] on div "External __ CAR PARK __ 4 Site Establishment & Labour Fees Site Establishment (…" at bounding box center [638, 681] width 919 height 1455
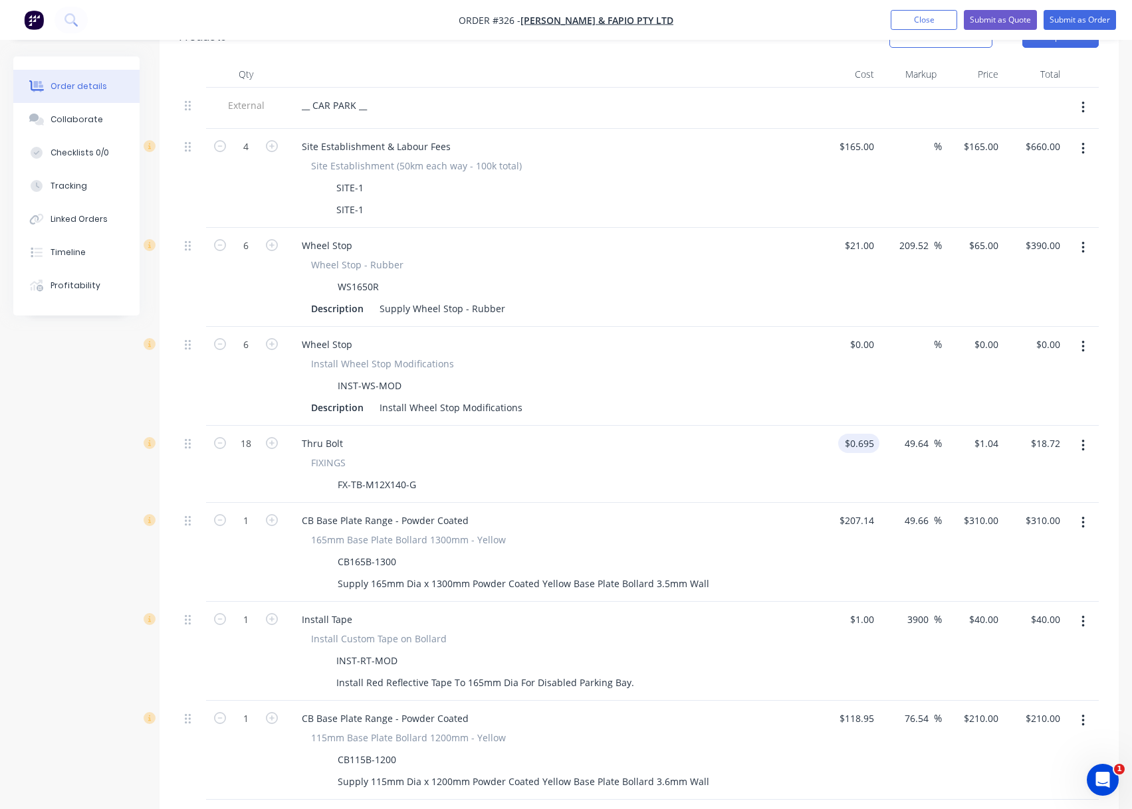
scroll to position [520, 0]
type input "0"
click at [985, 334] on div "0 $0.00" at bounding box center [985, 343] width 36 height 19
type input "$0.00"
click at [855, 326] on div at bounding box center [848, 375] width 62 height 99
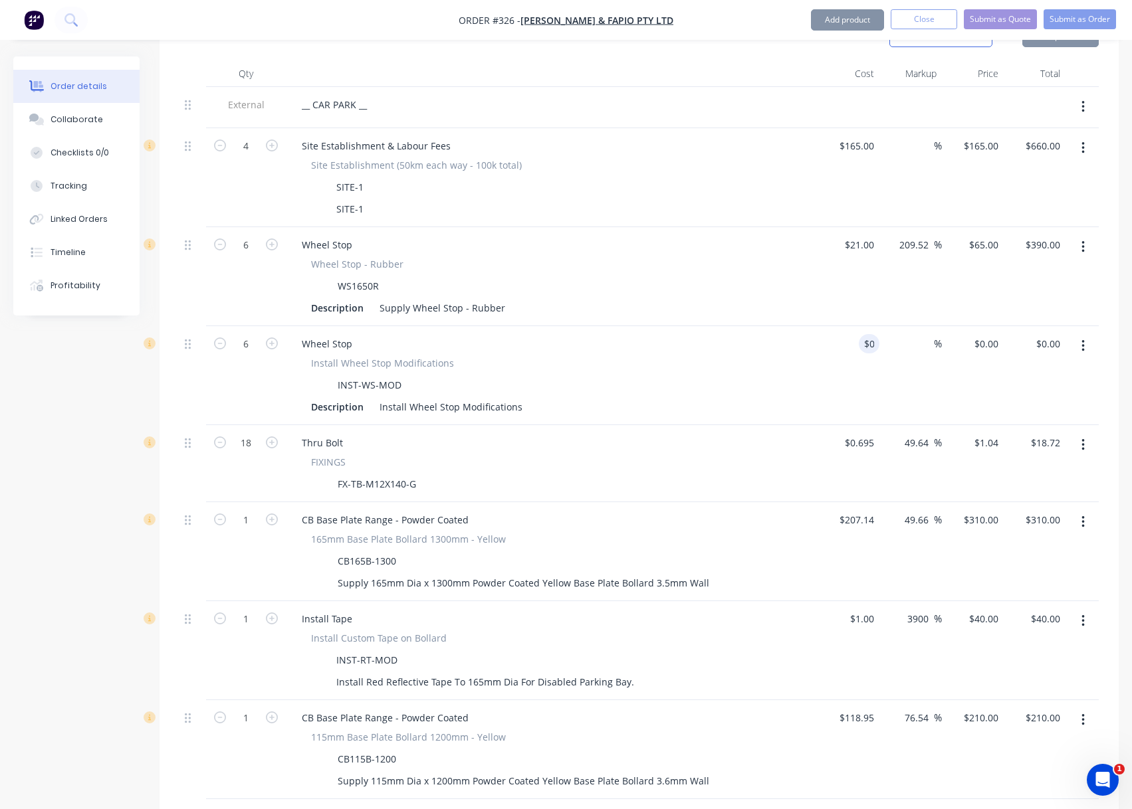
click at [754, 334] on div "Wheel Stop" at bounding box center [551, 343] width 521 height 19
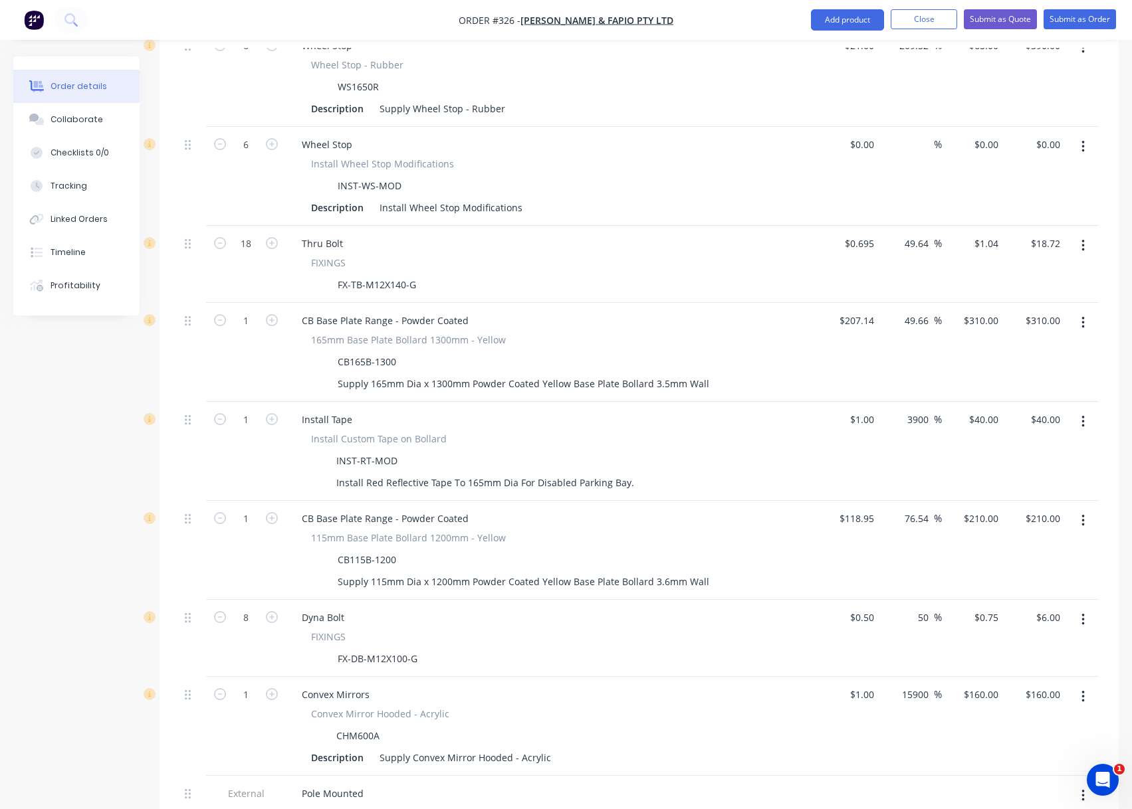
scroll to position [786, 0]
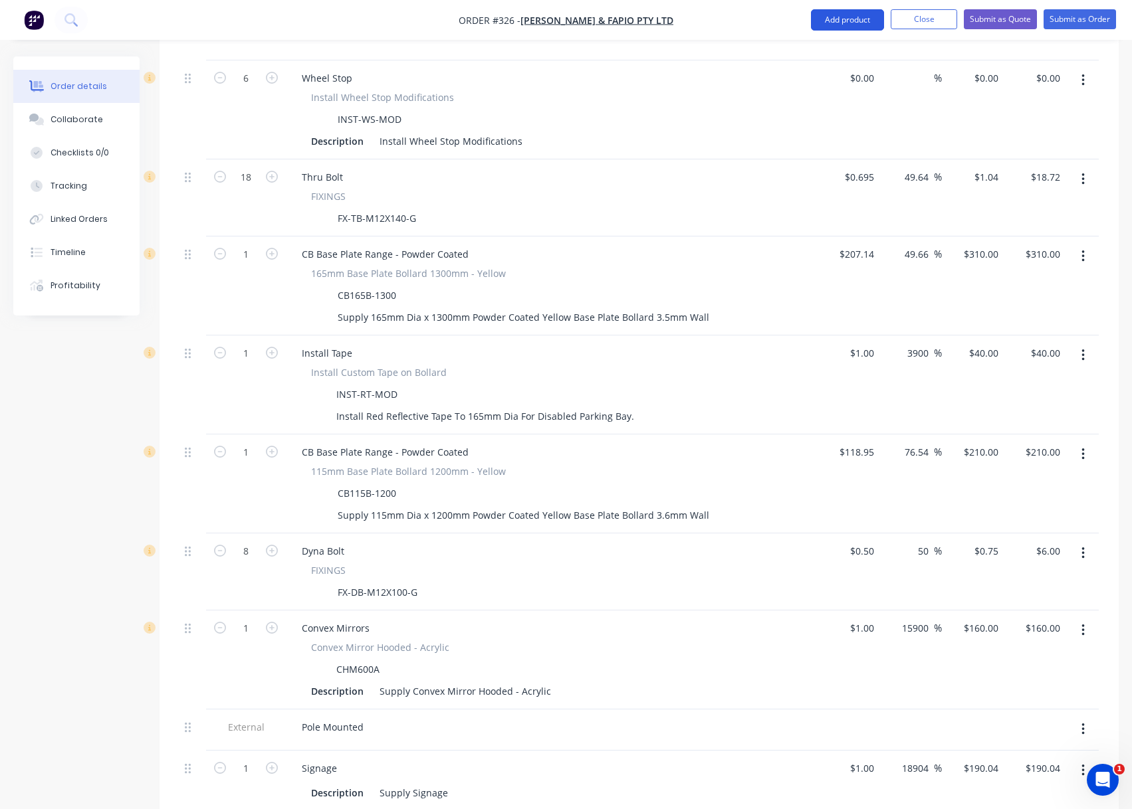
click at [860, 21] on button "Add product" at bounding box center [847, 19] width 73 height 21
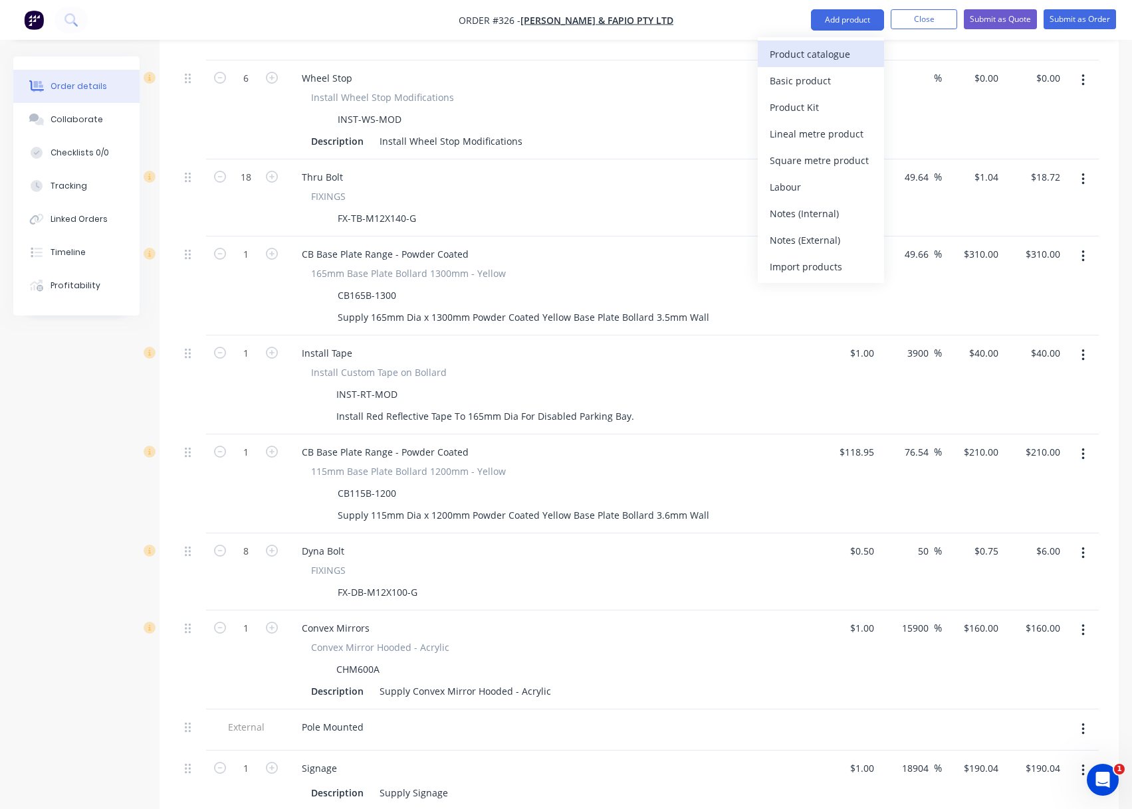
click at [830, 51] on div "Product catalogue" at bounding box center [820, 54] width 102 height 19
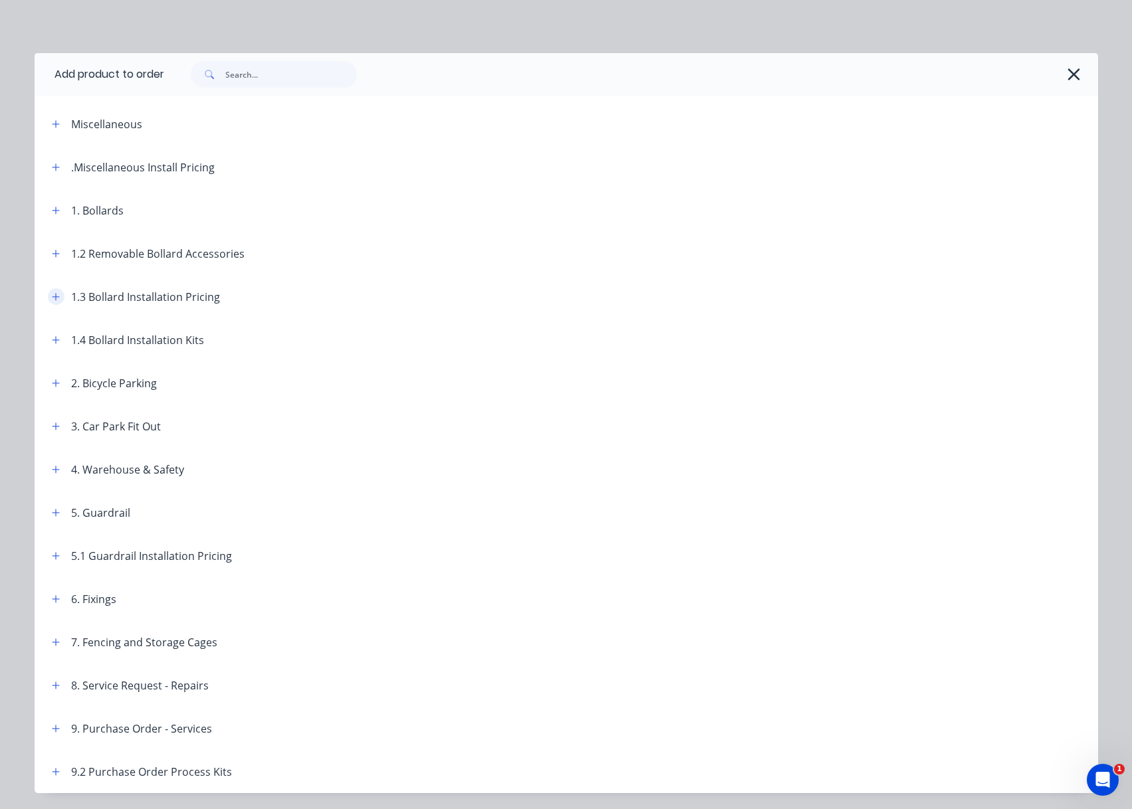
click at [48, 300] on button "button" at bounding box center [56, 296] width 17 height 17
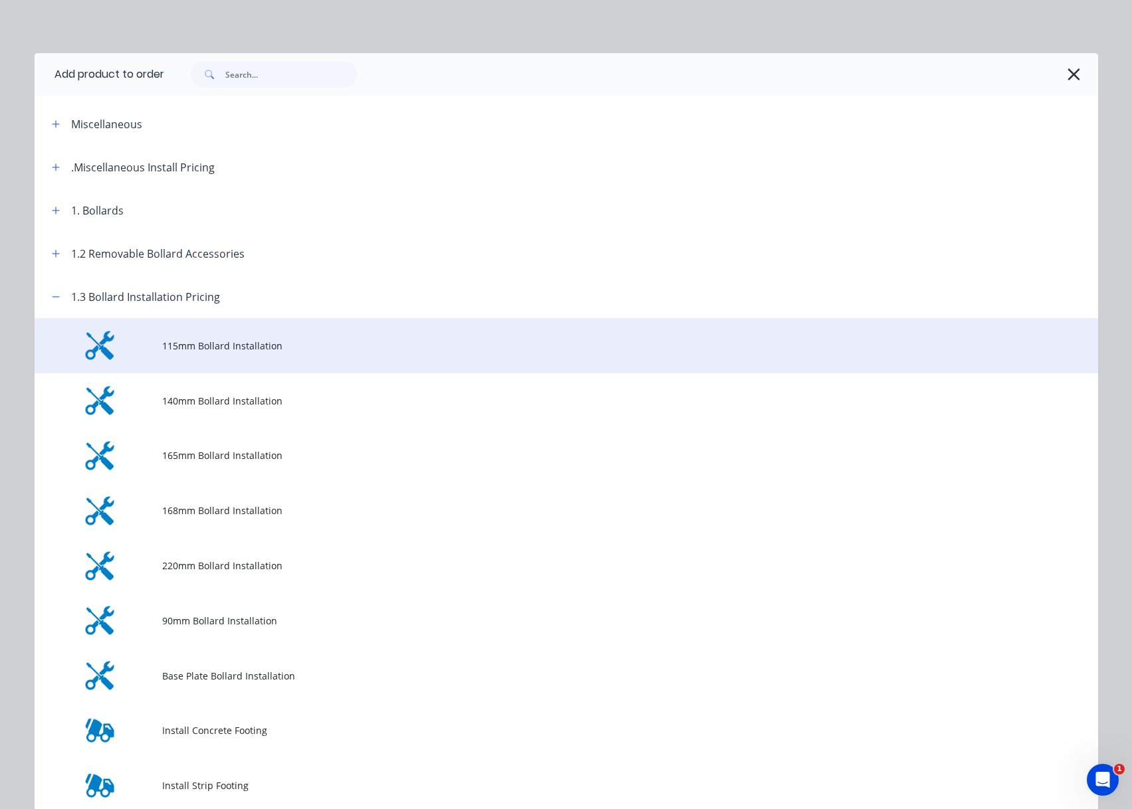
click at [224, 346] on span "115mm Bollard Installation" at bounding box center [536, 346] width 748 height 14
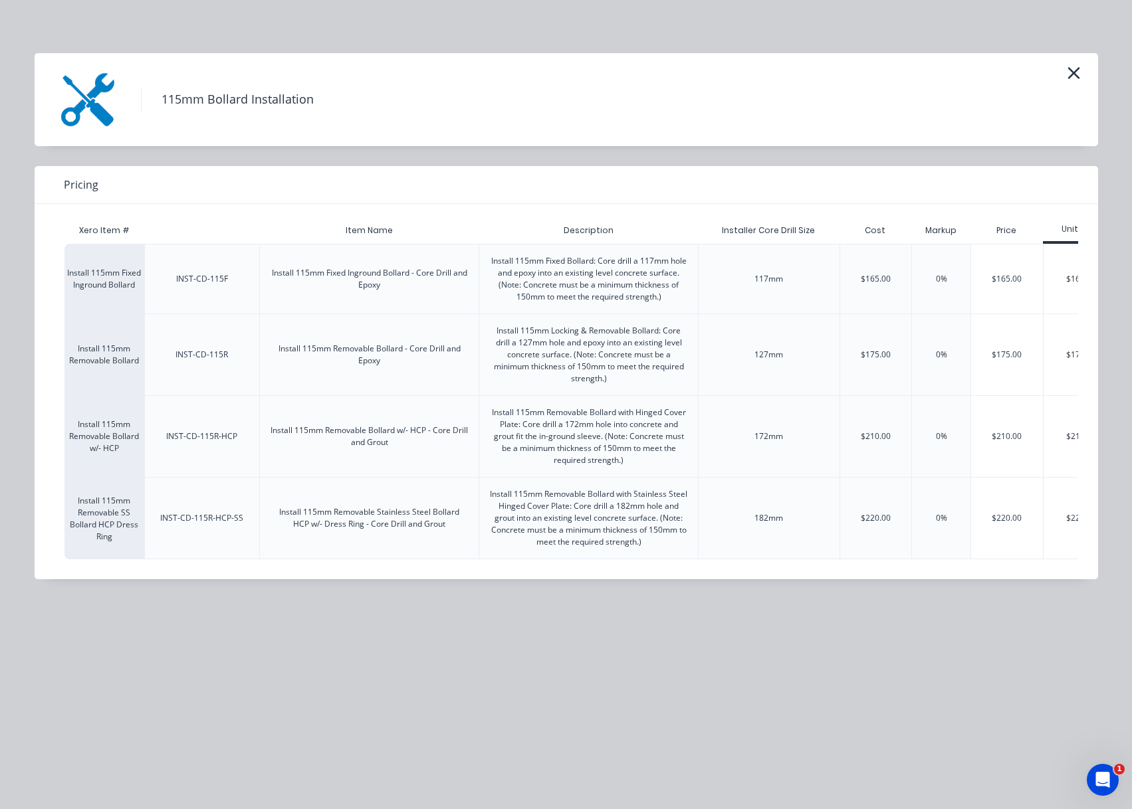
click at [1060, 65] on div "115mm Bollard Installation" at bounding box center [566, 99] width 1063 height 93
click at [1064, 72] on button "button" at bounding box center [1073, 73] width 22 height 21
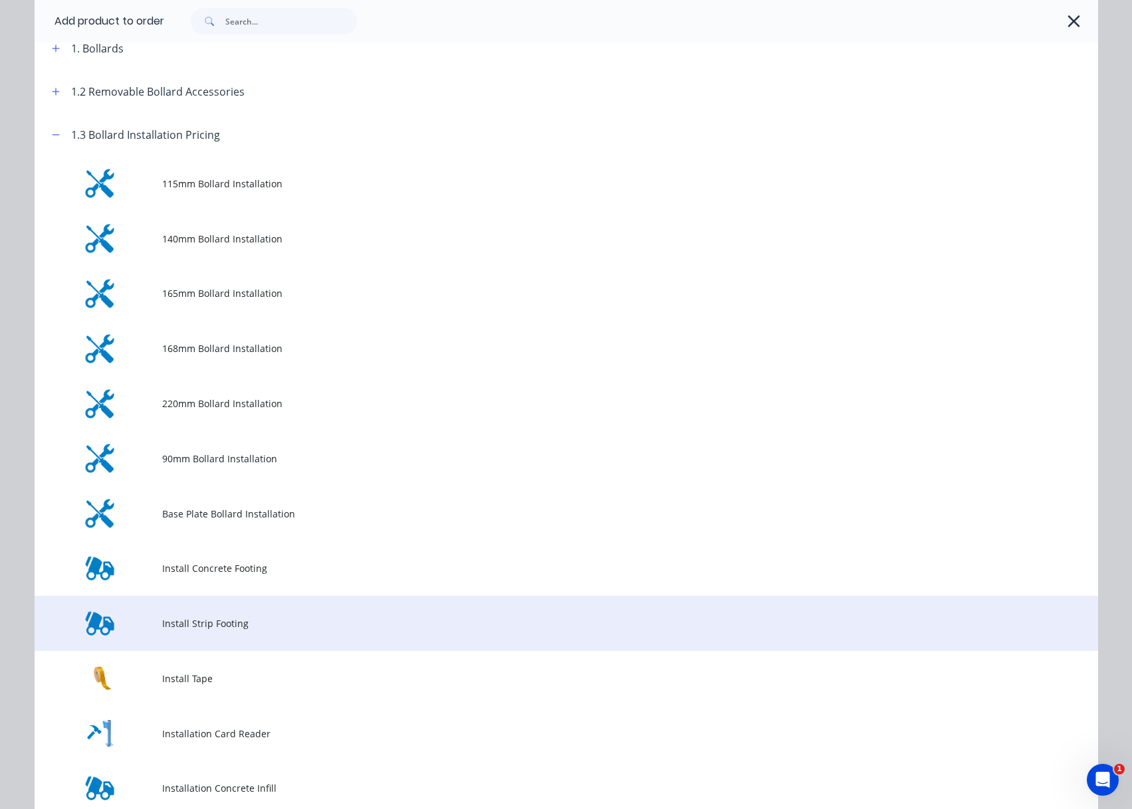
scroll to position [142, 0]
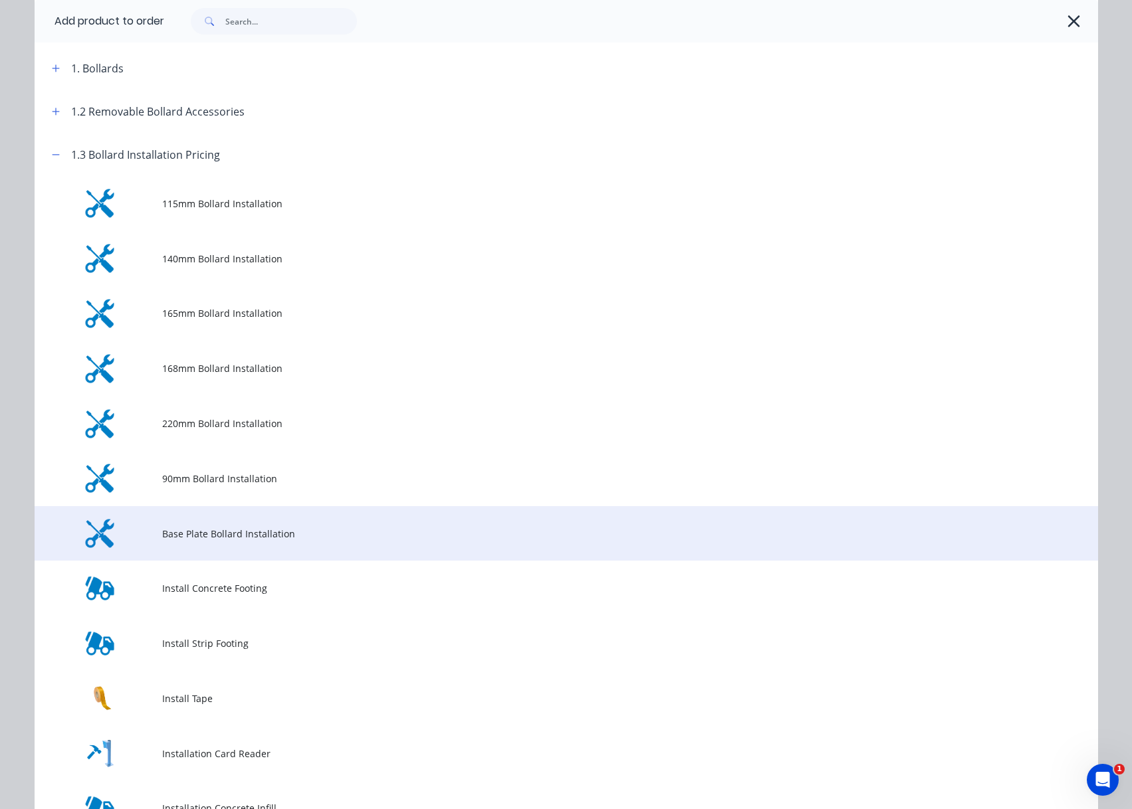
click at [217, 534] on span "Base Plate Bollard Installation" at bounding box center [536, 534] width 748 height 14
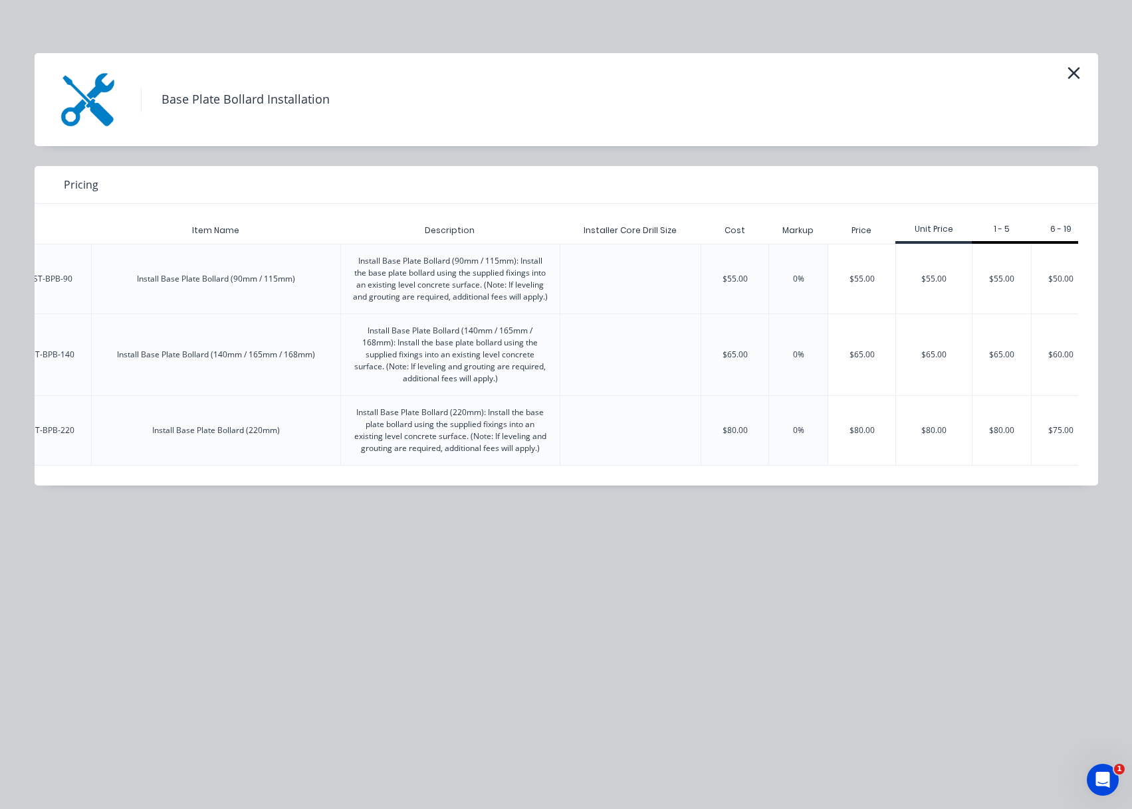
scroll to position [0, 150]
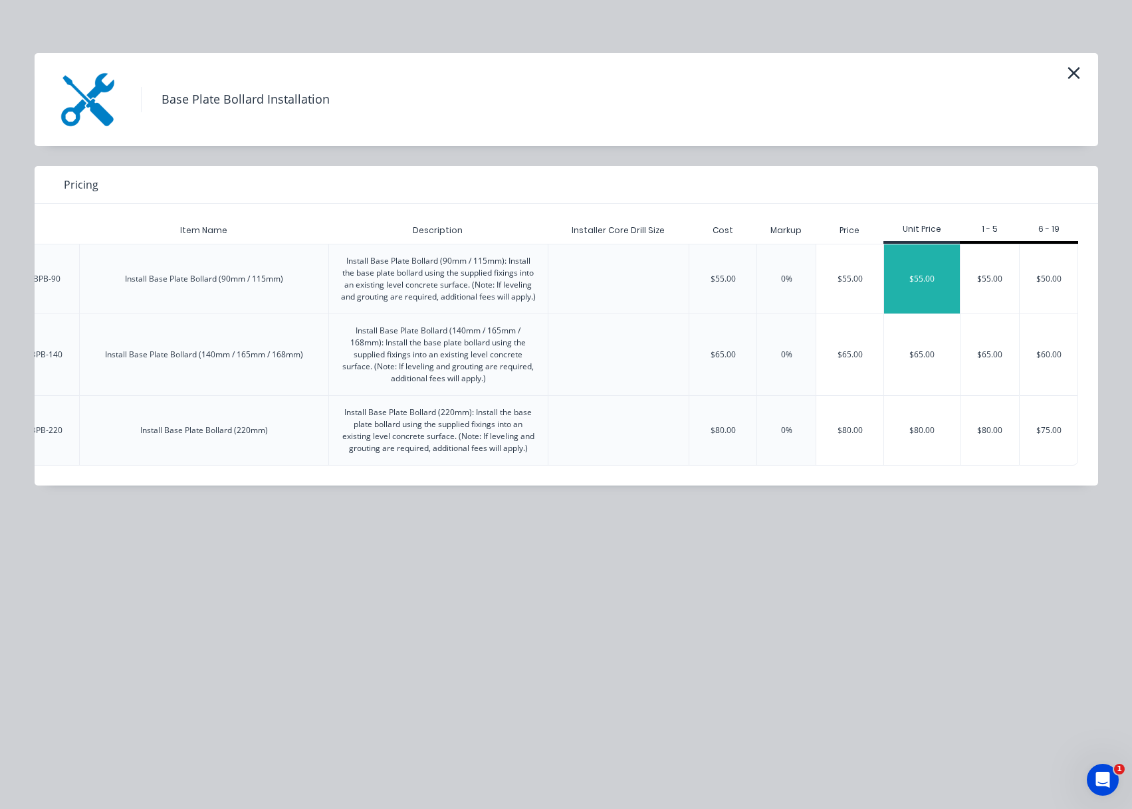
click at [930, 285] on div "$55.00" at bounding box center [922, 279] width 76 height 69
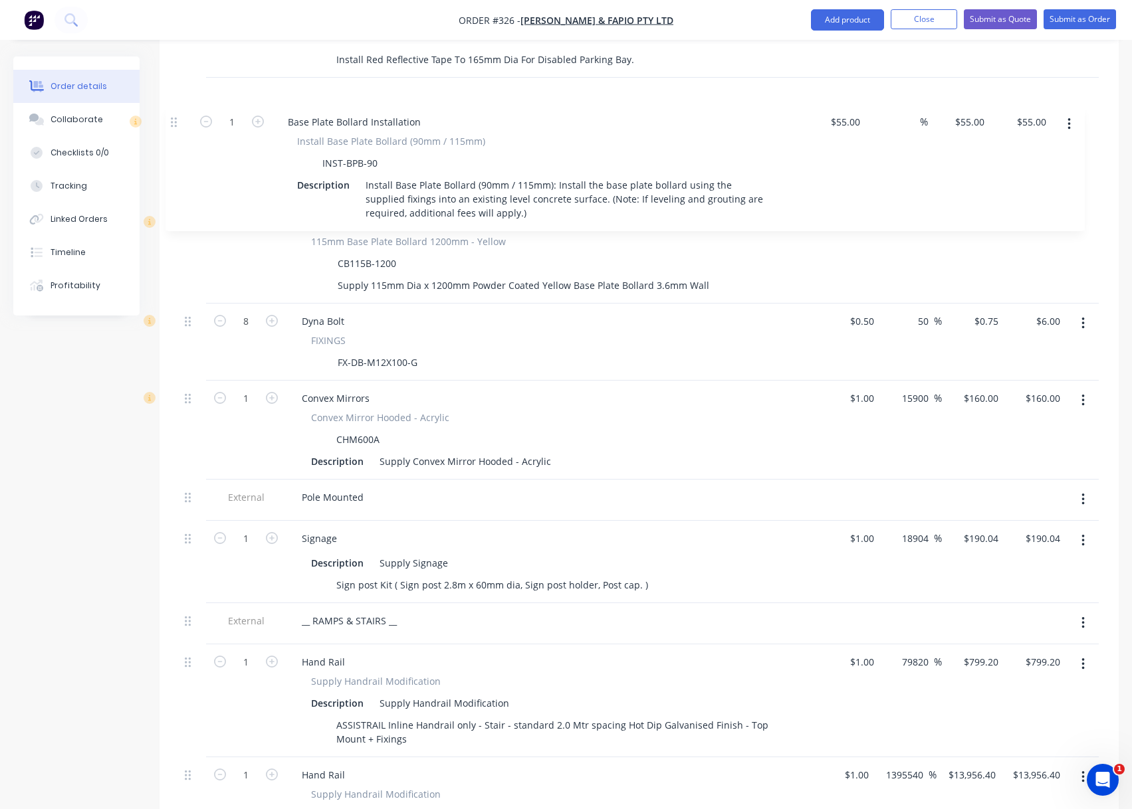
scroll to position [1129, 0]
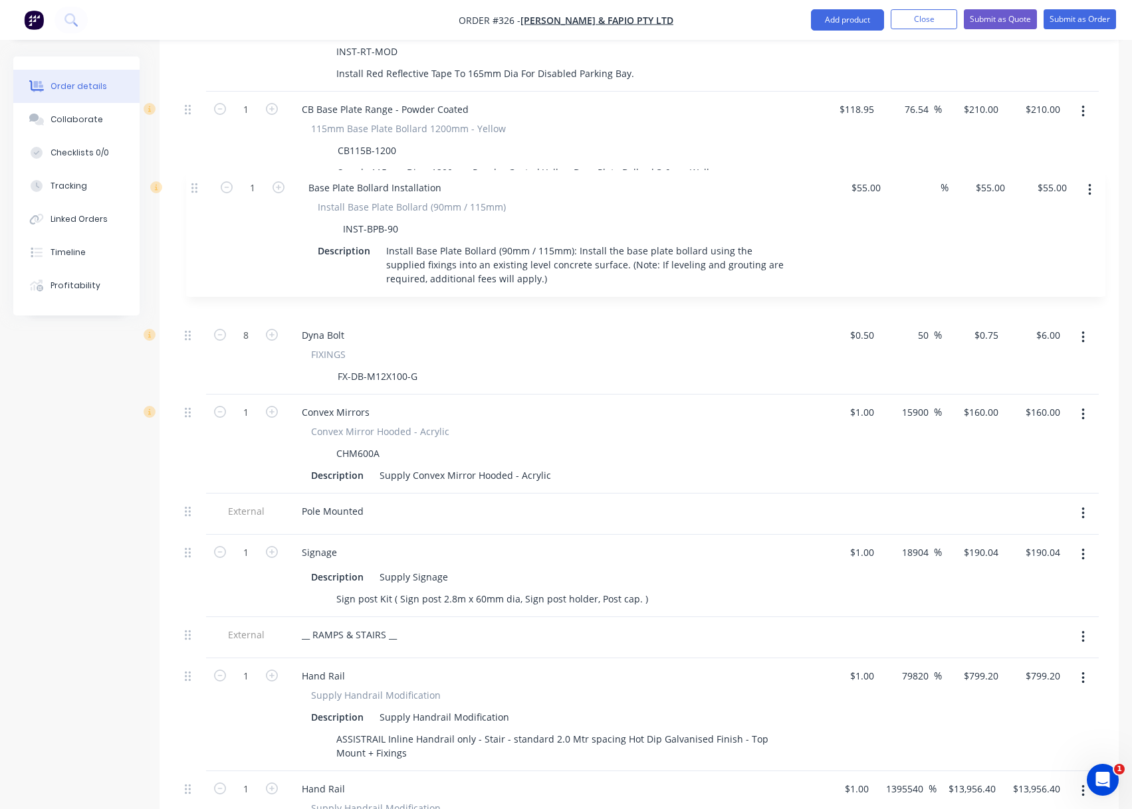
drag, startPoint x: 190, startPoint y: 548, endPoint x: 197, endPoint y: 185, distance: 362.2
click at [197, 185] on div "External __ CAR PARK __ 4 Site Establishment & Labour Fees Site Establishment (…" at bounding box center [638, 269] width 919 height 1582
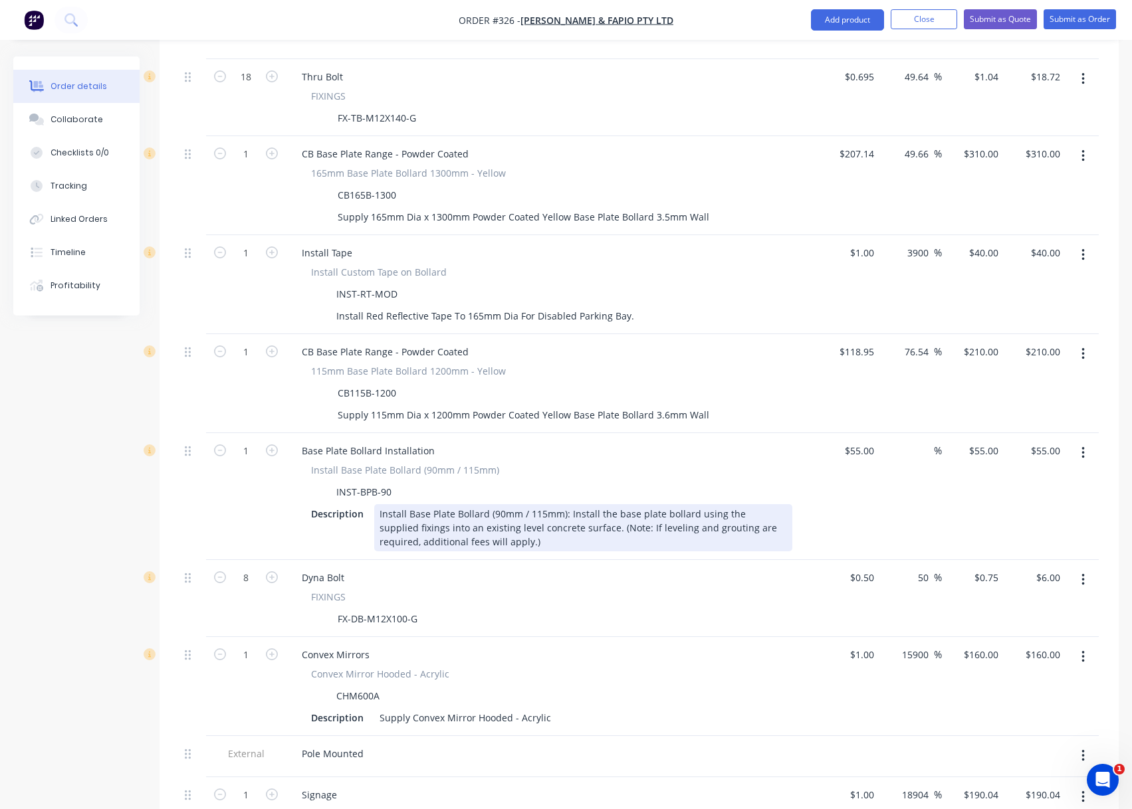
scroll to position [863, 0]
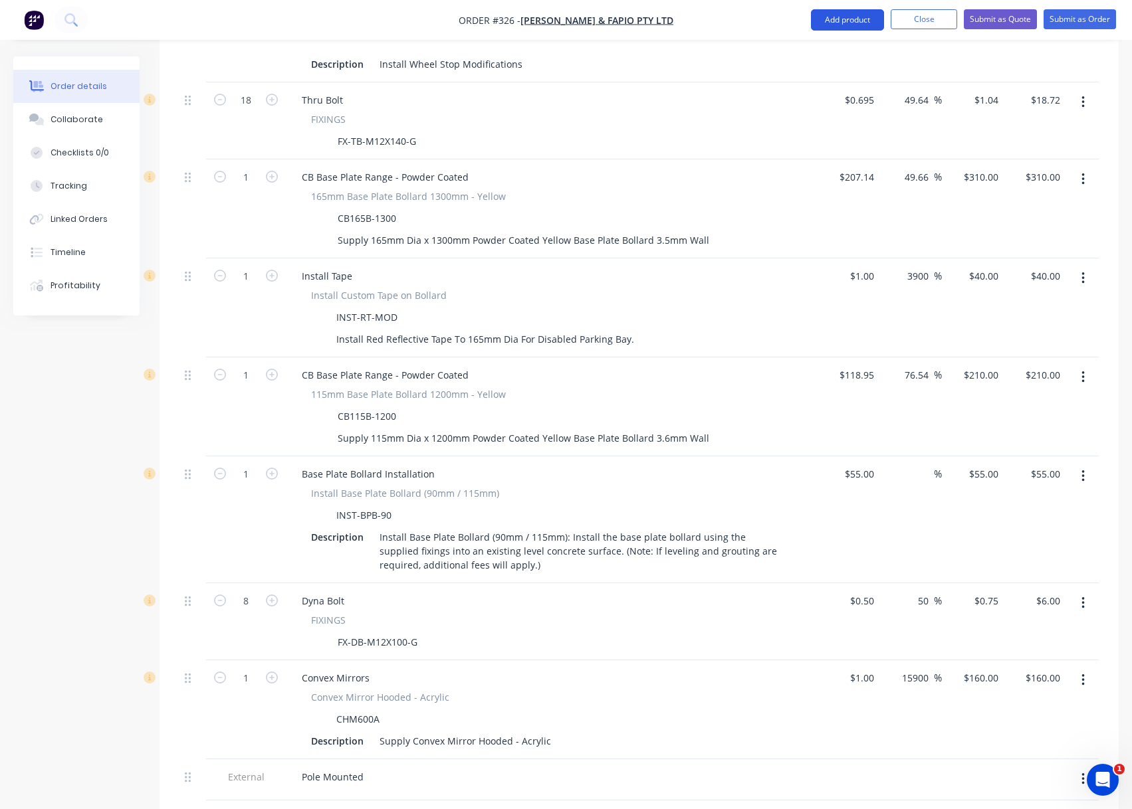
click at [831, 20] on button "Add product" at bounding box center [847, 19] width 73 height 21
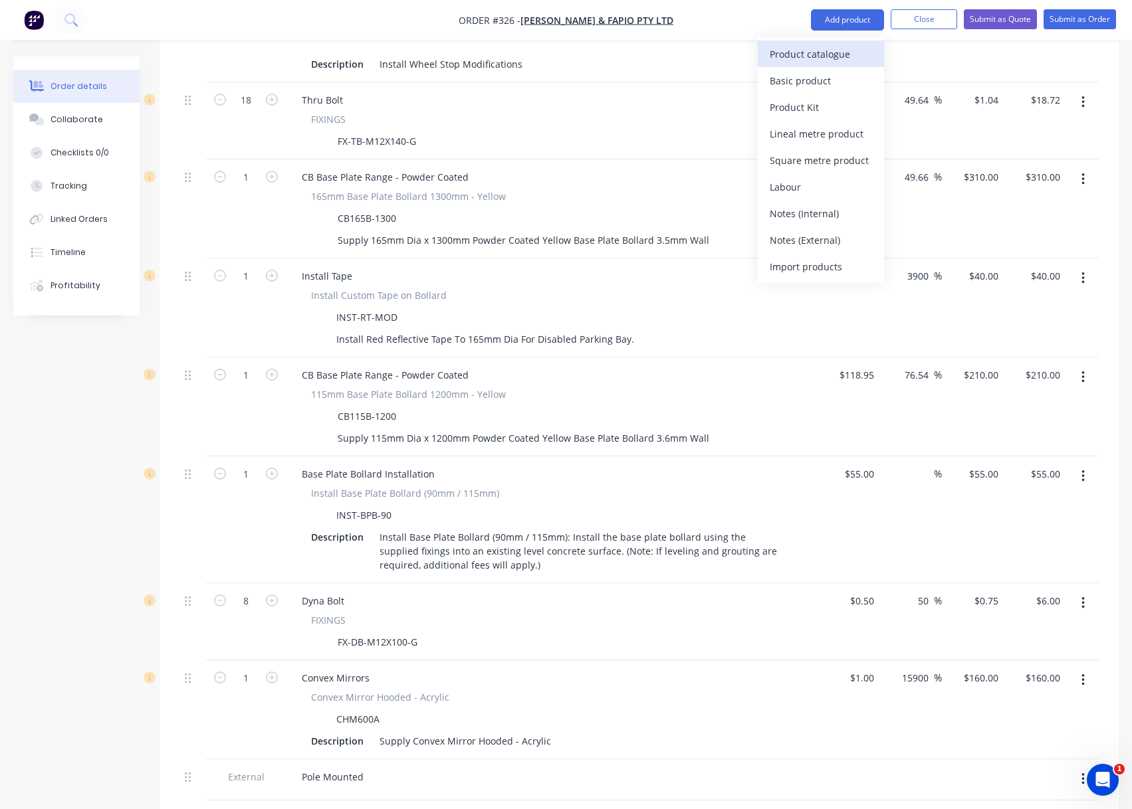
click at [818, 50] on div "Product catalogue" at bounding box center [820, 54] width 102 height 19
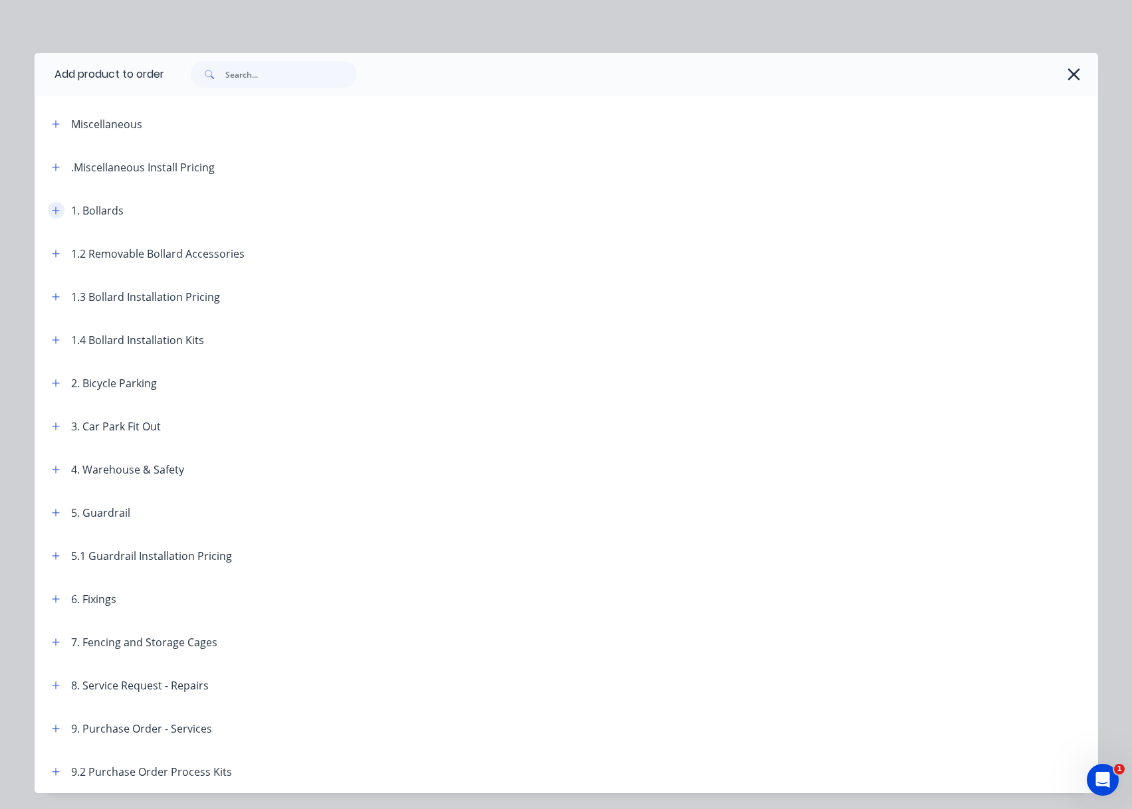
click at [57, 209] on button "button" at bounding box center [56, 210] width 17 height 17
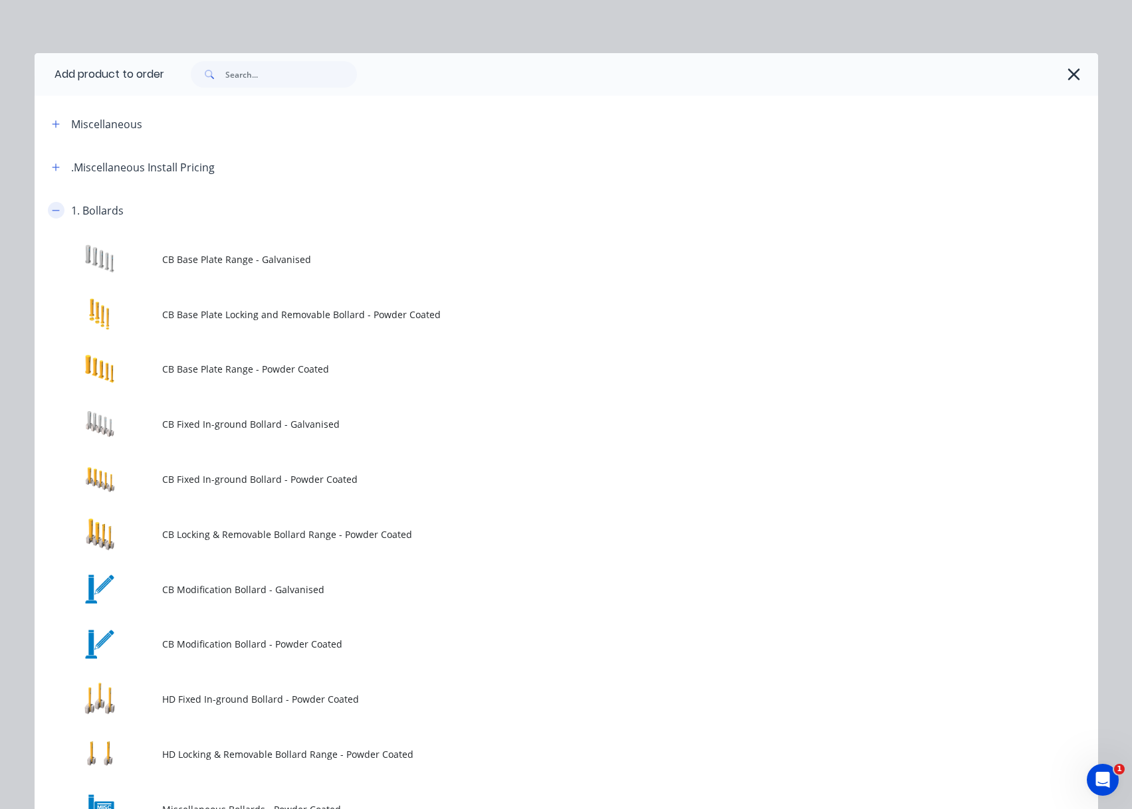
click at [52, 207] on icon "button" at bounding box center [56, 210] width 8 height 9
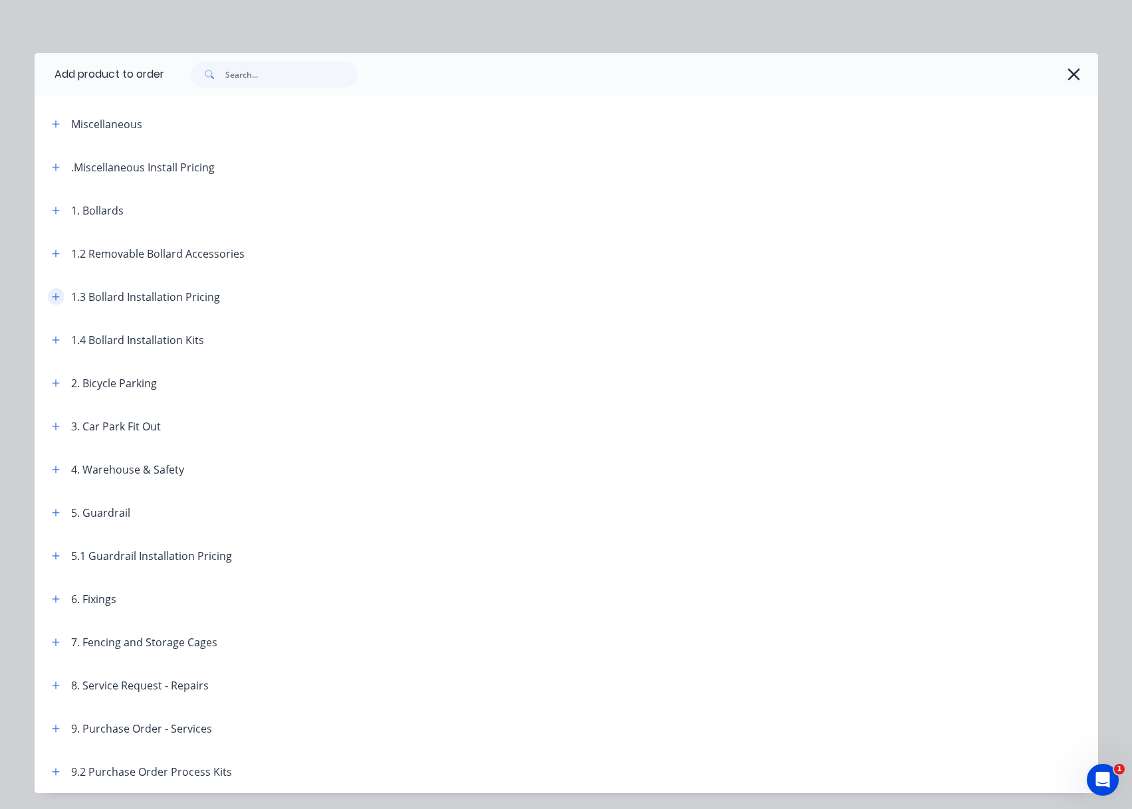
click at [52, 294] on icon "button" at bounding box center [56, 296] width 8 height 9
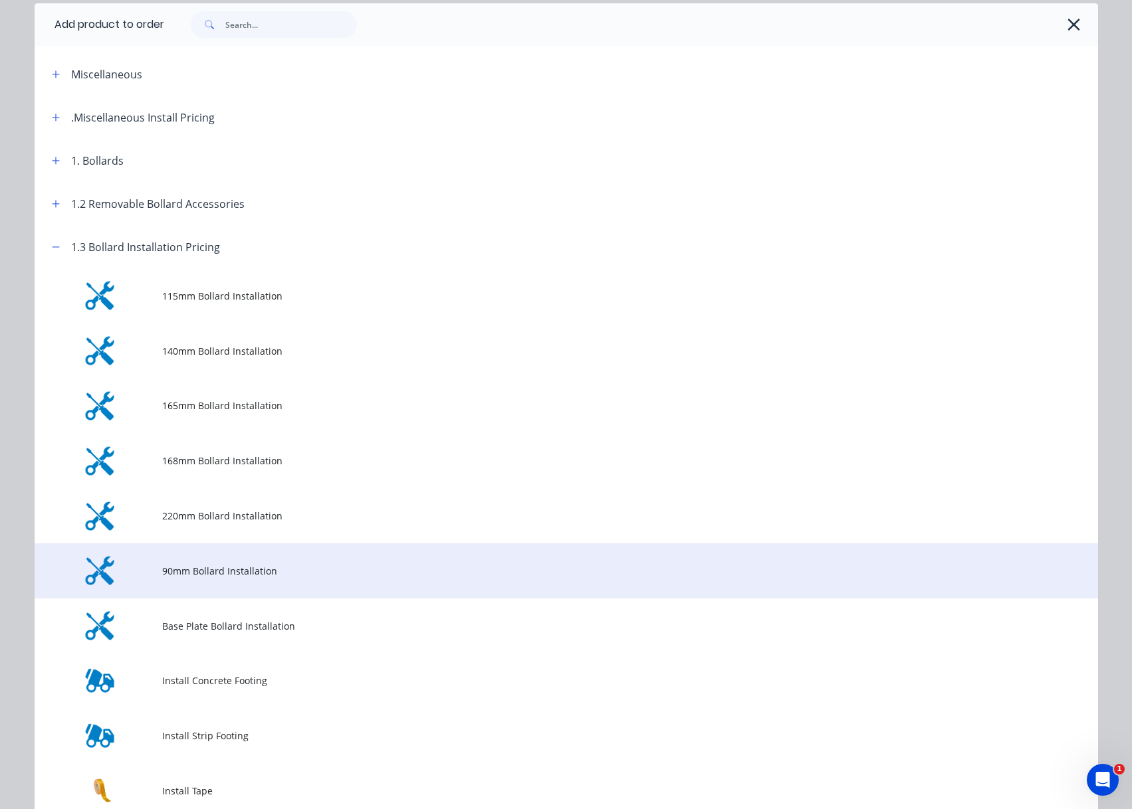
scroll to position [332, 0]
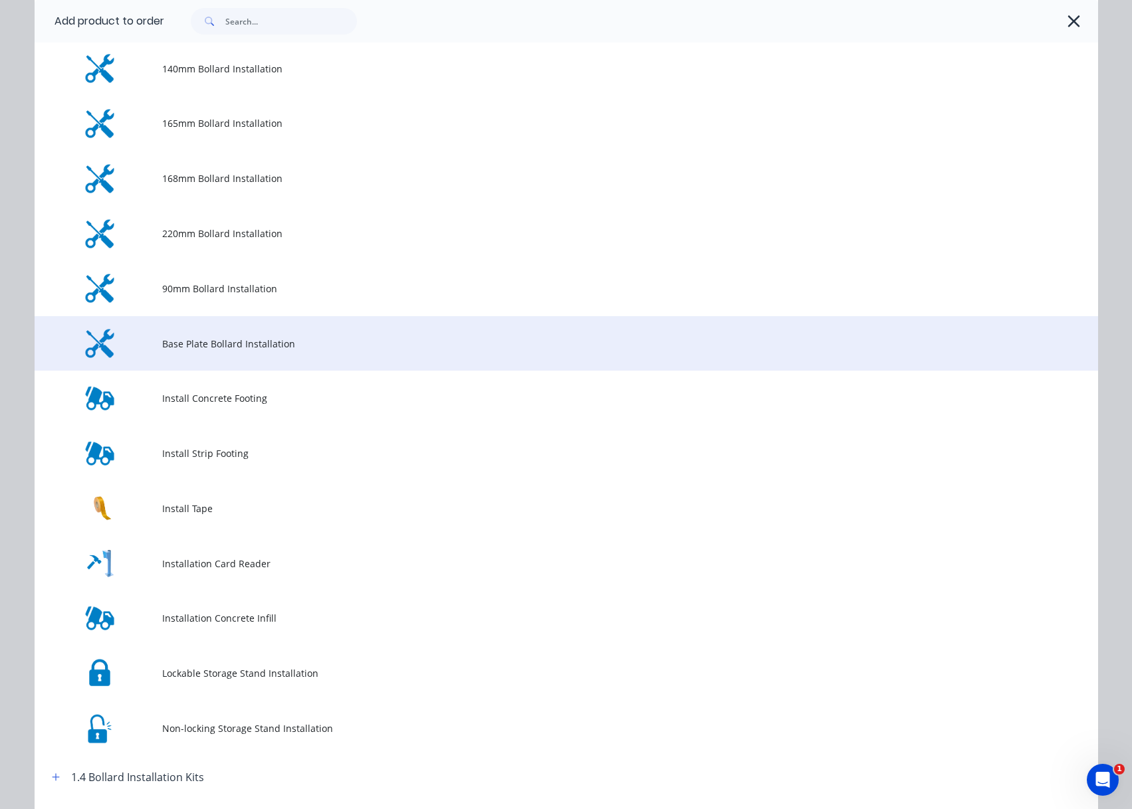
click at [279, 346] on span "Base Plate Bollard Installation" at bounding box center [536, 344] width 748 height 14
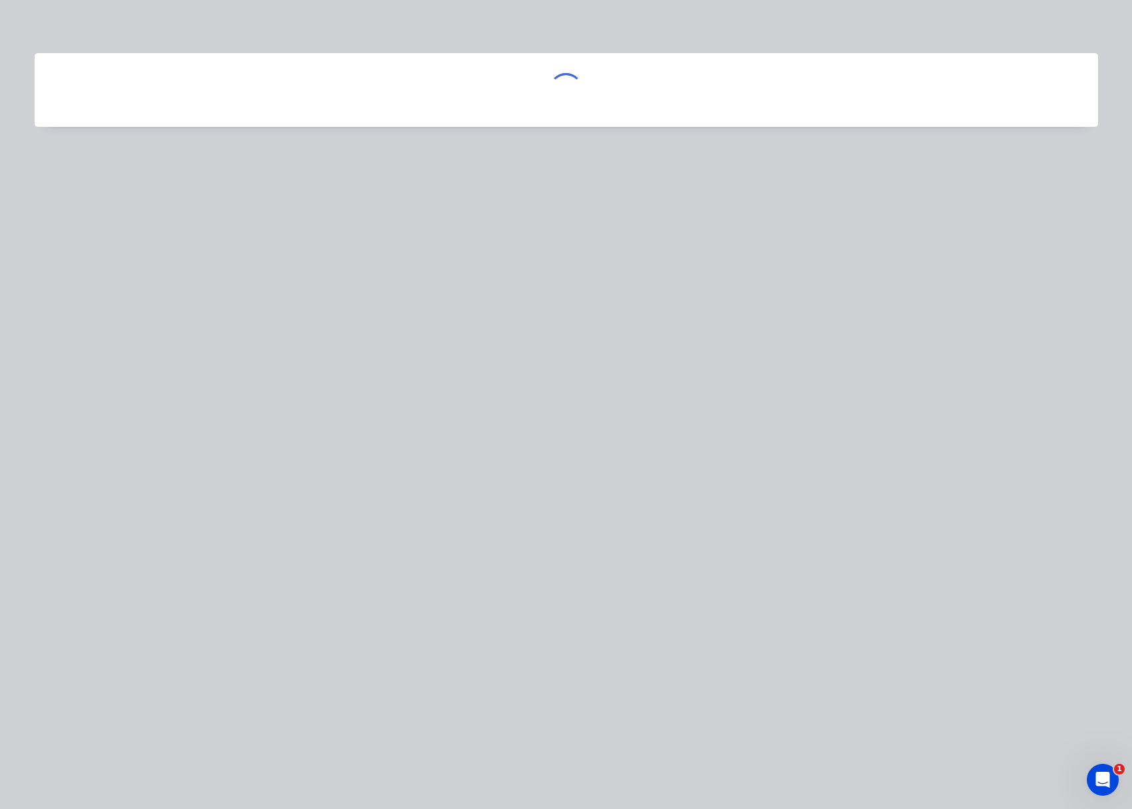
scroll to position [0, 0]
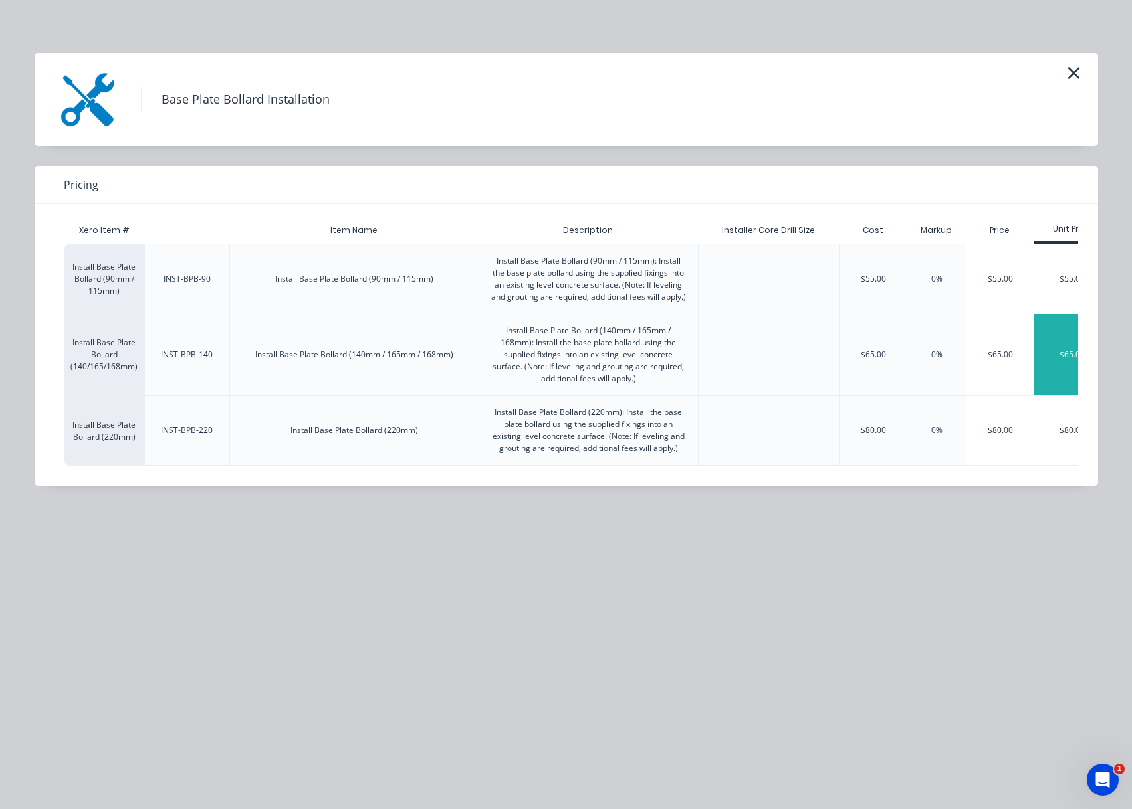
click at [1057, 355] on div "$65.00" at bounding box center [1072, 354] width 76 height 81
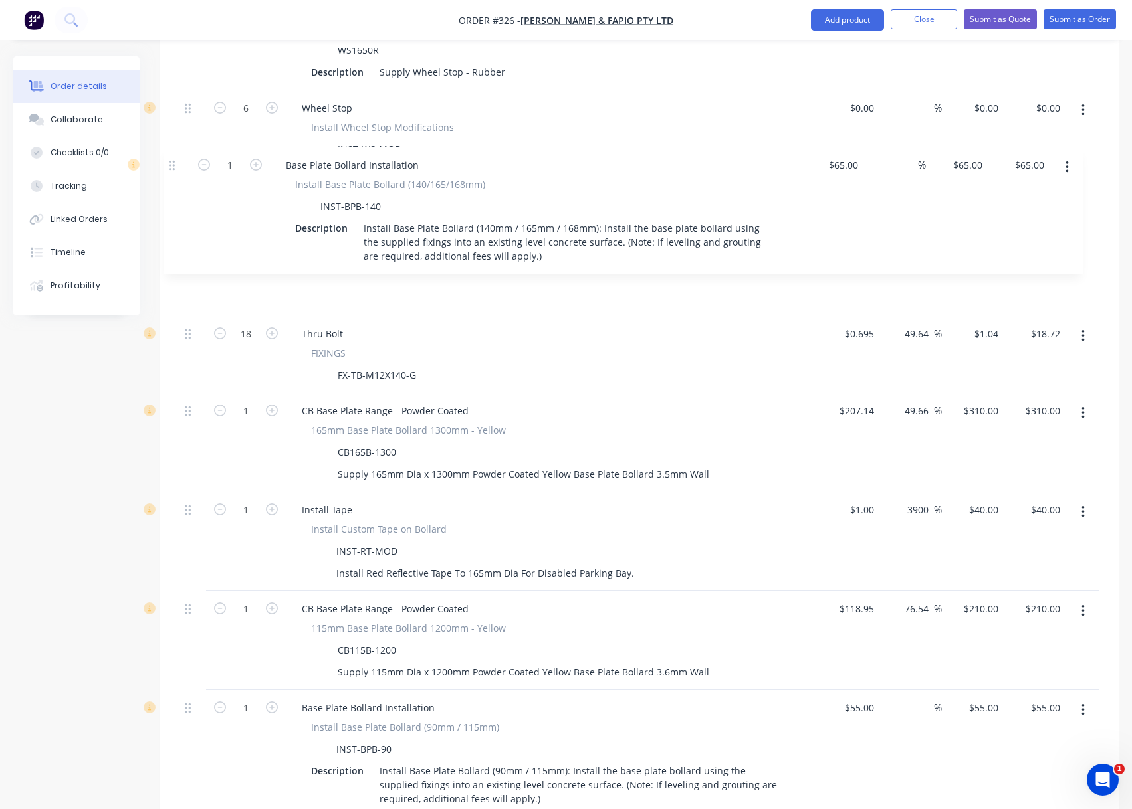
scroll to position [753, 0]
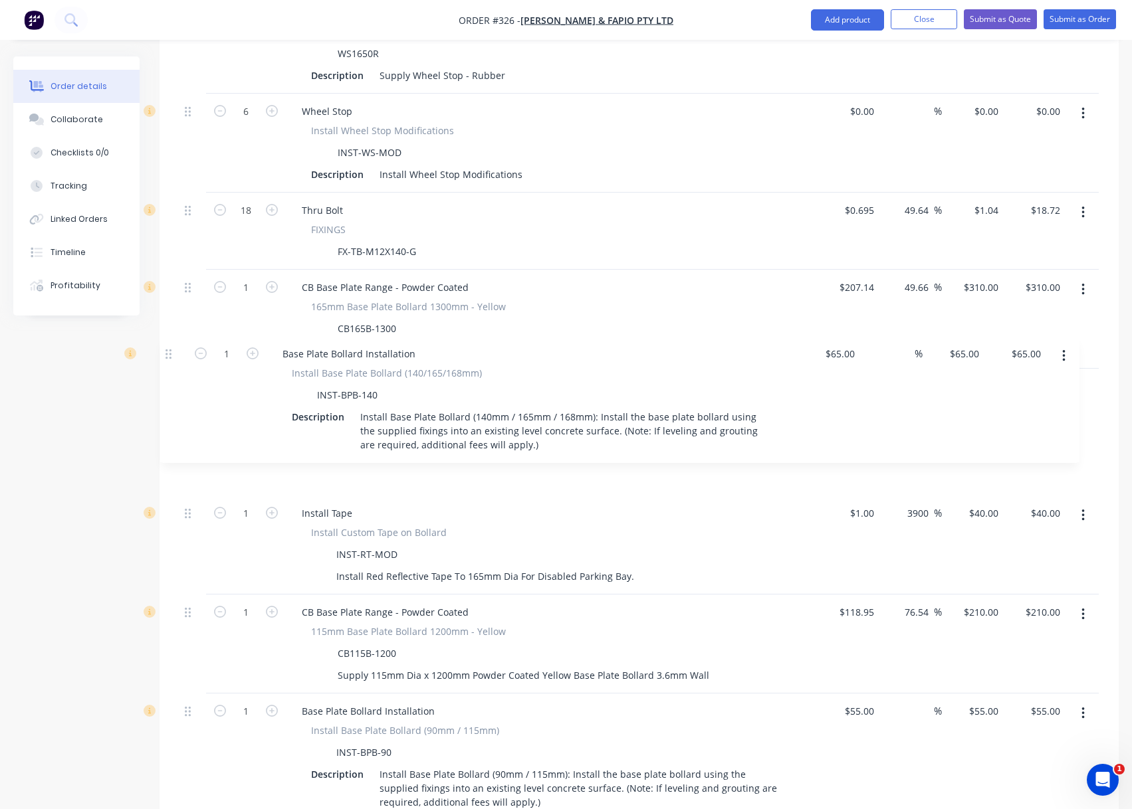
drag, startPoint x: 189, startPoint y: 530, endPoint x: 169, endPoint y: 353, distance: 178.5
click at [169, 353] on div "Qty Cost Markup Price Total External __ CAR PARK __ 4 Site Establishment & Labo…" at bounding box center [638, 717] width 959 height 1779
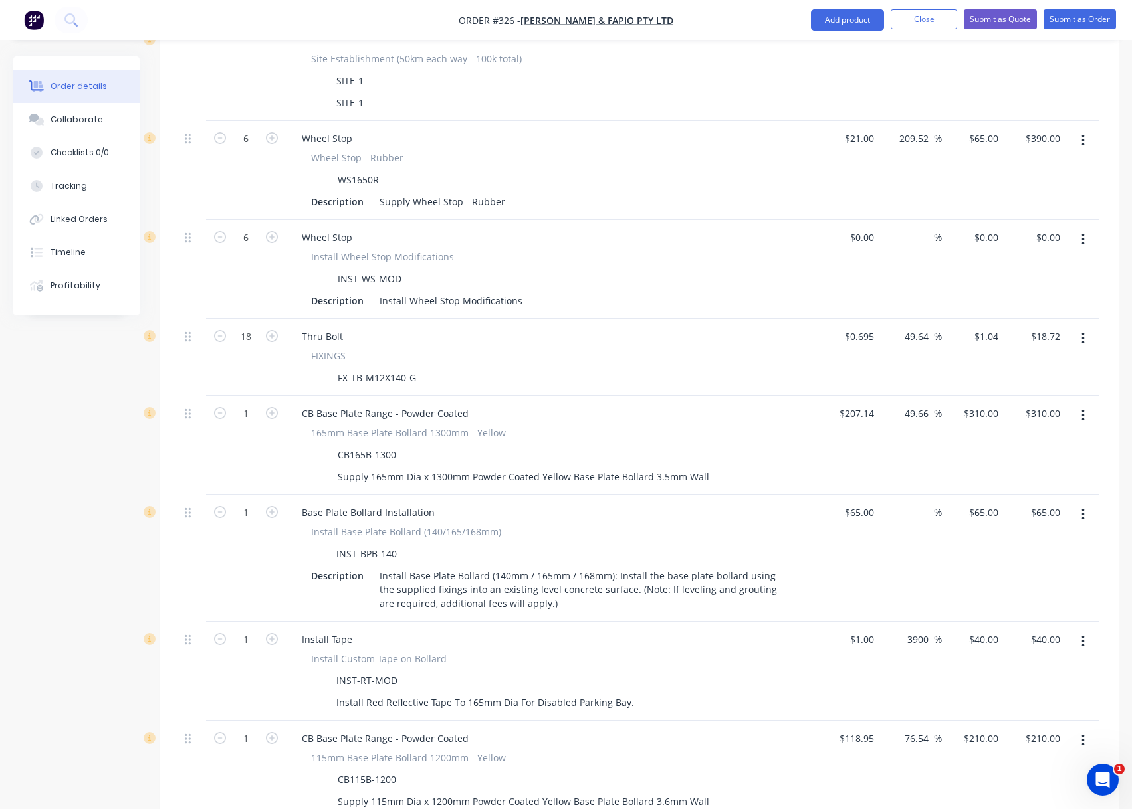
scroll to position [620, 0]
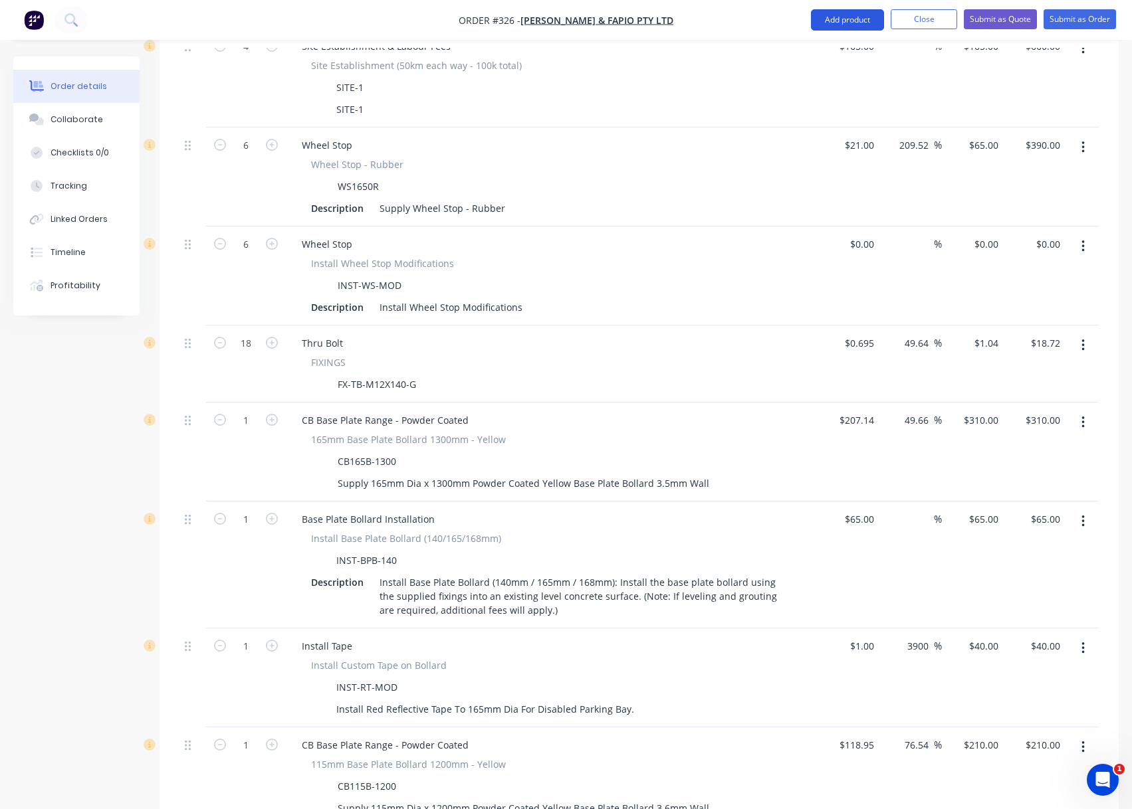
click at [824, 25] on button "Add product" at bounding box center [847, 19] width 73 height 21
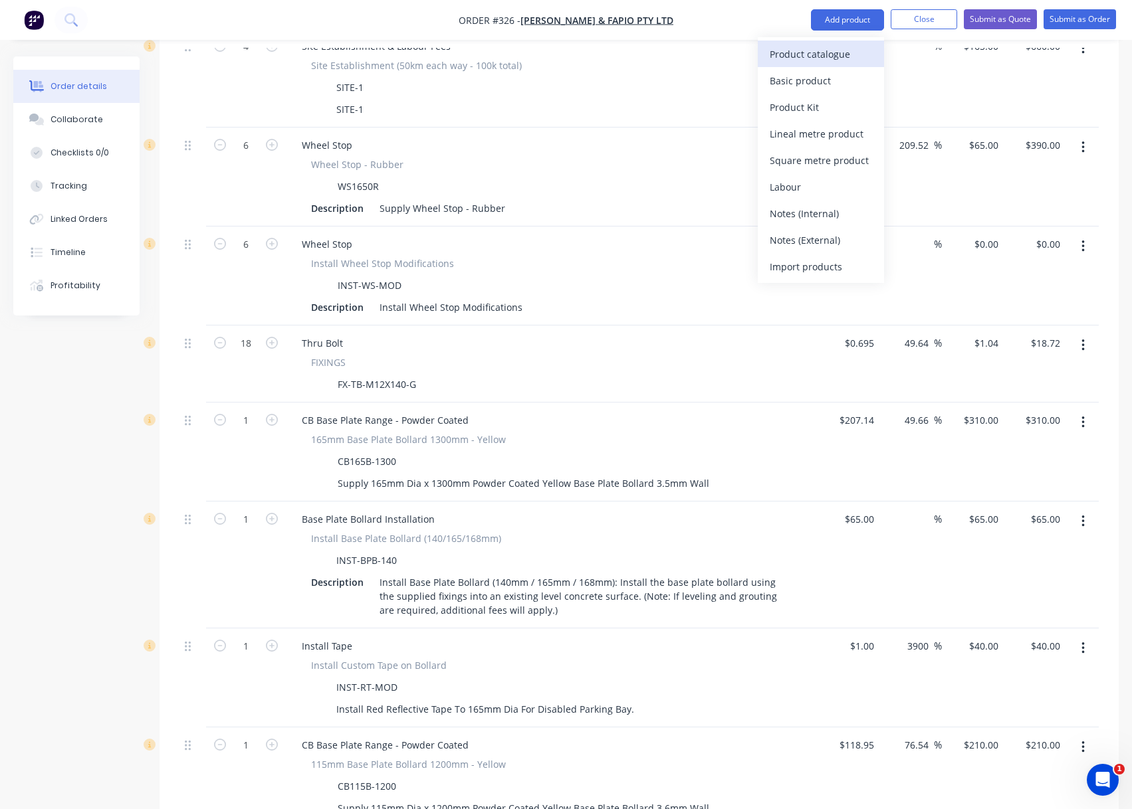
click at [822, 54] on div "Product catalogue" at bounding box center [820, 54] width 102 height 19
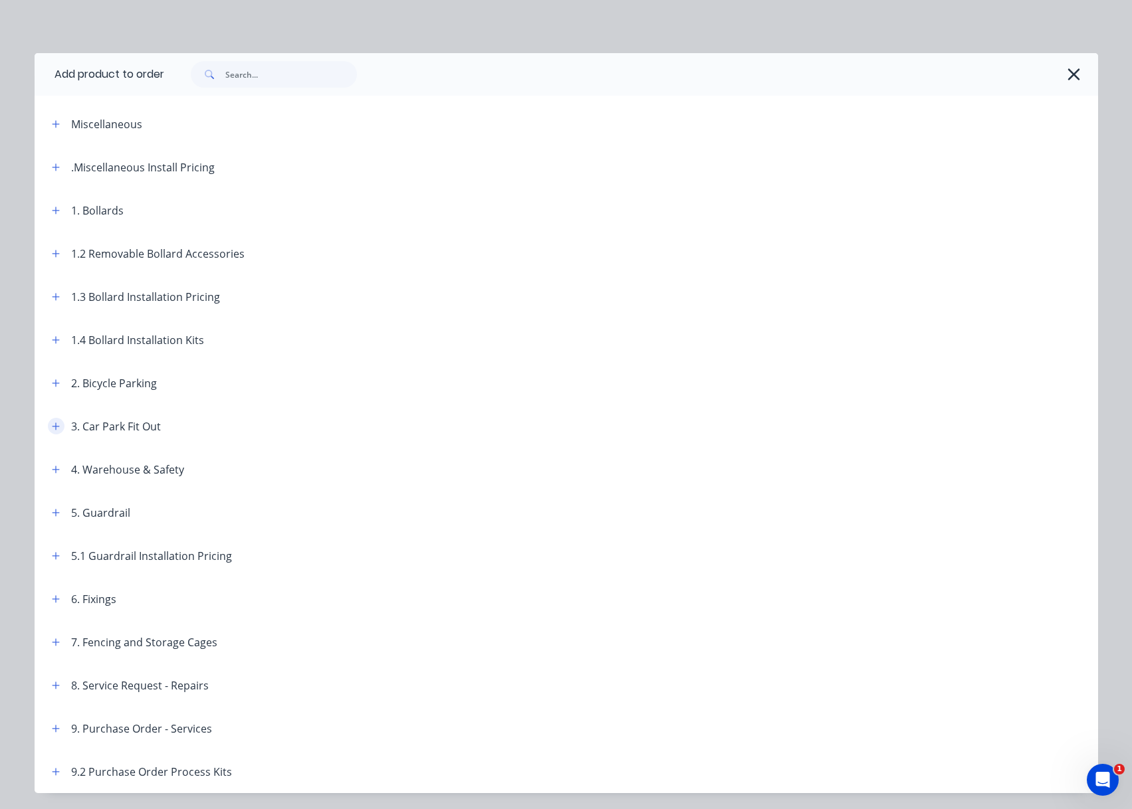
click at [54, 422] on icon "button" at bounding box center [56, 426] width 8 height 9
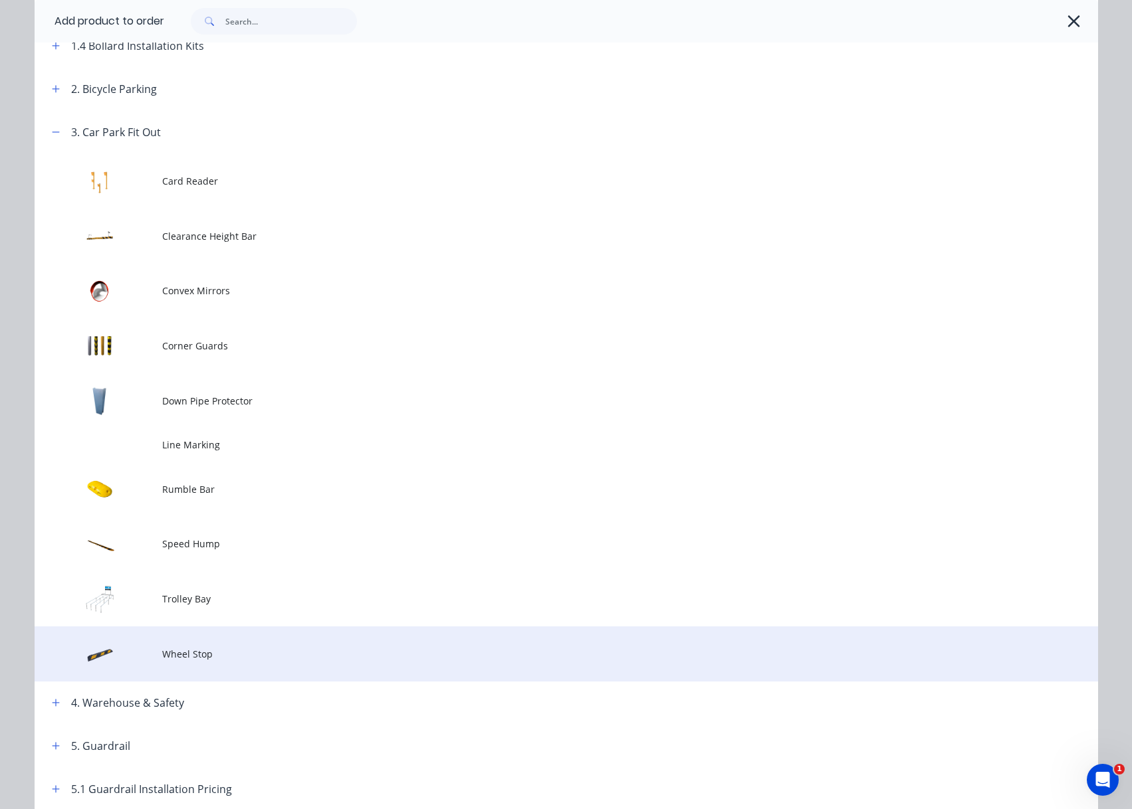
scroll to position [332, 0]
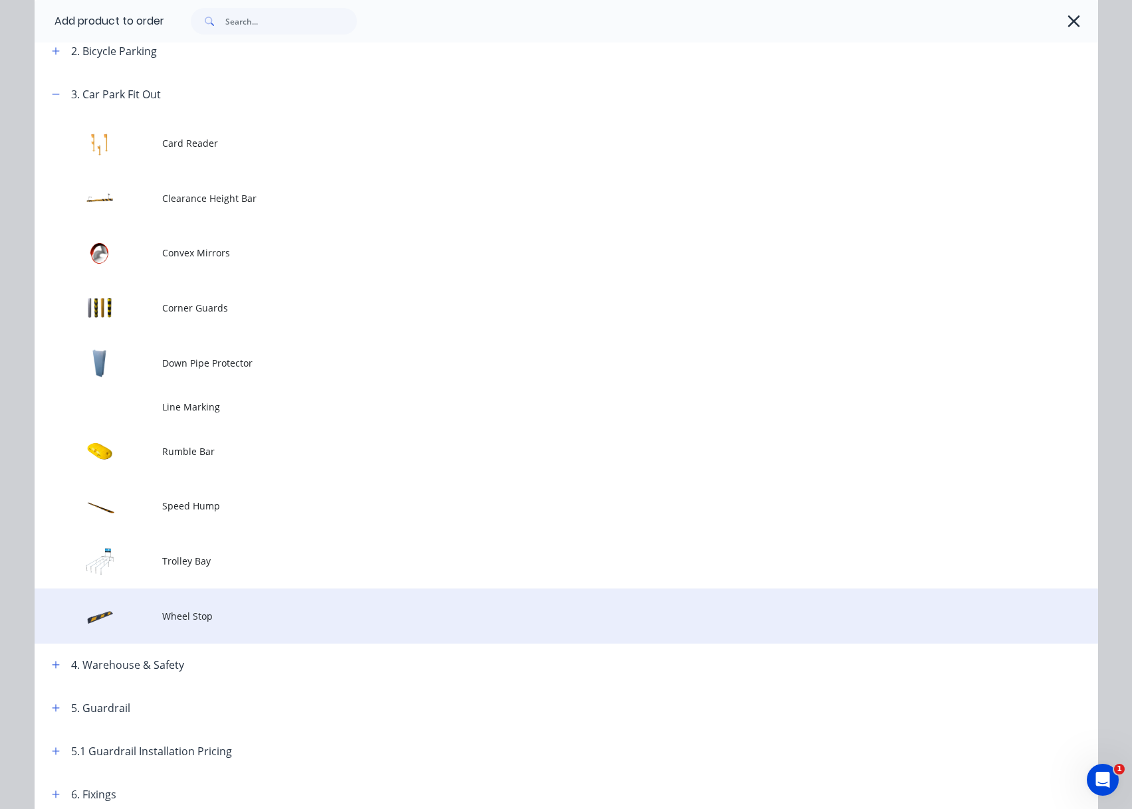
click at [206, 623] on td "Wheel Stop" at bounding box center [630, 616] width 936 height 55
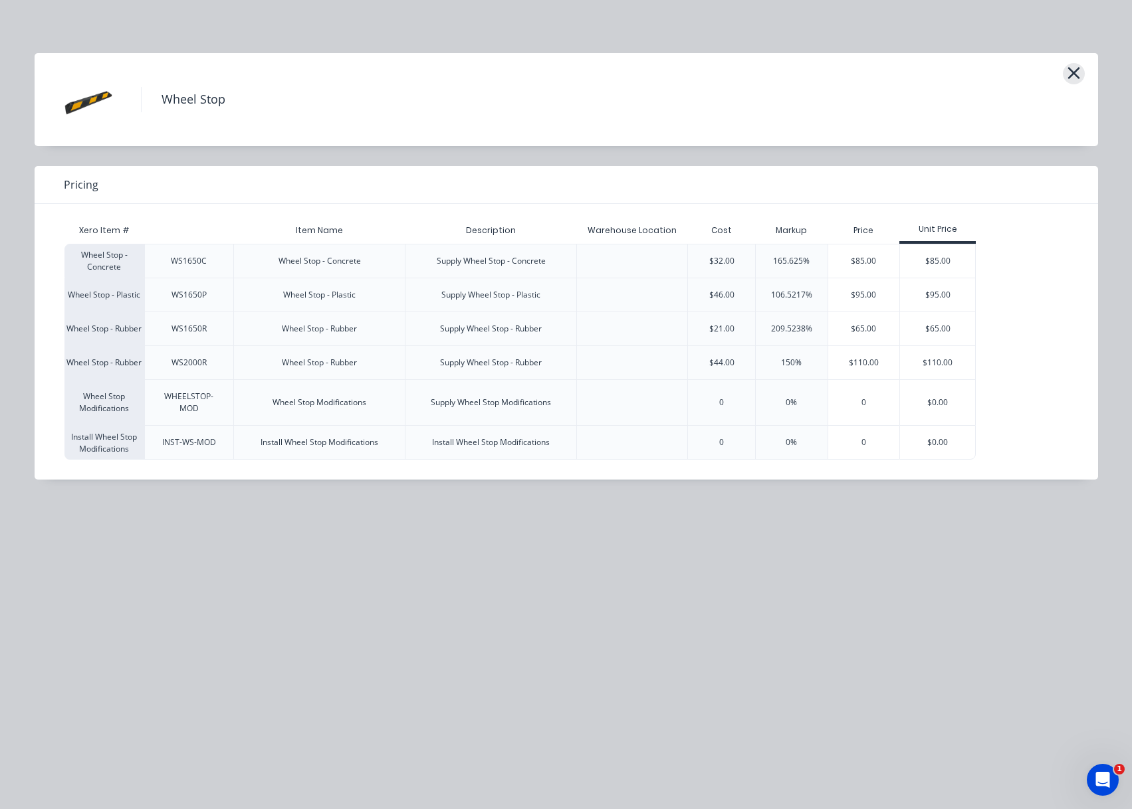
click at [1078, 76] on icon "button" at bounding box center [1073, 73] width 14 height 19
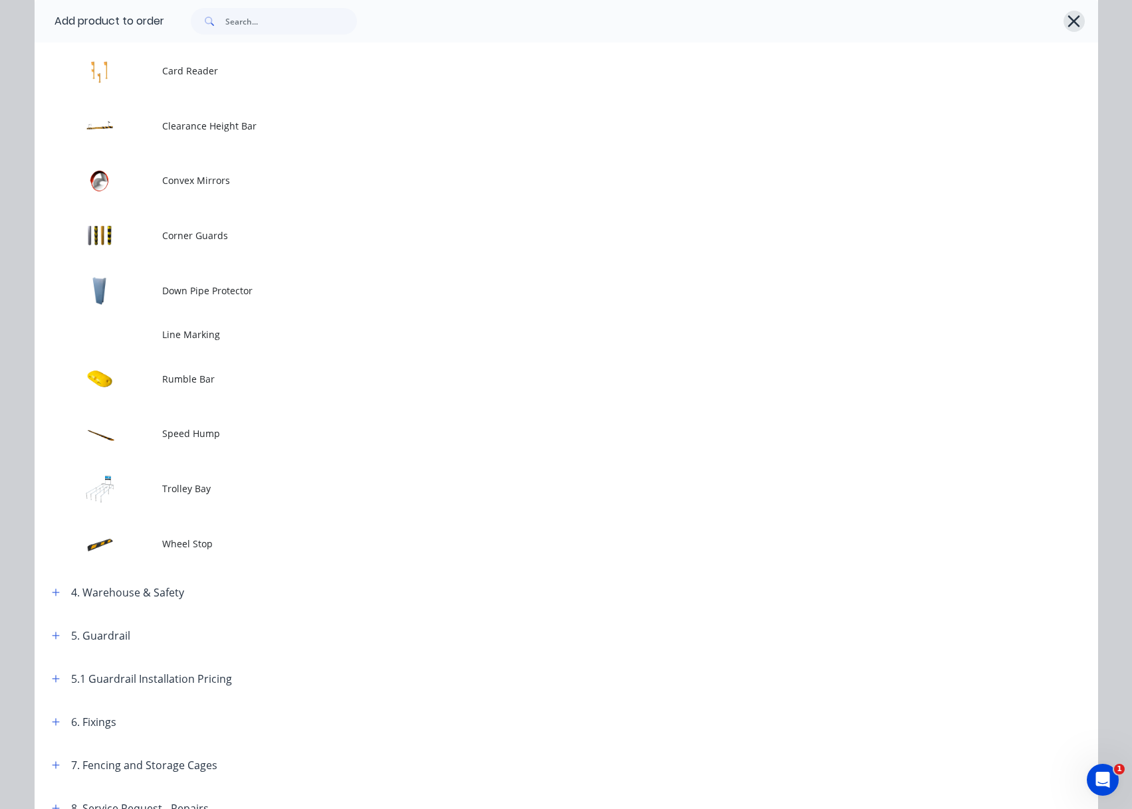
click at [1071, 23] on icon "button" at bounding box center [1074, 21] width 12 height 12
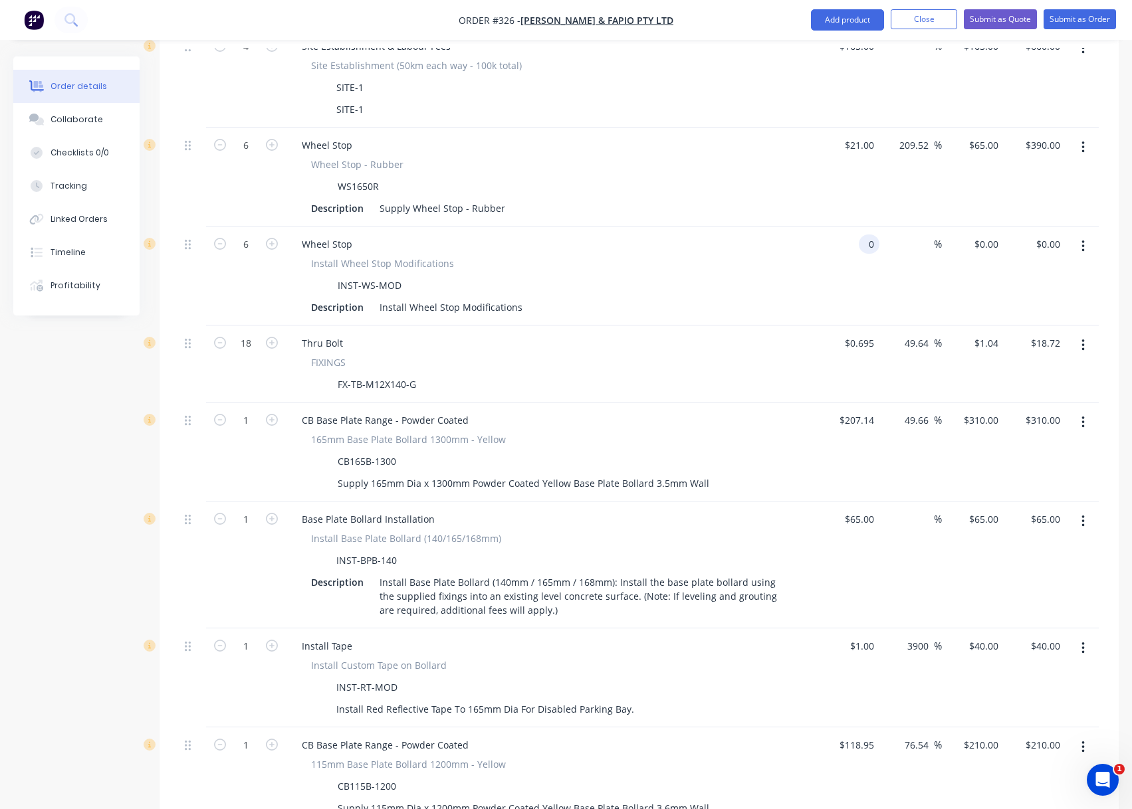
click at [861, 235] on div "0 0" at bounding box center [868, 244] width 21 height 19
type input "$1.00"
type input "1"
type input "$6.00"
click at [994, 235] on input "1" at bounding box center [995, 244] width 15 height 19
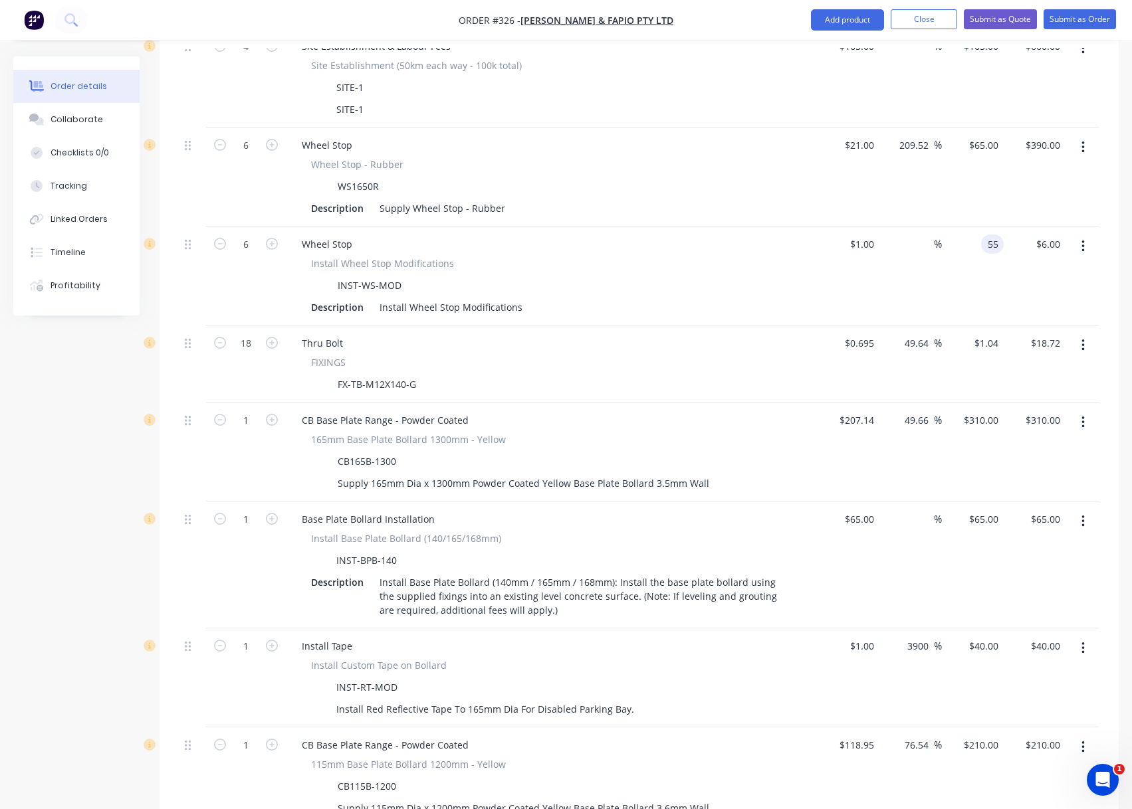
type input "55"
type input "5400"
type input "$55.00"
type input "$330.00"
click at [568, 298] on div "Description Install Wheel Stop Modifications" at bounding box center [549, 307] width 486 height 19
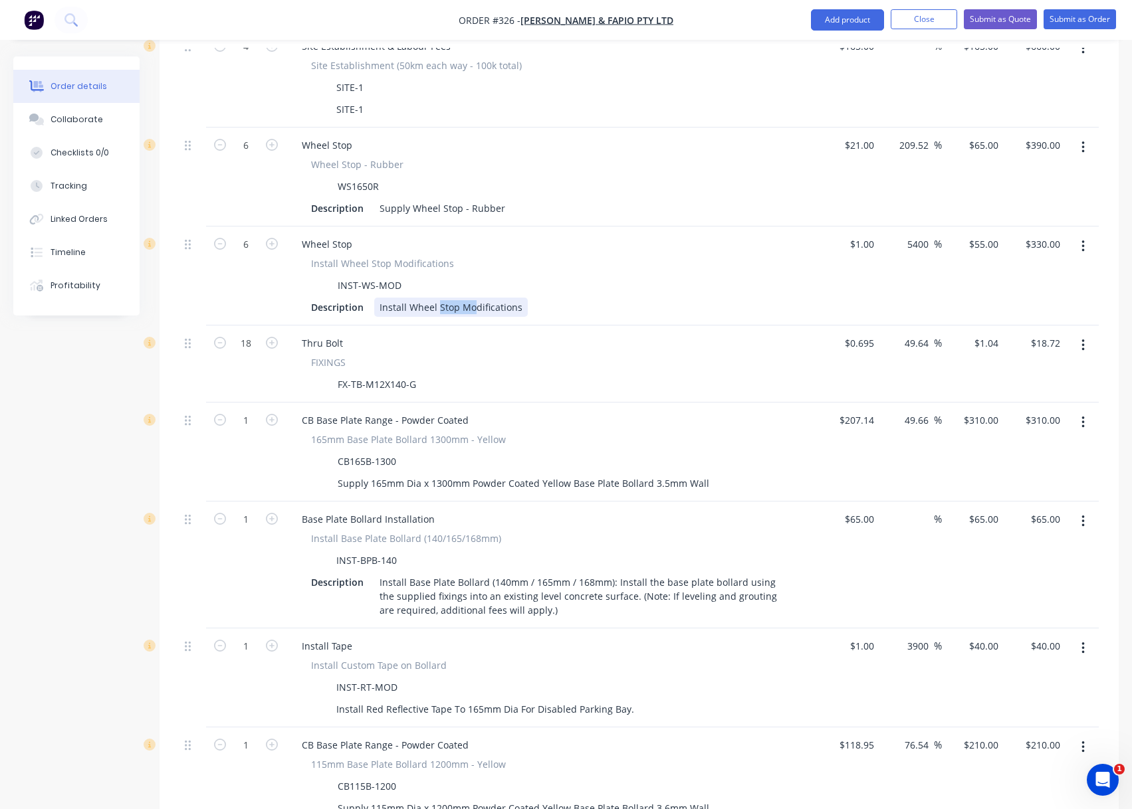
drag, startPoint x: 437, startPoint y: 287, endPoint x: 475, endPoint y: 287, distance: 38.5
click at [475, 298] on div "Install Wheel Stop Modifications" at bounding box center [450, 307] width 153 height 19
click at [504, 298] on div "Install Wheel Stop Modifications" at bounding box center [450, 307] width 153 height 19
drag, startPoint x: 516, startPoint y: 290, endPoint x: 460, endPoint y: 292, distance: 55.2
click at [460, 298] on div "Install Wheel Stop Modifications" at bounding box center [450, 307] width 153 height 19
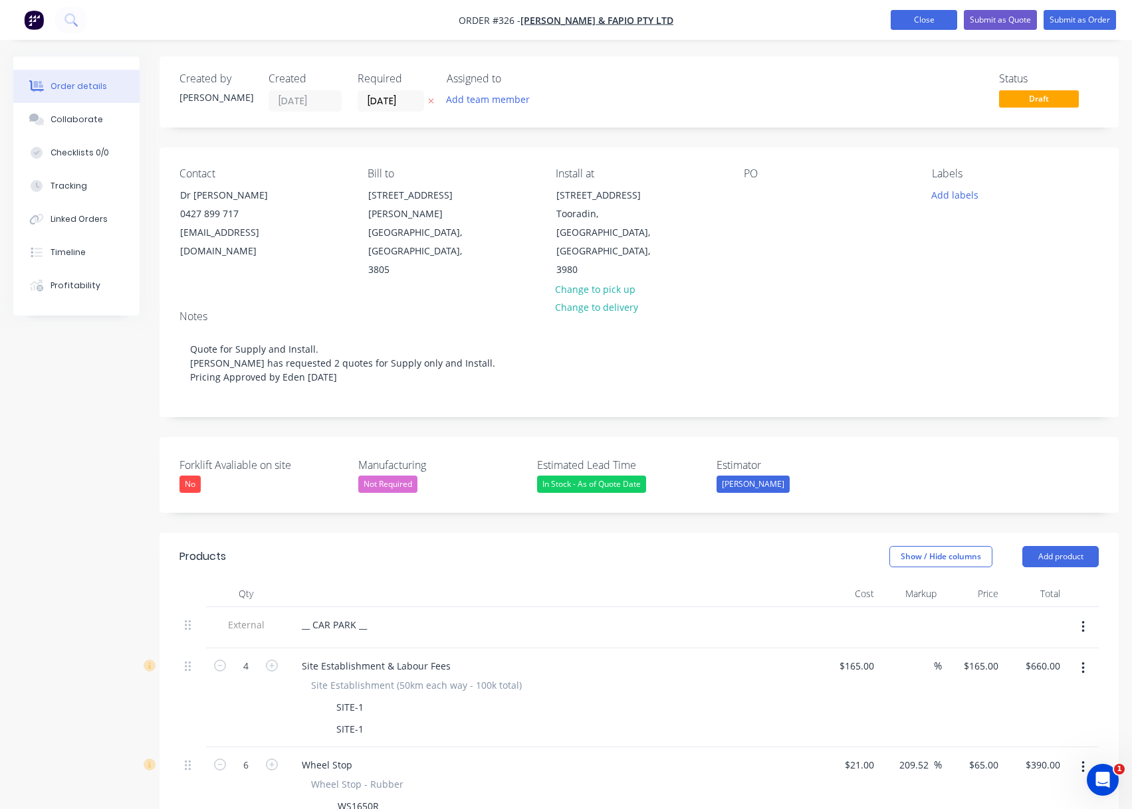
click at [931, 19] on button "Close" at bounding box center [923, 20] width 66 height 20
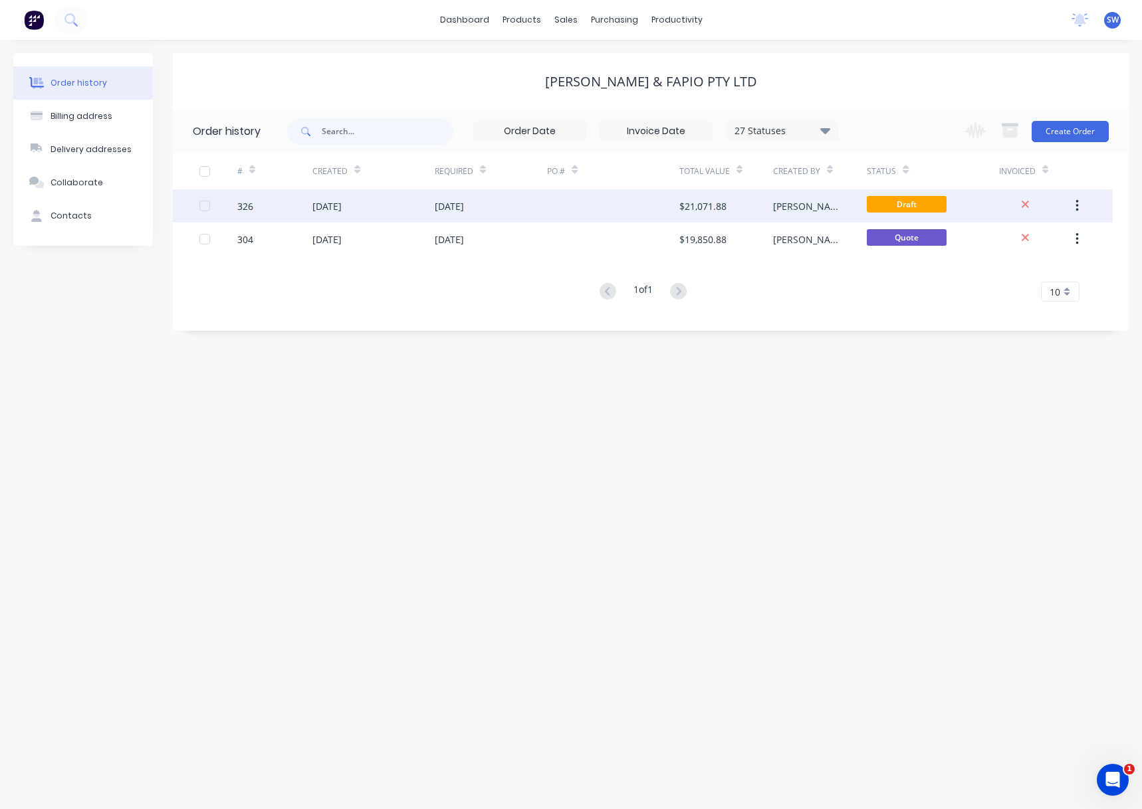
click at [728, 202] on div "$21,071.88" at bounding box center [726, 205] width 94 height 33
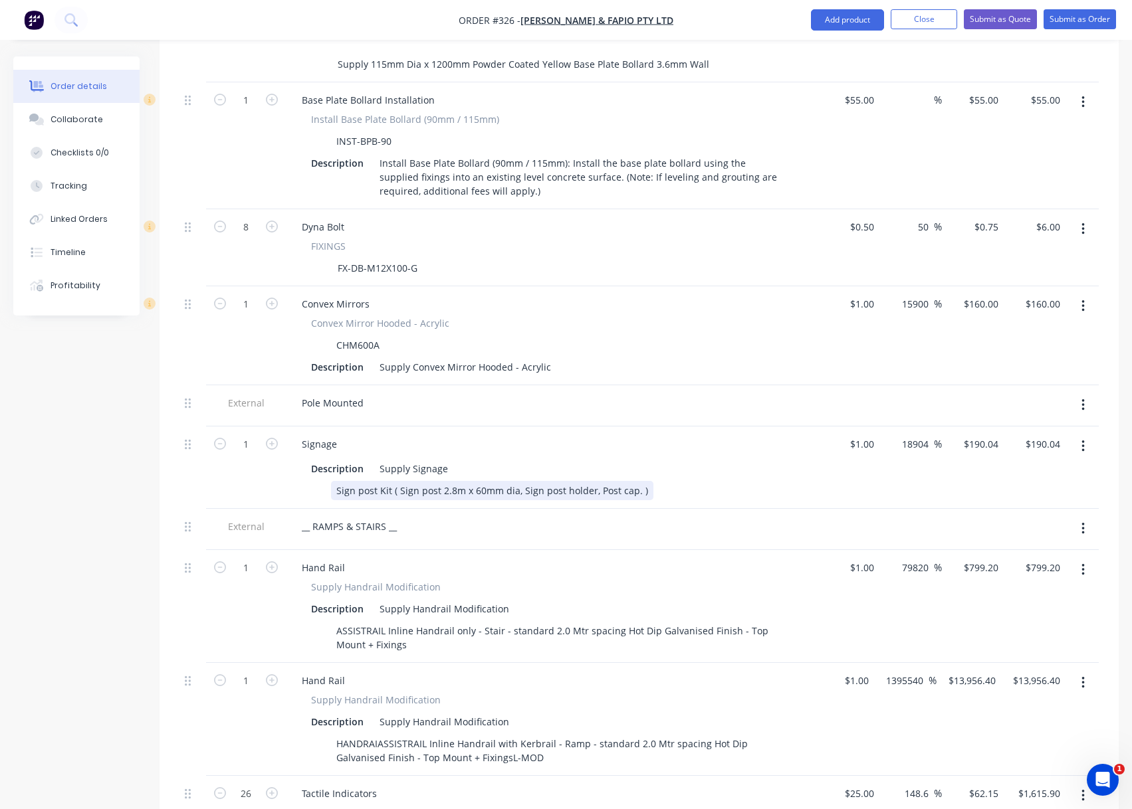
scroll to position [1395, 0]
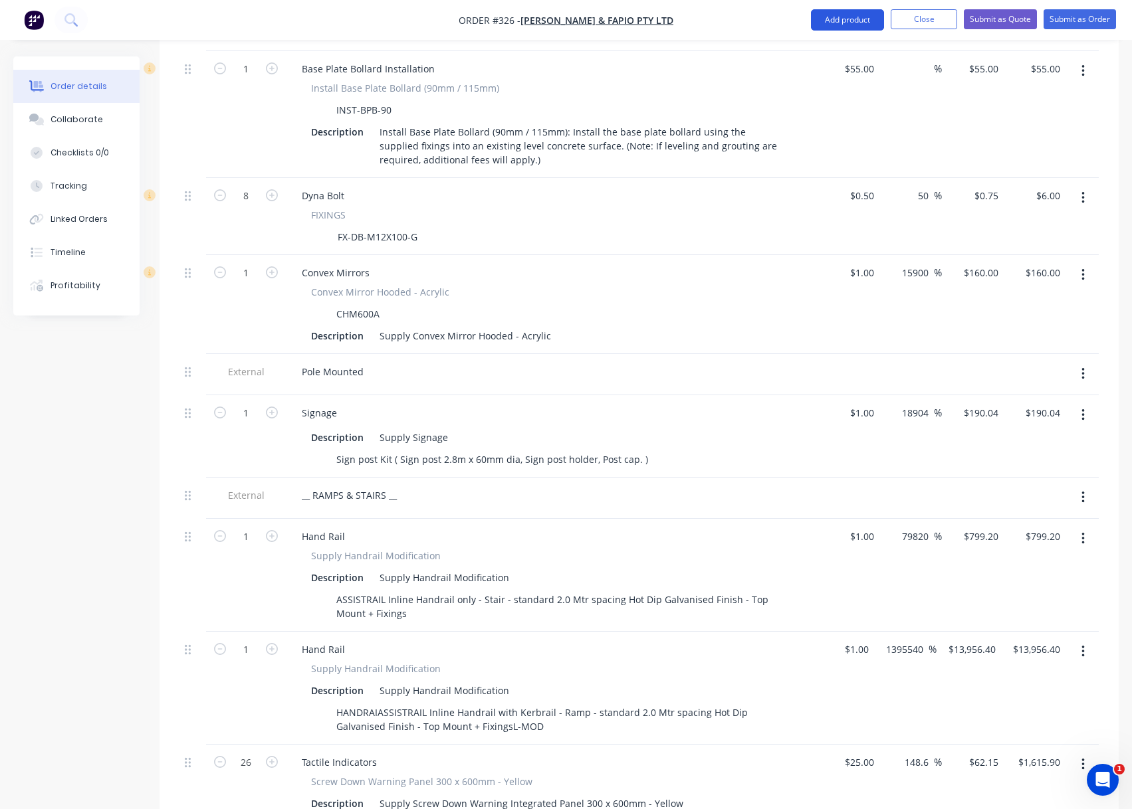
click at [847, 21] on button "Add product" at bounding box center [847, 19] width 73 height 21
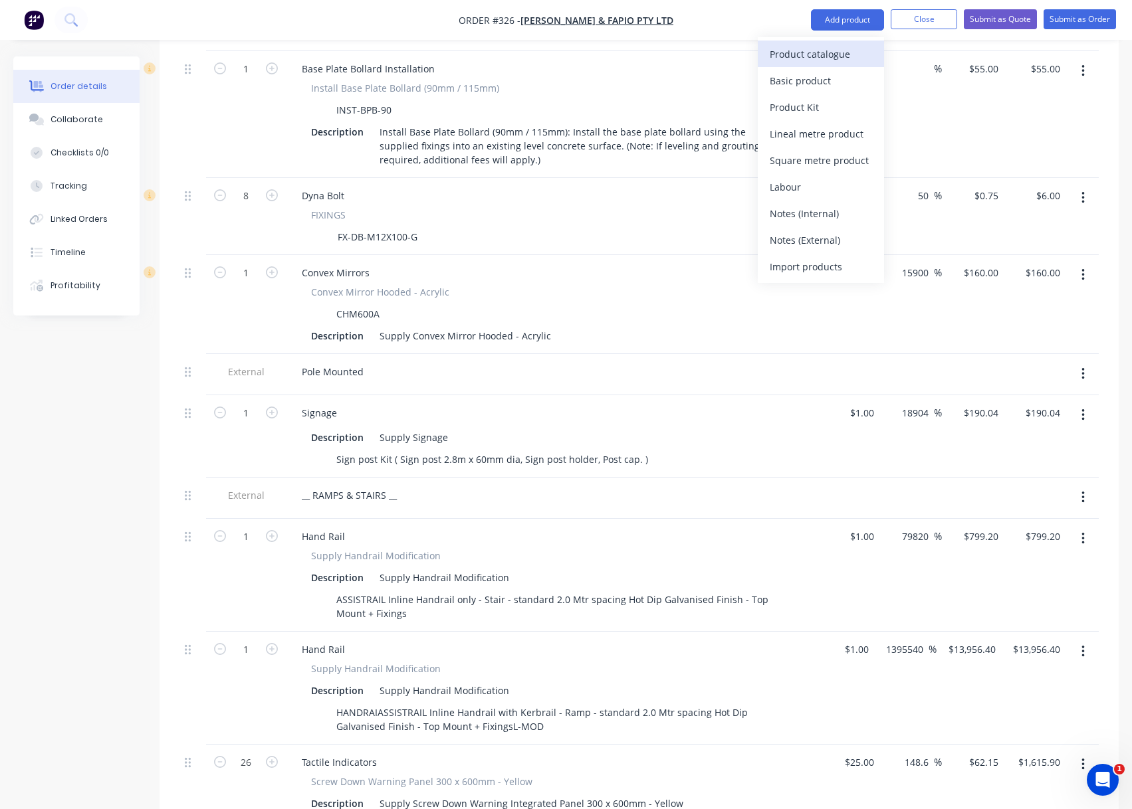
click at [826, 59] on div "Product catalogue" at bounding box center [820, 54] width 102 height 19
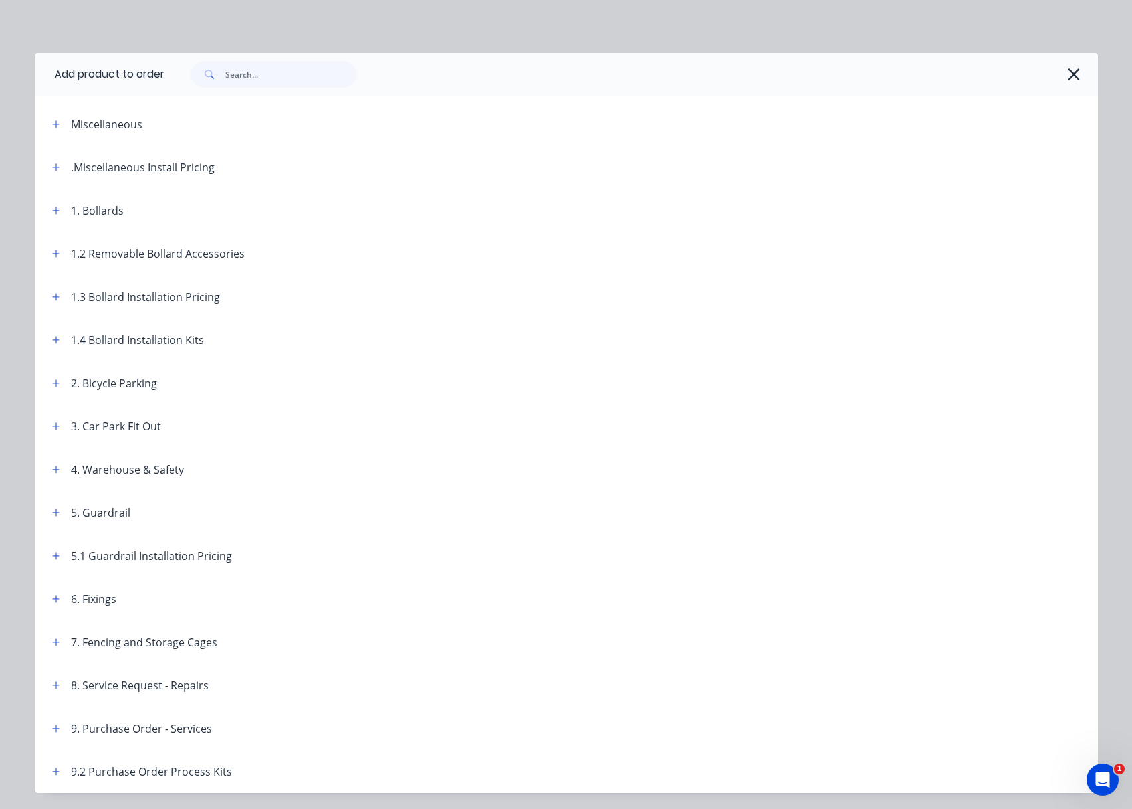
click at [161, 169] on div ".Miscellaneous Install Pricing" at bounding box center [143, 167] width 144 height 16
click at [48, 163] on button "button" at bounding box center [56, 167] width 17 height 17
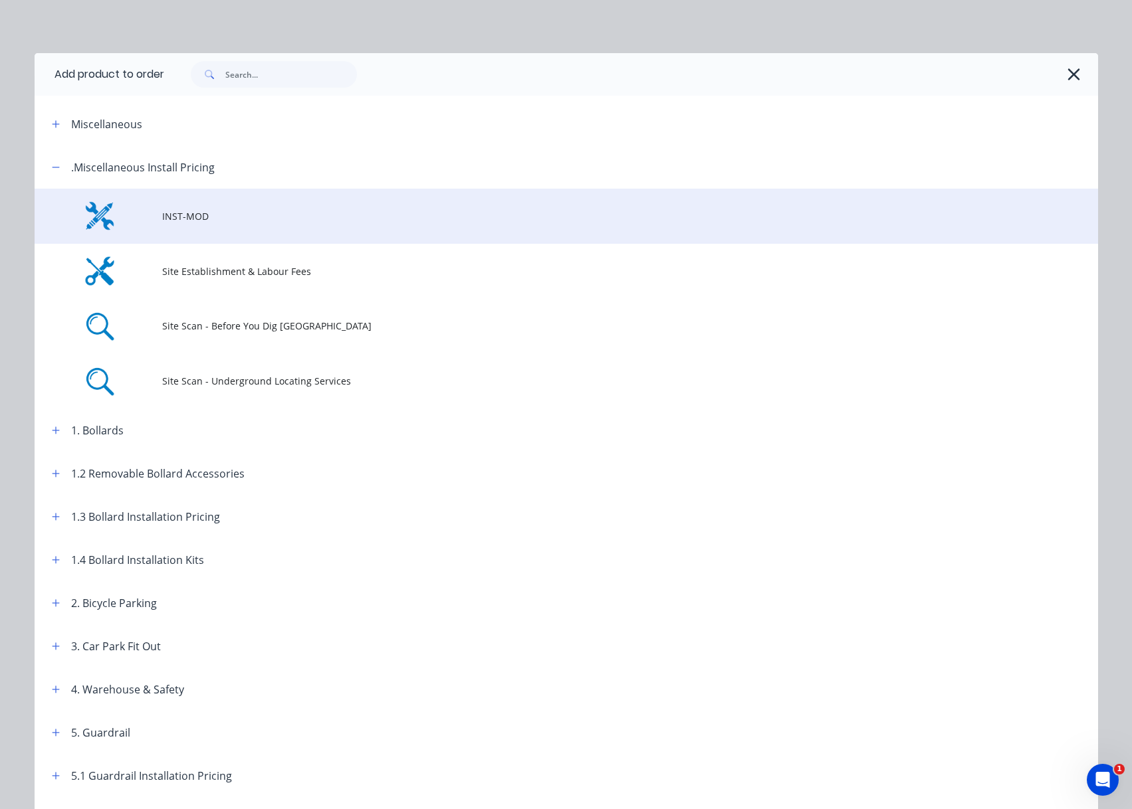
click at [148, 213] on td at bounding box center [99, 216] width 128 height 55
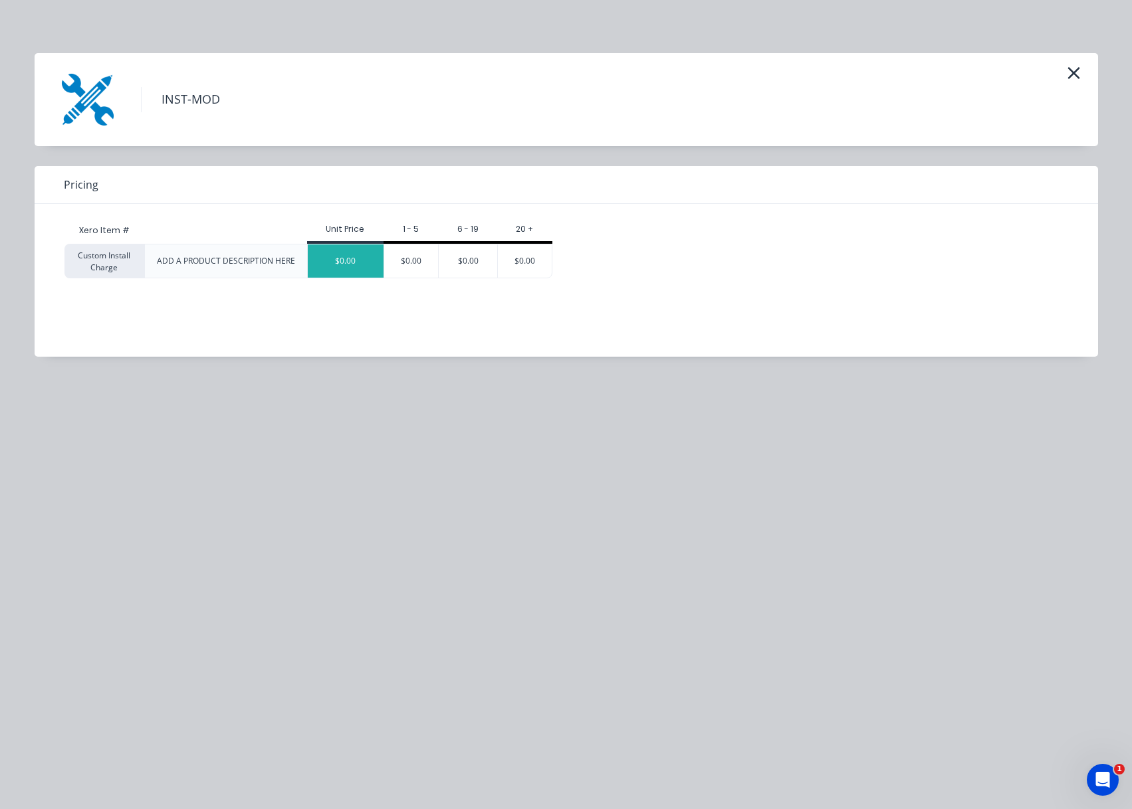
click at [359, 253] on div "$0.00" at bounding box center [346, 261] width 76 height 33
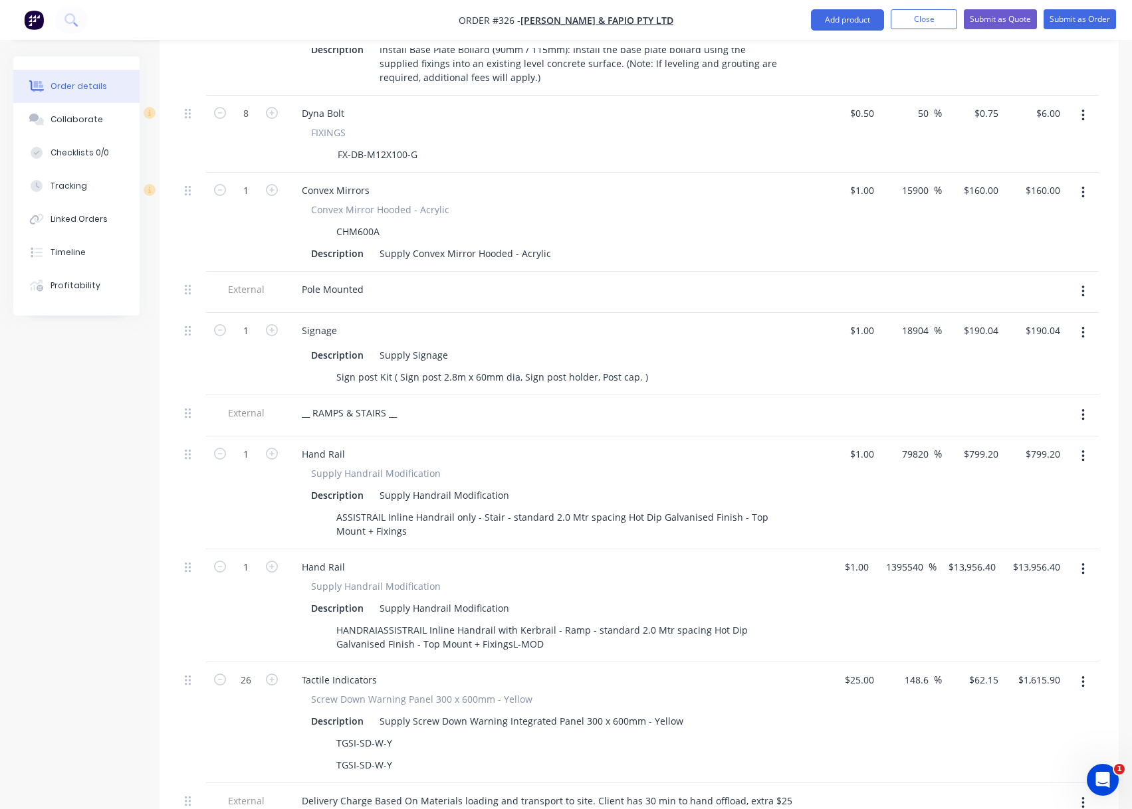
scroll to position [1728, 0]
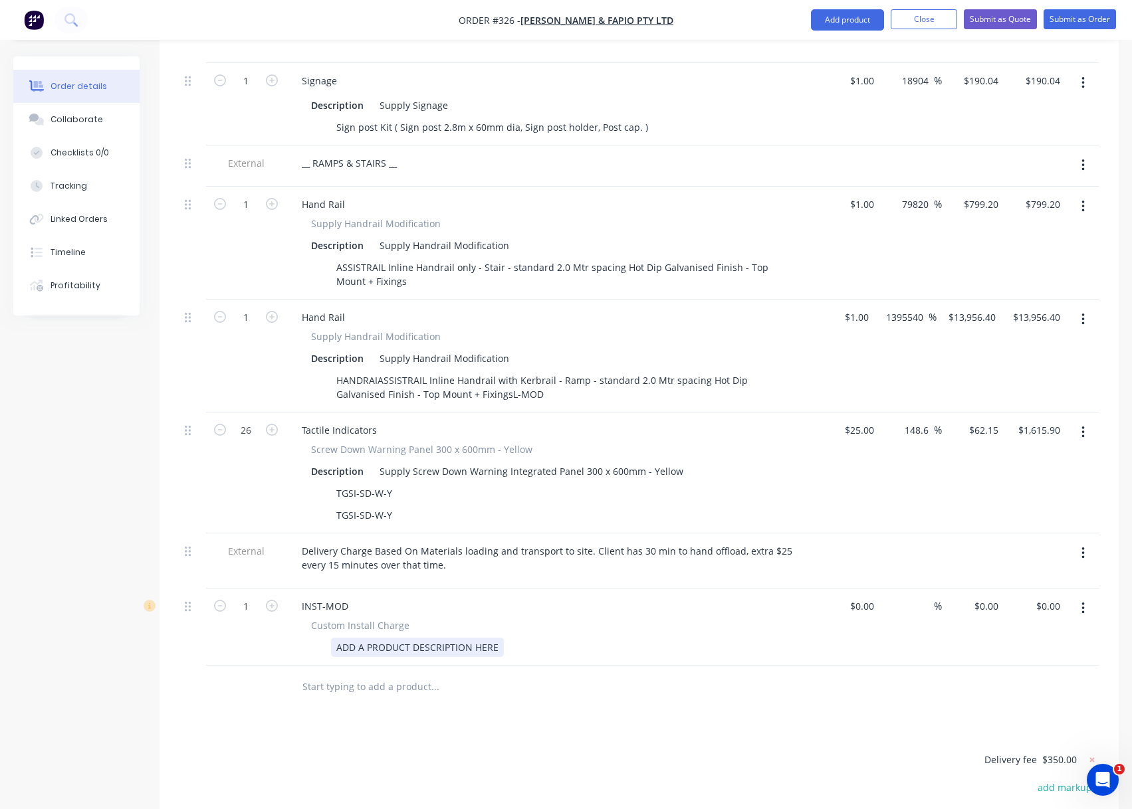
click at [387, 638] on div "ADD A PRODUCT DESCRIPTION HERE" at bounding box center [417, 647] width 173 height 19
drag, startPoint x: 988, startPoint y: 587, endPoint x: 1103, endPoint y: 626, distance: 121.2
click at [988, 597] on input "$0.00" at bounding box center [988, 606] width 31 height 19
type input "1"
type input "$0.00"
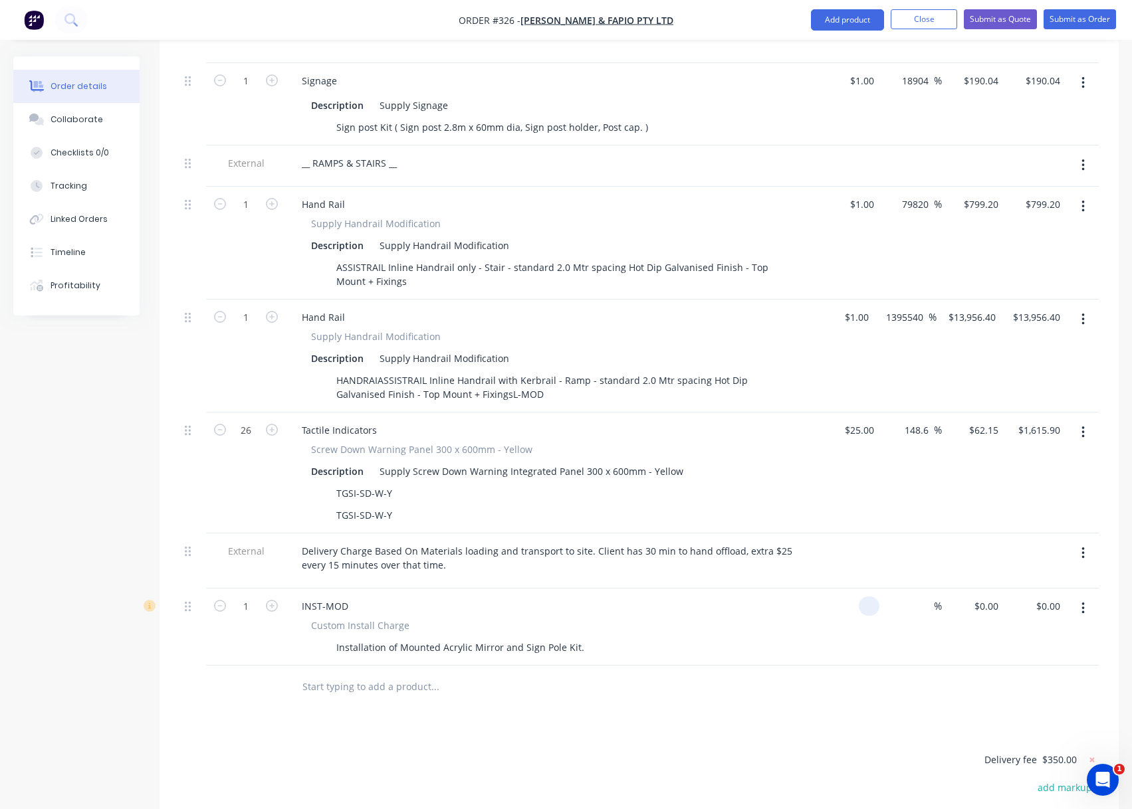
click at [873, 597] on input at bounding box center [871, 606] width 15 height 19
type input "$1.00"
type input "1"
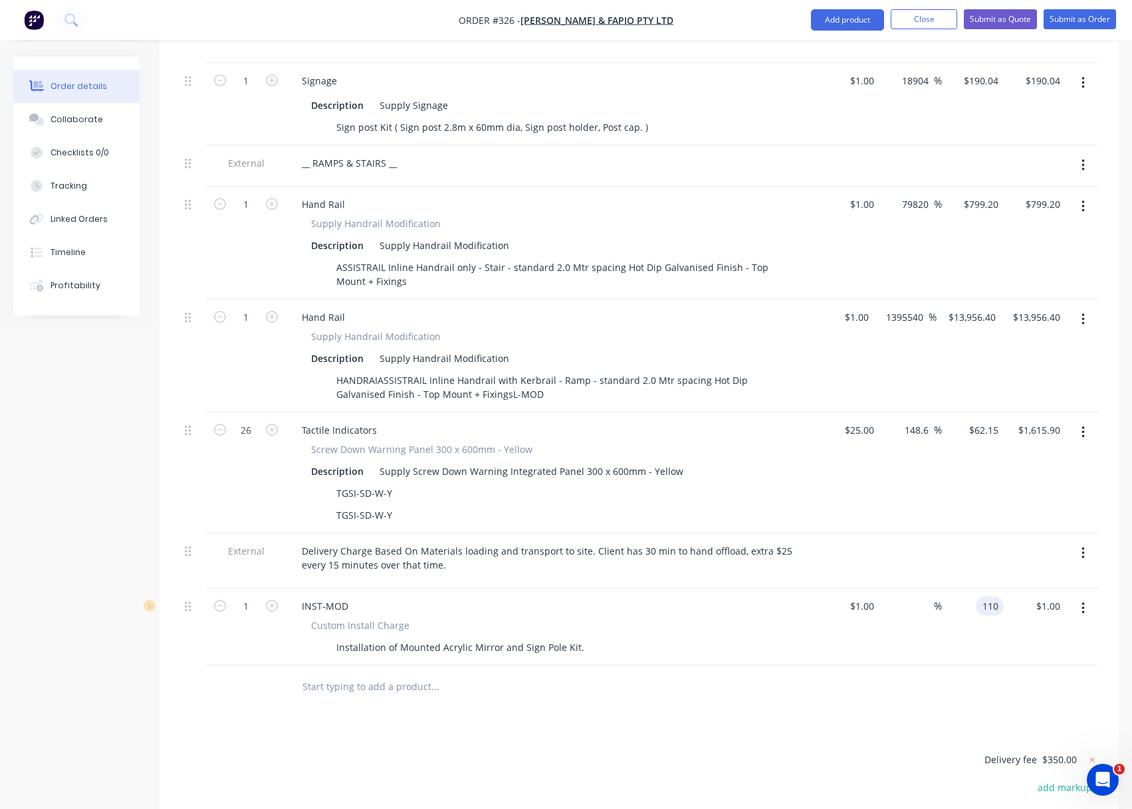
type input "110"
type input "10900"
type input "$110.00"
click at [805, 687] on div at bounding box center [638, 687] width 919 height 43
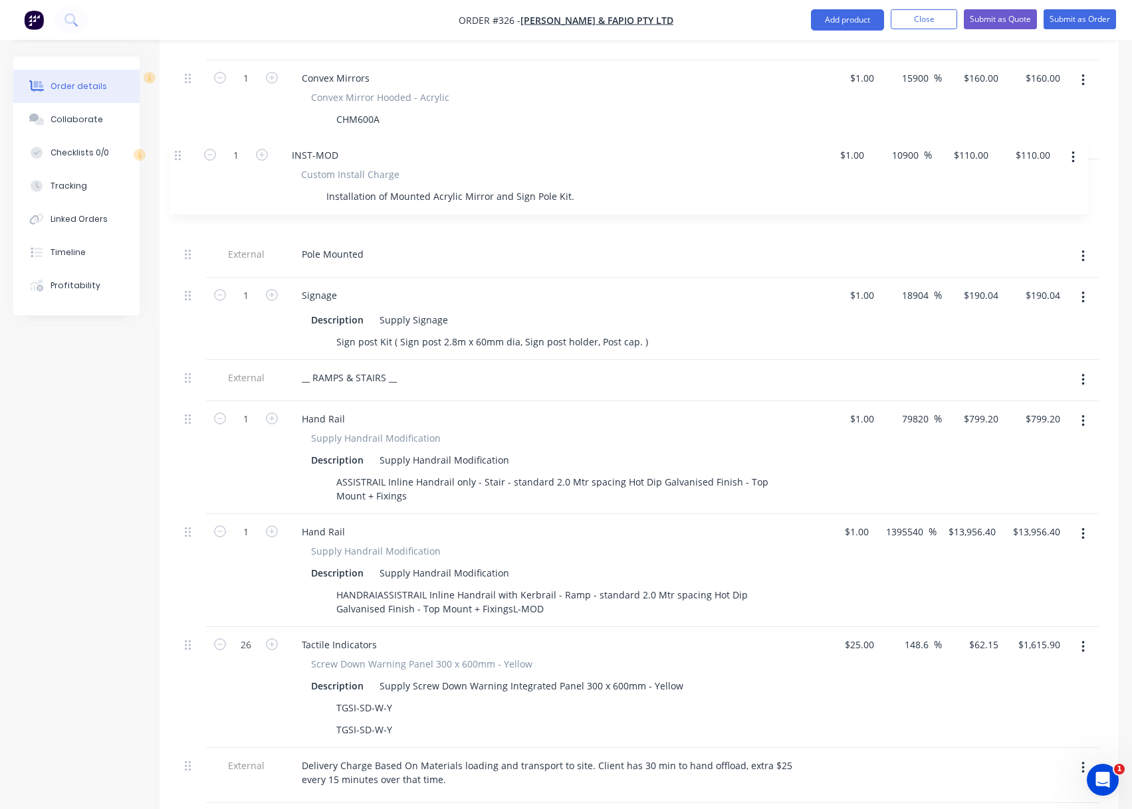
scroll to position [1575, 0]
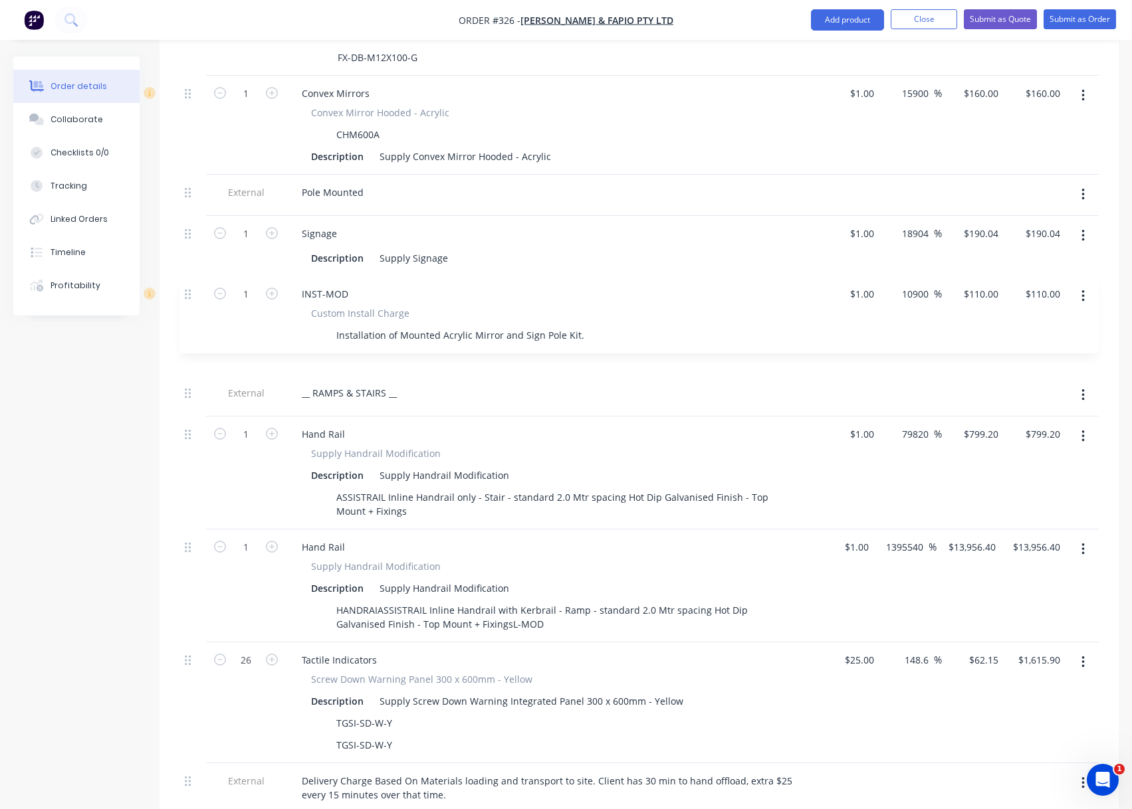
drag, startPoint x: 187, startPoint y: 589, endPoint x: 187, endPoint y: 292, distance: 297.0
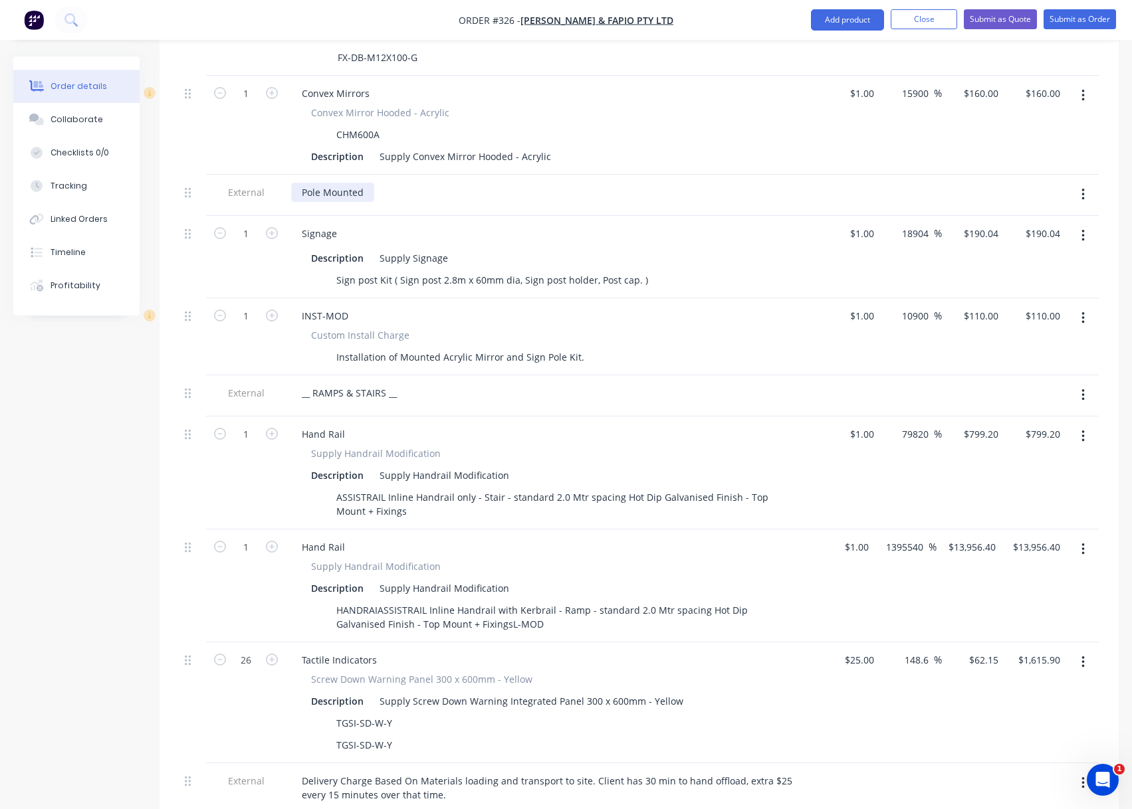
click at [363, 183] on div "Pole Mounted" at bounding box center [332, 192] width 83 height 19
click at [459, 183] on div "Mirror to be Pole Mounted" at bounding box center [551, 192] width 521 height 19
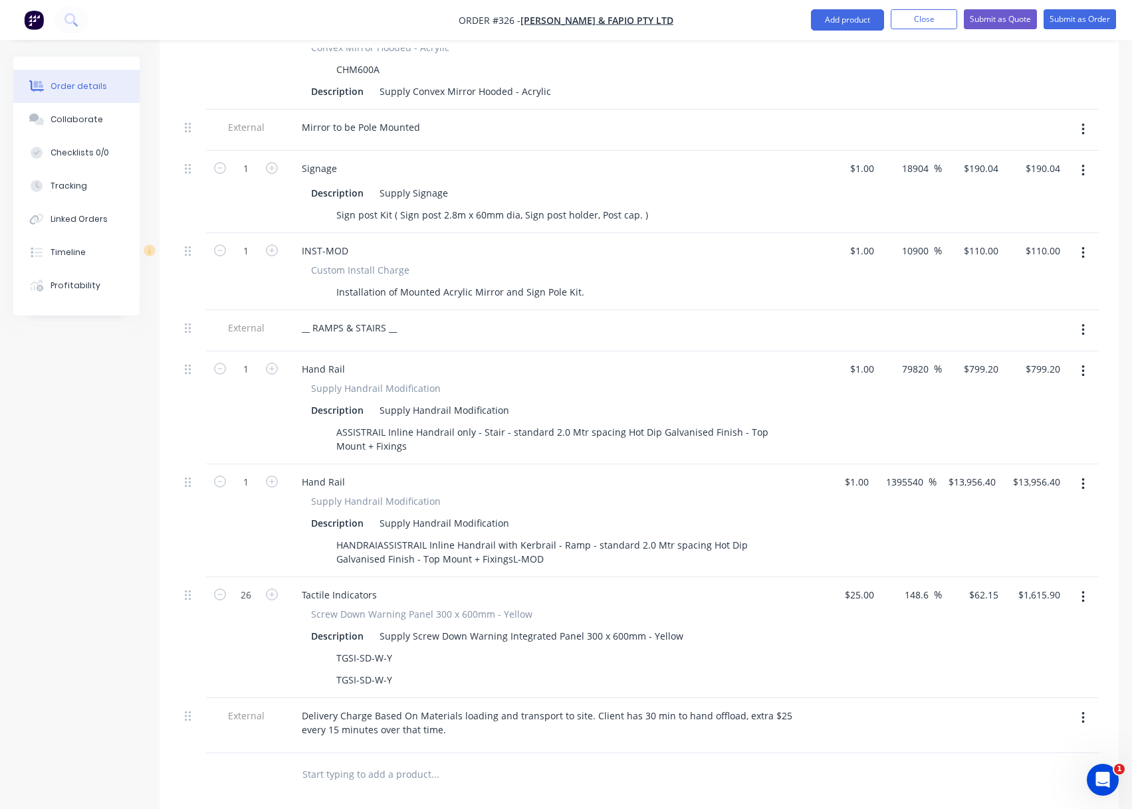
scroll to position [1641, 0]
click at [847, 22] on button "Add product" at bounding box center [847, 19] width 73 height 21
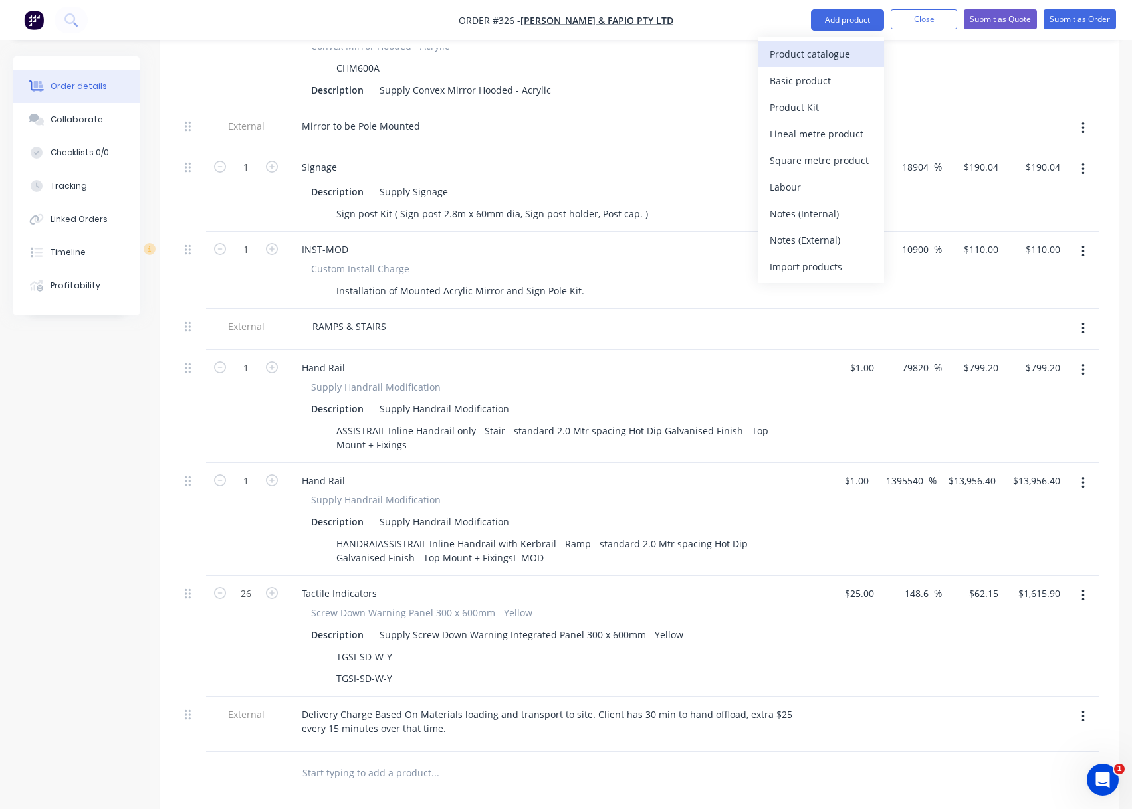
click at [833, 56] on div "Product catalogue" at bounding box center [820, 54] width 102 height 19
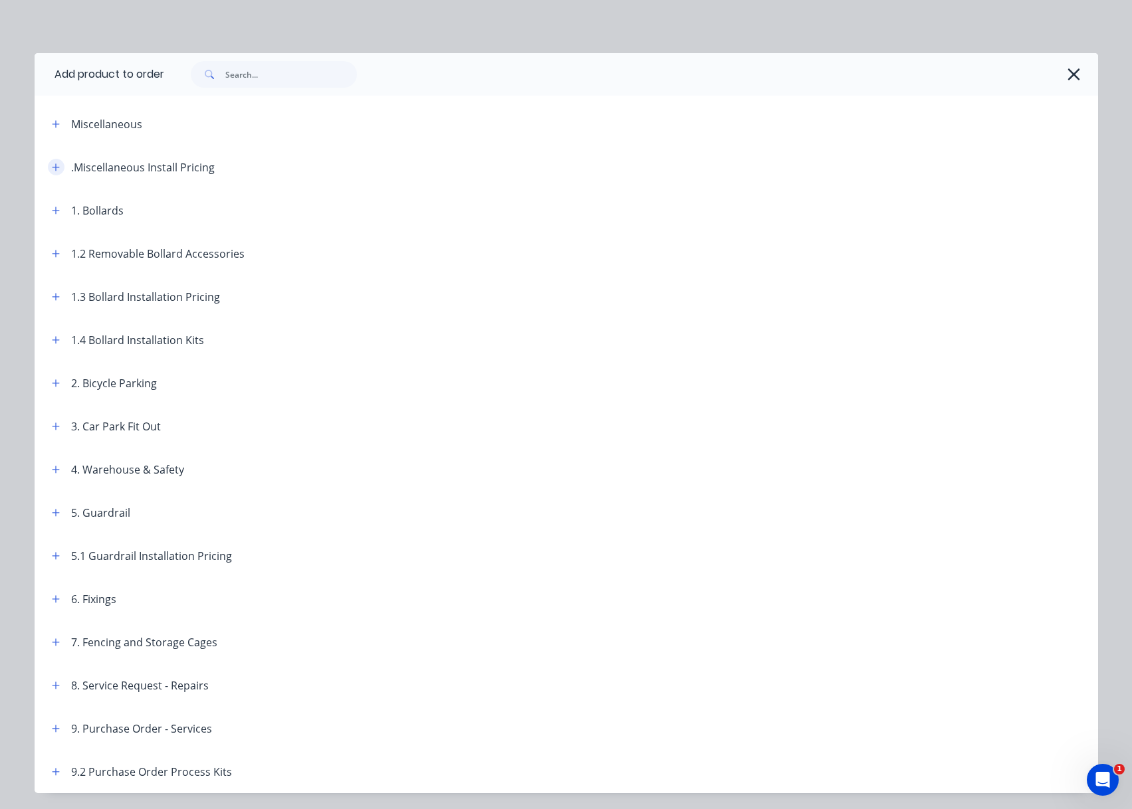
click at [53, 167] on icon "button" at bounding box center [55, 166] width 7 height 7
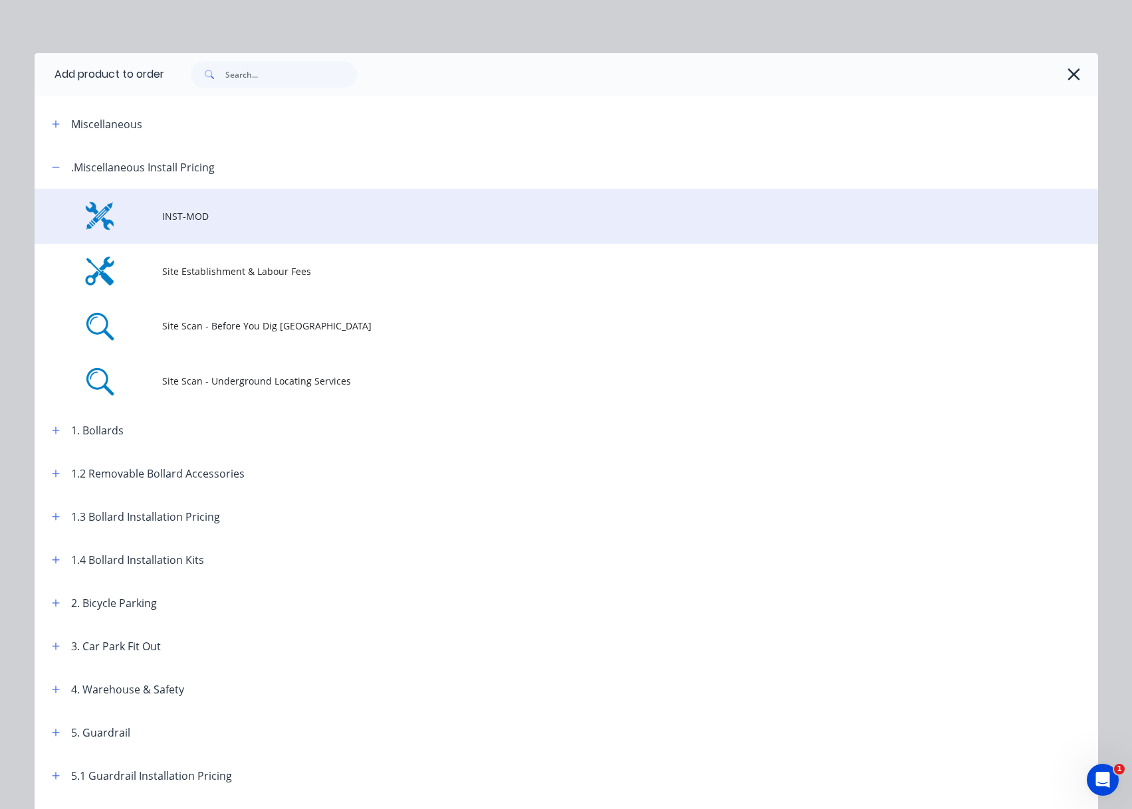
click at [177, 213] on span "INST-MOD" at bounding box center [536, 216] width 748 height 14
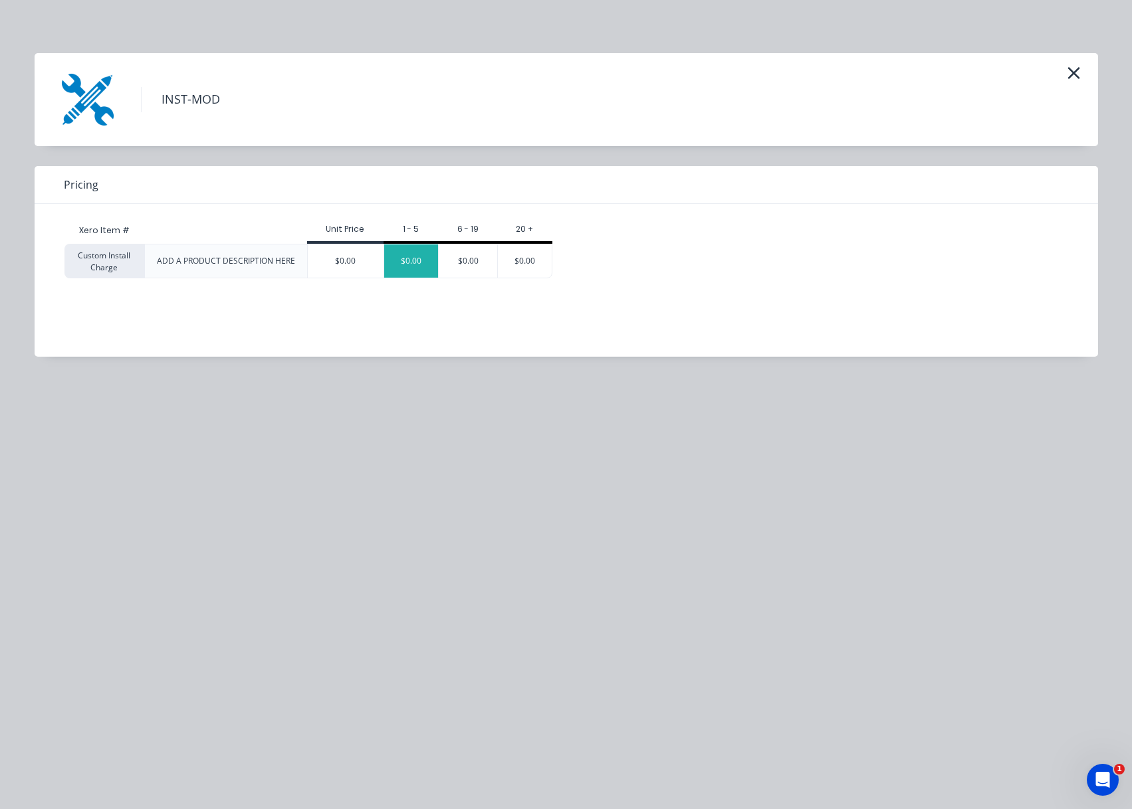
click at [417, 268] on div "$0.00" at bounding box center [411, 261] width 54 height 33
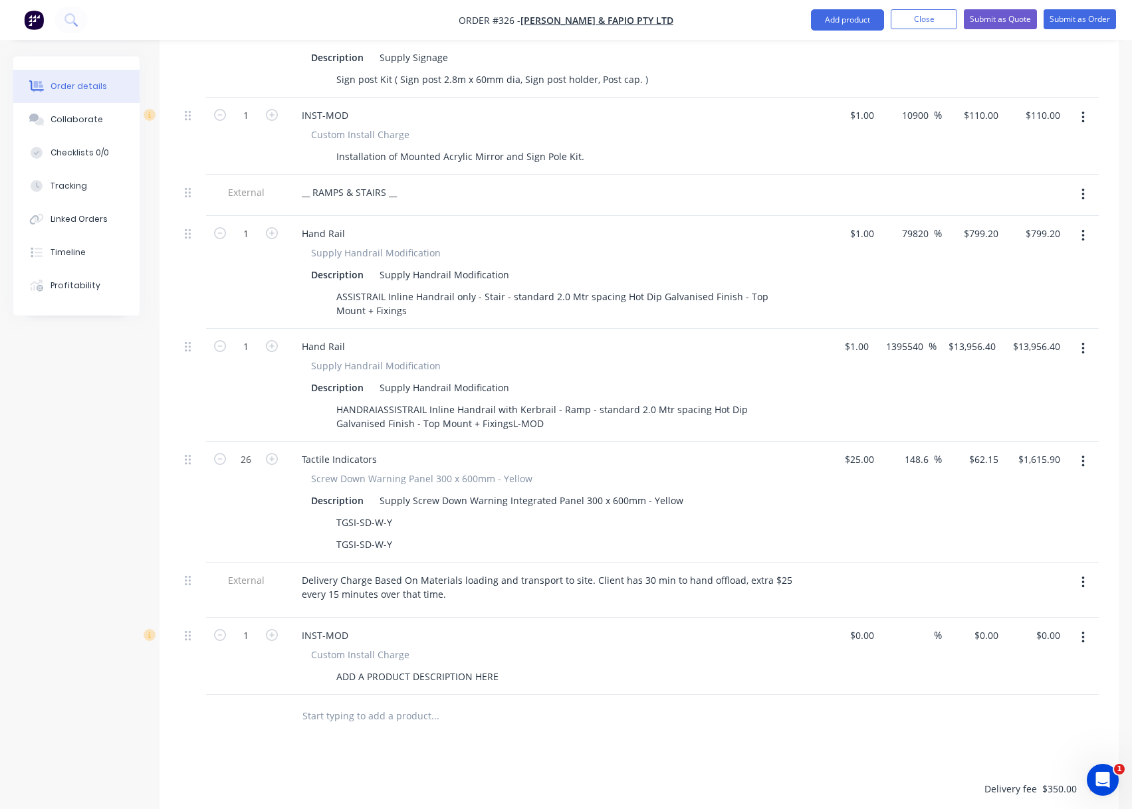
scroll to position [1841, 0]
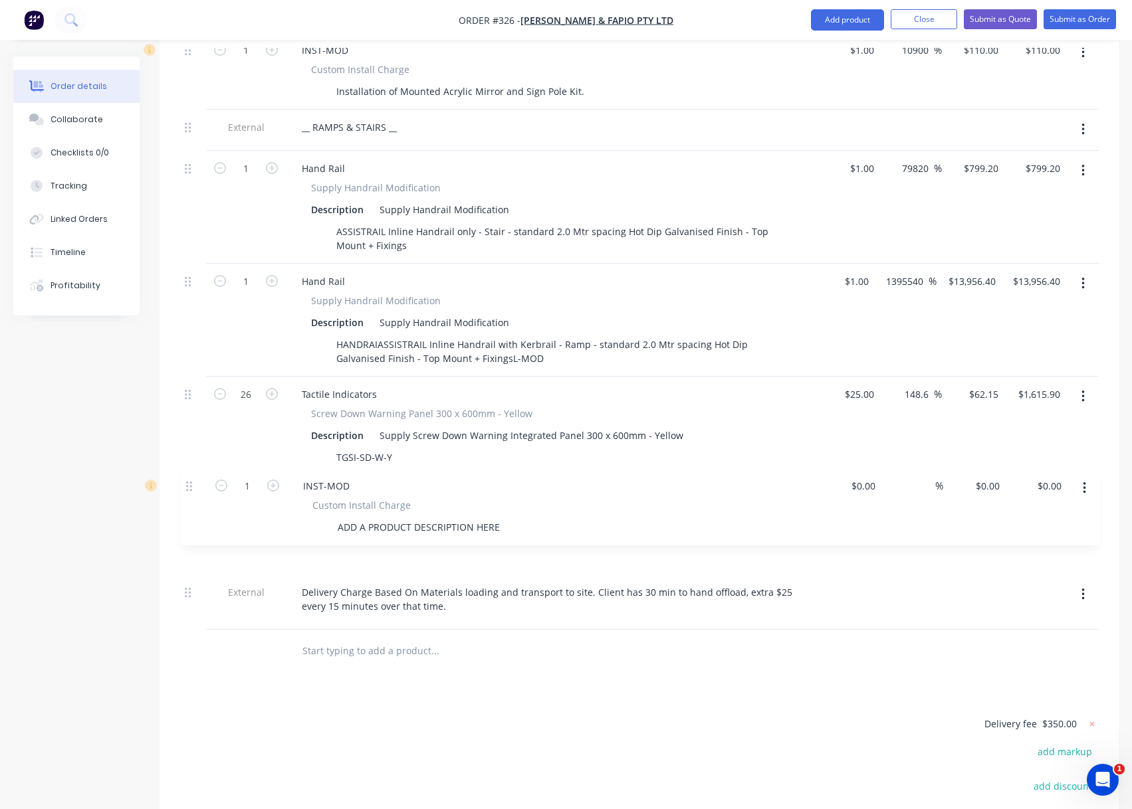
drag, startPoint x: 187, startPoint y: 555, endPoint x: 188, endPoint y: 484, distance: 70.4
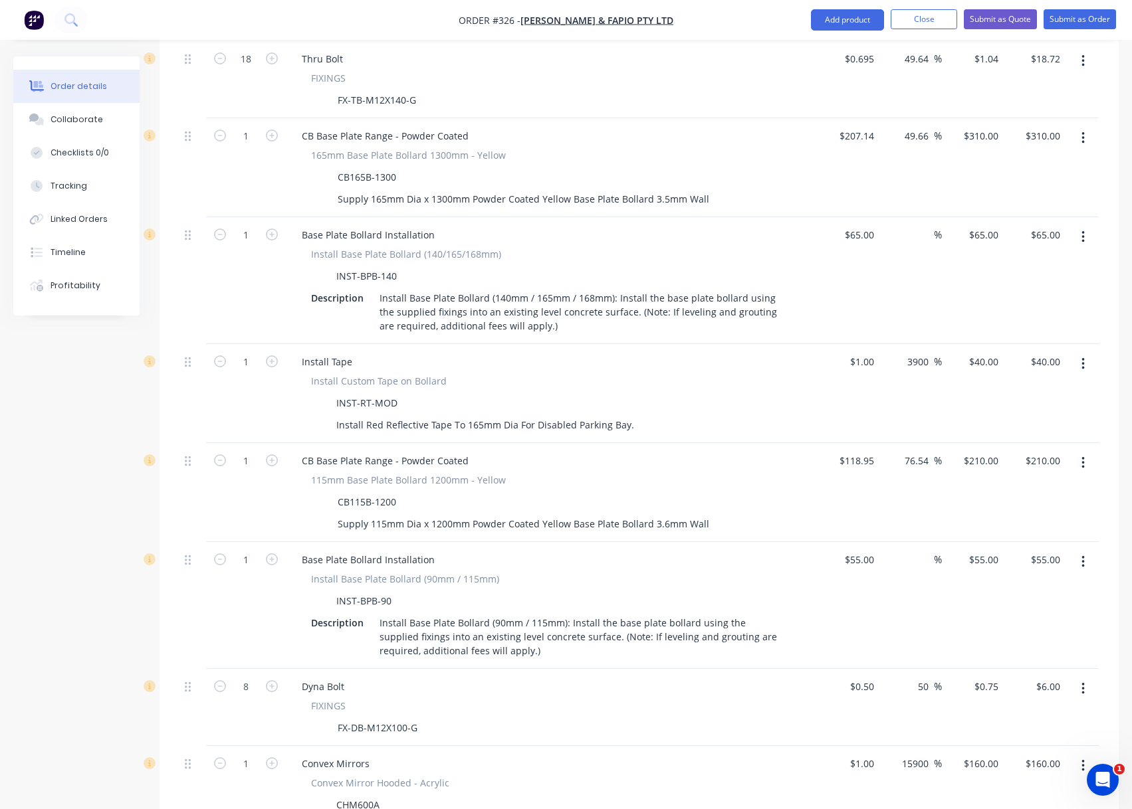
scroll to position [1037, 0]
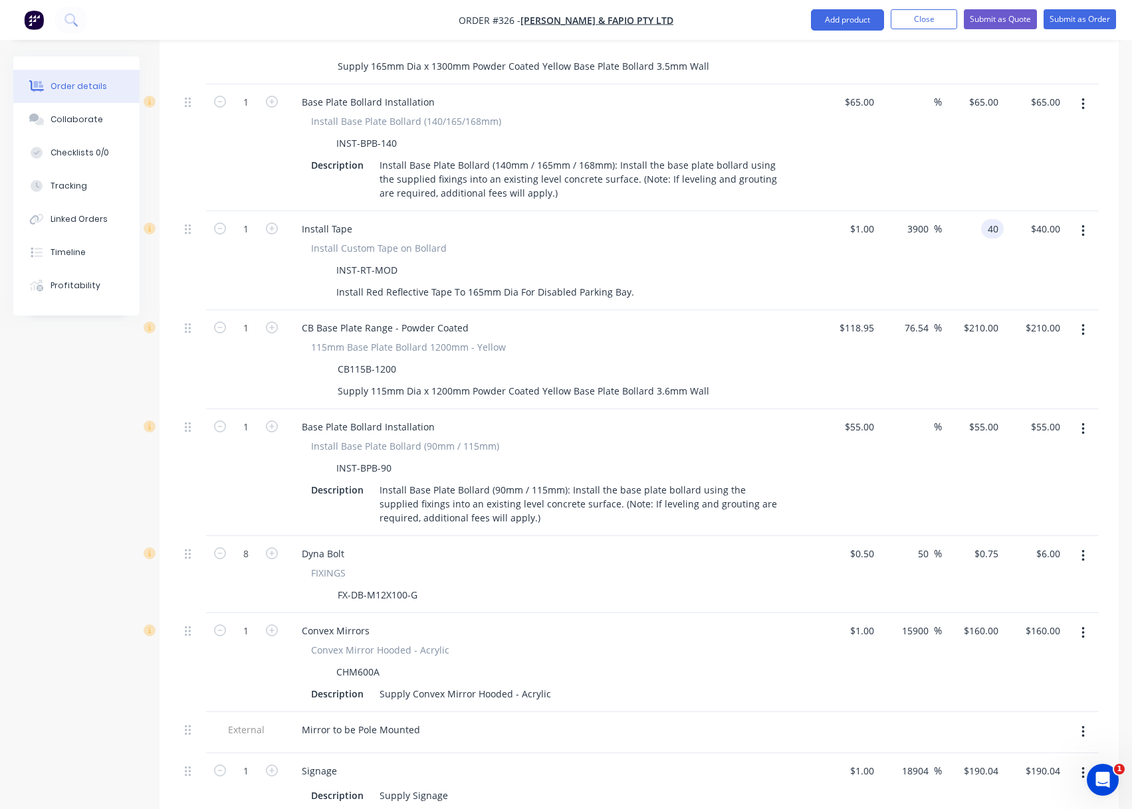
click at [985, 219] on div "40 40" at bounding box center [992, 228] width 23 height 19
type input "30"
type input "2900"
type input "$30.00"
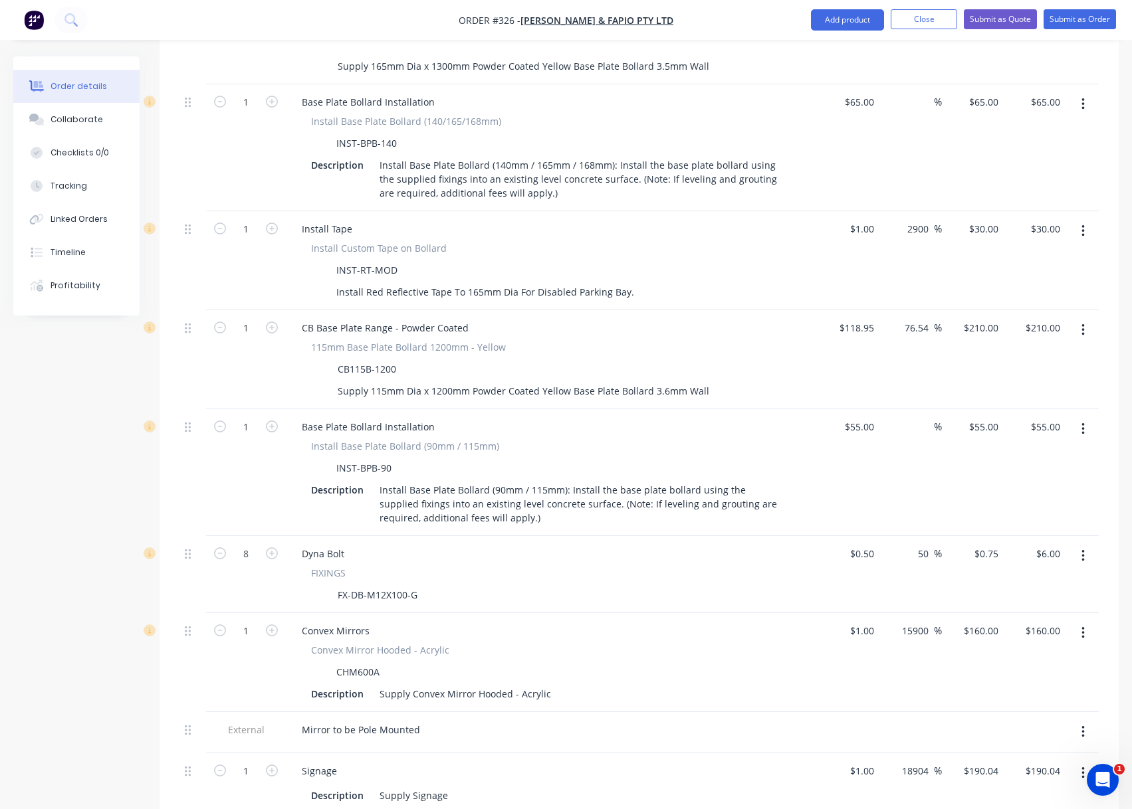
click at [933, 255] on div "2900 2900 %" at bounding box center [910, 260] width 62 height 99
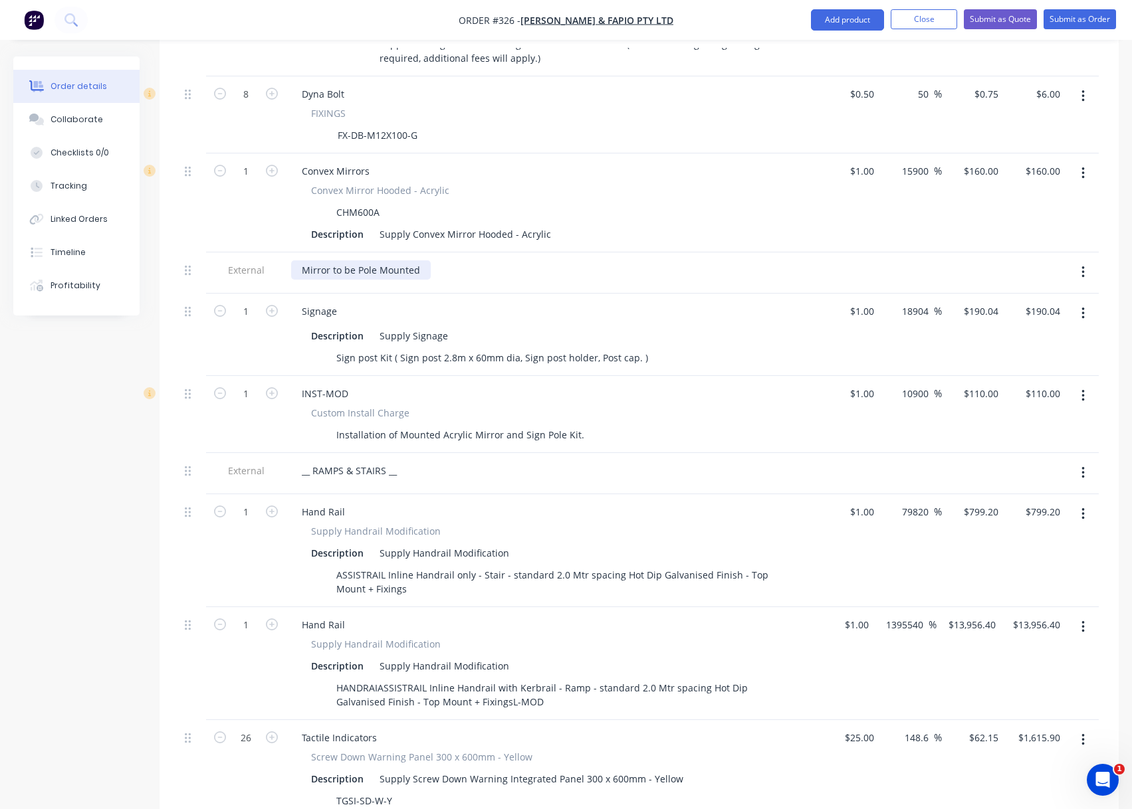
scroll to position [1502, 0]
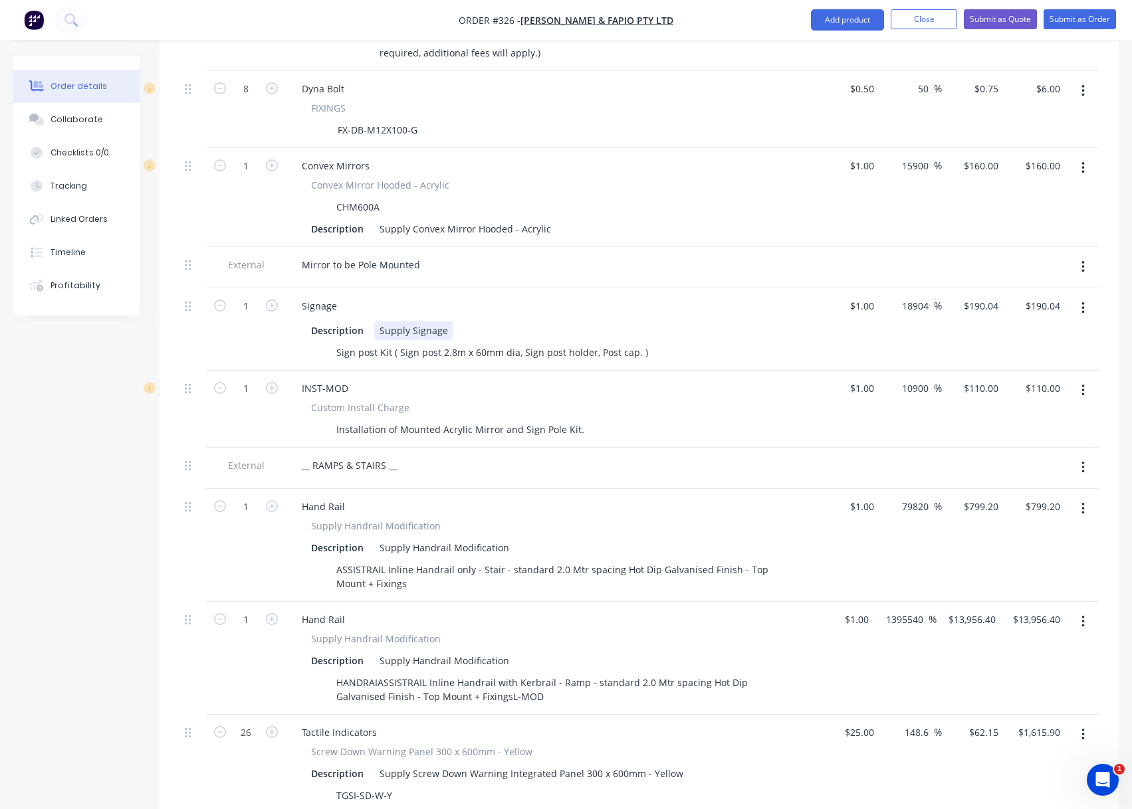
click at [443, 321] on div "Supply Signage" at bounding box center [413, 330] width 79 height 19
click at [508, 321] on div "Description Supply Mirror Pole Mount" at bounding box center [549, 330] width 486 height 19
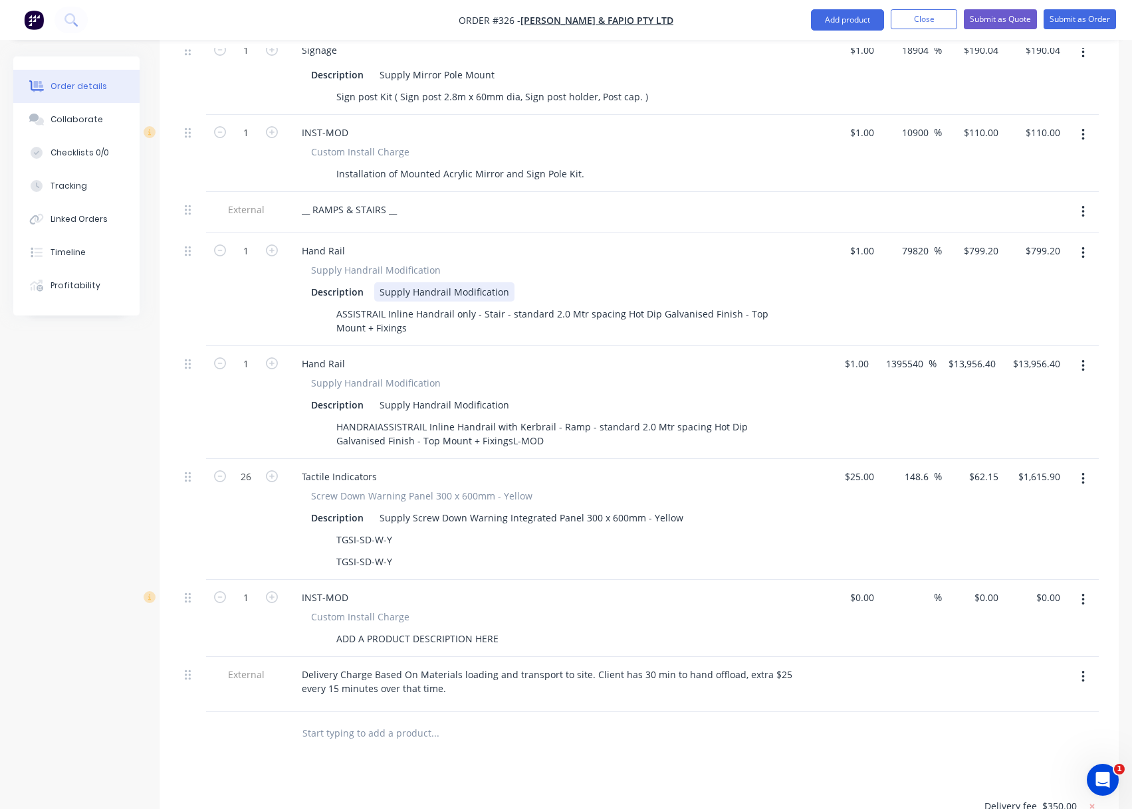
scroll to position [1768, 0]
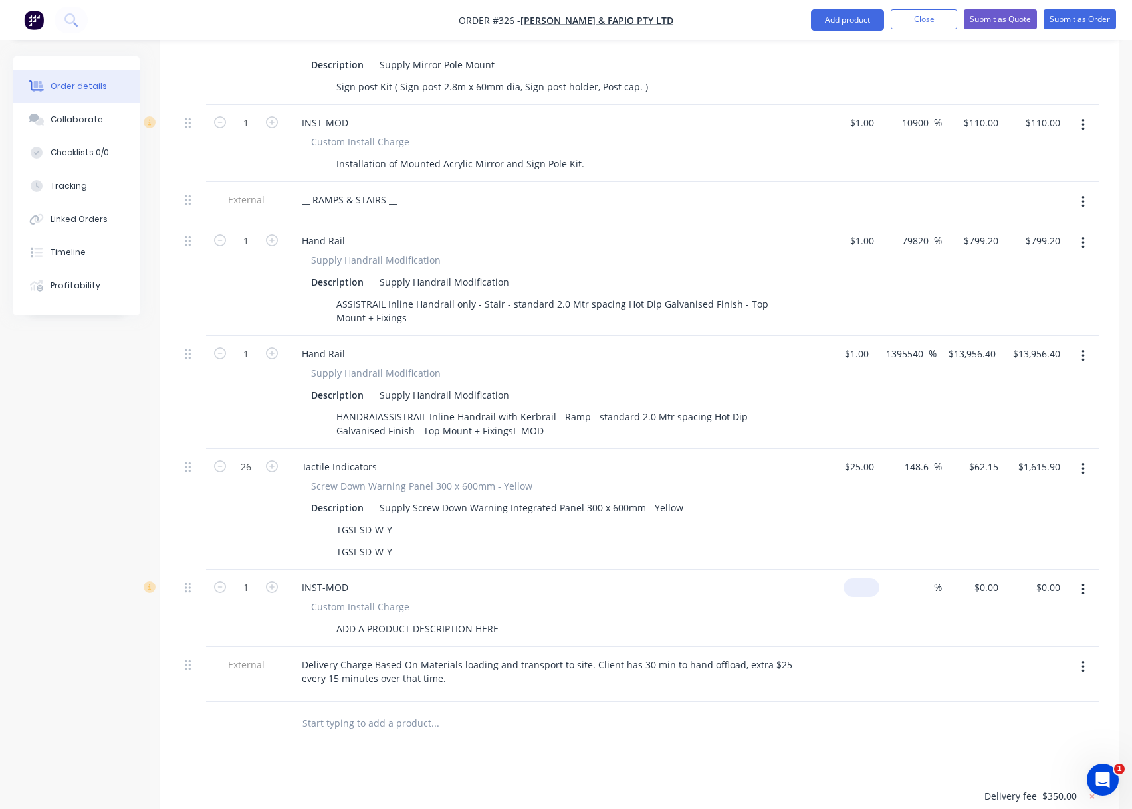
click at [869, 578] on input at bounding box center [864, 587] width 31 height 19
type input "$0.00"
click at [987, 578] on input "0" at bounding box center [988, 587] width 31 height 19
type input "$6,920.00"
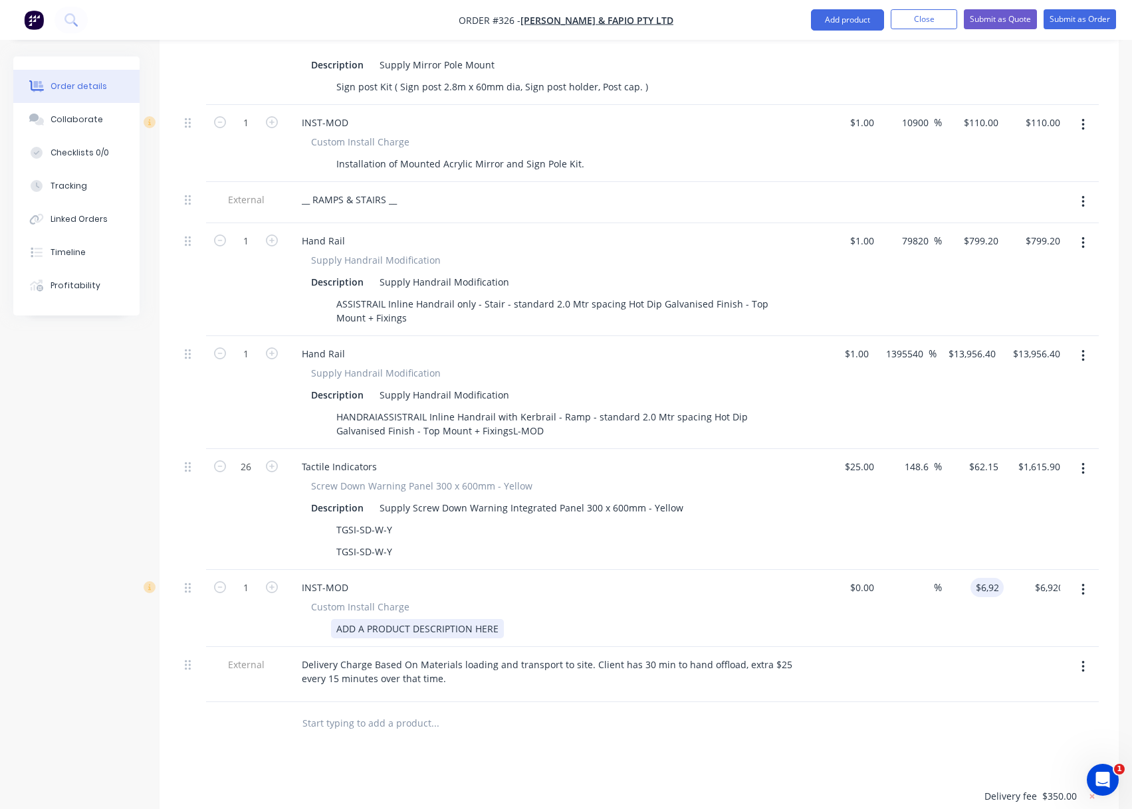
drag, startPoint x: 687, startPoint y: 607, endPoint x: 655, endPoint y: 615, distance: 33.5
click at [687, 619] on div "ADD A PRODUCT DESCRIPTION HERE" at bounding box center [549, 628] width 486 height 19
click at [485, 619] on div "ADD A PRODUCT DESCRIPTION HERE" at bounding box center [417, 628] width 173 height 19
drag, startPoint x: 497, startPoint y: 611, endPoint x: 259, endPoint y: 604, distance: 238.0
click at [262, 605] on div "1 INST-MOD Custom Install Charge ADD A PRODUCT DESCRIPTION HERE $0.00 $0.00 % $…" at bounding box center [638, 608] width 919 height 77
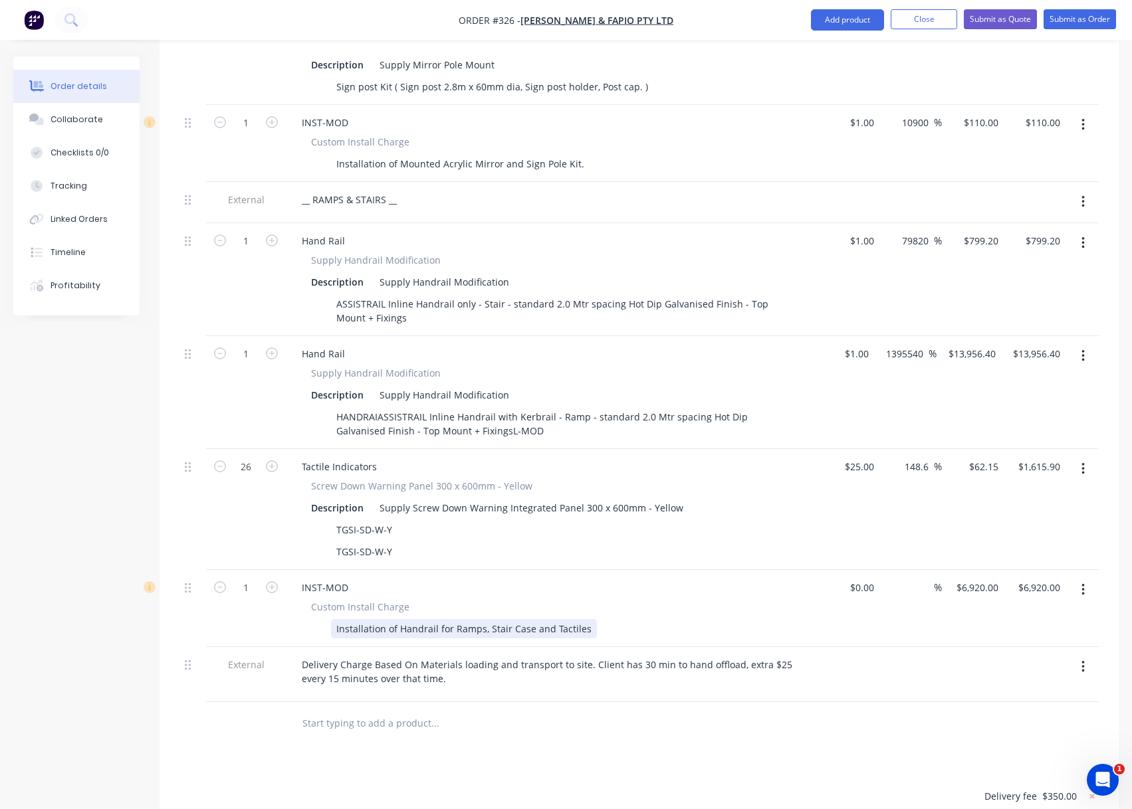
click at [574, 619] on div "Installation of Handrail for Ramps, Stair Case and Tactiles" at bounding box center [464, 628] width 266 height 19
click at [662, 619] on div "Installation of Handrail for Ramps, Stair Case and Tactiles" at bounding box center [549, 628] width 486 height 19
click at [732, 710] on div at bounding box center [525, 723] width 468 height 27
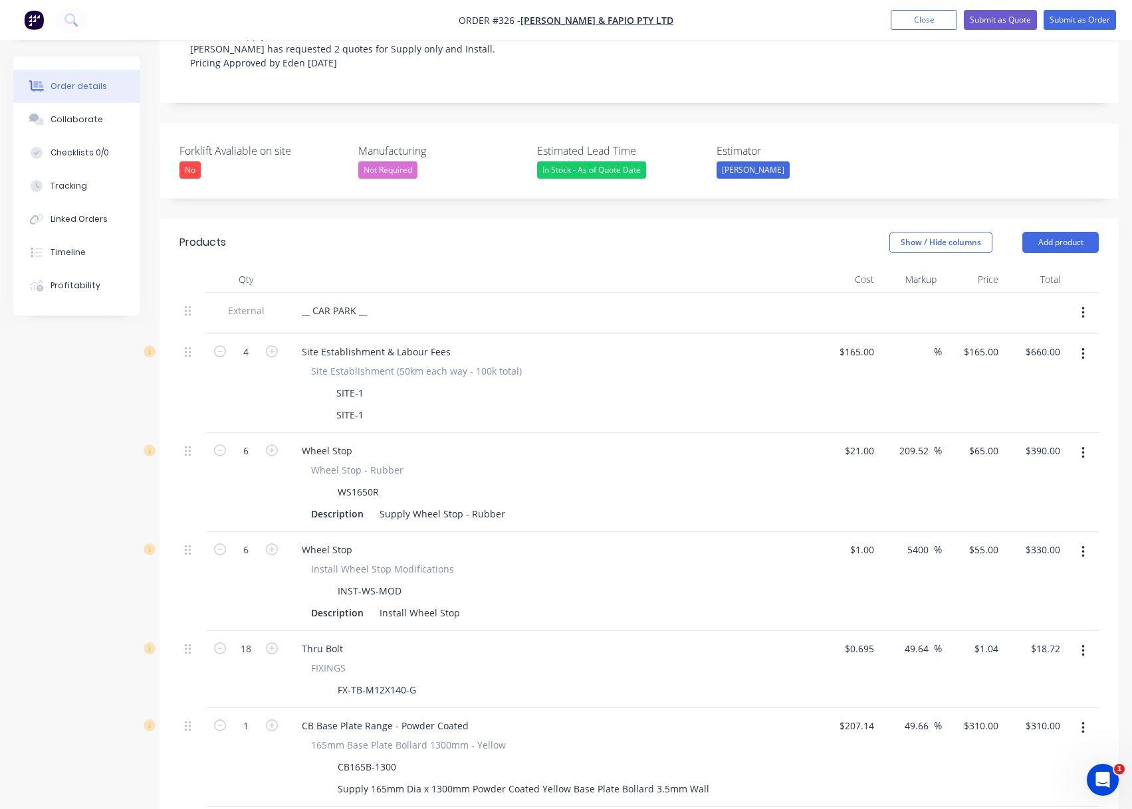
scroll to position [41, 0]
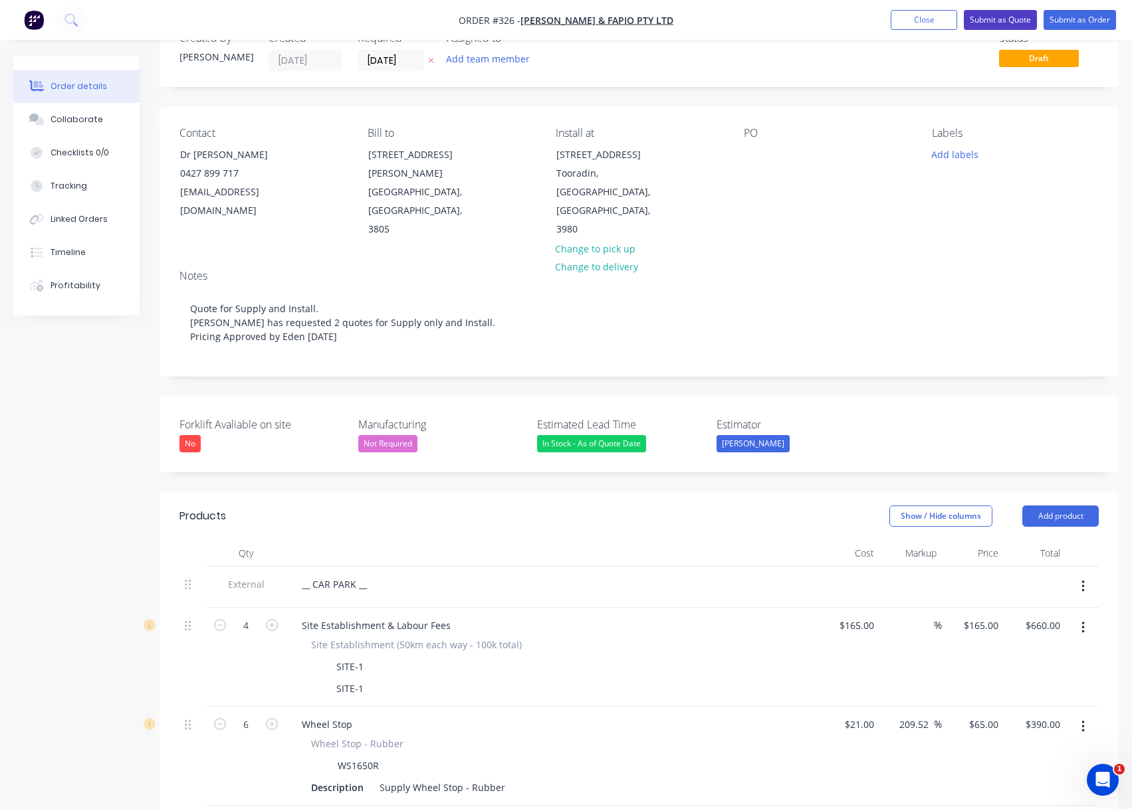
click at [989, 17] on button "Submit as Quote" at bounding box center [999, 20] width 73 height 20
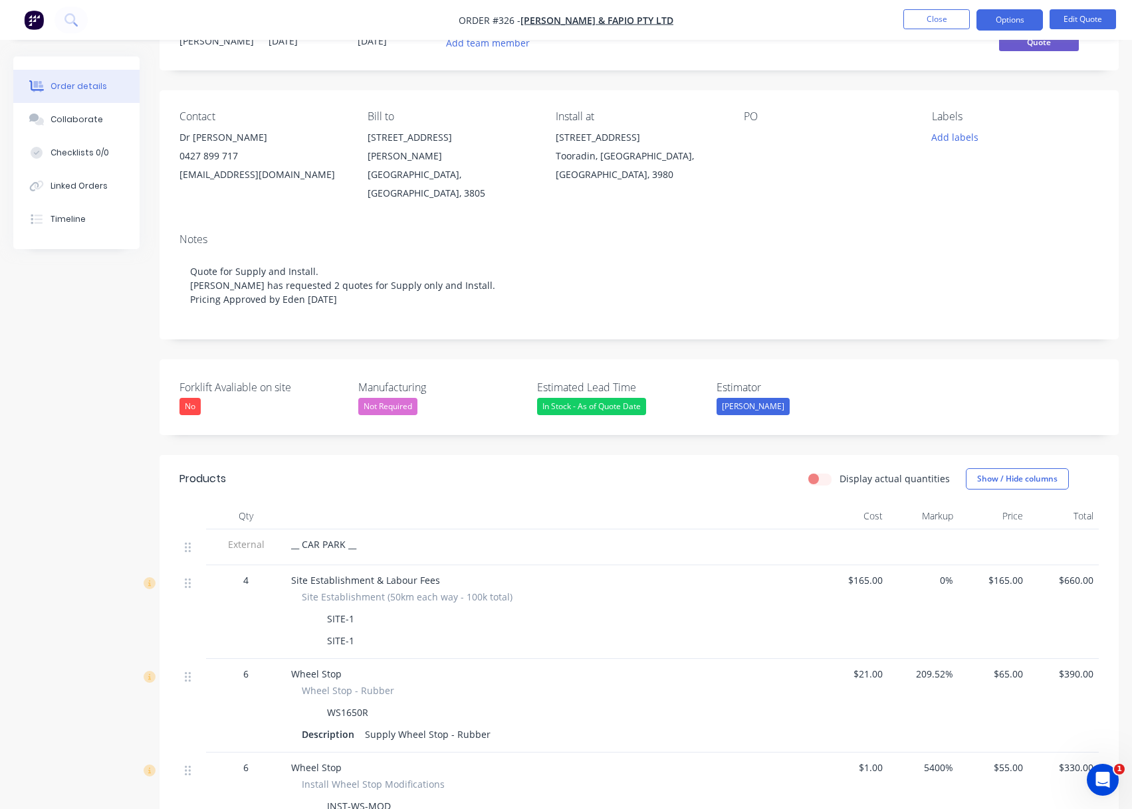
scroll to position [0, 0]
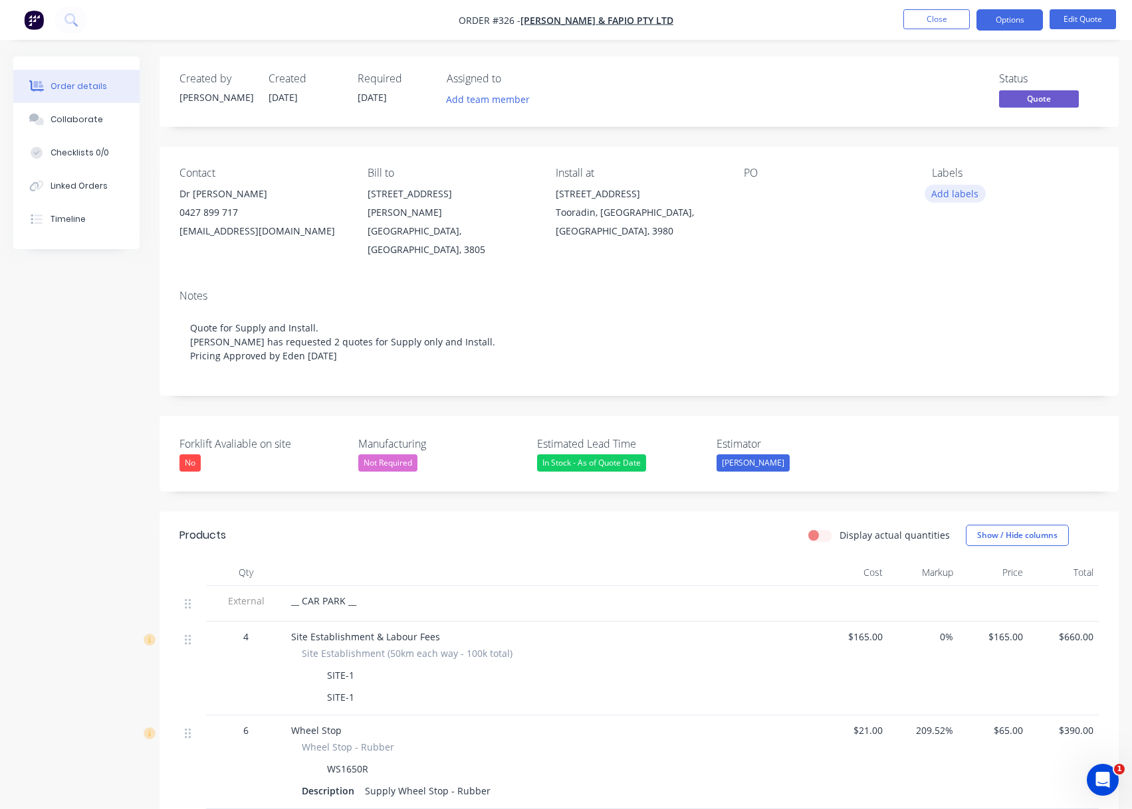
click at [979, 194] on button "Add labels" at bounding box center [954, 194] width 61 height 18
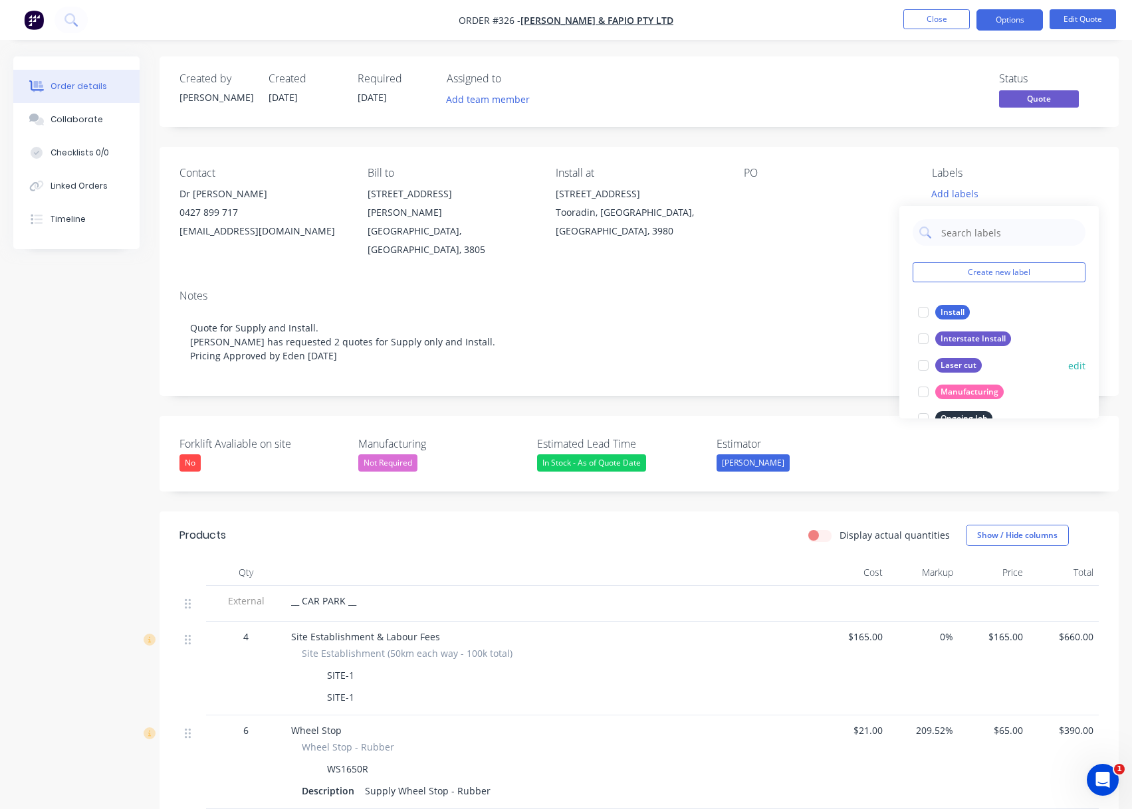
scroll to position [66, 0]
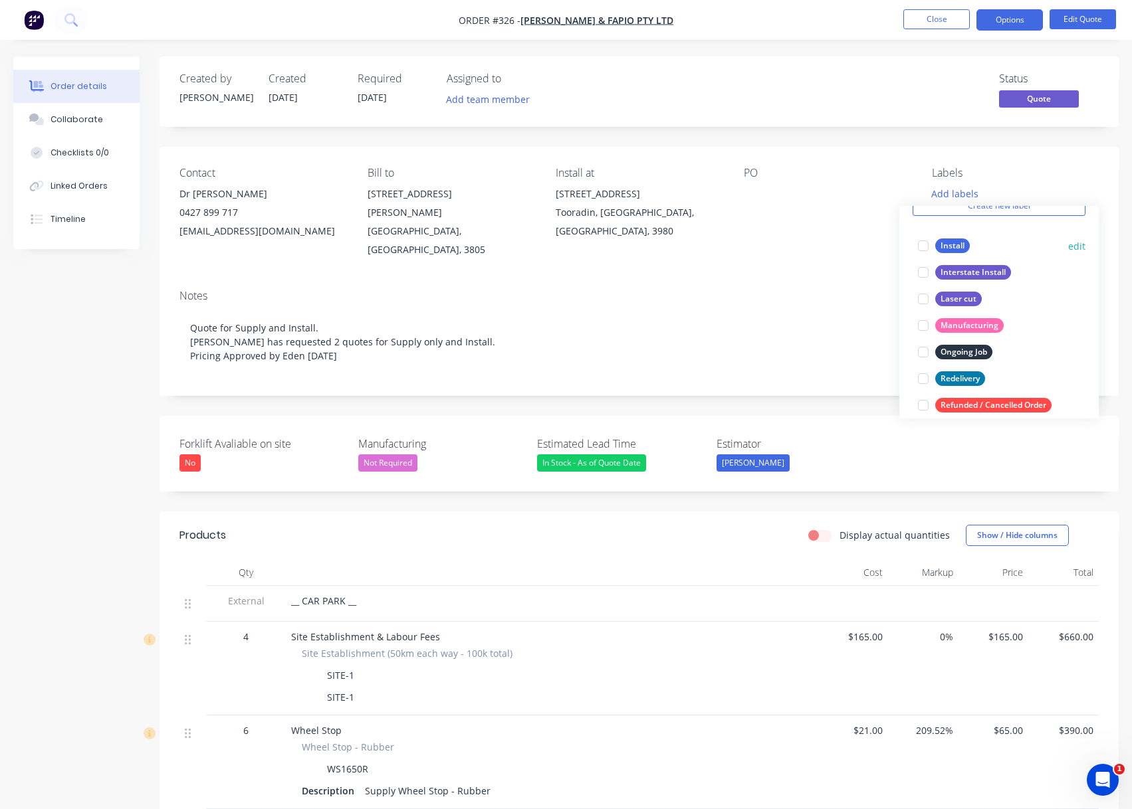
click at [926, 243] on div at bounding box center [923, 246] width 27 height 27
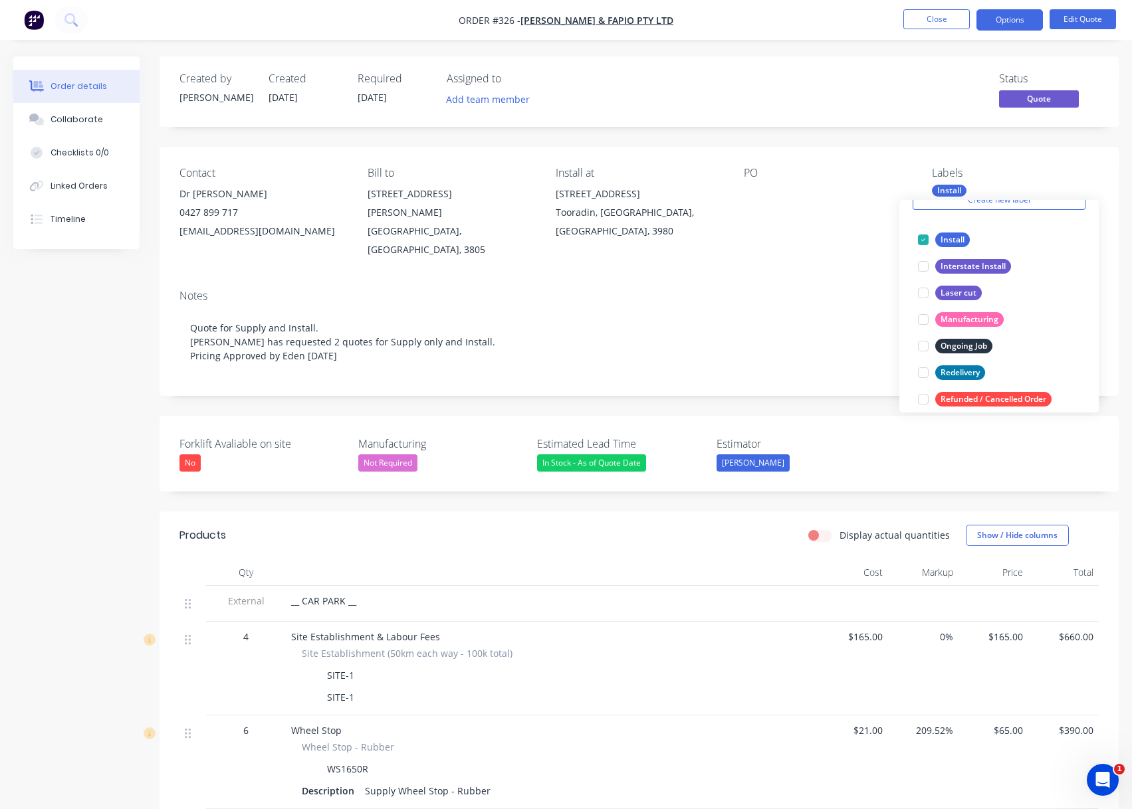
click at [874, 255] on div "Contact Dr Anil Sharma 0427 899 717 26son28@gmail.com Bill to 56 Armitage Drive…" at bounding box center [638, 213] width 959 height 132
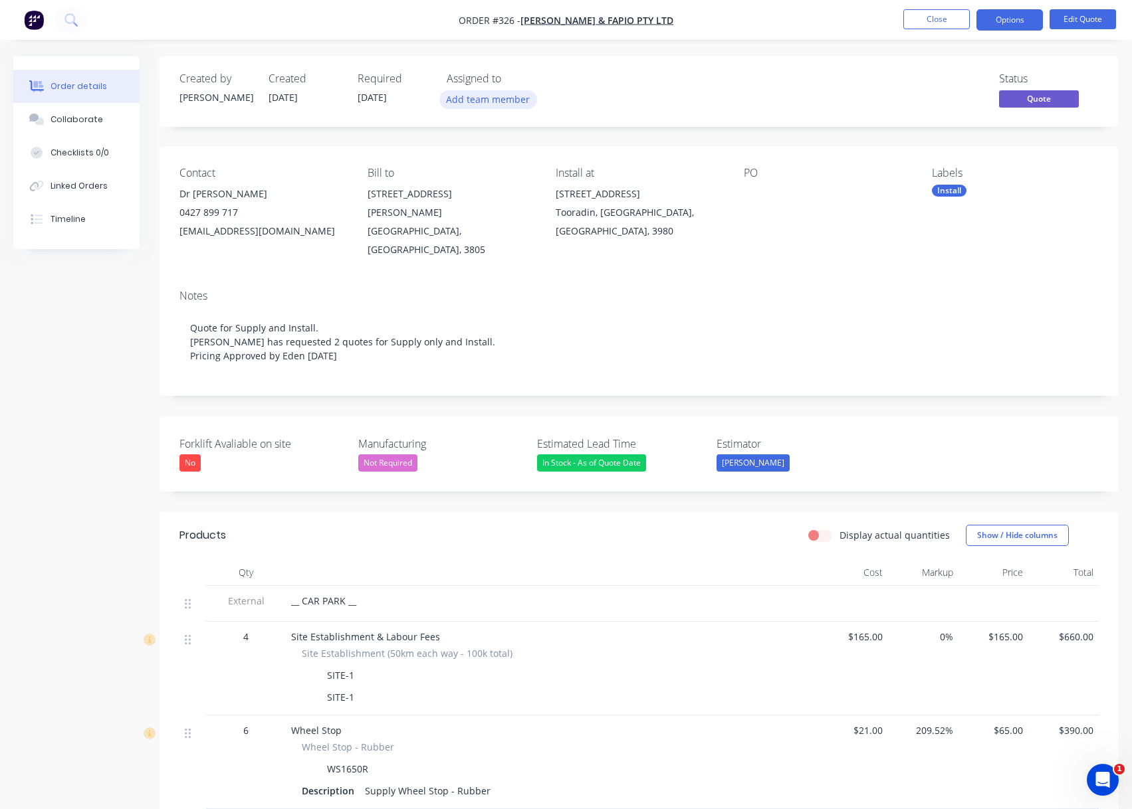
click at [459, 103] on button "Add team member" at bounding box center [488, 99] width 98 height 18
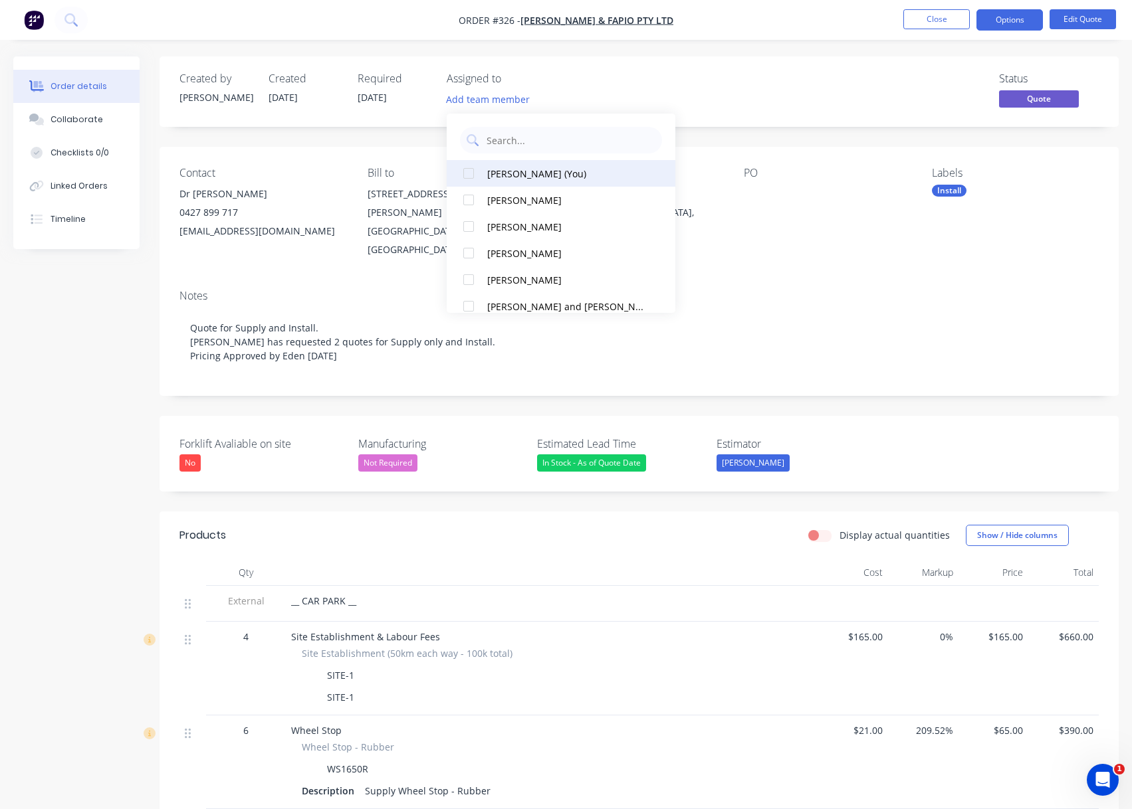
click at [522, 184] on button "Scott Wiggett (You)" at bounding box center [561, 173] width 229 height 27
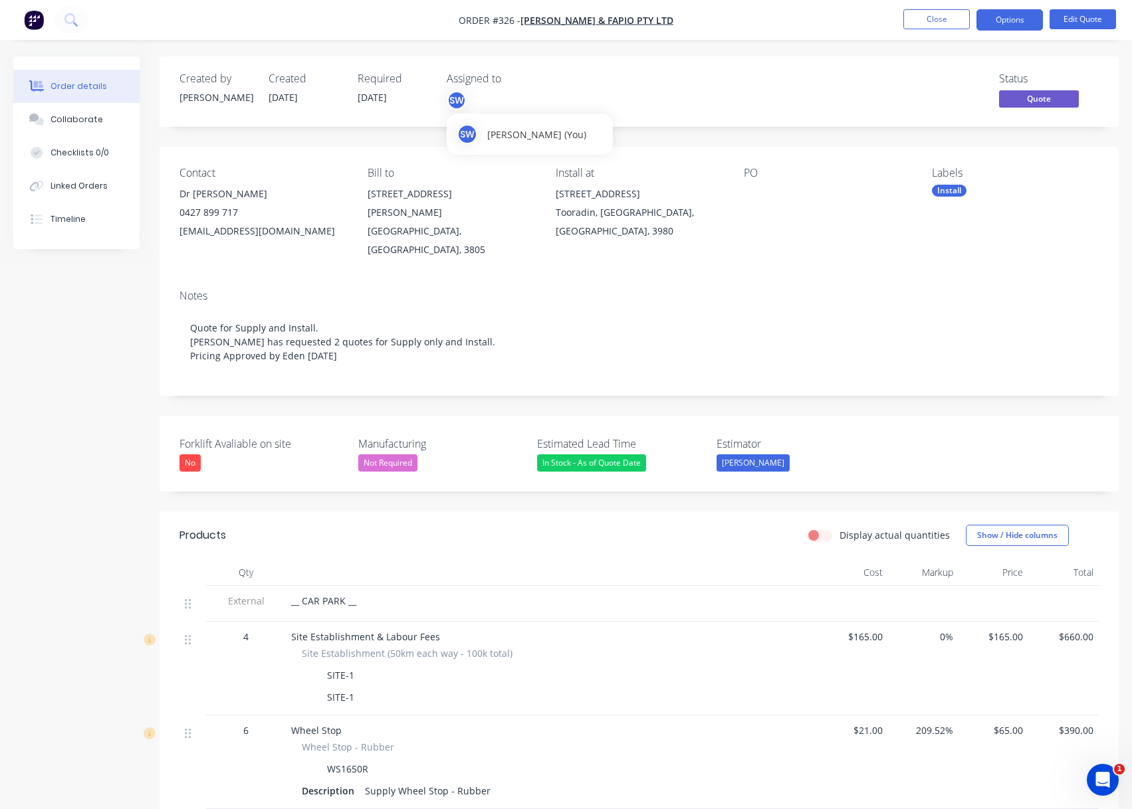
click at [462, 93] on div "SW" at bounding box center [457, 100] width 20 height 20
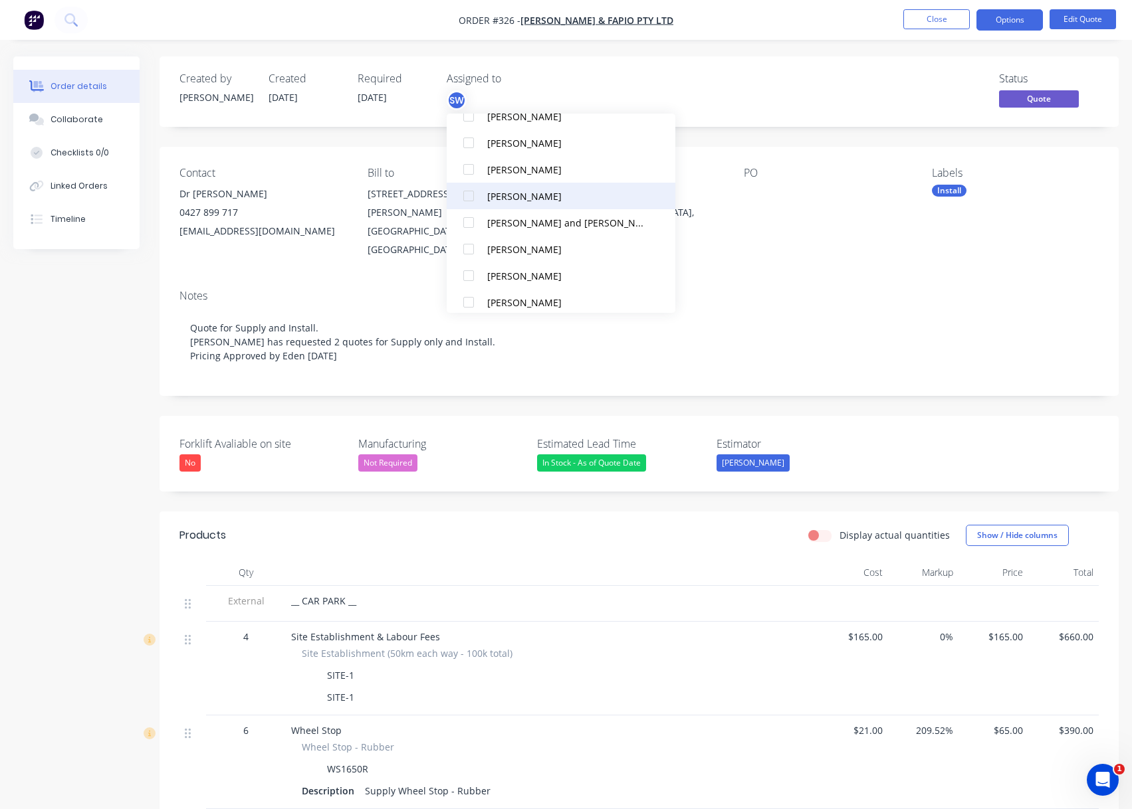
scroll to position [133, 0]
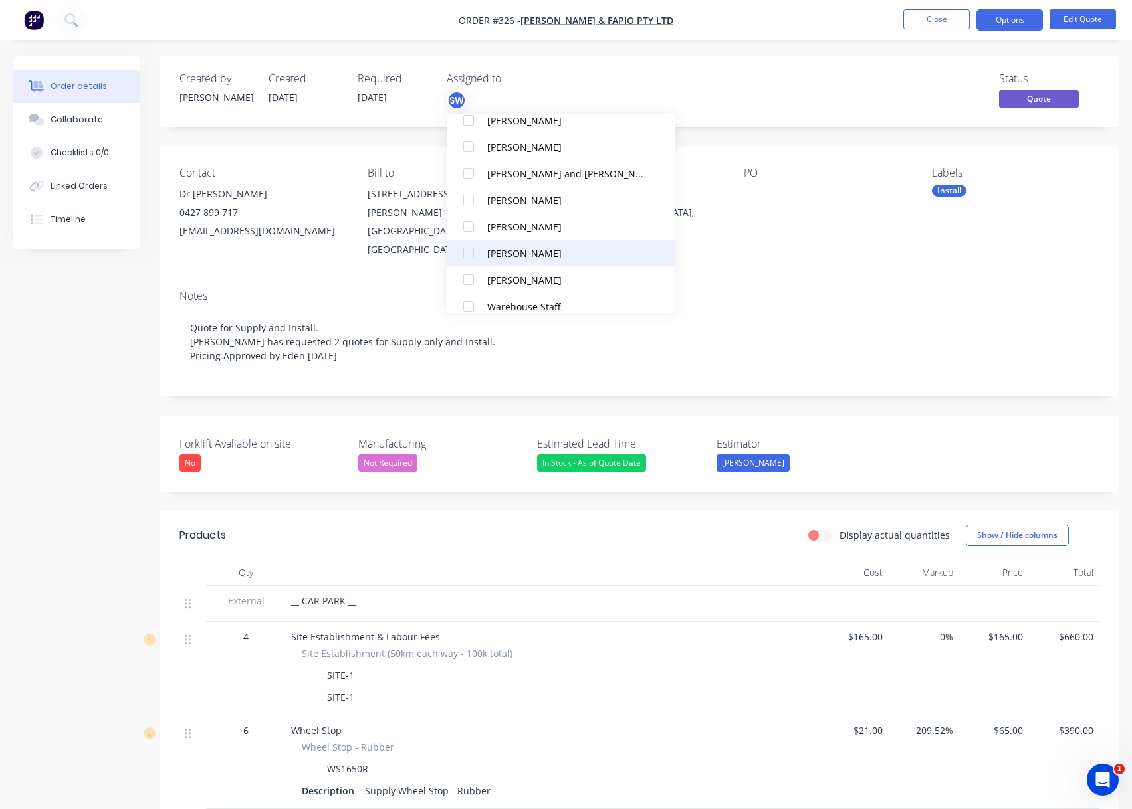
click at [471, 249] on div at bounding box center [468, 253] width 27 height 27
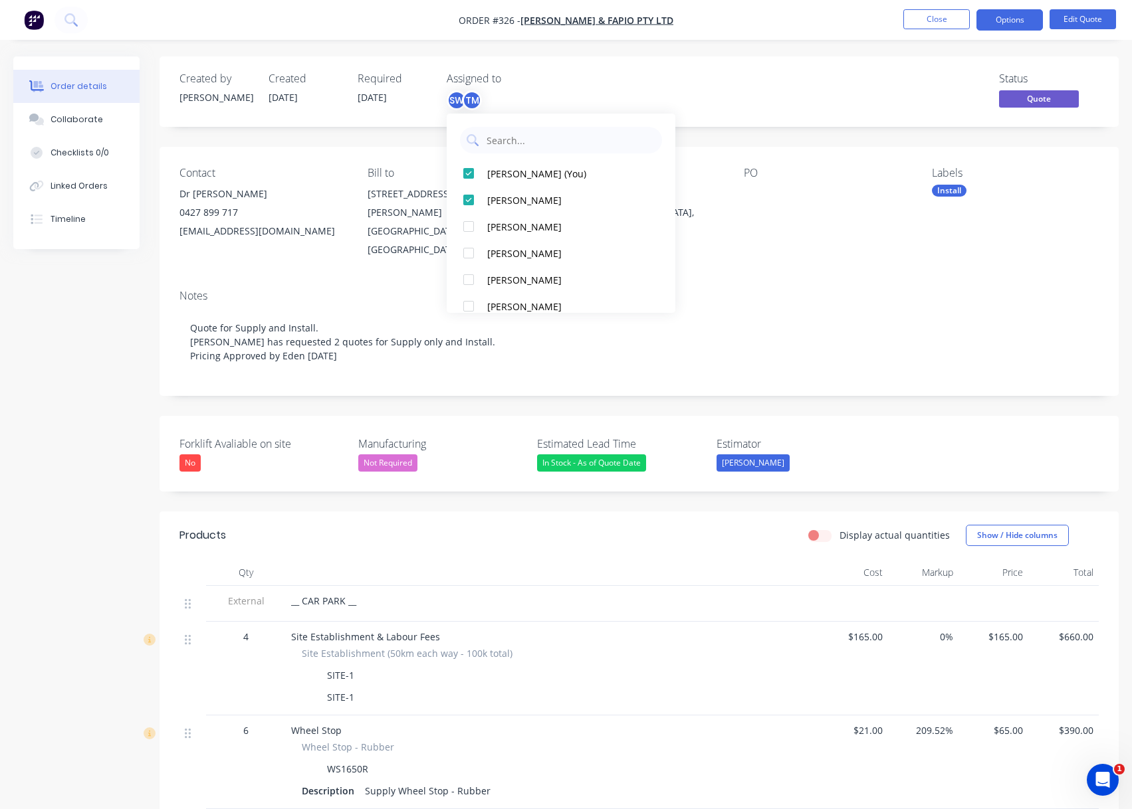
click at [478, 65] on div "Created by Scott Created 02/09/25 Required 02/09/25 Assigned to SW TM Status Qu…" at bounding box center [638, 91] width 959 height 70
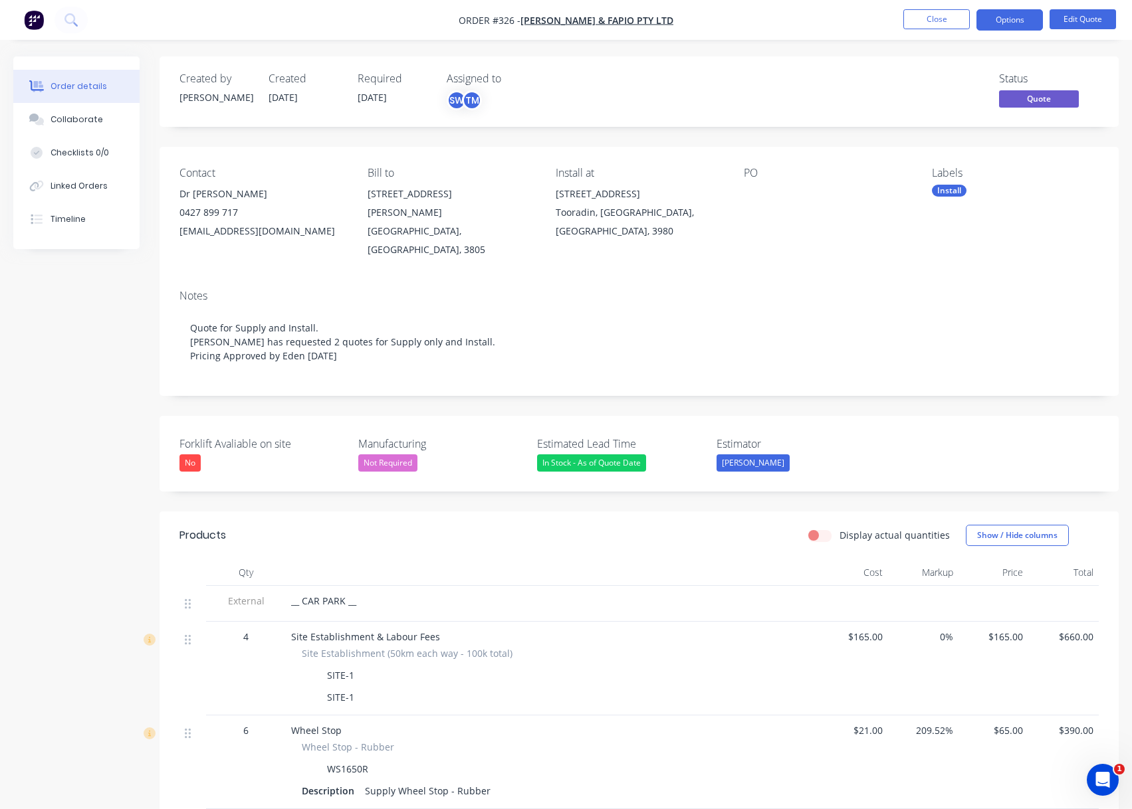
click at [480, 88] on div "Assigned to SW TM" at bounding box center [513, 91] width 133 height 39
click at [476, 97] on div "TM" at bounding box center [472, 100] width 20 height 20
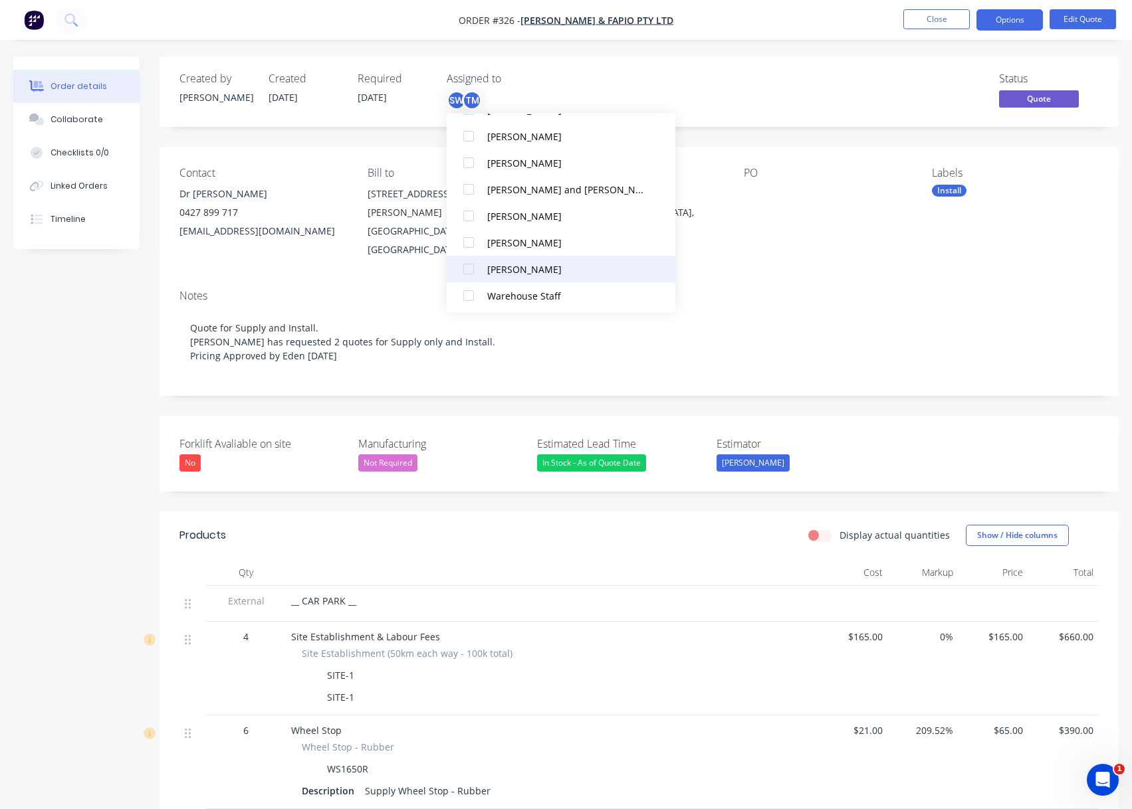
scroll to position [146, 0]
click at [472, 266] on div at bounding box center [468, 266] width 27 height 27
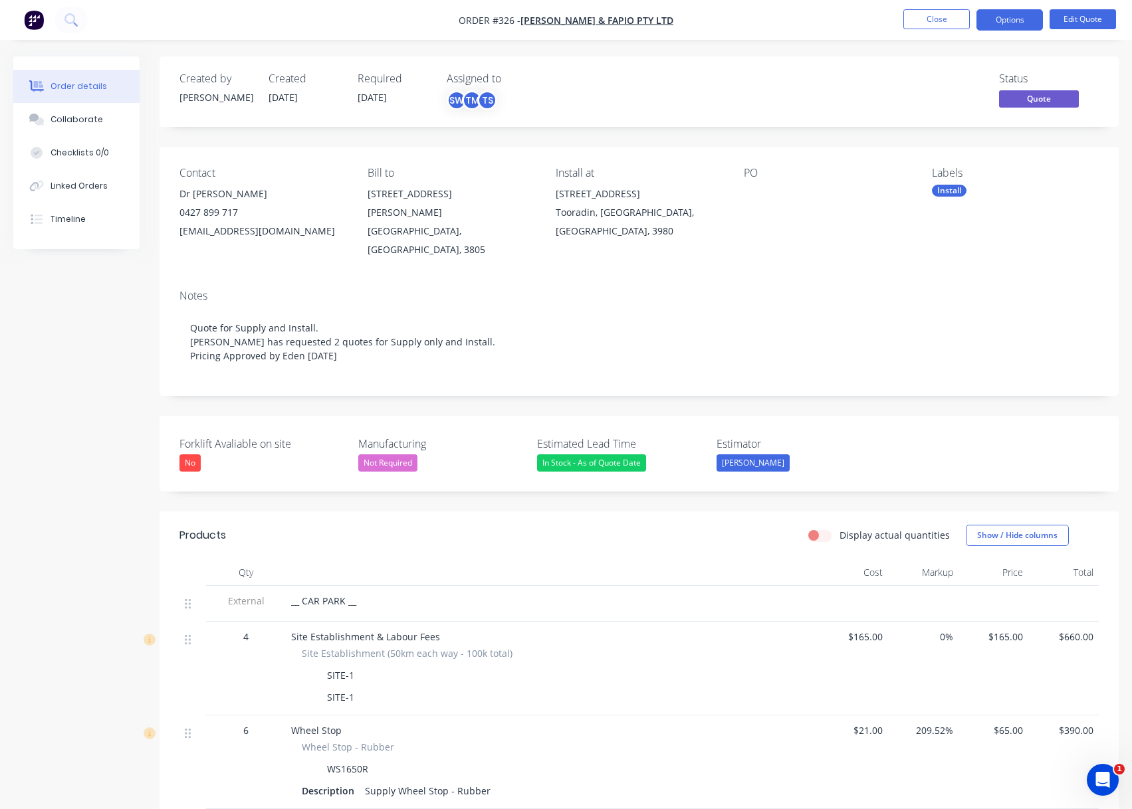
click at [579, 95] on div "Status Quote" at bounding box center [838, 91] width 519 height 39
click at [481, 96] on div "TS" at bounding box center [487, 100] width 20 height 20
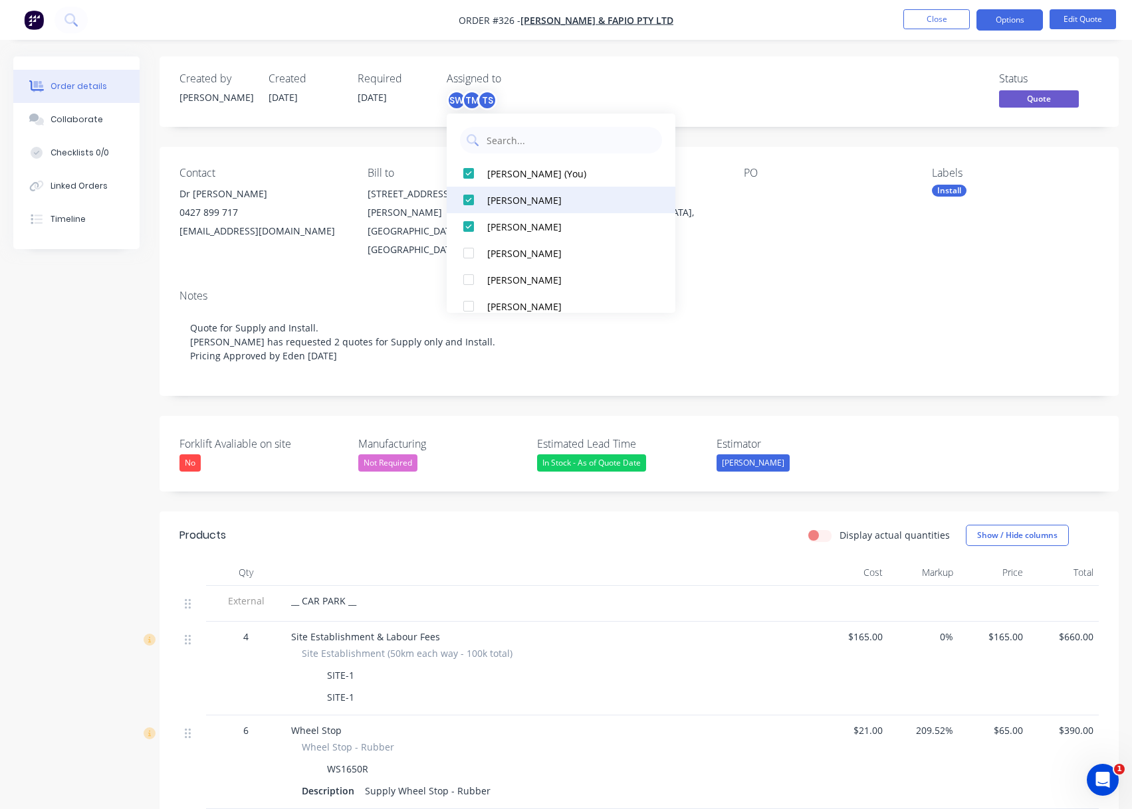
click at [467, 196] on div at bounding box center [468, 200] width 27 height 27
click at [480, 94] on div "SW TS" at bounding box center [464, 100] width 35 height 20
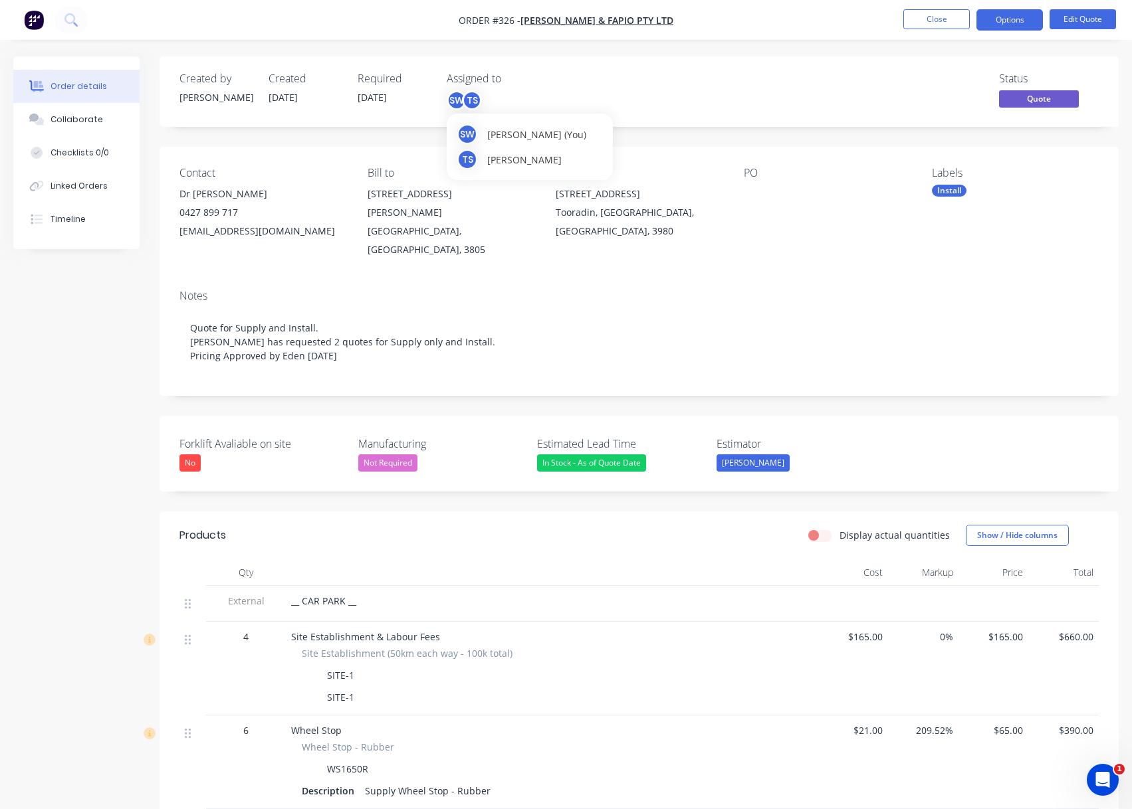
click at [478, 97] on div "TS" at bounding box center [472, 100] width 20 height 20
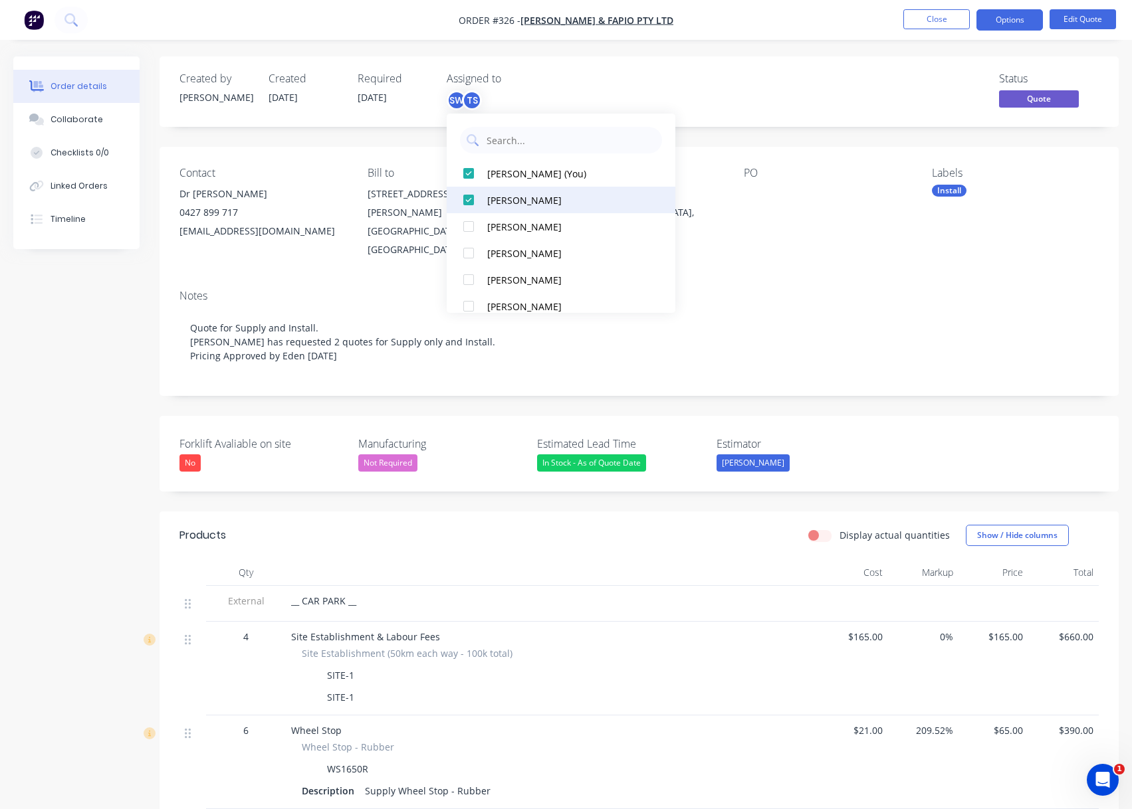
click at [472, 194] on div at bounding box center [468, 200] width 27 height 27
click at [478, 94] on div "SW" at bounding box center [513, 100] width 133 height 20
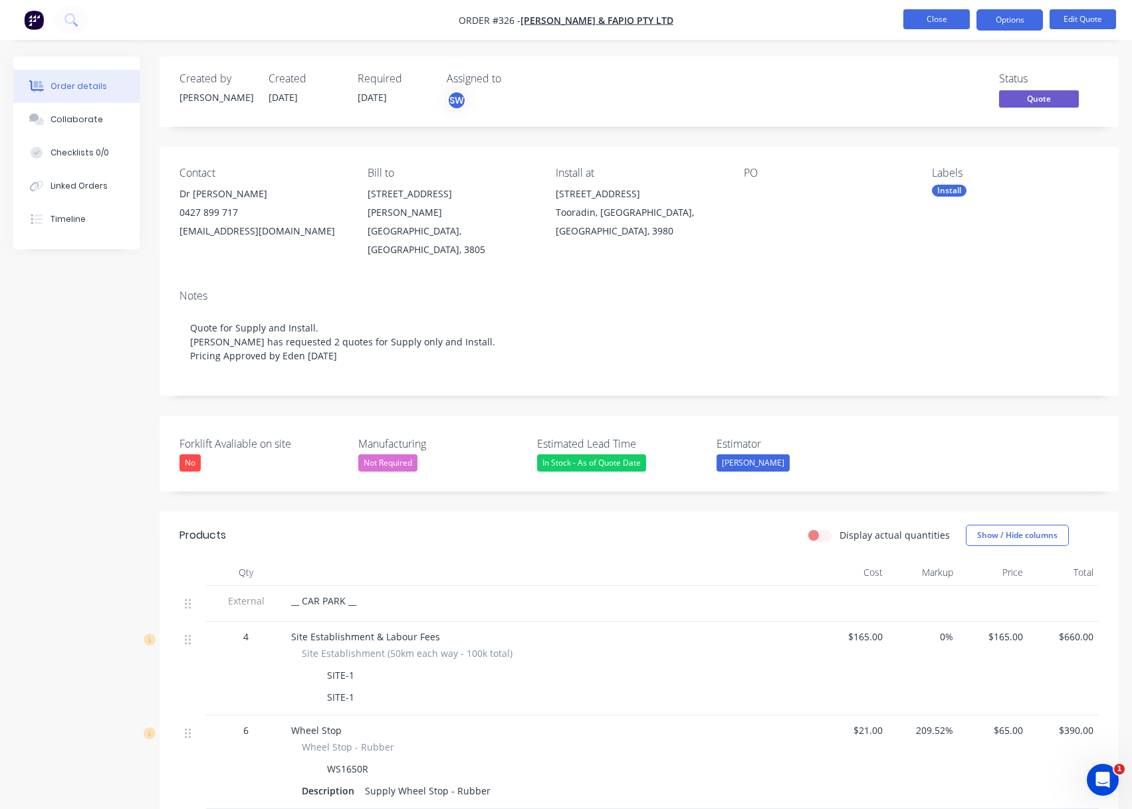
click at [922, 15] on button "Close" at bounding box center [936, 19] width 66 height 20
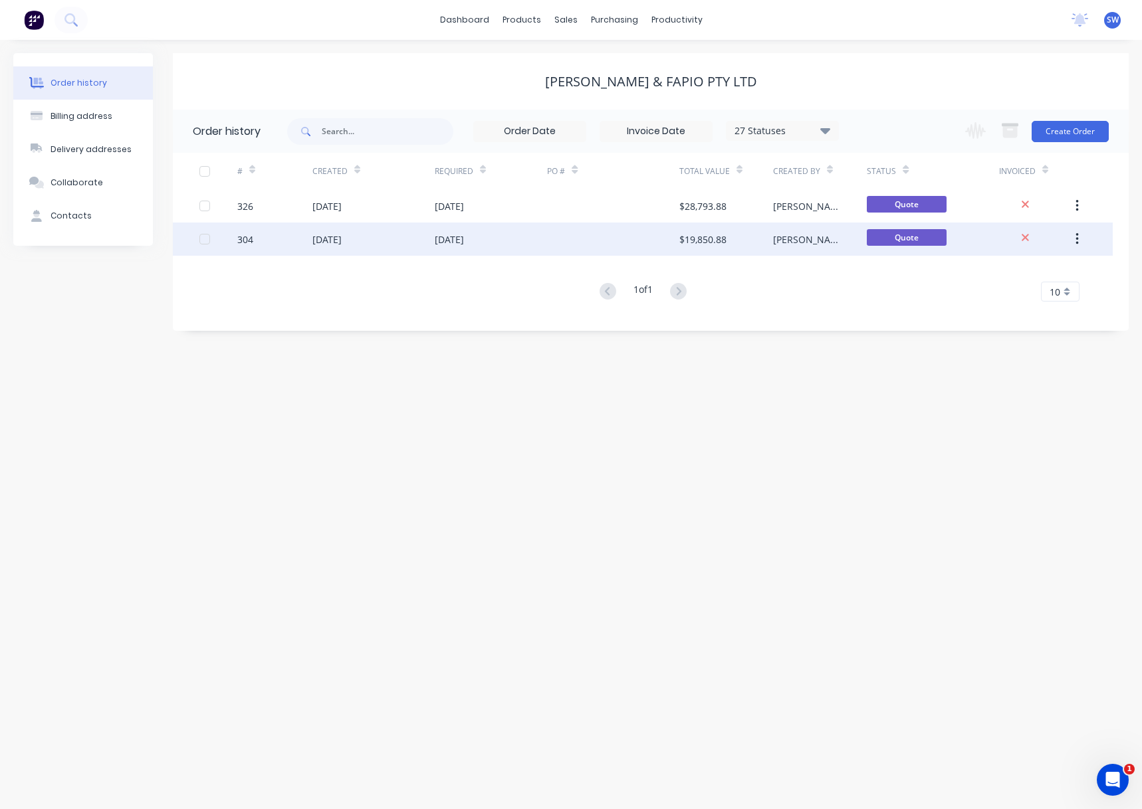
click at [543, 237] on div "28 Aug 2025" at bounding box center [491, 239] width 113 height 33
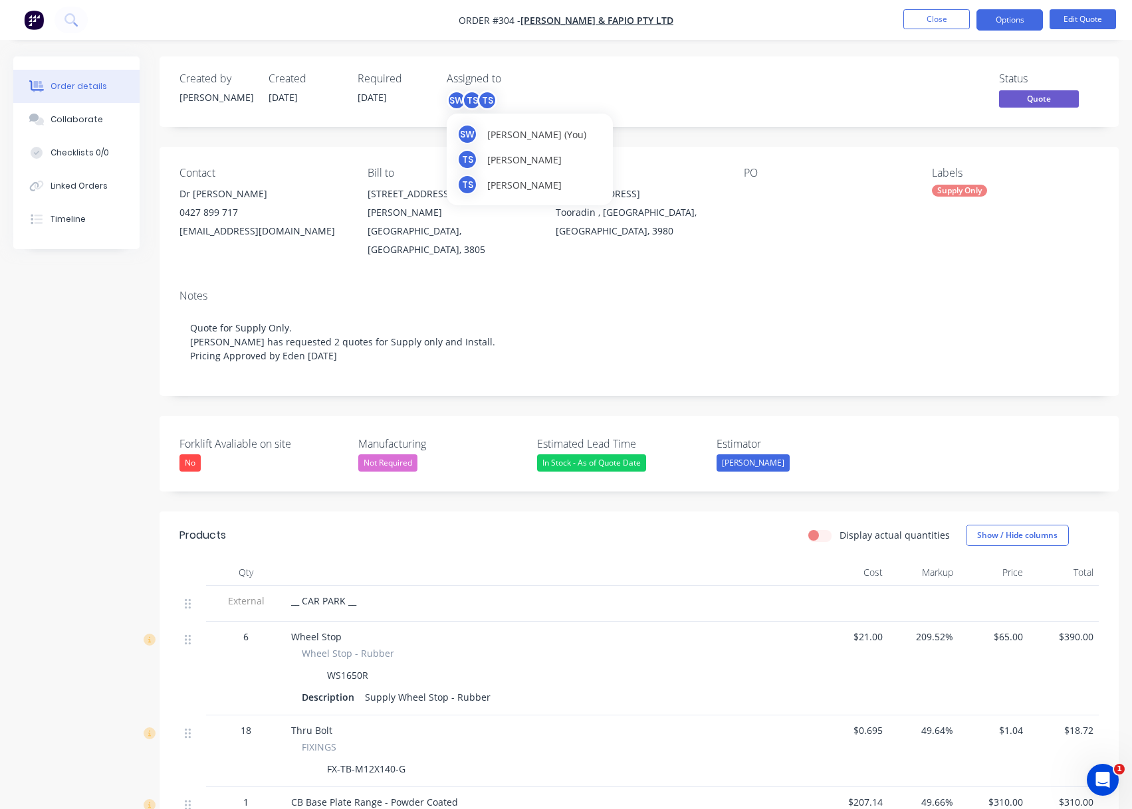
click at [467, 96] on div "TS" at bounding box center [472, 100] width 20 height 20
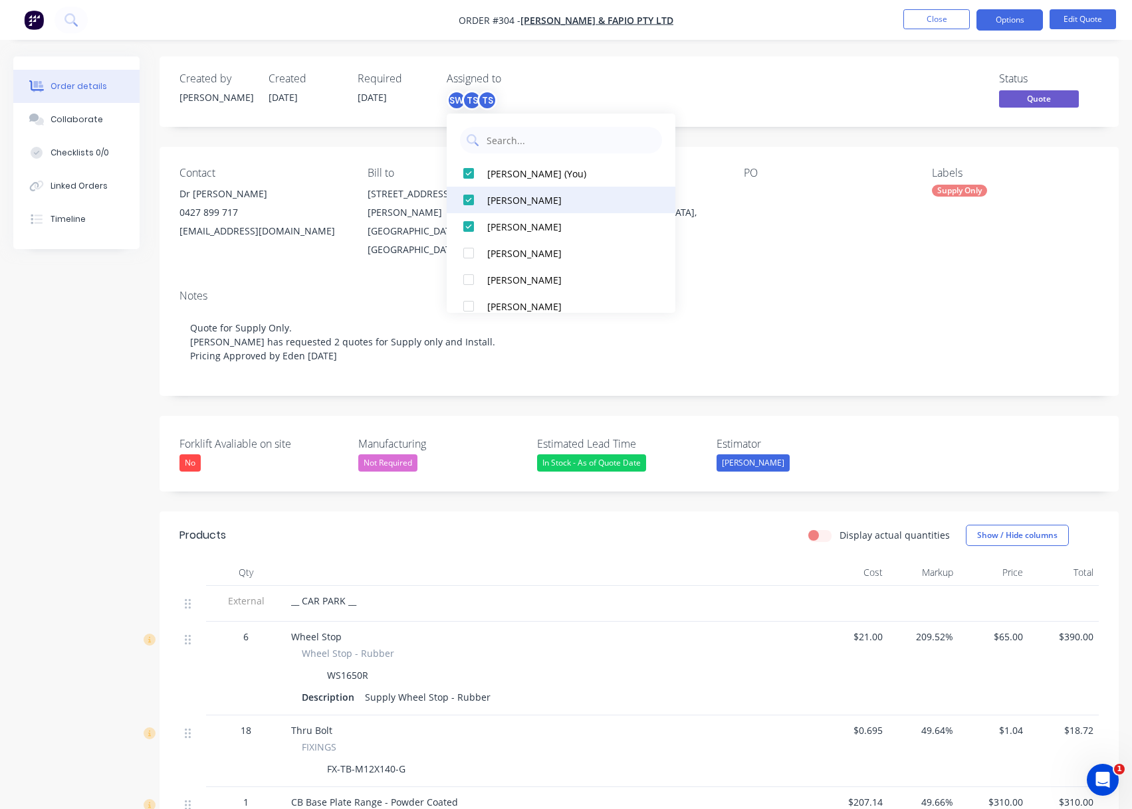
click at [478, 202] on div at bounding box center [468, 200] width 27 height 27
click at [470, 198] on div at bounding box center [468, 200] width 27 height 27
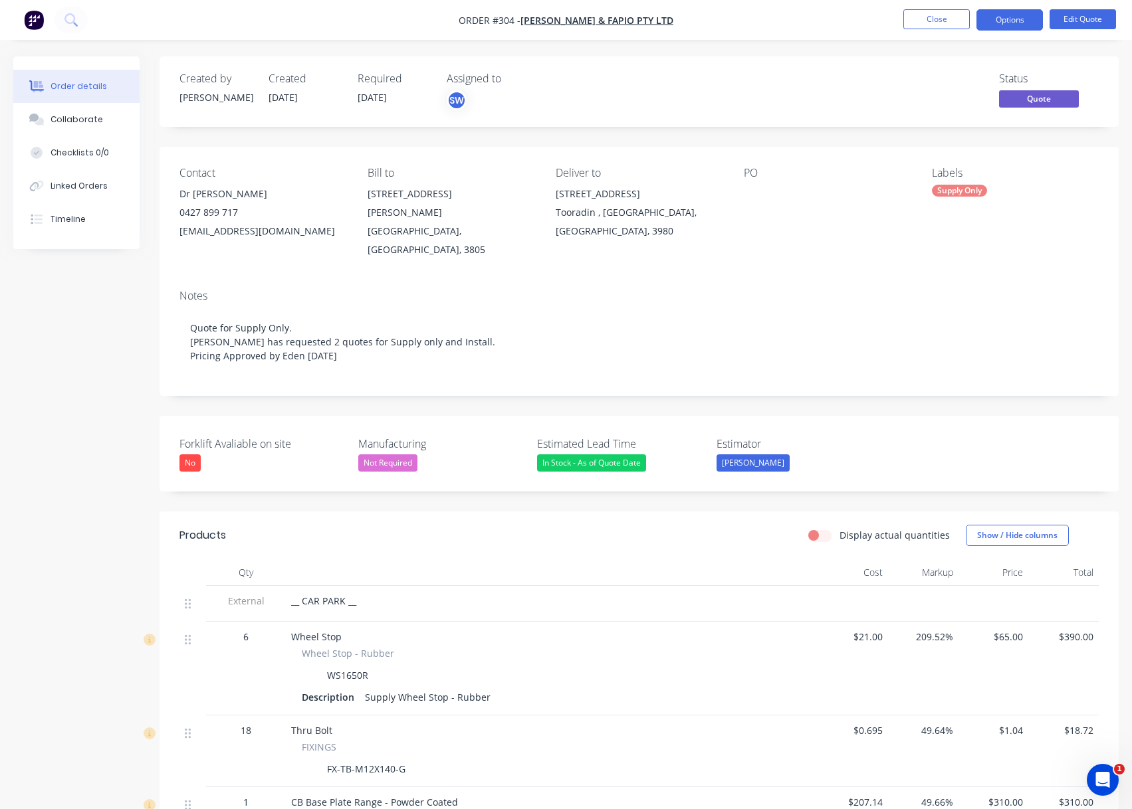
click at [538, 85] on div "Assigned to" at bounding box center [513, 78] width 133 height 13
click at [954, 20] on button "Close" at bounding box center [936, 19] width 66 height 20
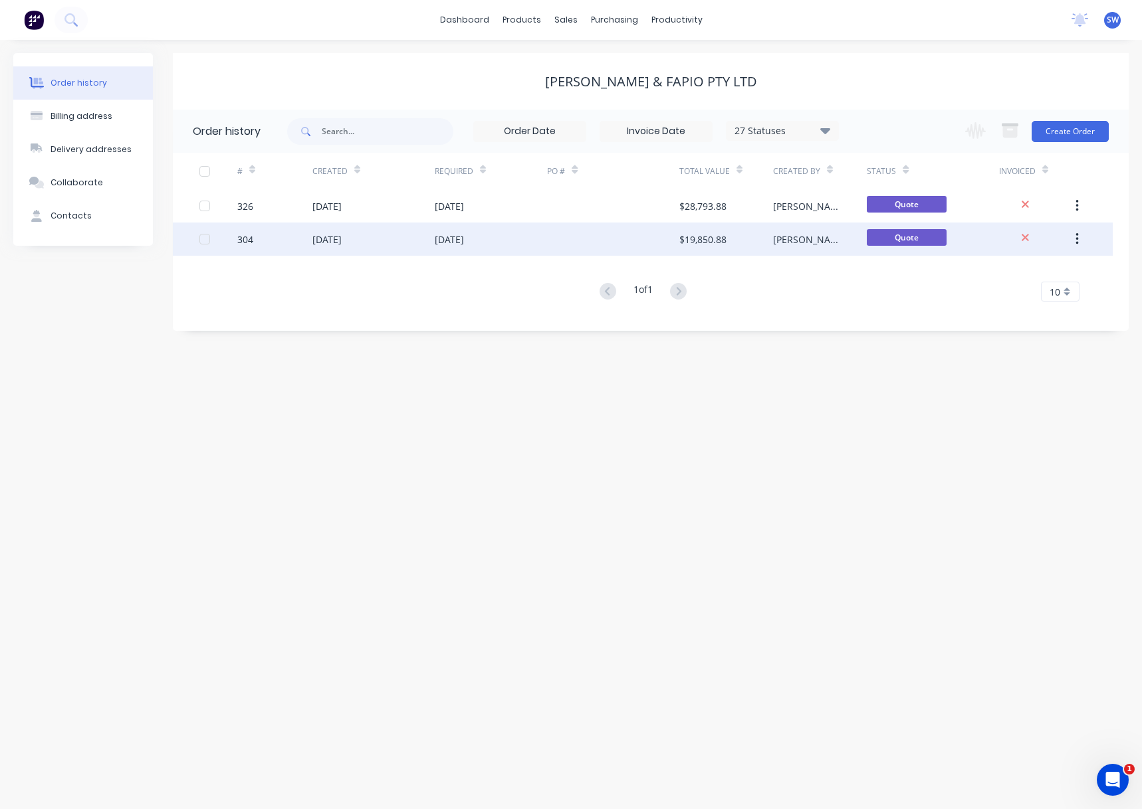
click at [722, 238] on div "$19,850.88" at bounding box center [702, 240] width 47 height 14
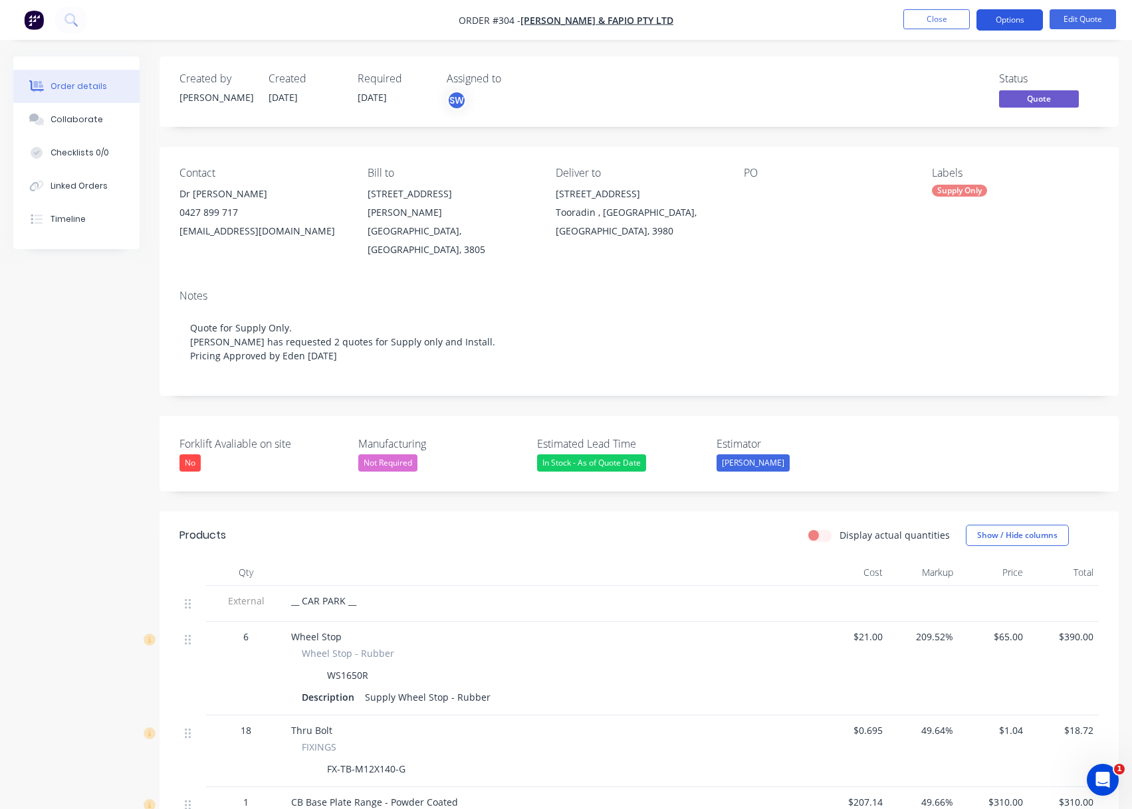
click at [1000, 17] on button "Options" at bounding box center [1009, 19] width 66 height 21
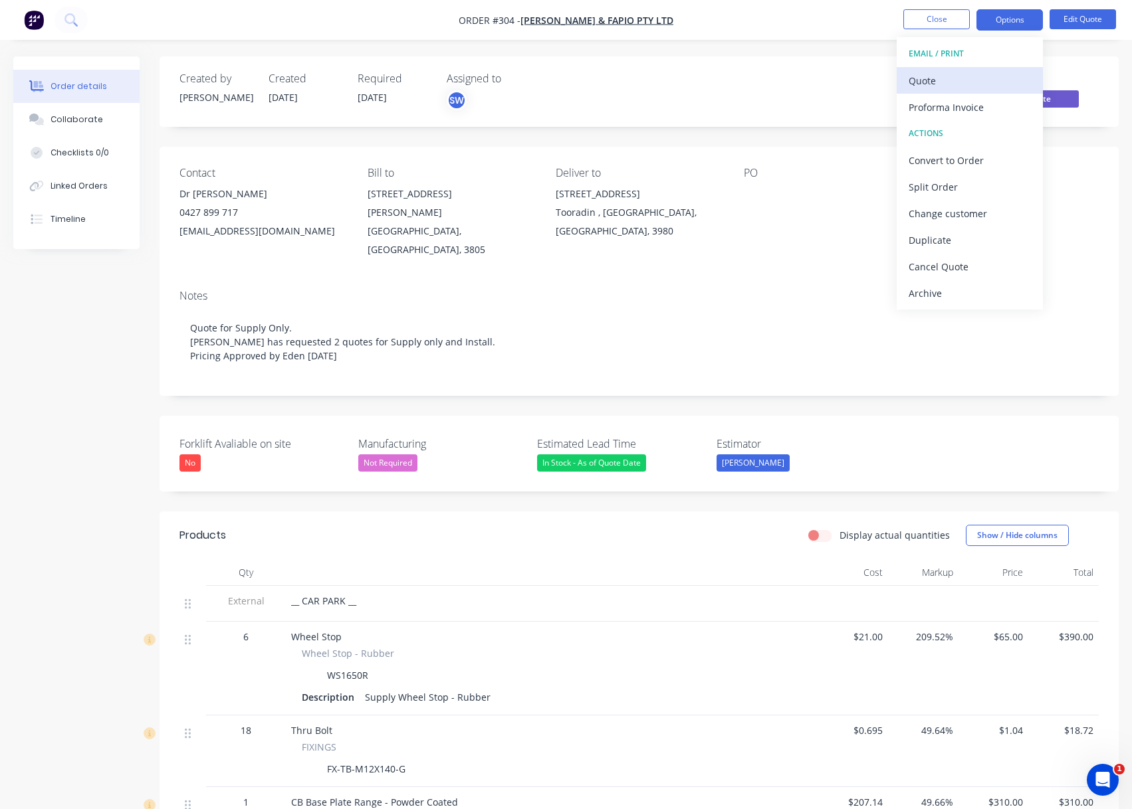
click at [942, 75] on div "Quote" at bounding box center [969, 80] width 122 height 19
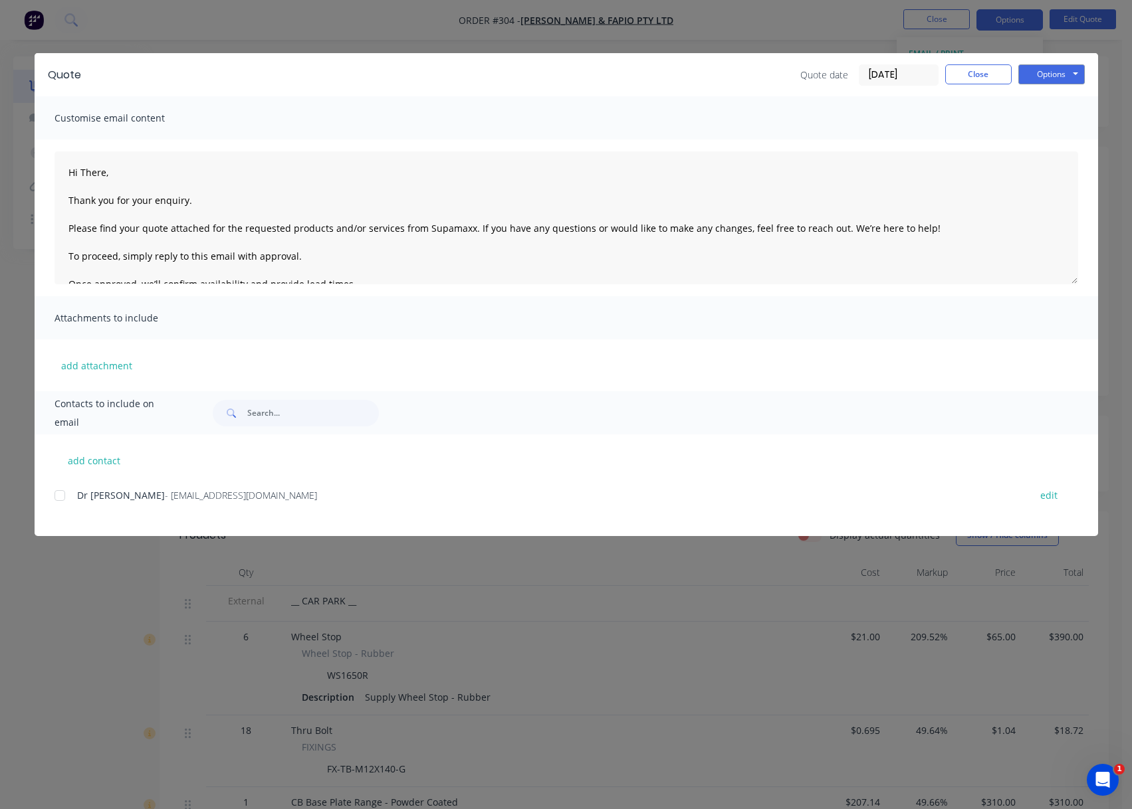
click at [59, 493] on div at bounding box center [60, 495] width 27 height 27
click at [114, 459] on button "add contact" at bounding box center [94, 461] width 80 height 20
type textarea "Hi There, Thank you for your enquiry. Please find your quote attached for the r…"
select select "AU"
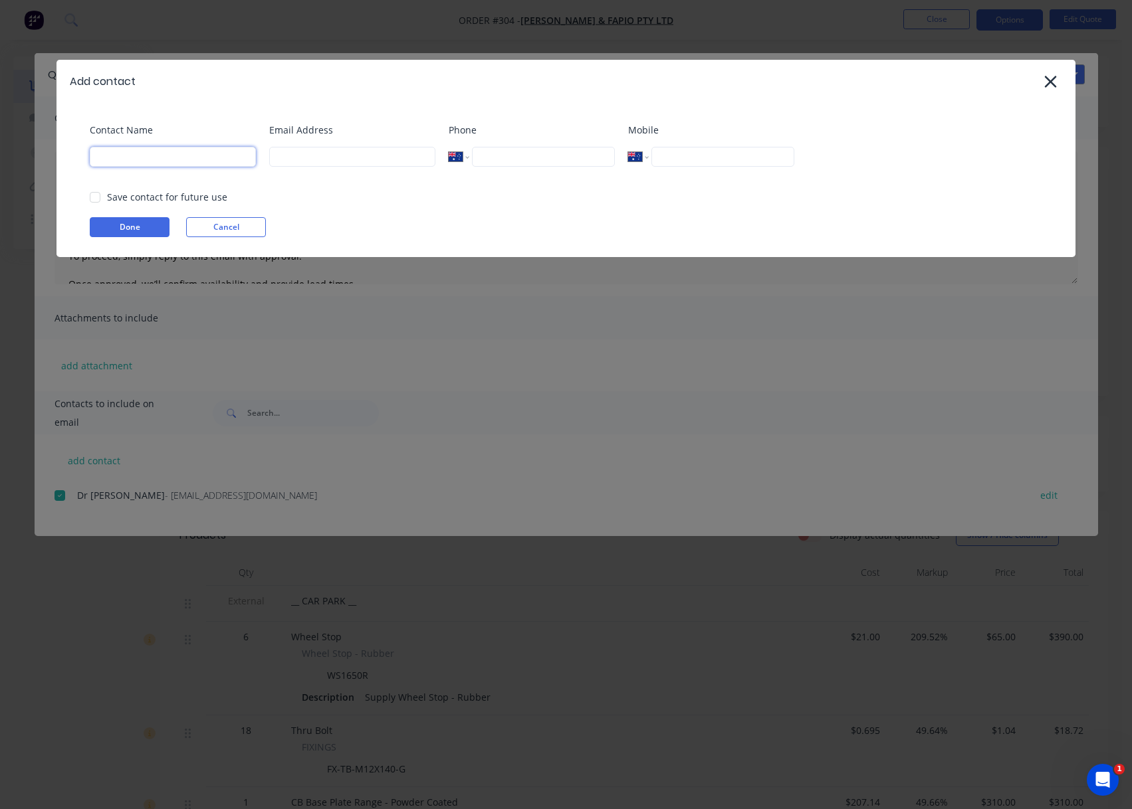
click at [112, 159] on input at bounding box center [173, 157] width 166 height 20
type input "Scott"
click at [367, 154] on input at bounding box center [352, 157] width 166 height 20
type input "Scott@supamaxx.com.au"
click at [138, 233] on button "Done" at bounding box center [130, 227] width 80 height 20
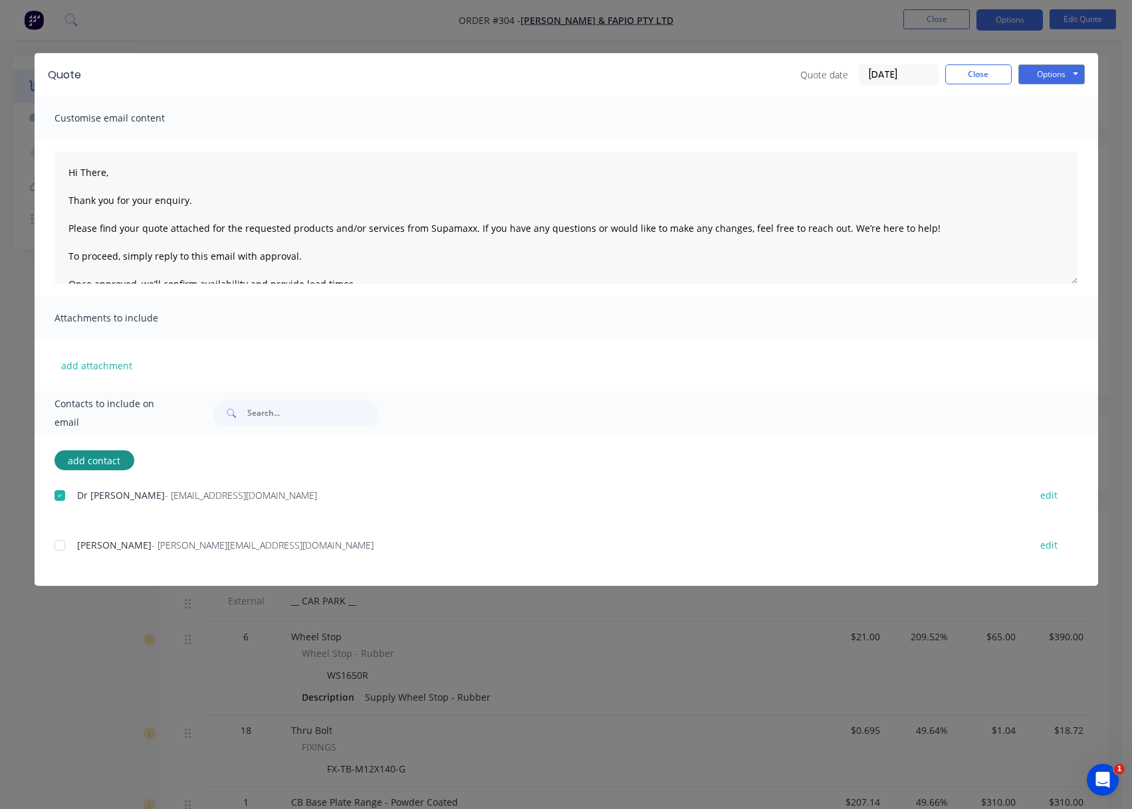
click at [62, 543] on div at bounding box center [60, 545] width 27 height 27
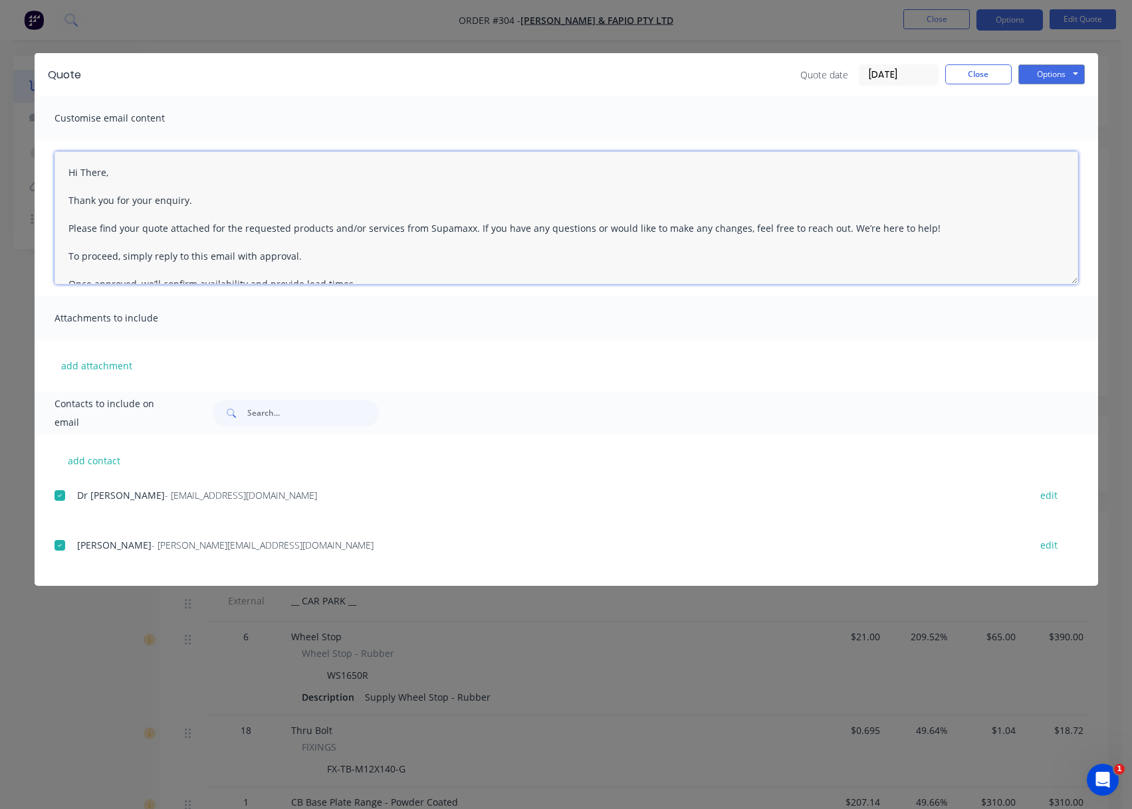
click at [175, 179] on textarea "Hi There, Thank you for your enquiry. Please find your quote attached for the r…" at bounding box center [565, 217] width 1023 height 133
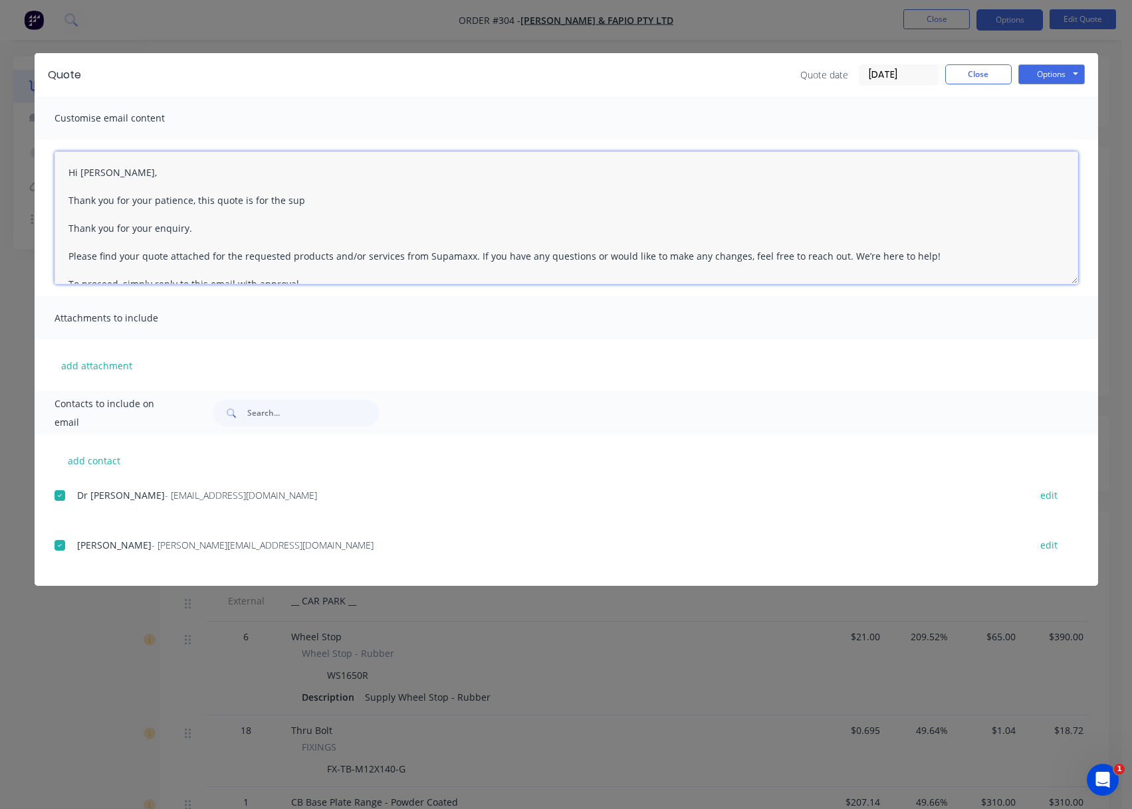
type textarea "Hi Dr Sharma, Thank you for your patience, this quote is for the sup Thank you …"
click at [864, 675] on div "Quote Quote date 02/09/25 Close Options Preview Print Email Customise email con…" at bounding box center [566, 404] width 1132 height 809
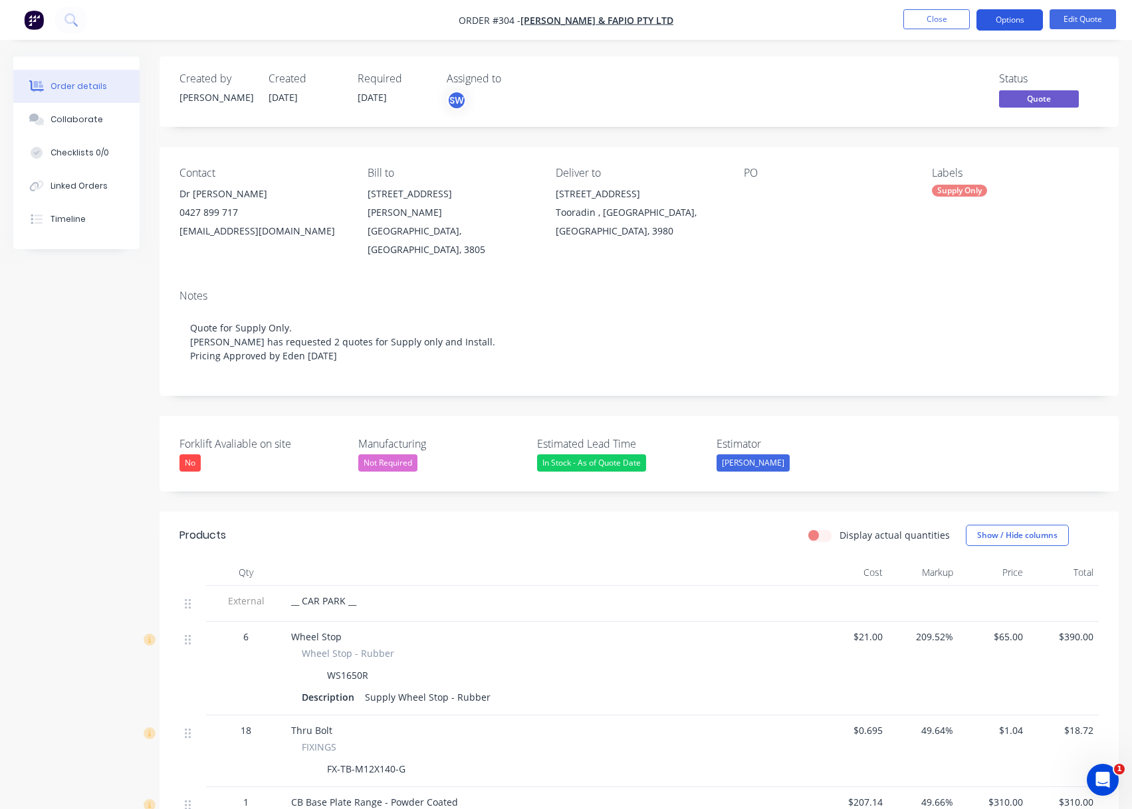
click at [1023, 21] on button "Options" at bounding box center [1009, 19] width 66 height 21
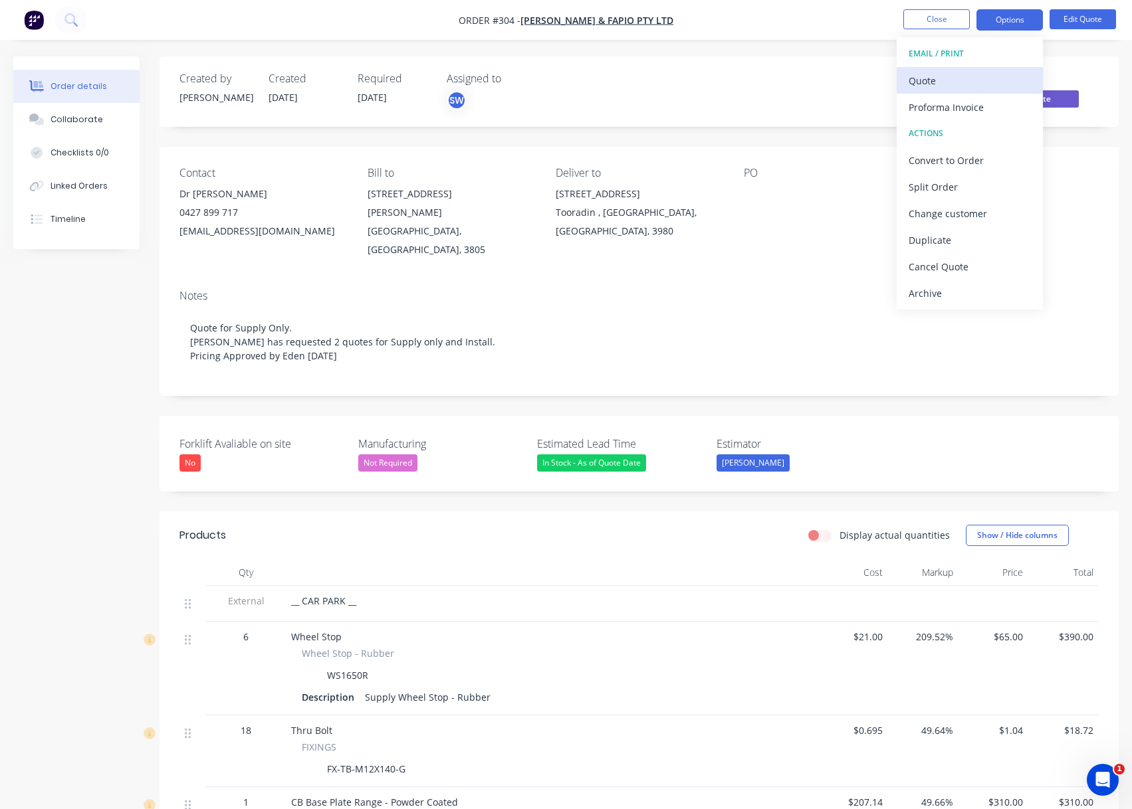
click at [991, 79] on div "Quote" at bounding box center [969, 80] width 122 height 19
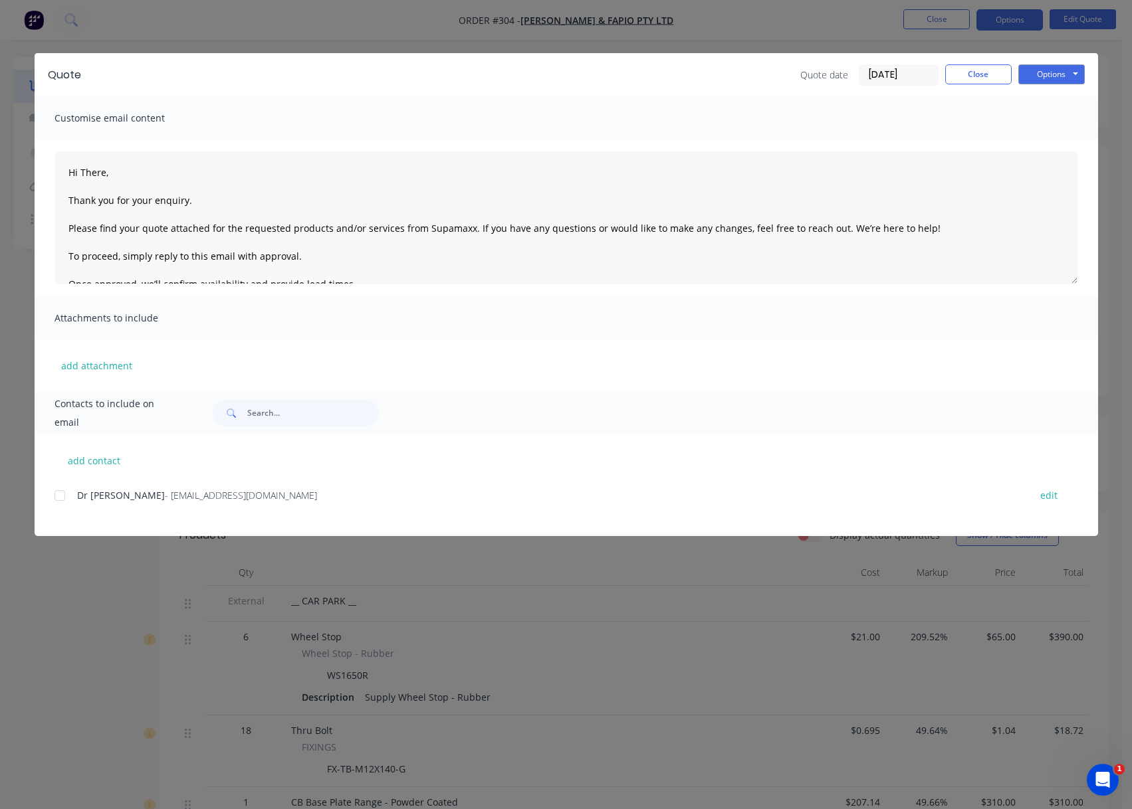
click at [56, 496] on div at bounding box center [60, 495] width 27 height 27
click at [122, 462] on button "add contact" at bounding box center [94, 461] width 80 height 20
type textarea "Hi There, Thank you for your enquiry. Please find your quote attached for the r…"
select select "AU"
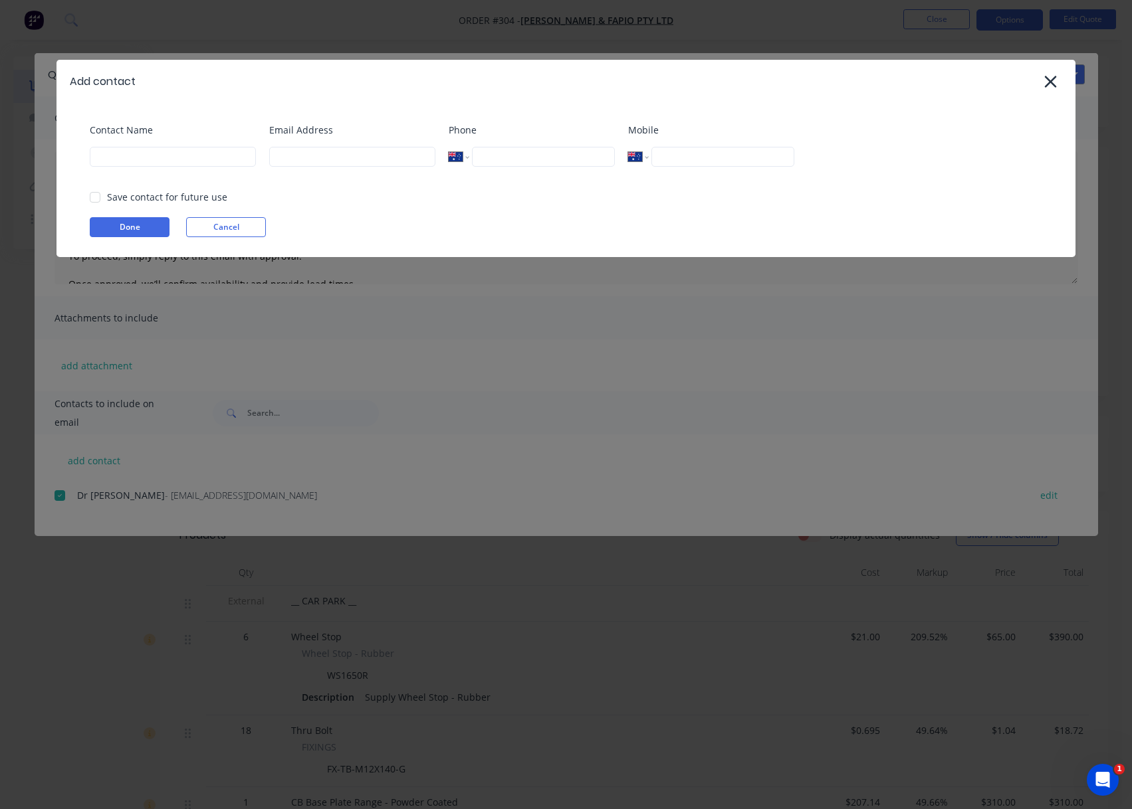
click at [147, 167] on div "Contact Name" at bounding box center [173, 150] width 166 height 54
click at [147, 161] on input at bounding box center [173, 157] width 166 height 20
type input "Scott"
click at [364, 157] on input at bounding box center [352, 157] width 166 height 20
type input "Scott@supamaxx.com.au"
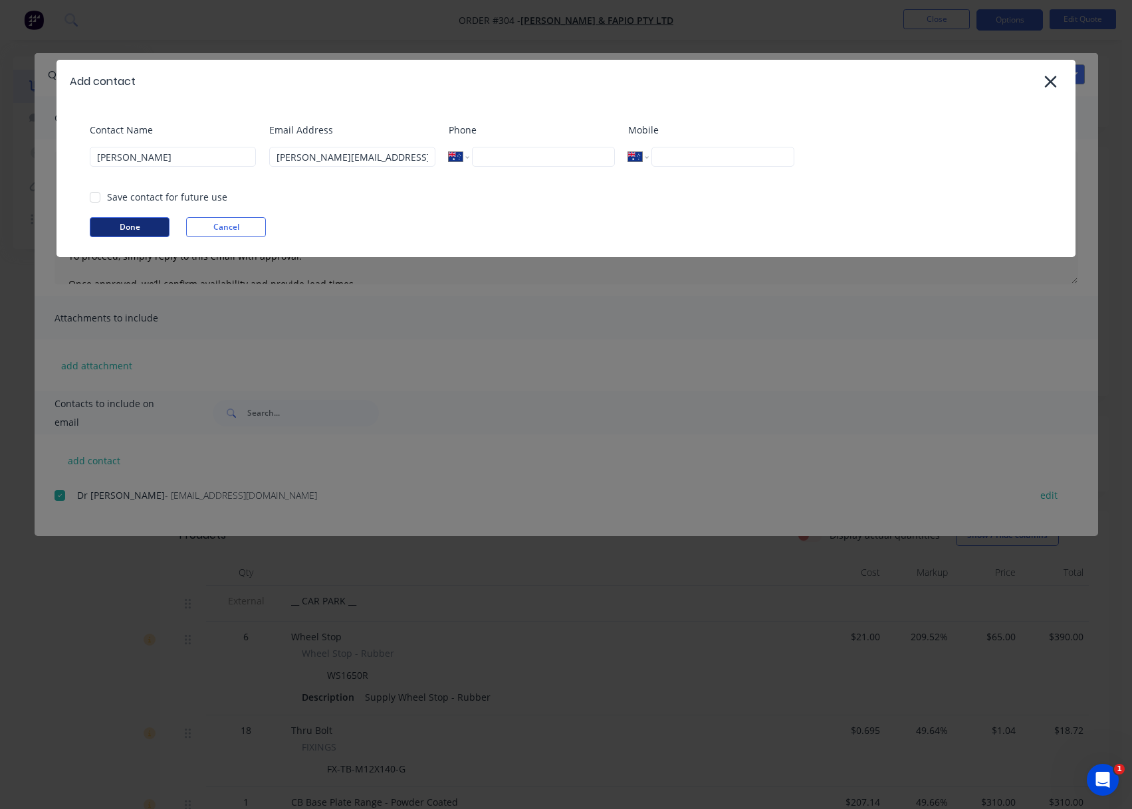
click at [126, 234] on button "Done" at bounding box center [130, 227] width 80 height 20
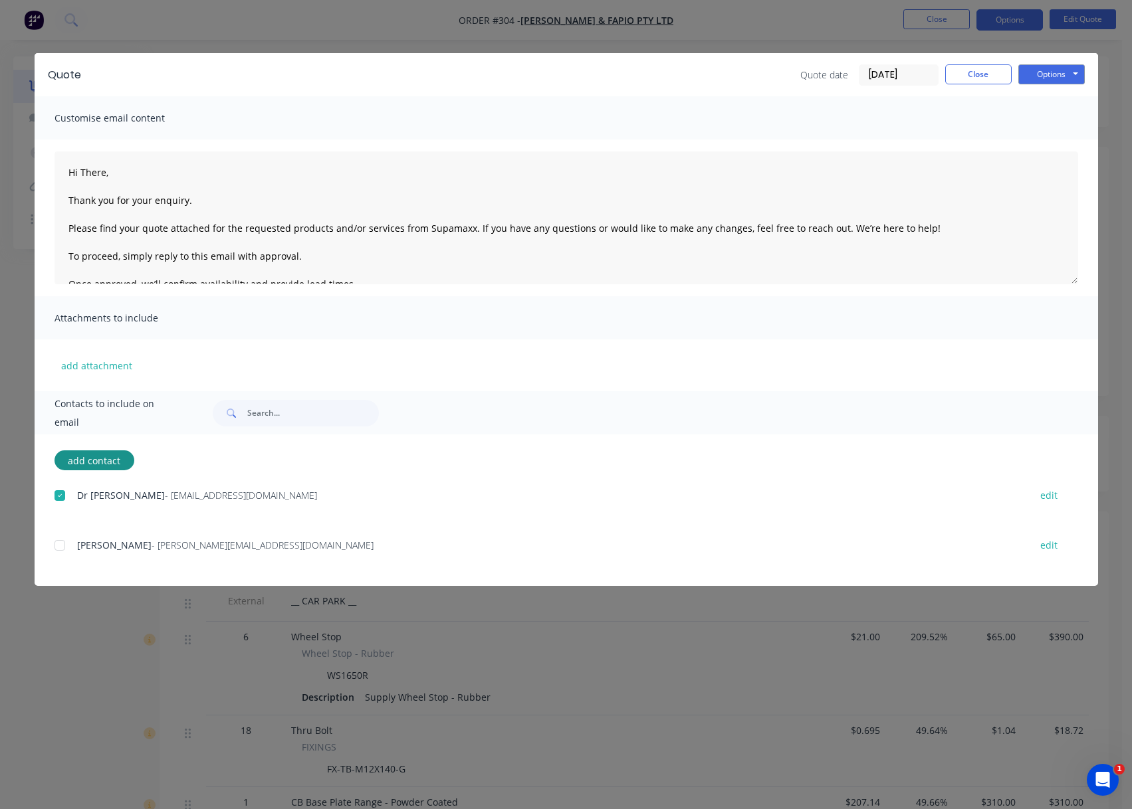
click at [56, 548] on div at bounding box center [60, 545] width 27 height 27
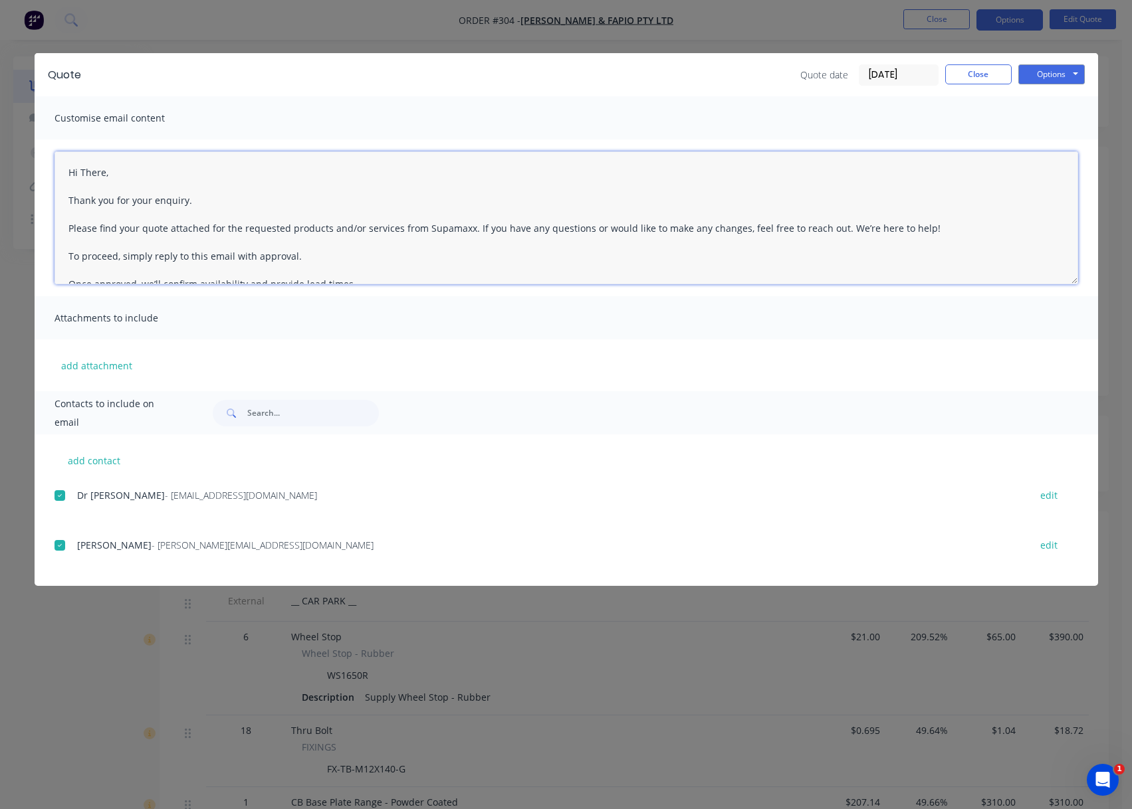
click at [106, 179] on textarea "Hi There, Thank you for your enquiry. Please find your quote attached for the r…" at bounding box center [565, 217] width 1023 height 133
click at [117, 181] on textarea "Hi There, Thank you for your enquiry. Please find your quote attached for the r…" at bounding box center [565, 217] width 1023 height 133
drag, startPoint x: 107, startPoint y: 175, endPoint x: 81, endPoint y: 175, distance: 25.9
click at [81, 175] on textarea "Hi There, Thank you for your enquiry. Please find your quote attached for the r…" at bounding box center [565, 217] width 1023 height 133
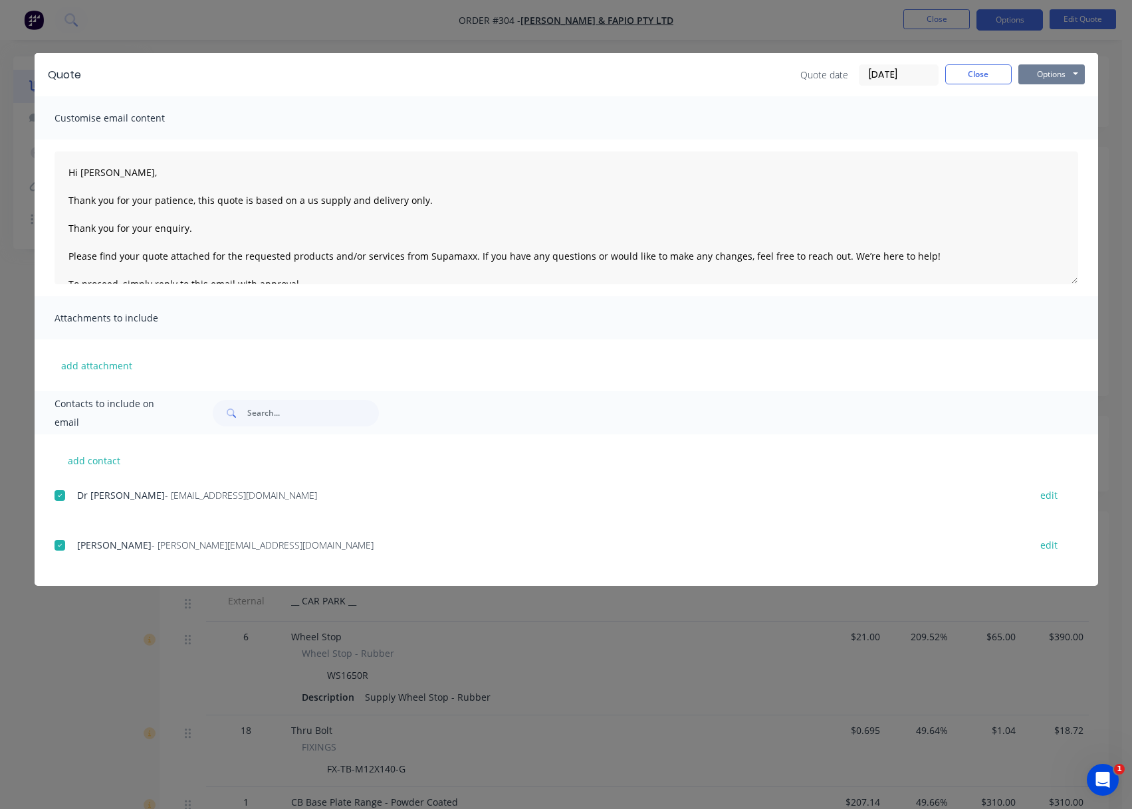
click at [1043, 72] on button "Options" at bounding box center [1051, 74] width 66 height 20
click at [1066, 145] on button "Email" at bounding box center [1060, 142] width 85 height 22
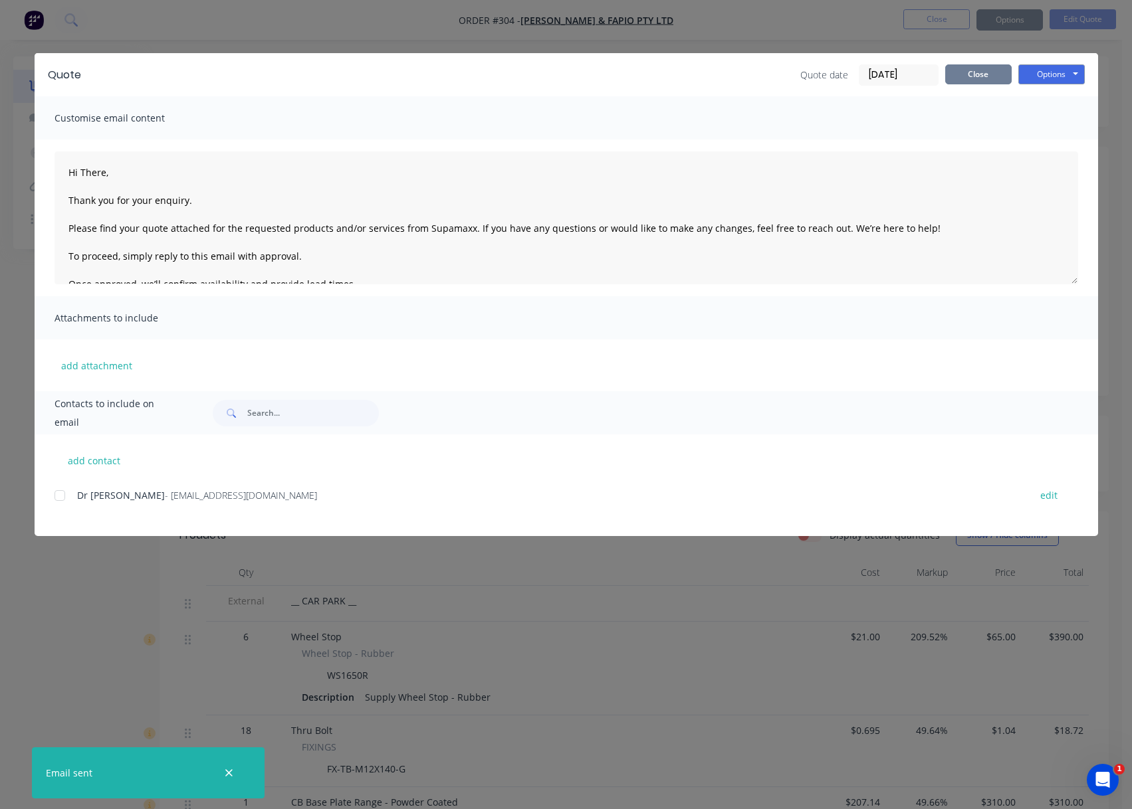
type textarea "Hi There, Thank you for your enquiry. Please find your quote attached for the r…"
click at [977, 71] on button "Close" at bounding box center [978, 74] width 66 height 20
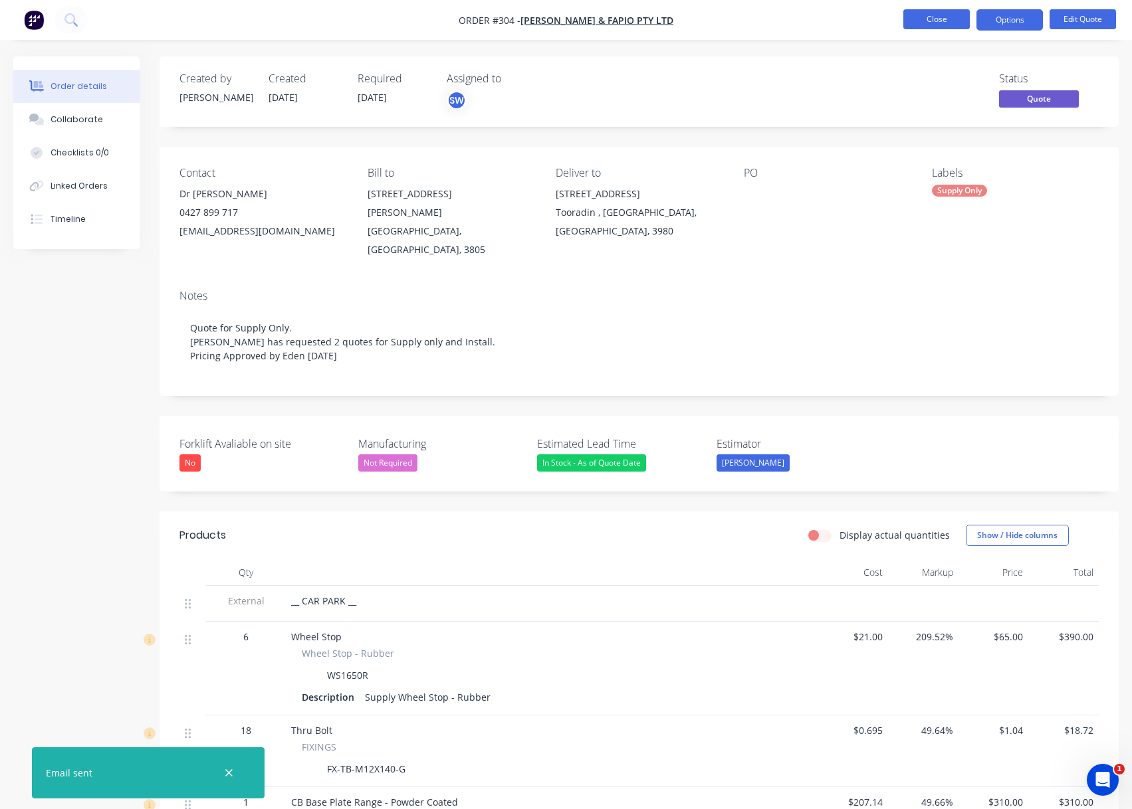
click at [940, 13] on button "Close" at bounding box center [936, 19] width 66 height 20
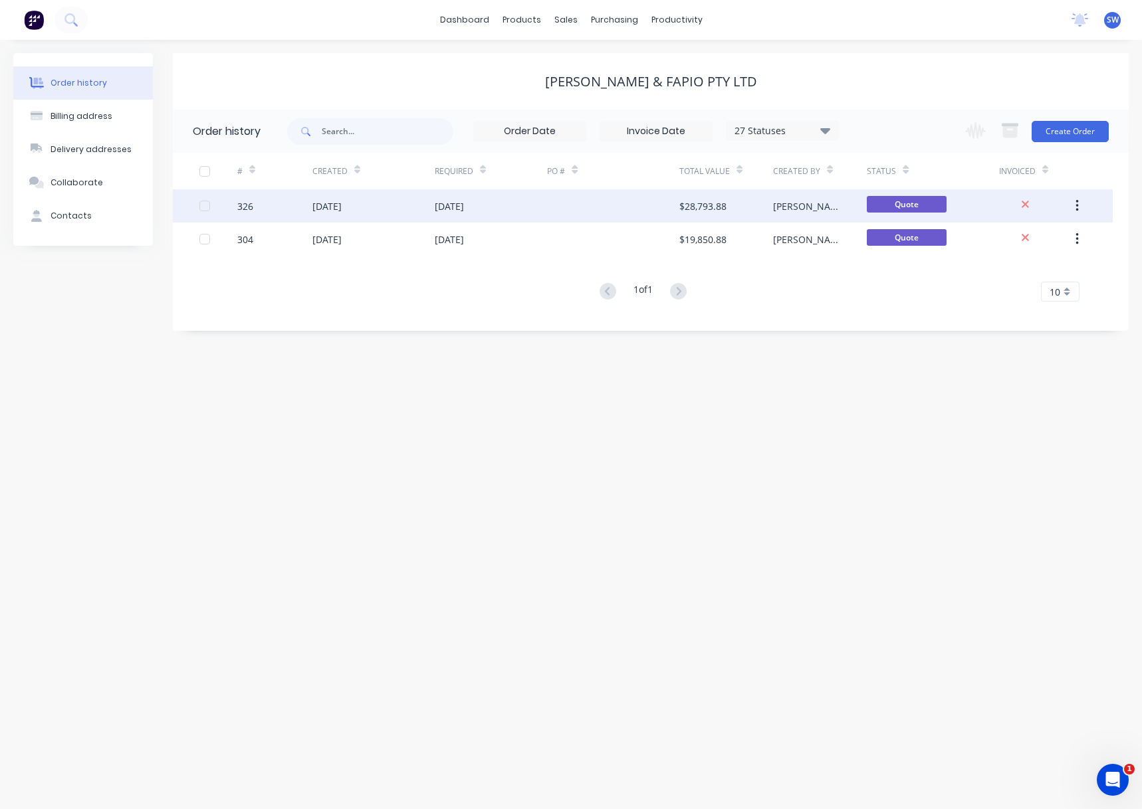
click at [613, 205] on div at bounding box center [613, 205] width 132 height 33
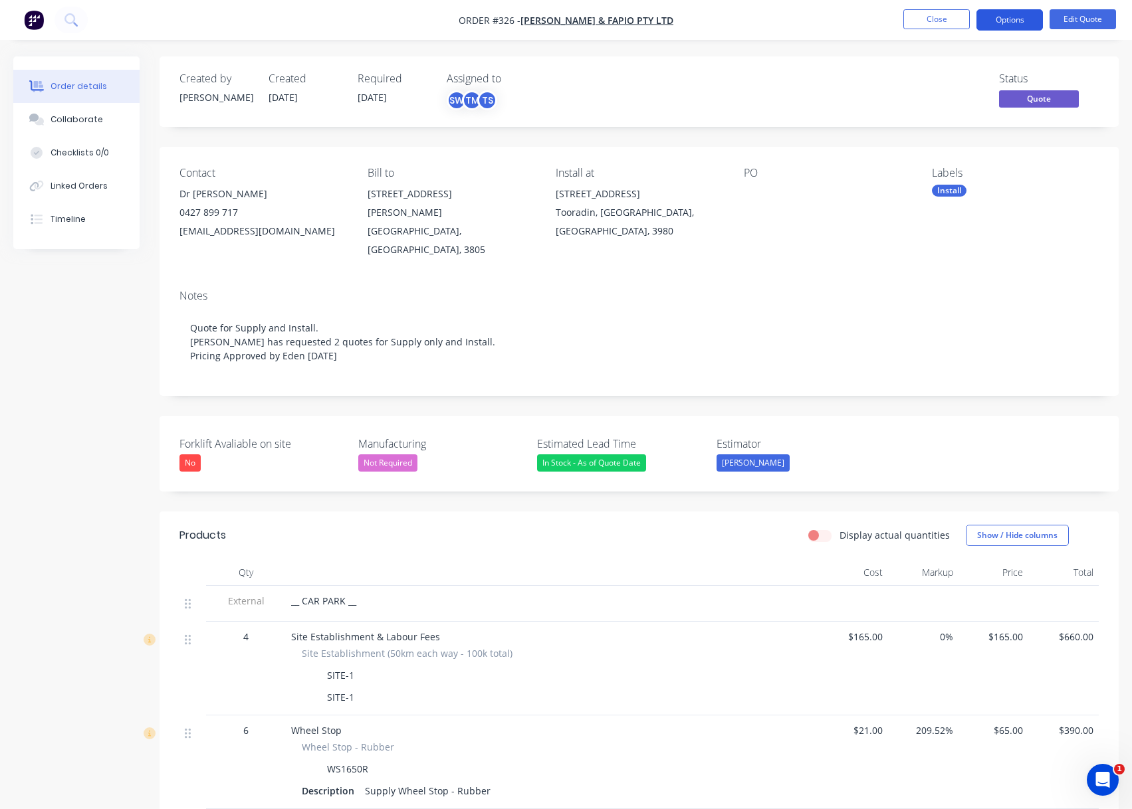
click at [1014, 15] on button "Options" at bounding box center [1009, 19] width 66 height 21
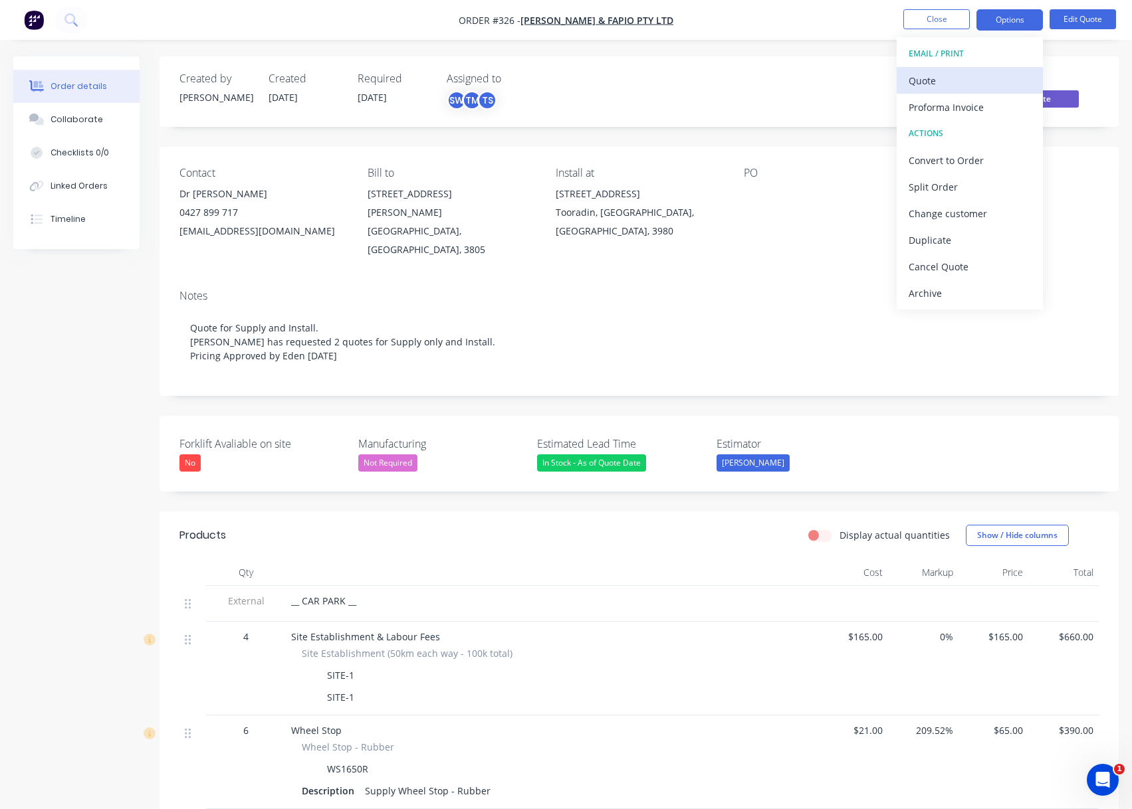
click at [942, 76] on div "Quote" at bounding box center [969, 80] width 122 height 19
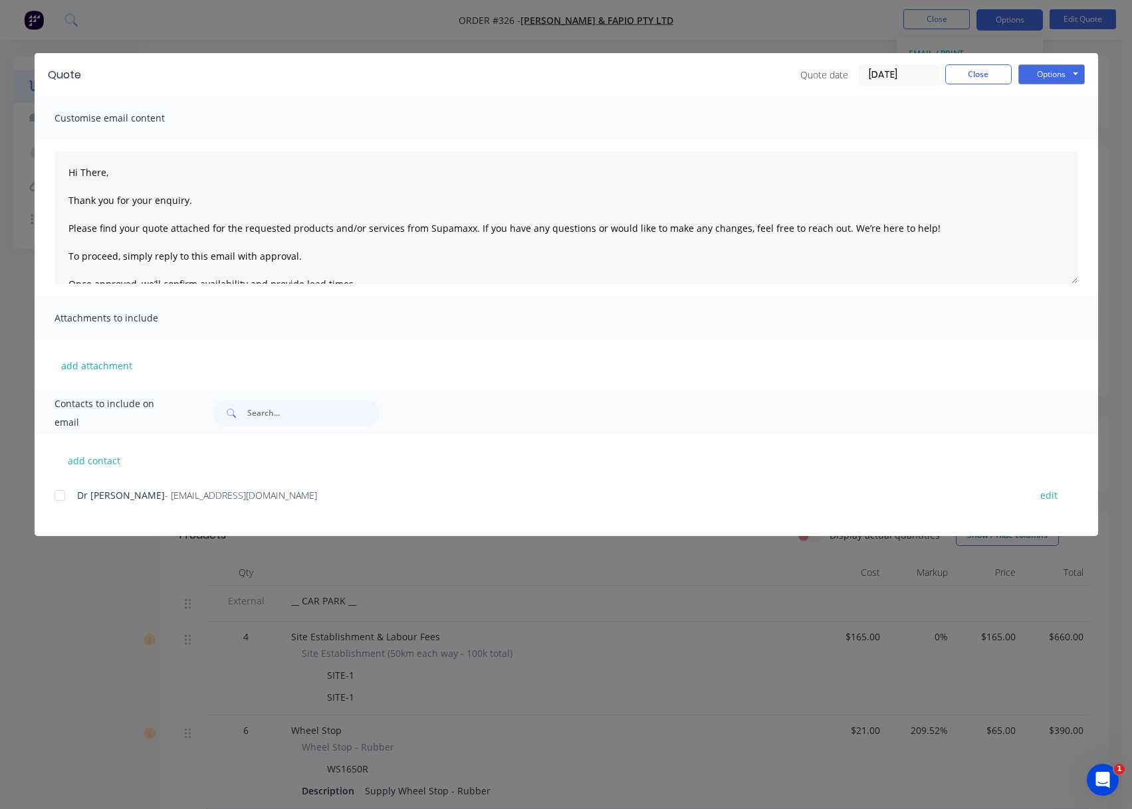
click at [62, 496] on div at bounding box center [60, 495] width 27 height 27
click at [67, 466] on button "add contact" at bounding box center [94, 461] width 80 height 20
type textarea "Hi There, Thank you for your enquiry. Please find your quote attached for the r…"
select select "AU"
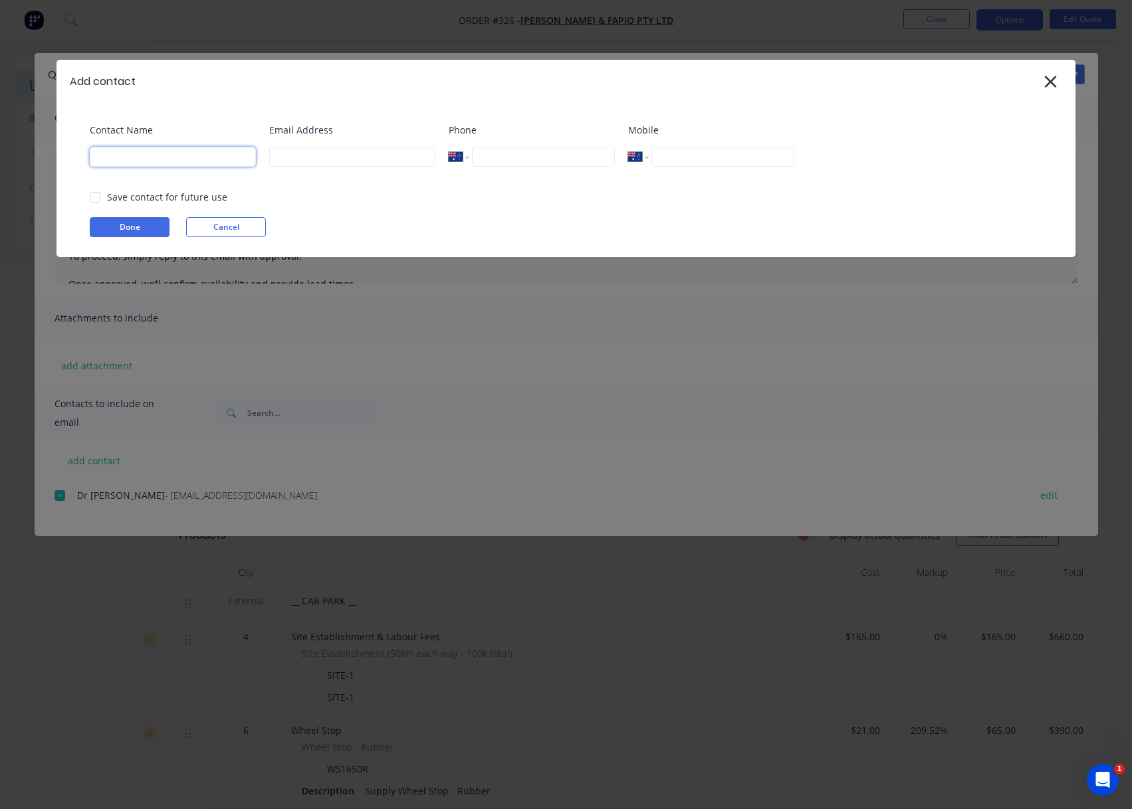
click at [156, 163] on input at bounding box center [173, 157] width 166 height 20
type input "Scott"
click at [337, 146] on div "Email Address" at bounding box center [352, 150] width 166 height 54
click at [337, 156] on input at bounding box center [352, 157] width 166 height 20
type input "Scott@supamaxx.com.au"
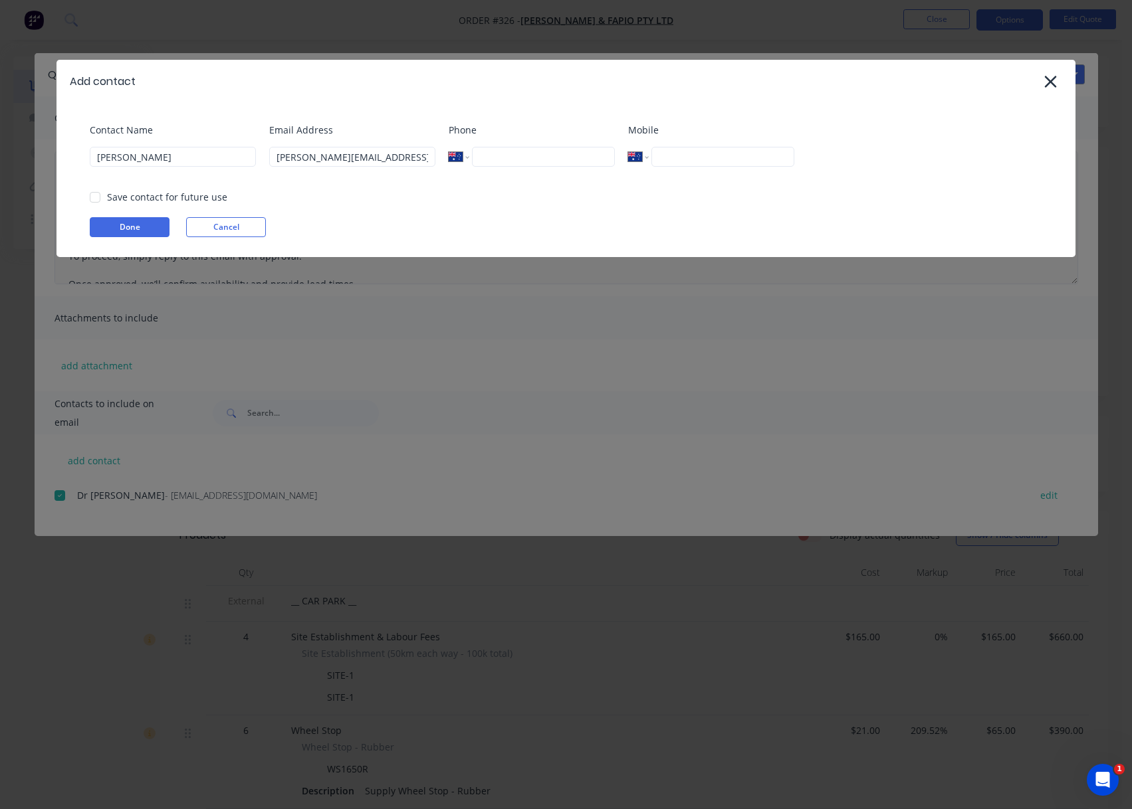
click at [145, 228] on button "Done" at bounding box center [130, 227] width 80 height 20
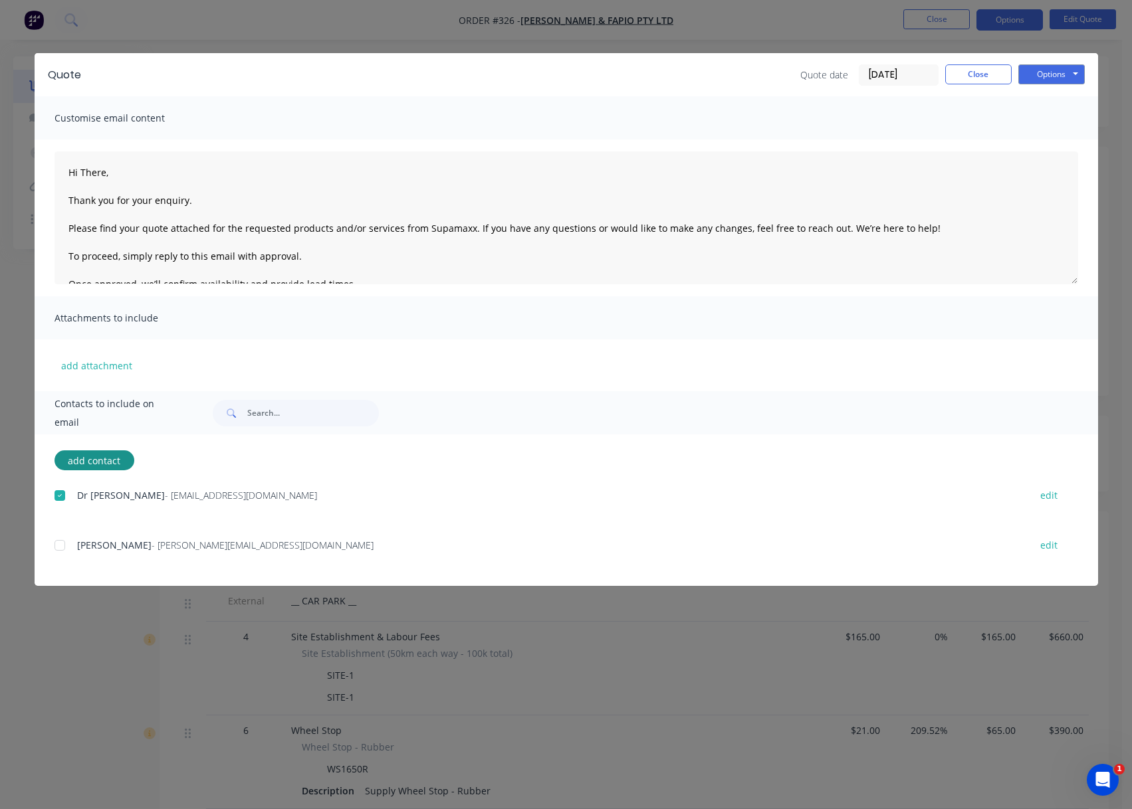
click at [63, 541] on div at bounding box center [60, 545] width 27 height 27
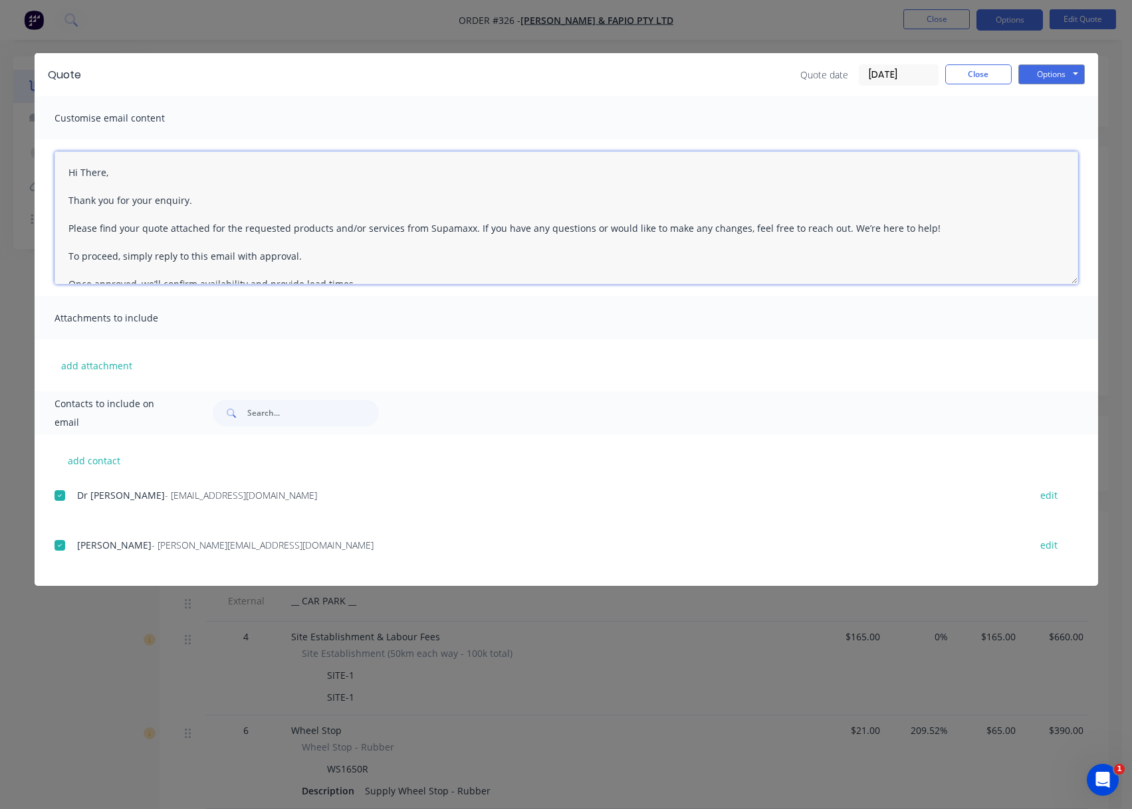
drag, startPoint x: 79, startPoint y: 176, endPoint x: 104, endPoint y: 180, distance: 24.9
click at [104, 180] on textarea "Hi There, Thank you for your enquiry. Please find your quote attached for the r…" at bounding box center [565, 217] width 1023 height 133
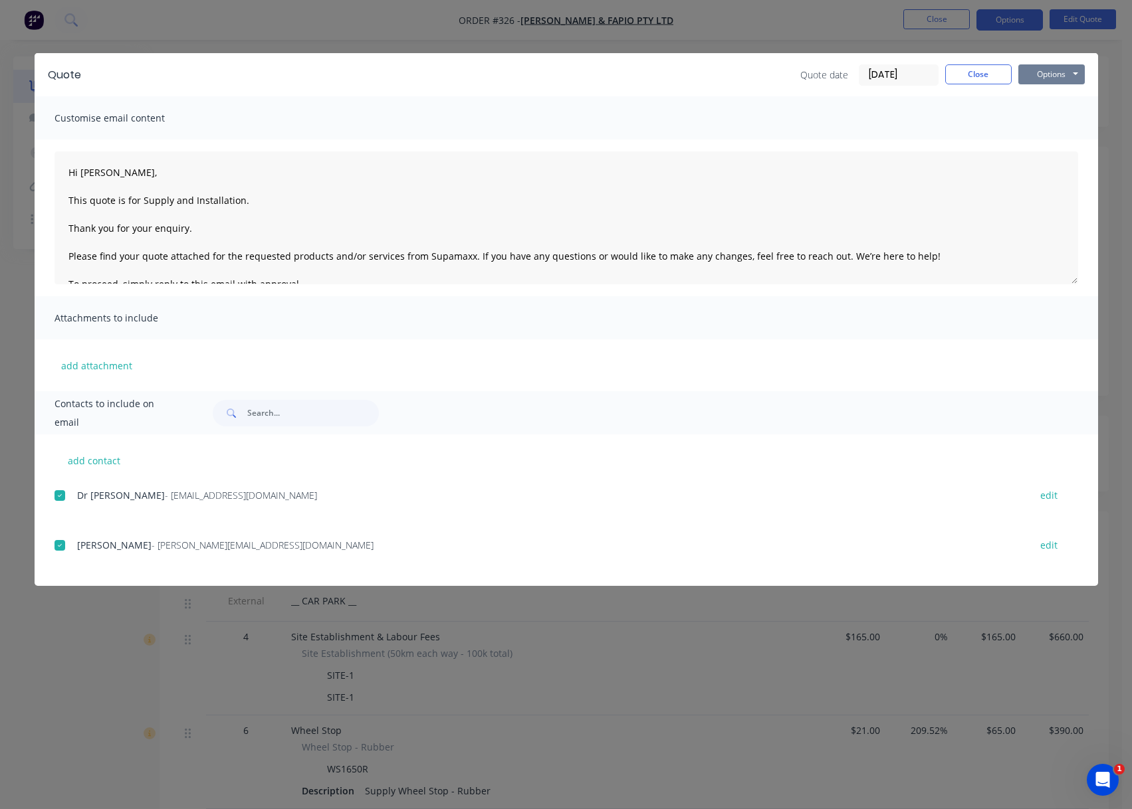
click at [1041, 80] on button "Options" at bounding box center [1051, 74] width 66 height 20
click at [1048, 141] on button "Email" at bounding box center [1060, 142] width 85 height 22
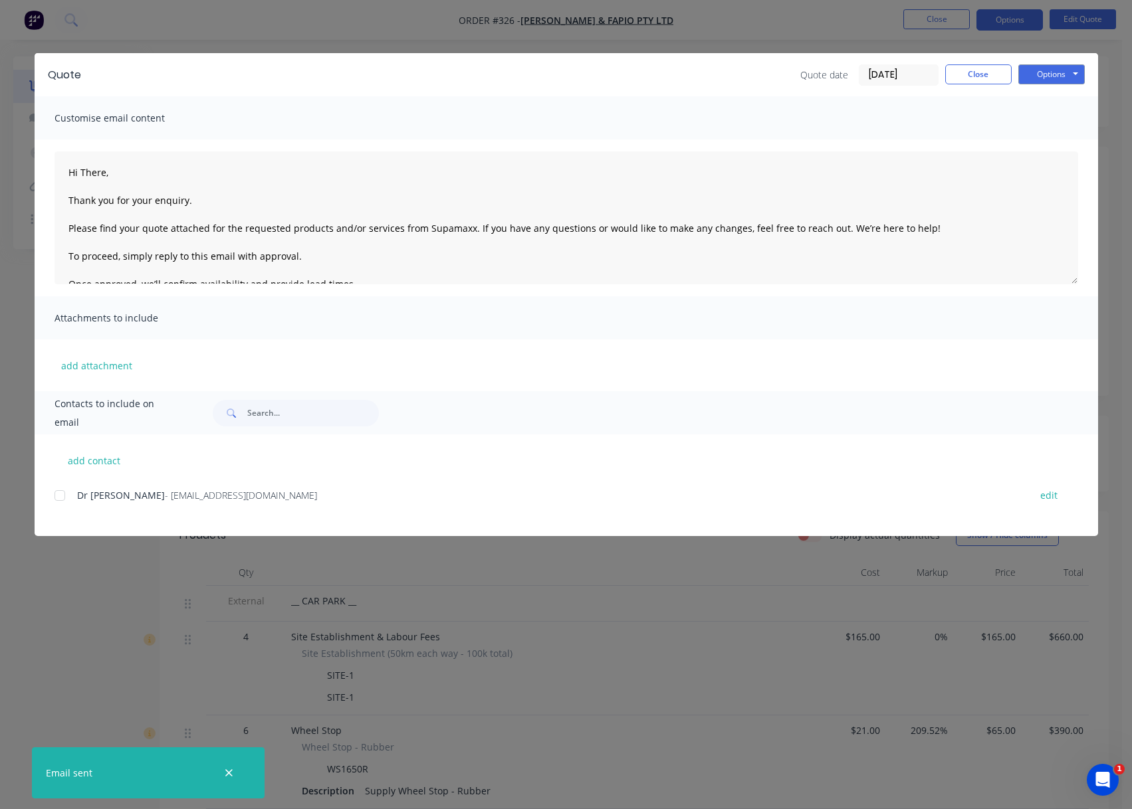
type textarea "Hi There, Thank you for your enquiry. Please find your quote attached for the r…"
click at [979, 74] on button "Close" at bounding box center [978, 74] width 66 height 20
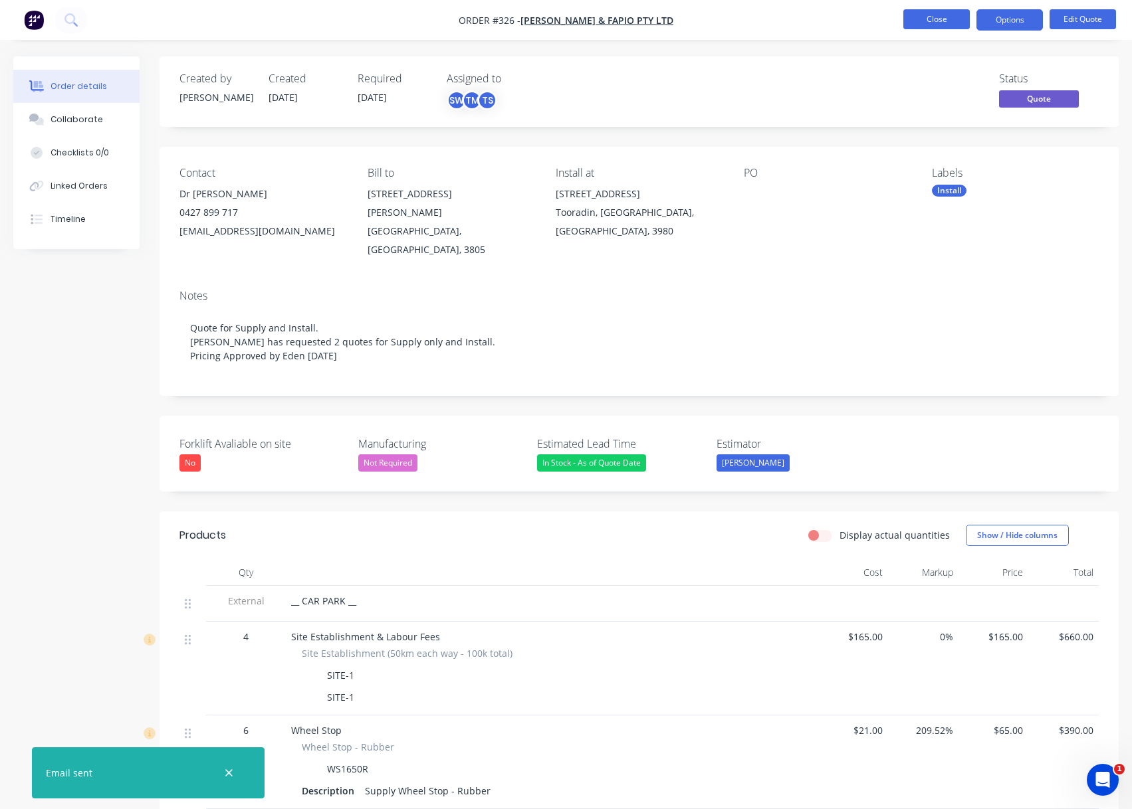
click at [956, 27] on button "Close" at bounding box center [936, 19] width 66 height 20
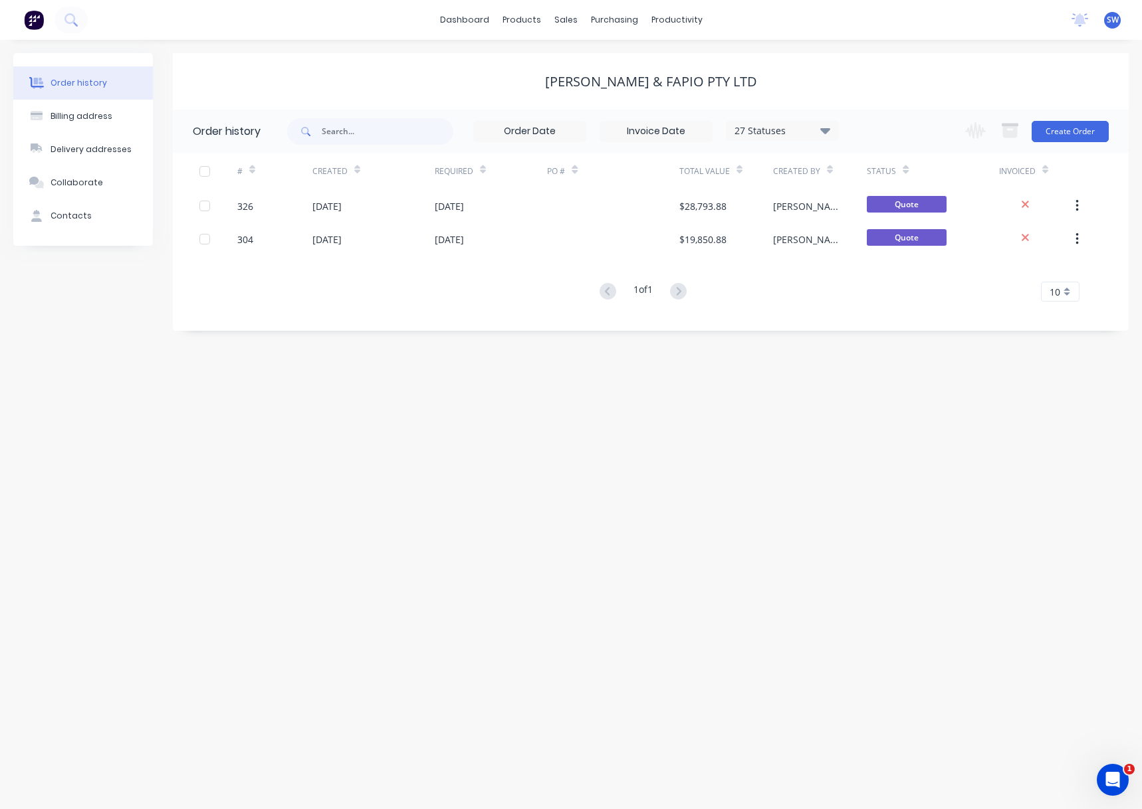
click at [888, 478] on div "Order history Billing address Delivery addresses Collaborate Contacts Jackson &…" at bounding box center [571, 424] width 1142 height 769
click at [199, 404] on div "Order history Billing address Delivery addresses Collaborate Contacts Jackson &…" at bounding box center [571, 424] width 1142 height 769
click at [460, 27] on link "dashboard" at bounding box center [464, 20] width 62 height 20
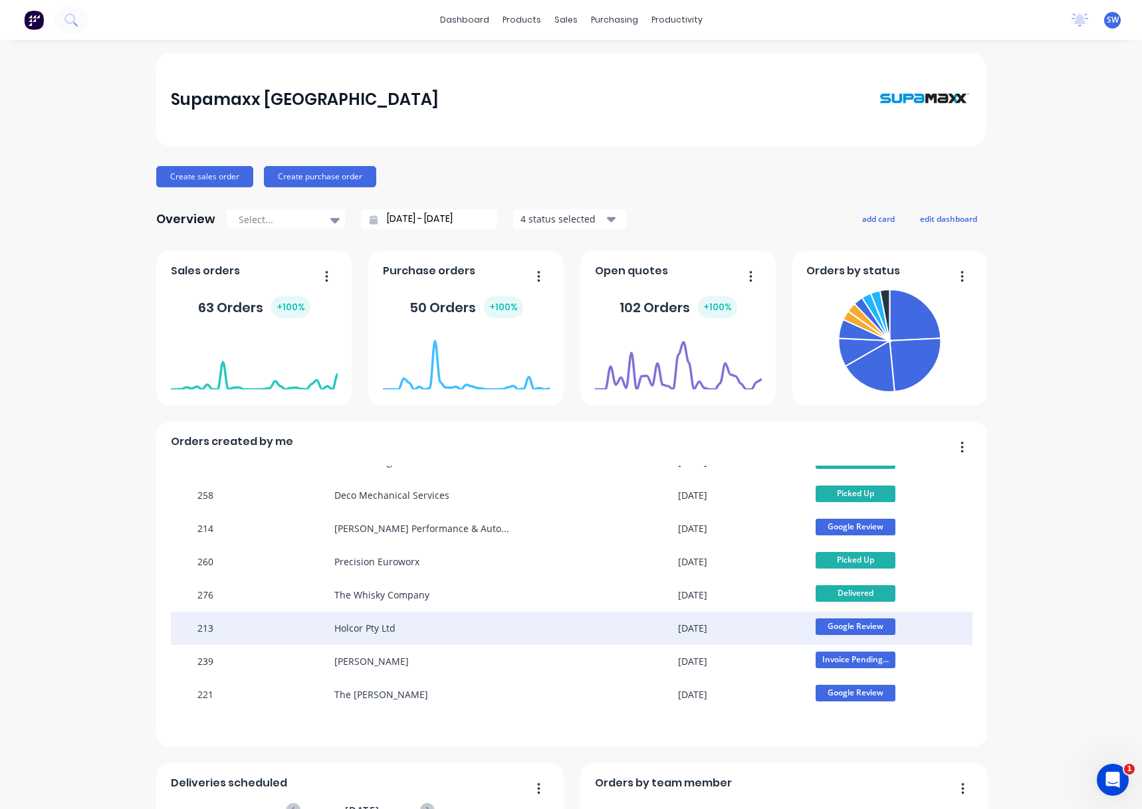
scroll to position [66, 0]
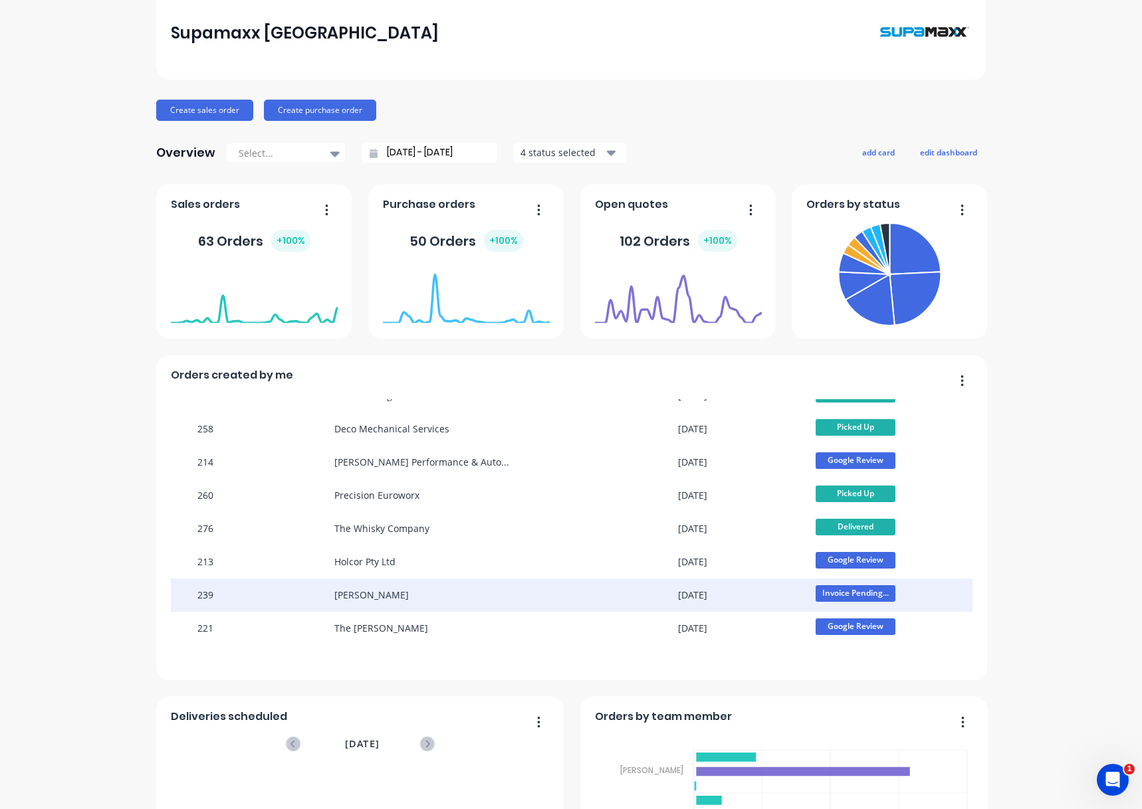
click at [848, 594] on span "Invoice Pending..." at bounding box center [855, 593] width 80 height 17
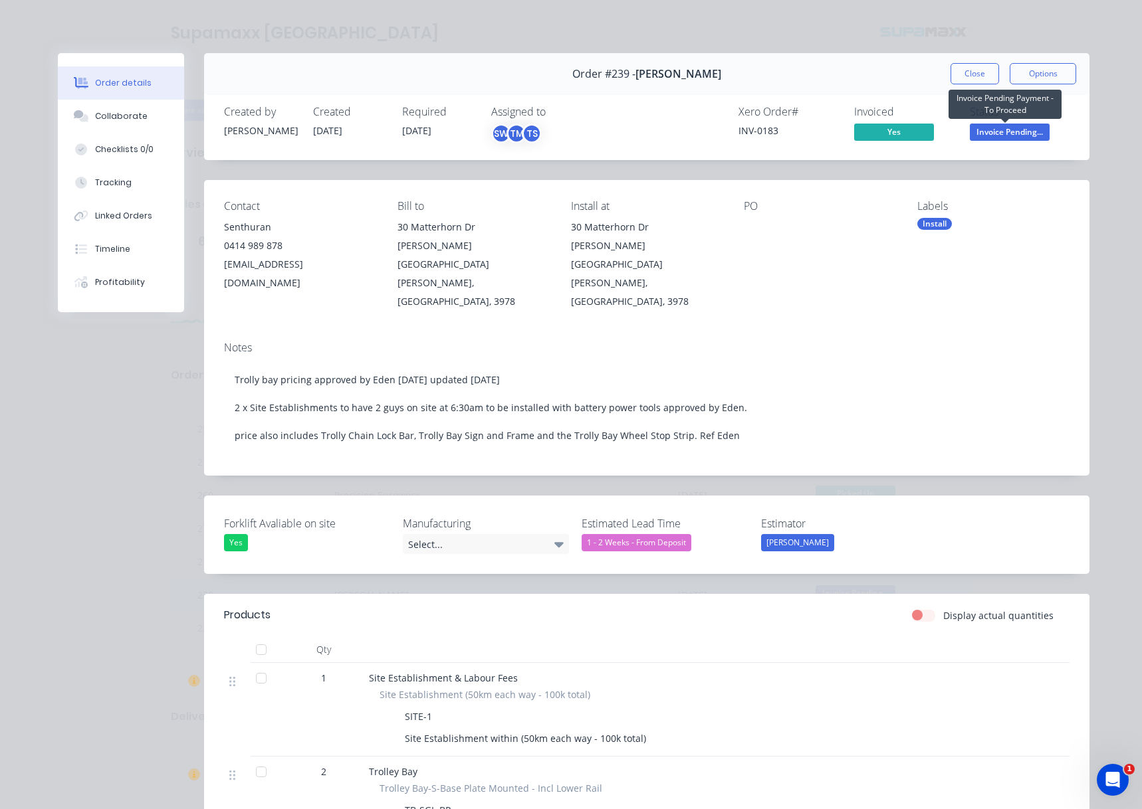
click at [985, 124] on span "Invoice Pending..." at bounding box center [1009, 132] width 80 height 17
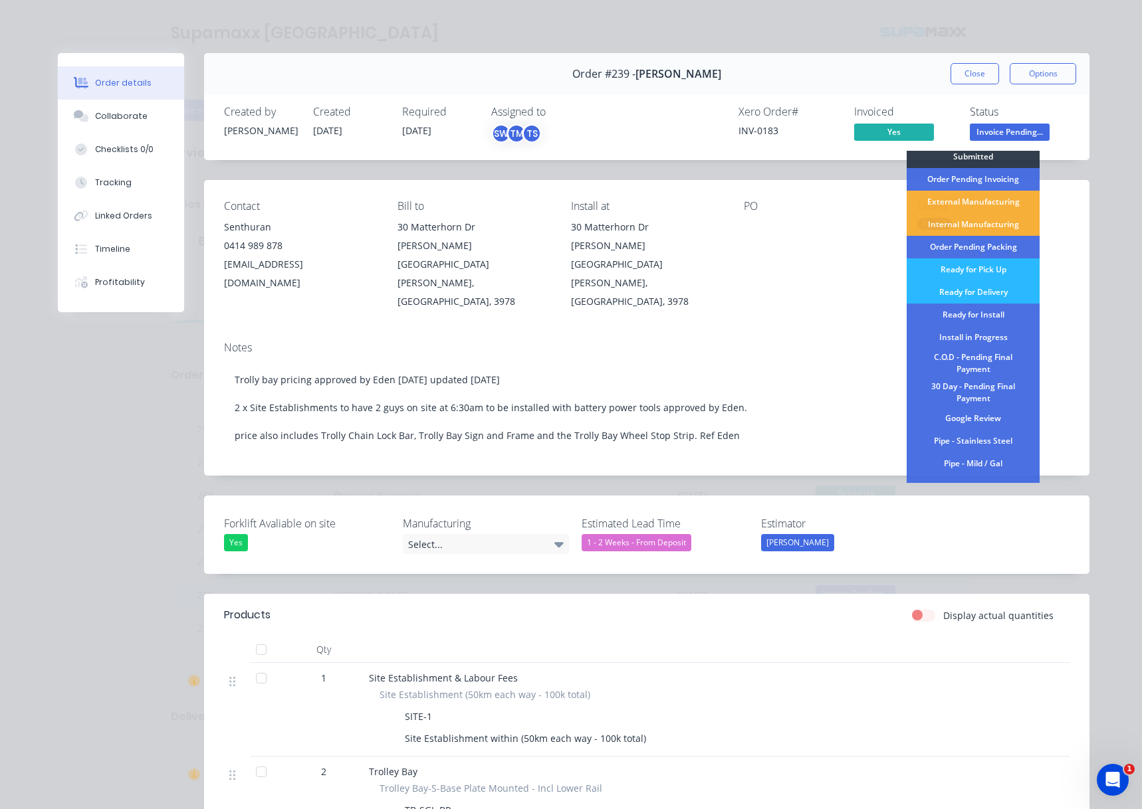
scroll to position [0, 0]
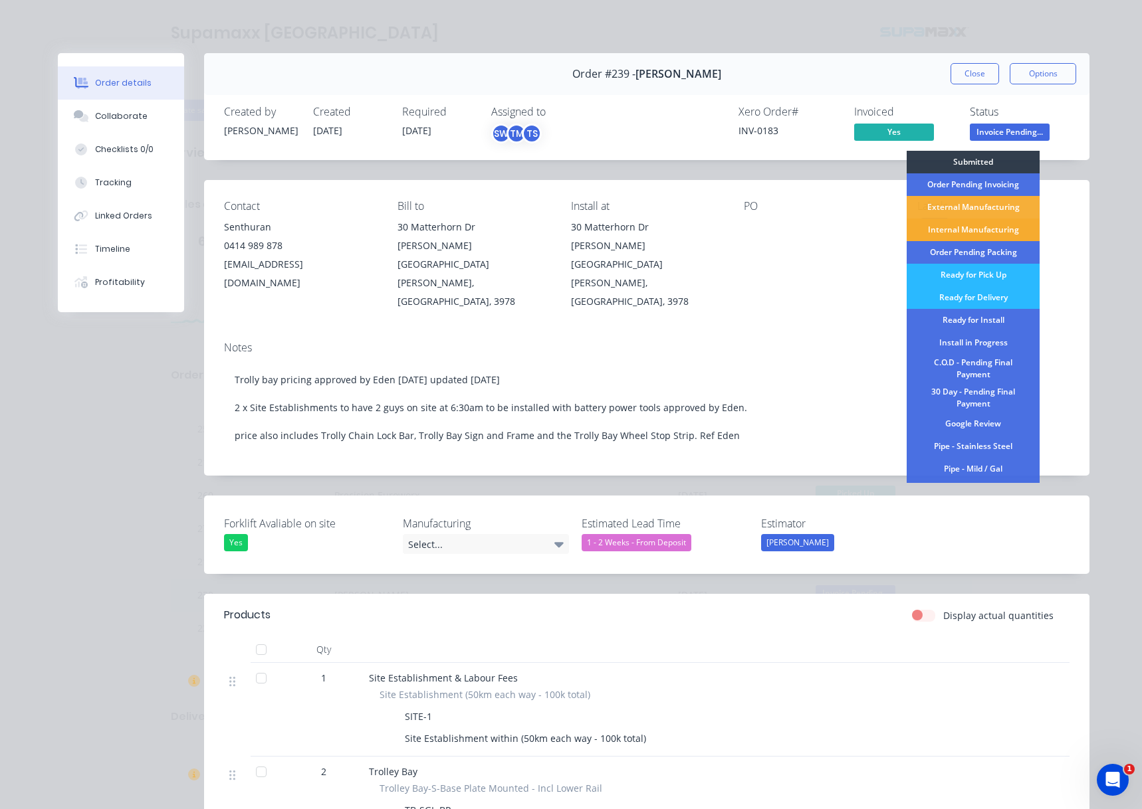
click at [1002, 233] on div "Internal Manufacturing" at bounding box center [972, 230] width 133 height 23
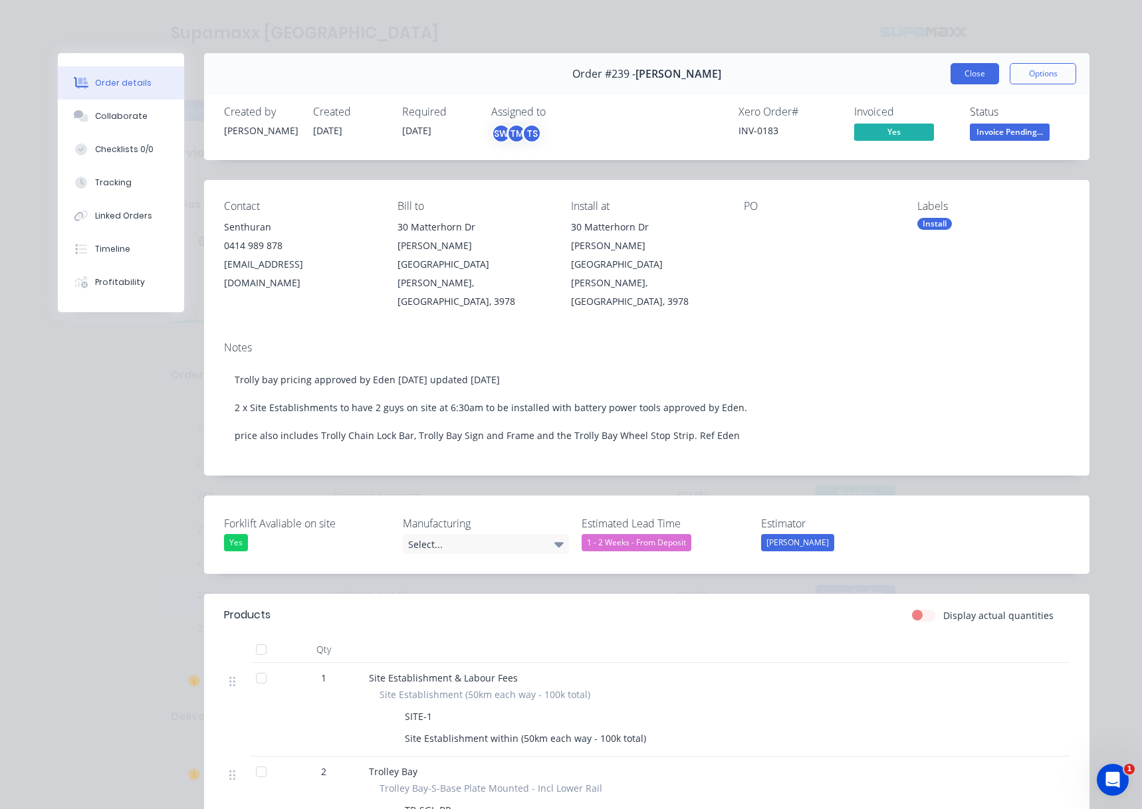
click at [975, 72] on button "Close" at bounding box center [974, 73] width 49 height 21
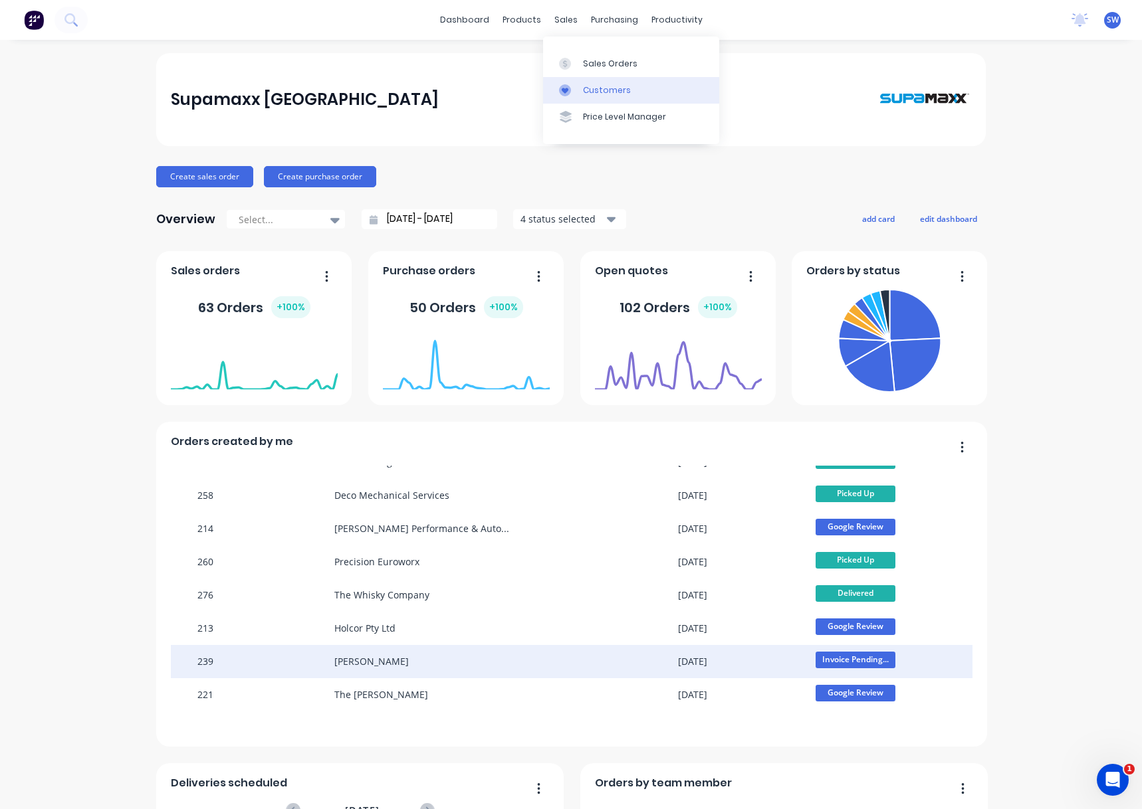
click at [604, 87] on div "Customers" at bounding box center [607, 90] width 48 height 12
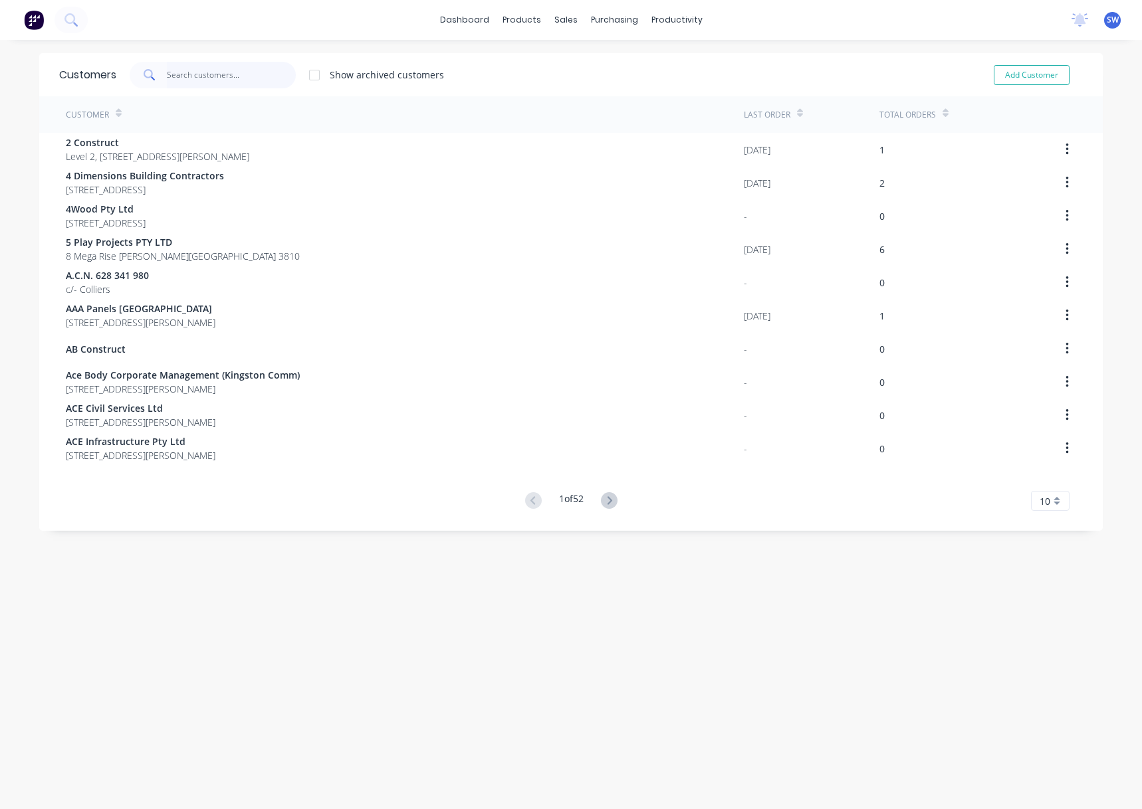
click at [210, 80] on input "text" at bounding box center [232, 75] width 130 height 27
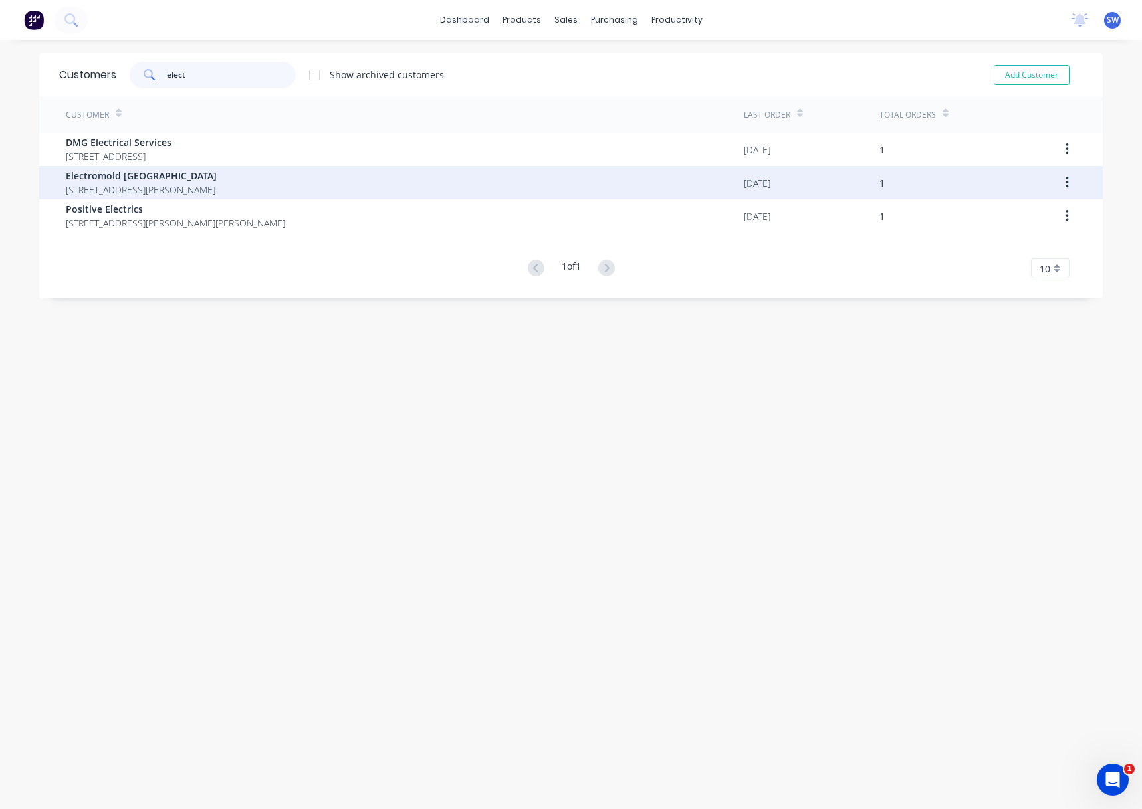
type input "elect"
click at [138, 178] on span "Electromold [GEOGRAPHIC_DATA]" at bounding box center [141, 176] width 151 height 14
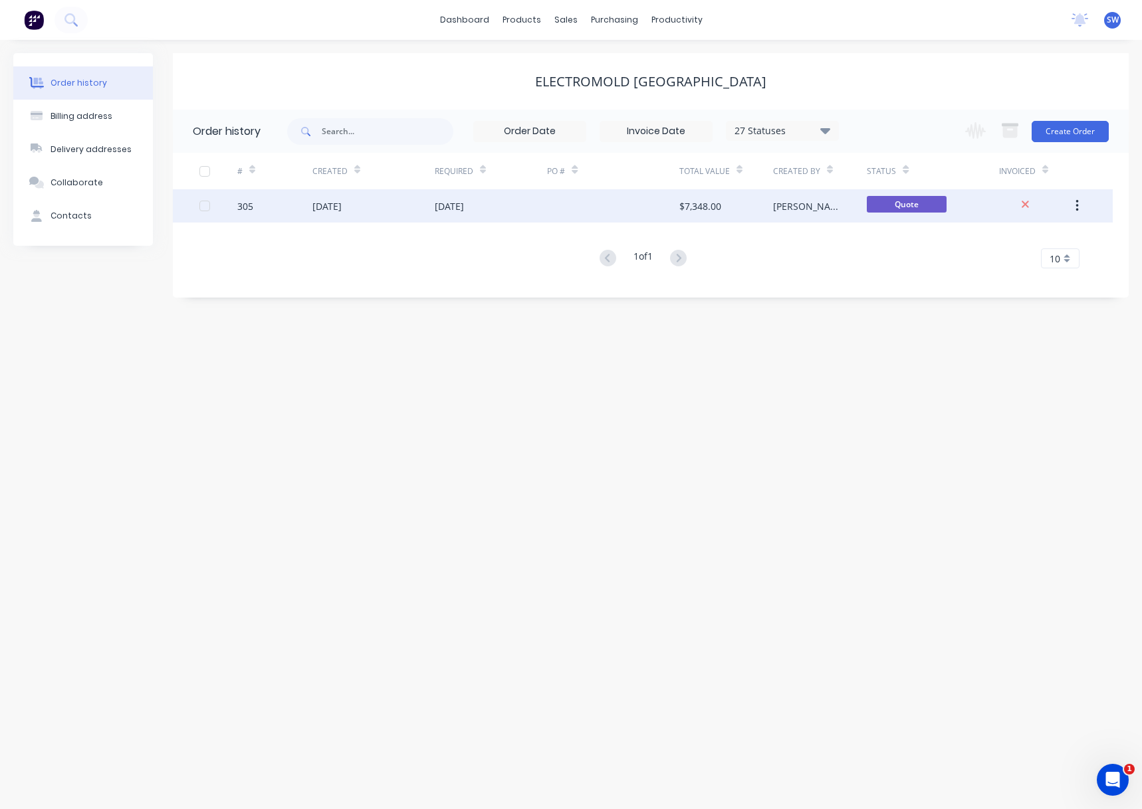
click at [605, 204] on div at bounding box center [613, 205] width 132 height 33
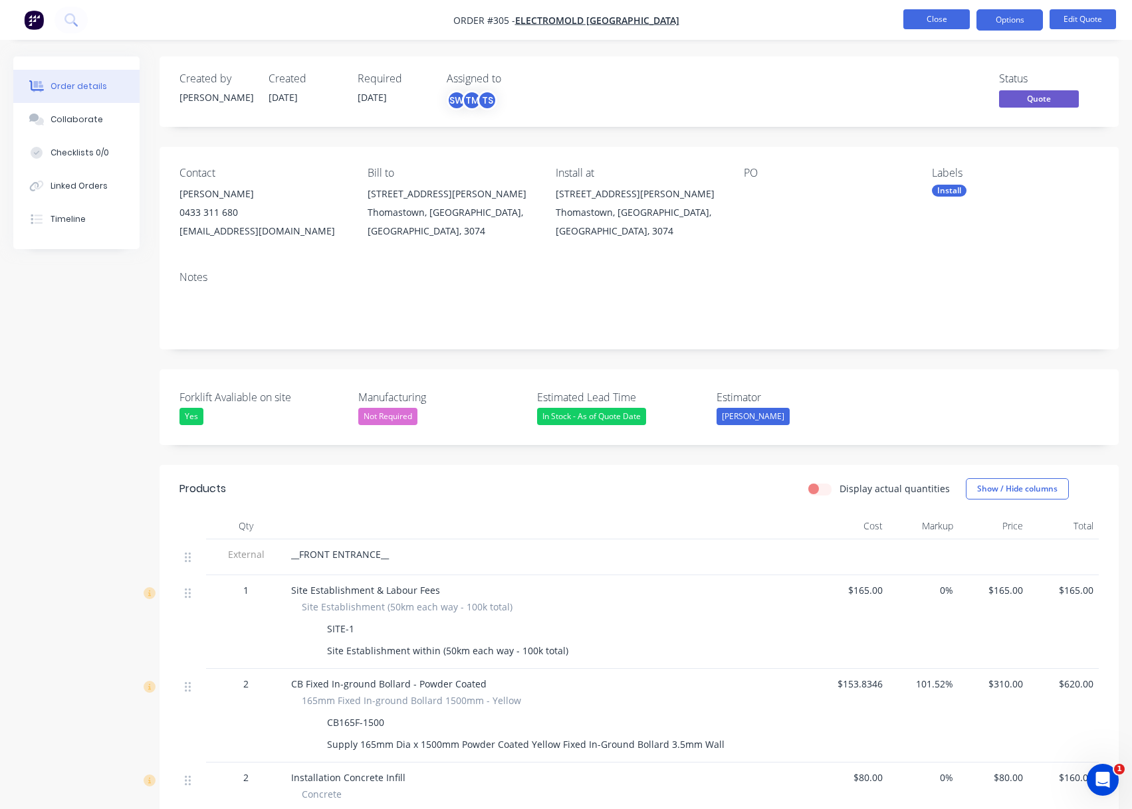
click at [913, 19] on button "Close" at bounding box center [936, 19] width 66 height 20
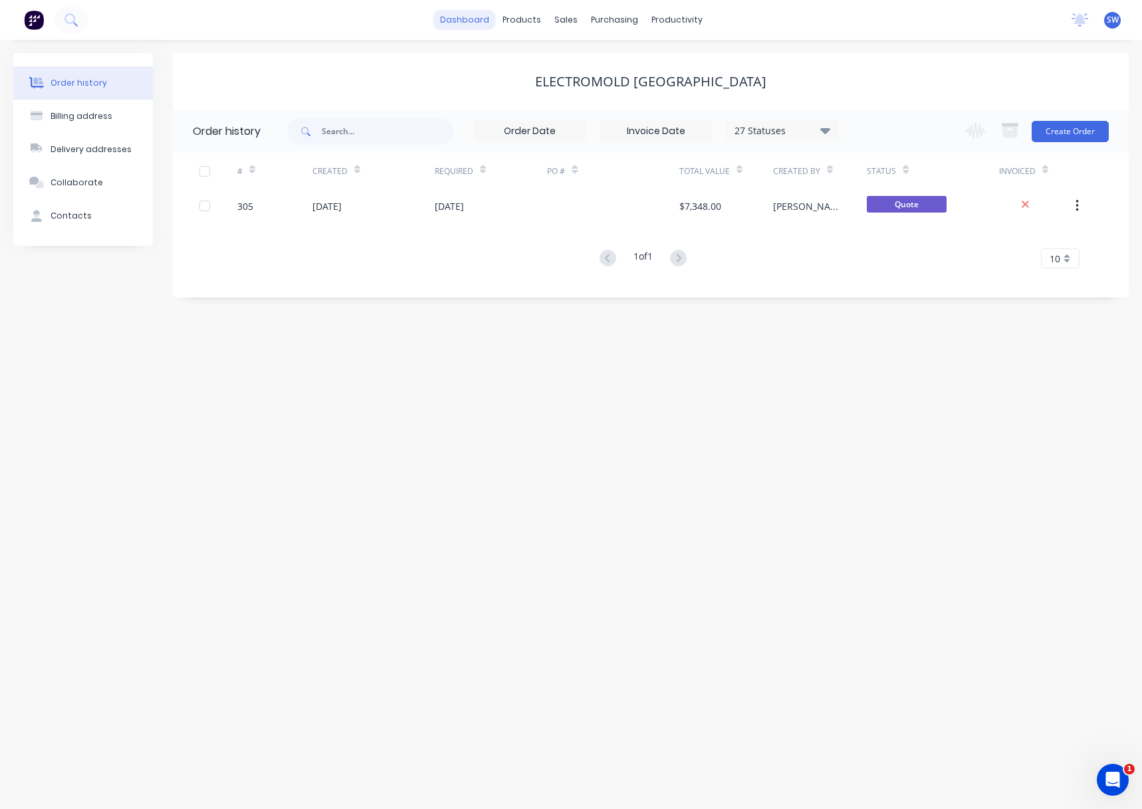
click at [465, 22] on link "dashboard" at bounding box center [464, 20] width 62 height 20
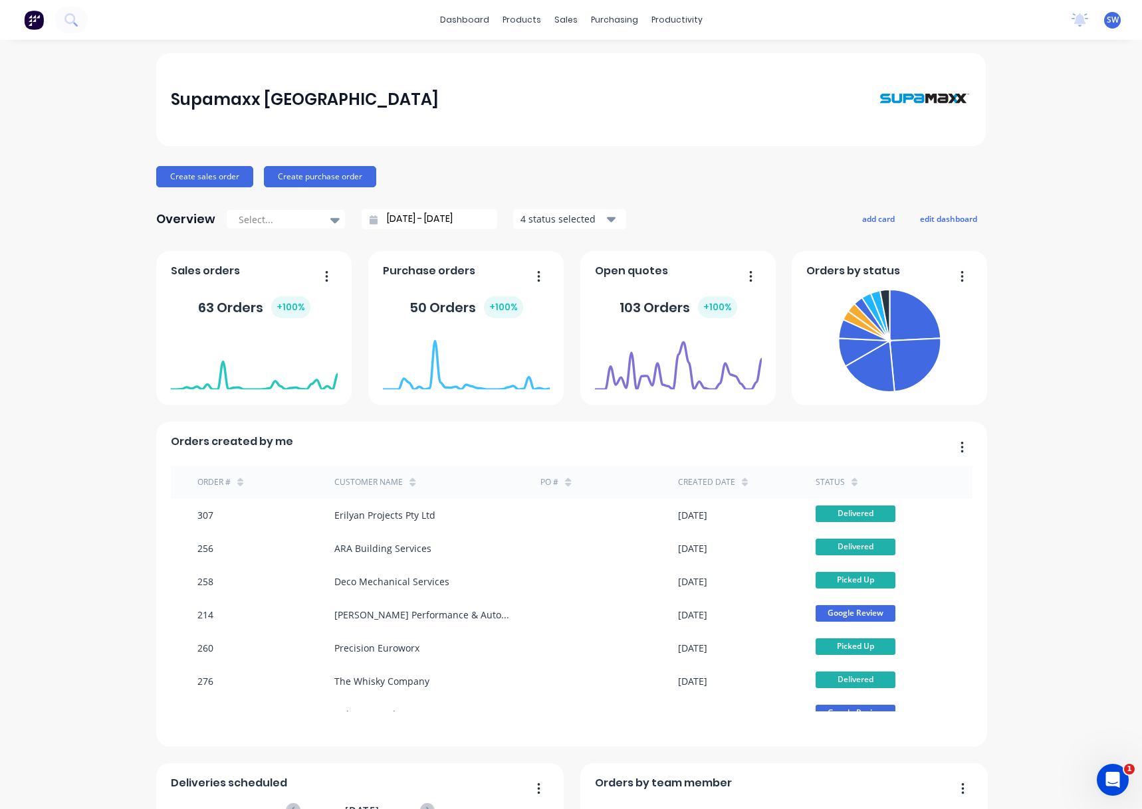
click at [1106, 19] on span "SW" at bounding box center [1112, 20] width 12 height 12
click at [1015, 167] on button "Sign out" at bounding box center [1030, 166] width 176 height 27
